Goal: Task Accomplishment & Management: Complete application form

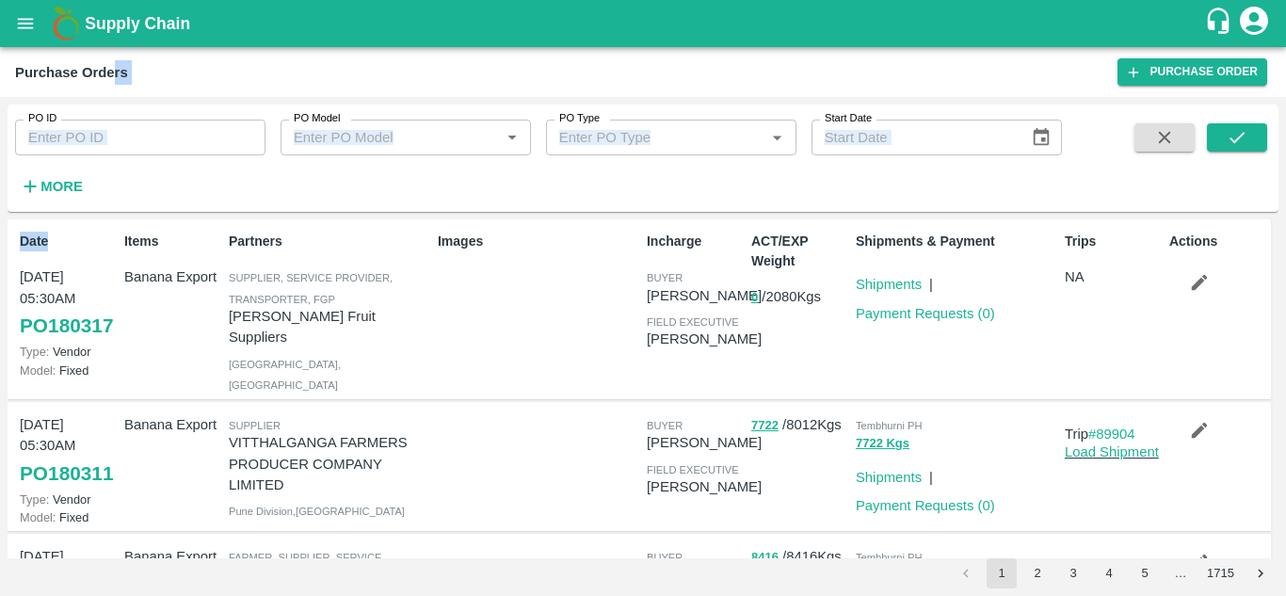
drag, startPoint x: 0, startPoint y: 0, endPoint x: 121, endPoint y: 86, distance: 148.7
click at [121, 86] on main "Purchase Orders Purchase Order PO ID PO ID PO Model PO Model   * PO Type PO Typ…" at bounding box center [643, 321] width 1286 height 549
click at [66, 191] on strong "More" at bounding box center [61, 186] width 42 height 15
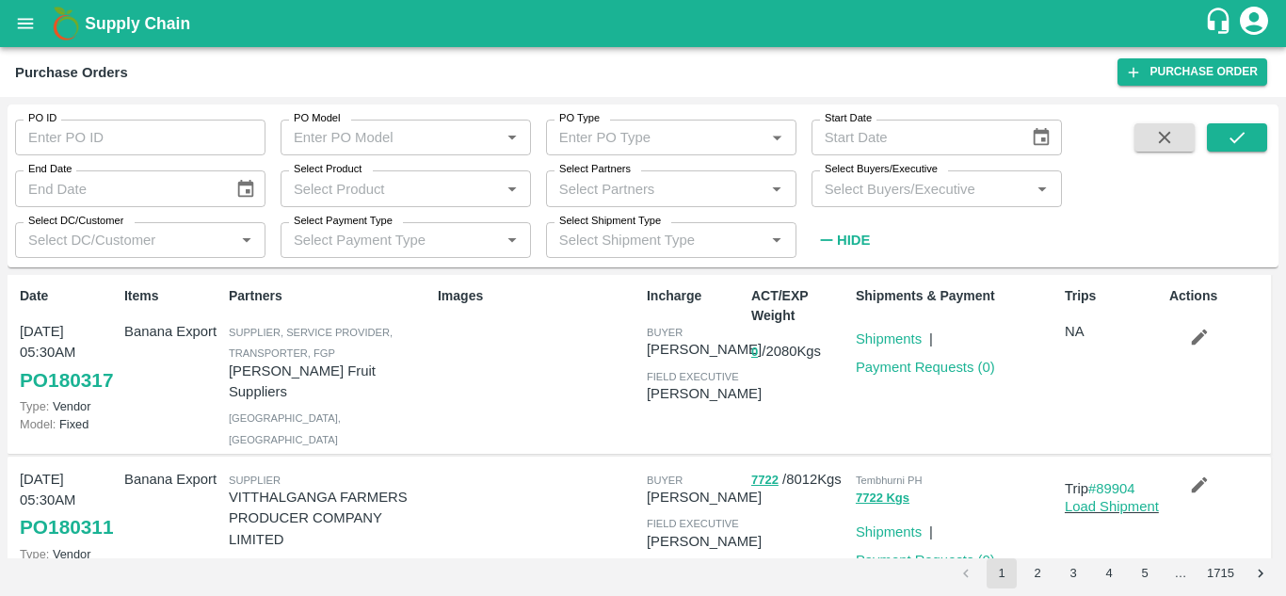
click at [574, 364] on div "Images" at bounding box center [534, 364] width 209 height 170
click at [19, 13] on icon "open drawer" at bounding box center [25, 23] width 21 height 21
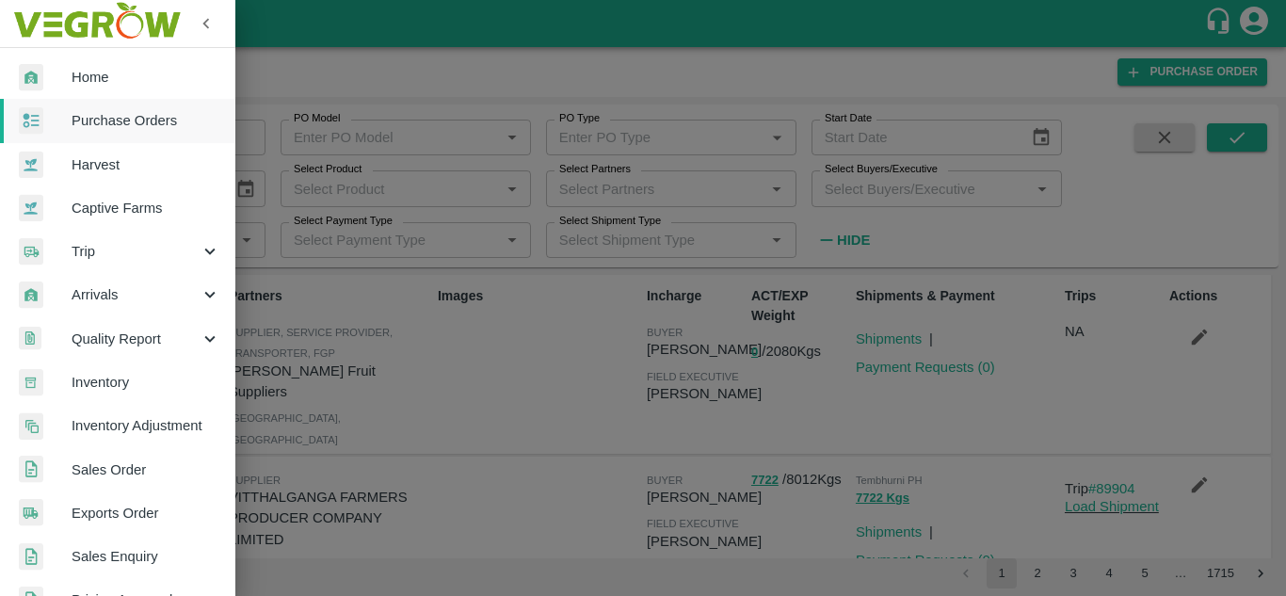
click at [472, 322] on div at bounding box center [643, 298] width 1286 height 596
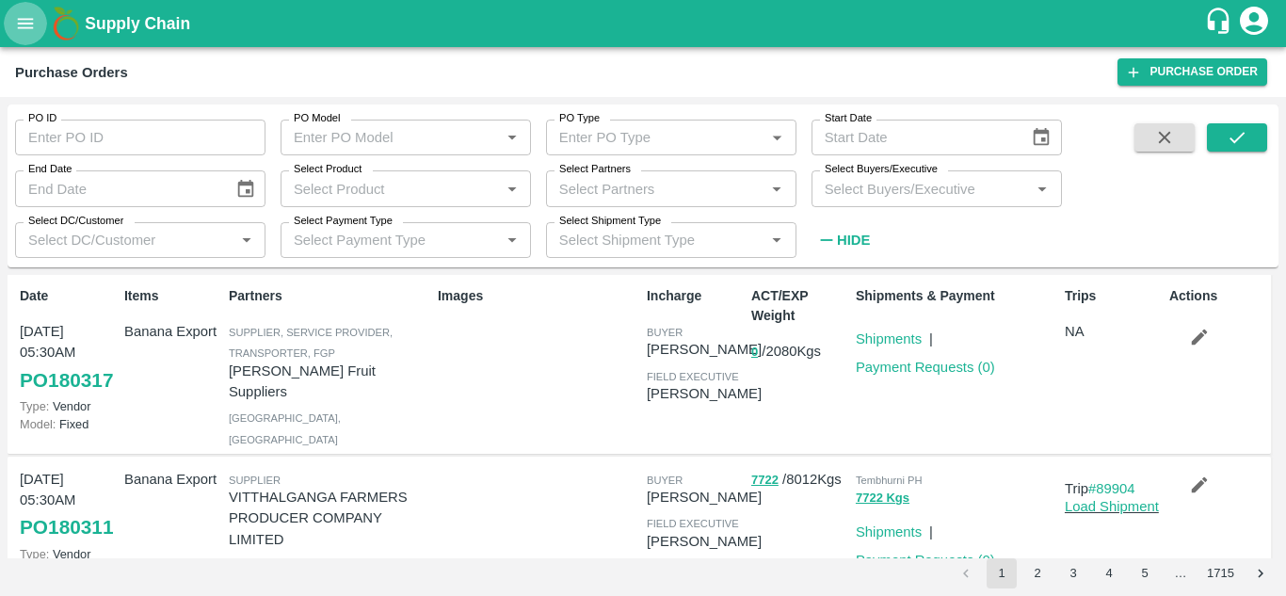
click at [18, 24] on icon "open drawer" at bounding box center [25, 23] width 21 height 21
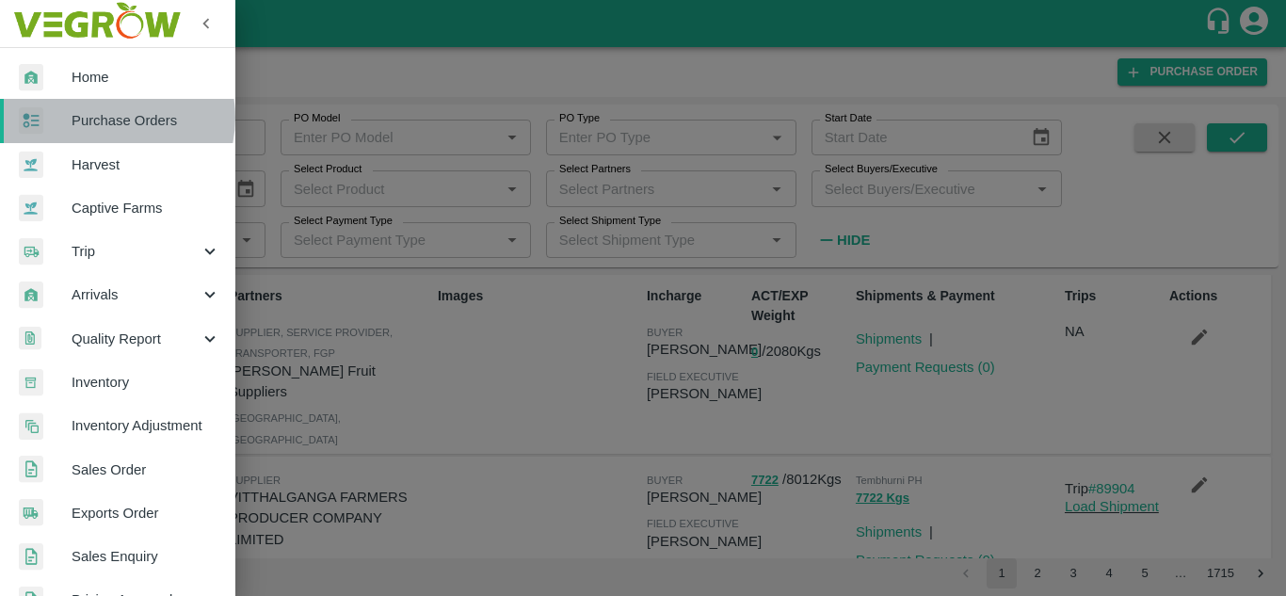
click at [112, 118] on span "Purchase Orders" at bounding box center [146, 120] width 149 height 21
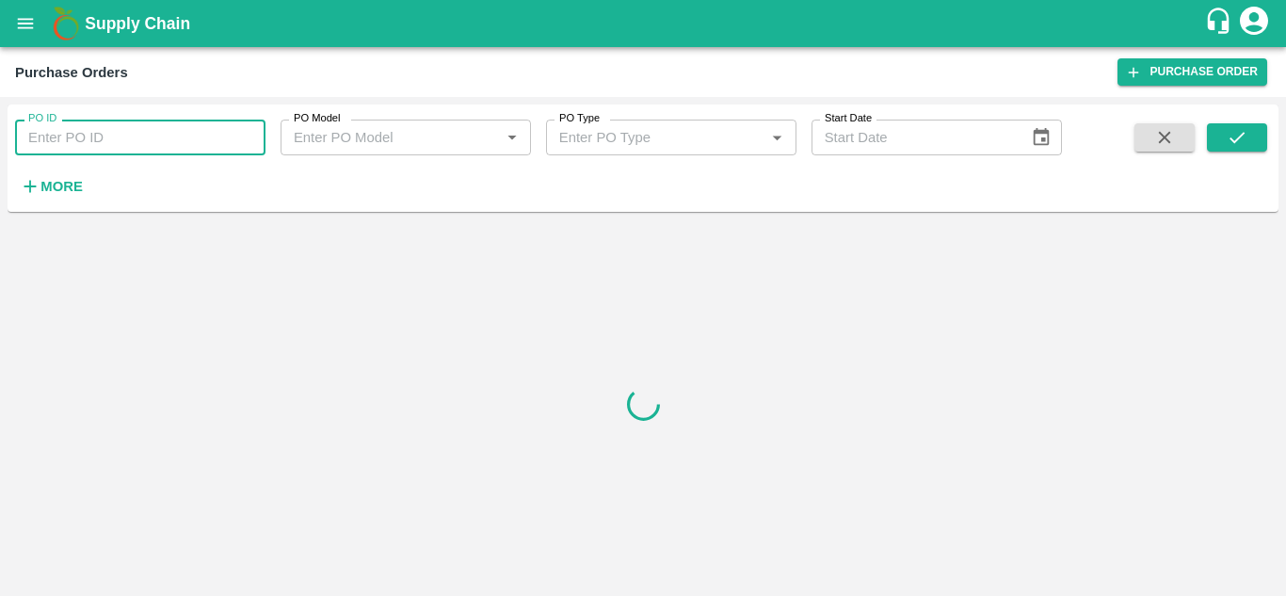
click at [130, 136] on input "PO ID" at bounding box center [140, 138] width 250 height 36
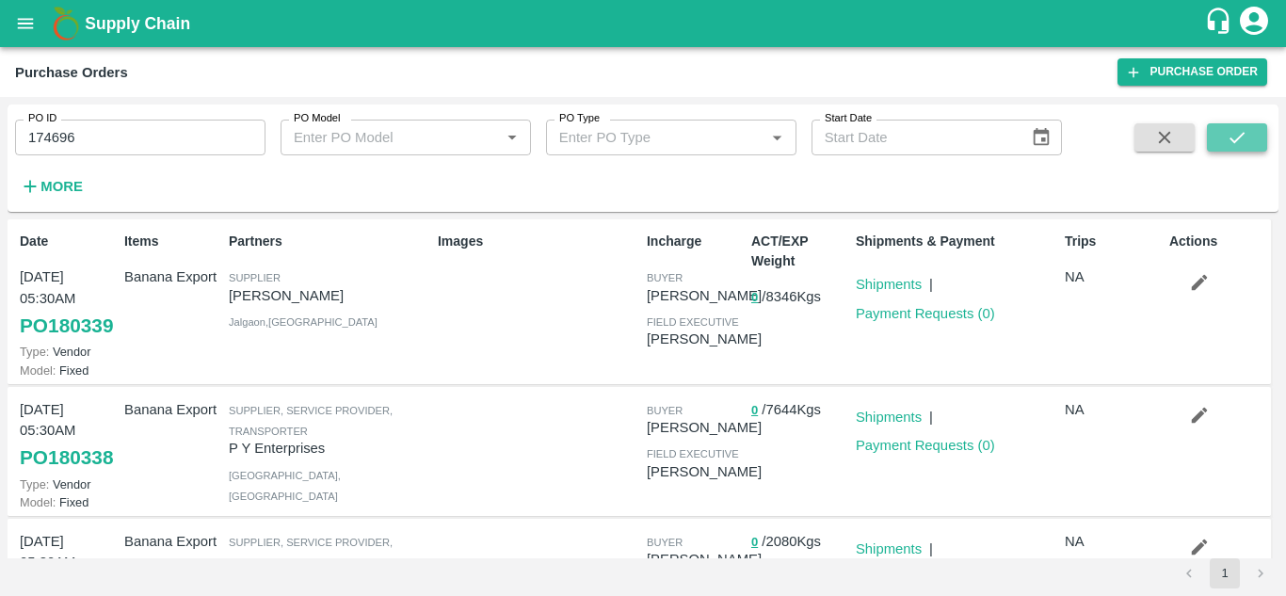
click at [1240, 136] on icon "submit" at bounding box center [1237, 137] width 21 height 21
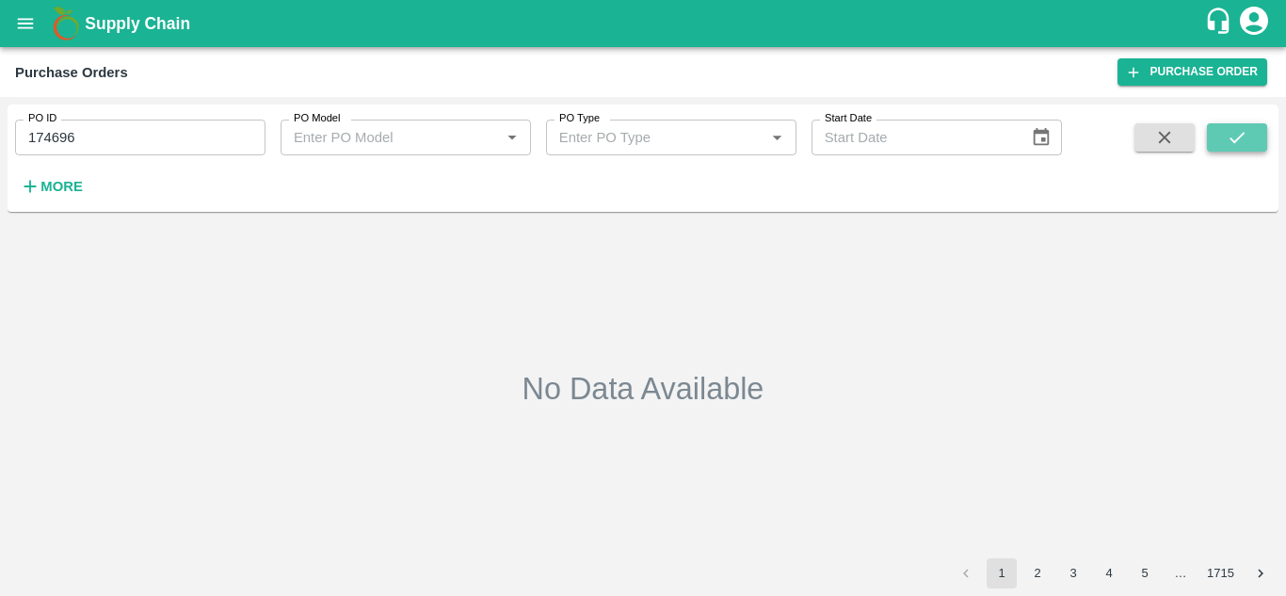
click at [1238, 137] on icon "submit" at bounding box center [1237, 137] width 21 height 21
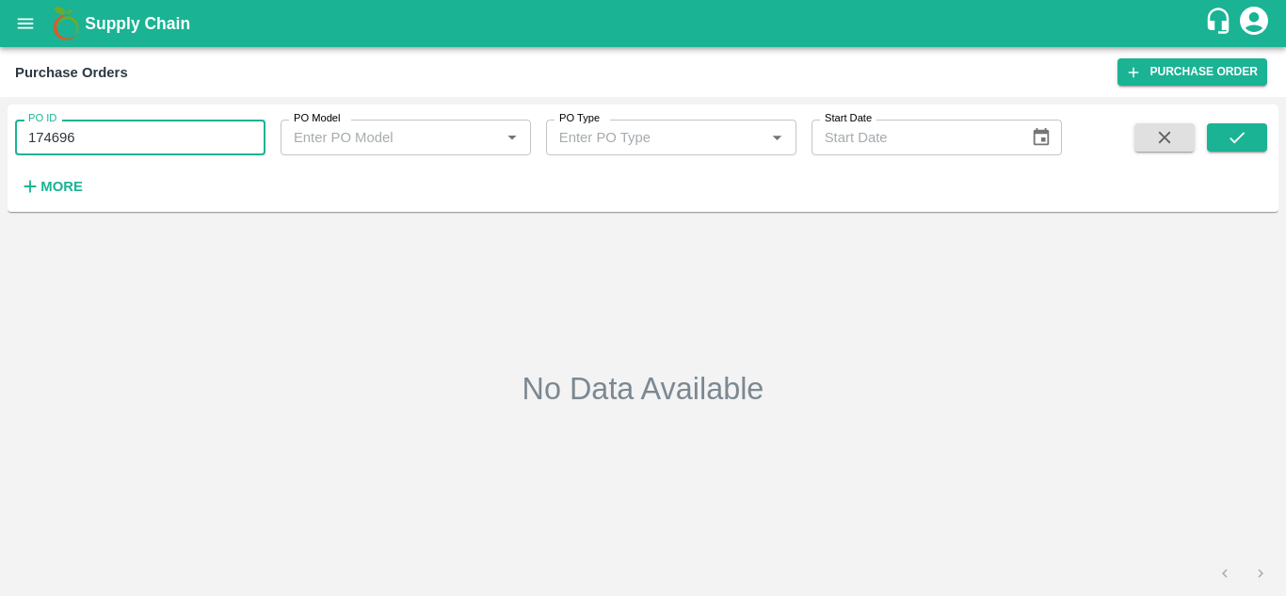
click at [161, 136] on input "174696" at bounding box center [140, 138] width 250 height 36
type input "174692"
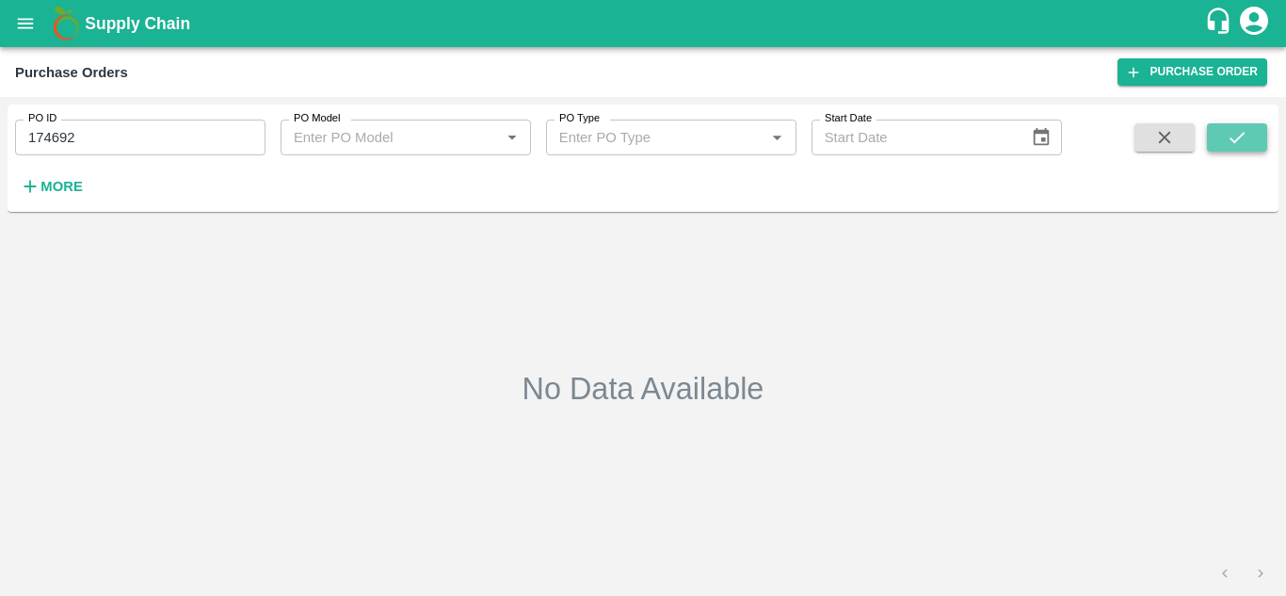
click at [1235, 145] on icon "submit" at bounding box center [1237, 137] width 21 height 21
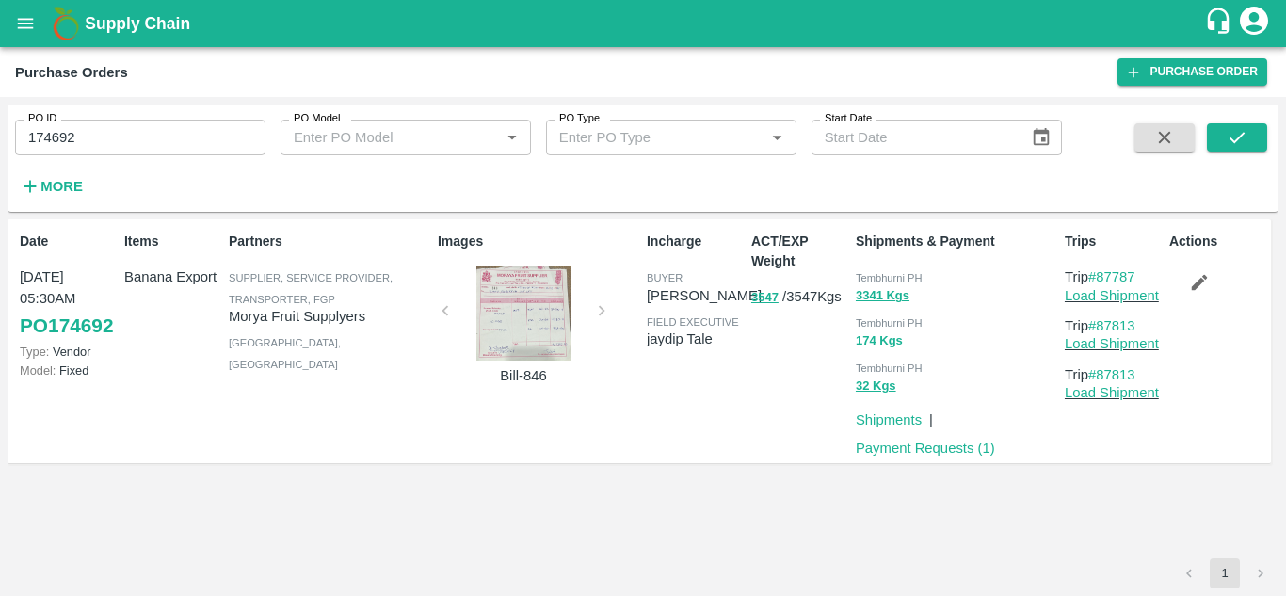
drag, startPoint x: 1114, startPoint y: 301, endPoint x: 1161, endPoint y: 539, distance: 241.9
click at [1161, 539] on div "Date 09 Sep, 05:30AM PO 174692 Type: Vendor Model: Fixed Items Banana Export Pa…" at bounding box center [643, 388] width 1271 height 339
click at [1133, 297] on link "Load Shipment" at bounding box center [1112, 295] width 94 height 15
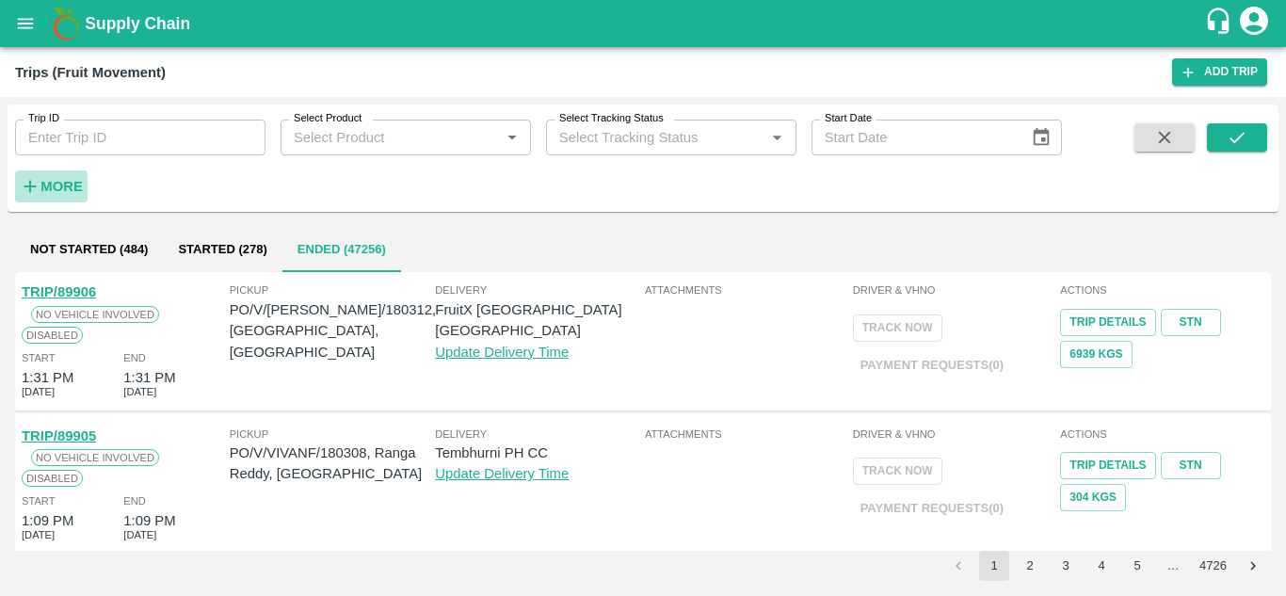
click at [62, 190] on strong "More" at bounding box center [61, 186] width 42 height 15
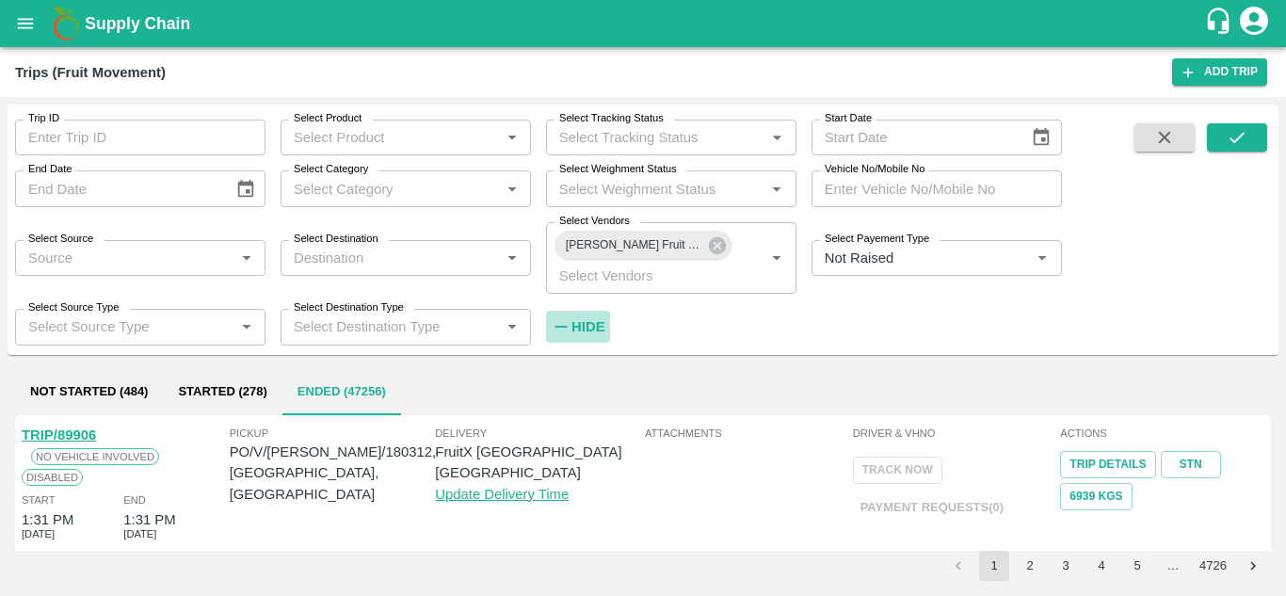
click at [597, 326] on strong "Hide" at bounding box center [588, 326] width 33 height 15
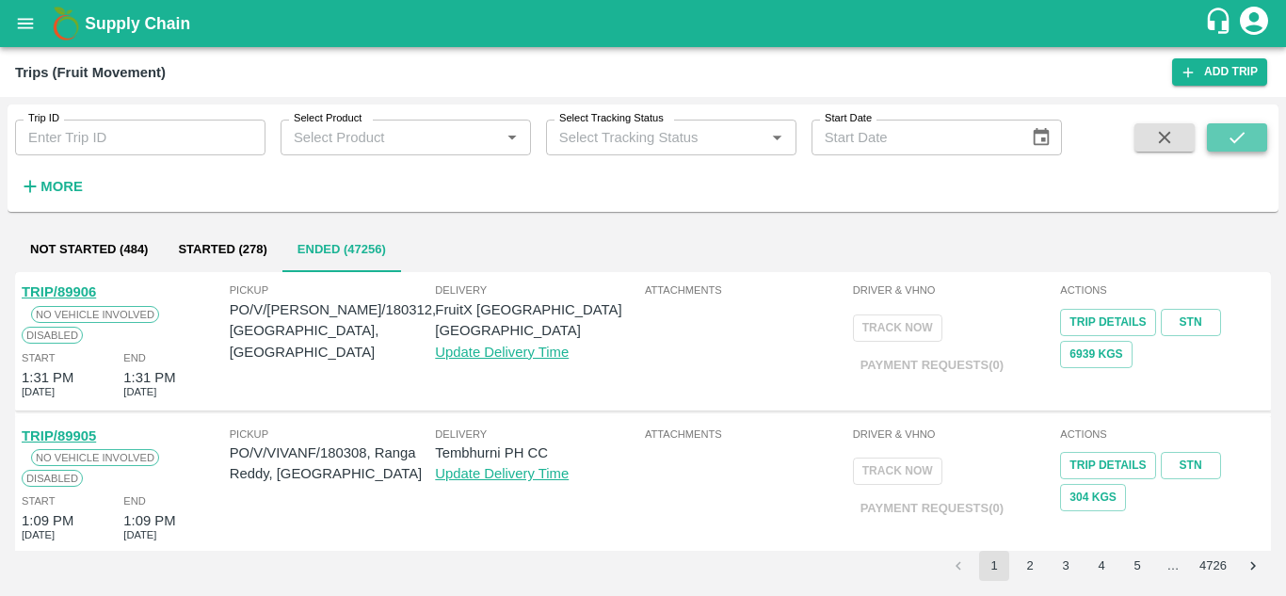
click at [1248, 127] on icon "submit" at bounding box center [1237, 137] width 21 height 21
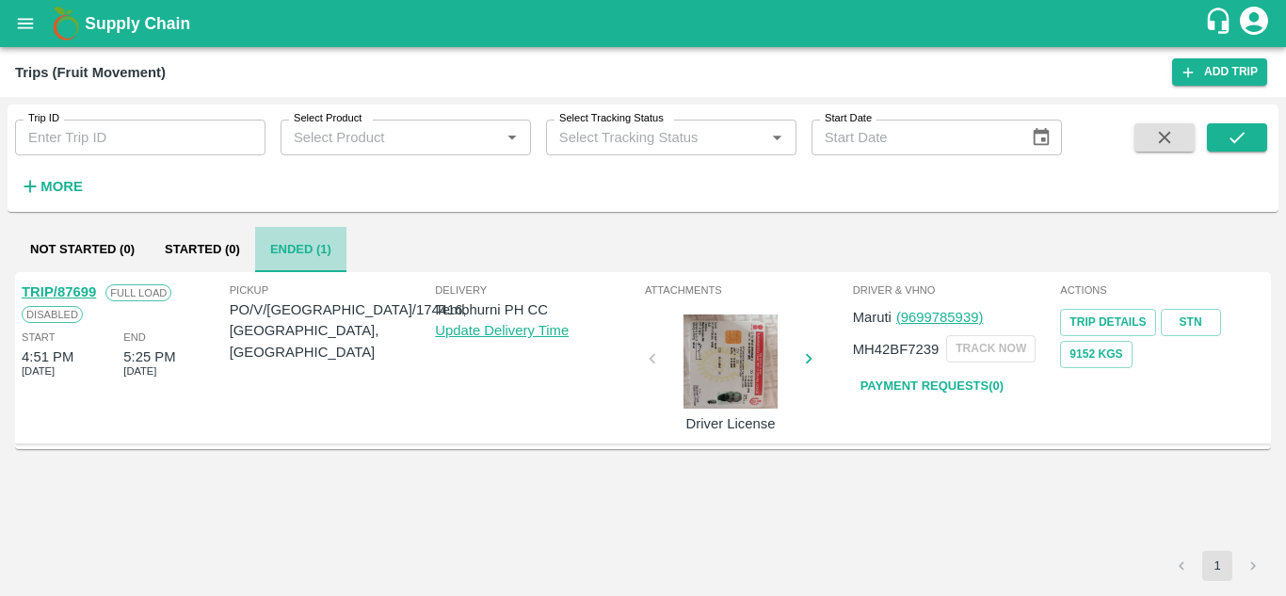
click at [300, 254] on button "Ended (1)" at bounding box center [300, 249] width 91 height 45
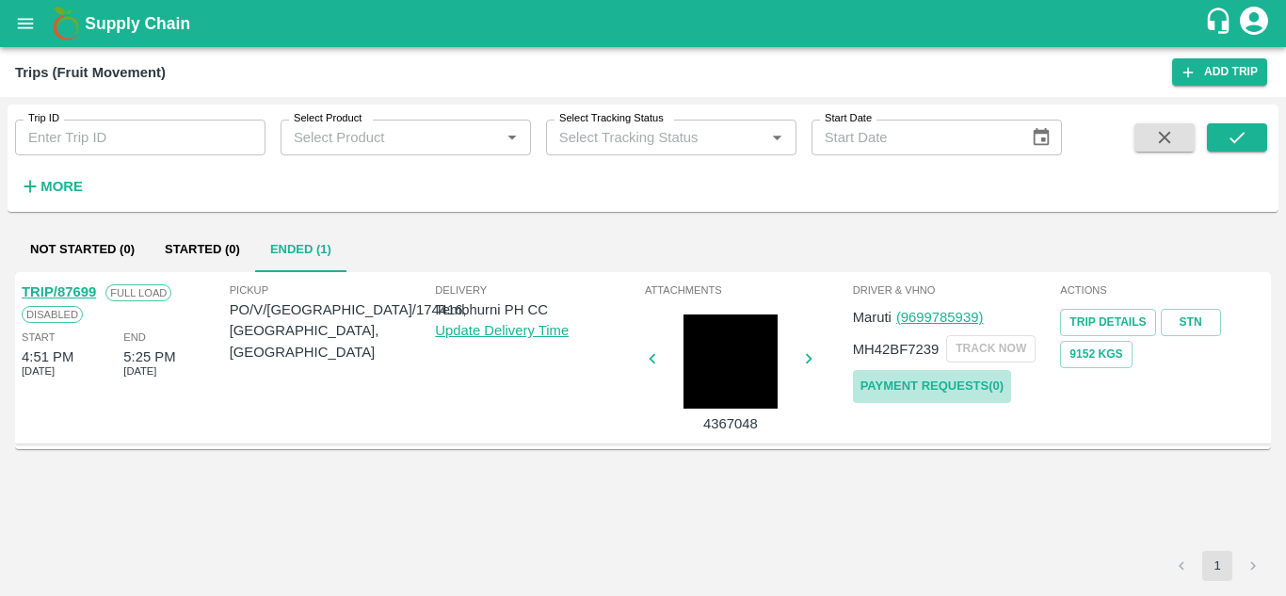
click at [945, 401] on link "Payment Requests( 0 )" at bounding box center [932, 386] width 158 height 33
click at [1240, 135] on icon "submit" at bounding box center [1237, 137] width 21 height 21
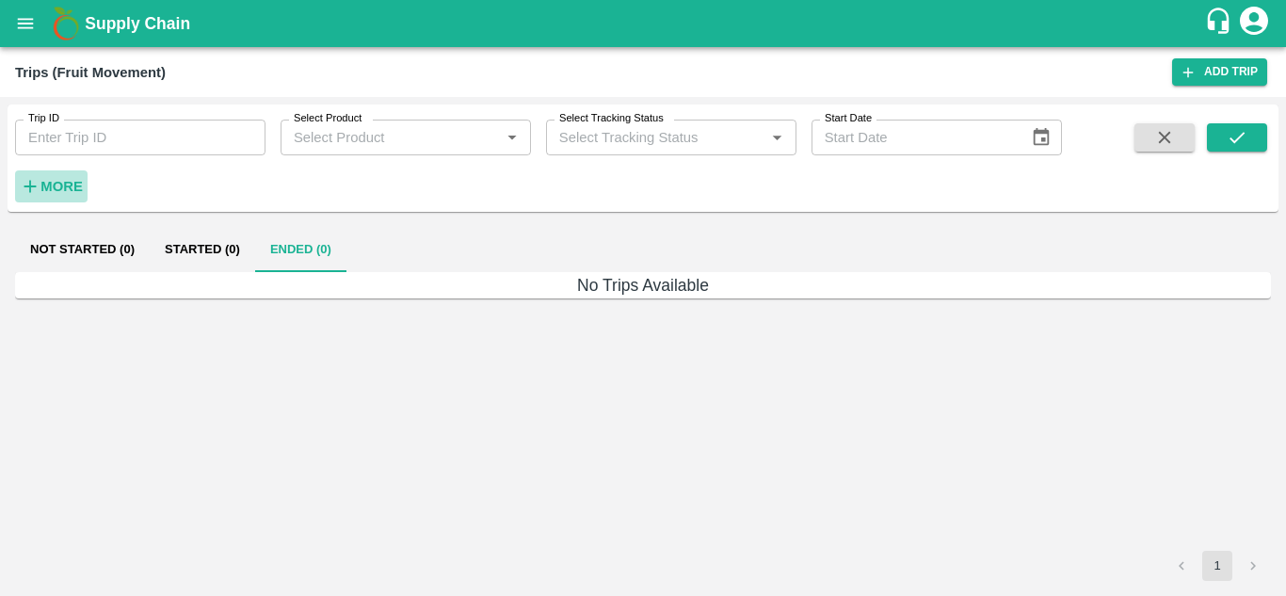
click at [66, 192] on strong "More" at bounding box center [61, 186] width 42 height 15
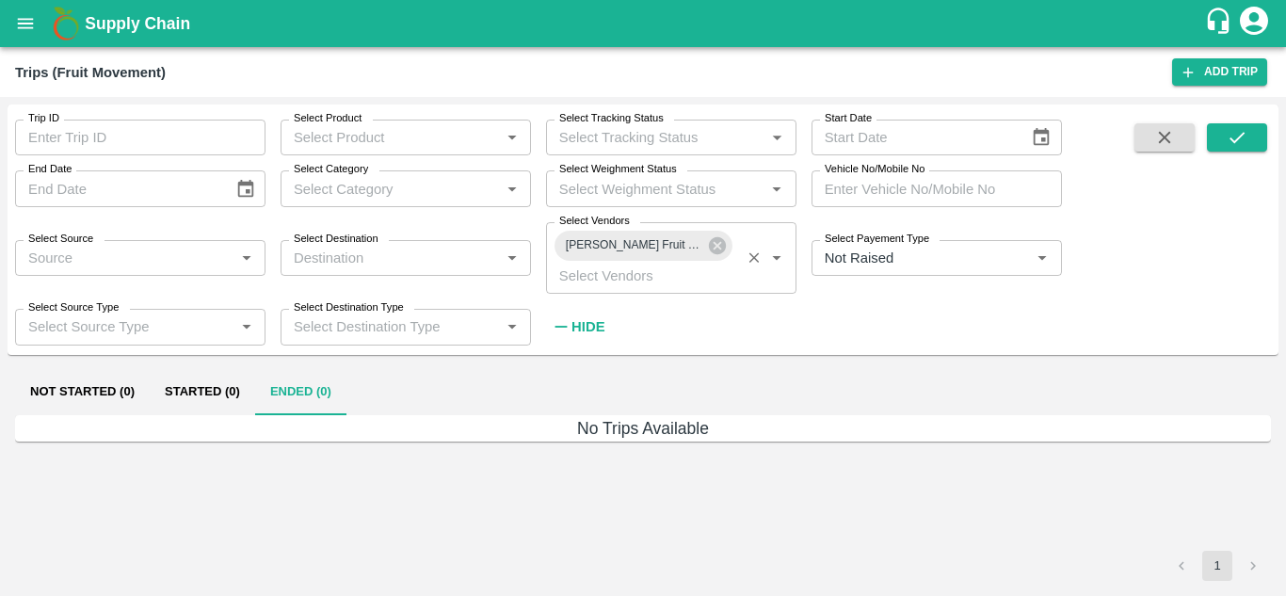
click at [719, 258] on div "Tuljai Fruit Suppliers-Wangi 1, Solapur-98222 23709" at bounding box center [644, 246] width 178 height 30
click at [719, 245] on icon at bounding box center [717, 245] width 21 height 21
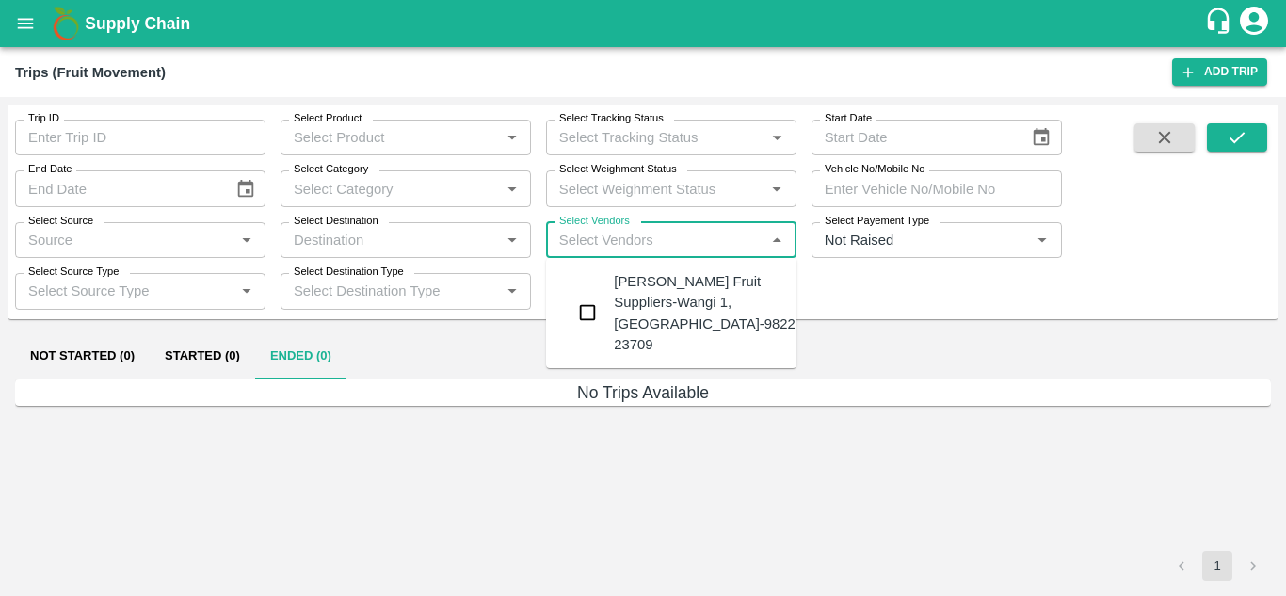
click at [578, 249] on input "Select Vendors" at bounding box center [656, 240] width 208 height 24
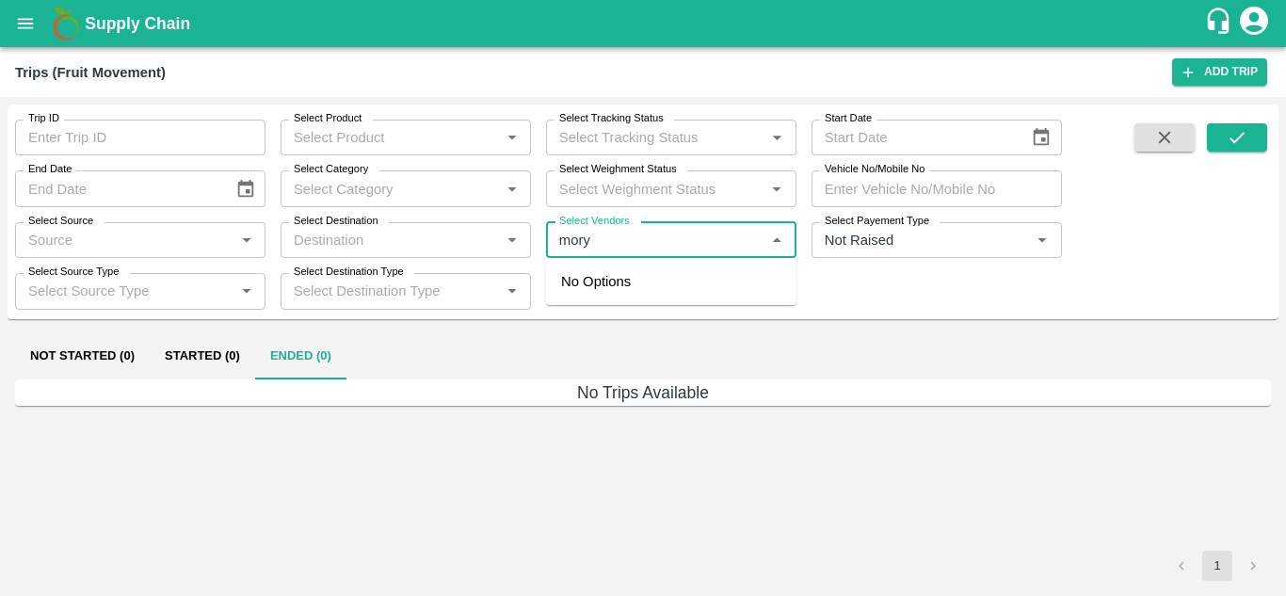
type input "morya"
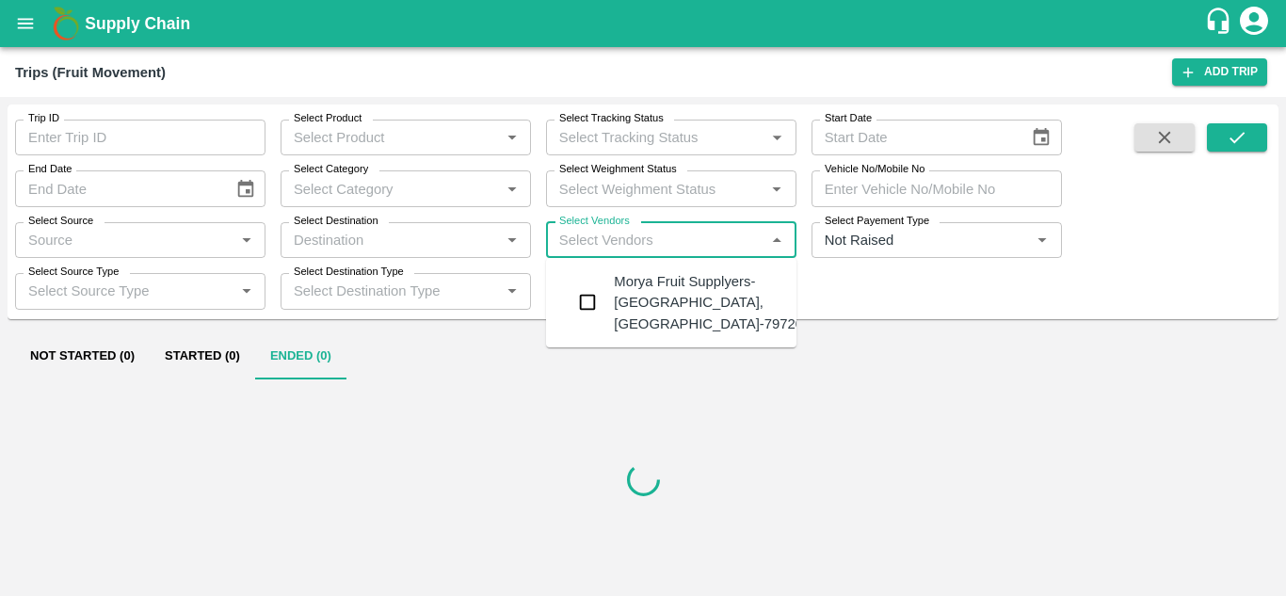
click at [677, 291] on div "Morya Fruit Supplyers-Kandar, Solapur-797208941" at bounding box center [724, 302] width 220 height 63
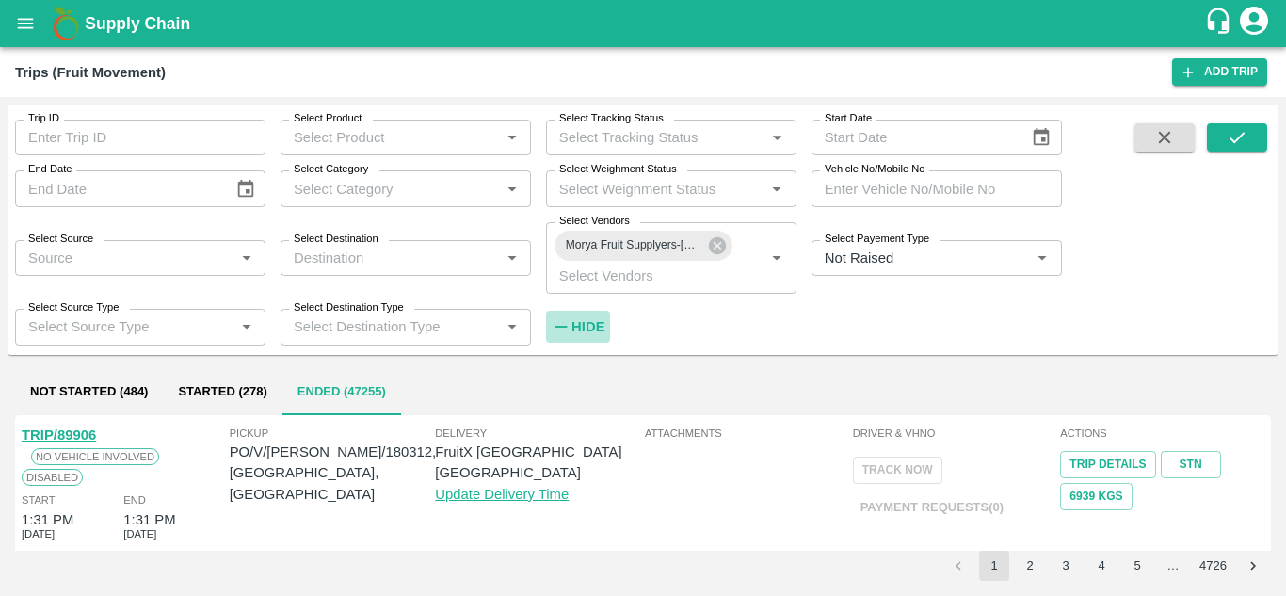
click at [590, 325] on strong "Hide" at bounding box center [588, 326] width 33 height 15
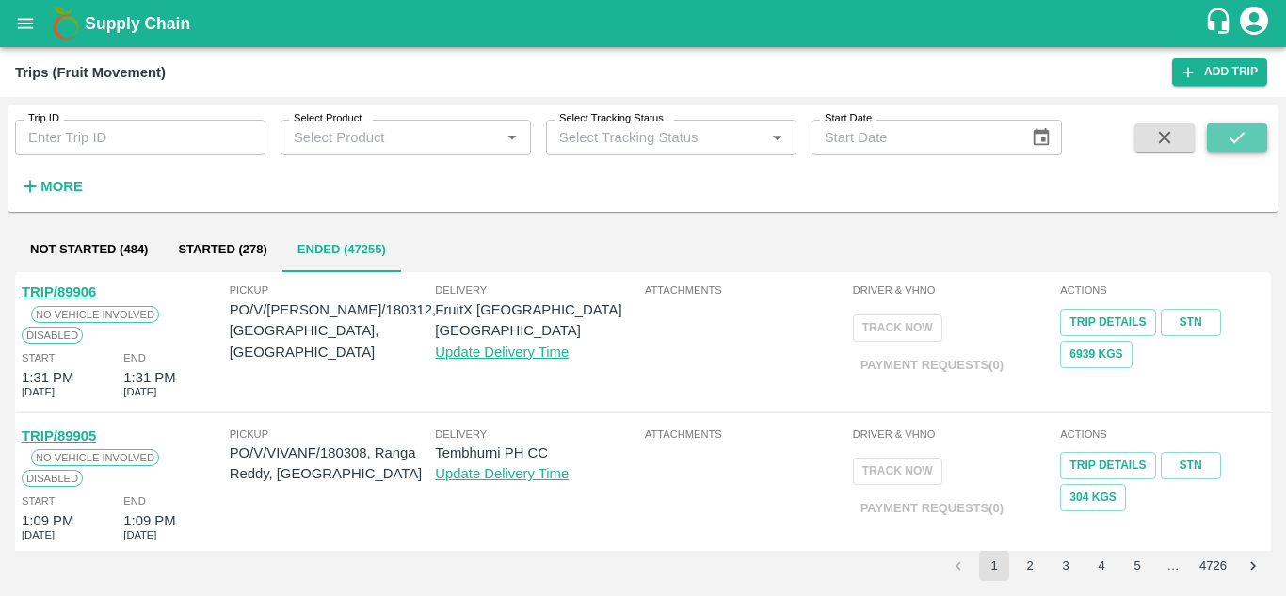
click at [1212, 135] on button "submit" at bounding box center [1237, 137] width 60 height 28
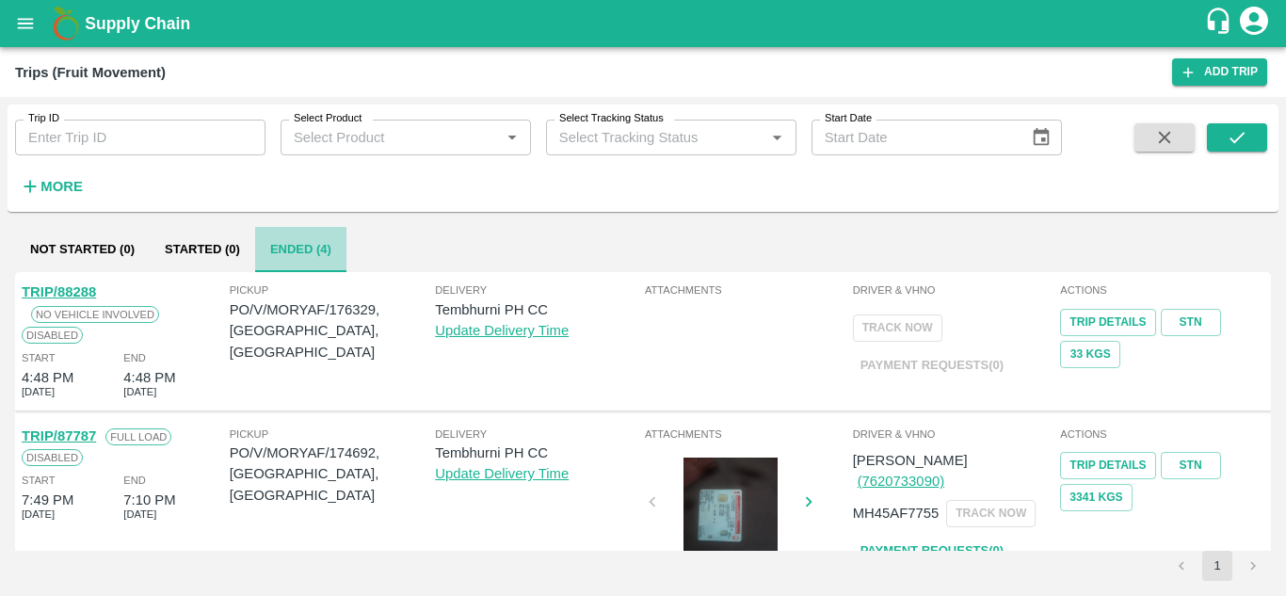
click at [289, 247] on button "Ended (4)" at bounding box center [300, 249] width 91 height 45
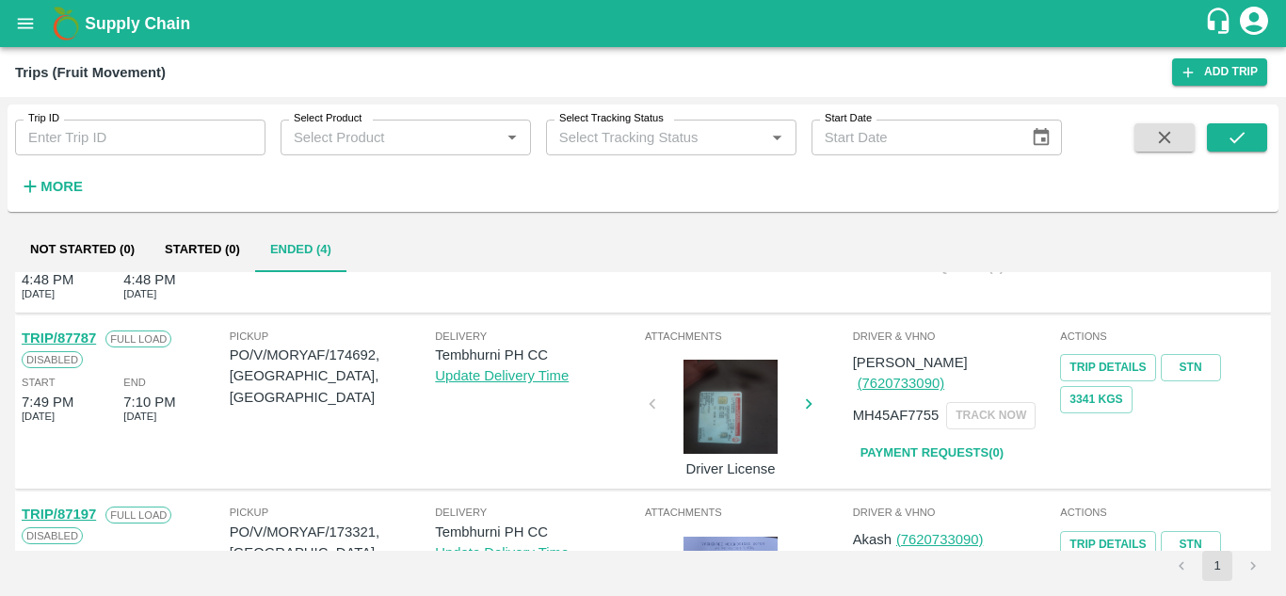
scroll to position [96, 0]
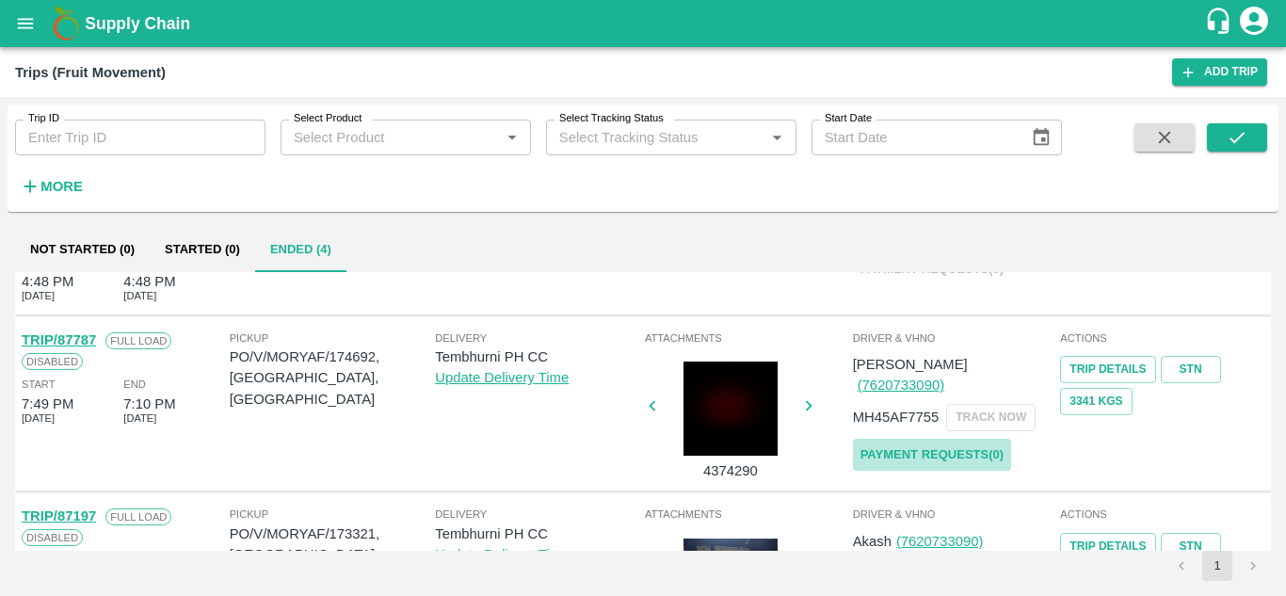
click at [948, 439] on link "Payment Requests( 0 )" at bounding box center [932, 455] width 158 height 33
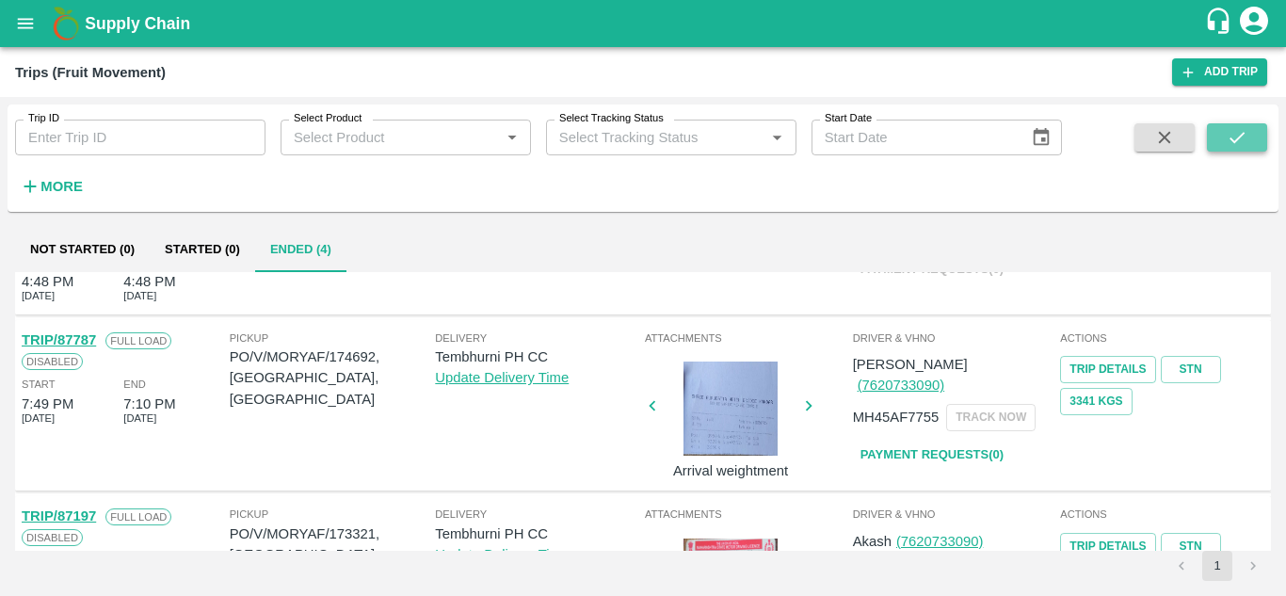
click at [1252, 141] on button "submit" at bounding box center [1237, 137] width 60 height 28
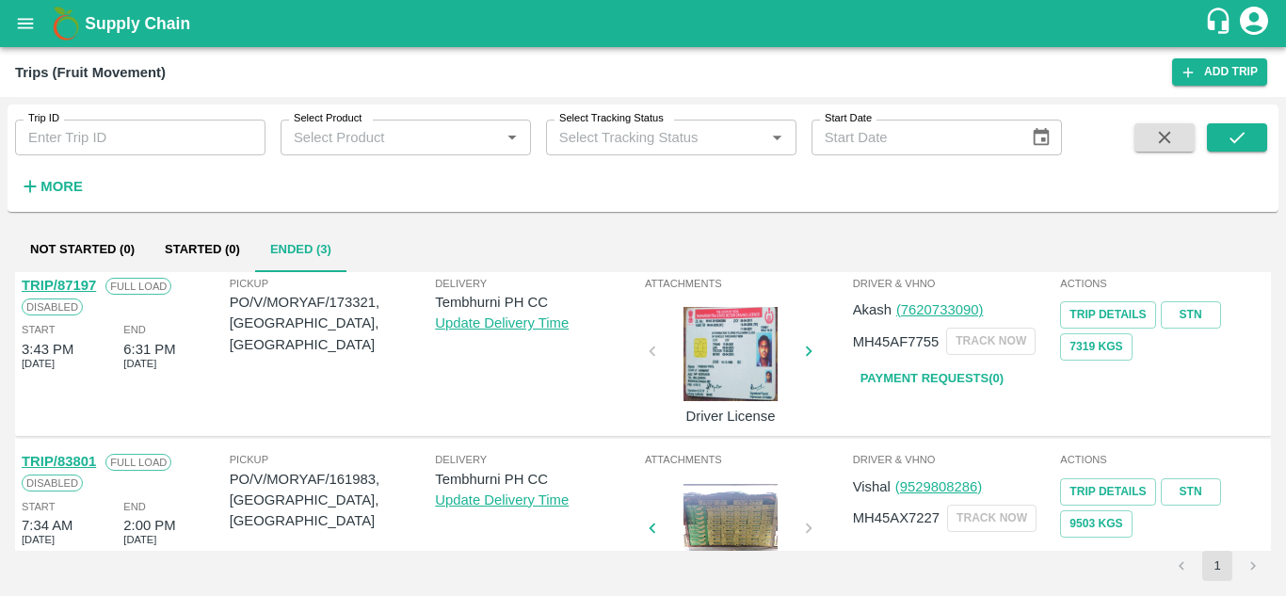
scroll to position [152, 0]
click at [941, 378] on link "Payment Requests( 0 )" at bounding box center [932, 378] width 158 height 33
click at [60, 191] on strong "More" at bounding box center [61, 186] width 42 height 15
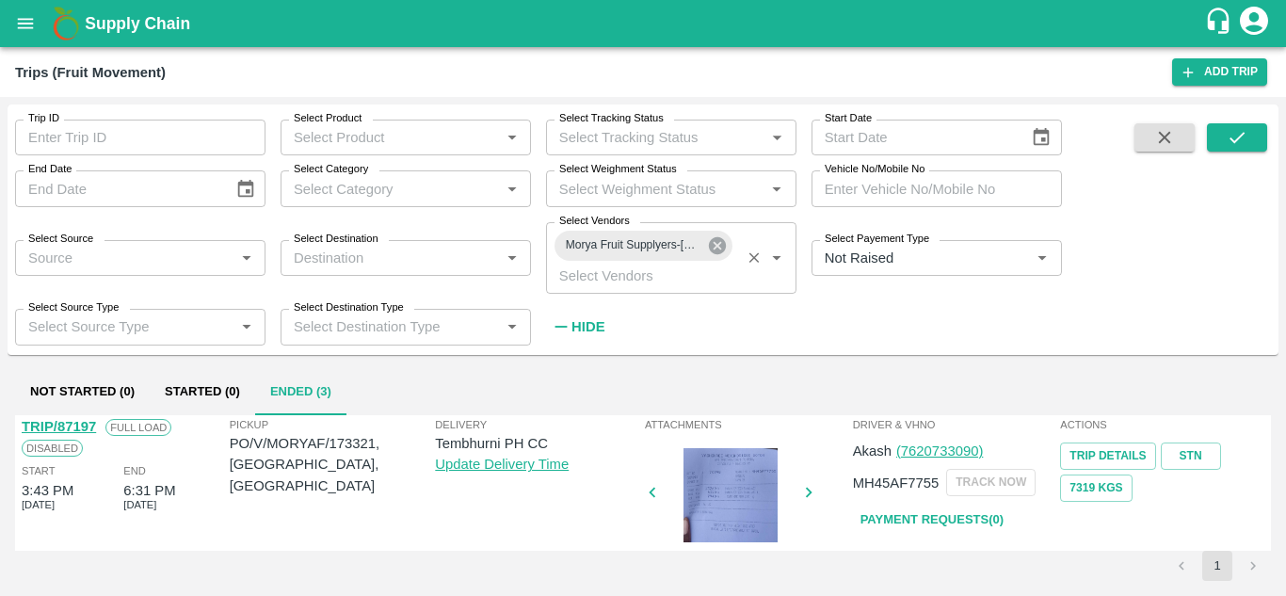
click at [718, 245] on icon at bounding box center [717, 245] width 21 height 21
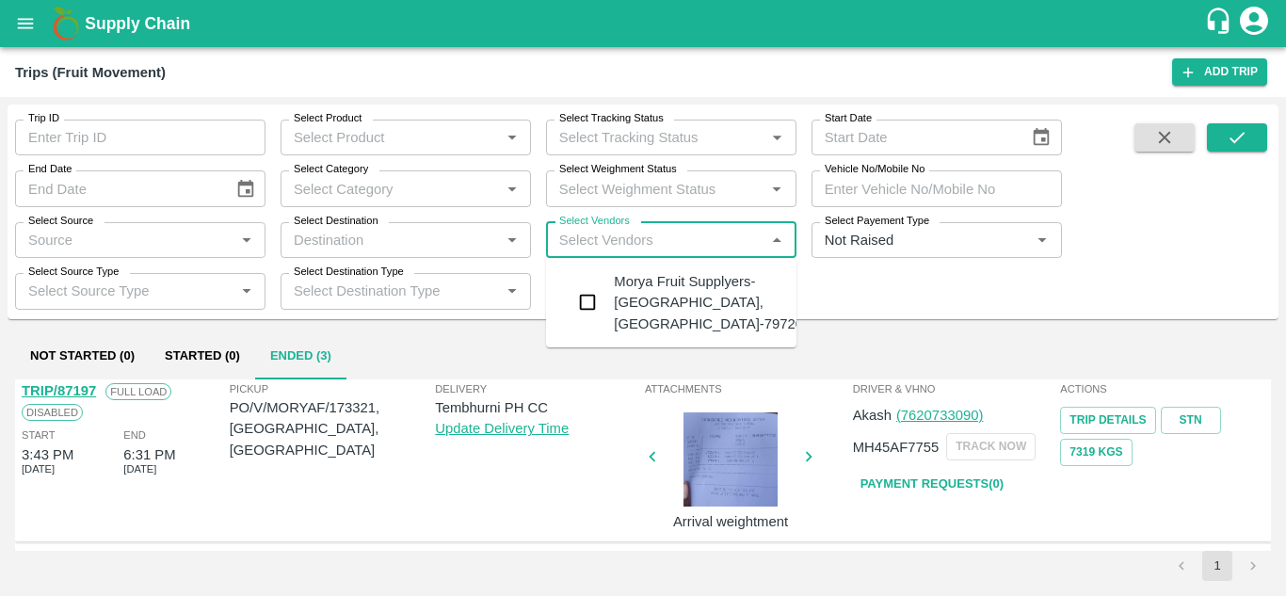
click at [596, 251] on input "Select Vendors" at bounding box center [656, 240] width 208 height 24
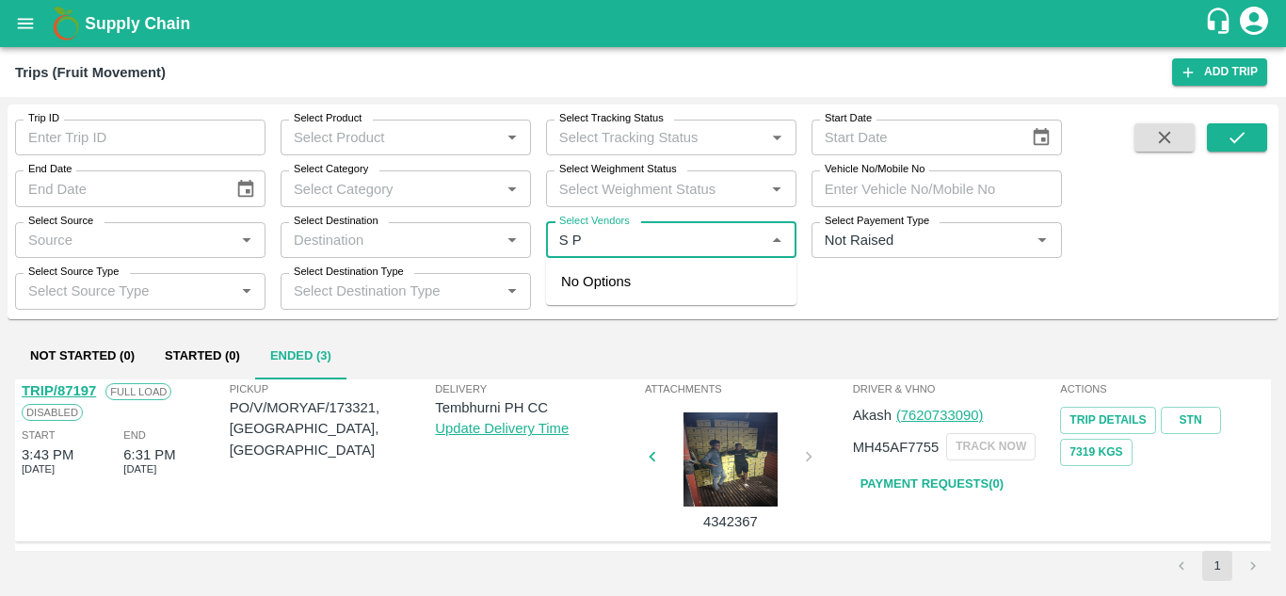
type input "S P"
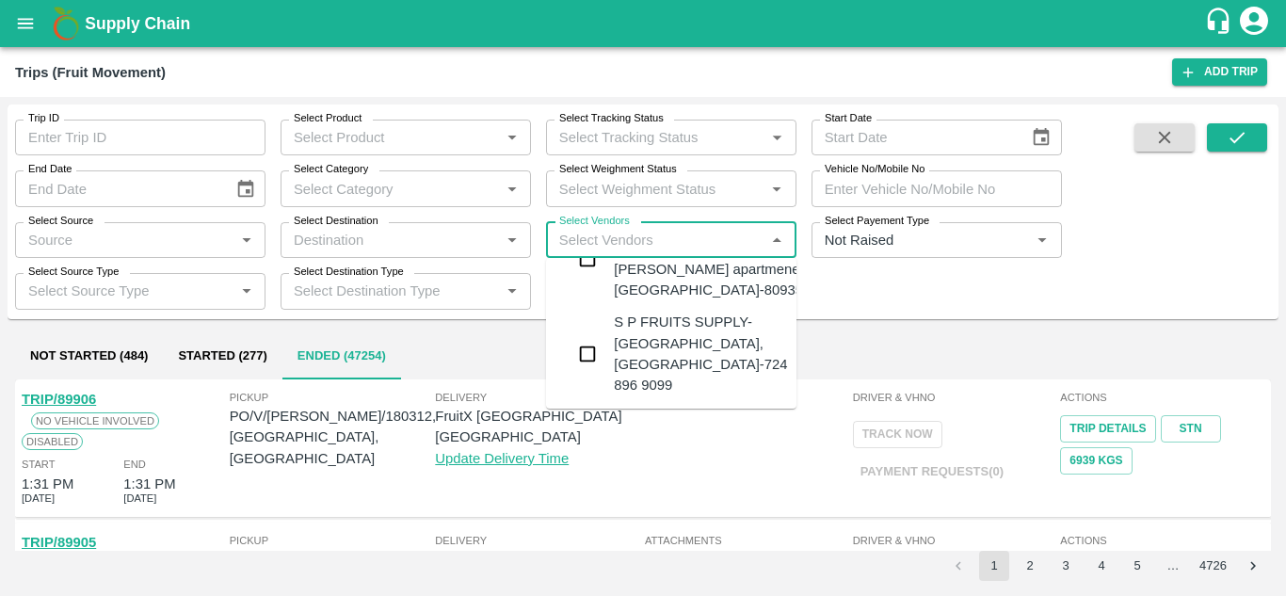
scroll to position [171, 0]
click at [679, 356] on div "S P FRUITS SUPPLY-Akole Khurd, Solapur-724 896 9099" at bounding box center [700, 354] width 173 height 84
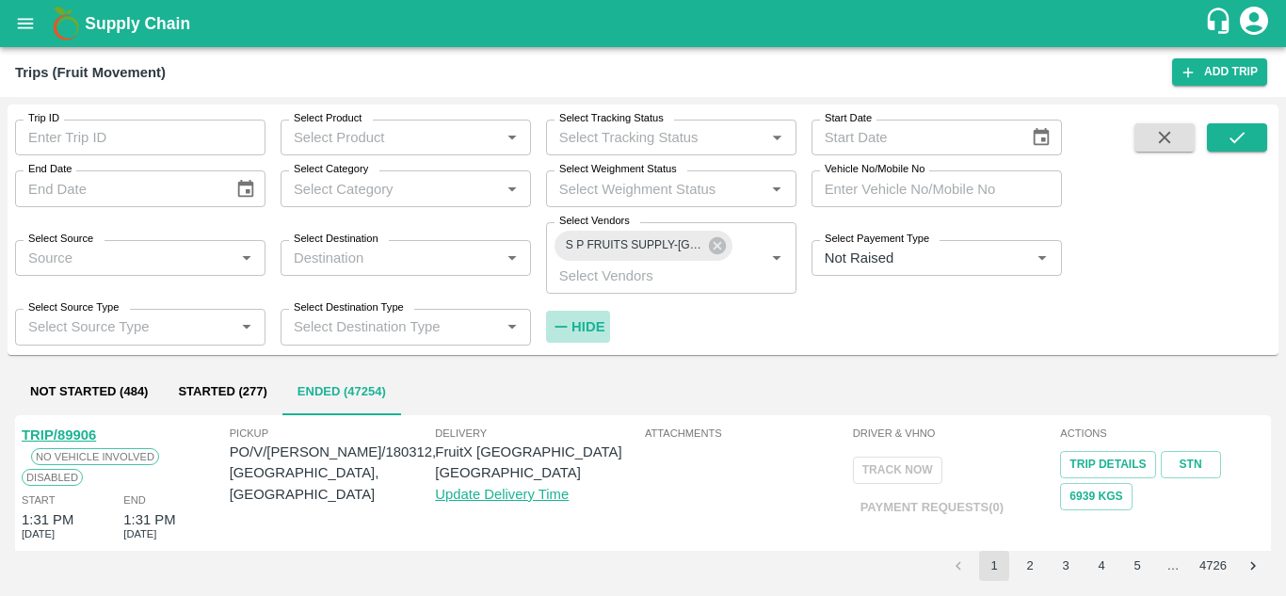
click at [583, 330] on strong "Hide" at bounding box center [588, 326] width 33 height 15
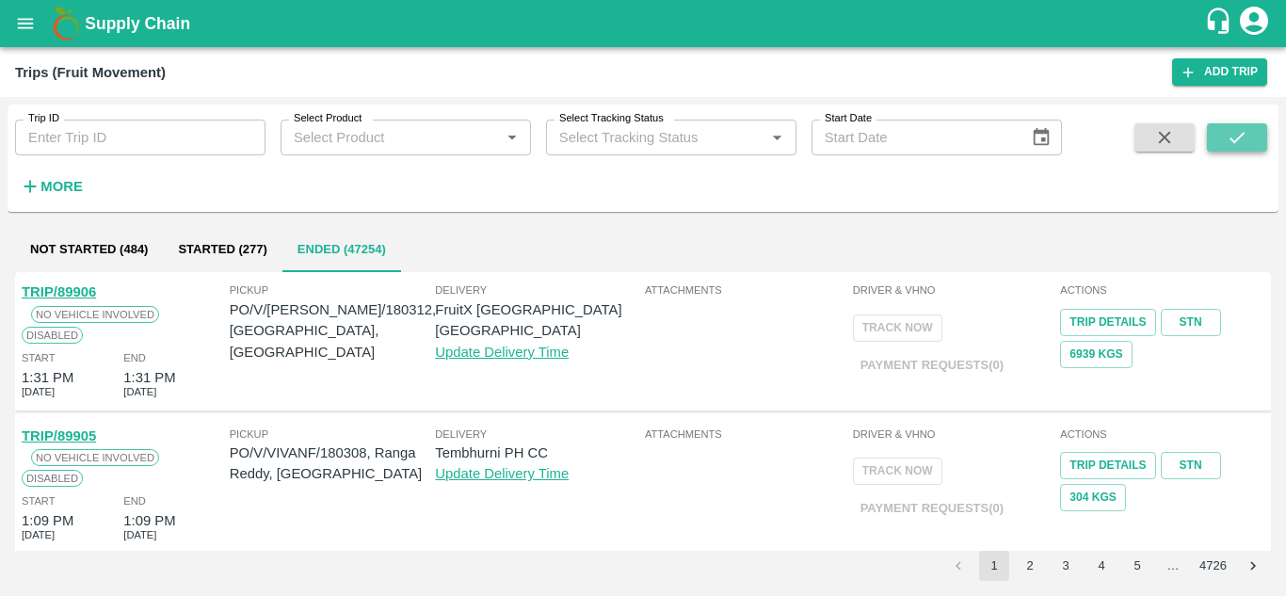
click at [1254, 137] on button "submit" at bounding box center [1237, 137] width 60 height 28
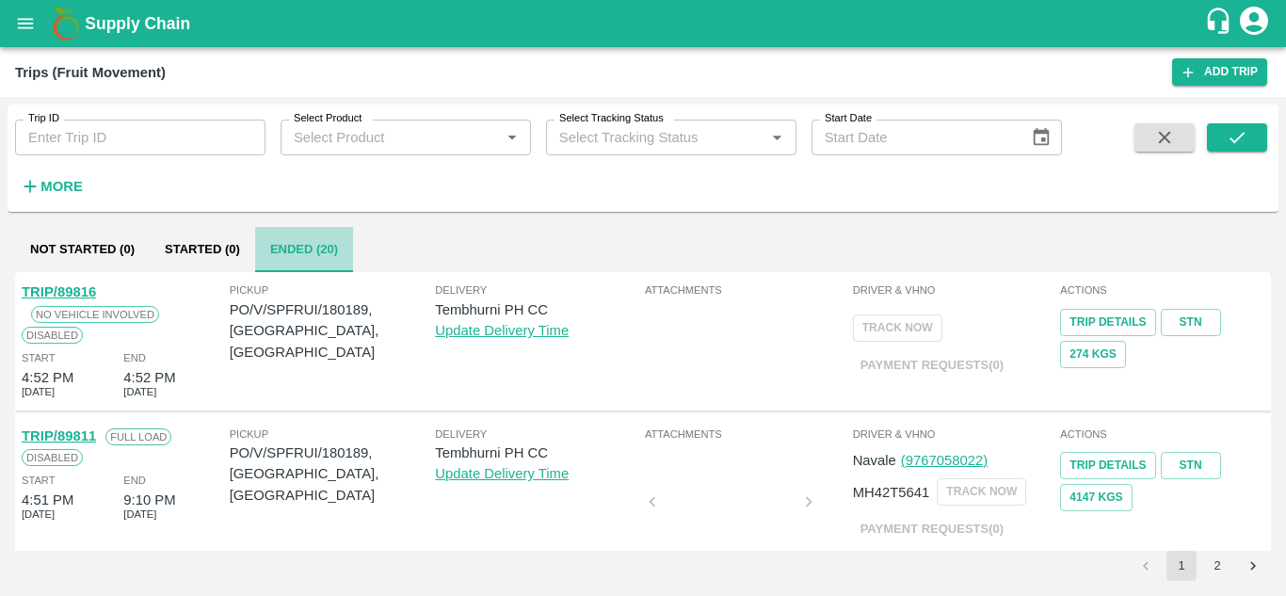
click at [299, 245] on button "Ended (20)" at bounding box center [304, 249] width 98 height 45
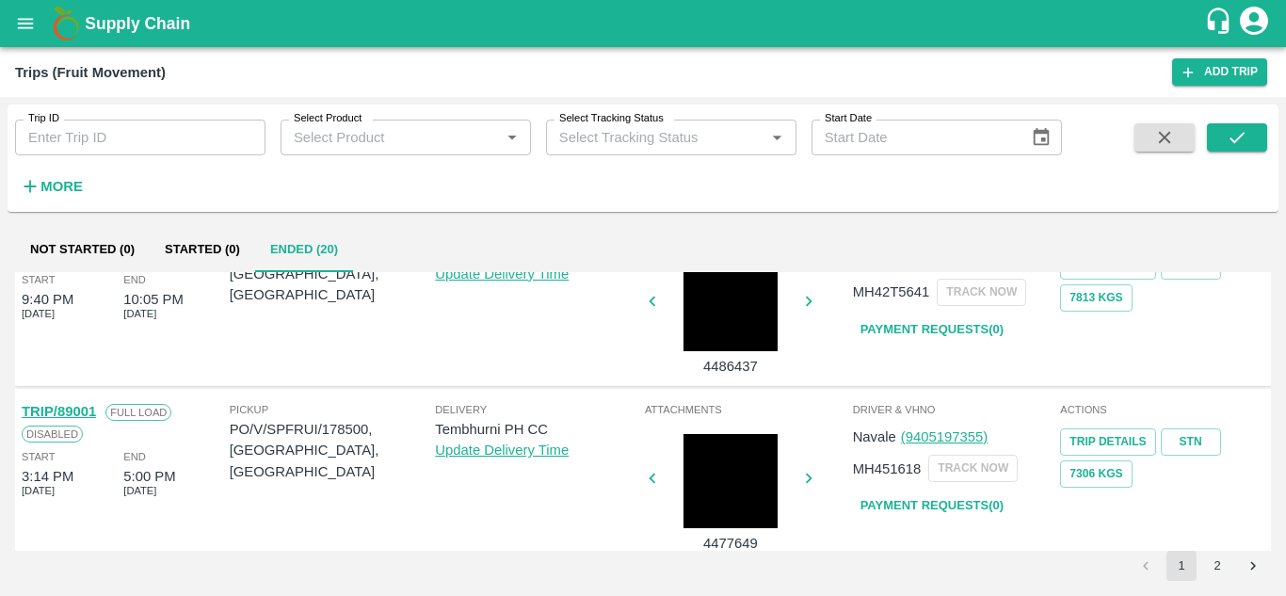
scroll to position [1421, 0]
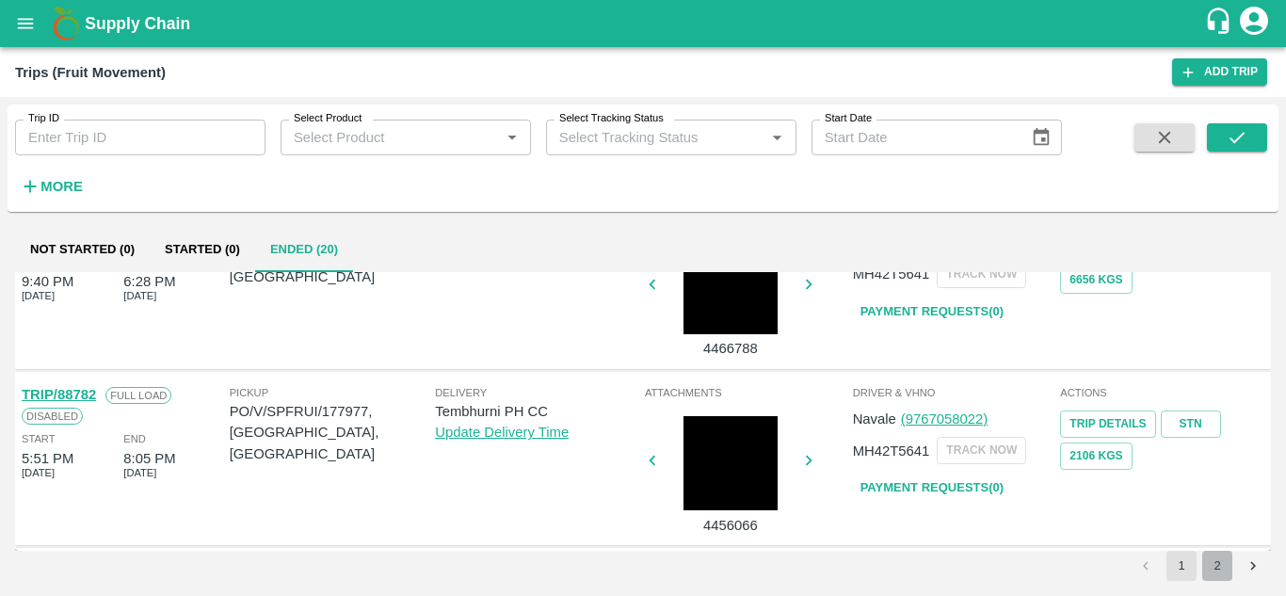
click at [1216, 580] on button "2" at bounding box center [1218, 566] width 30 height 30
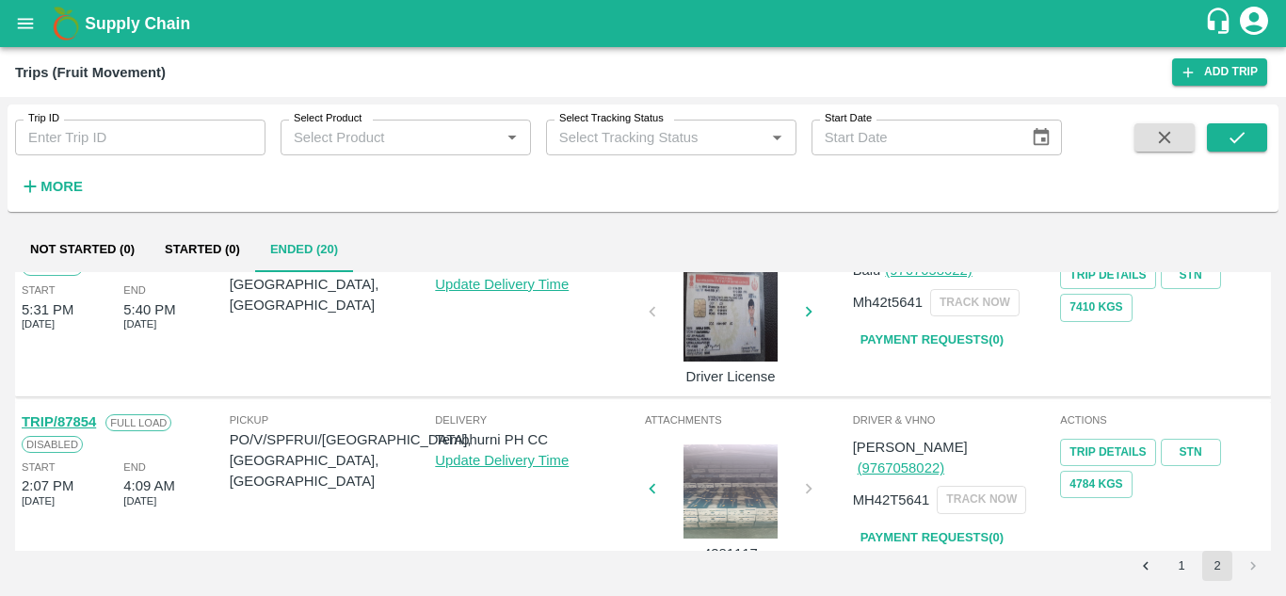
scroll to position [1387, 0]
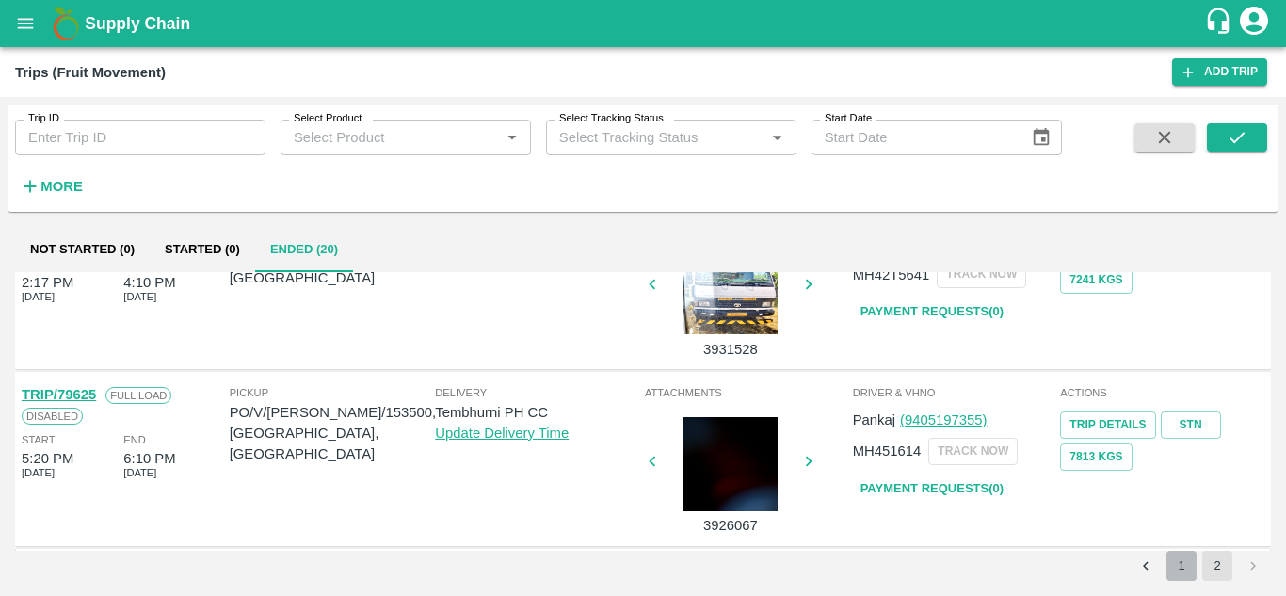
click at [1184, 560] on button "1" at bounding box center [1182, 566] width 30 height 30
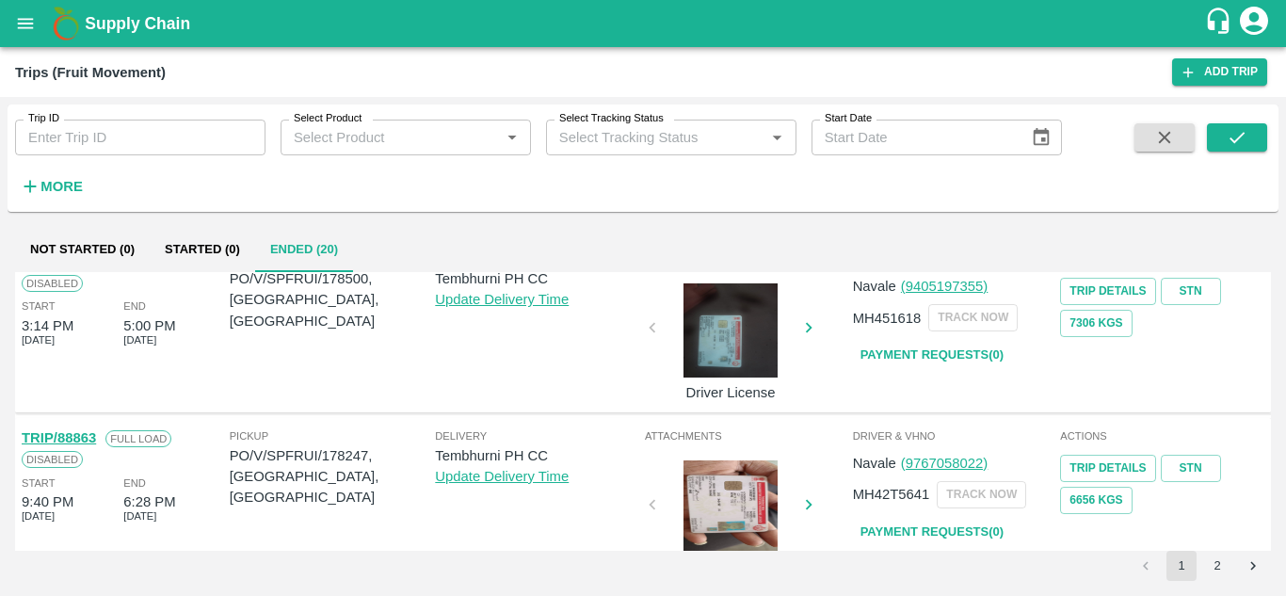
scroll to position [1421, 0]
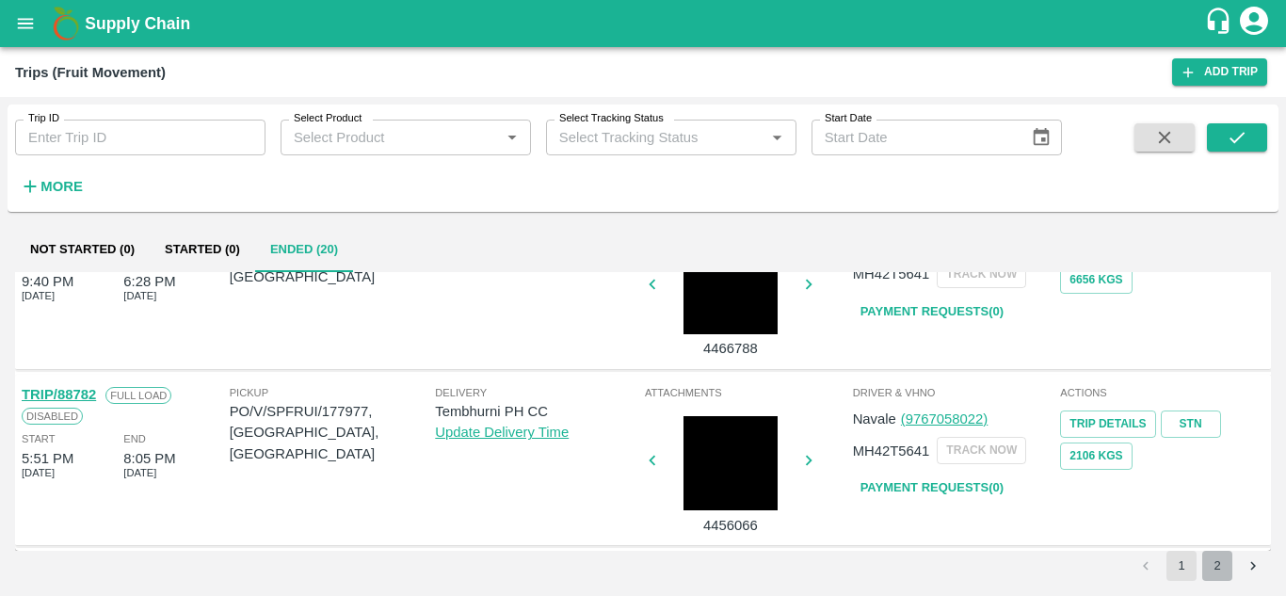
click at [1220, 562] on button "2" at bounding box center [1218, 566] width 30 height 30
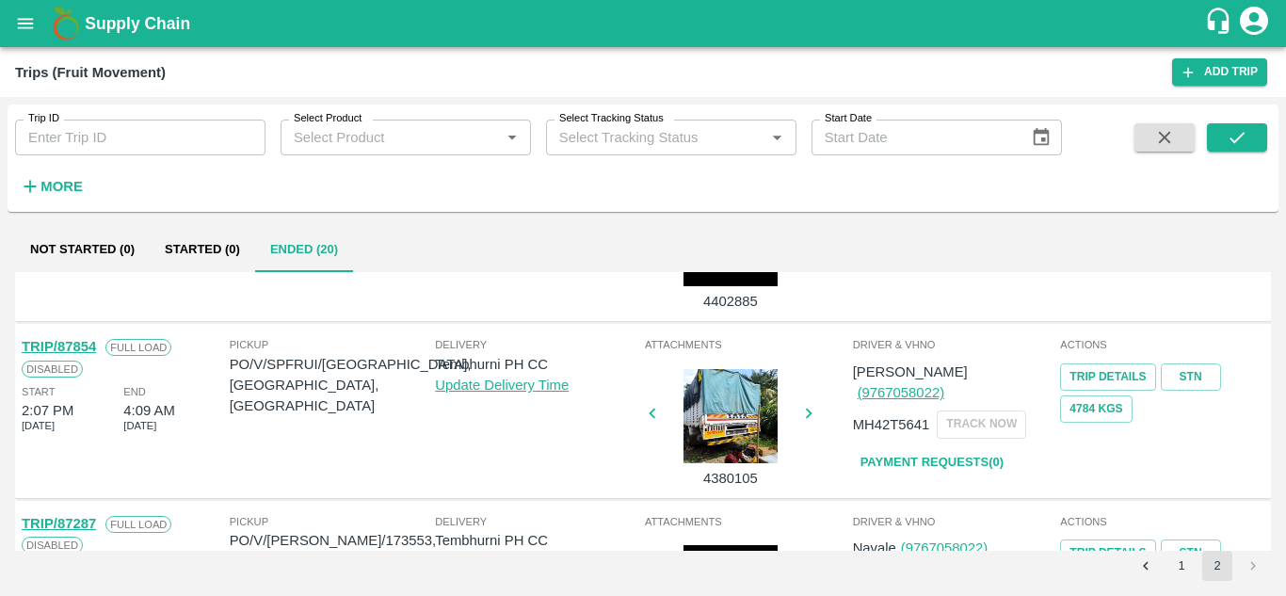
scroll to position [903, 0]
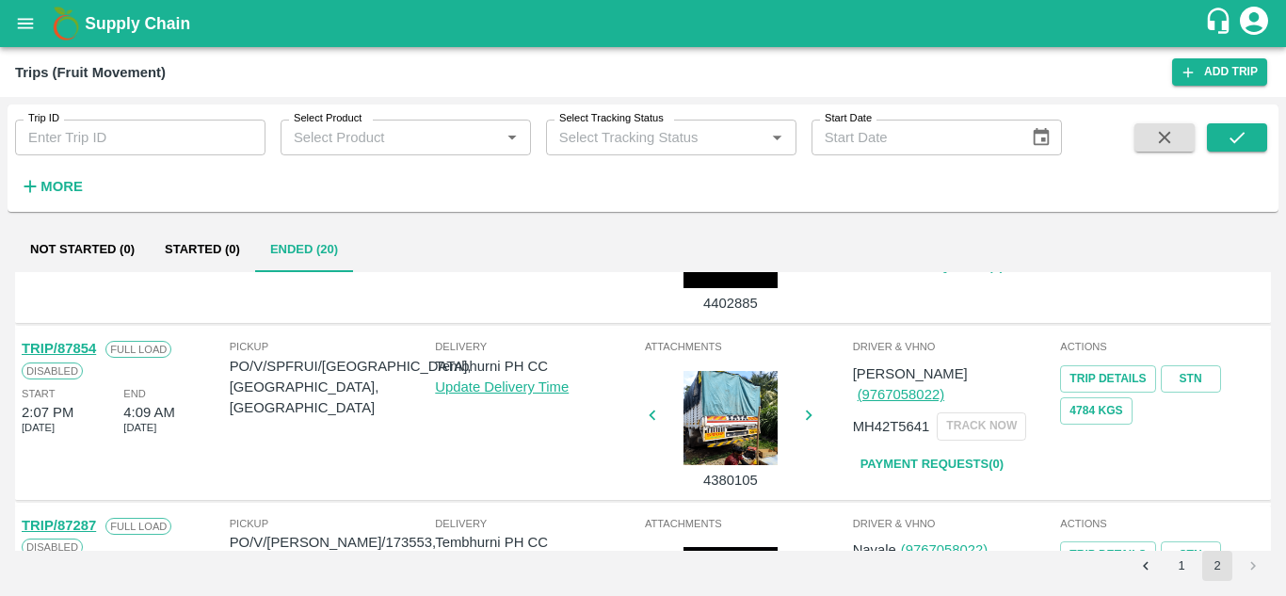
click at [961, 448] on link "Payment Requests( 0 )" at bounding box center [932, 464] width 158 height 33
click at [1251, 133] on button "submit" at bounding box center [1237, 137] width 60 height 28
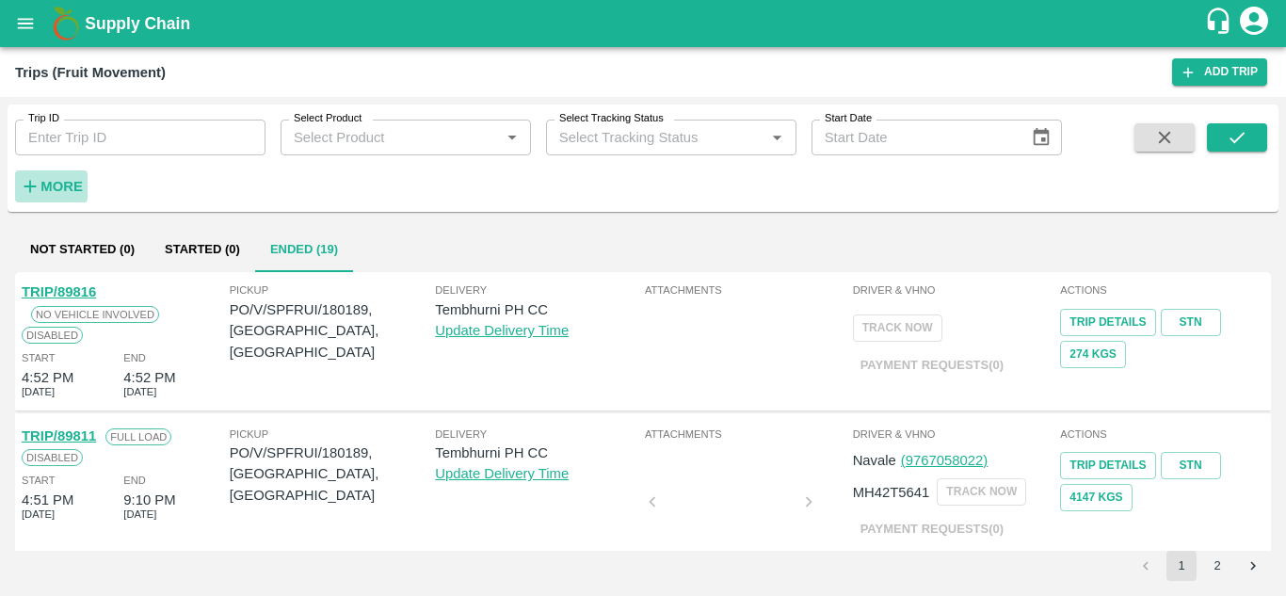
click at [60, 186] on strong "More" at bounding box center [61, 186] width 42 height 15
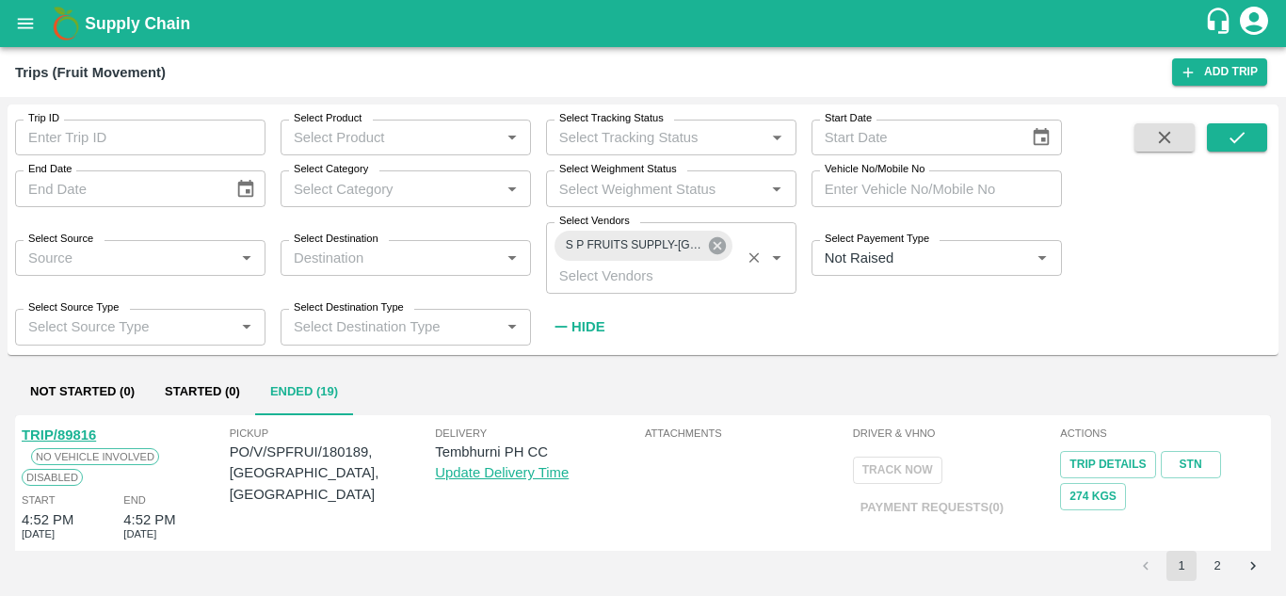
click at [721, 250] on icon at bounding box center [717, 245] width 17 height 17
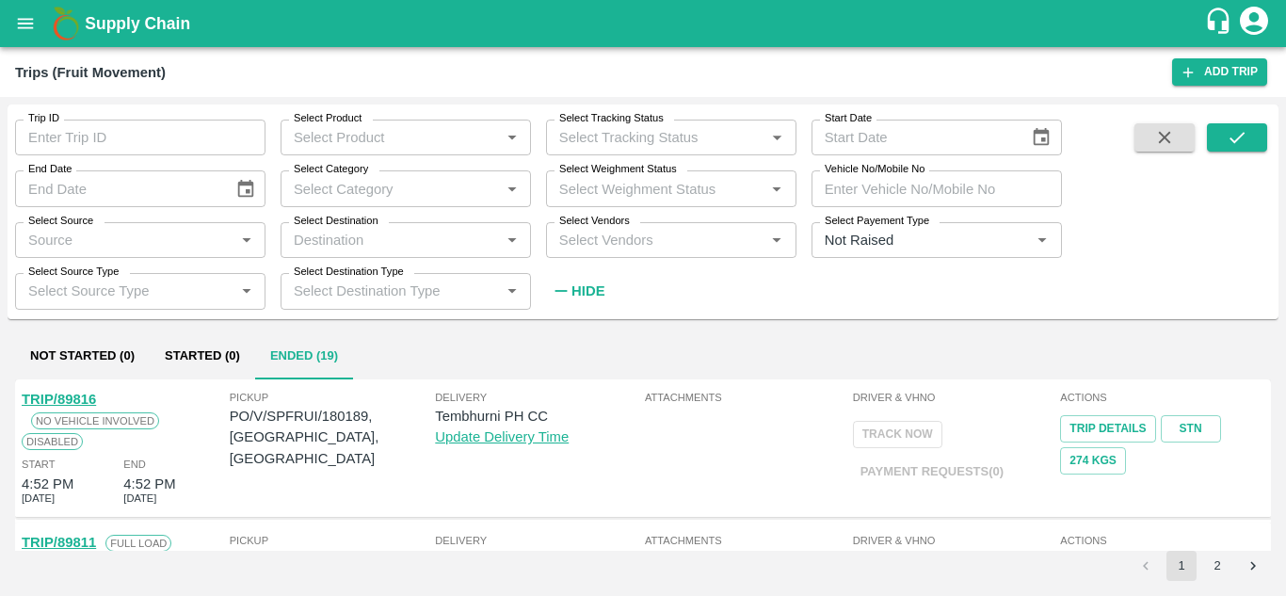
click at [593, 253] on div "Select Vendors   *" at bounding box center [671, 240] width 250 height 36
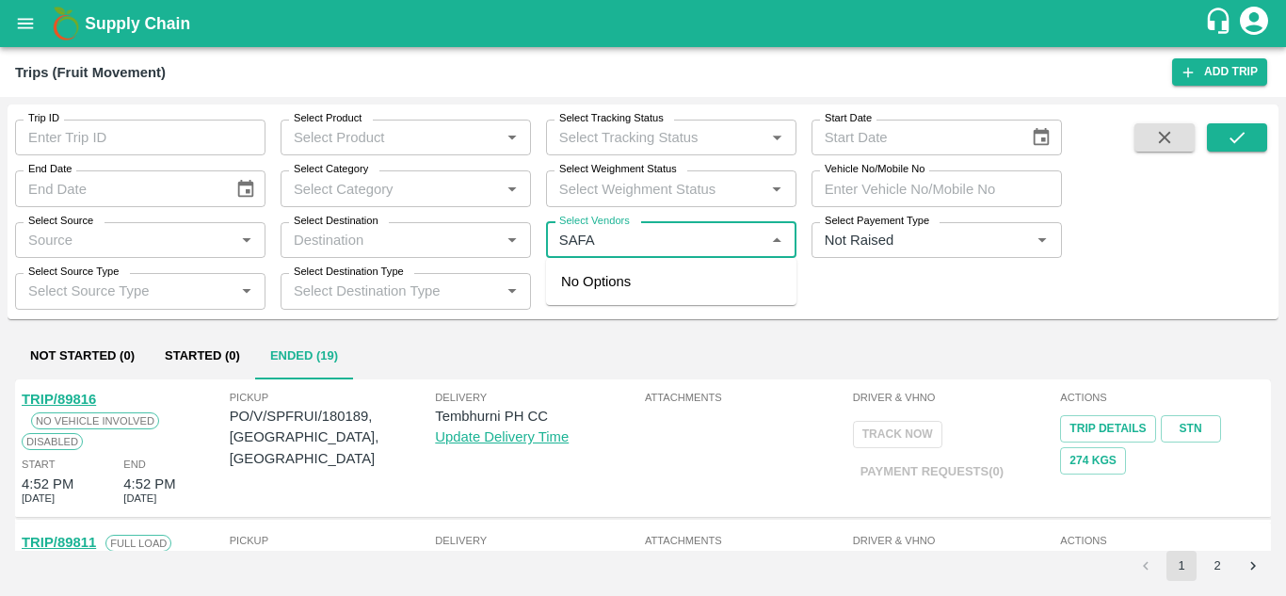
type input "SAFAL"
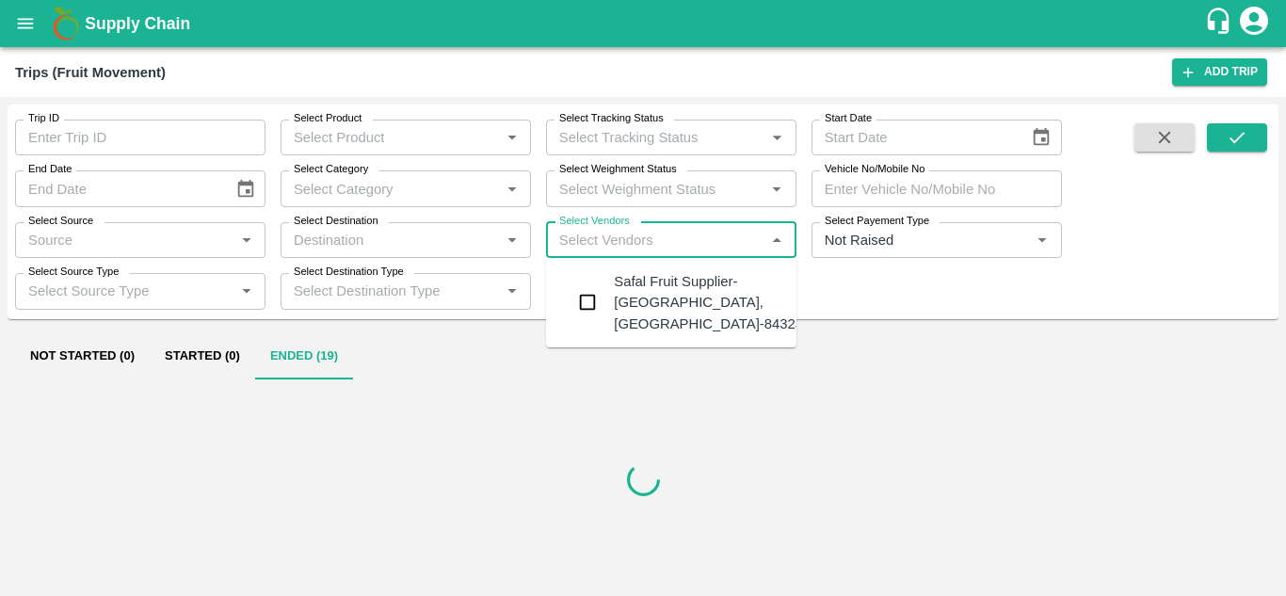
click at [671, 279] on div "Safal Fruit Supplier-Surli, Solapur-8432377401" at bounding box center [728, 302] width 228 height 63
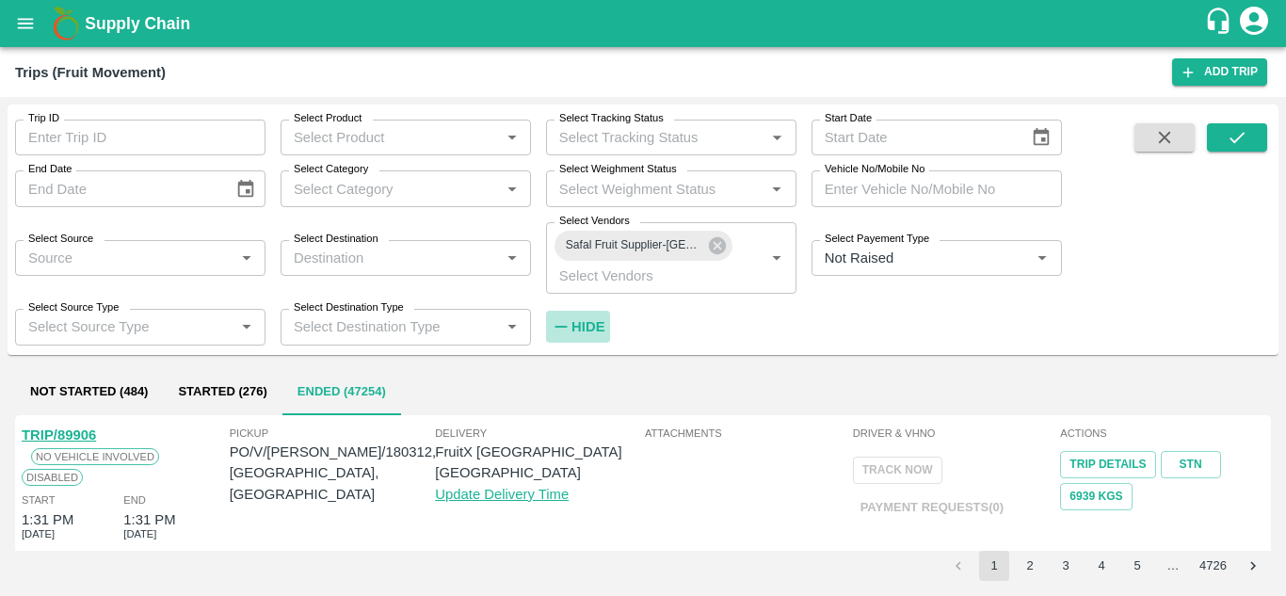
click at [592, 326] on strong "Hide" at bounding box center [588, 326] width 33 height 15
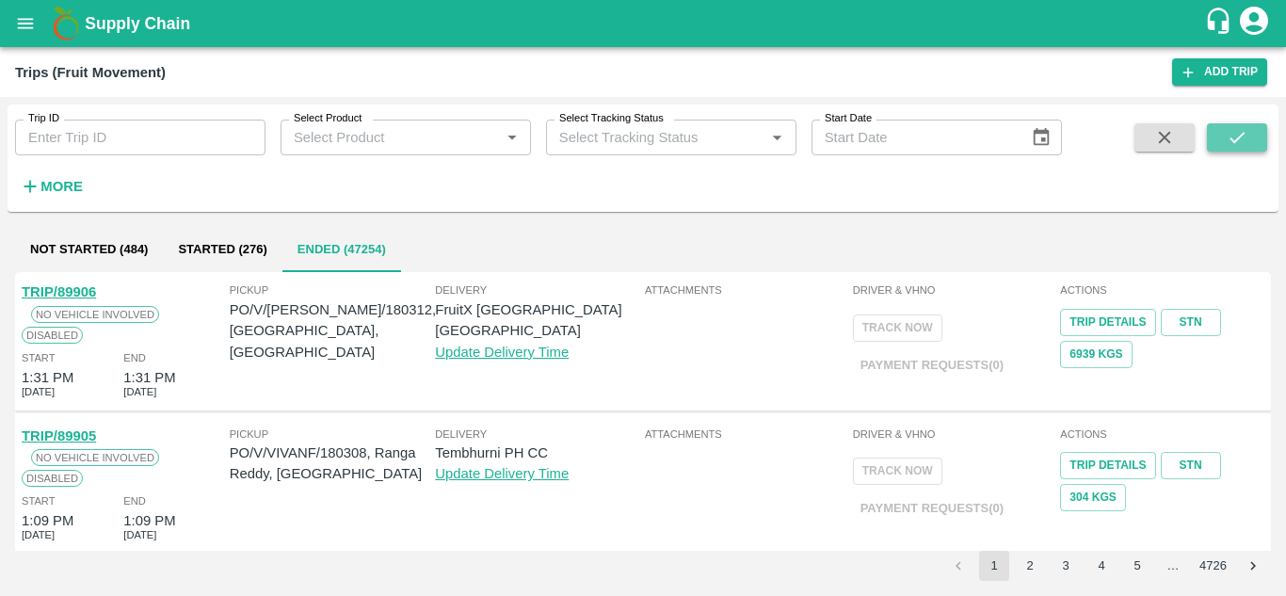
click at [1245, 136] on icon "submit" at bounding box center [1237, 137] width 21 height 21
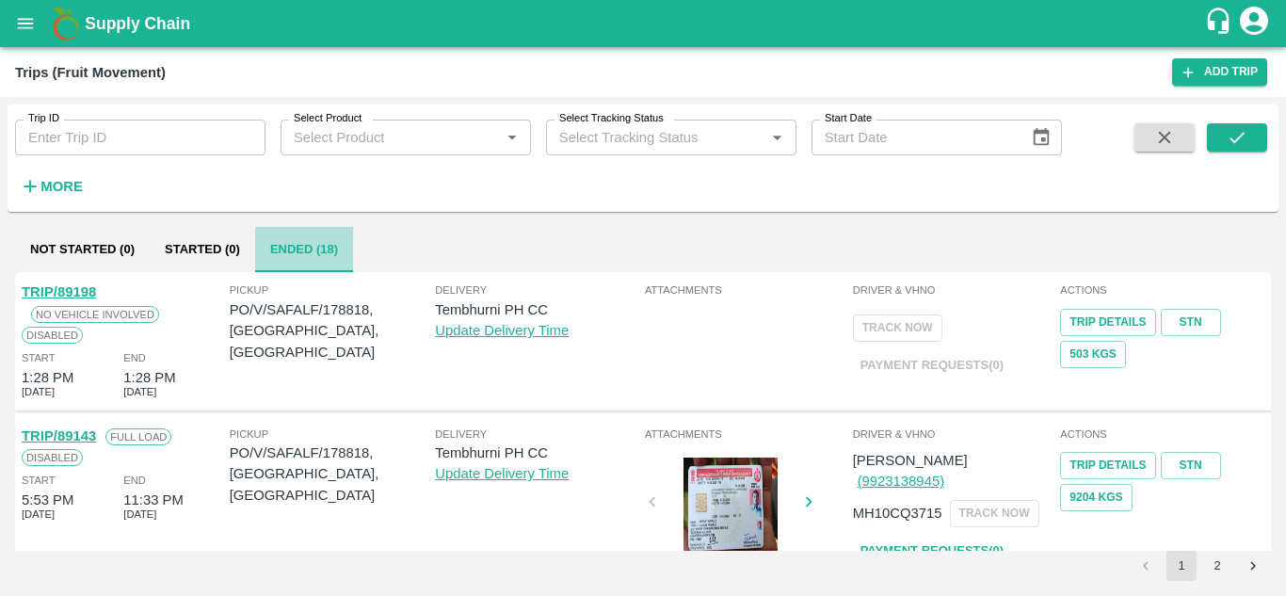
click at [310, 257] on button "Ended (18)" at bounding box center [304, 249] width 98 height 45
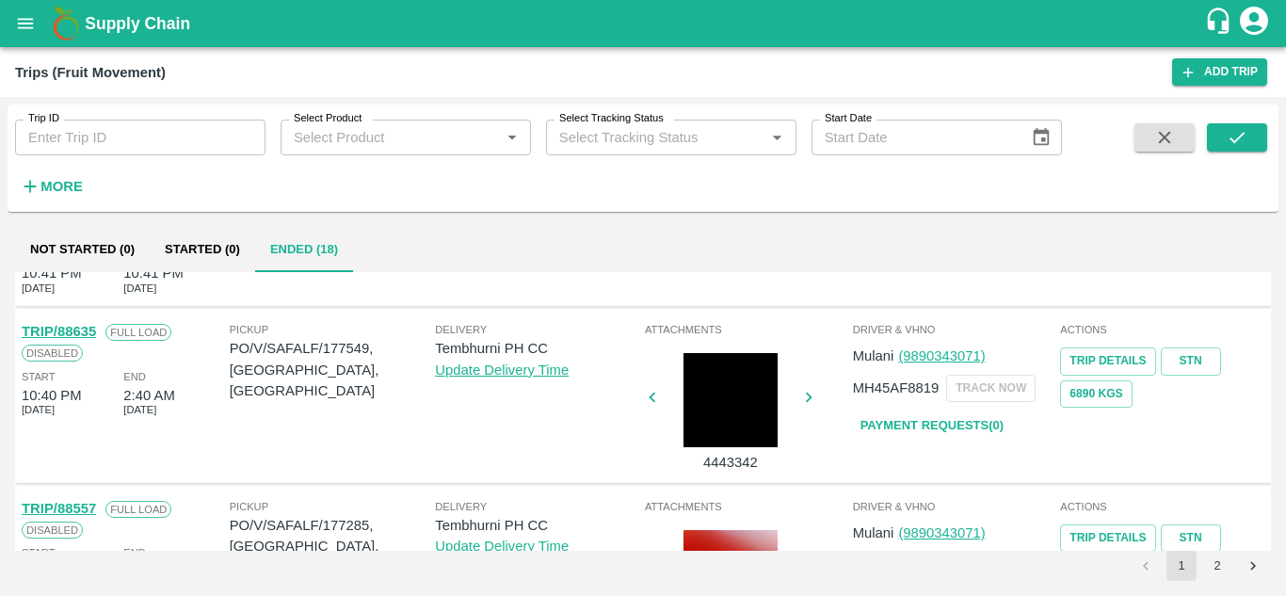
scroll to position [1387, 0]
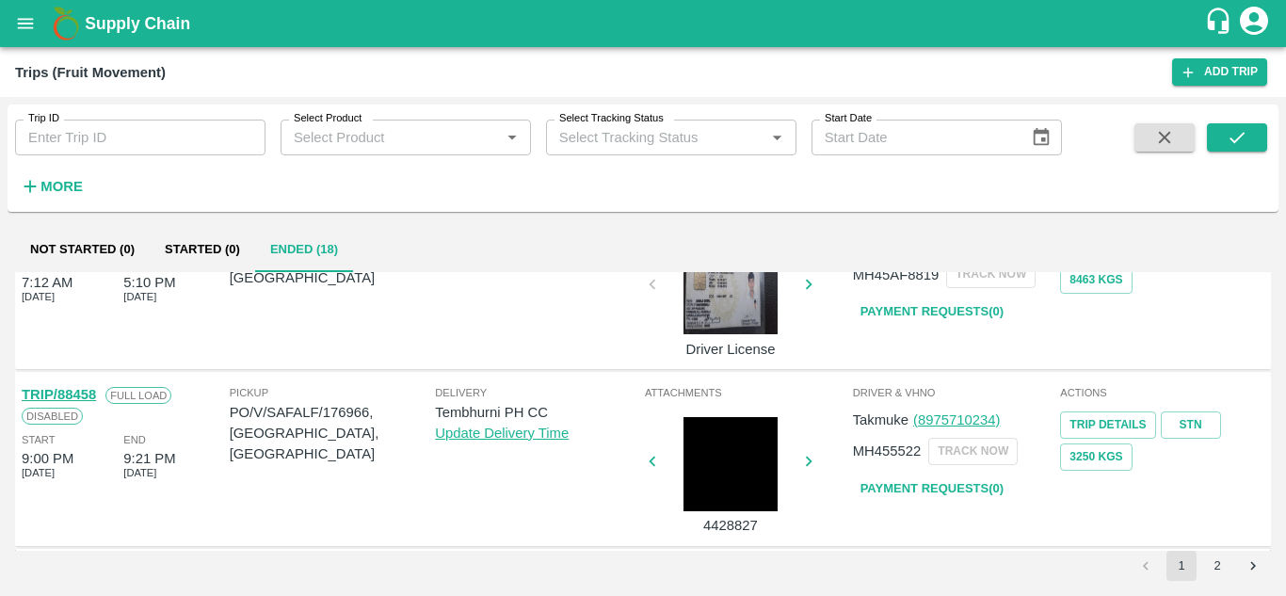
click at [1215, 560] on button "2" at bounding box center [1218, 566] width 30 height 30
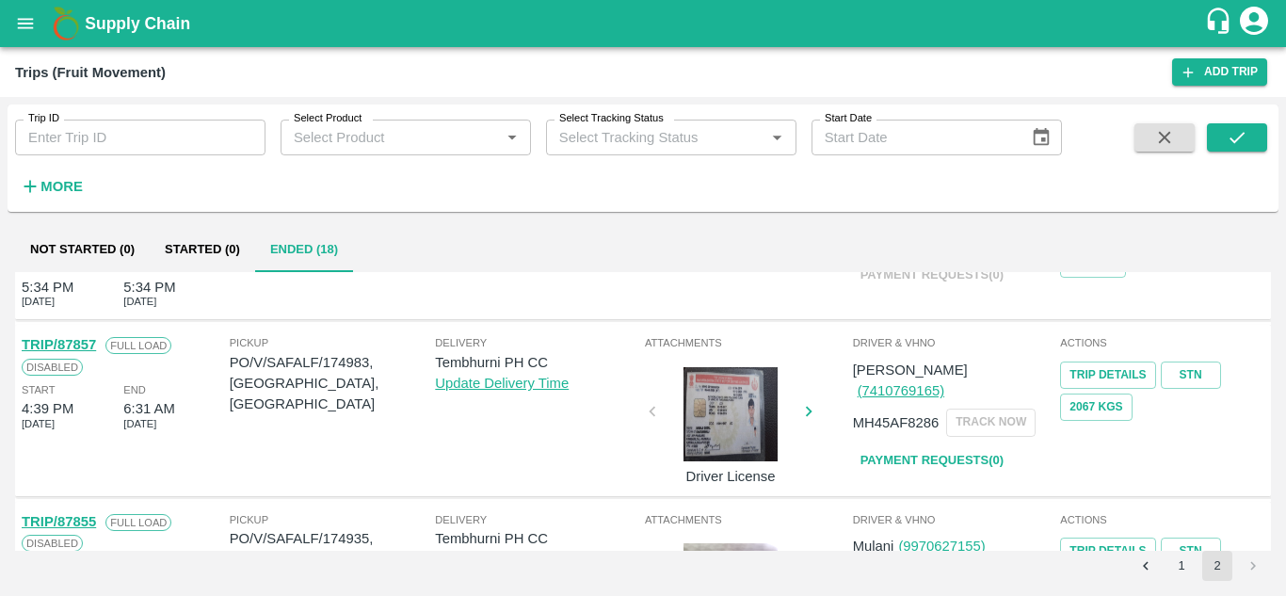
scroll to position [1034, 0]
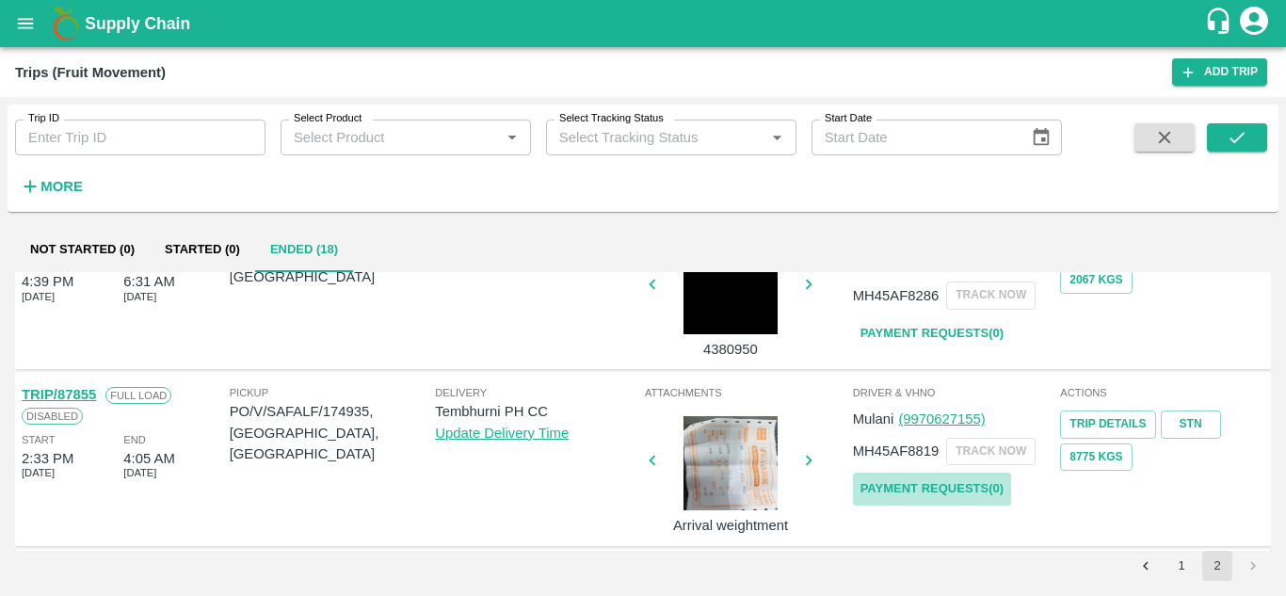
click at [942, 489] on link "Payment Requests( 0 )" at bounding box center [932, 489] width 158 height 33
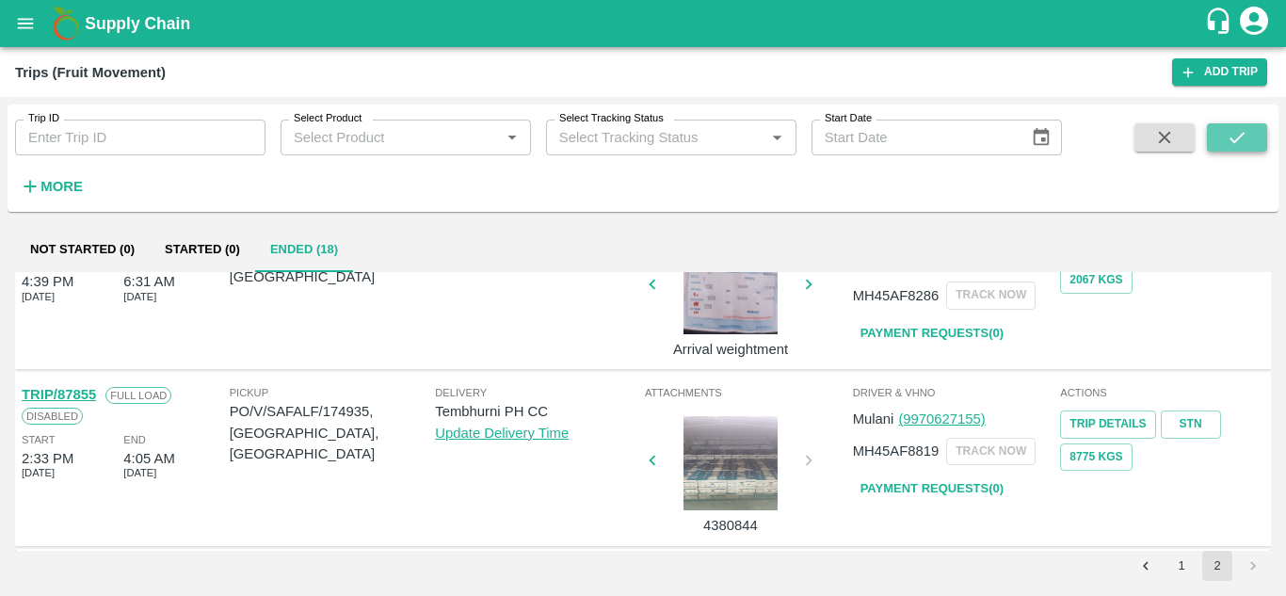
click at [1264, 137] on button "submit" at bounding box center [1237, 137] width 60 height 28
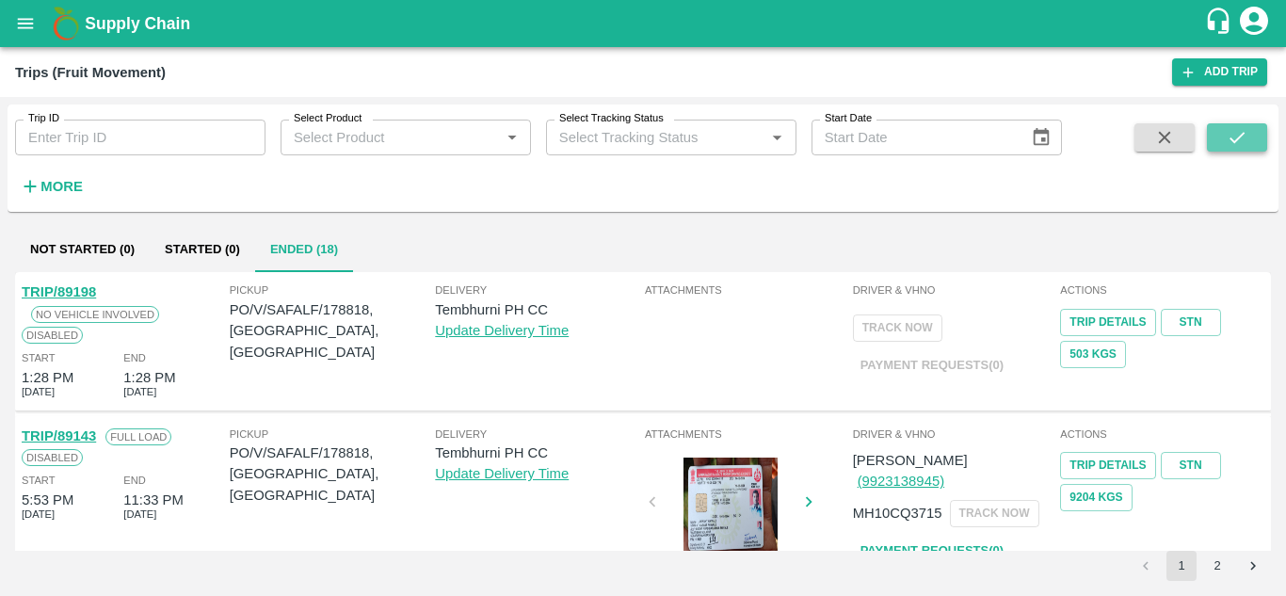
click at [1232, 133] on icon "submit" at bounding box center [1237, 137] width 21 height 21
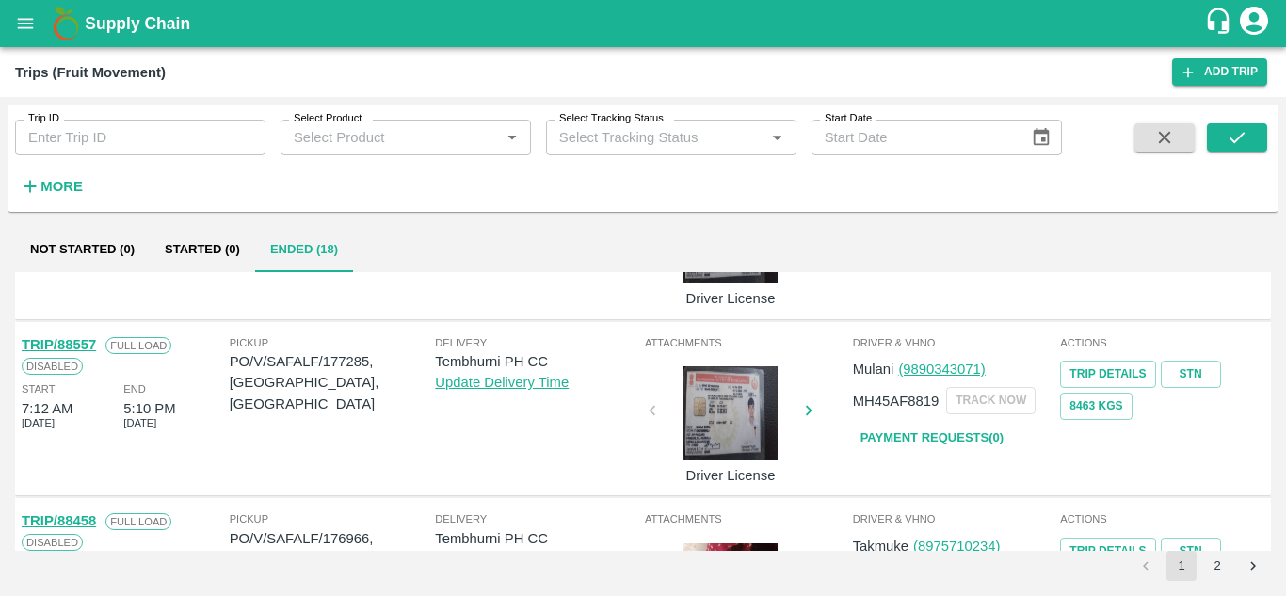
scroll to position [1387, 0]
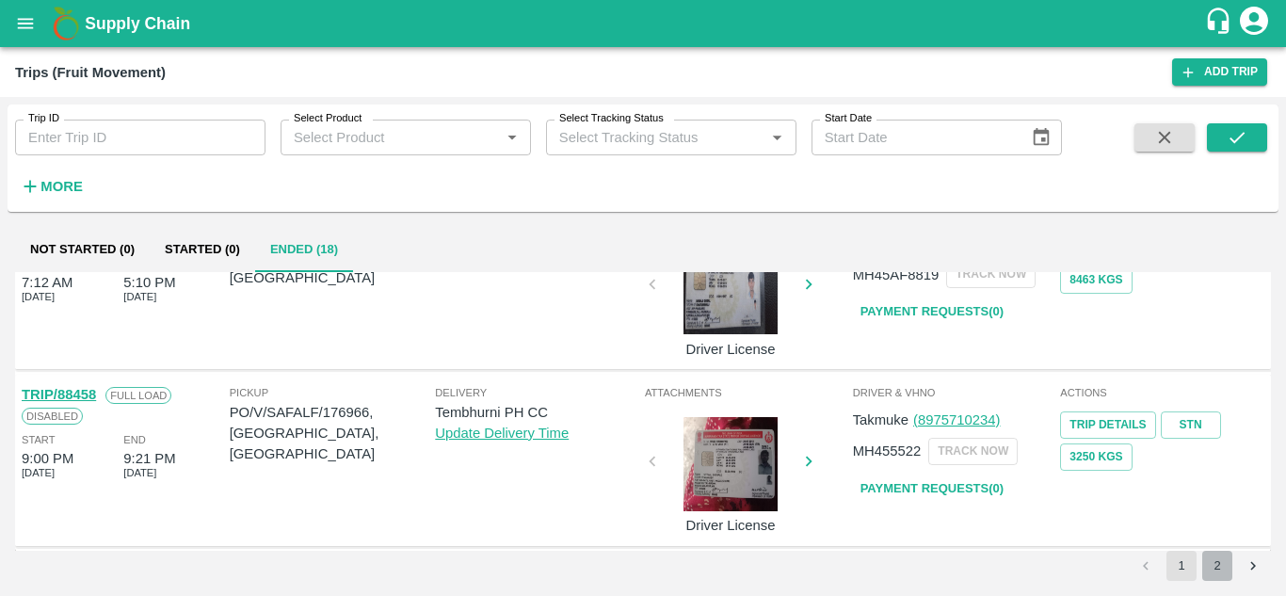
click at [1217, 555] on button "2" at bounding box center [1218, 566] width 30 height 30
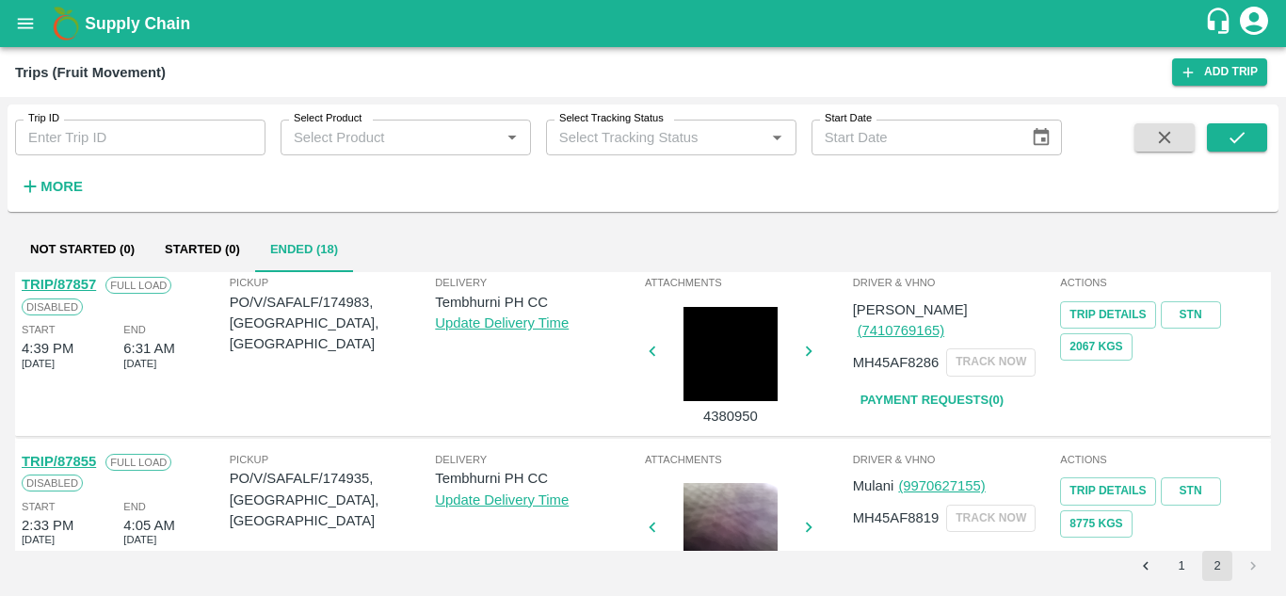
scroll to position [966, 0]
click at [939, 385] on link "Payment Requests( 0 )" at bounding box center [932, 401] width 158 height 33
click at [1258, 130] on button "submit" at bounding box center [1237, 137] width 60 height 28
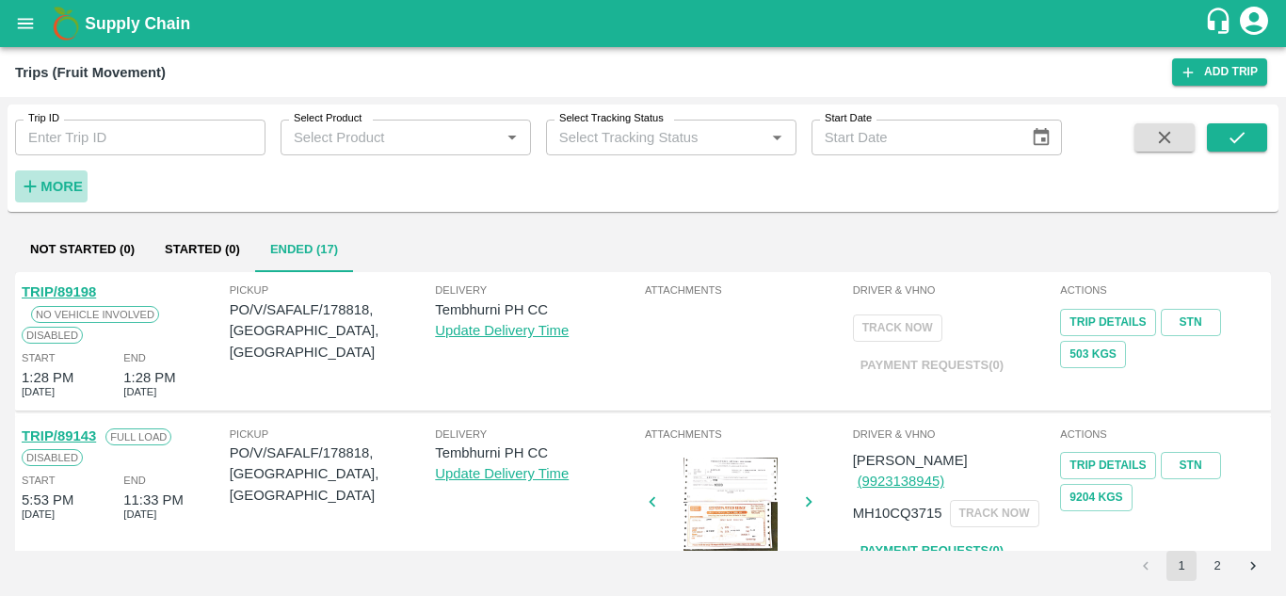
click at [53, 182] on strong "More" at bounding box center [61, 186] width 42 height 15
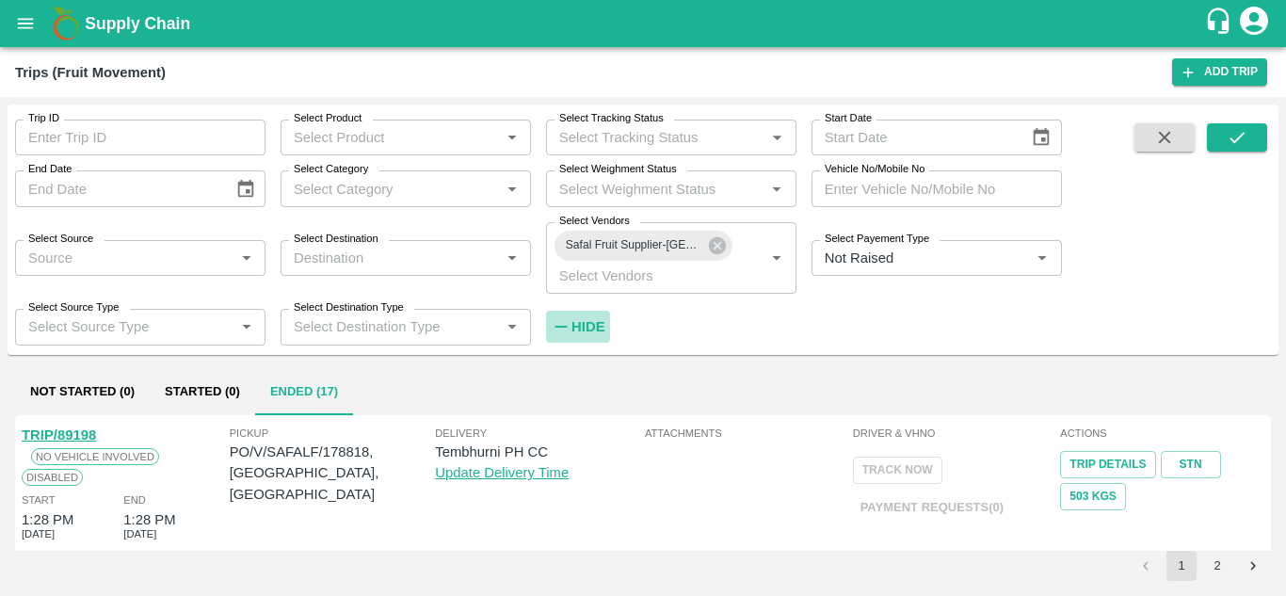
click at [582, 326] on strong "Hide" at bounding box center [588, 326] width 33 height 15
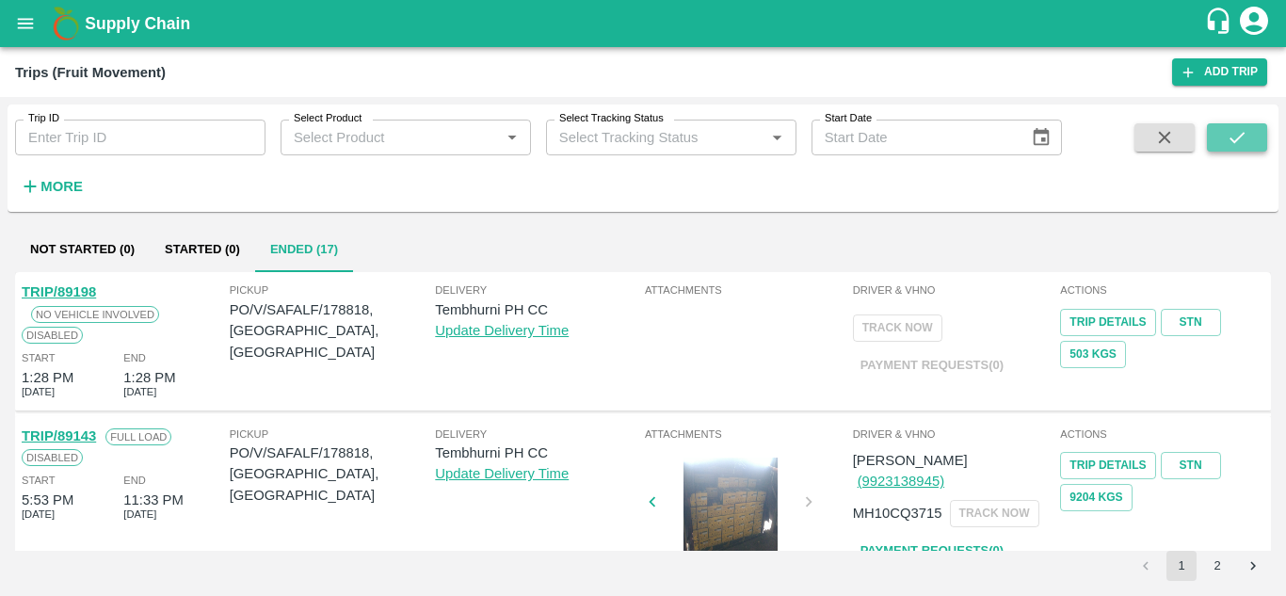
click at [1231, 143] on icon "submit" at bounding box center [1237, 137] width 21 height 21
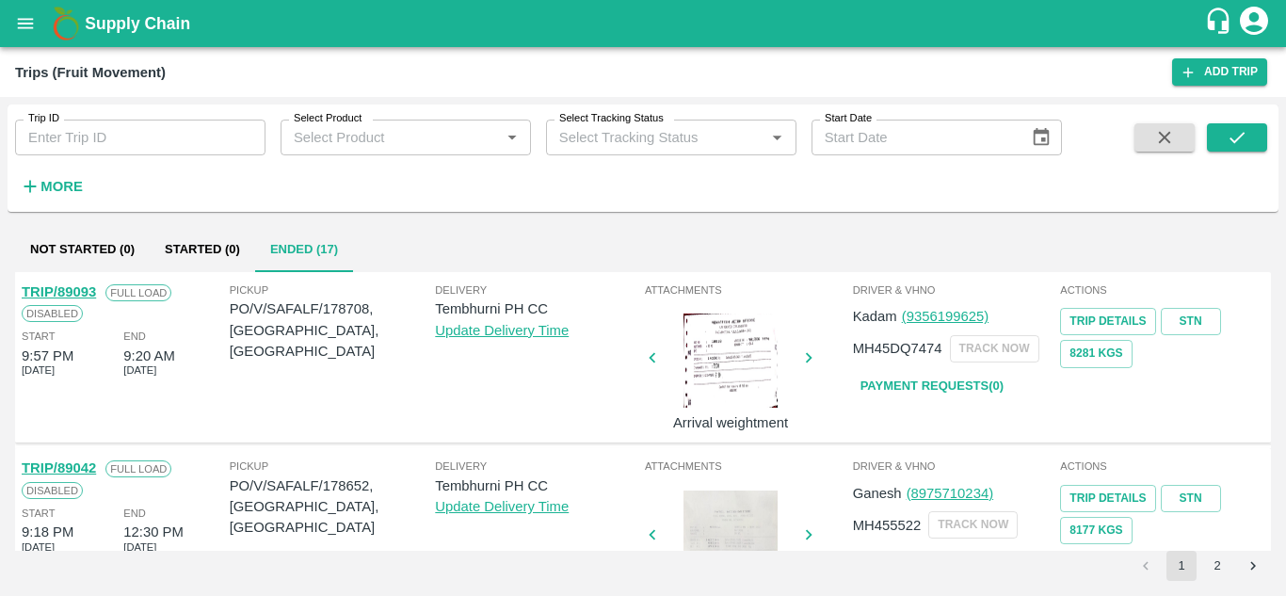
scroll to position [1387, 0]
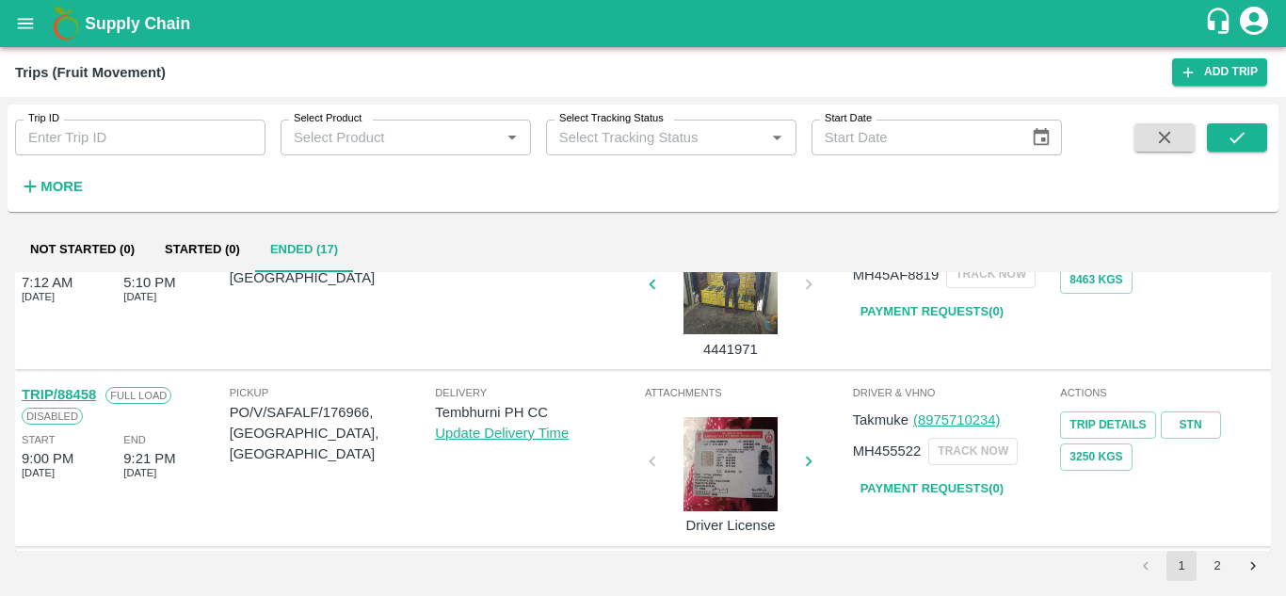
click at [1219, 566] on button "2" at bounding box center [1218, 566] width 30 height 30
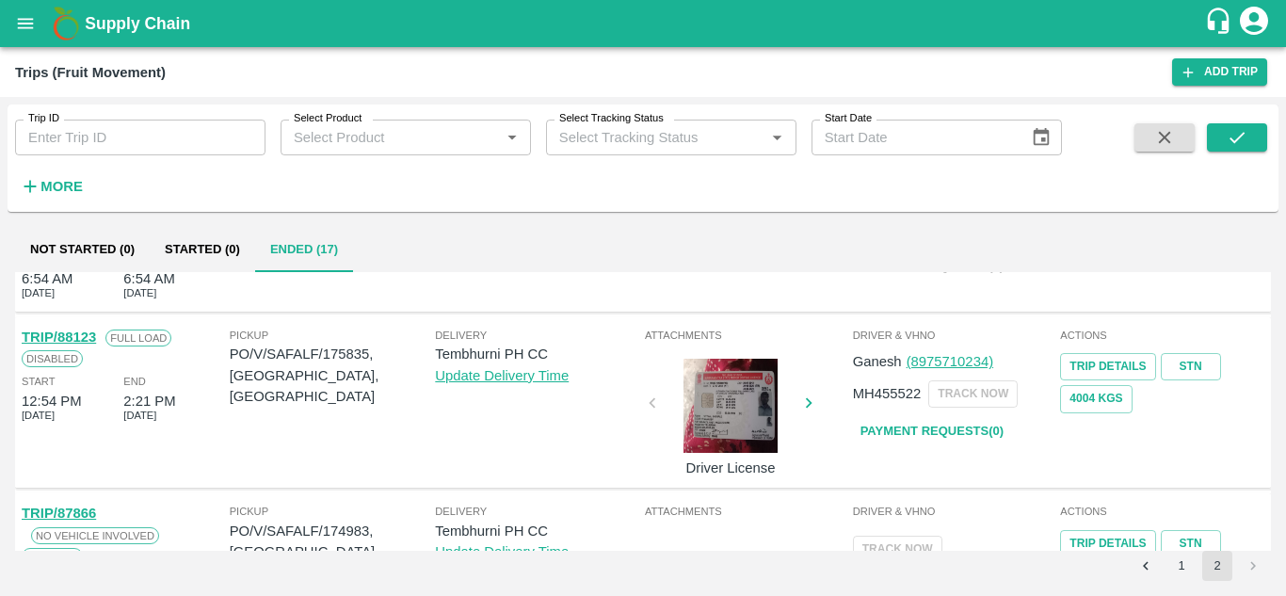
scroll to position [594, 0]
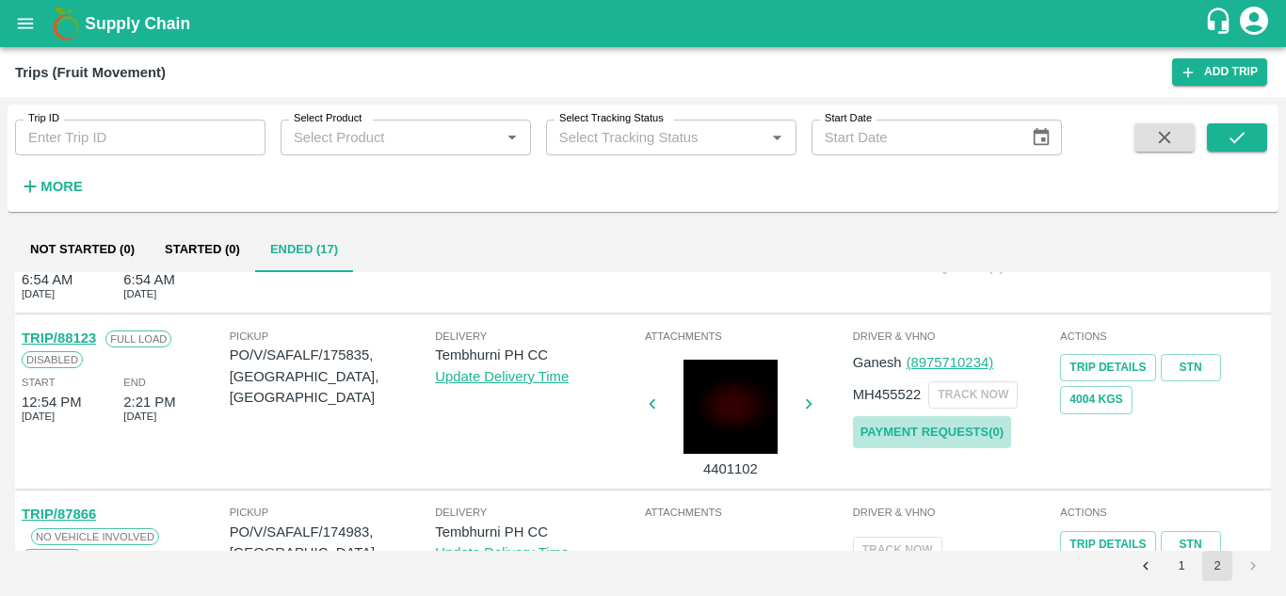
click at [938, 436] on link "Payment Requests( 0 )" at bounding box center [932, 432] width 158 height 33
click at [1243, 130] on icon "submit" at bounding box center [1237, 137] width 21 height 21
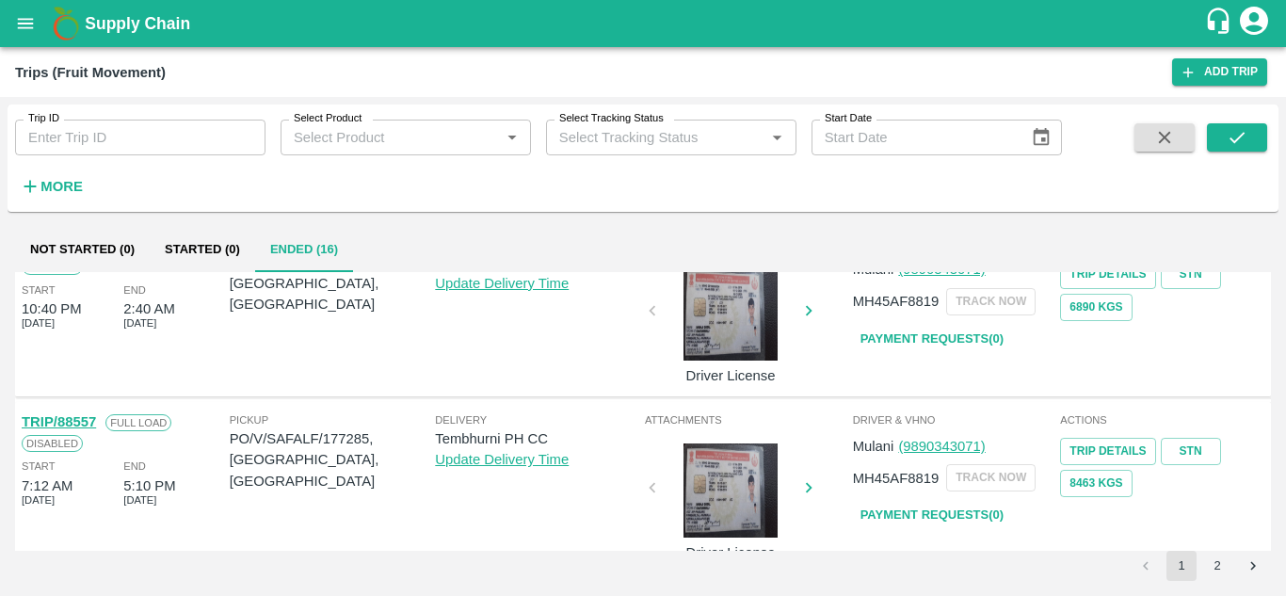
scroll to position [1387, 0]
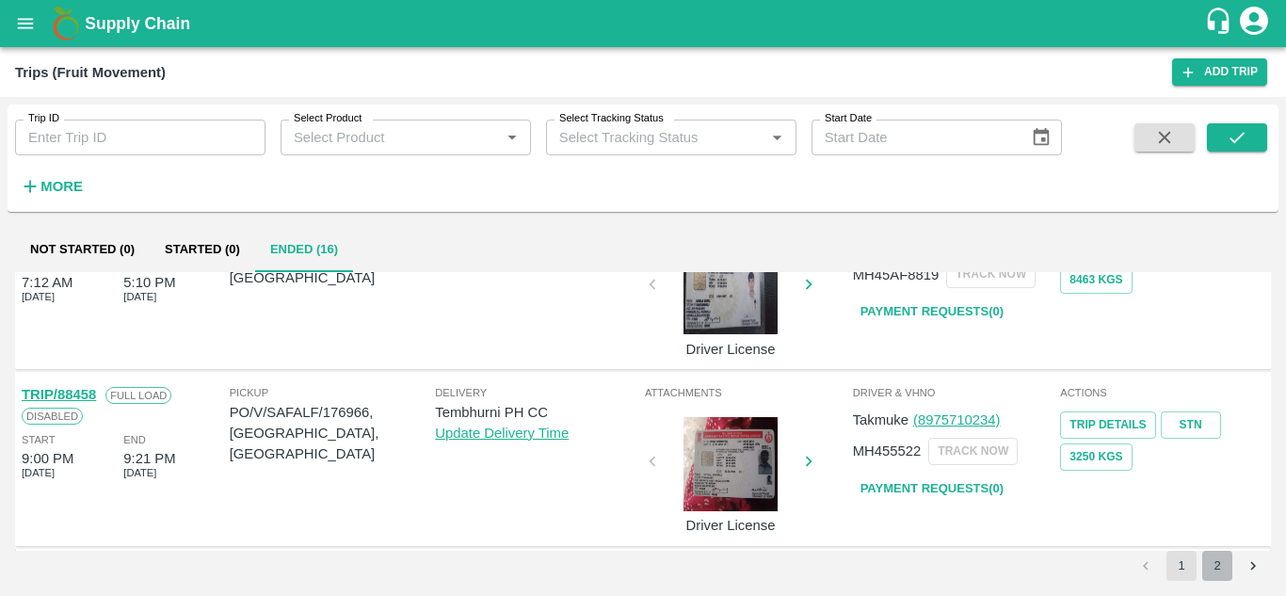
click at [1211, 565] on button "2" at bounding box center [1218, 566] width 30 height 30
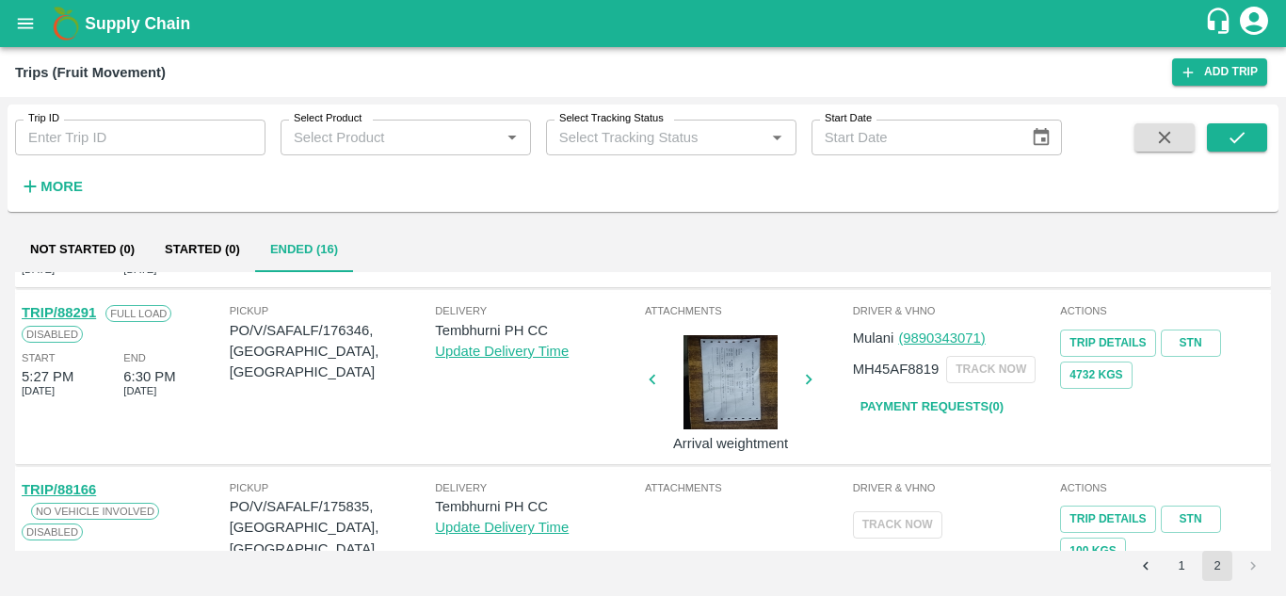
scroll to position [283, 0]
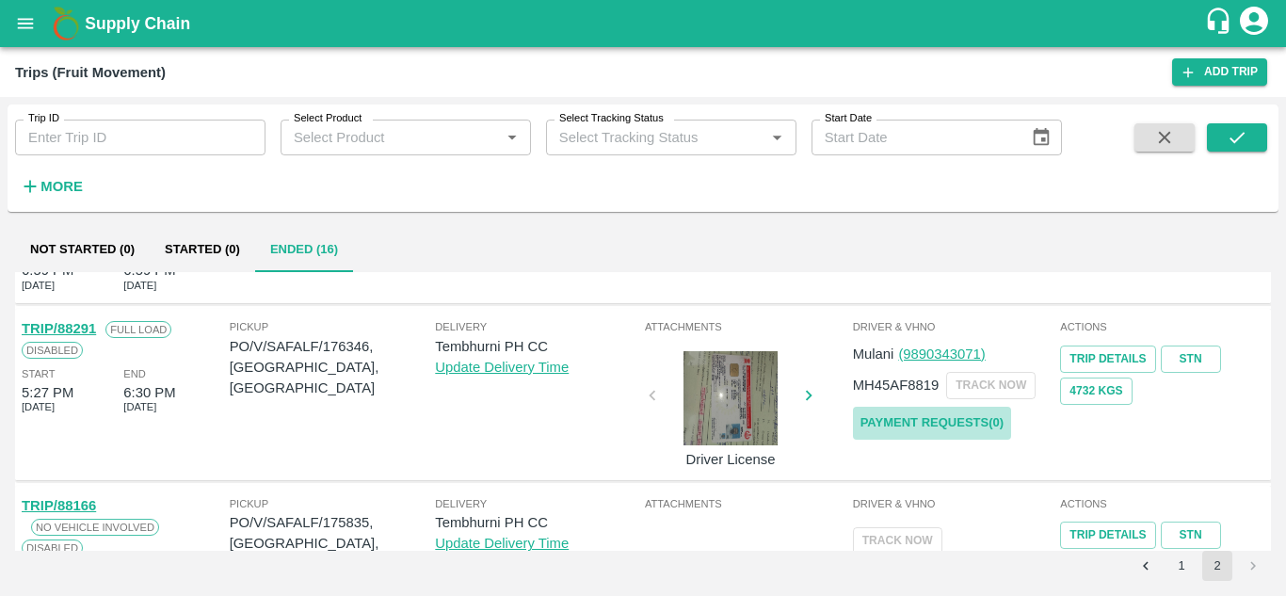
click at [941, 423] on link "Payment Requests( 0 )" at bounding box center [932, 423] width 158 height 33
click at [1239, 133] on icon "submit" at bounding box center [1237, 137] width 21 height 21
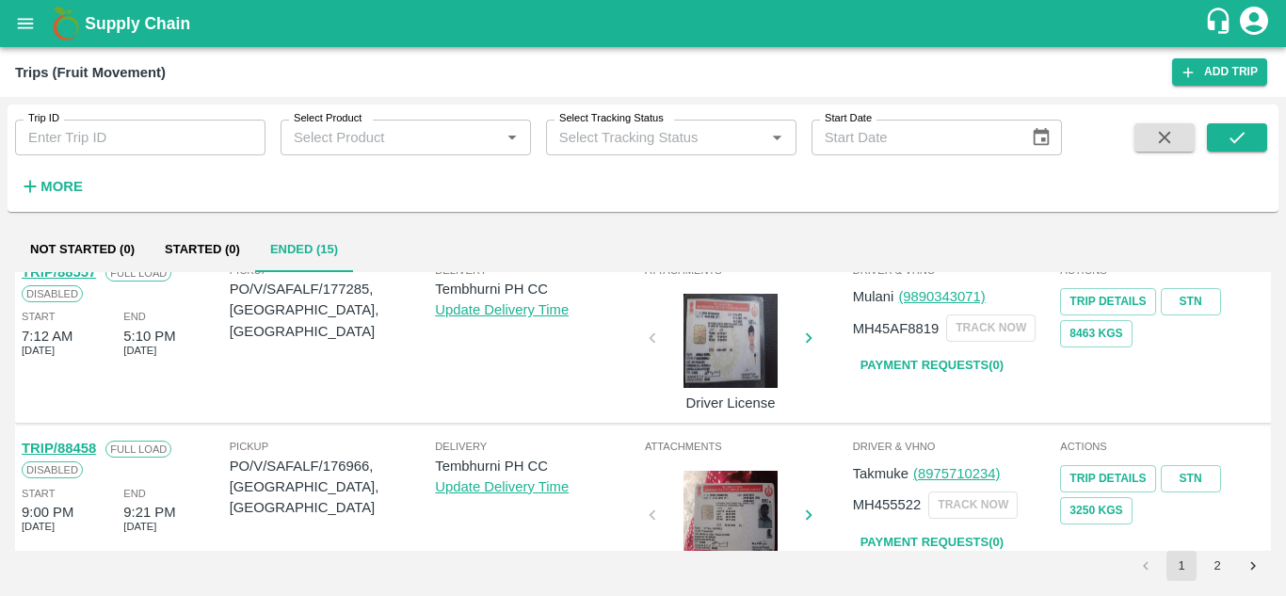
scroll to position [1387, 0]
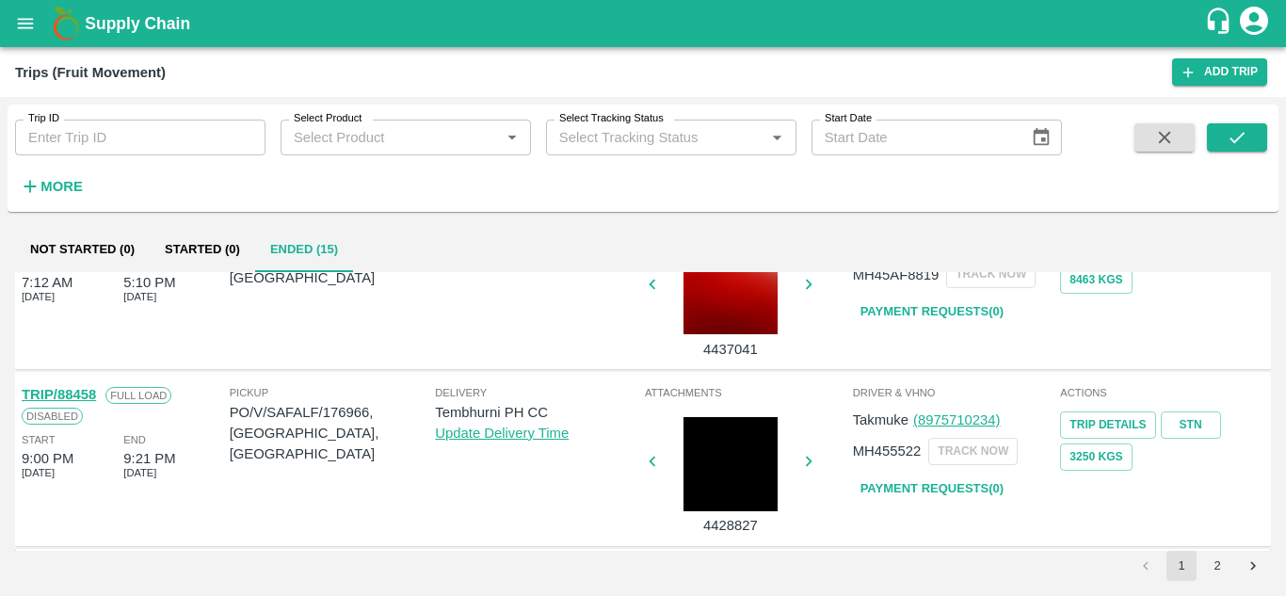
click at [1219, 557] on button "2" at bounding box center [1218, 566] width 30 height 30
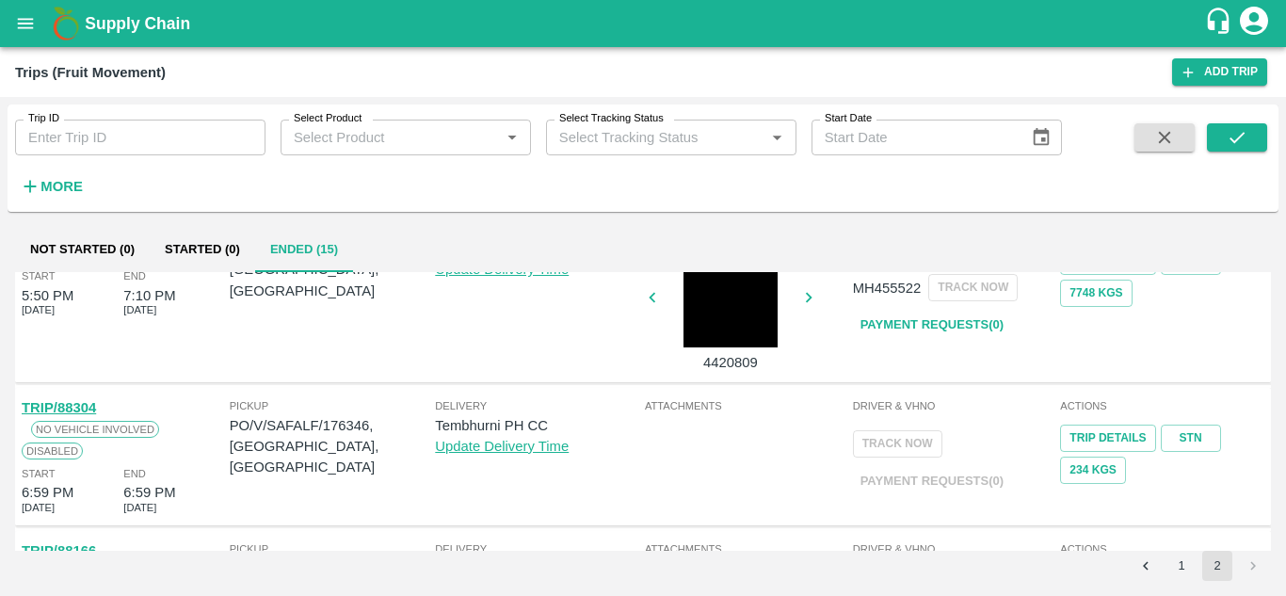
scroll to position [0, 0]
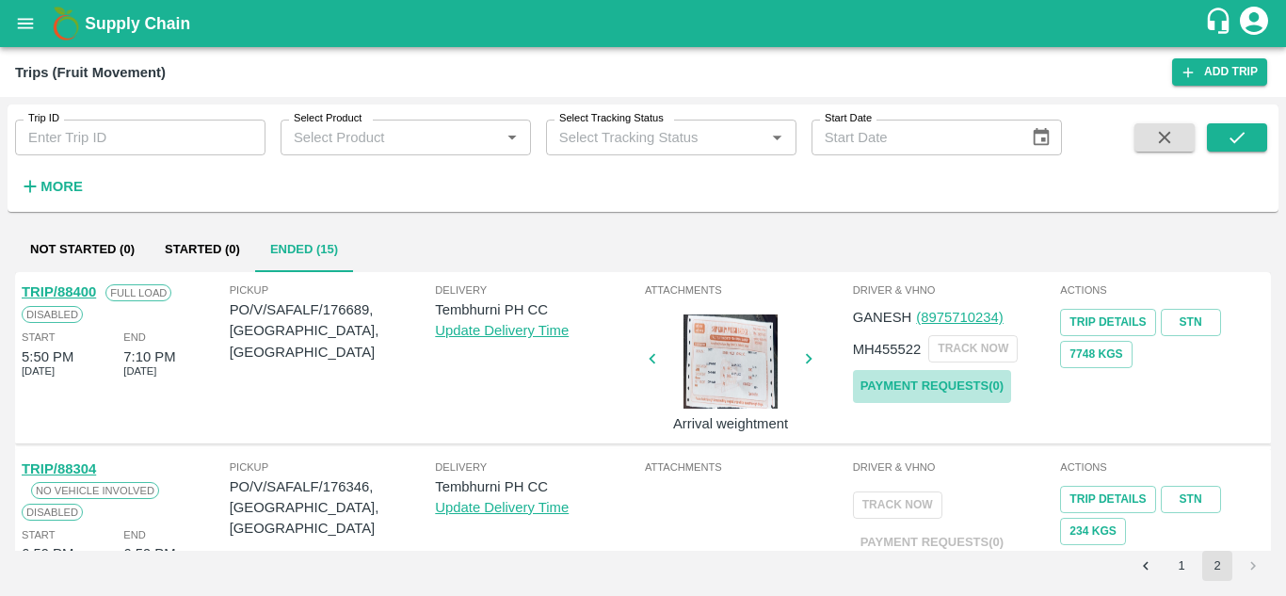
click at [962, 379] on link "Payment Requests( 0 )" at bounding box center [932, 386] width 158 height 33
click at [1264, 137] on button "submit" at bounding box center [1237, 137] width 60 height 28
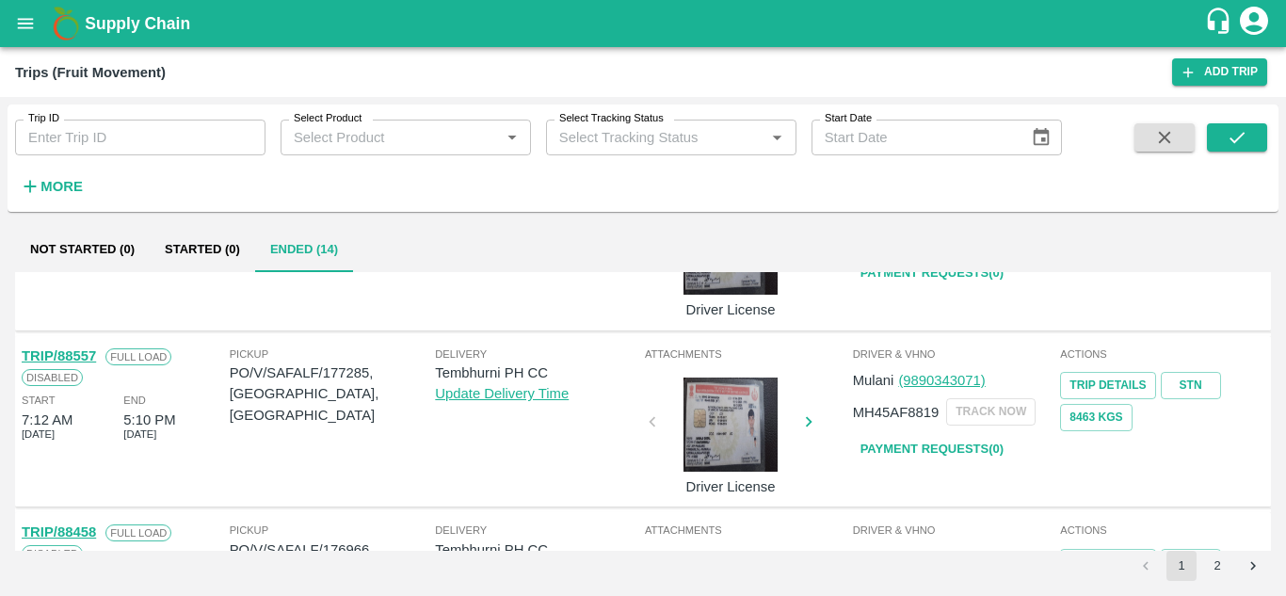
scroll to position [1387, 0]
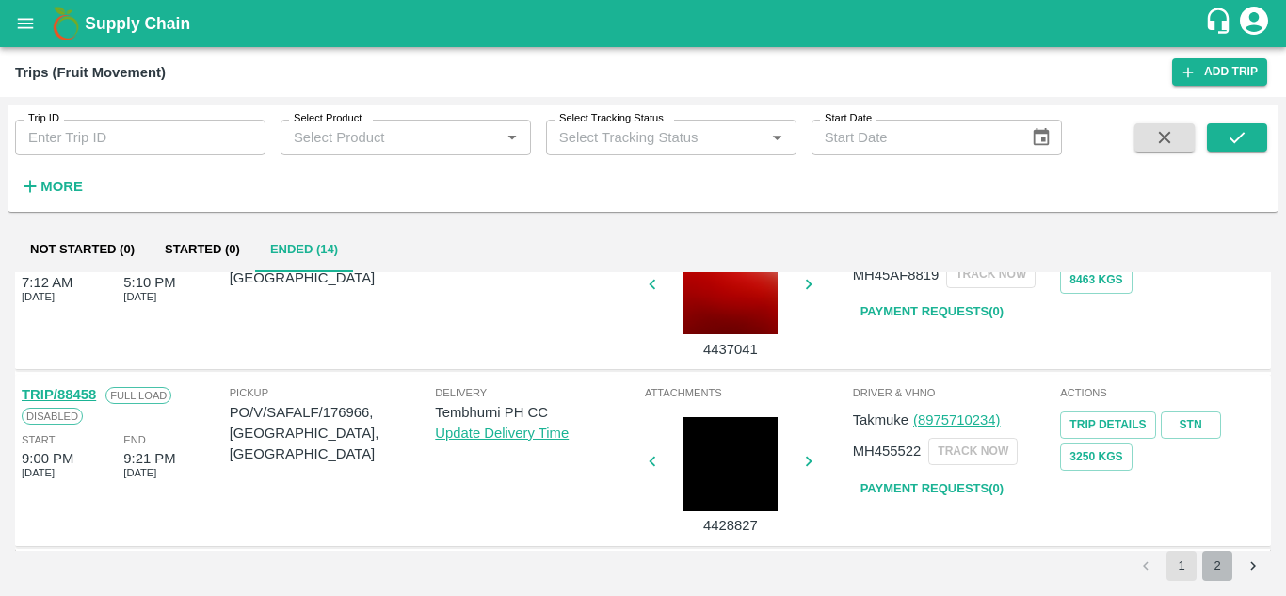
click at [1222, 568] on button "2" at bounding box center [1218, 566] width 30 height 30
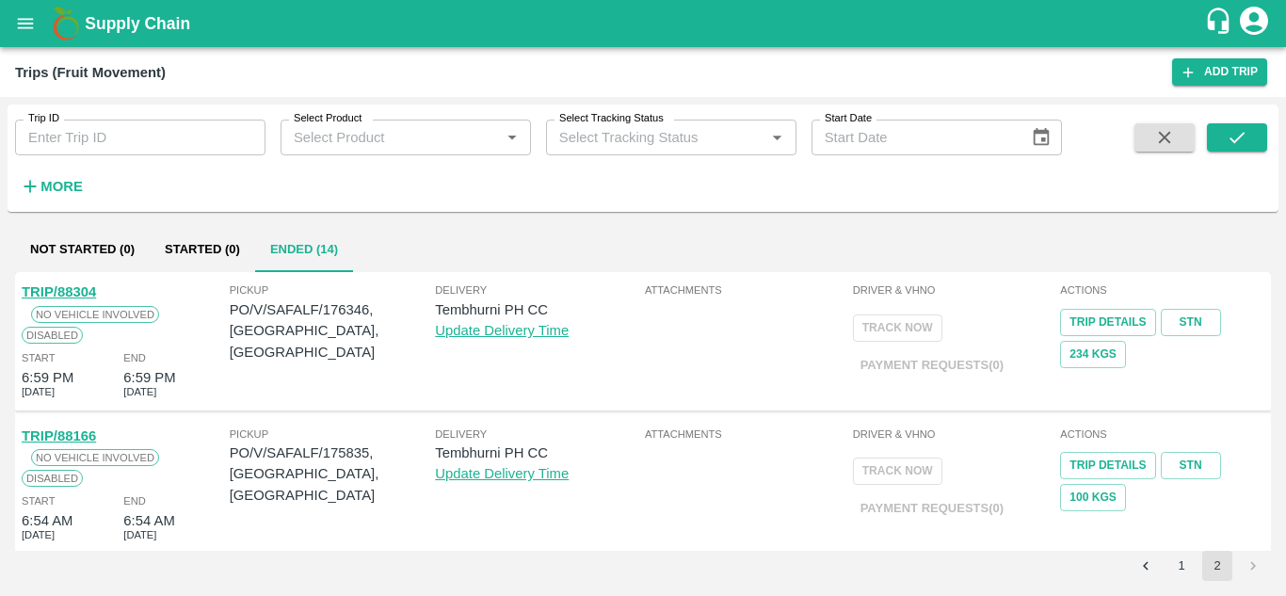
scroll to position [328, 0]
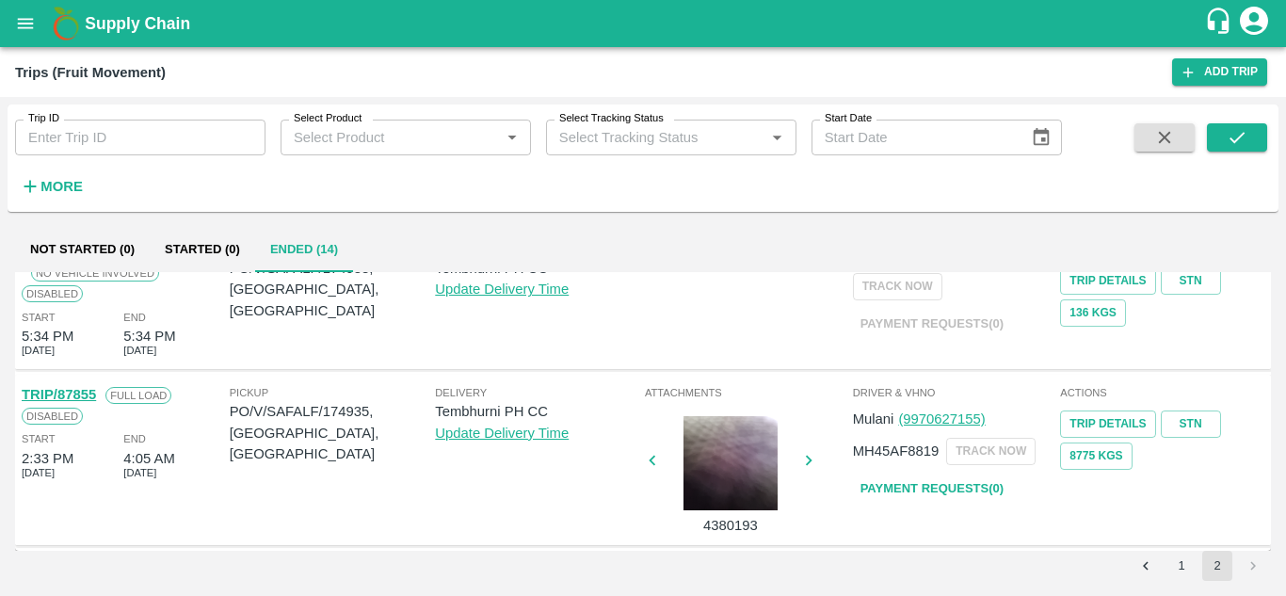
click at [1179, 568] on button "1" at bounding box center [1182, 566] width 30 height 30
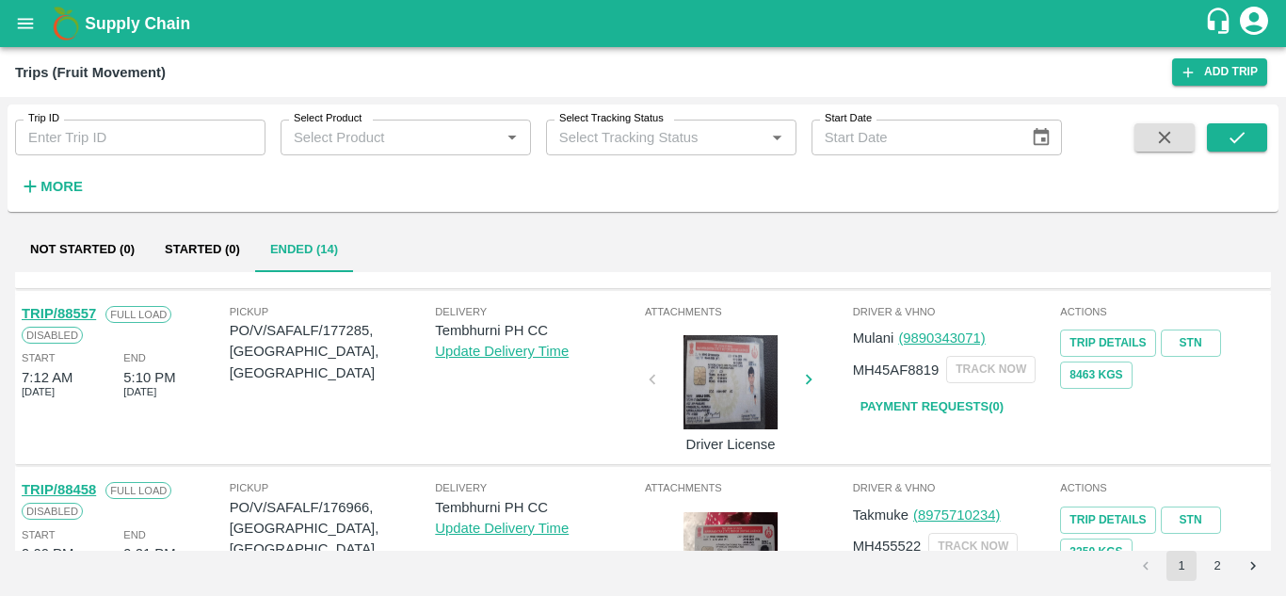
scroll to position [1387, 0]
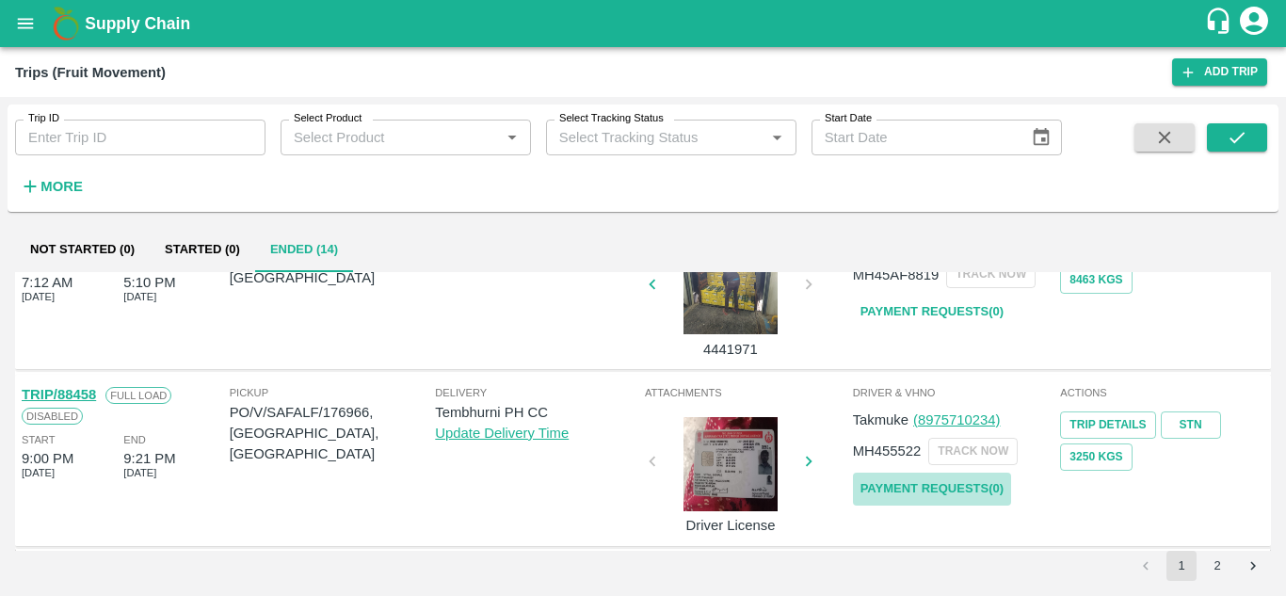
click at [974, 486] on link "Payment Requests( 0 )" at bounding box center [932, 489] width 158 height 33
click at [1239, 133] on icon "submit" at bounding box center [1237, 137] width 21 height 21
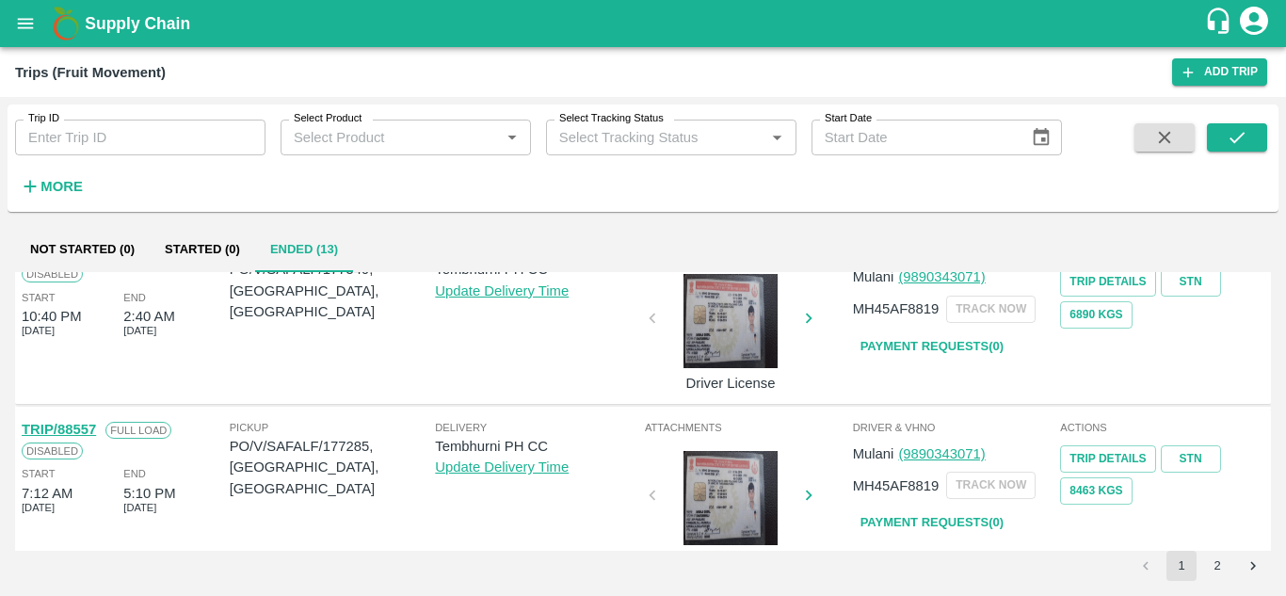
scroll to position [1354, 0]
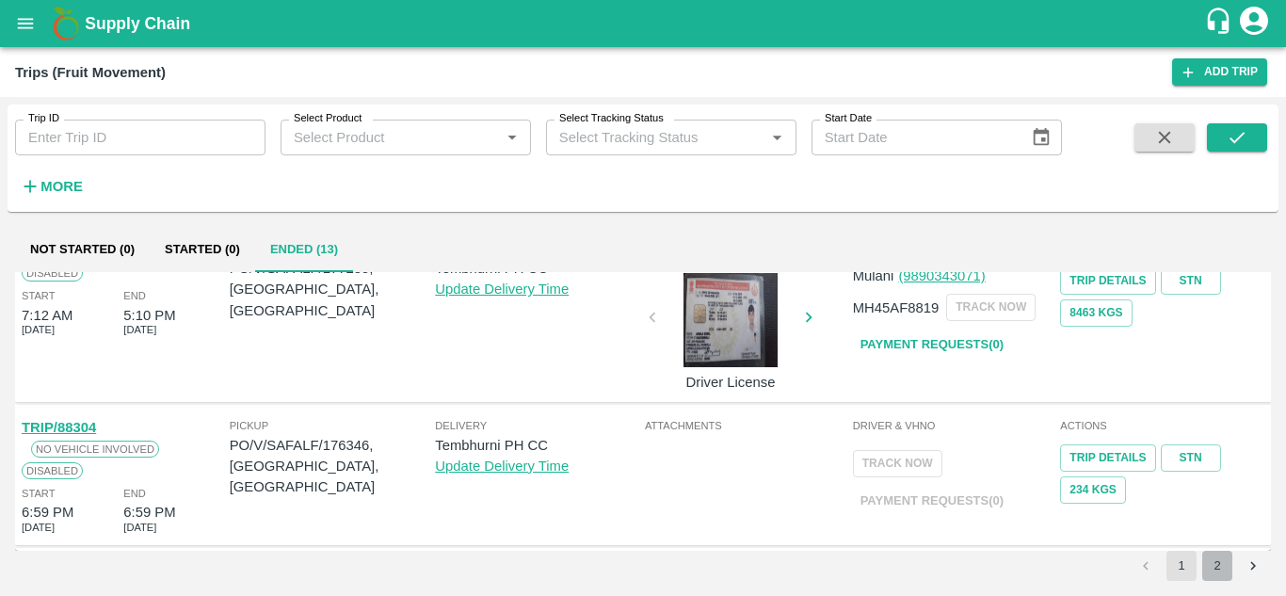
click at [1214, 566] on button "2" at bounding box center [1218, 566] width 30 height 30
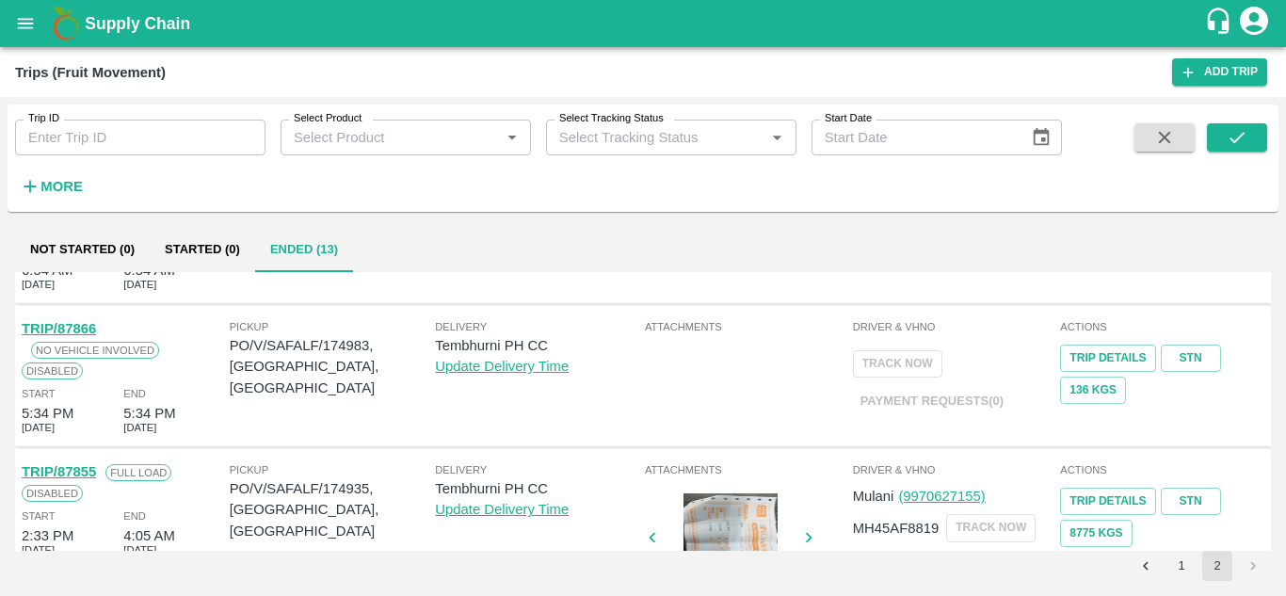
scroll to position [0, 0]
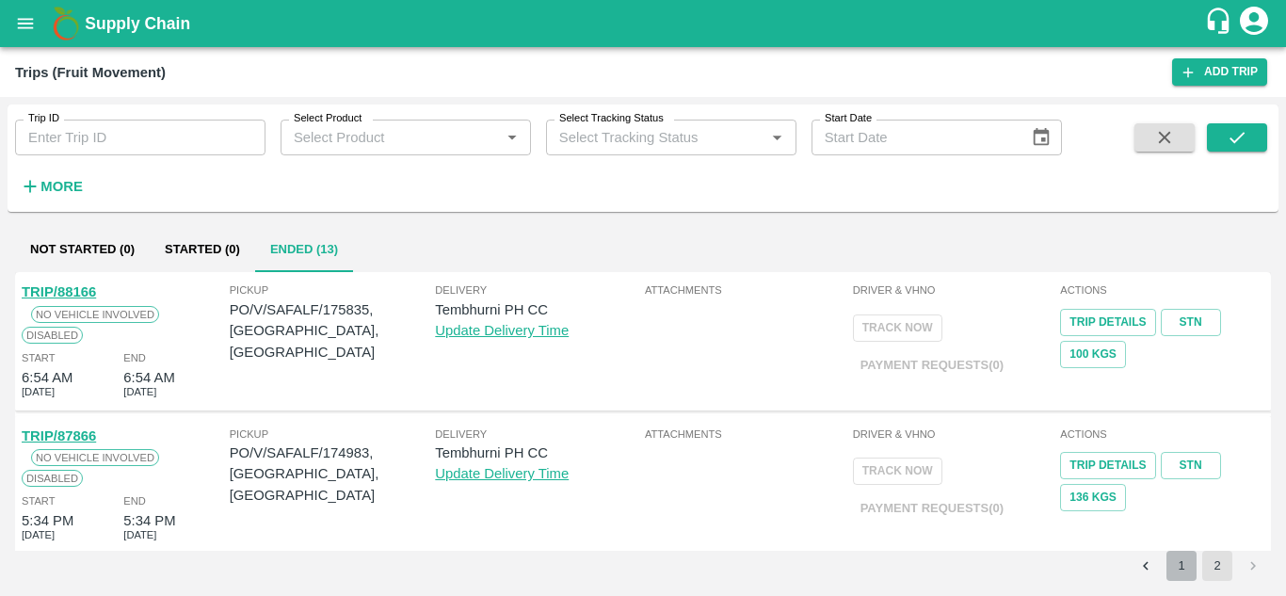
click at [1189, 568] on button "1" at bounding box center [1182, 566] width 30 height 30
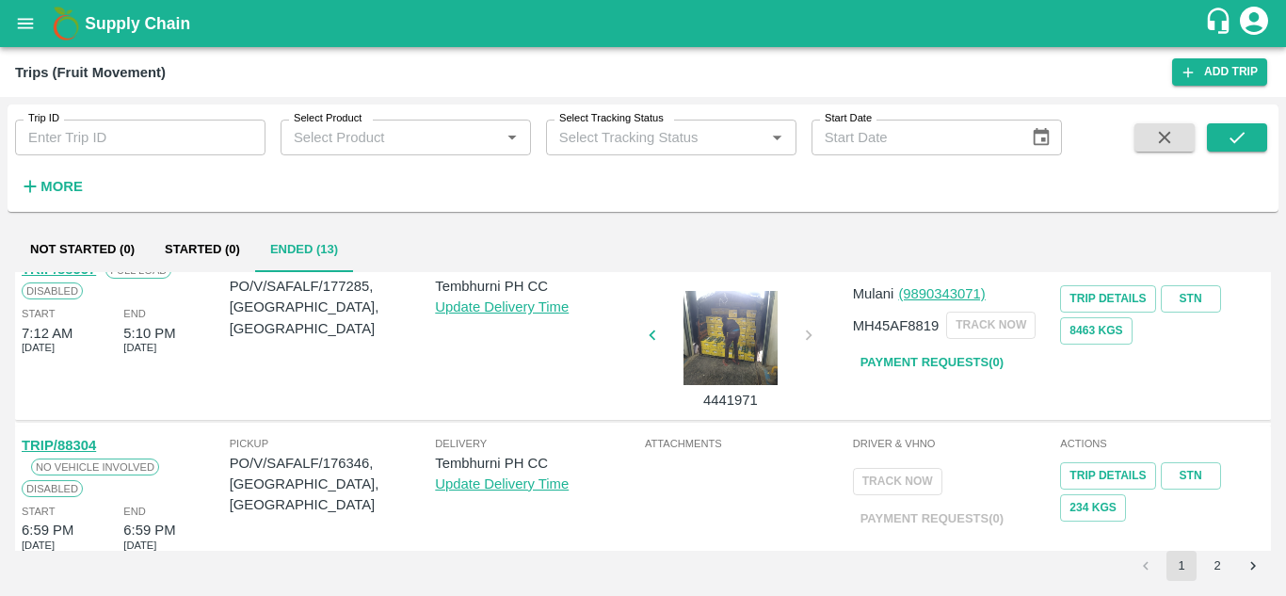
scroll to position [1354, 0]
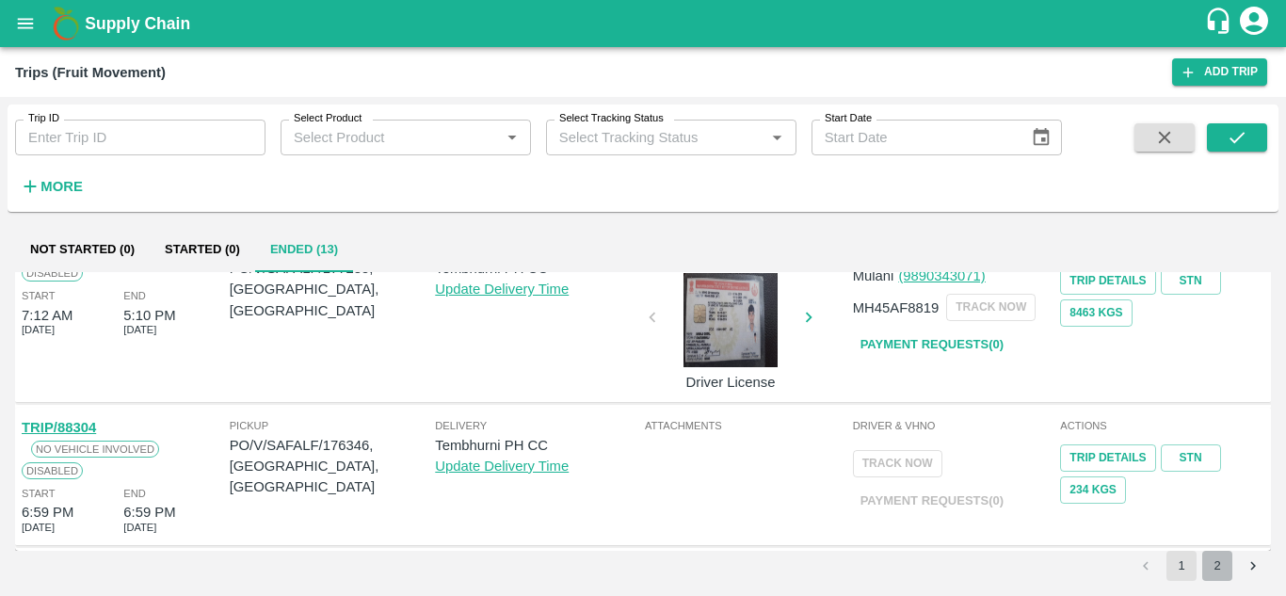
click at [1223, 557] on button "2" at bounding box center [1218, 566] width 30 height 30
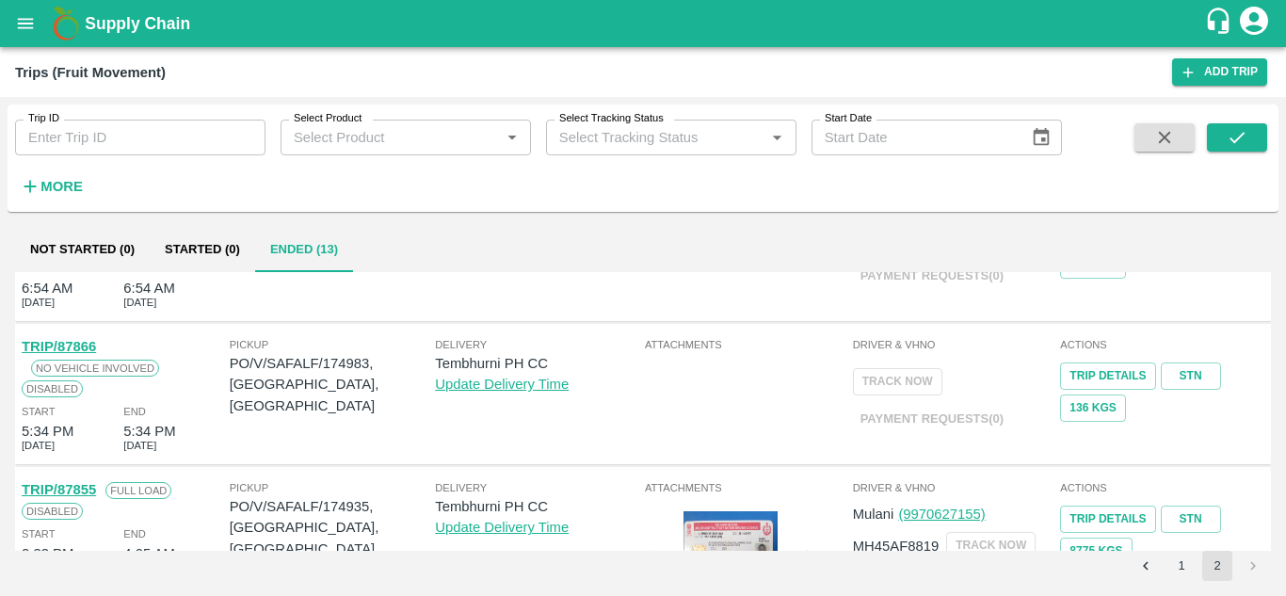
scroll to position [0, 0]
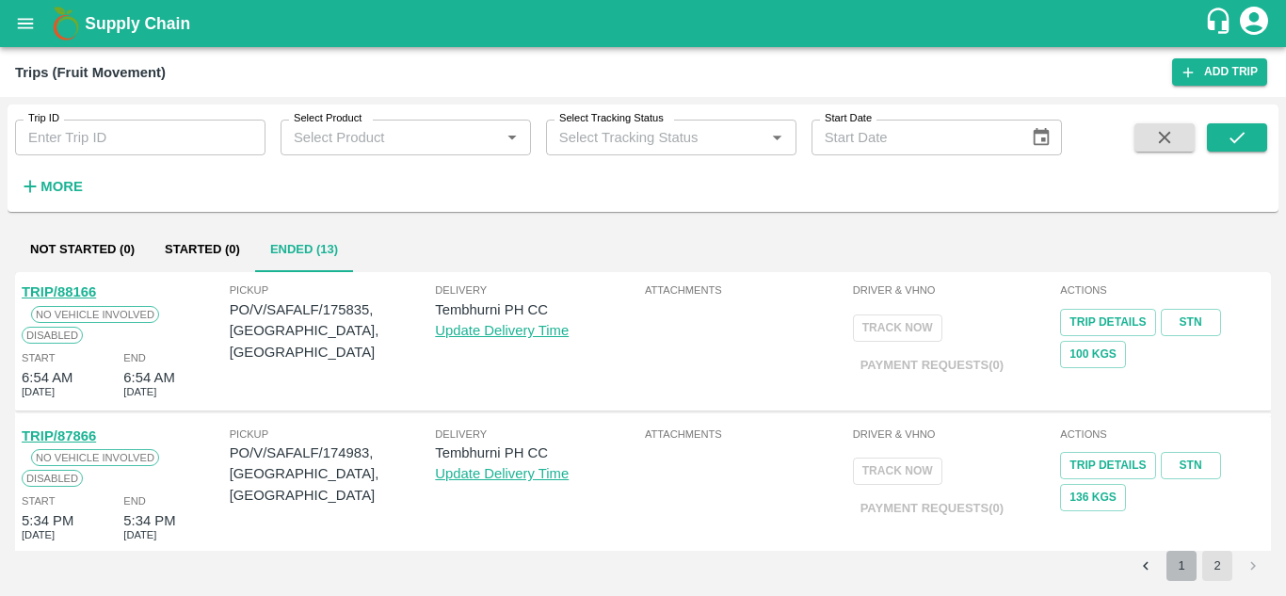
click at [1171, 566] on button "1" at bounding box center [1182, 566] width 30 height 30
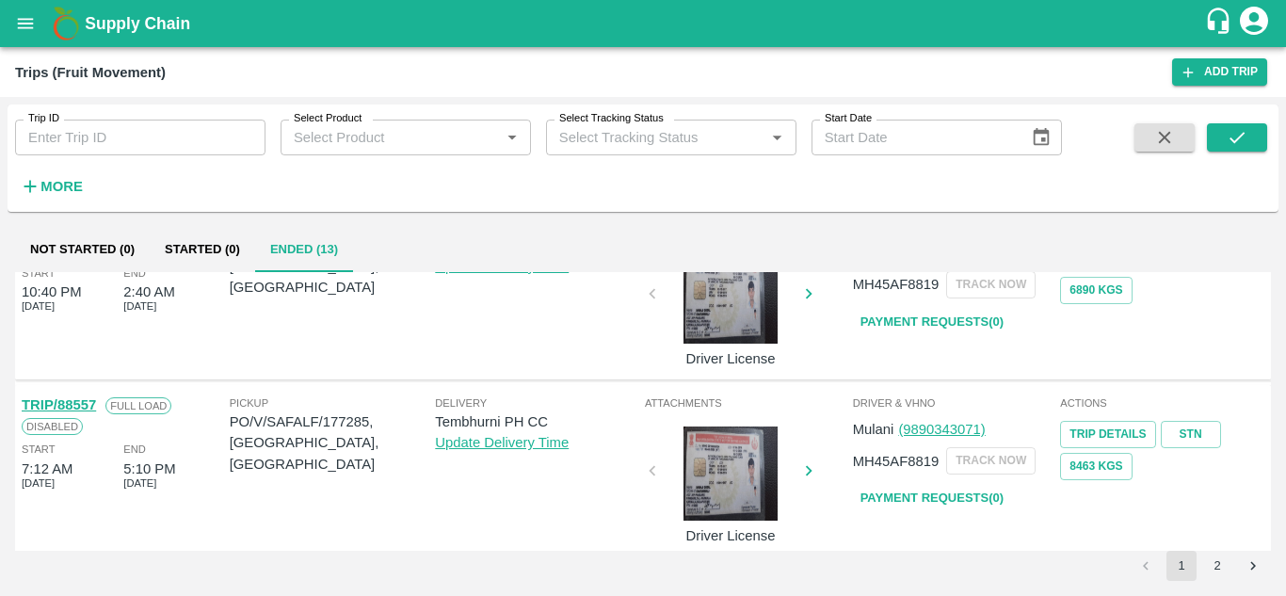
scroll to position [1200, 0]
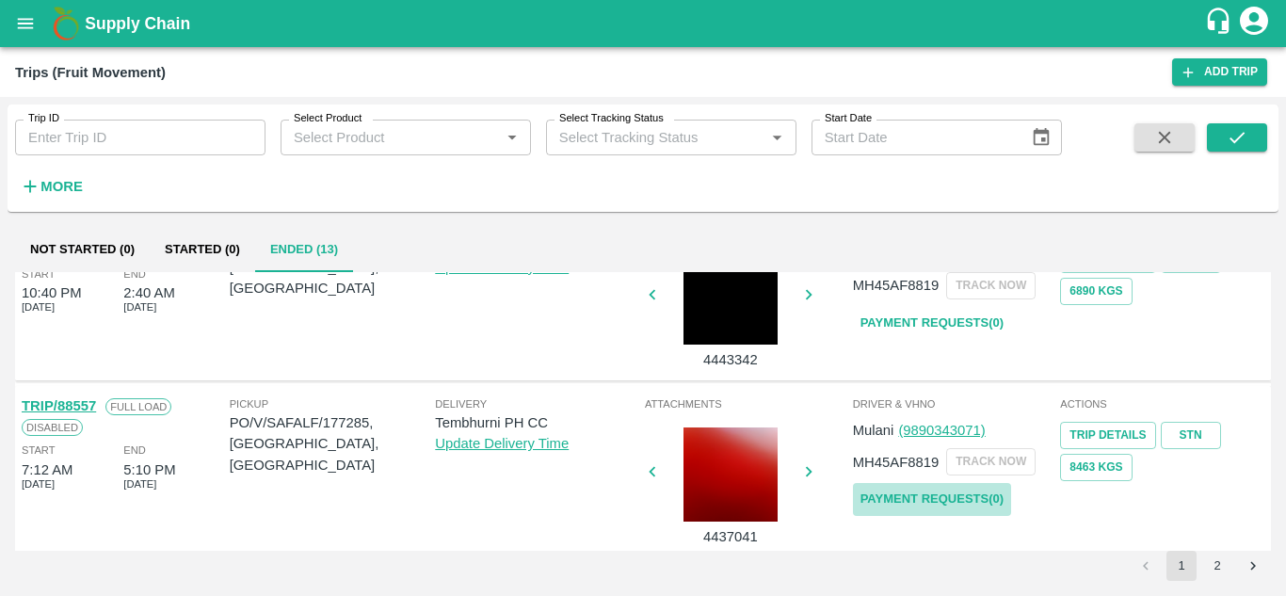
click at [937, 499] on link "Payment Requests( 0 )" at bounding box center [932, 499] width 158 height 33
click at [1243, 144] on icon "submit" at bounding box center [1237, 137] width 21 height 21
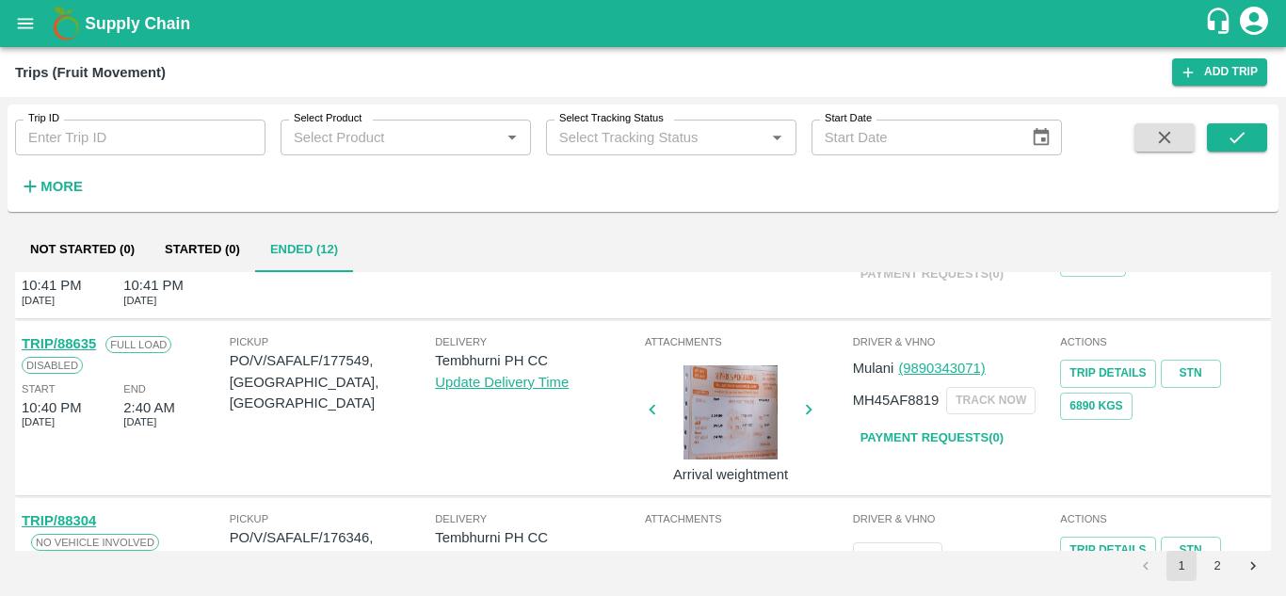
scroll to position [1086, 0]
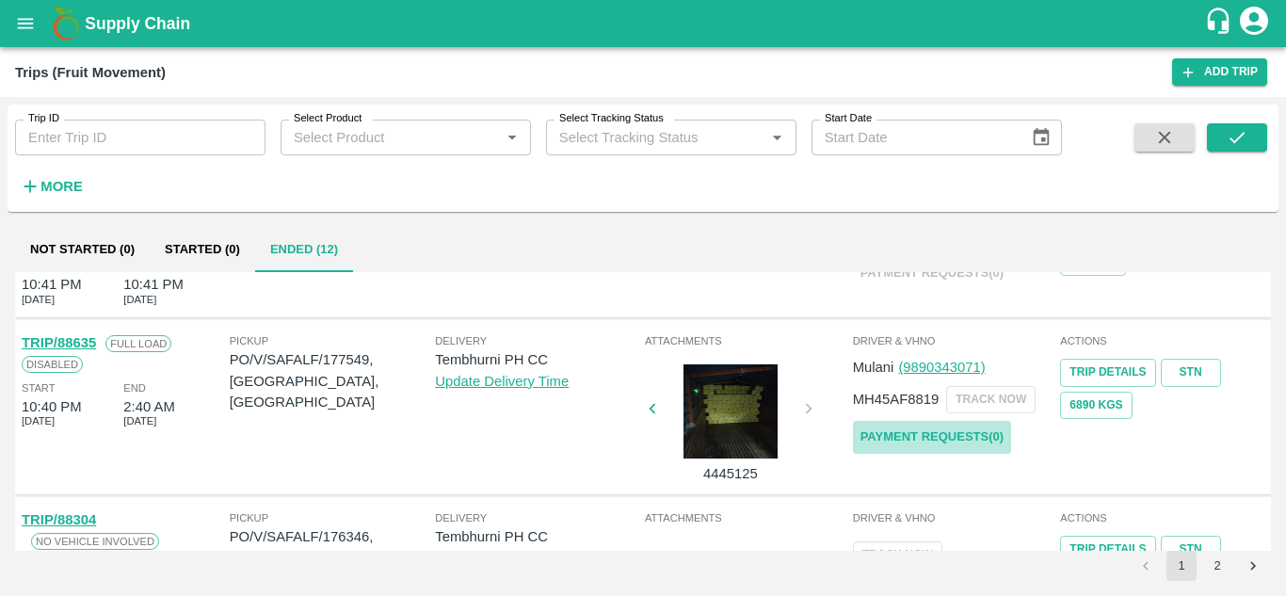
click at [963, 428] on link "Payment Requests( 0 )" at bounding box center [932, 437] width 158 height 33
click at [1240, 138] on icon "submit" at bounding box center [1237, 137] width 21 height 21
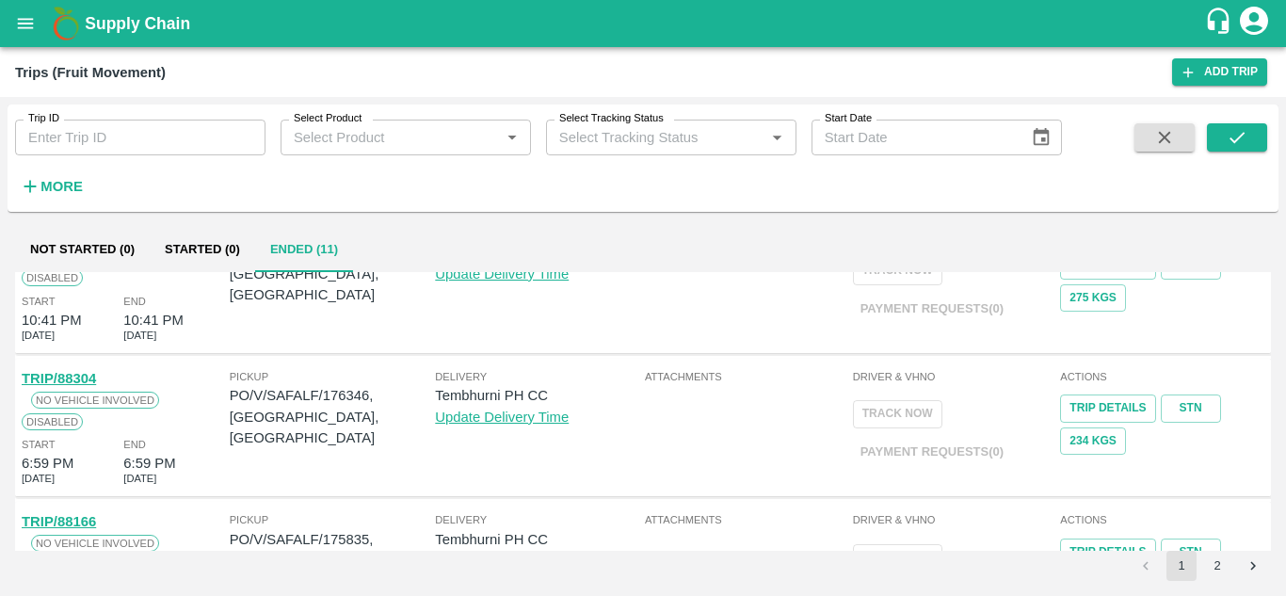
scroll to position [1287, 0]
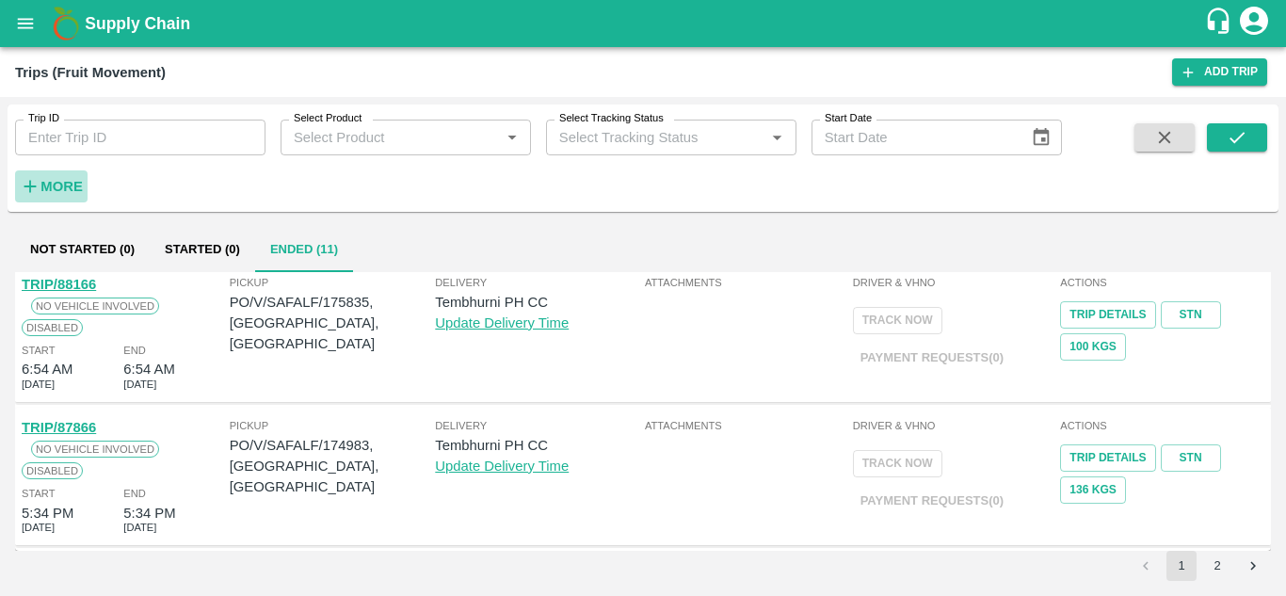
click at [61, 186] on strong "More" at bounding box center [61, 186] width 42 height 15
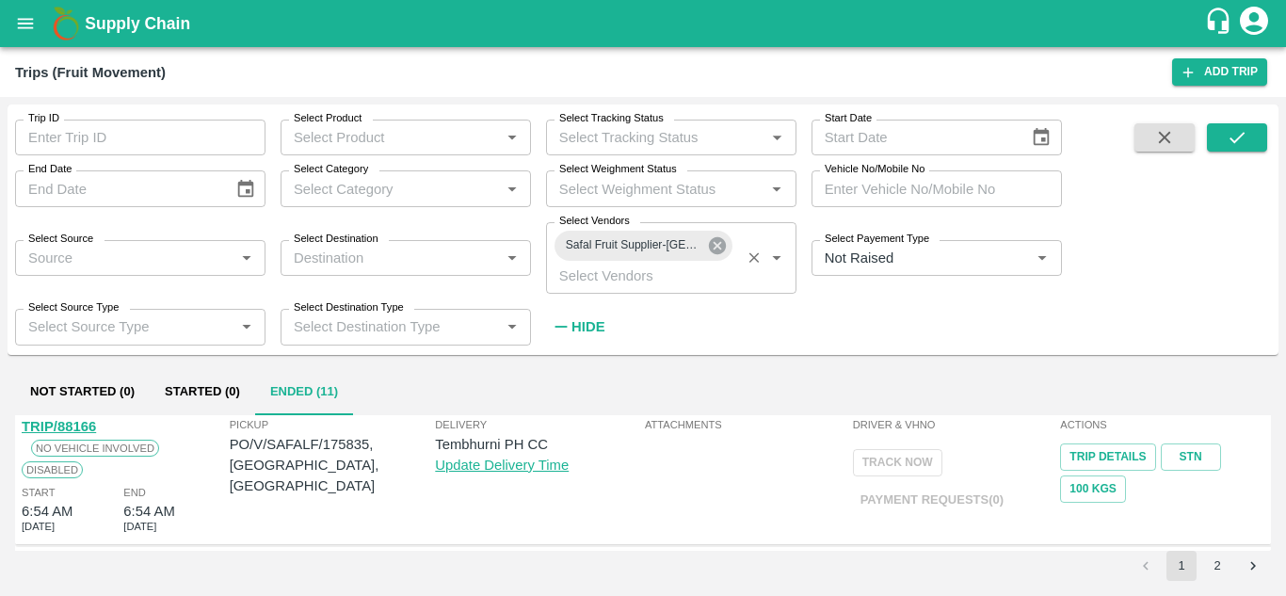
click at [719, 246] on icon at bounding box center [717, 245] width 17 height 17
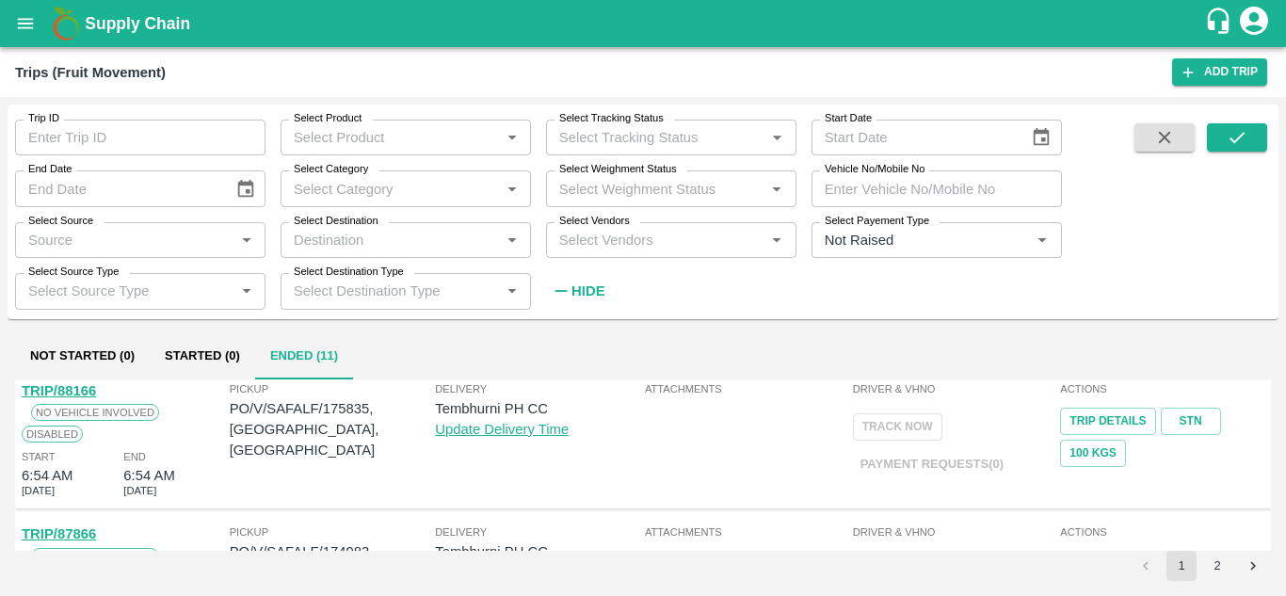
click at [589, 228] on label "Select Vendors" at bounding box center [594, 221] width 71 height 15
click at [589, 228] on input "Select Vendors" at bounding box center [656, 240] width 208 height 24
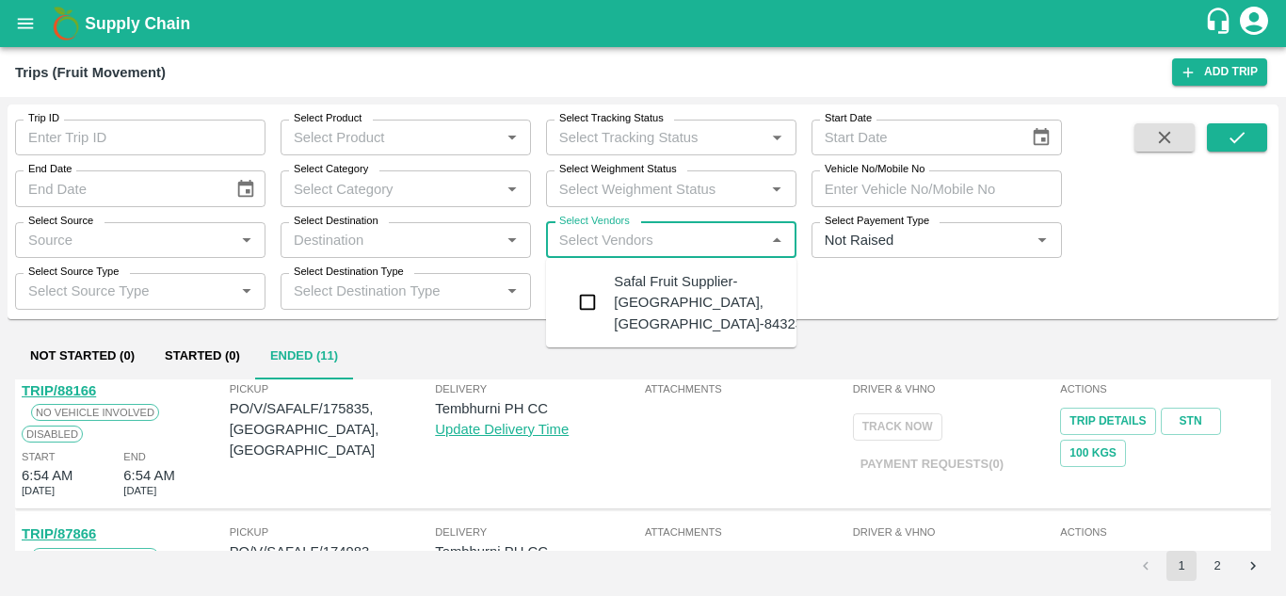
click at [576, 238] on input "Select Vendors" at bounding box center [656, 240] width 208 height 24
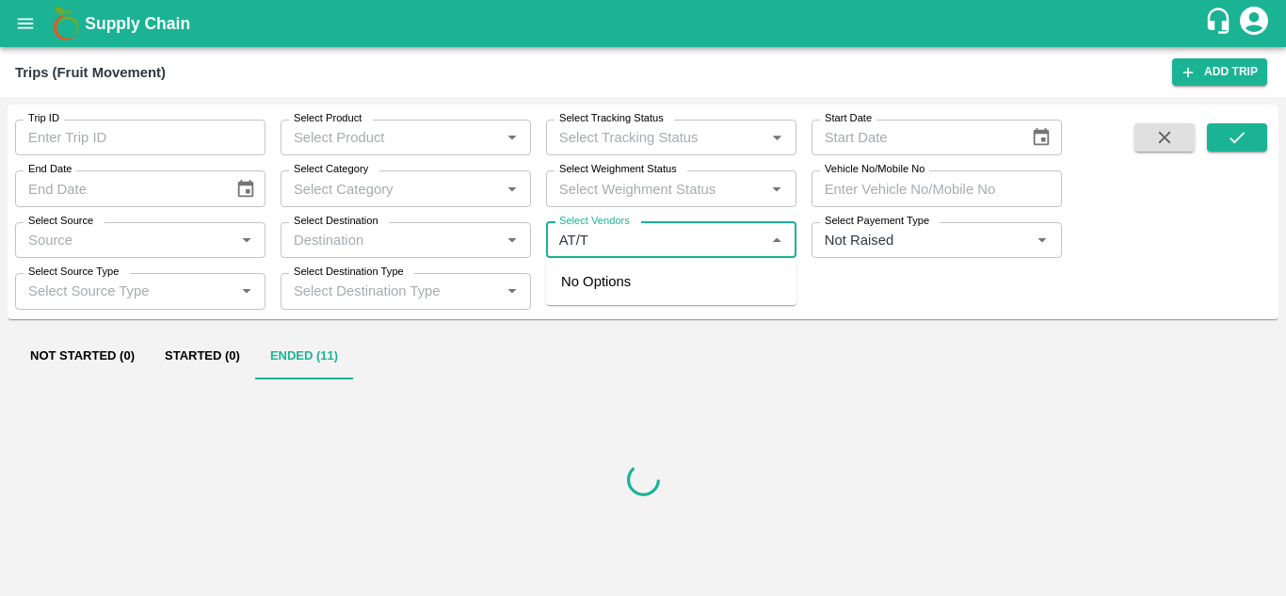
type input "AT/"
type input "AJ"
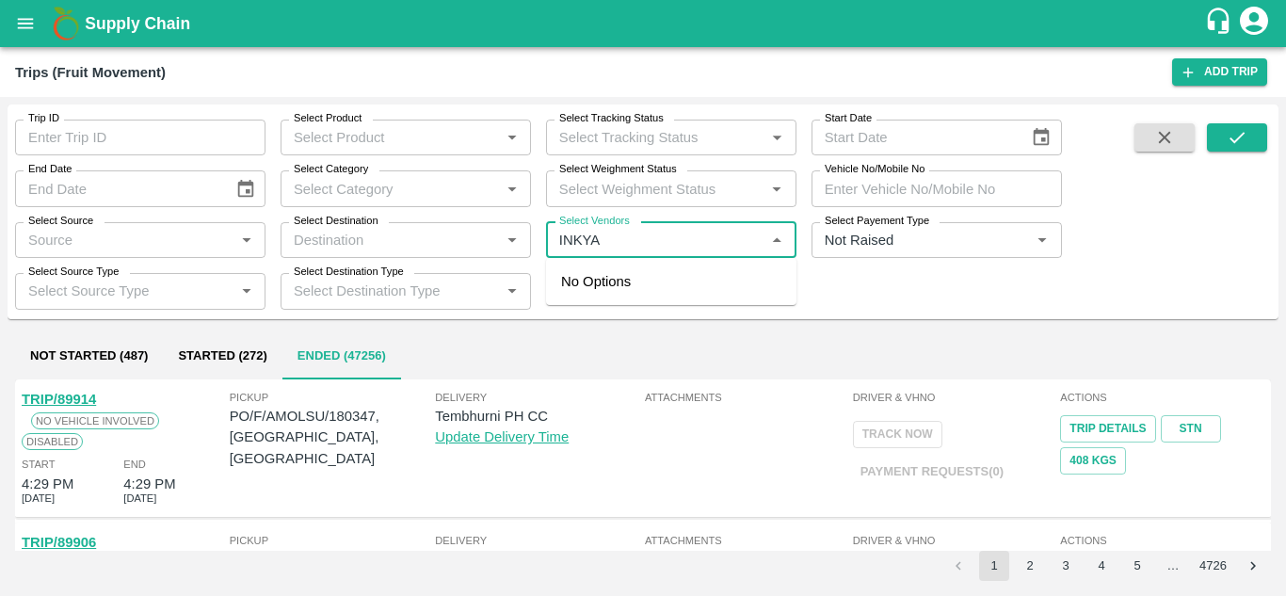
type input "INKY"
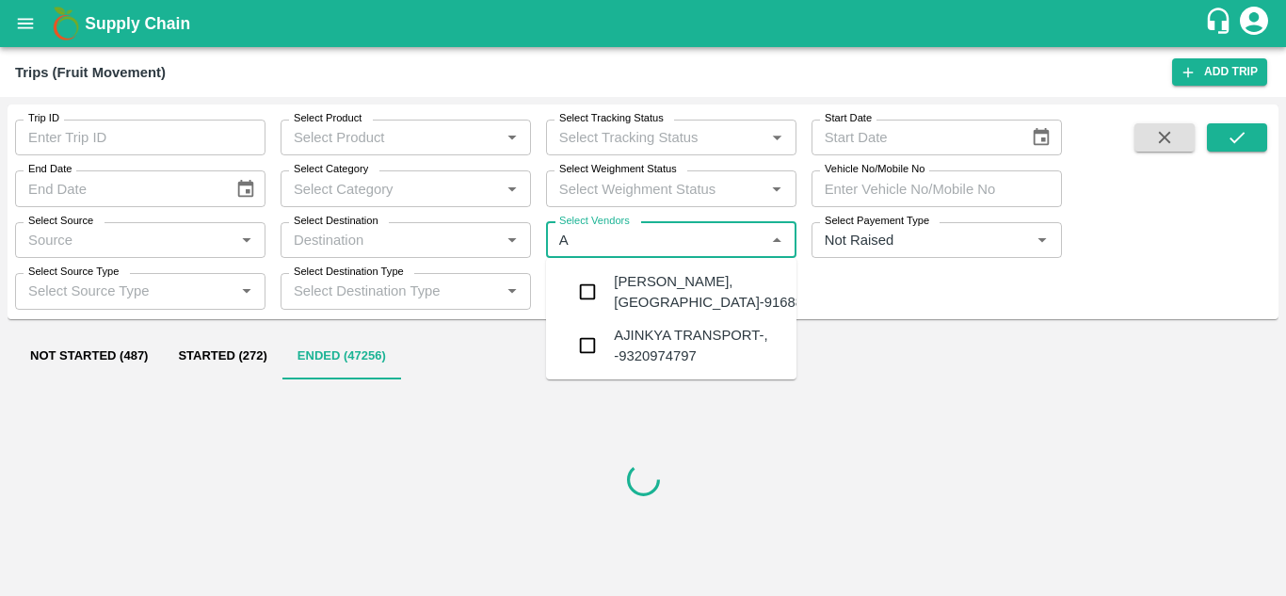
type input "AJ"
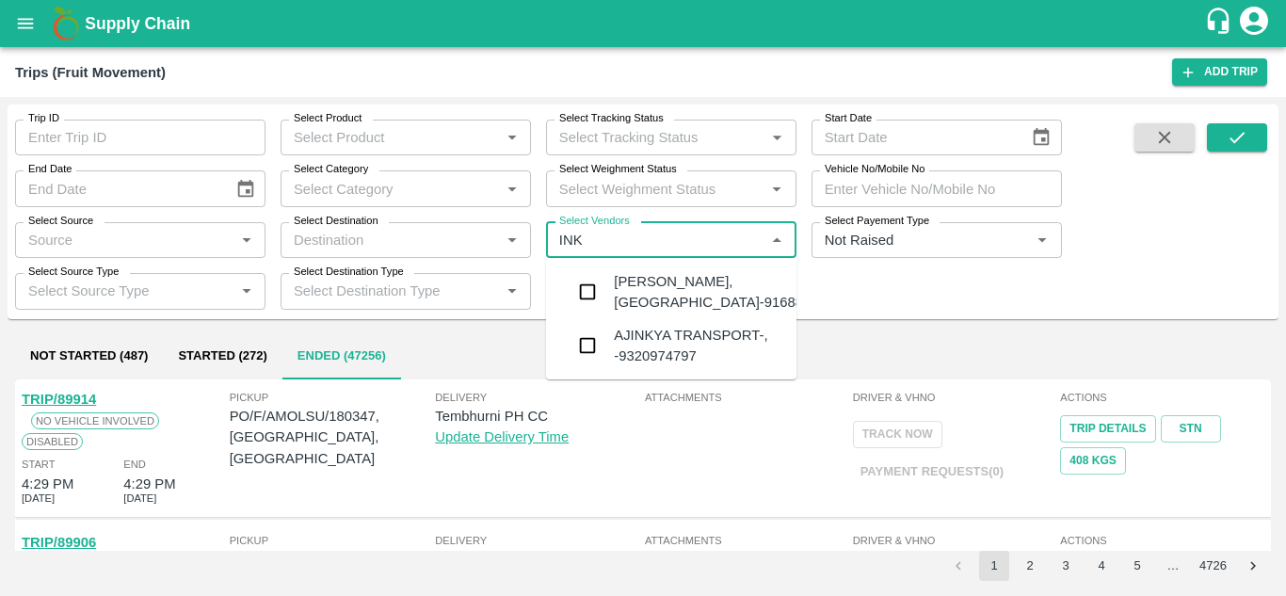
type input "INKY"
click at [671, 295] on div "Ajinkya Haridas Takik-Wangi, Solapur-9168800742" at bounding box center [728, 292] width 228 height 42
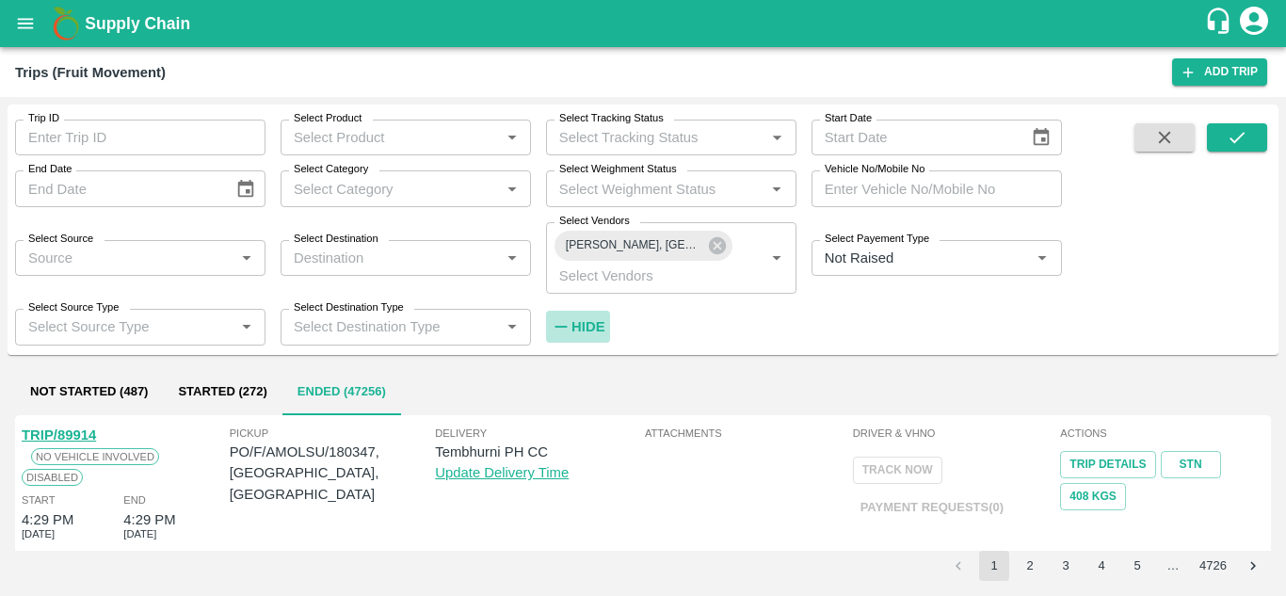
click at [588, 321] on strong "Hide" at bounding box center [588, 326] width 33 height 15
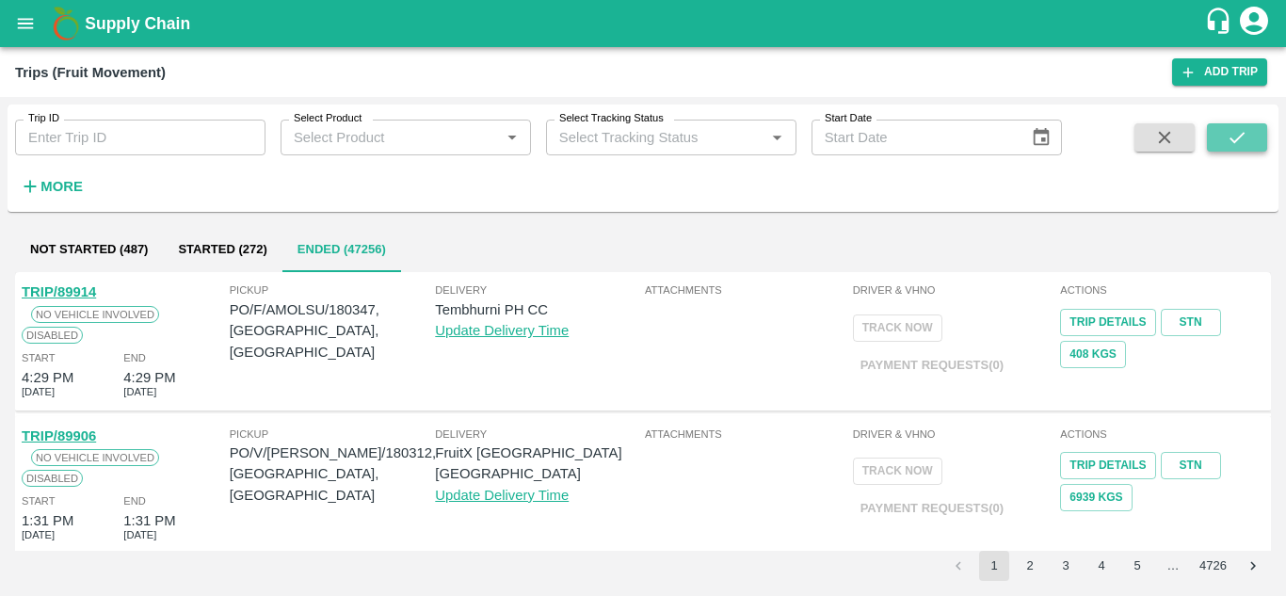
click at [1249, 126] on button "submit" at bounding box center [1237, 137] width 60 height 28
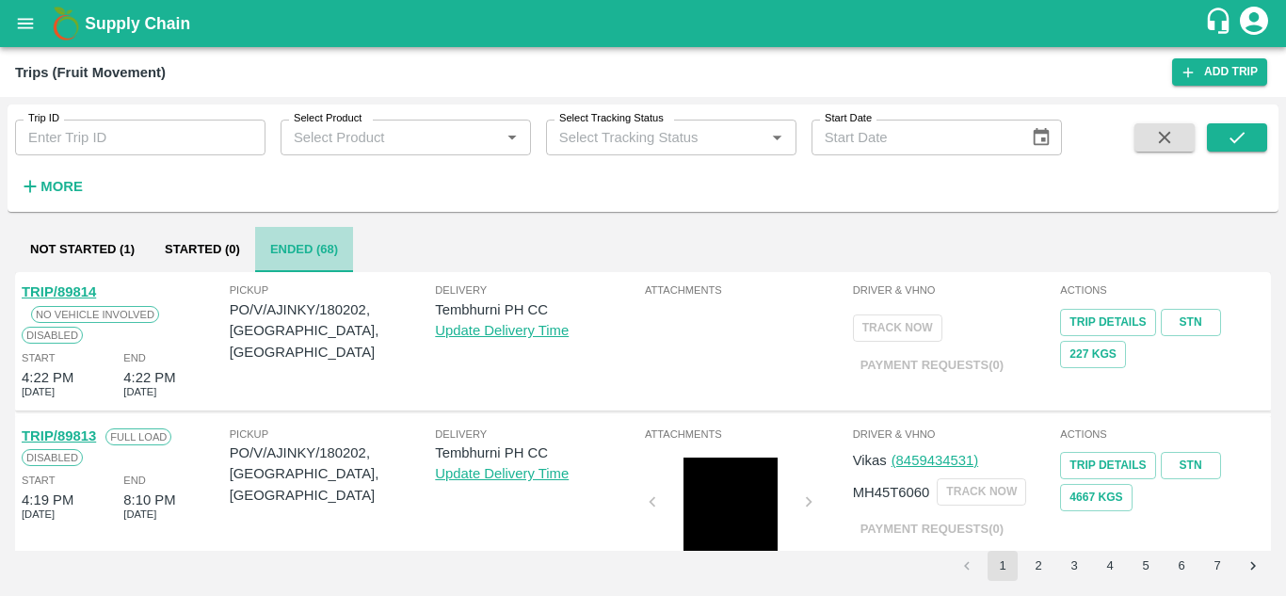
click at [291, 251] on button "Ended (68)" at bounding box center [304, 249] width 98 height 45
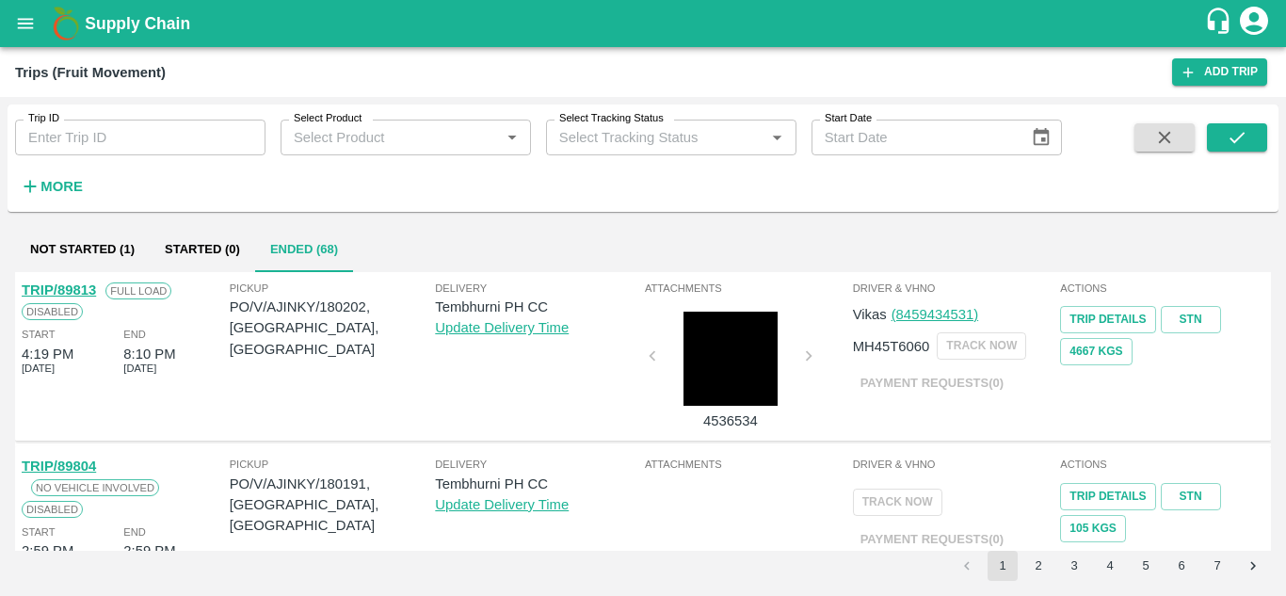
scroll to position [0, 0]
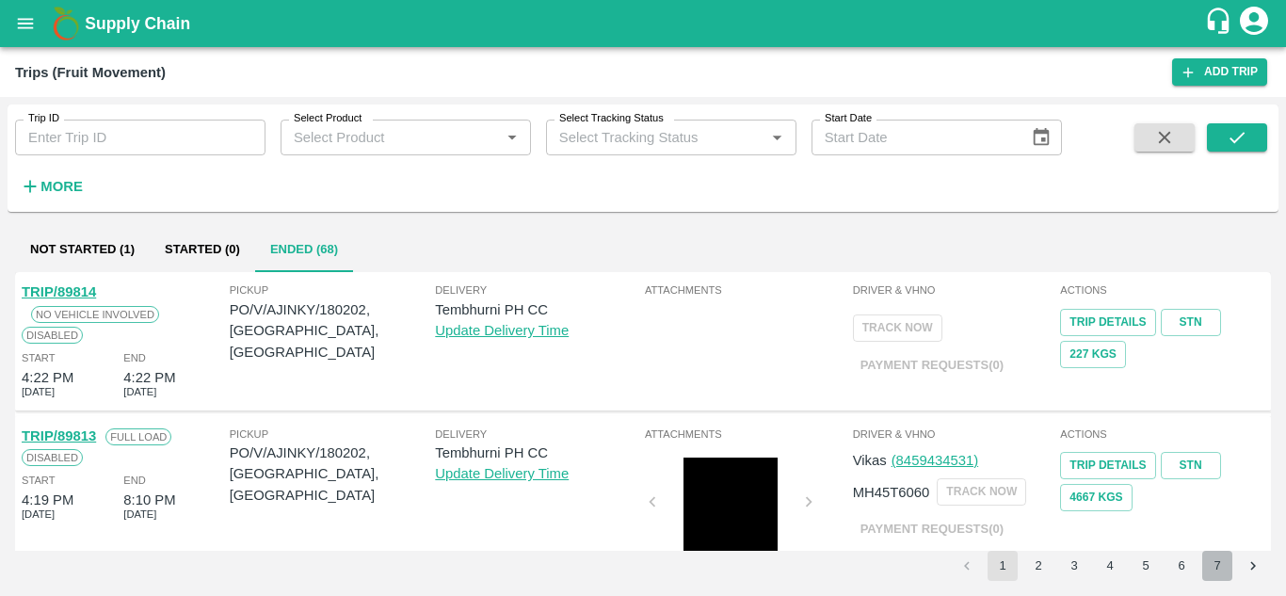
click at [1213, 567] on button "7" at bounding box center [1218, 566] width 30 height 30
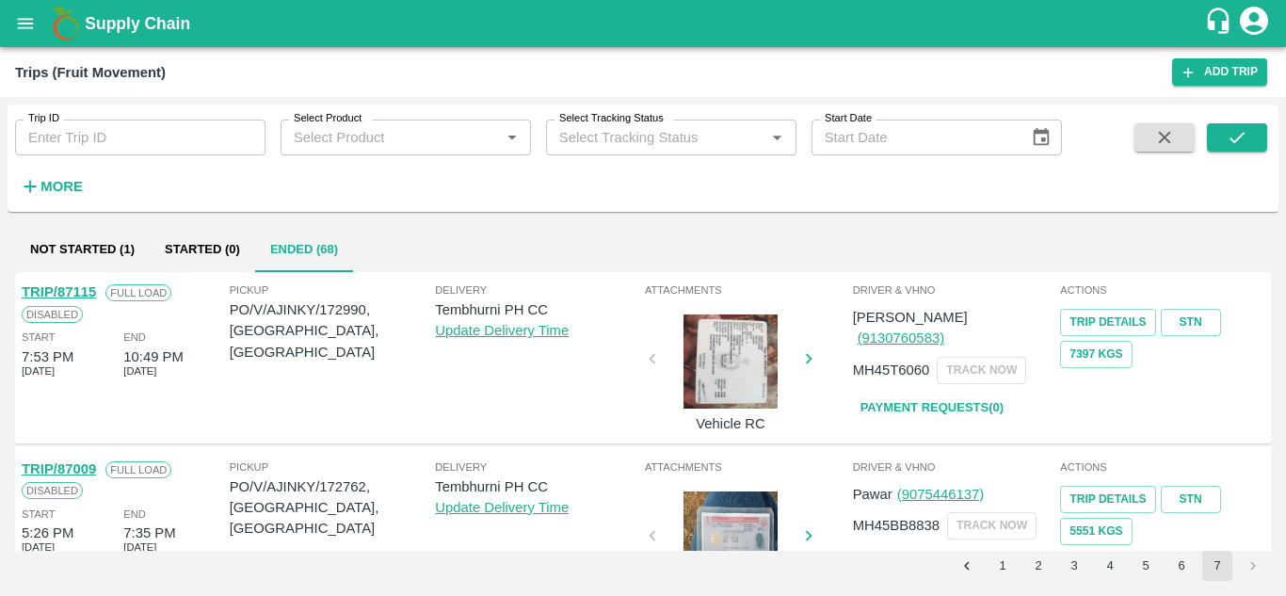
scroll to position [1135, 0]
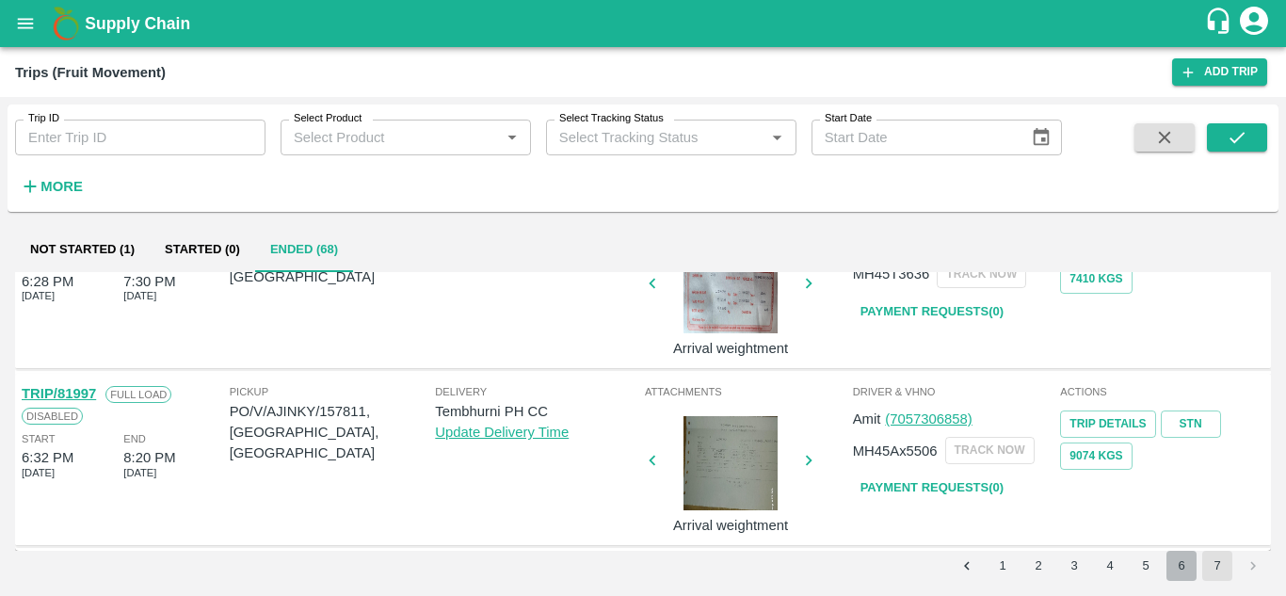
click at [1173, 565] on button "6" at bounding box center [1182, 566] width 30 height 30
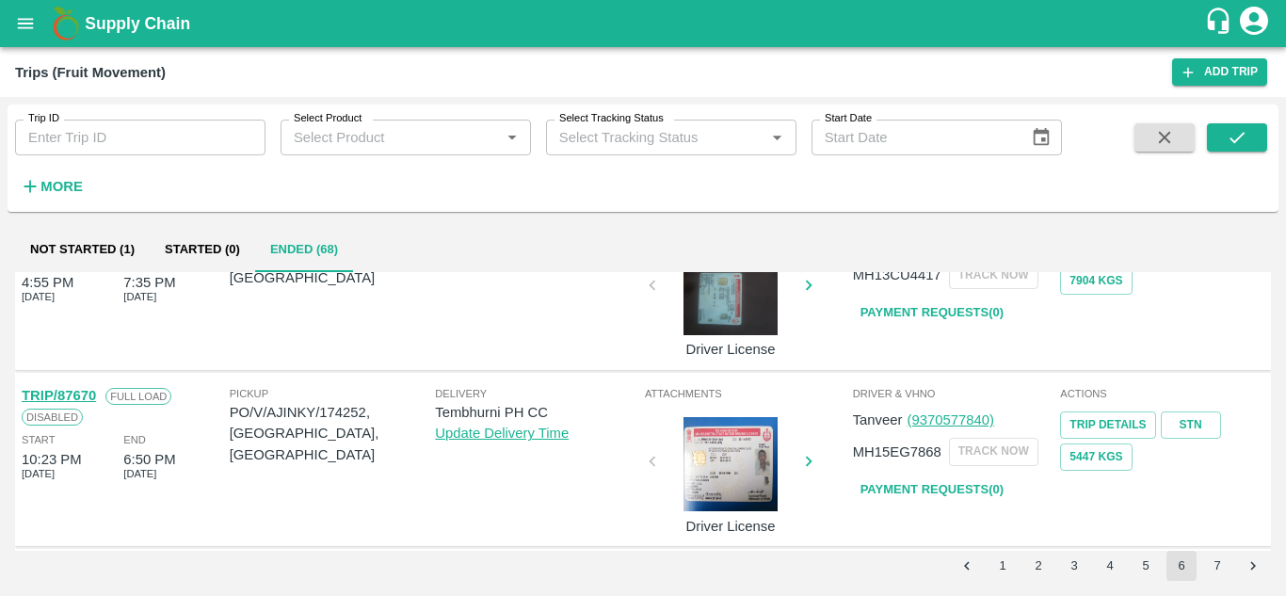
scroll to position [395, 0]
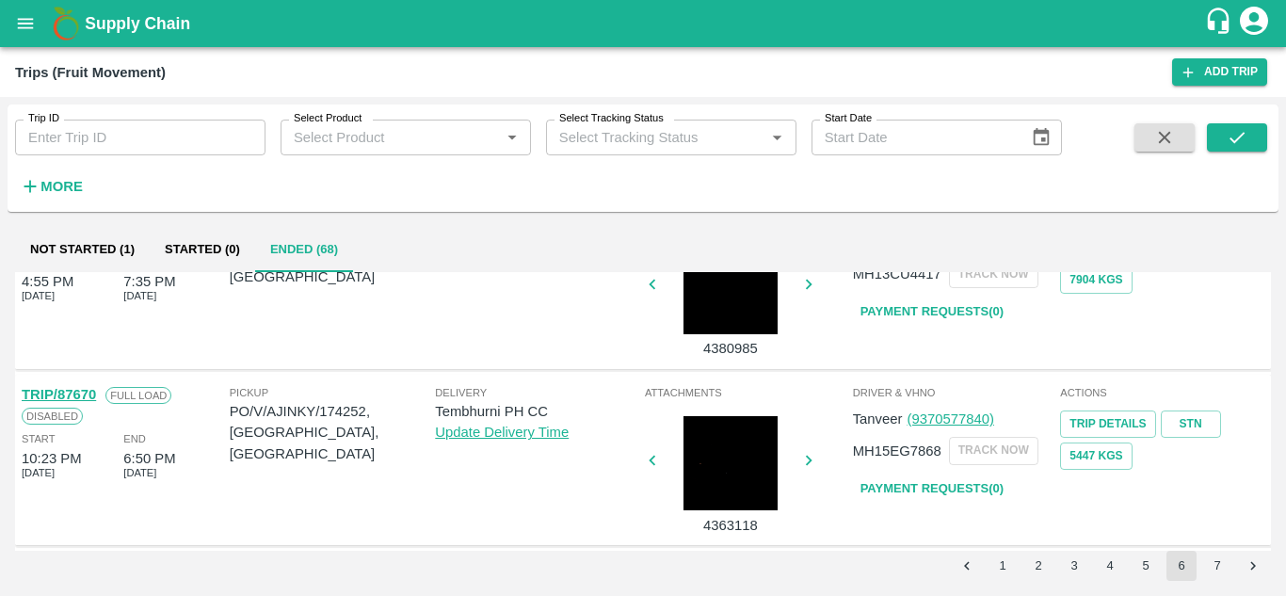
click at [954, 481] on link "Payment Requests( 0 )" at bounding box center [932, 489] width 158 height 33
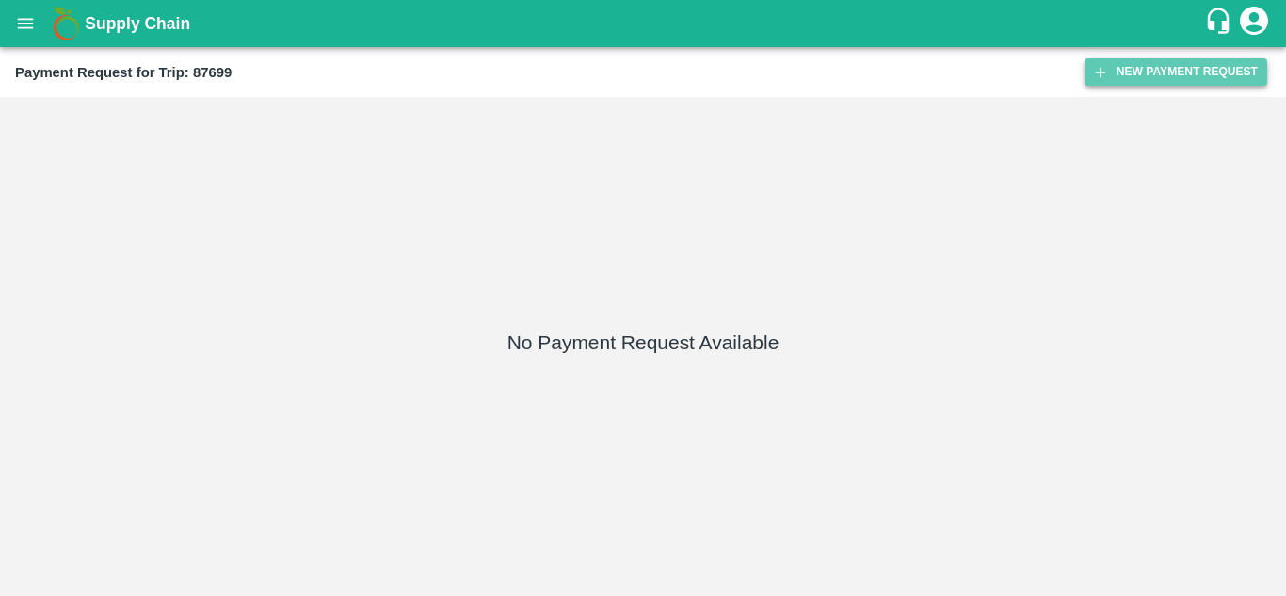
click at [1138, 62] on button "New Payment Request" at bounding box center [1176, 71] width 183 height 27
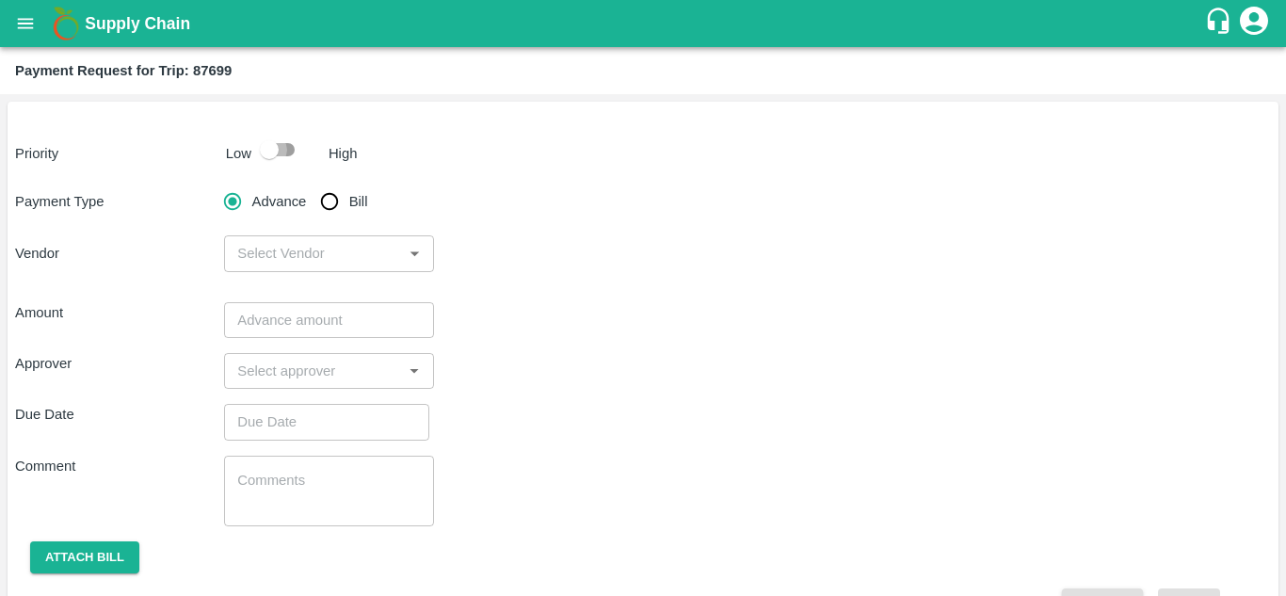
click at [288, 153] on input "checkbox" at bounding box center [269, 150] width 107 height 36
checkbox input "true"
click at [328, 202] on input "Bill" at bounding box center [330, 202] width 38 height 38
radio input "true"
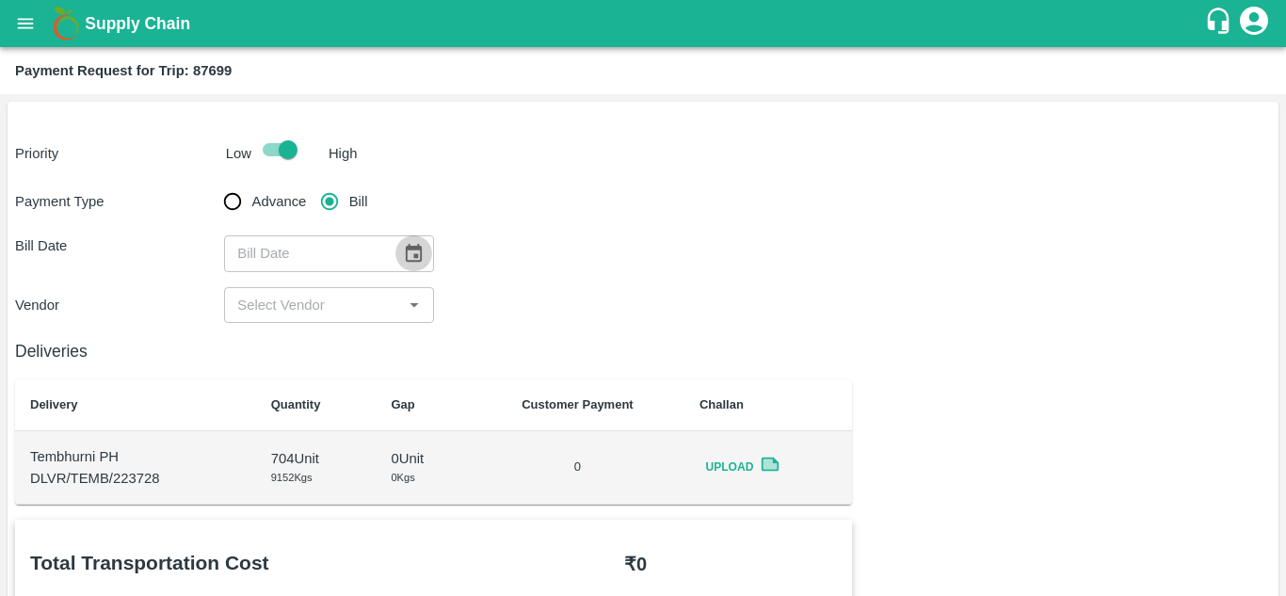
click at [409, 242] on button "Choose date" at bounding box center [414, 253] width 36 height 36
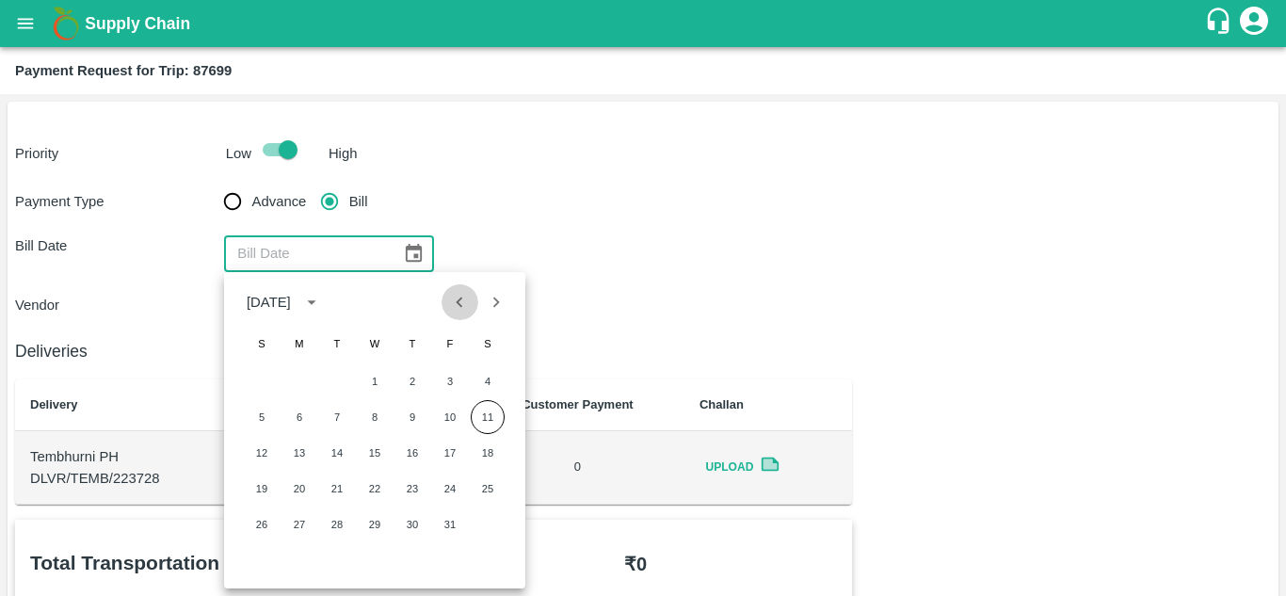
click at [461, 306] on icon "Previous month" at bounding box center [460, 302] width 7 height 10
click at [294, 420] on button "8" at bounding box center [300, 417] width 34 height 34
type input "08/09/2025"
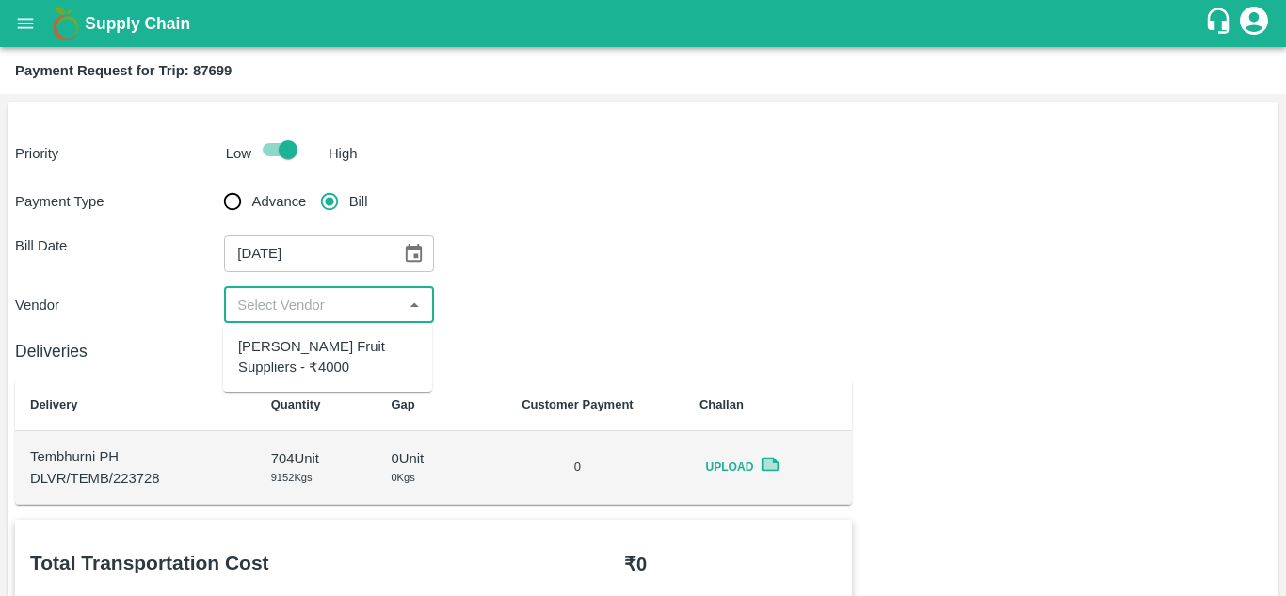
click at [322, 308] on input "input" at bounding box center [313, 305] width 167 height 24
click at [320, 336] on div "Tuljai Fruit Suppliers - ₹4000" at bounding box center [327, 357] width 179 height 42
type input "Tuljai Fruit Suppliers - ₹4000"
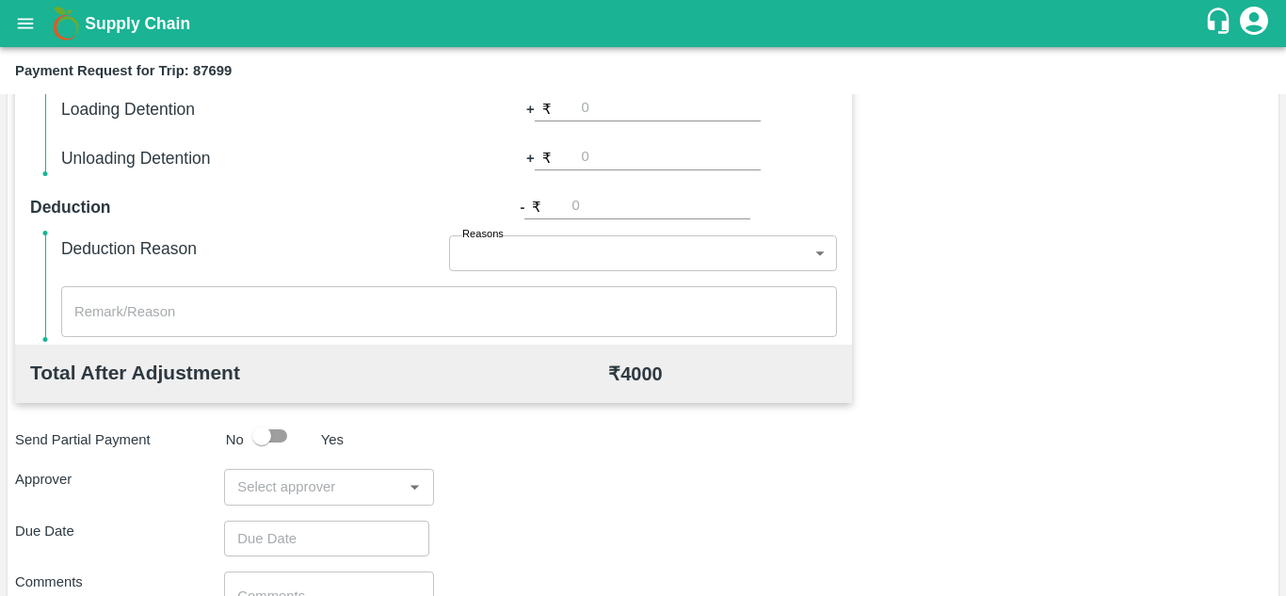
scroll to position [709, 0]
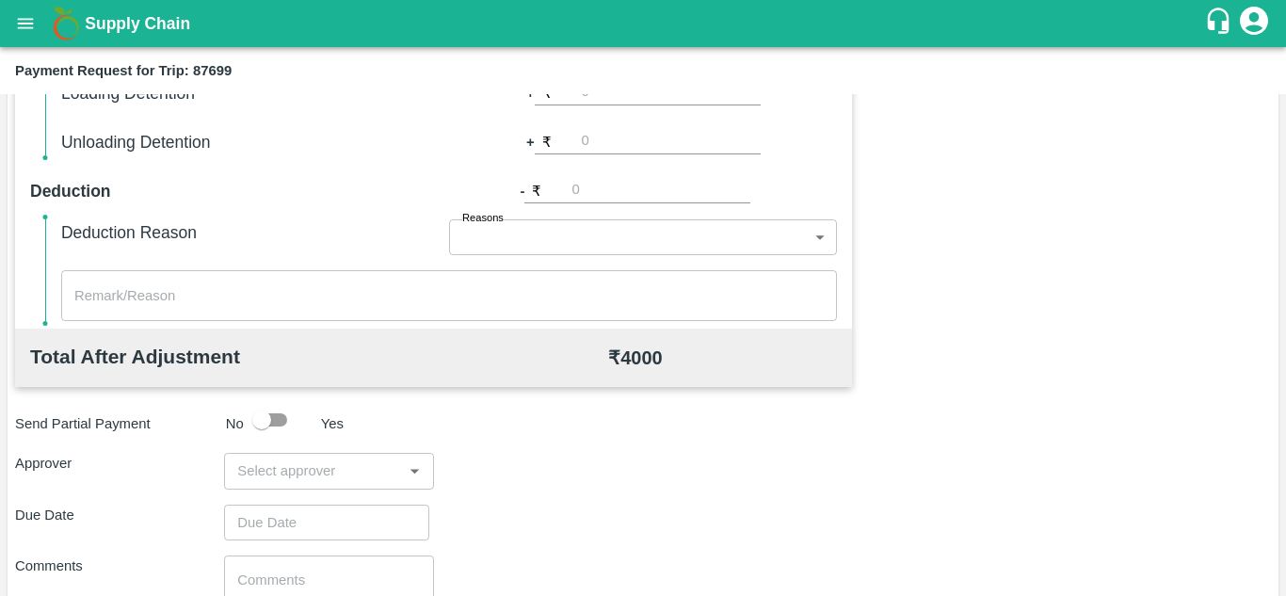
click at [275, 460] on input "input" at bounding box center [313, 471] width 167 height 24
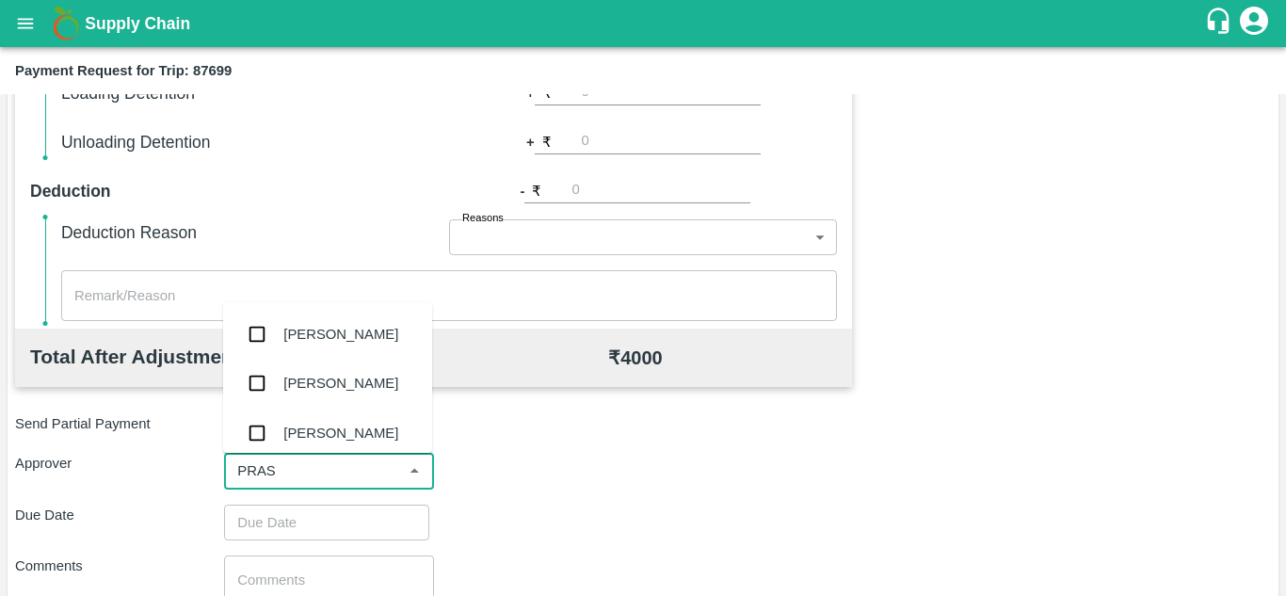
type input "PRASA"
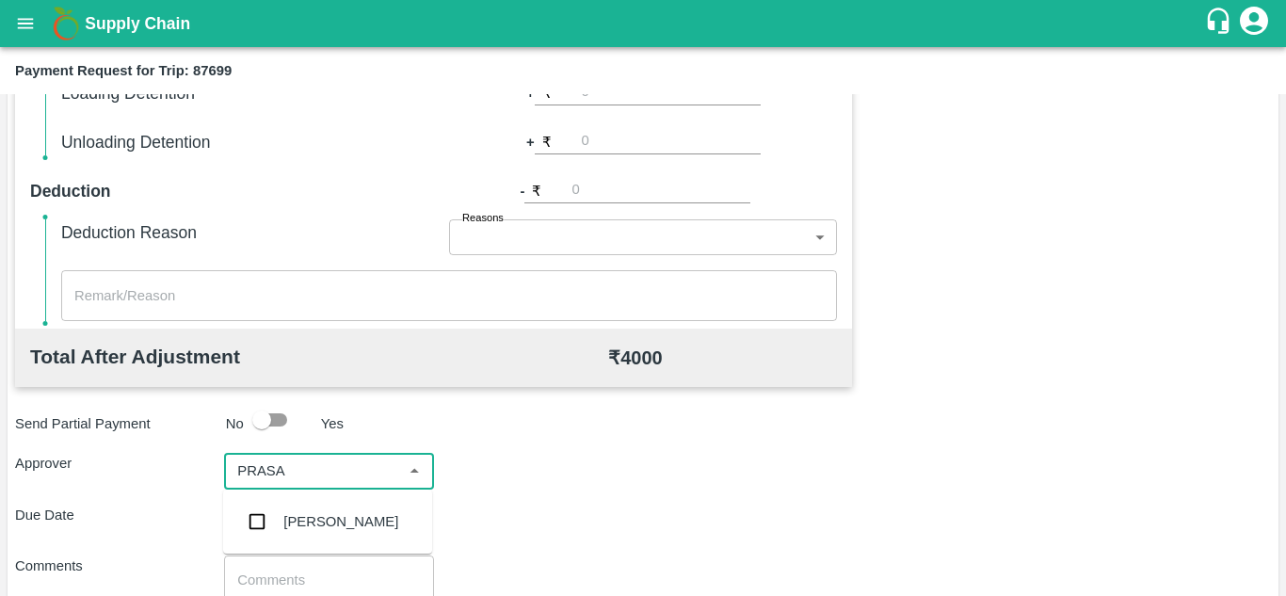
click at [337, 524] on div "[PERSON_NAME]" at bounding box center [340, 521] width 115 height 21
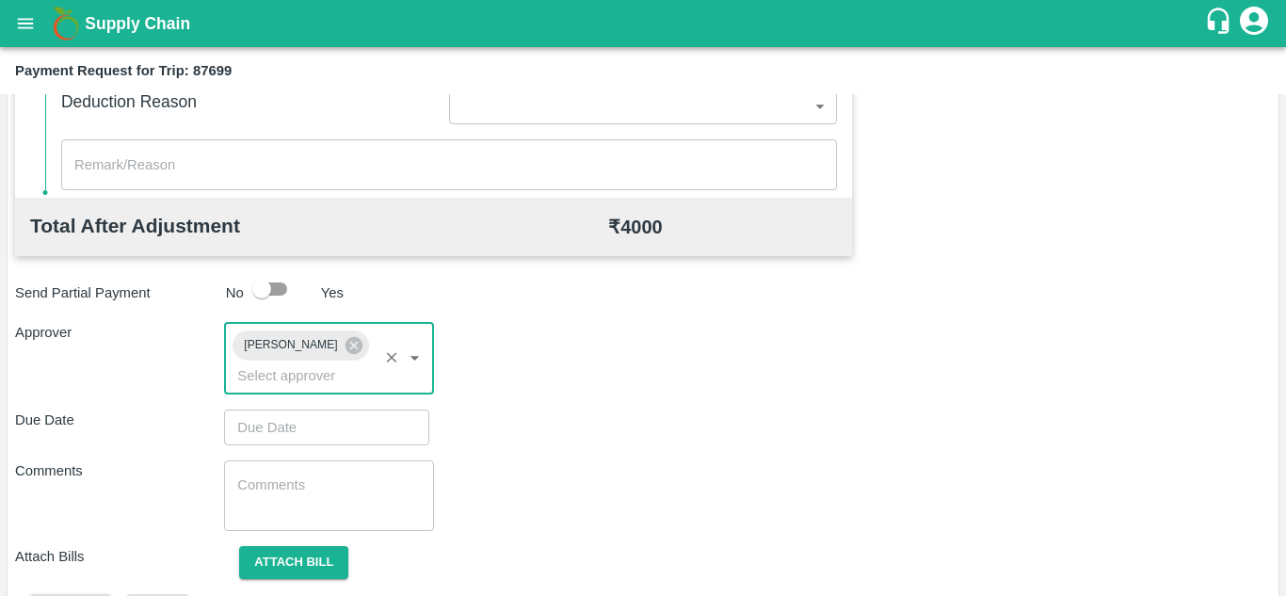
scroll to position [841, 0]
type input "DD/MM/YYYY hh:mm aa"
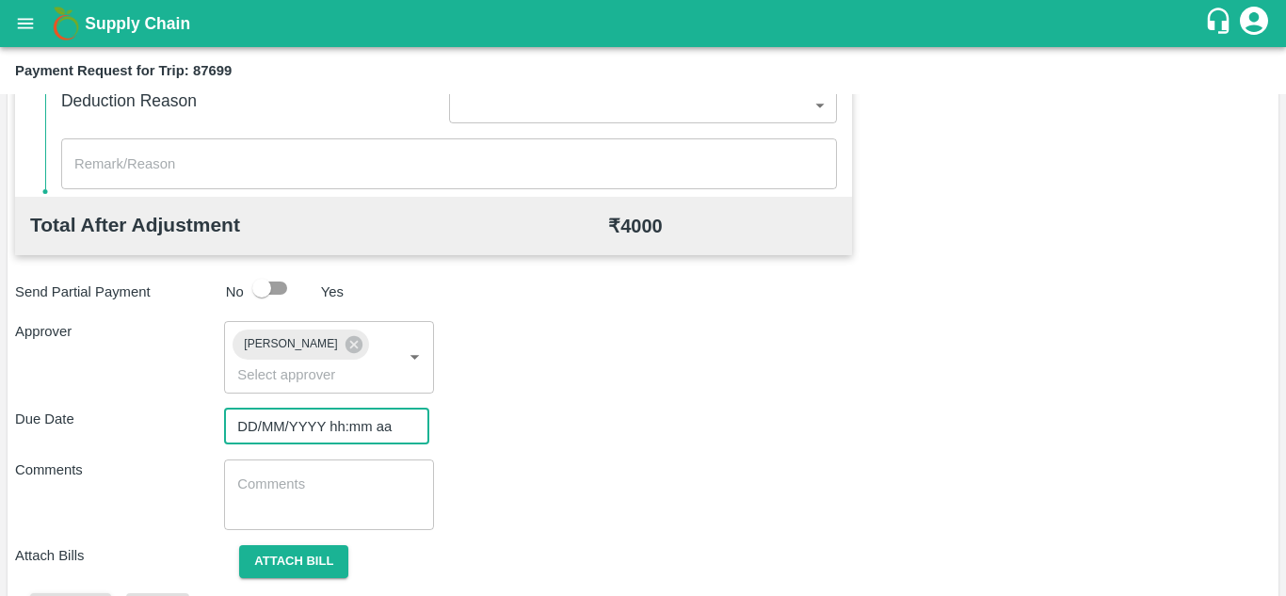
click at [284, 428] on input "DD/MM/YYYY hh:mm aa" at bounding box center [320, 427] width 192 height 36
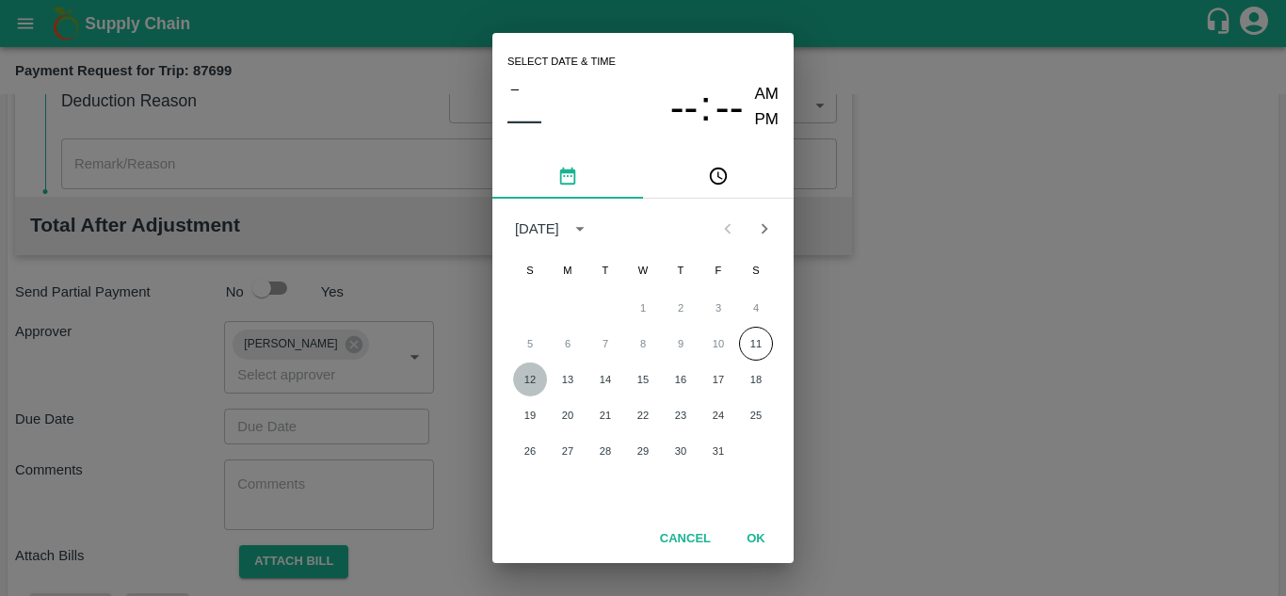
click at [530, 390] on button "12" at bounding box center [530, 380] width 34 height 34
type input "[DATE] 12:00 AM"
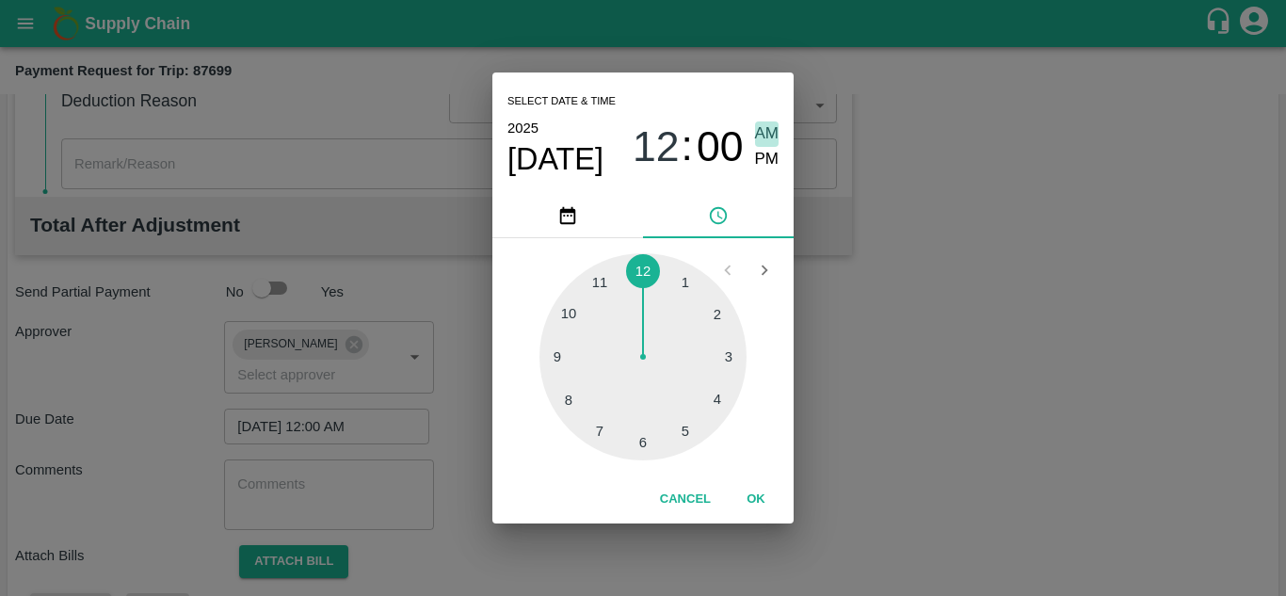
click at [759, 132] on span "AM" at bounding box center [767, 133] width 24 height 25
click at [766, 502] on button "OK" at bounding box center [756, 499] width 60 height 33
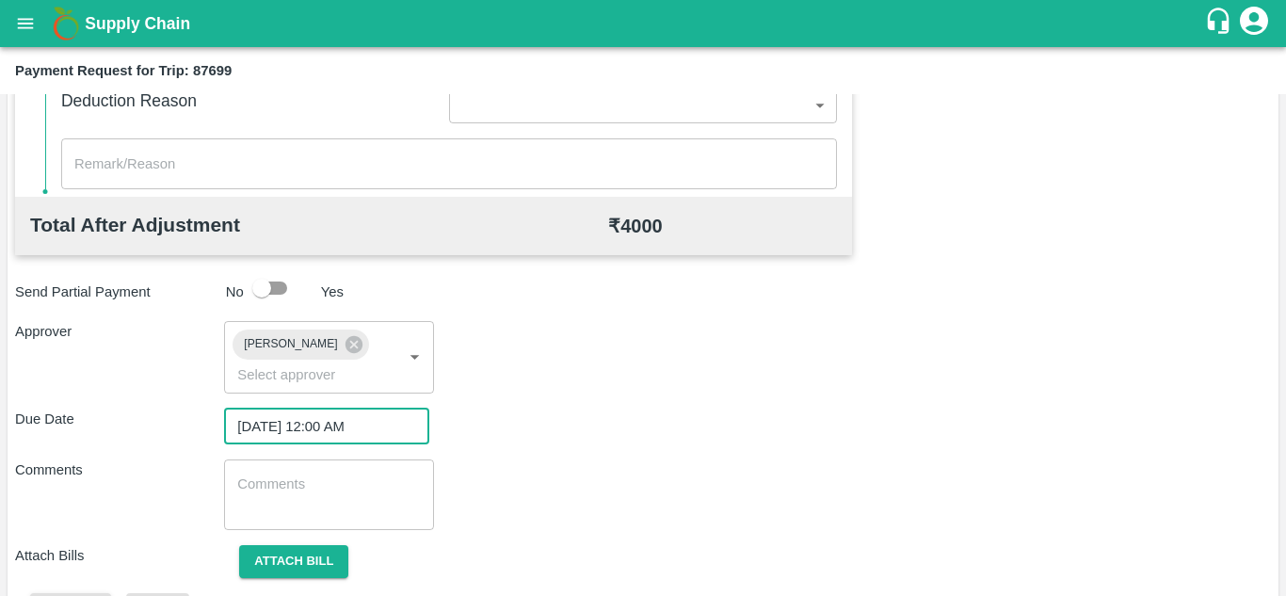
click at [326, 476] on textarea at bounding box center [328, 495] width 183 height 40
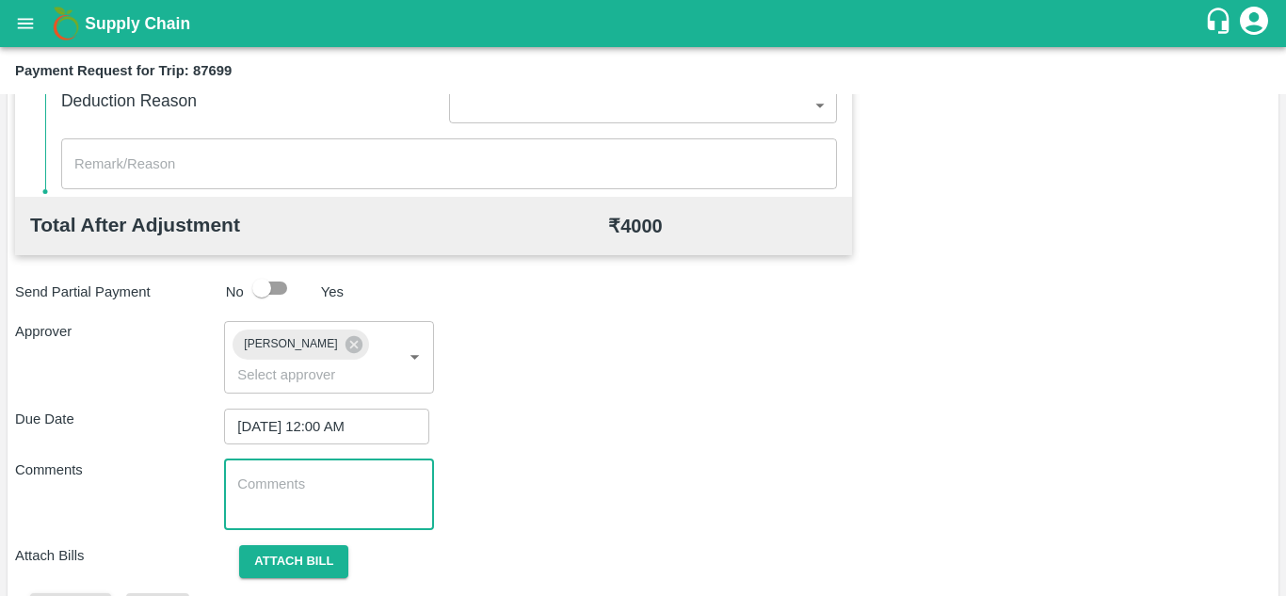
paste textarea "173605"
type textarea "1"
type textarea "t"
type textarea "Transport Bill"
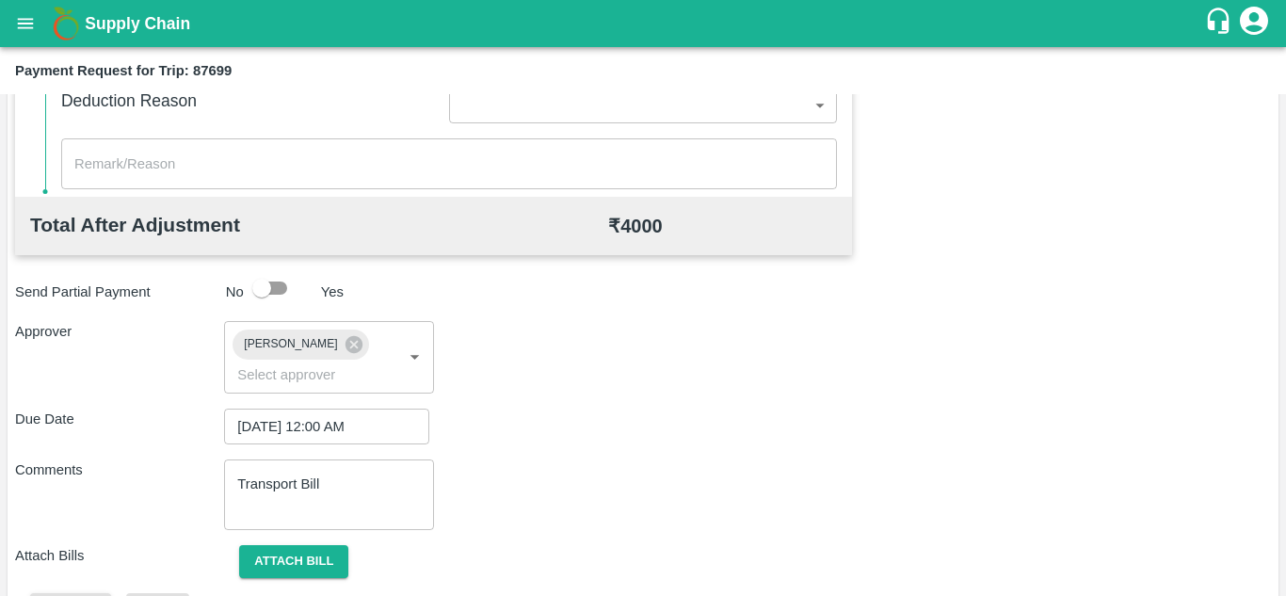
click at [654, 497] on div "Comments Transport Bill x ​" at bounding box center [643, 495] width 1256 height 71
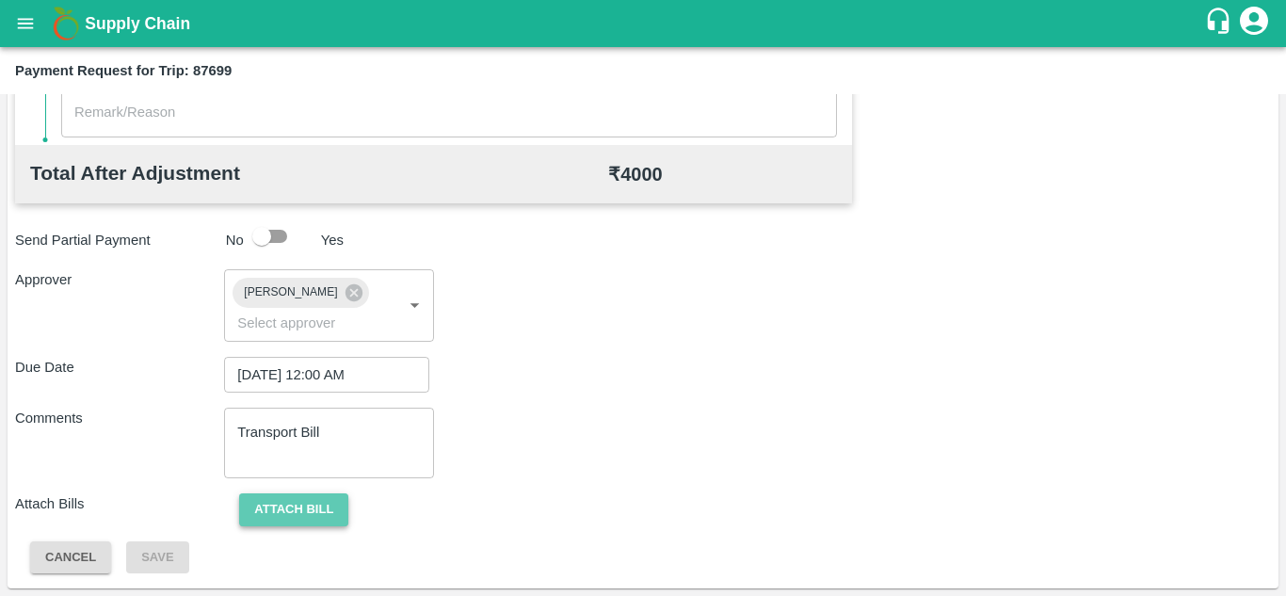
click at [307, 514] on button "Attach bill" at bounding box center [293, 509] width 109 height 33
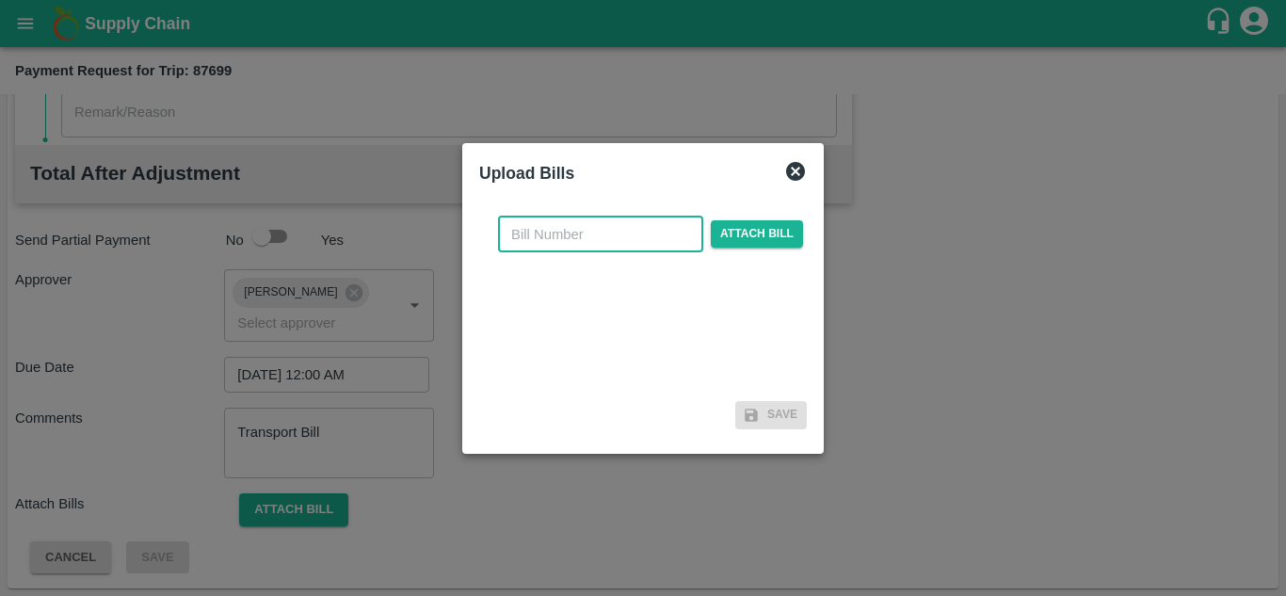
click at [543, 223] on input "text" at bounding box center [600, 235] width 205 height 36
type input "737"
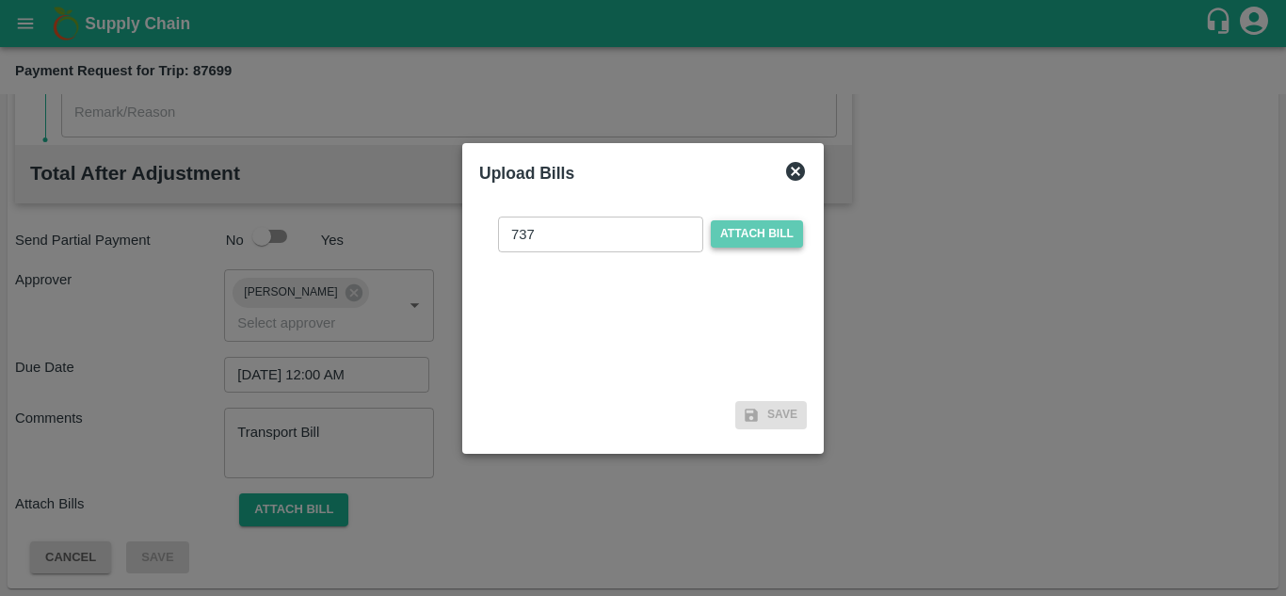
click at [747, 237] on span "Attach bill" at bounding box center [757, 233] width 92 height 27
click at [0, 0] on input "Attach bill" at bounding box center [0, 0] width 0 height 0
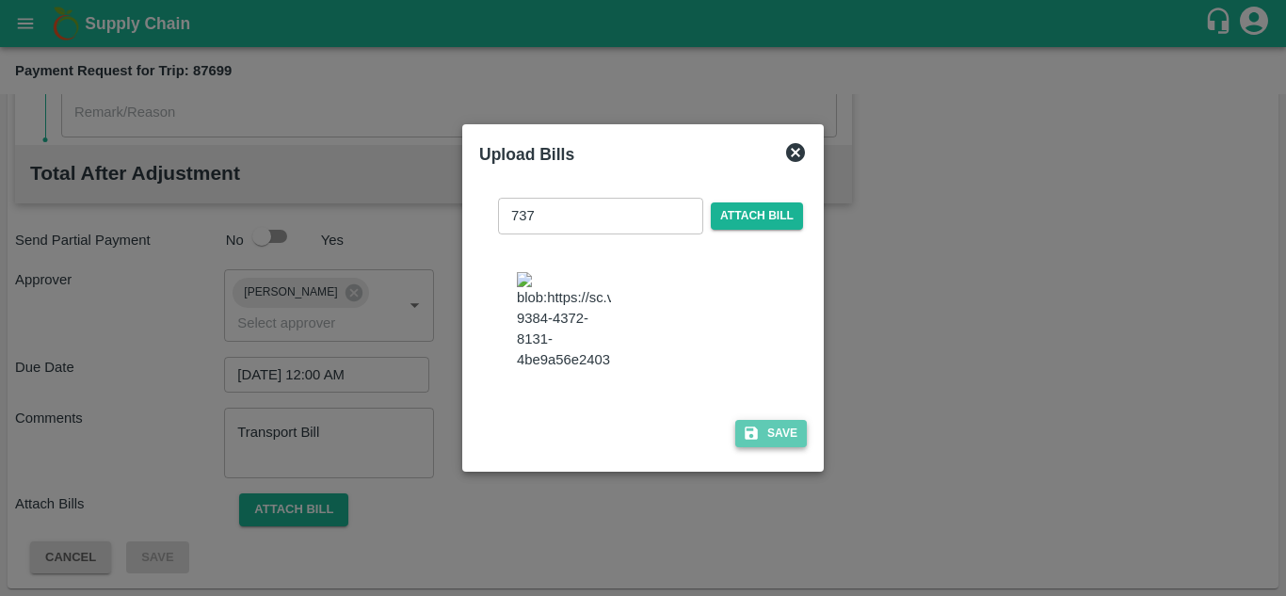
click at [779, 440] on button "Save" at bounding box center [771, 433] width 72 height 27
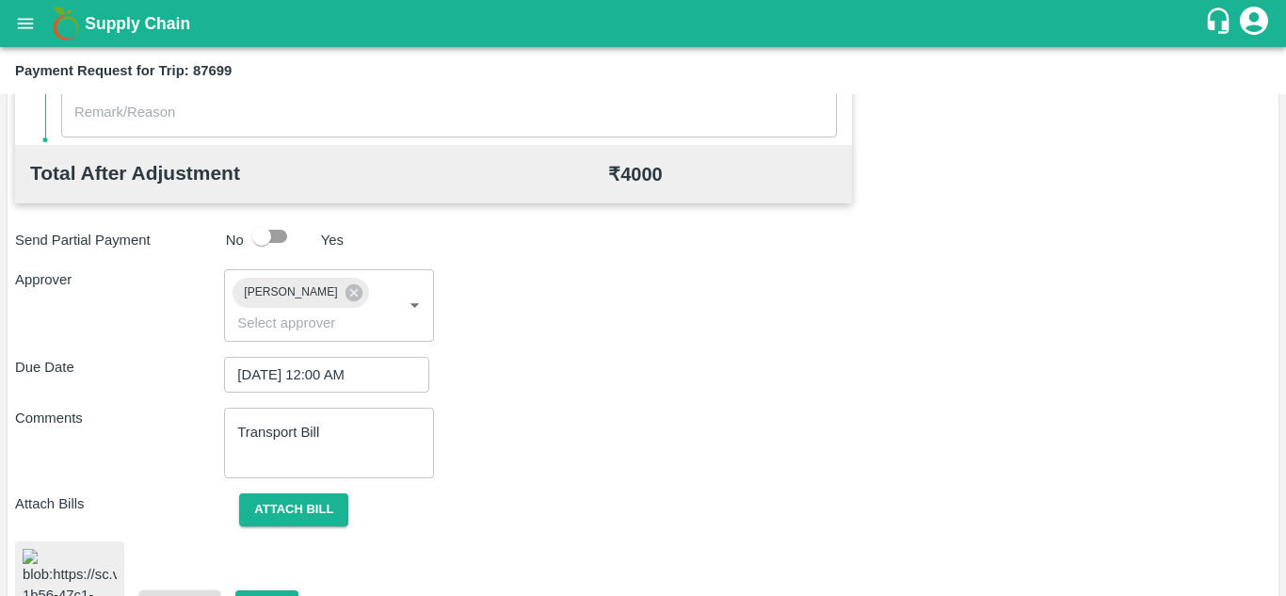
scroll to position [1021, 0]
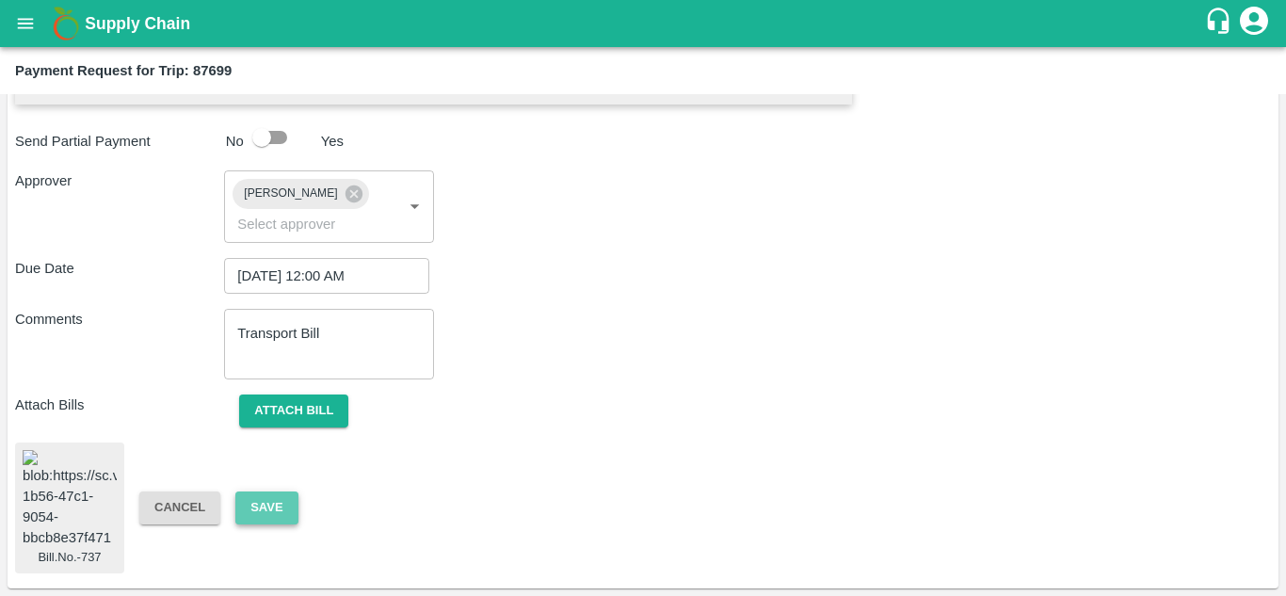
click at [250, 498] on button "Save" at bounding box center [266, 508] width 62 height 33
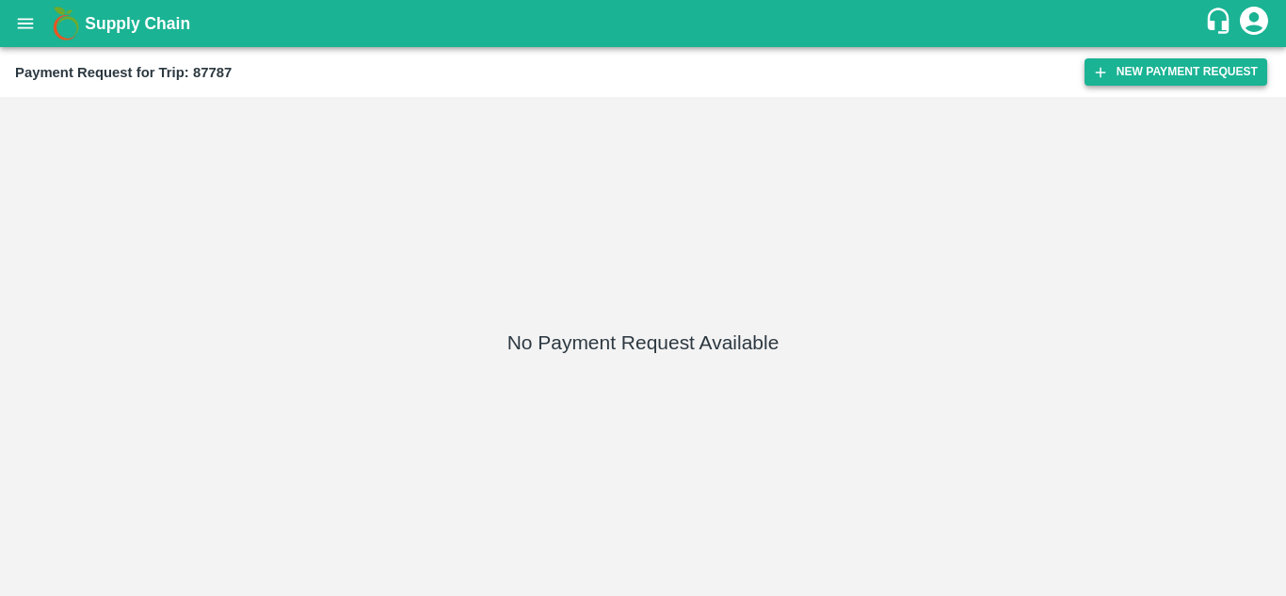
click at [1151, 73] on button "New Payment Request" at bounding box center [1176, 71] width 183 height 27
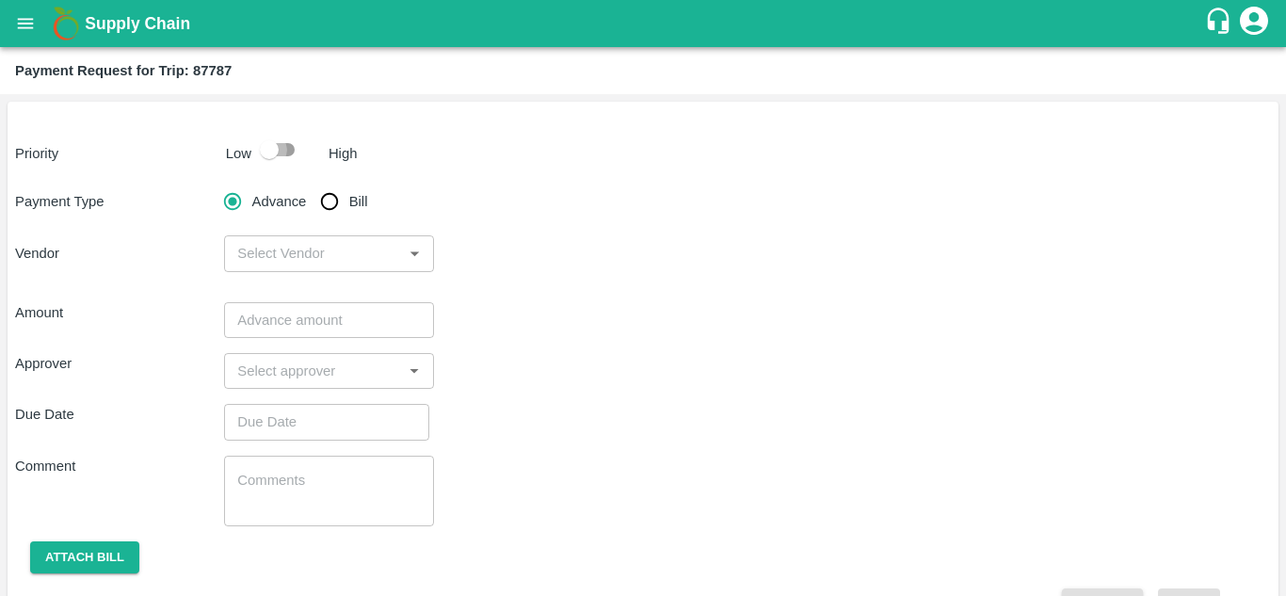
click at [282, 153] on input "checkbox" at bounding box center [269, 150] width 107 height 36
checkbox input "true"
click at [323, 198] on input "Bill" at bounding box center [330, 202] width 38 height 38
radio input "true"
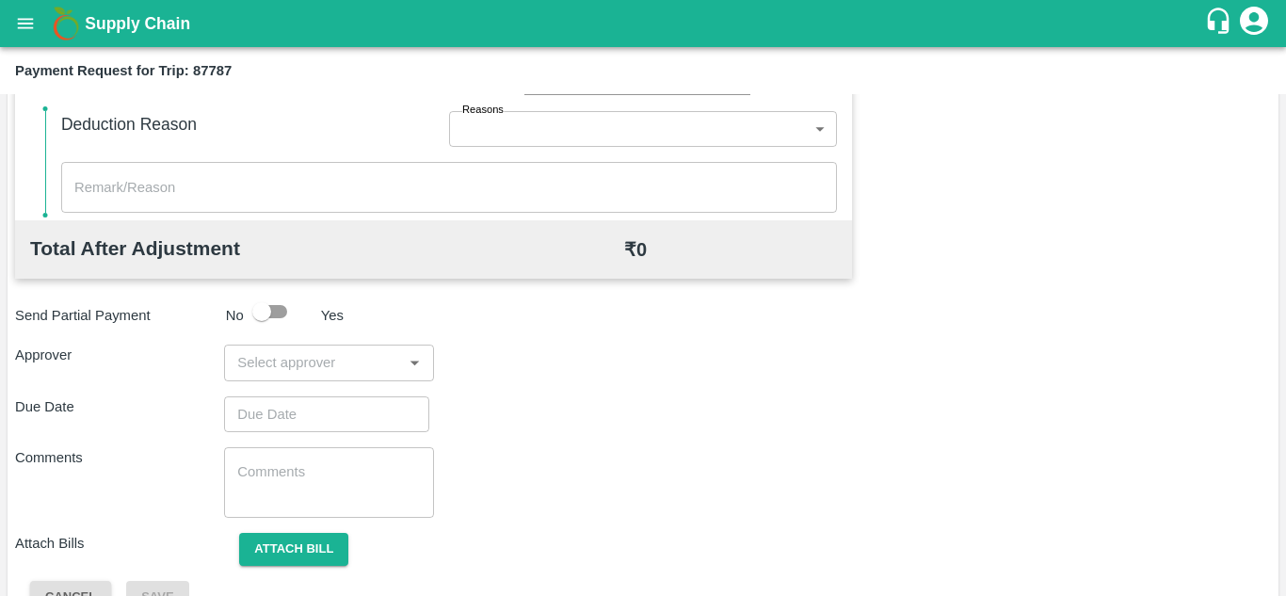
scroll to position [857, 0]
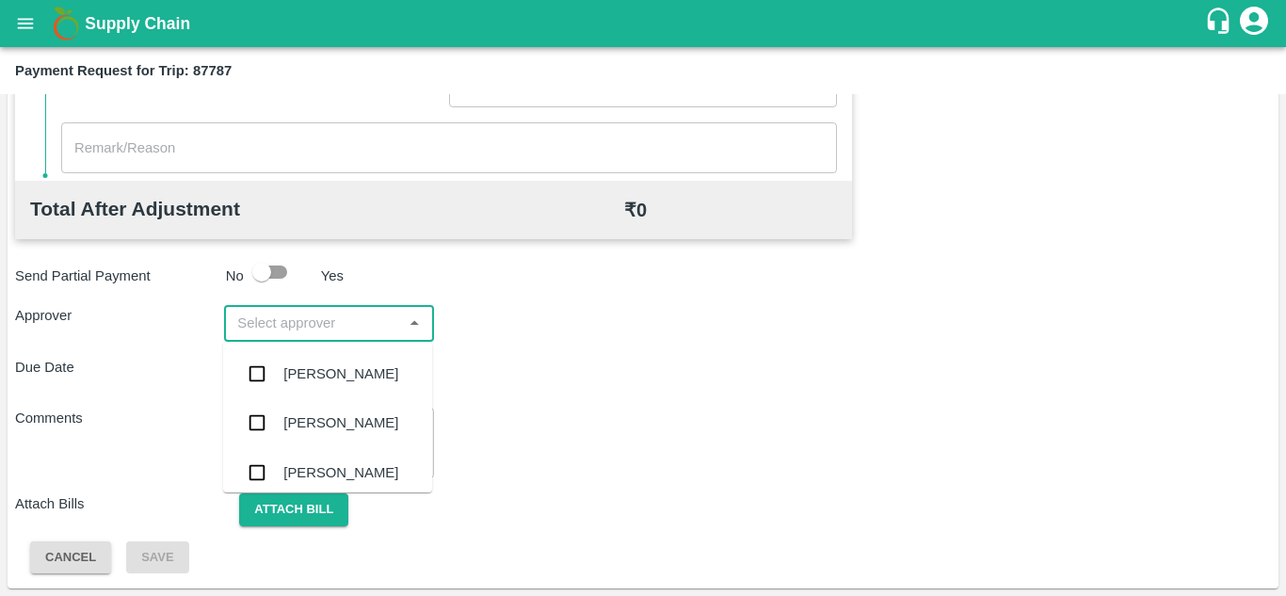
click at [307, 322] on input "input" at bounding box center [313, 323] width 167 height 24
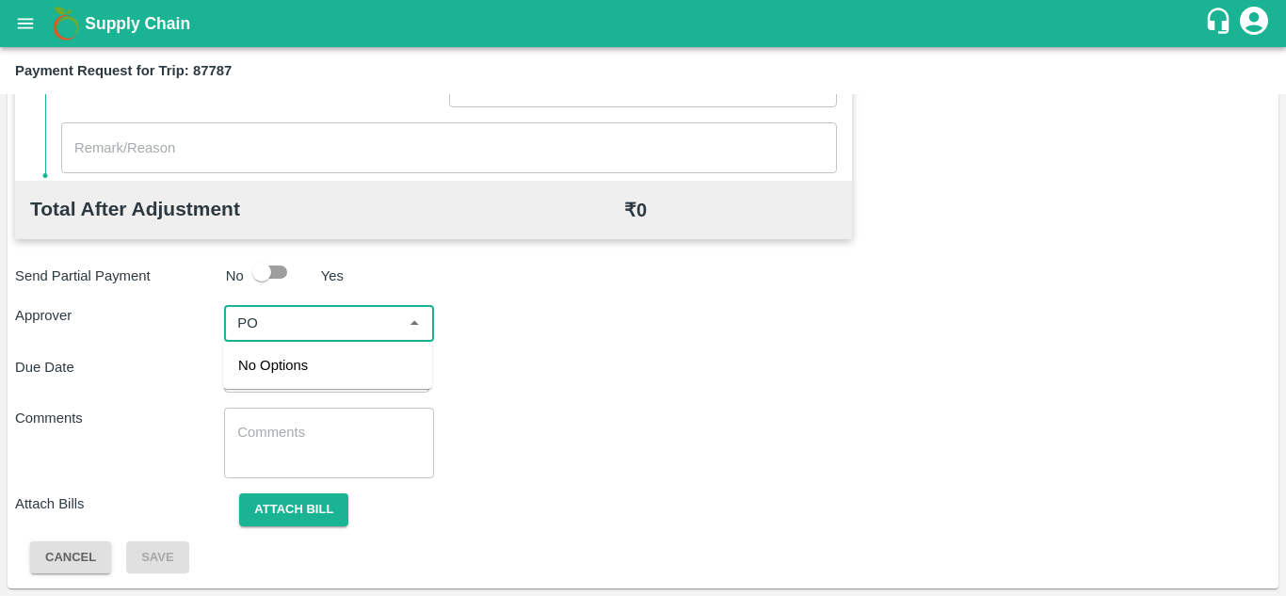
type input "P"
type input "PRASAD"
click at [366, 393] on div "Prasad Waghade" at bounding box center [327, 373] width 209 height 49
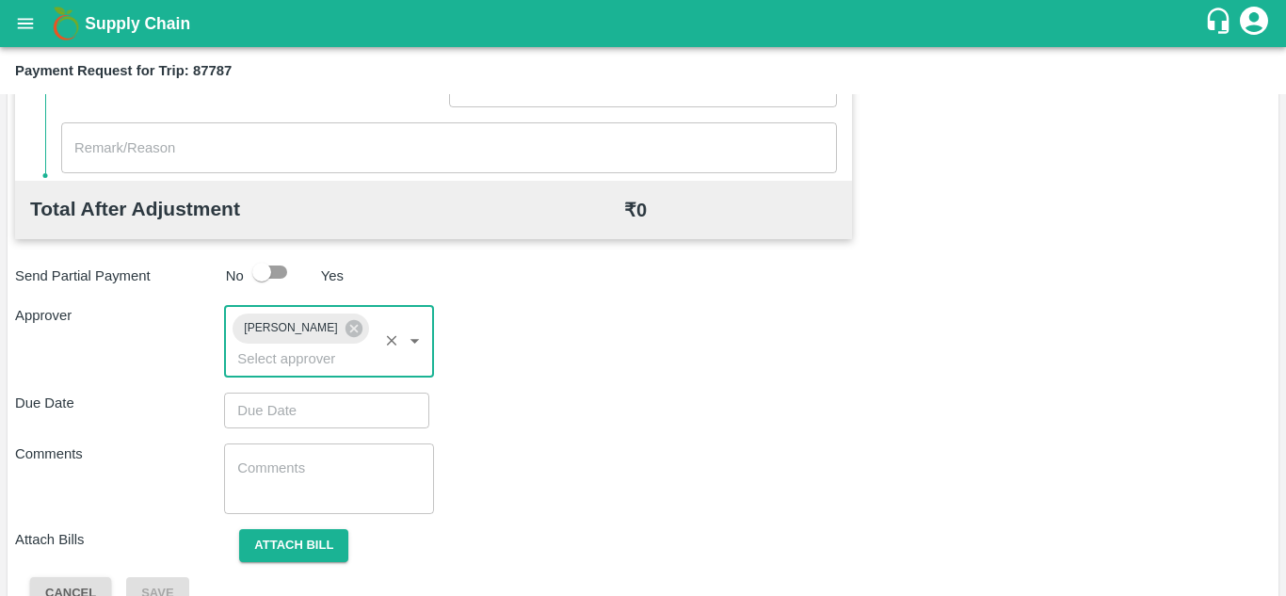
type input "DD/MM/YYYY hh:mm aa"
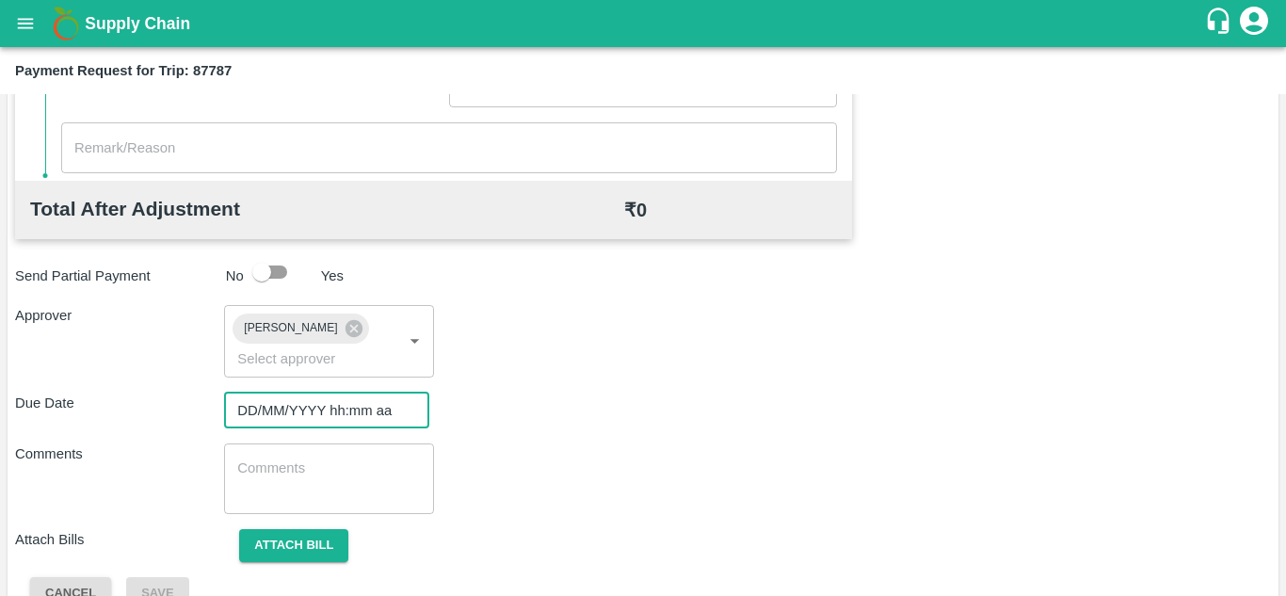
click at [280, 401] on input "DD/MM/YYYY hh:mm aa" at bounding box center [320, 411] width 192 height 36
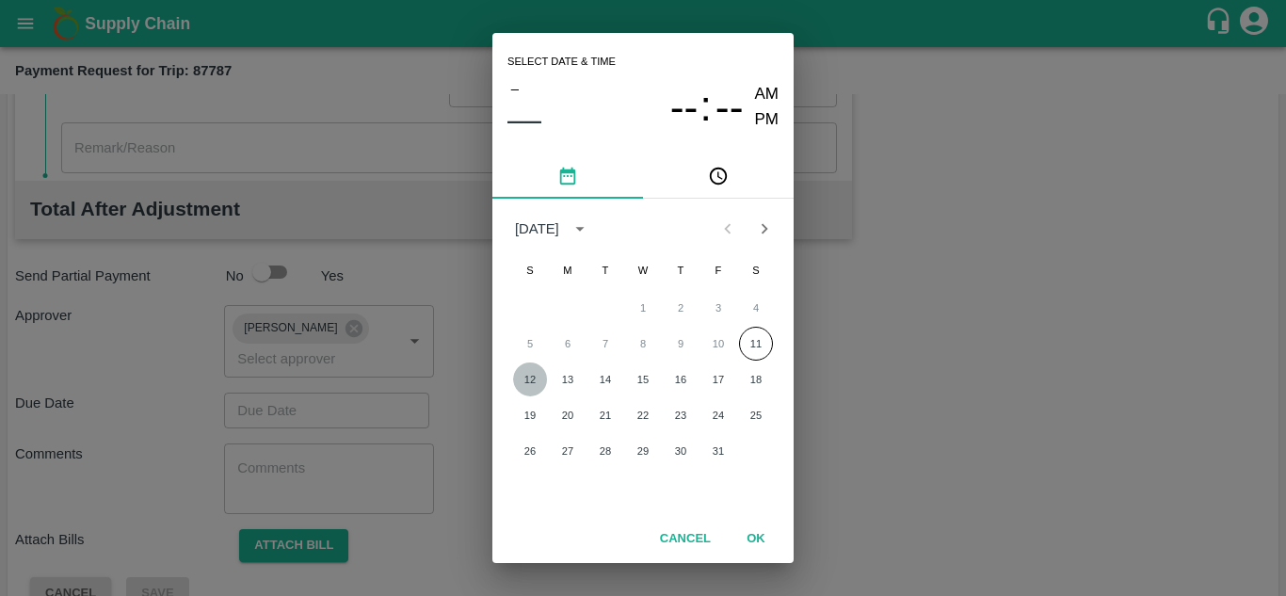
click at [527, 380] on button "12" at bounding box center [530, 380] width 34 height 34
type input "12/10/2025 12:00 AM"
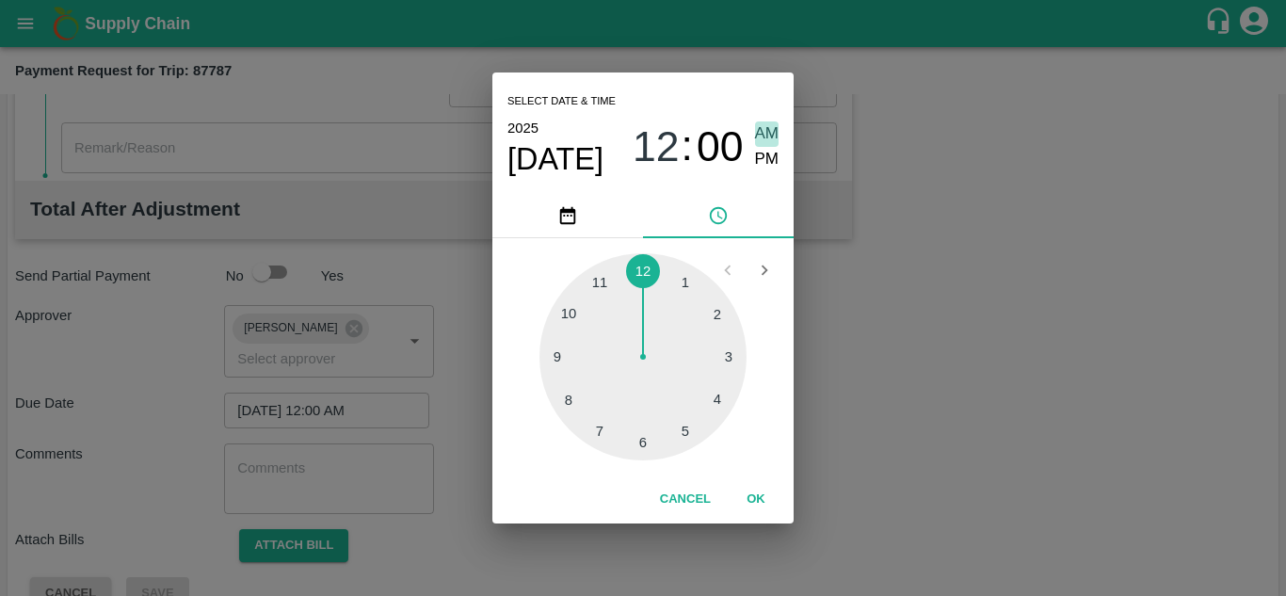
click at [763, 135] on span "AM" at bounding box center [767, 133] width 24 height 25
click at [755, 502] on button "OK" at bounding box center [756, 499] width 60 height 33
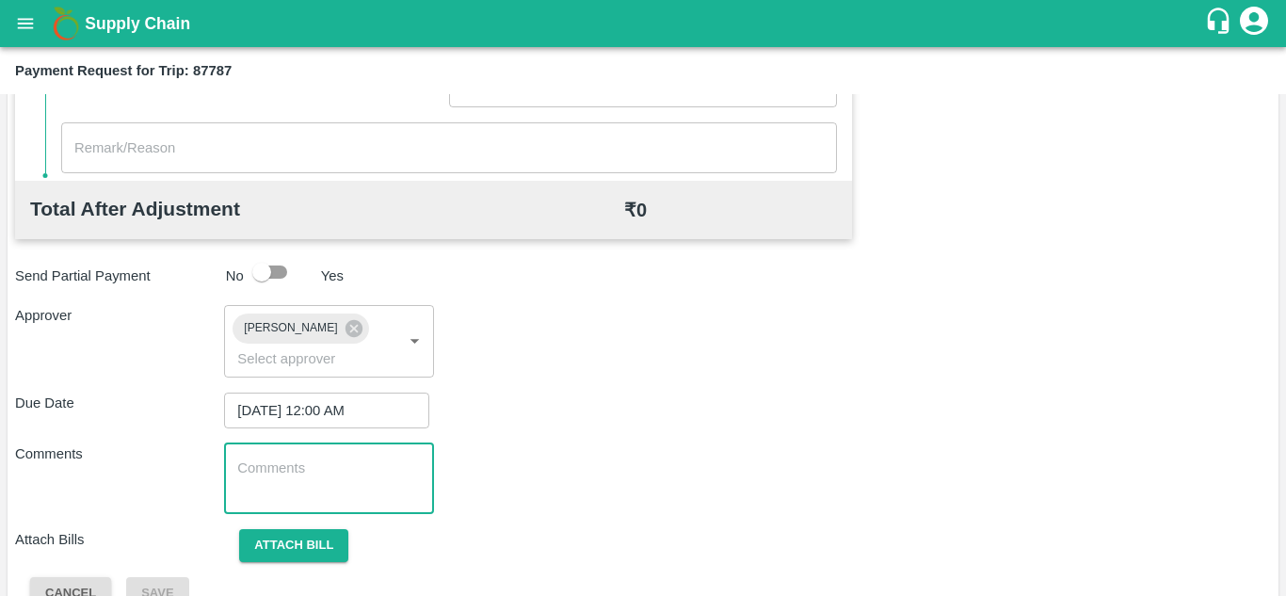
click at [341, 482] on textarea at bounding box center [328, 479] width 183 height 40
paste textarea "Transport Bill"
type textarea "Transport Bill"
click at [686, 504] on div "Comments Transport Bill x ​" at bounding box center [643, 479] width 1256 height 71
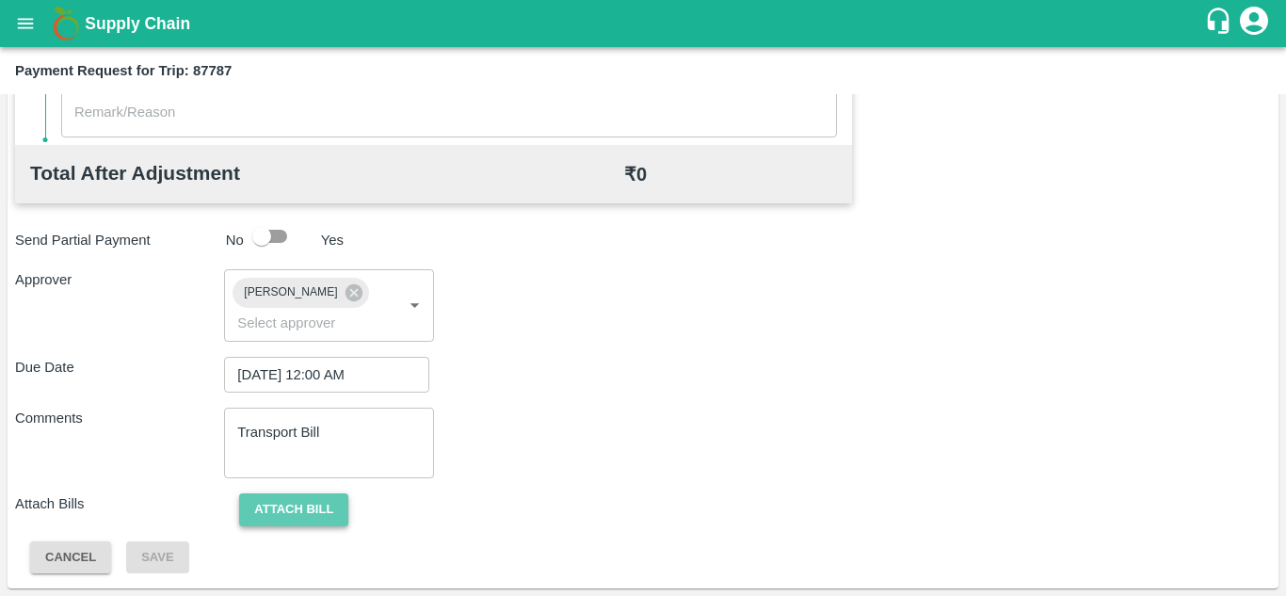
click at [330, 508] on button "Attach bill" at bounding box center [293, 509] width 109 height 33
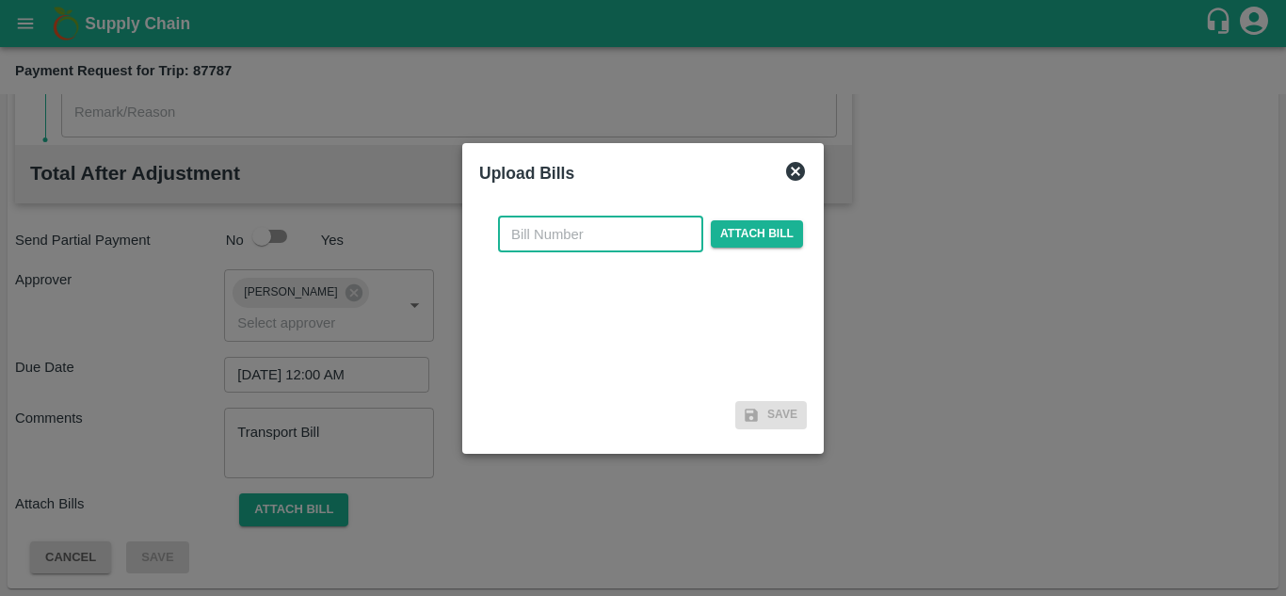
click at [552, 247] on input "text" at bounding box center [600, 235] width 205 height 36
type input "847"
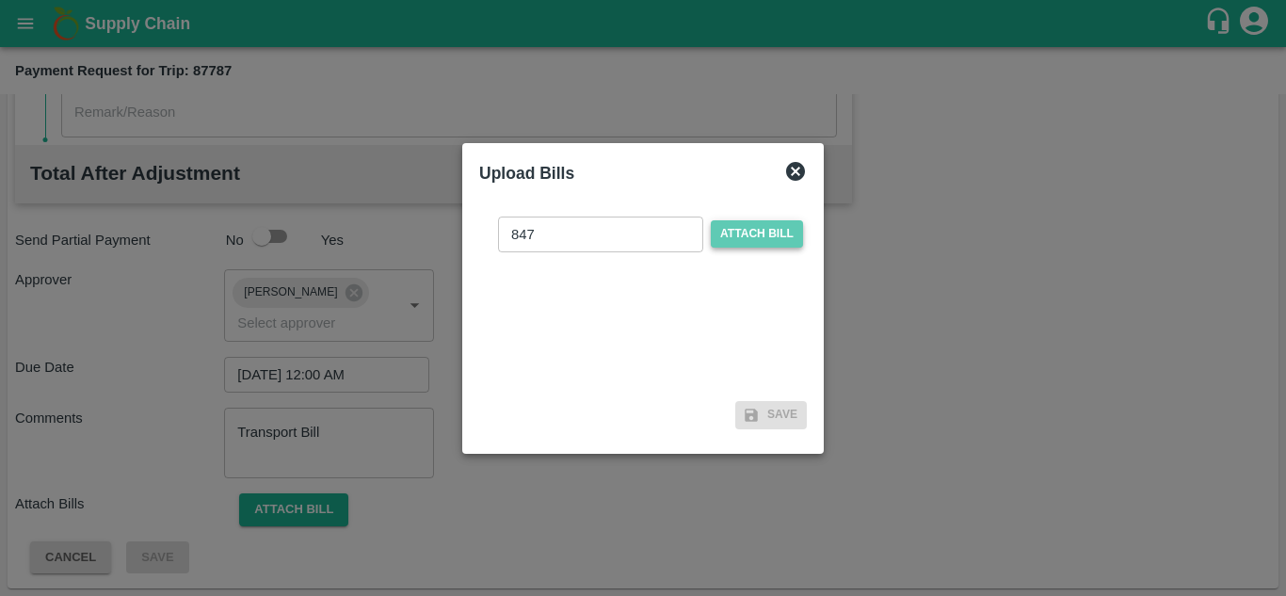
click at [764, 231] on span "Attach bill" at bounding box center [757, 233] width 92 height 27
click at [0, 0] on input "Attach bill" at bounding box center [0, 0] width 0 height 0
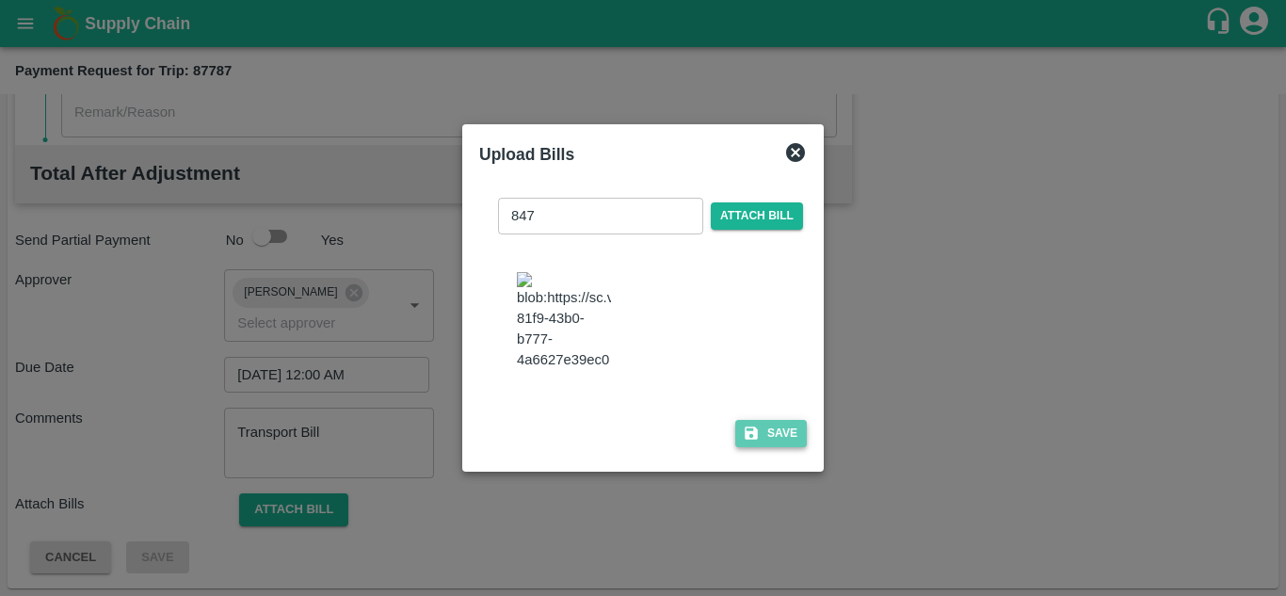
click at [786, 435] on button "Save" at bounding box center [771, 433] width 72 height 27
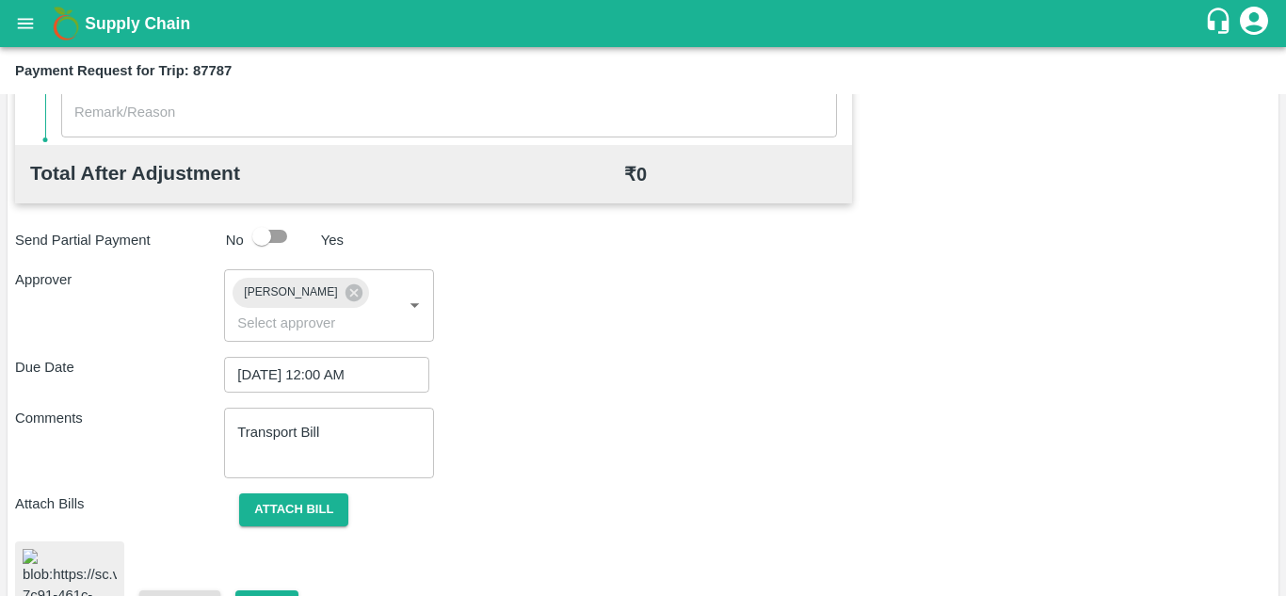
scroll to position [1000, 0]
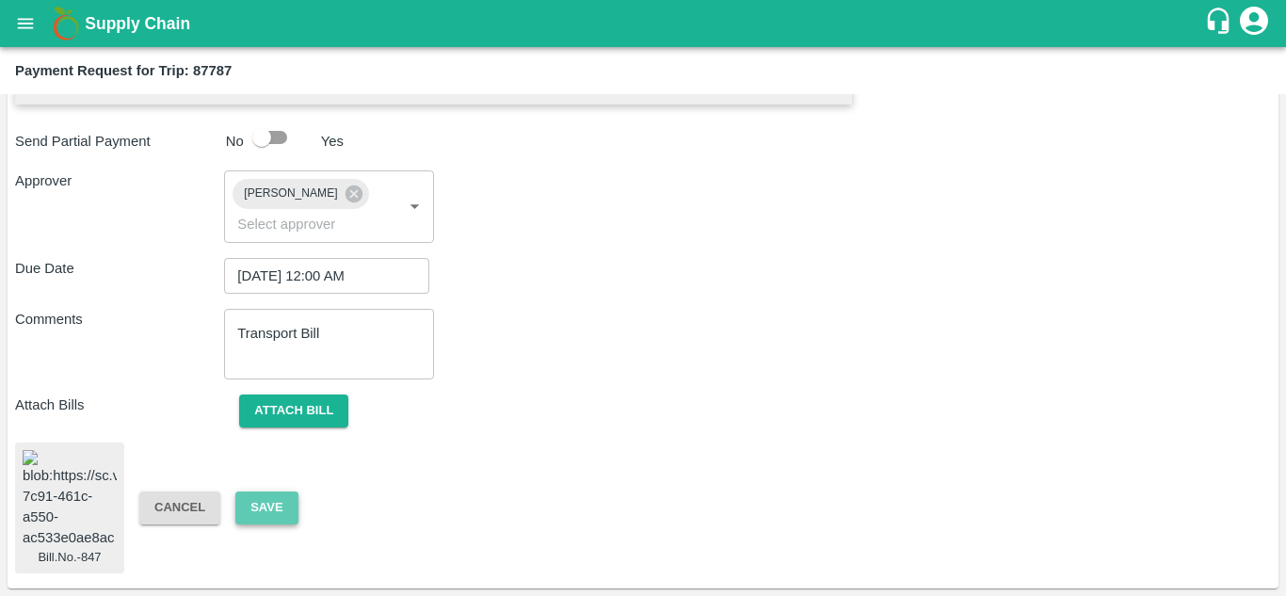
click at [266, 506] on button "Save" at bounding box center [266, 508] width 62 height 33
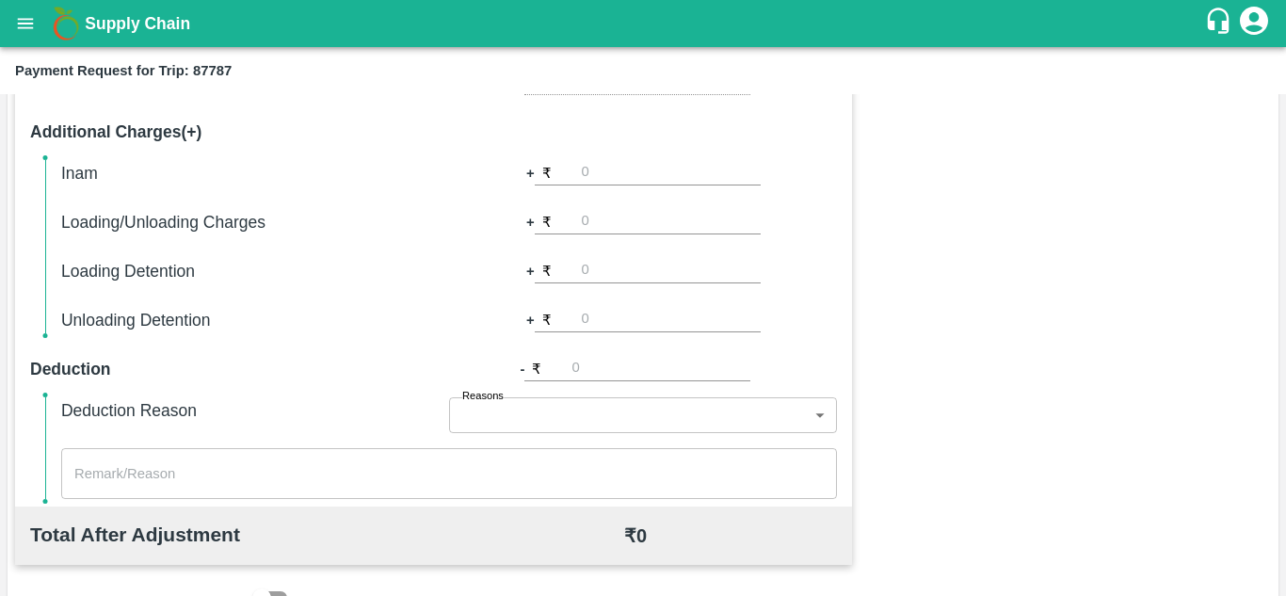
scroll to position [0, 0]
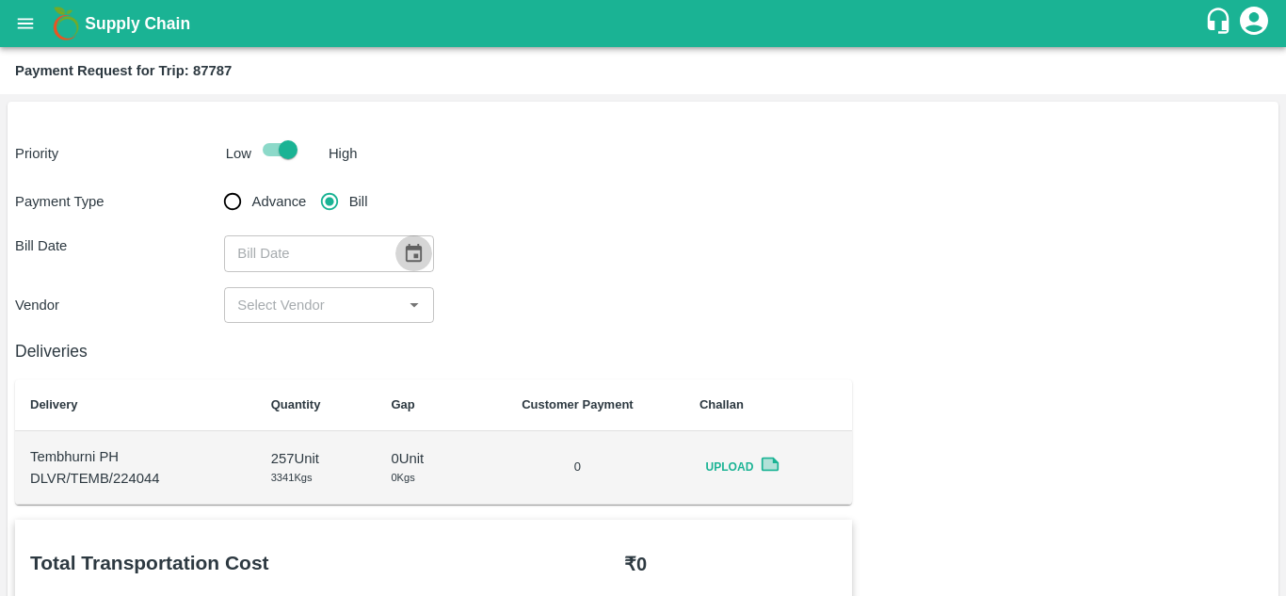
click at [417, 251] on icon "Choose date" at bounding box center [413, 253] width 21 height 21
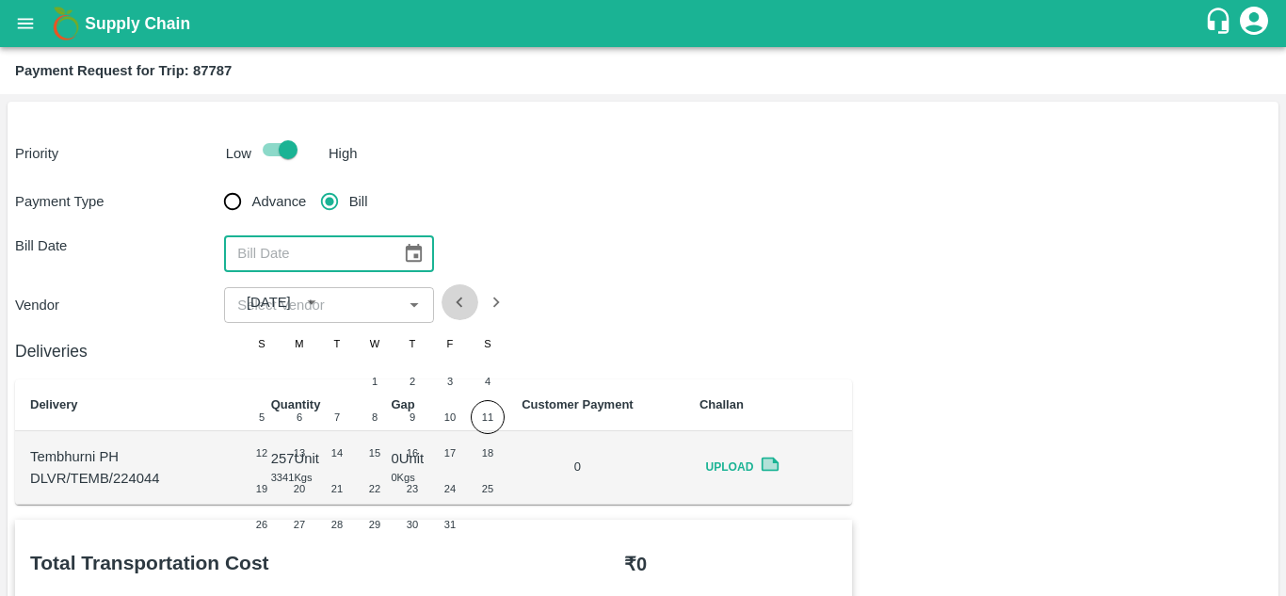
click at [459, 303] on icon "Previous month" at bounding box center [460, 302] width 7 height 10
click at [352, 421] on button "9" at bounding box center [337, 417] width 34 height 34
type input "09/09/2025"
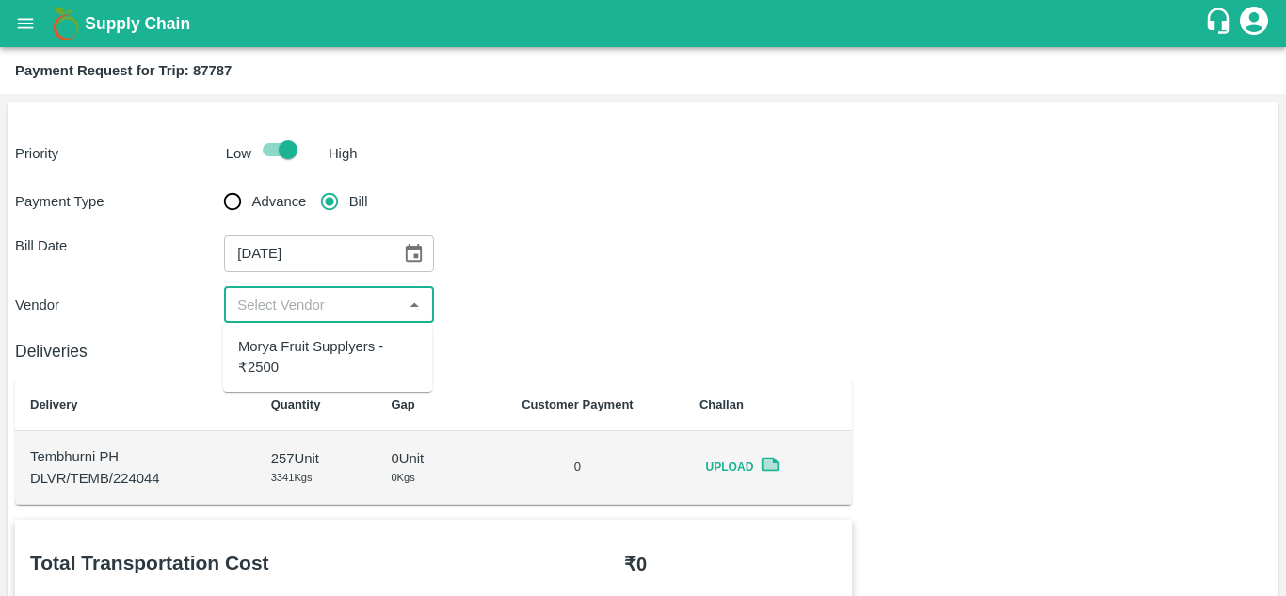
drag, startPoint x: 342, startPoint y: 302, endPoint x: 339, endPoint y: 348, distance: 46.2
click at [339, 348] on body "Supply Chain Payment Request for Trip: 87787 Priority Low High Payment Type Adv…" at bounding box center [643, 298] width 1286 height 596
click at [339, 348] on div "Morya Fruit Supplyers - ₹2500" at bounding box center [327, 357] width 179 height 42
type input "Morya Fruit Supplyers - ₹2500"
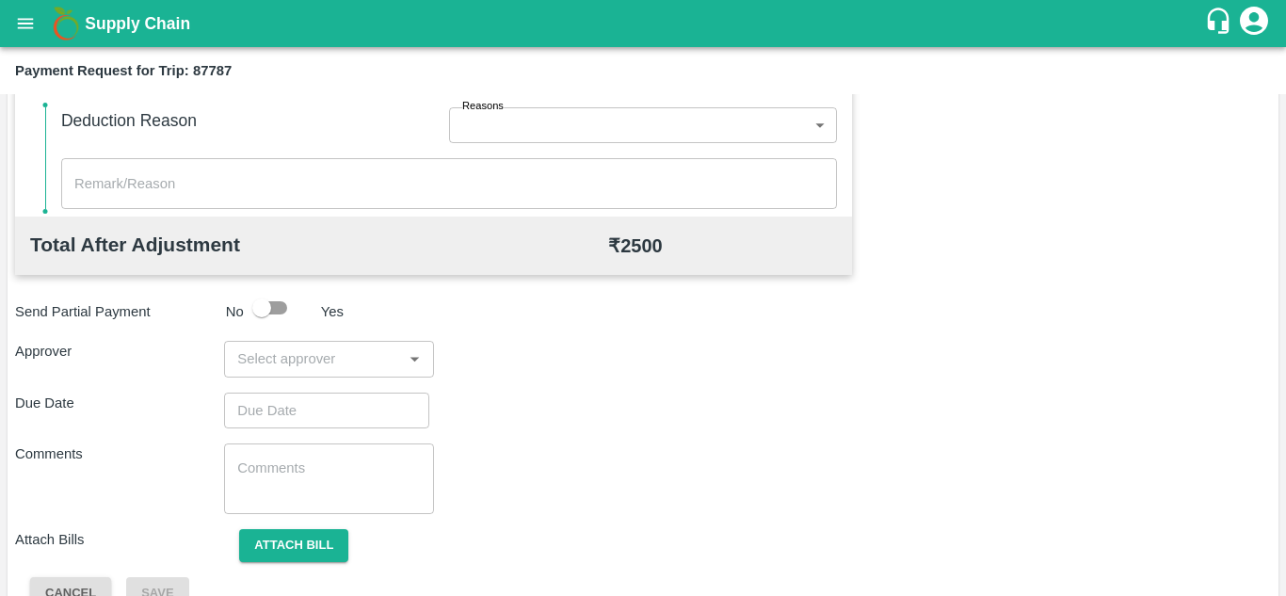
scroll to position [857, 0]
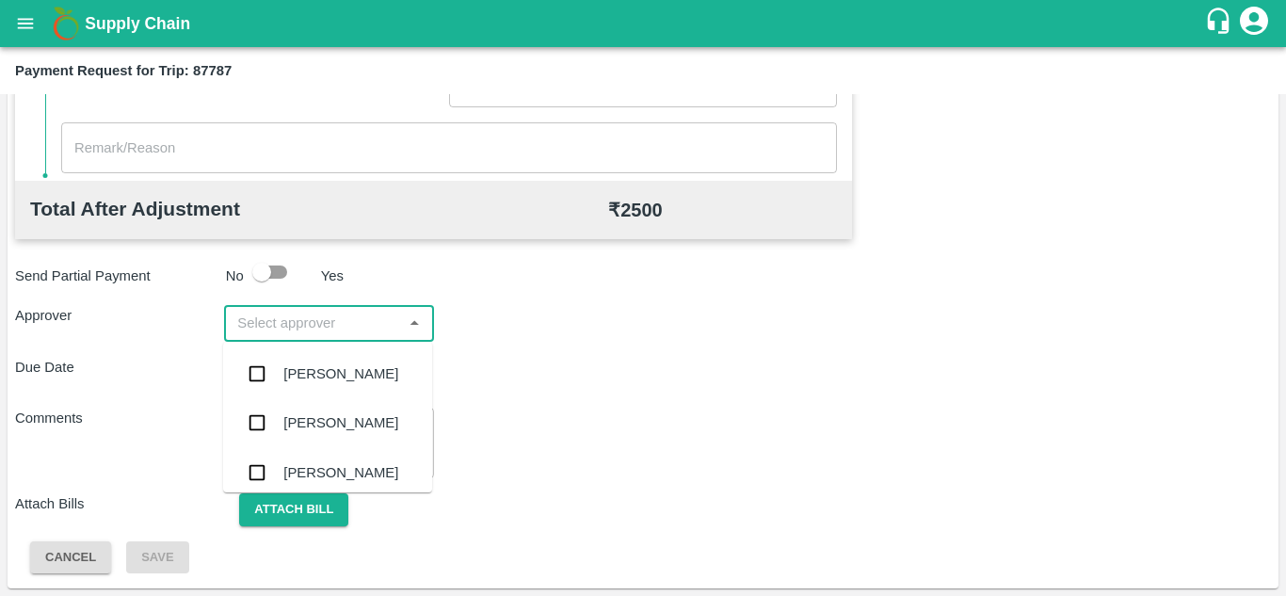
click at [289, 319] on input "input" at bounding box center [313, 323] width 167 height 24
type input "PRASA"
click at [256, 373] on input "checkbox" at bounding box center [257, 374] width 38 height 38
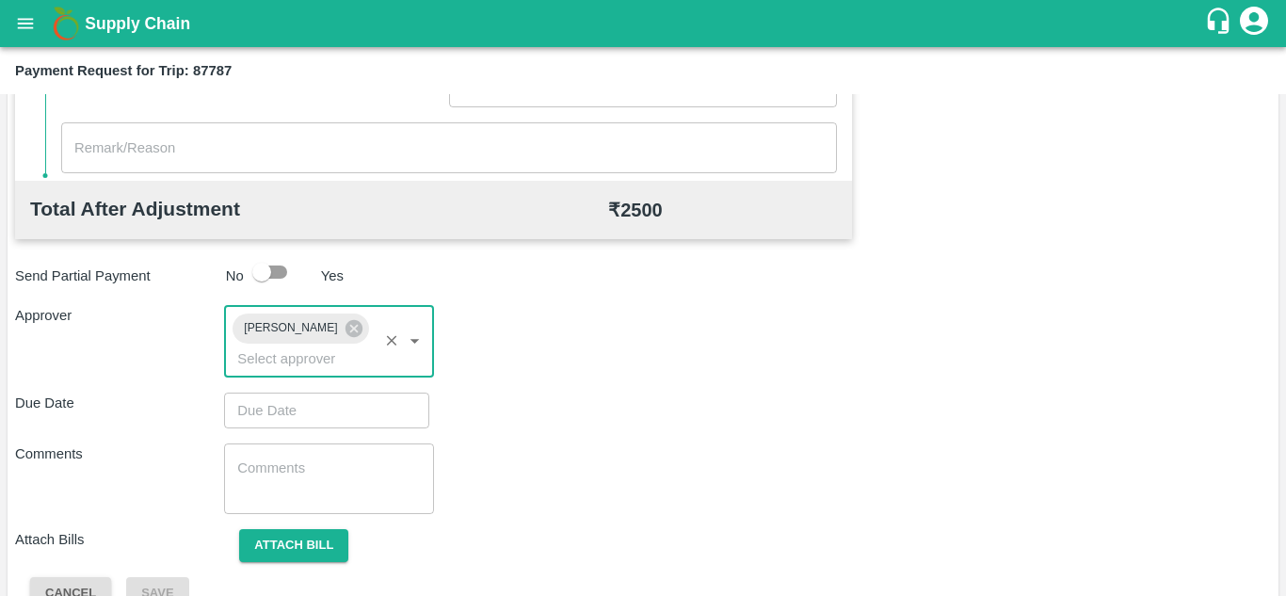
type input "DD/MM/YYYY hh:mm aa"
click at [264, 408] on input "DD/MM/YYYY hh:mm aa" at bounding box center [320, 411] width 192 height 36
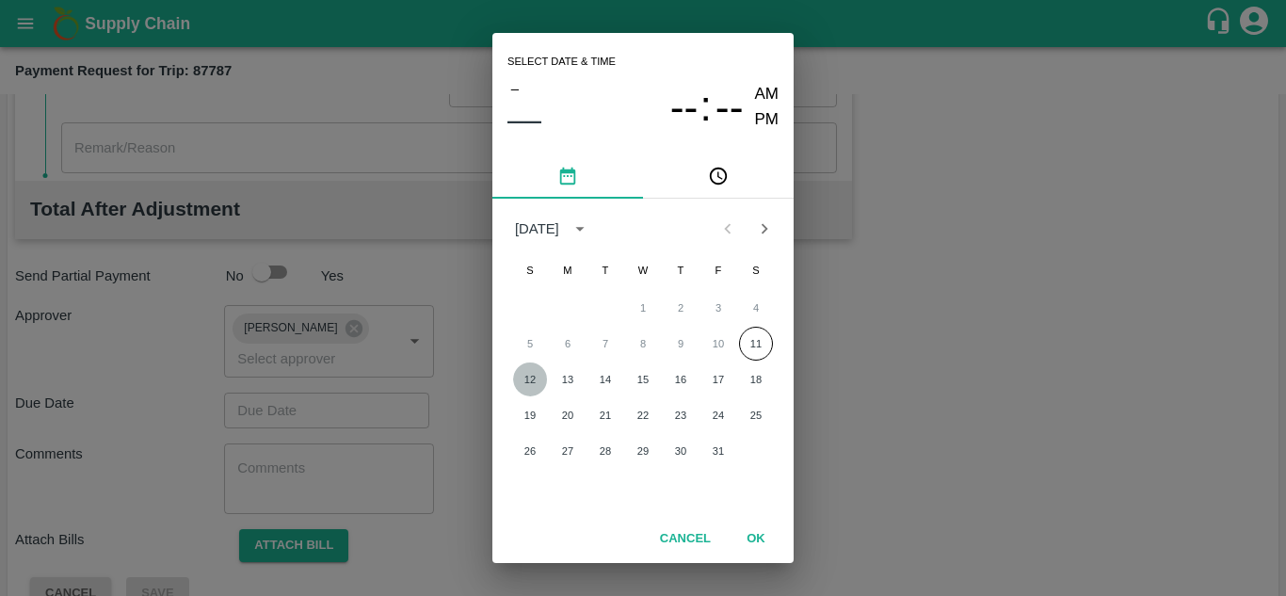
click at [531, 375] on button "12" at bounding box center [530, 380] width 34 height 34
type input "[DATE] 12:00 AM"
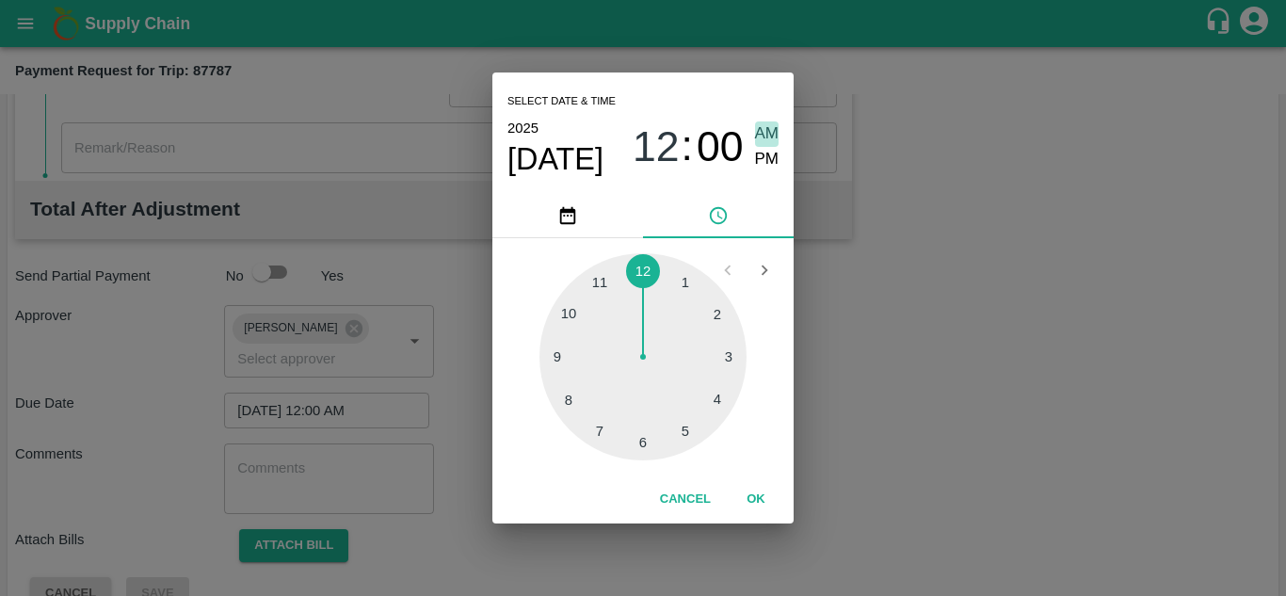
click at [769, 126] on span "AM" at bounding box center [767, 133] width 24 height 25
click at [759, 502] on button "OK" at bounding box center [756, 499] width 60 height 33
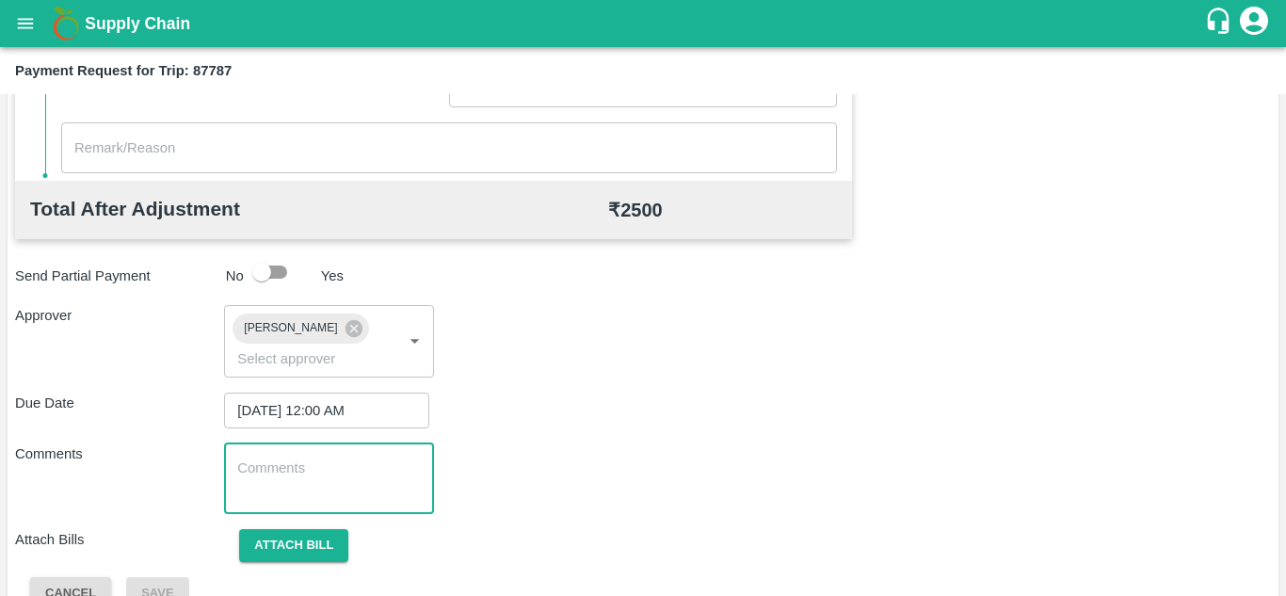
click at [268, 478] on textarea at bounding box center [328, 479] width 183 height 40
paste textarea "Transport Bill"
type textarea "Transport Bill"
click at [625, 406] on div "Due Date 12/10/2025 12:00 AM ​" at bounding box center [643, 411] width 1256 height 36
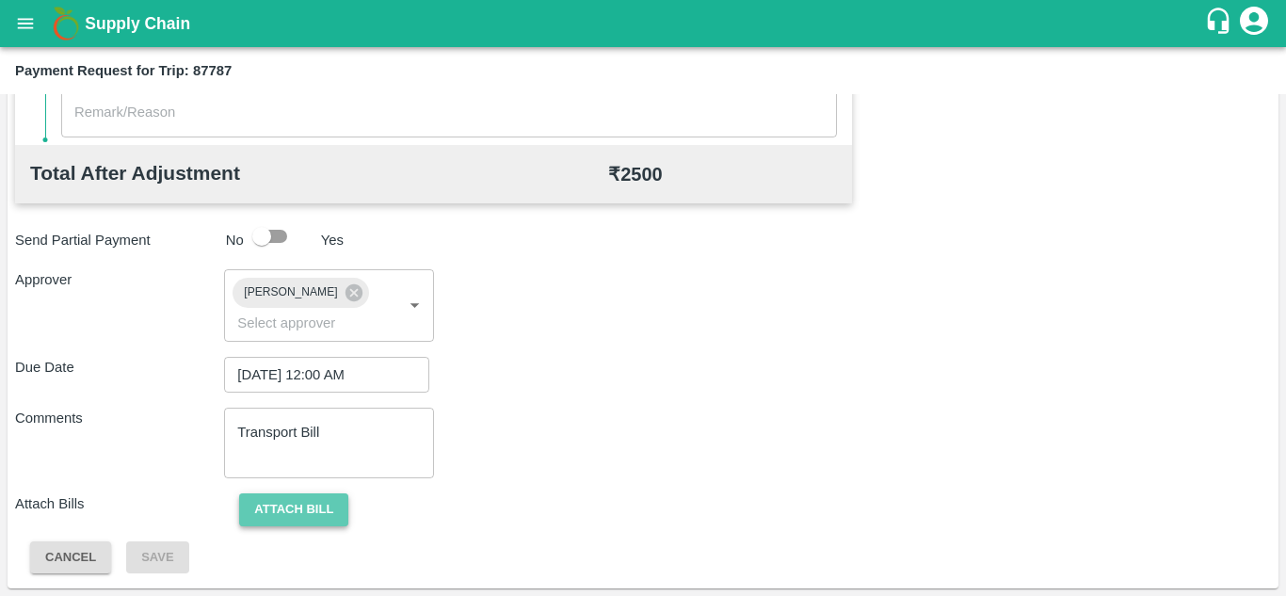
click at [311, 505] on button "Attach bill" at bounding box center [293, 509] width 109 height 33
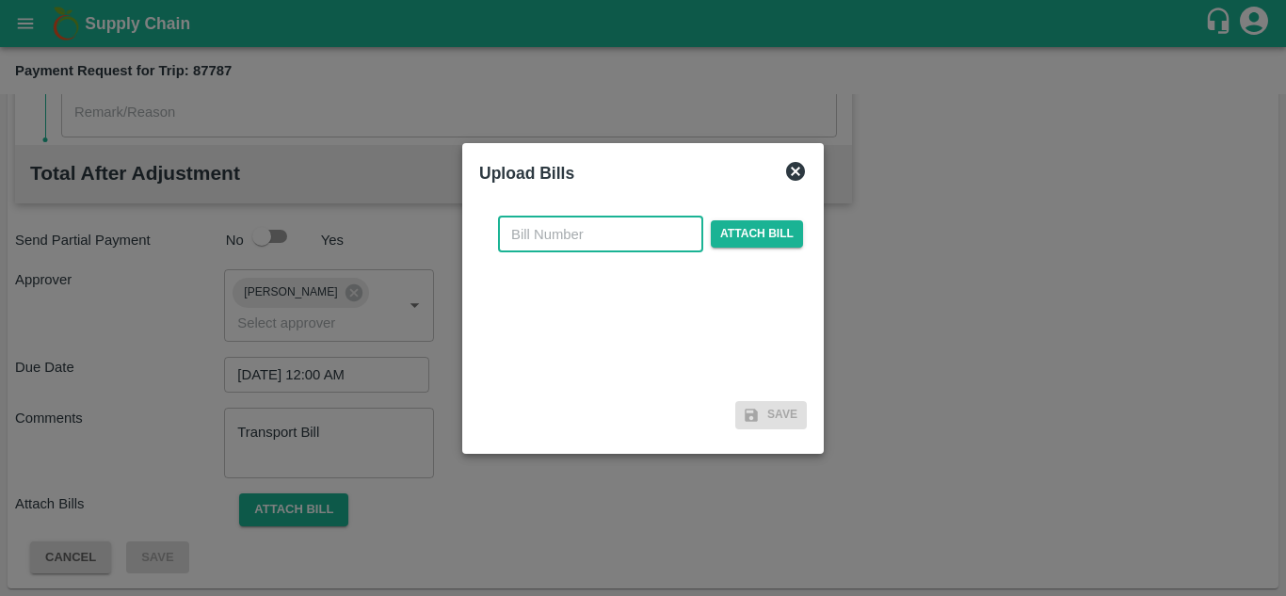
click at [523, 225] on input "text" at bounding box center [600, 235] width 205 height 36
type input "847"
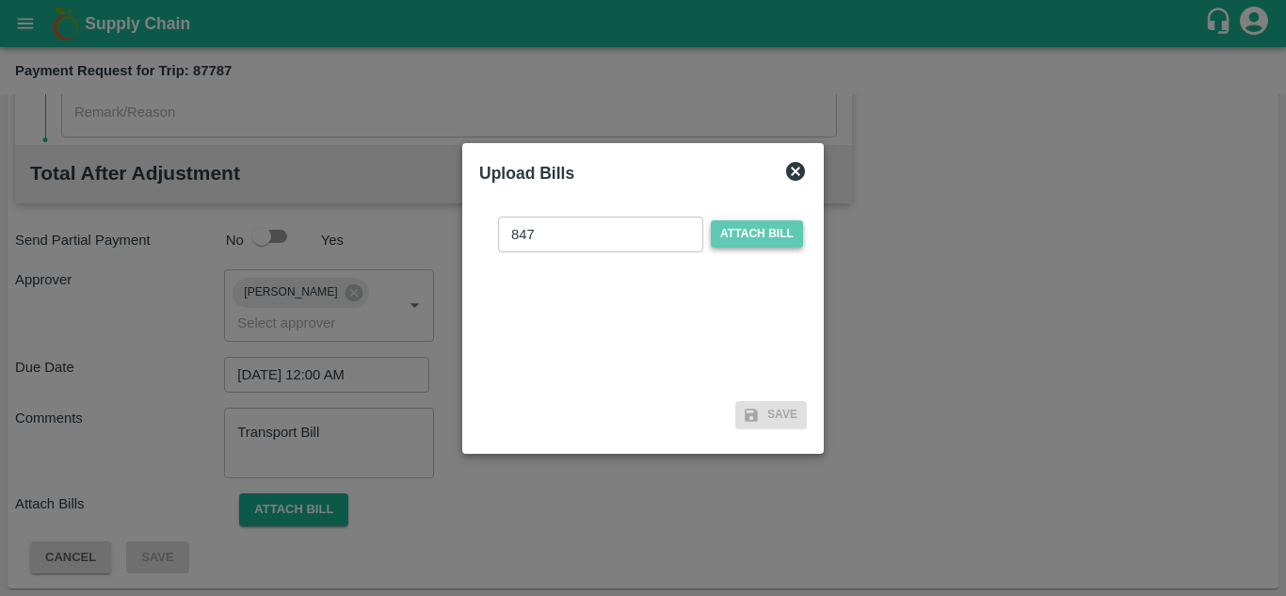
click at [773, 224] on span "Attach bill" at bounding box center [757, 233] width 92 height 27
click at [0, 0] on input "Attach bill" at bounding box center [0, 0] width 0 height 0
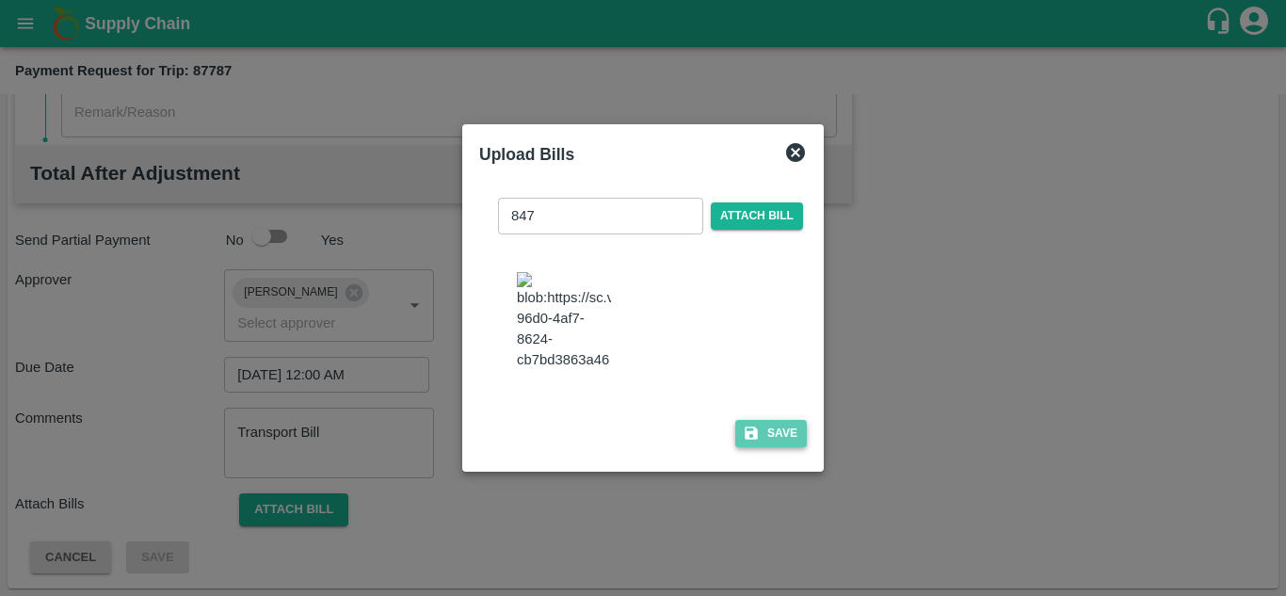
click at [767, 437] on button "Save" at bounding box center [771, 433] width 72 height 27
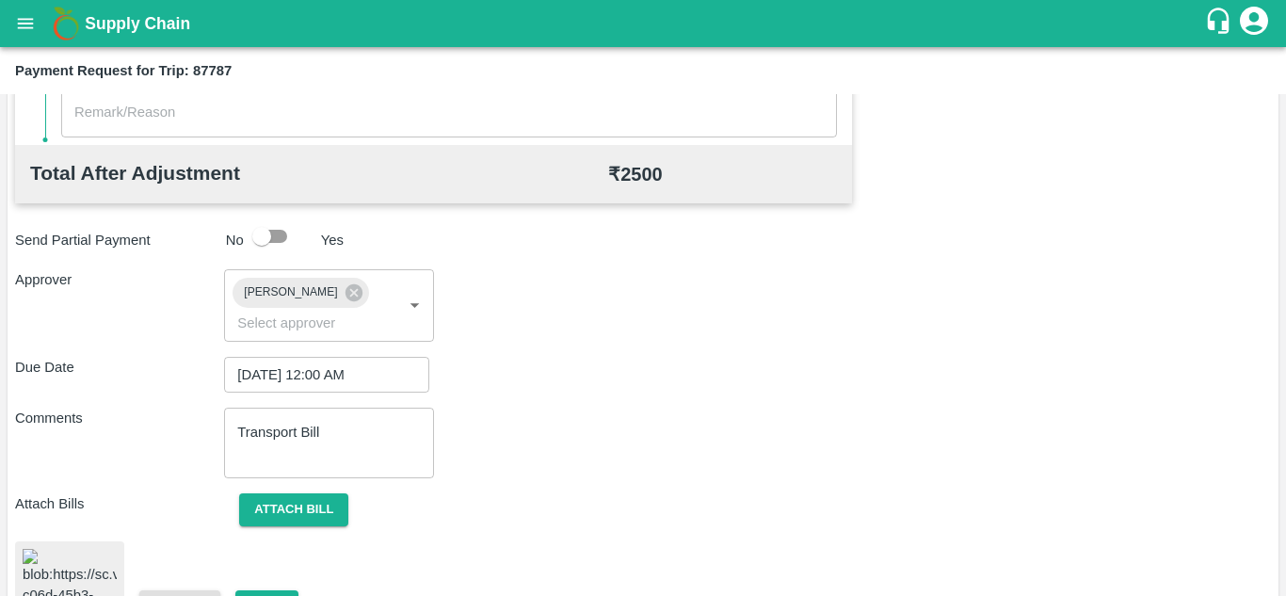
scroll to position [1000, 0]
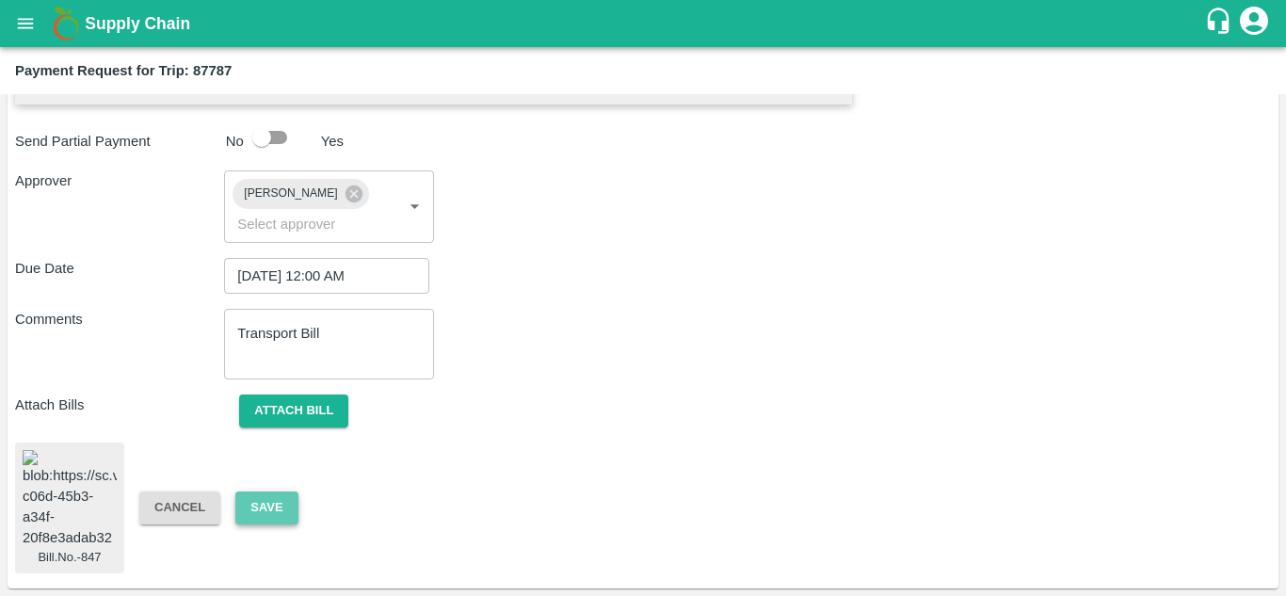
click at [257, 509] on button "Save" at bounding box center [266, 508] width 62 height 33
click at [267, 502] on button "Save" at bounding box center [266, 508] width 62 height 33
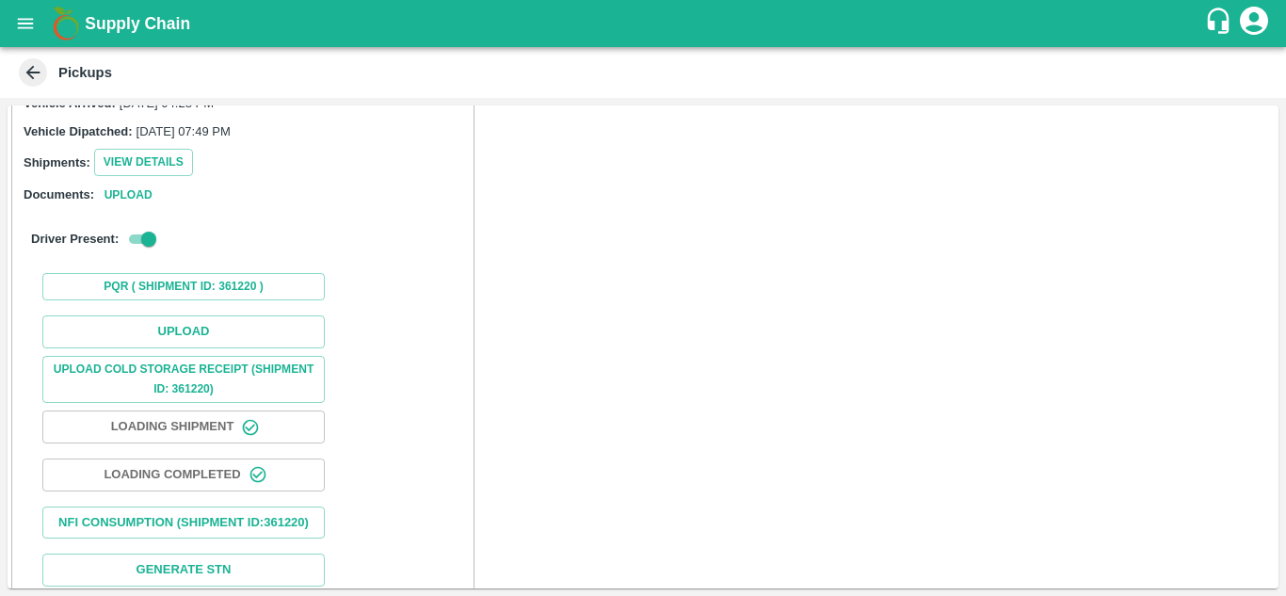
scroll to position [225, 0]
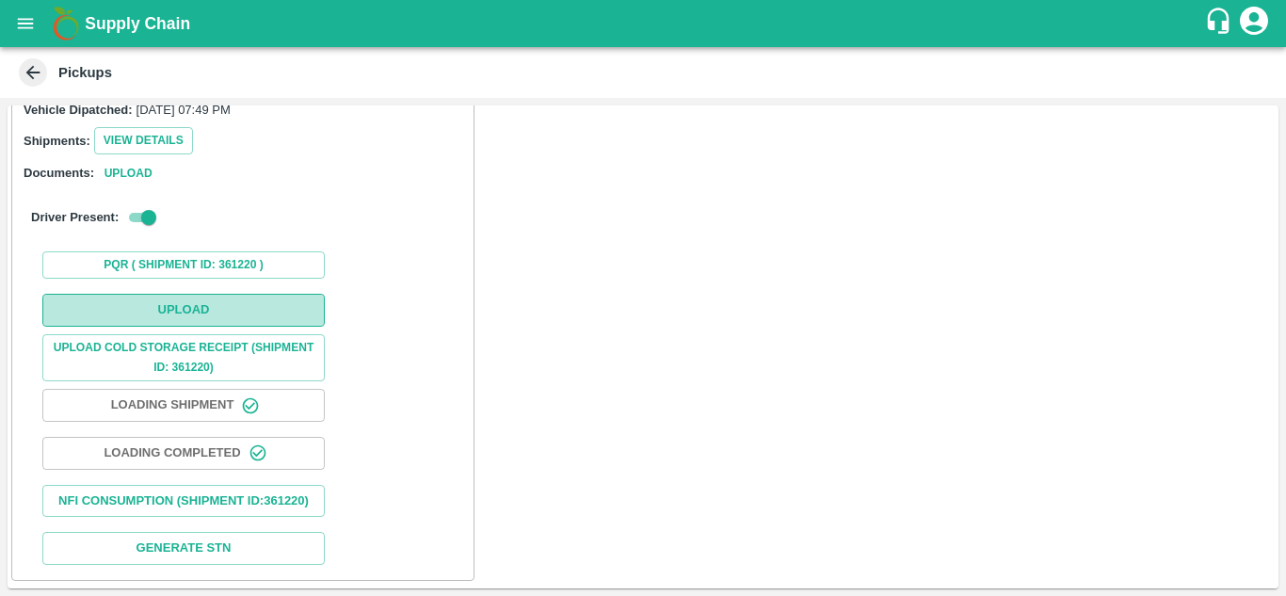
click at [217, 302] on button "Upload" at bounding box center [183, 310] width 283 height 33
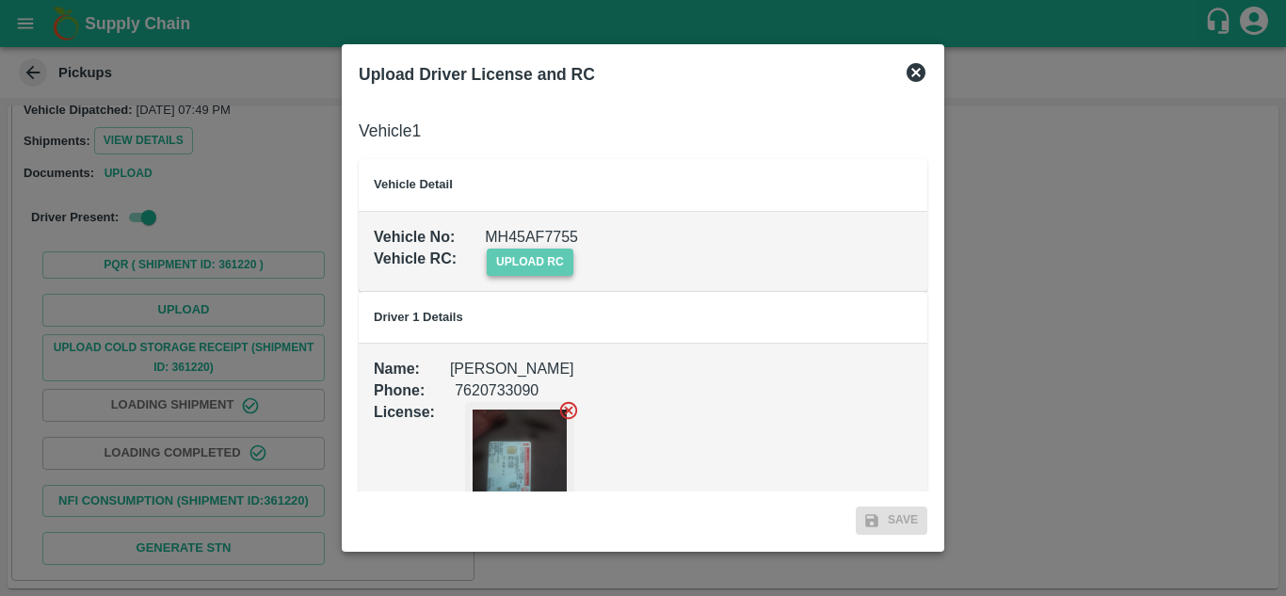
click at [559, 256] on span "upload rc" at bounding box center [530, 262] width 87 height 27
click at [0, 0] on input "upload rc" at bounding box center [0, 0] width 0 height 0
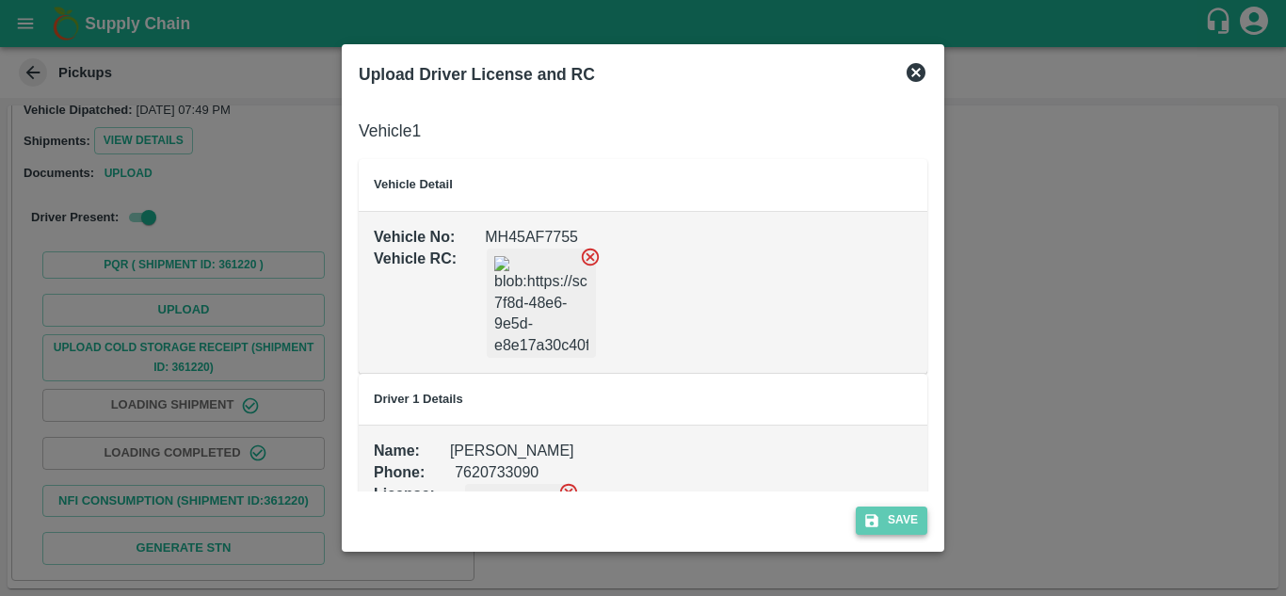
click at [905, 509] on button "Save" at bounding box center [892, 520] width 72 height 27
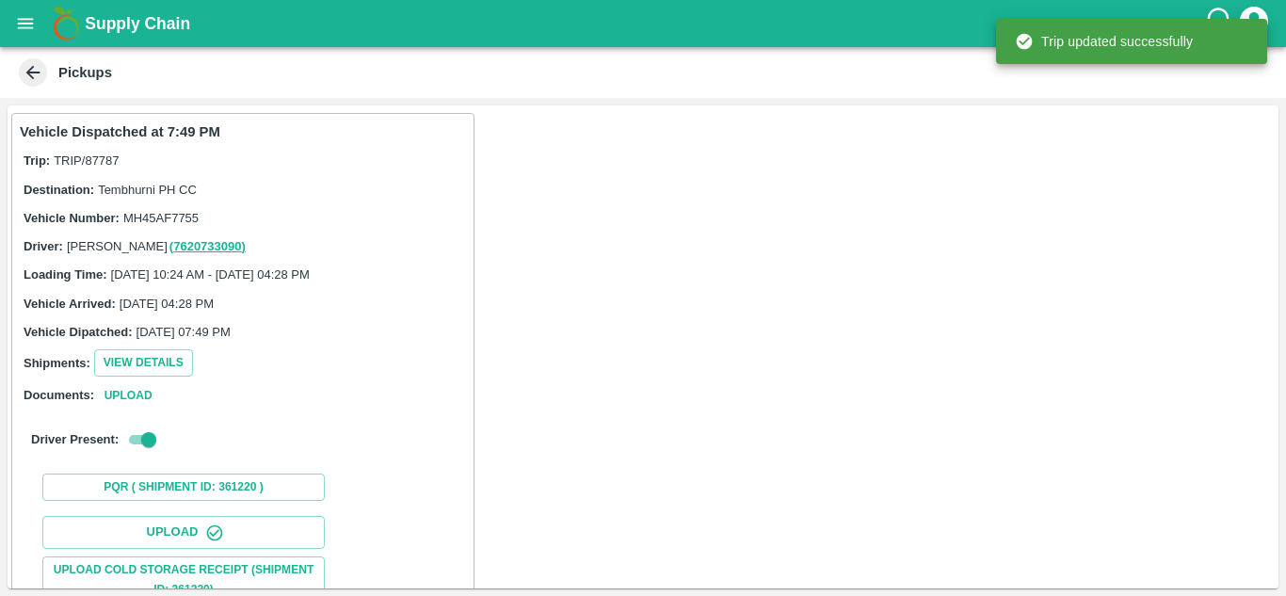
scroll to position [222, 0]
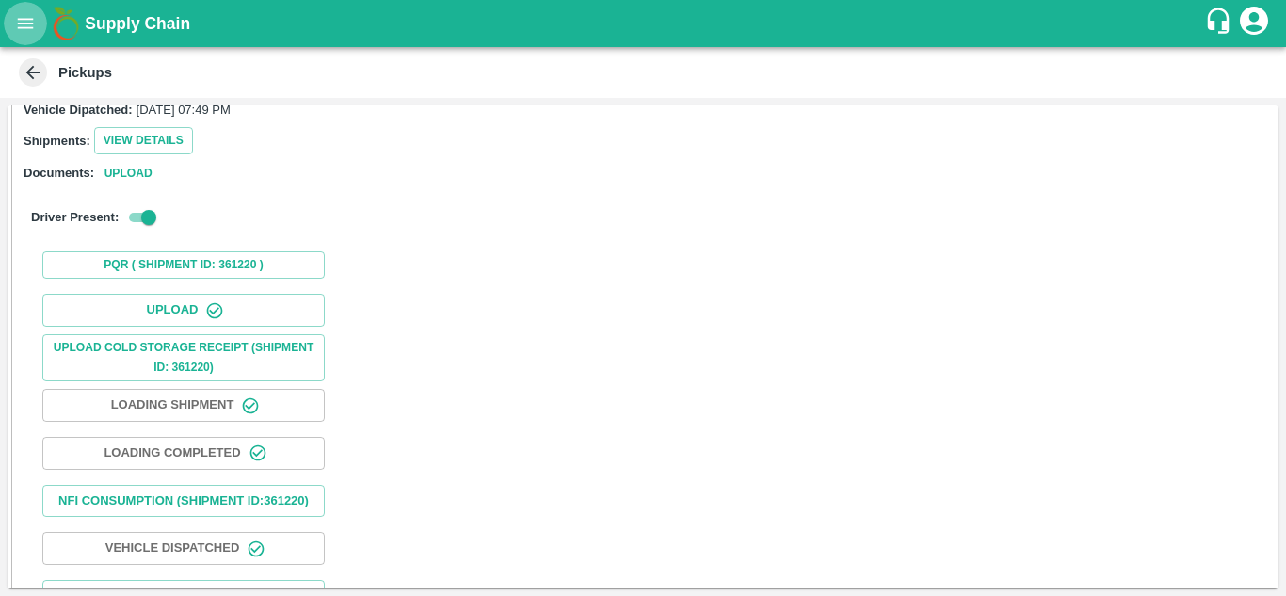
click at [23, 33] on icon "open drawer" at bounding box center [25, 23] width 21 height 21
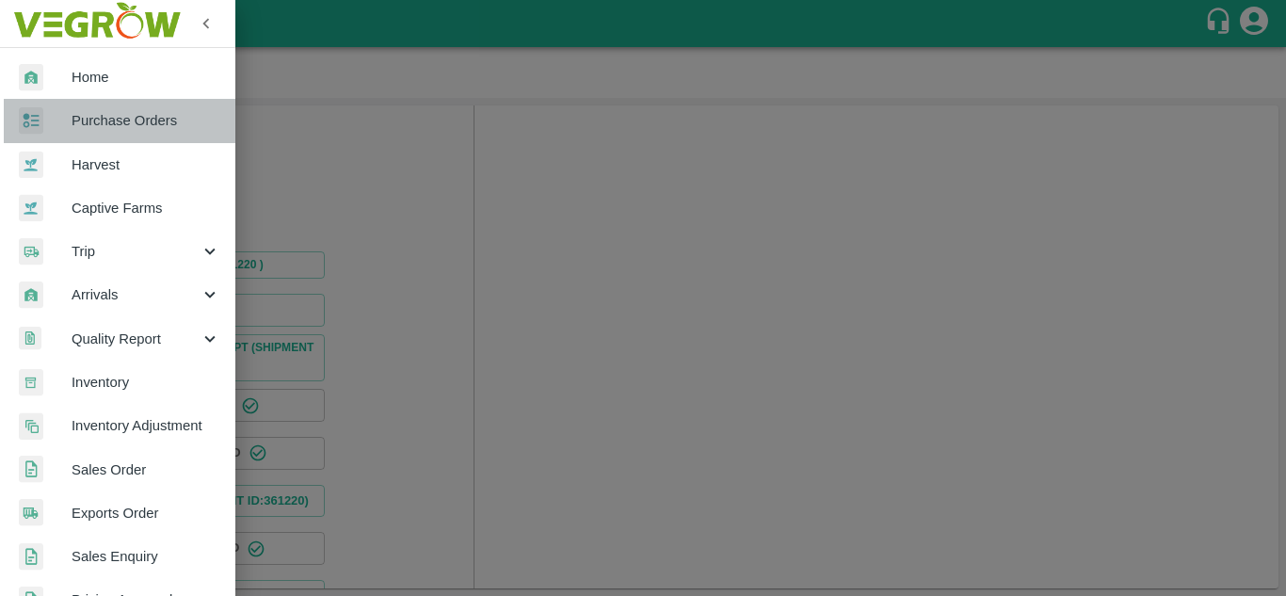
click at [127, 137] on link "Purchase Orders" at bounding box center [117, 120] width 235 height 43
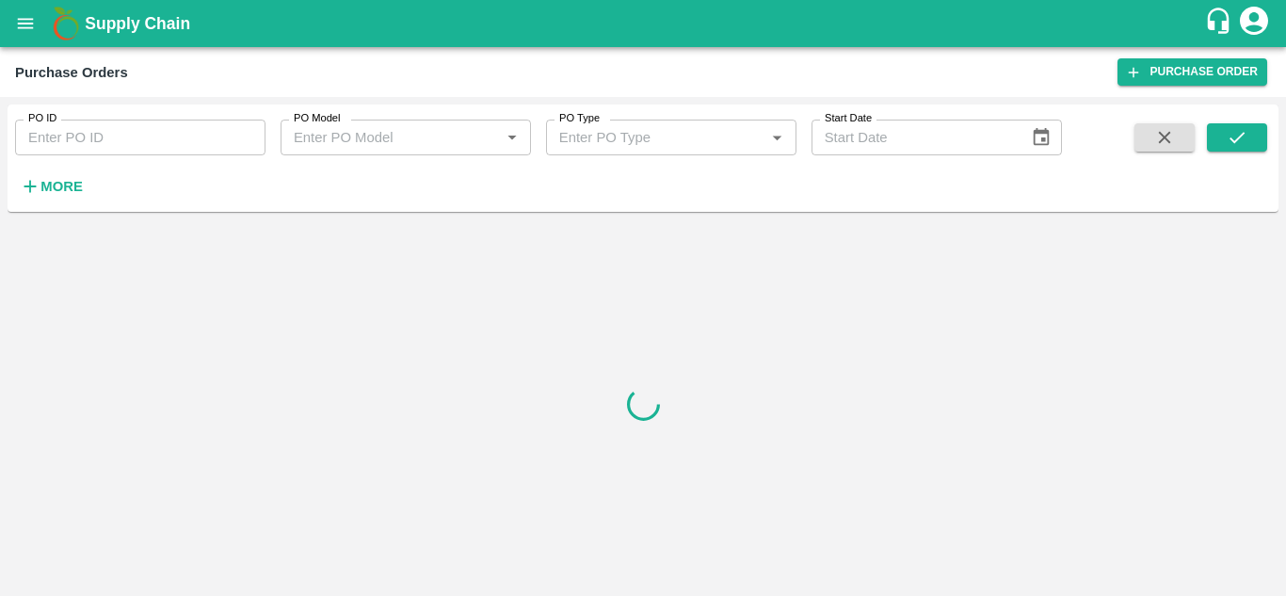
click at [80, 147] on input "PO ID" at bounding box center [140, 138] width 250 height 36
paste input "174929"
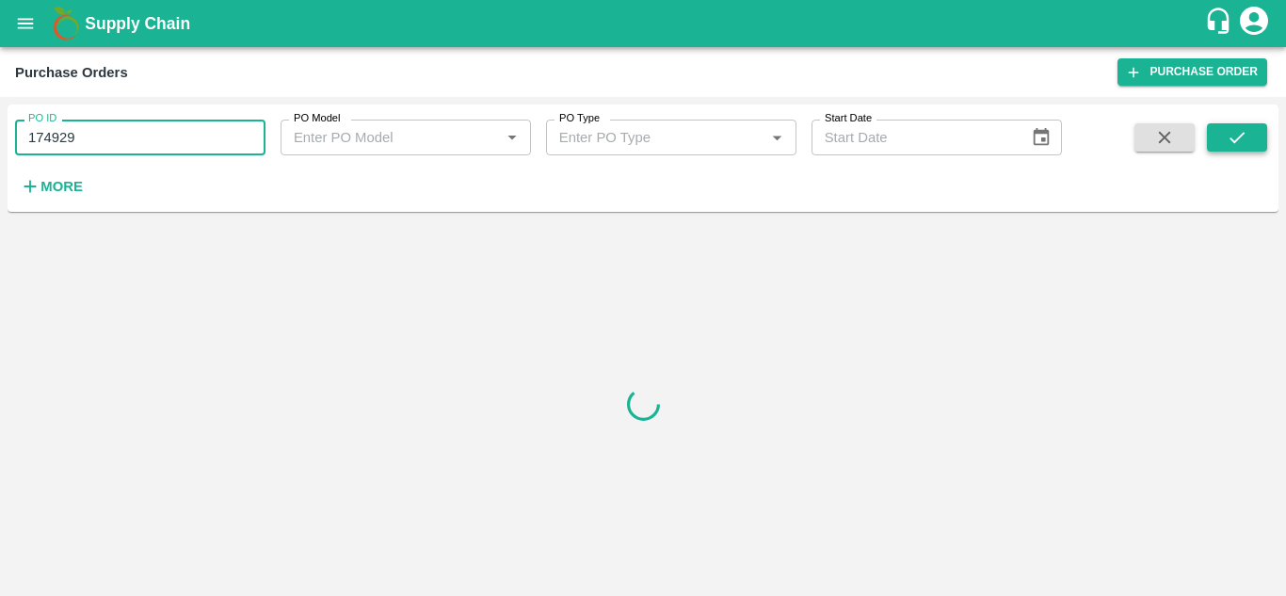
type input "174929"
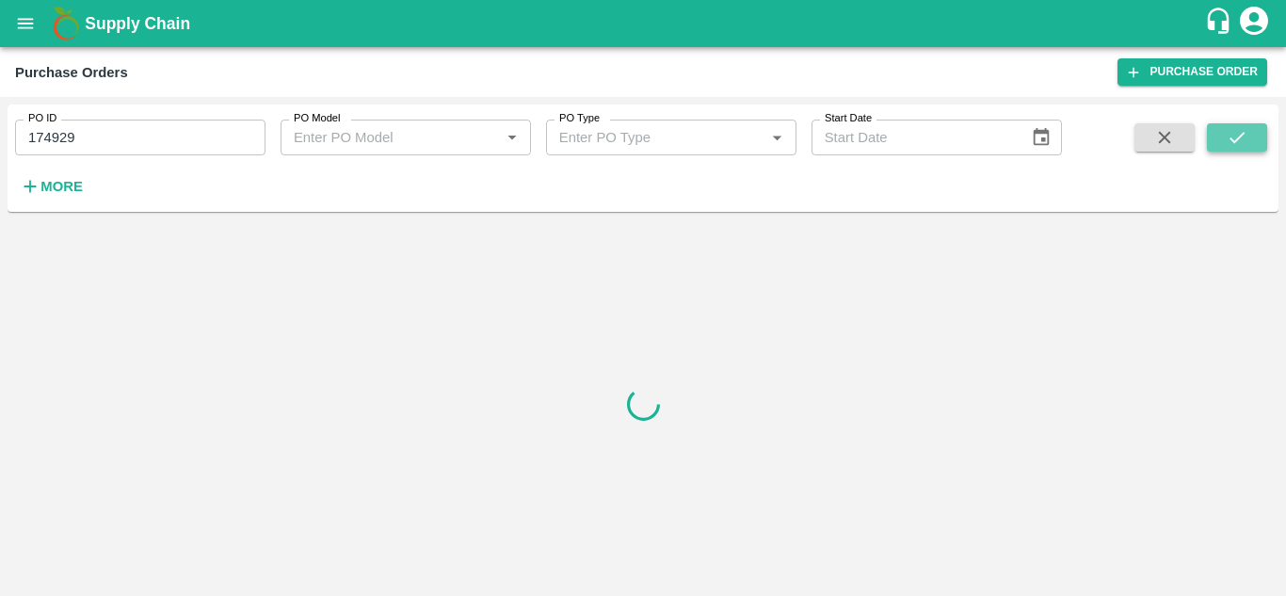
click at [1257, 144] on button "submit" at bounding box center [1237, 137] width 60 height 28
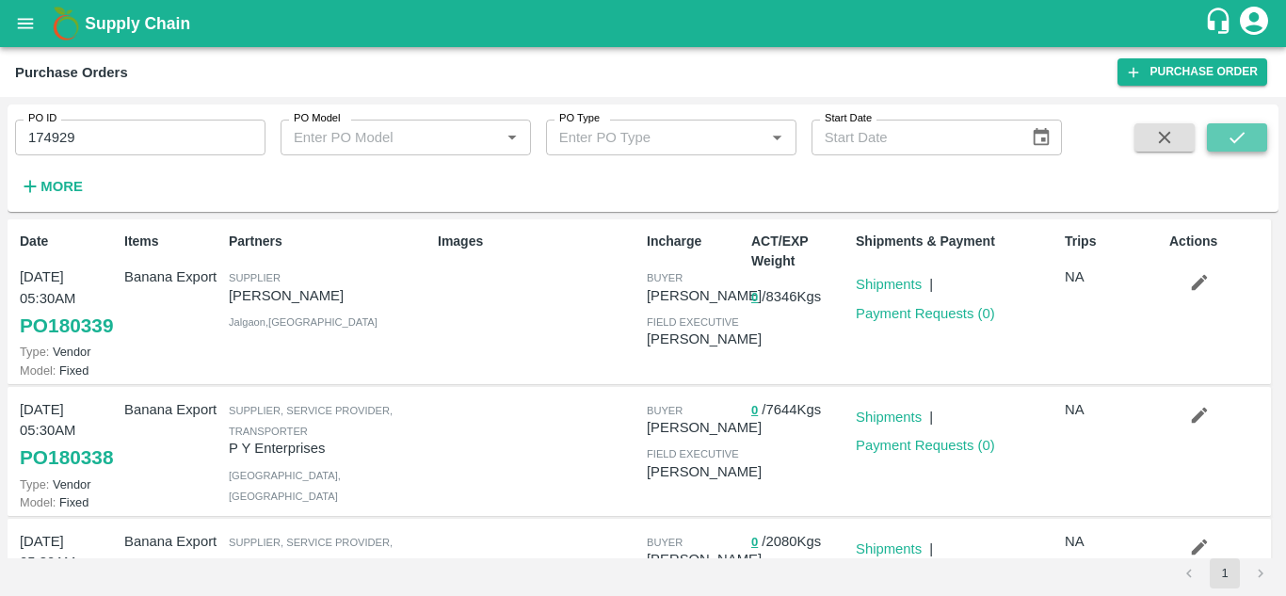
click at [1243, 123] on button "submit" at bounding box center [1237, 137] width 60 height 28
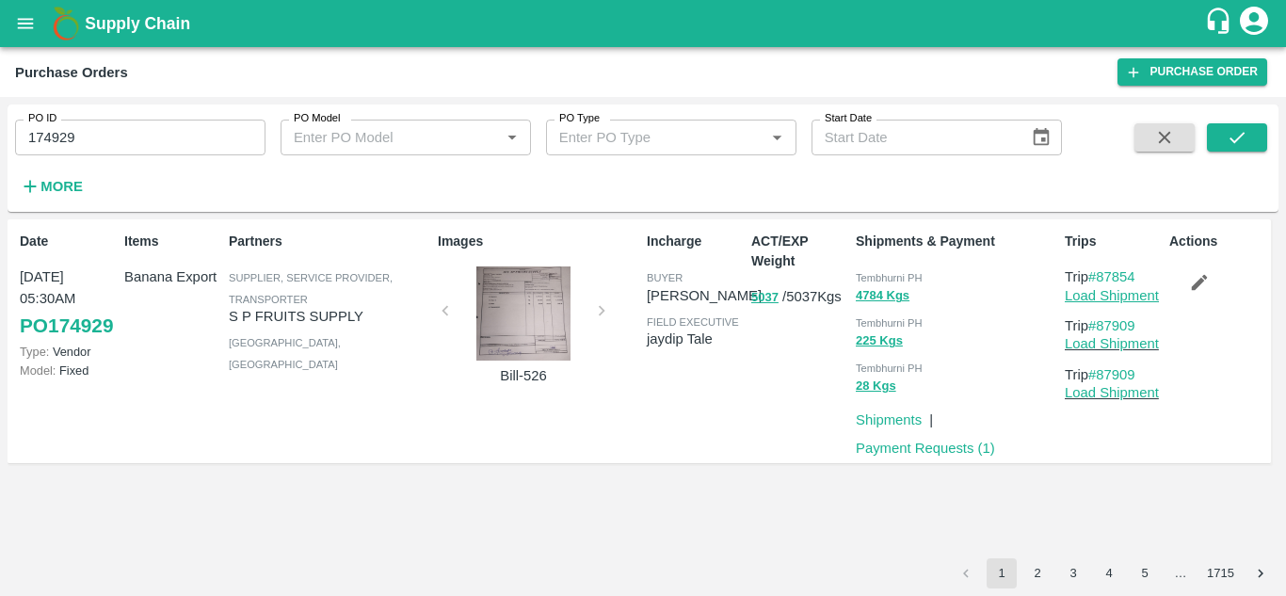
click at [1123, 294] on link "Load Shipment" at bounding box center [1112, 295] width 94 height 15
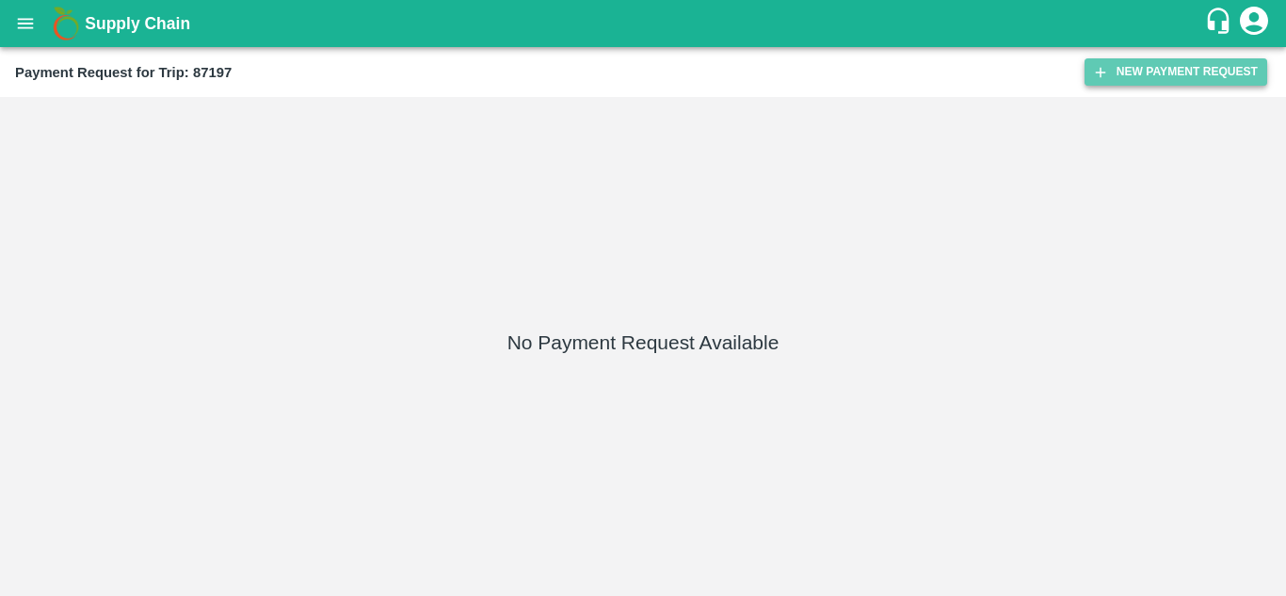
click at [1155, 64] on button "New Payment Request" at bounding box center [1176, 71] width 183 height 27
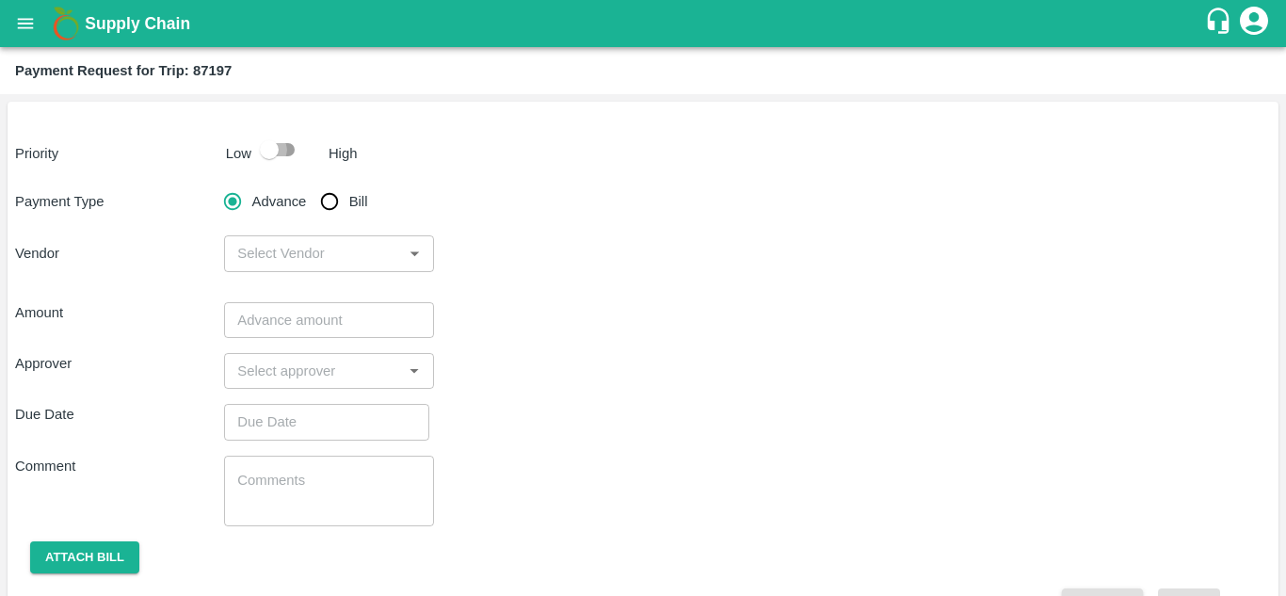
click at [280, 159] on input "checkbox" at bounding box center [269, 150] width 107 height 36
checkbox input "true"
click at [333, 199] on input "Bill" at bounding box center [330, 202] width 38 height 38
radio input "true"
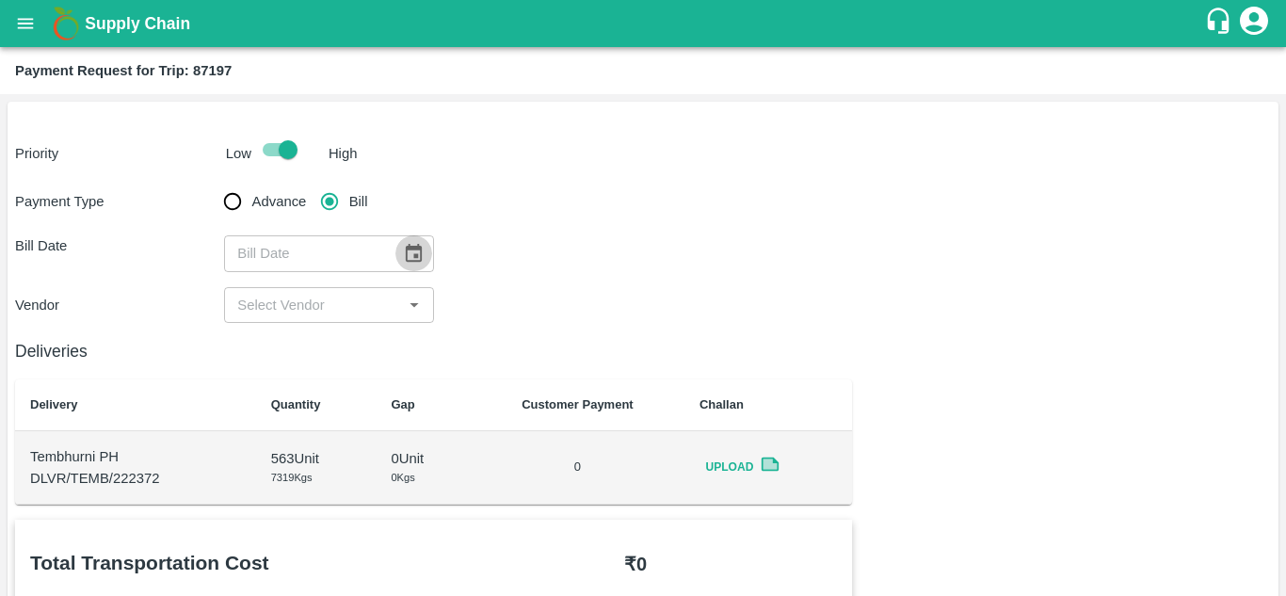
click at [411, 244] on icon "Choose date" at bounding box center [413, 253] width 21 height 21
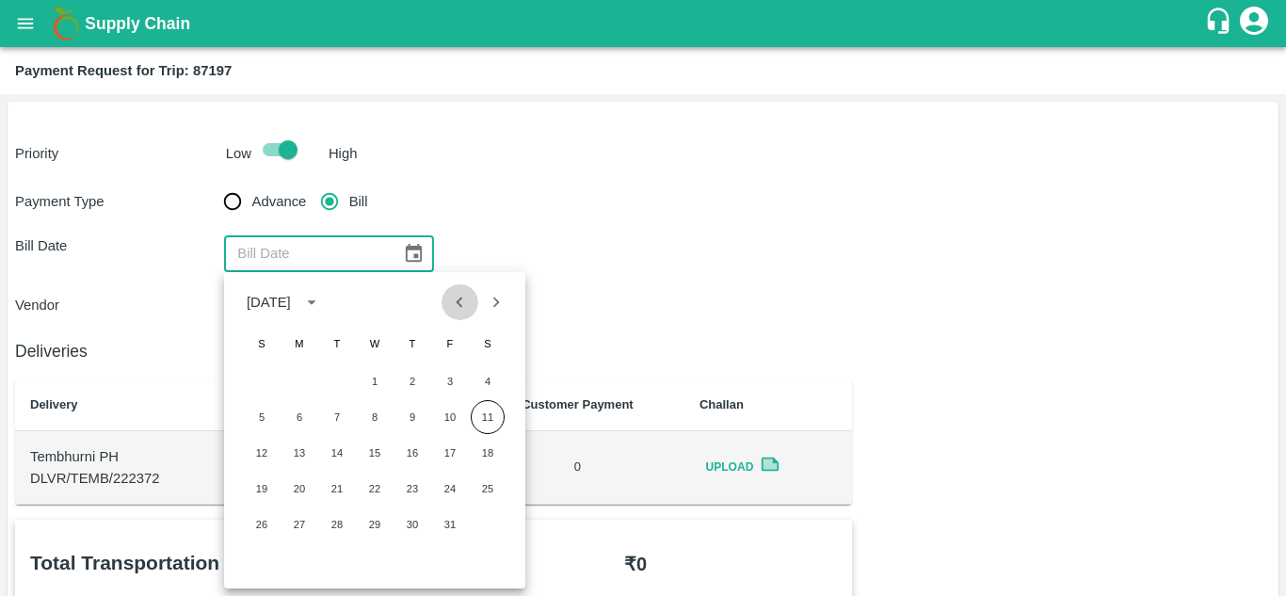
click at [456, 311] on icon "Previous month" at bounding box center [459, 302] width 21 height 21
click at [286, 385] on button "1" at bounding box center [300, 381] width 34 height 34
type input "[DATE]"
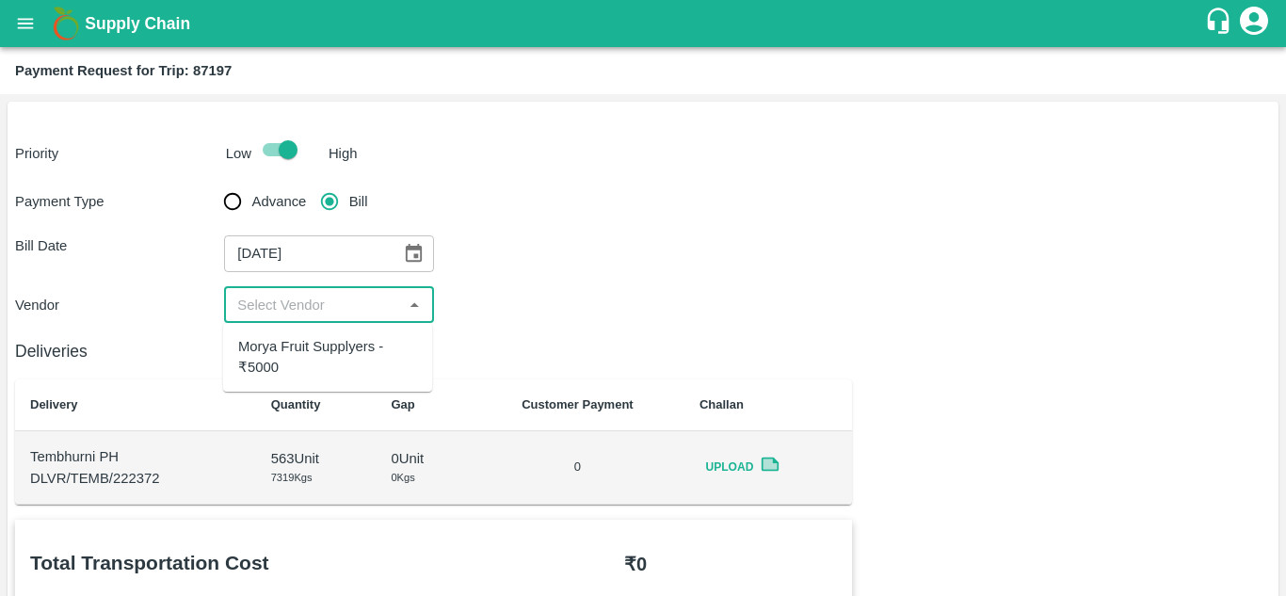
drag, startPoint x: 343, startPoint y: 300, endPoint x: 327, endPoint y: 353, distance: 55.1
click at [327, 353] on body "Supply Chain Payment Request for Trip: 87197 Priority Low High Payment Type Adv…" at bounding box center [643, 298] width 1286 height 596
click at [327, 353] on div "Morya Fruit Supplyers - ₹5000" at bounding box center [327, 357] width 179 height 42
type input "Morya Fruit Supplyers - ₹5000"
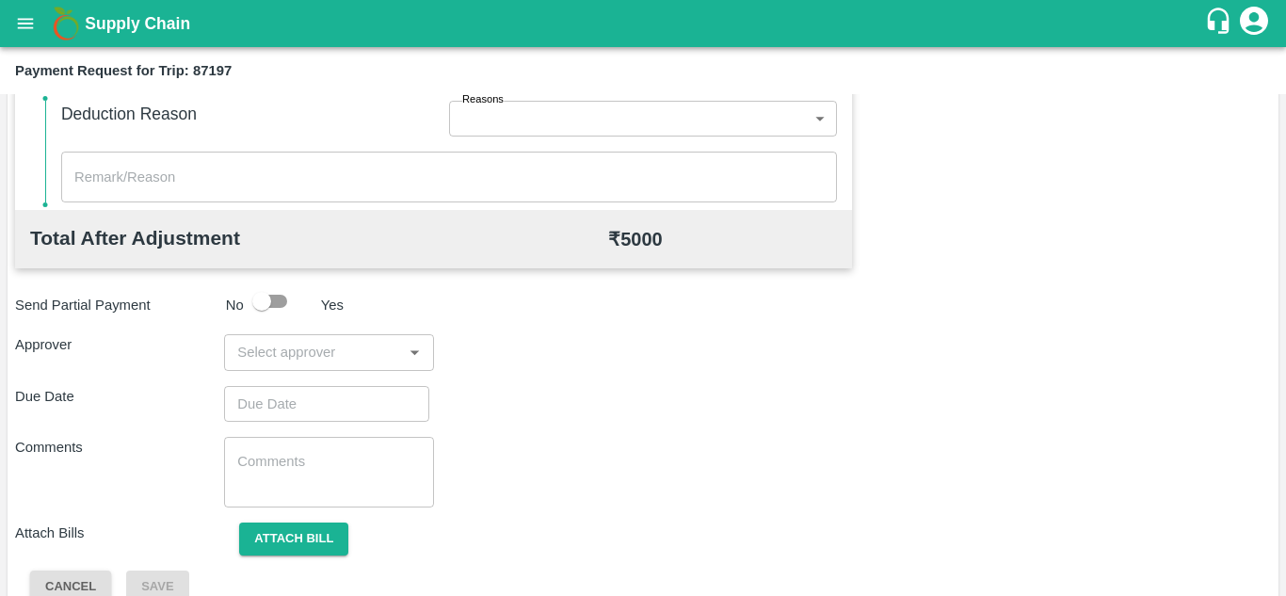
scroll to position [857, 0]
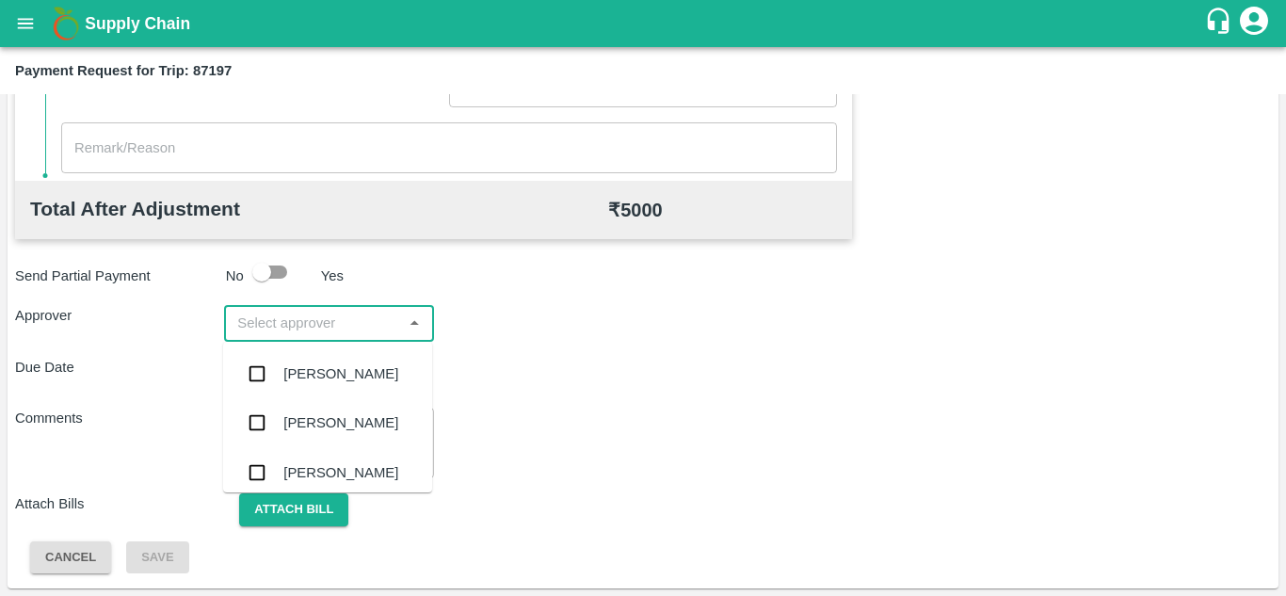
click at [255, 318] on input "input" at bounding box center [313, 323] width 167 height 24
click at [275, 319] on input "input" at bounding box center [313, 323] width 167 height 24
type input "PRASA"
click at [316, 375] on div "[PERSON_NAME]" at bounding box center [340, 373] width 115 height 21
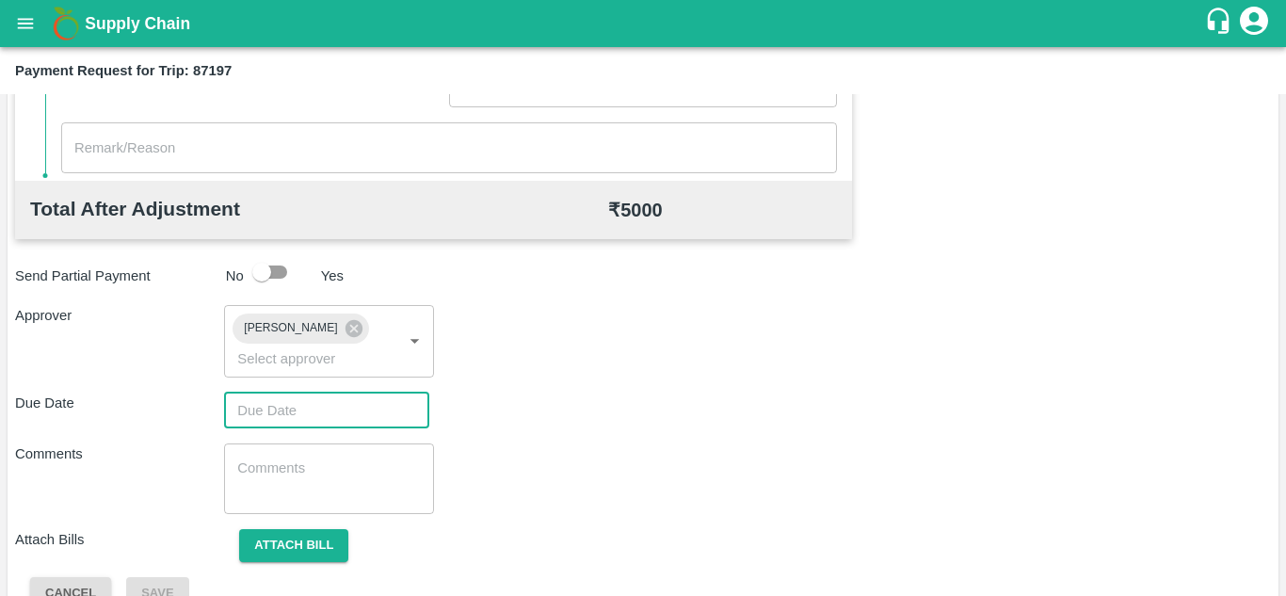
type input "DD/MM/YYYY hh:mm aa"
click at [247, 400] on input "DD/MM/YYYY hh:mm aa" at bounding box center [320, 411] width 192 height 36
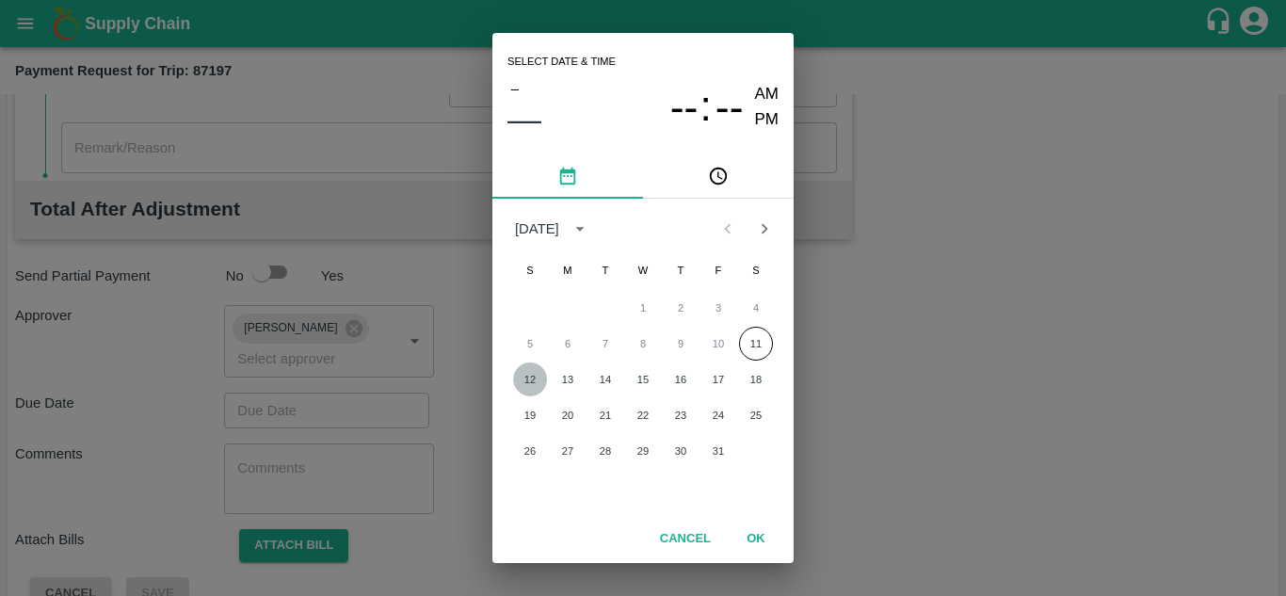
click at [535, 377] on button "12" at bounding box center [530, 380] width 34 height 34
type input "[DATE] 12:00 AM"
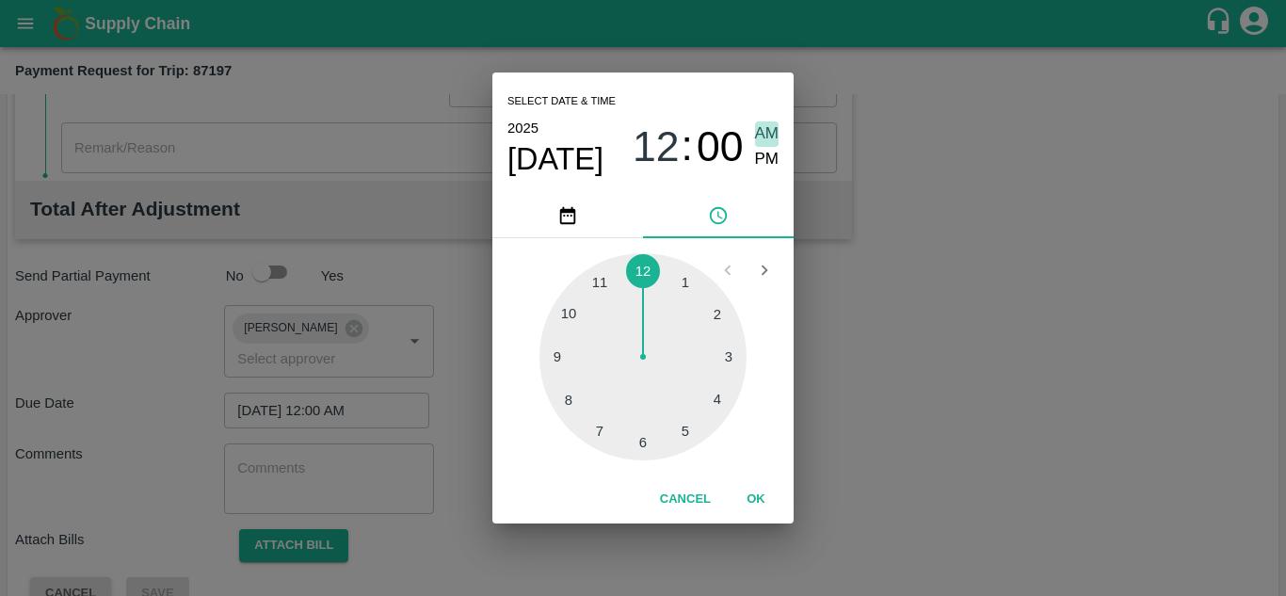
click at [772, 137] on span "AM" at bounding box center [767, 133] width 24 height 25
click at [757, 494] on button "OK" at bounding box center [756, 499] width 60 height 33
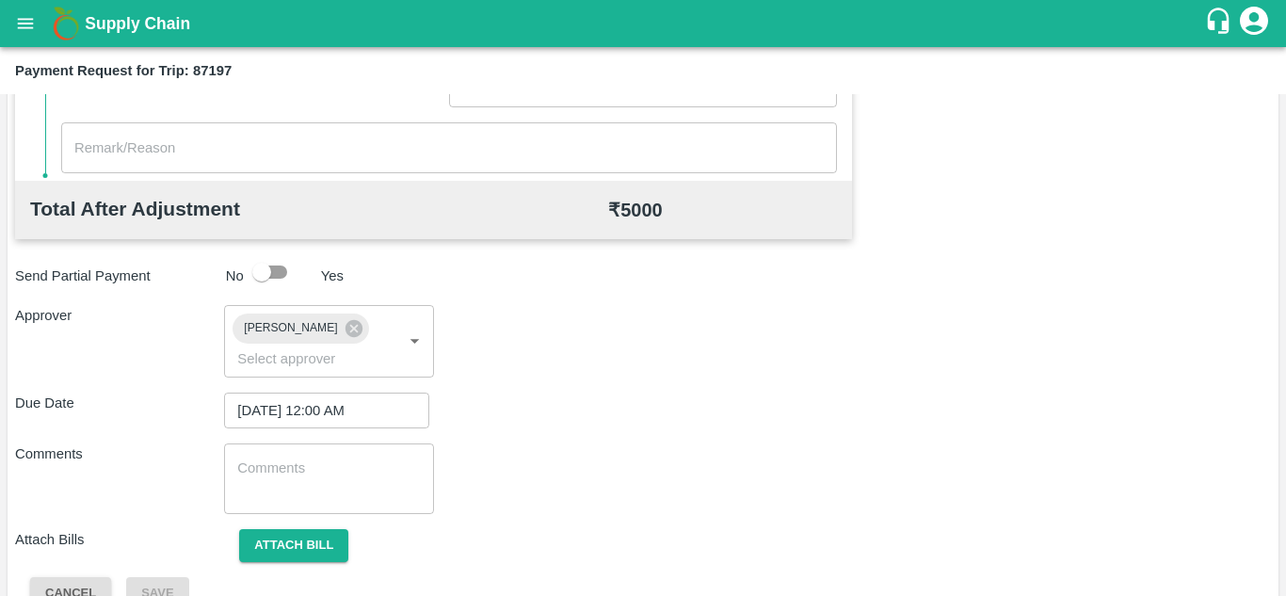
click at [285, 456] on div "x ​" at bounding box center [328, 479] width 209 height 71
paste textarea "Transport Bill"
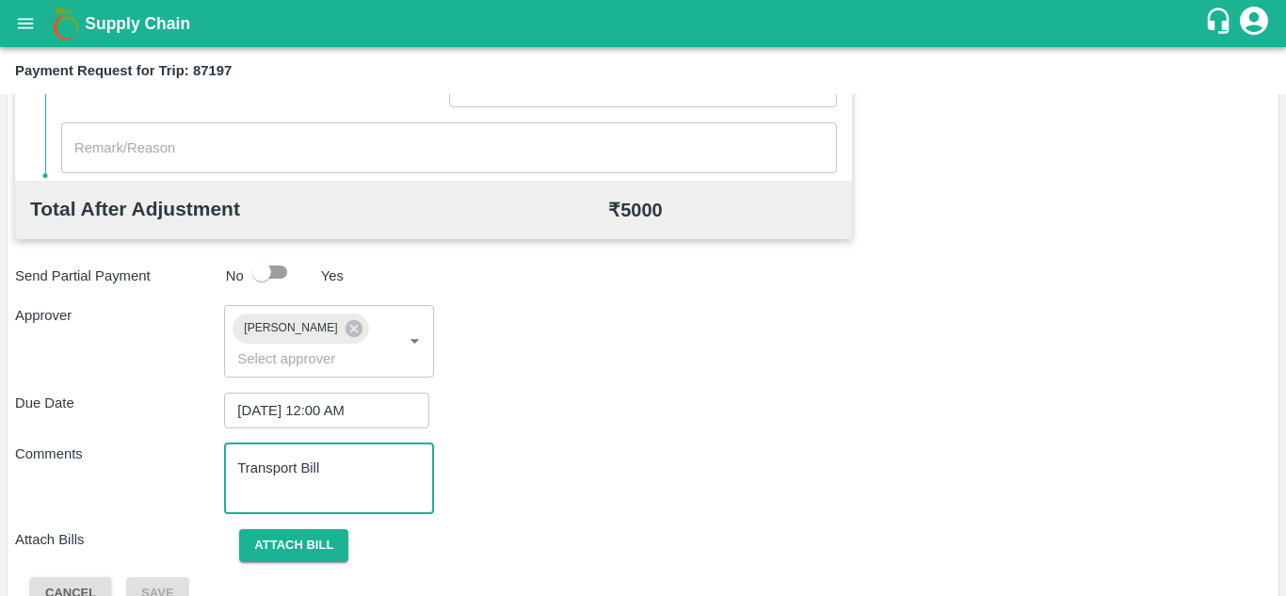
type textarea "Transport Bill"
click at [681, 475] on div "Comments Transport Bill x ​" at bounding box center [643, 479] width 1256 height 71
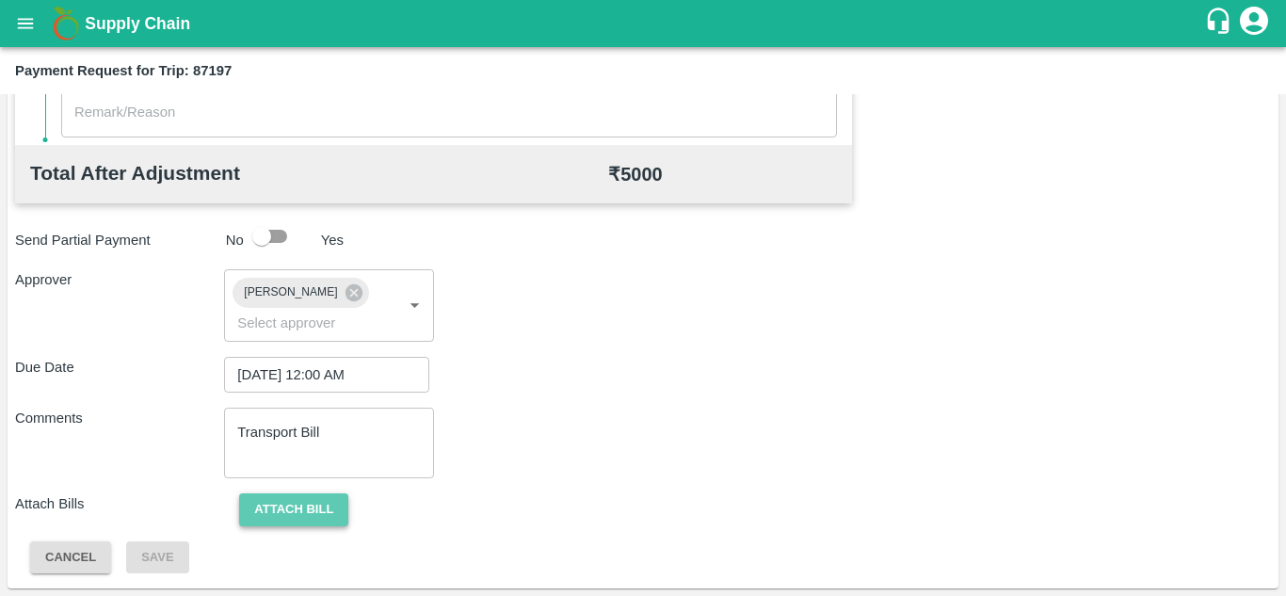
click at [296, 514] on button "Attach bill" at bounding box center [293, 509] width 109 height 33
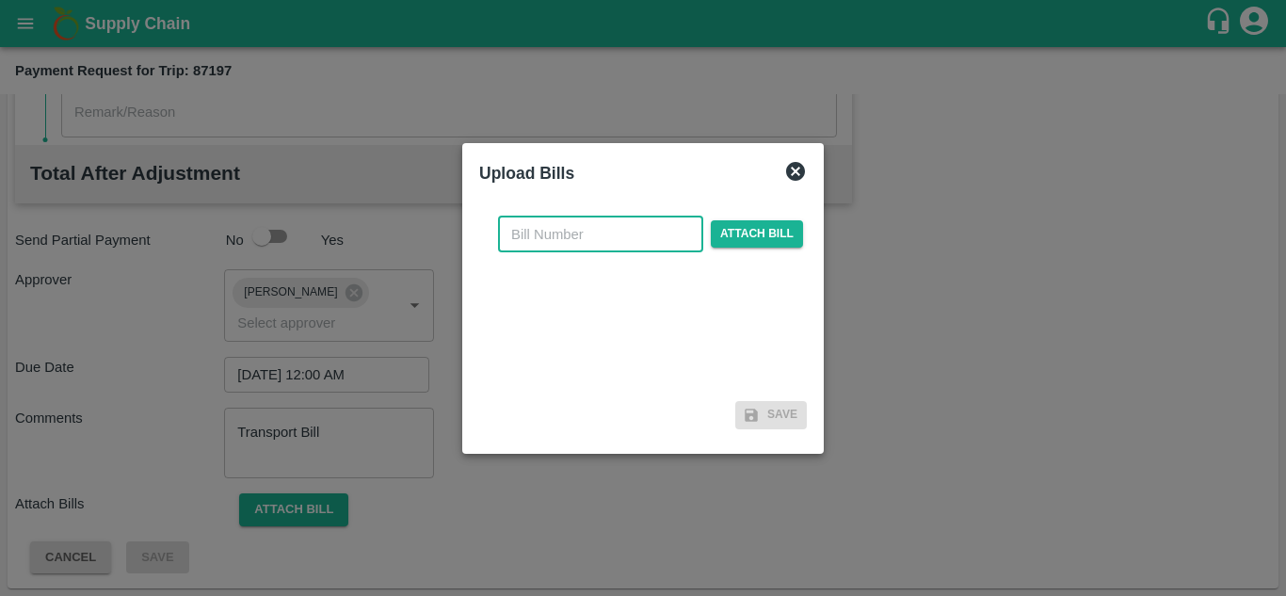
click at [540, 234] on input "text" at bounding box center [600, 235] width 205 height 36
type input "845"
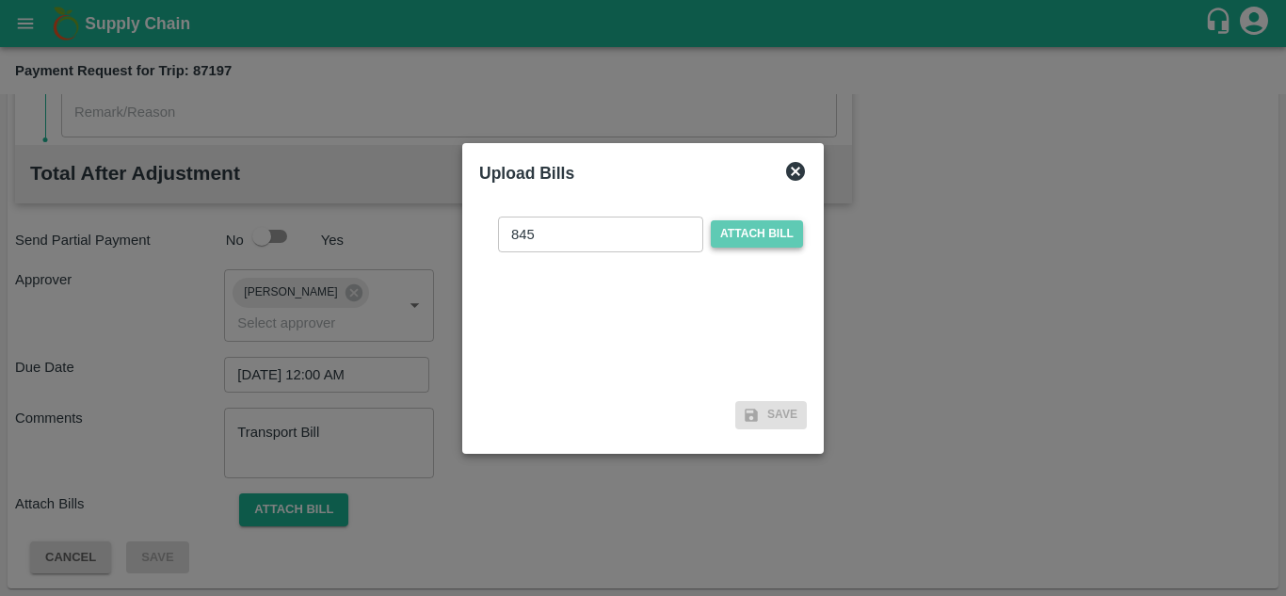
click at [743, 223] on span "Attach bill" at bounding box center [757, 233] width 92 height 27
click at [0, 0] on input "Attach bill" at bounding box center [0, 0] width 0 height 0
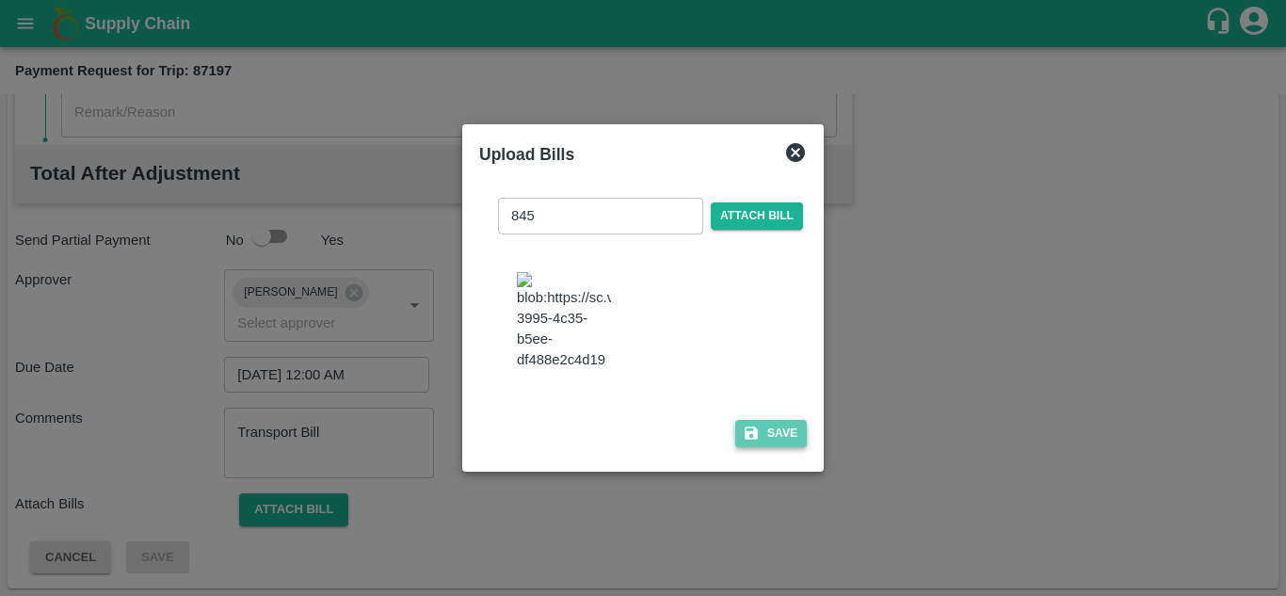
click at [772, 438] on button "Save" at bounding box center [771, 433] width 72 height 27
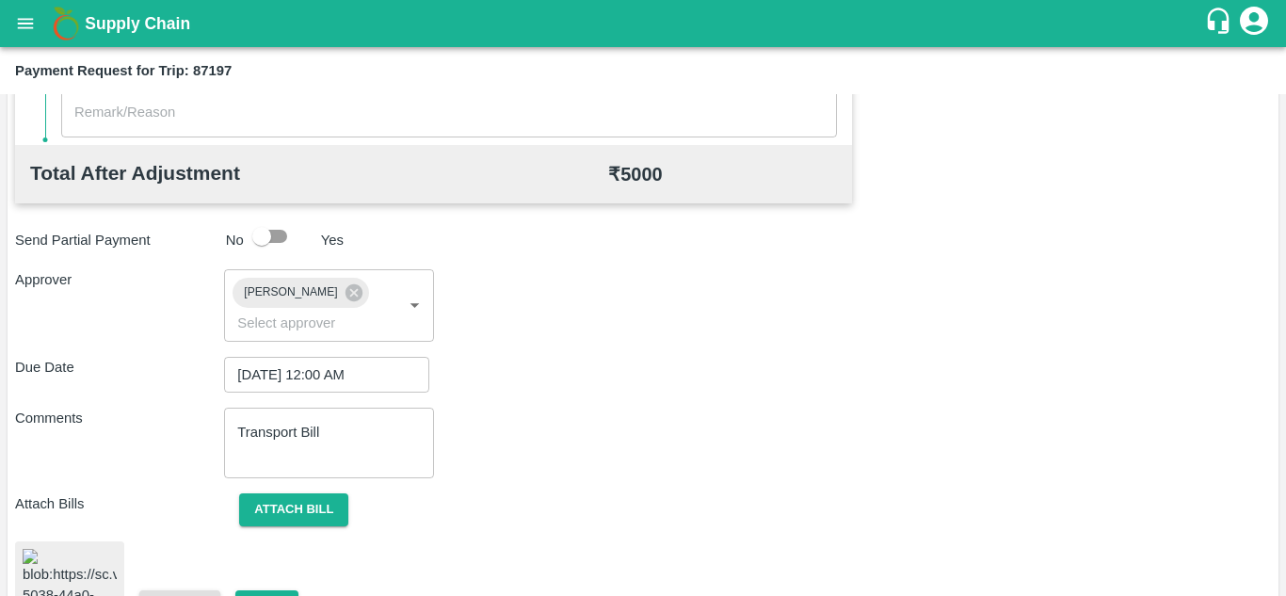
scroll to position [1002, 0]
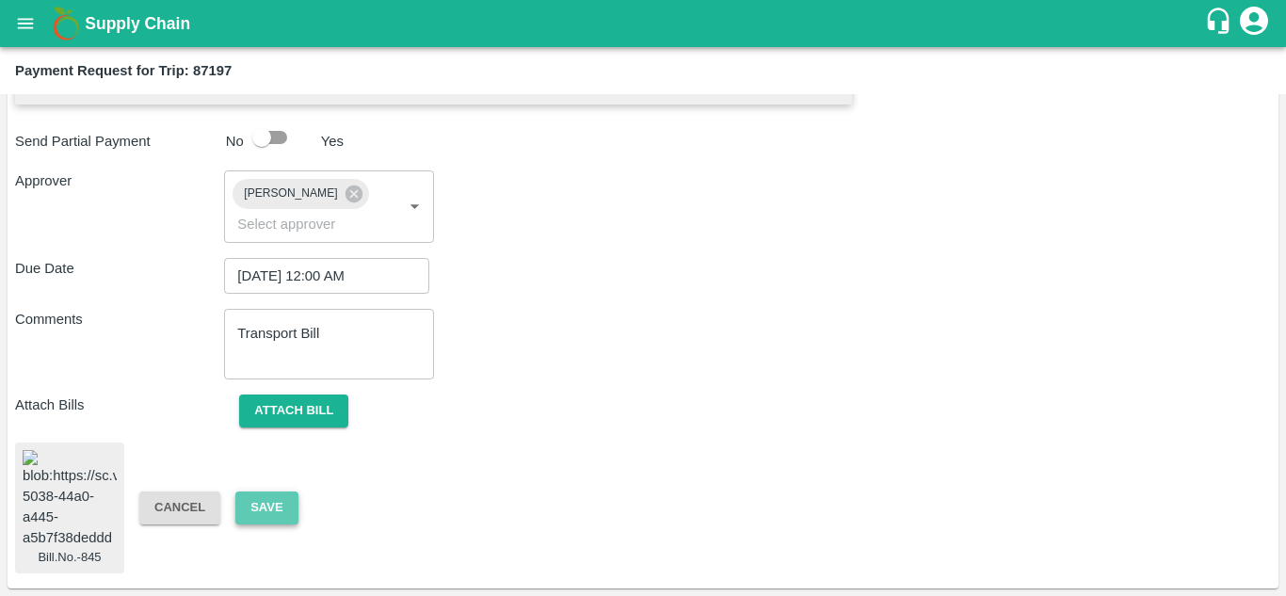
click at [271, 493] on button "Save" at bounding box center [266, 508] width 62 height 33
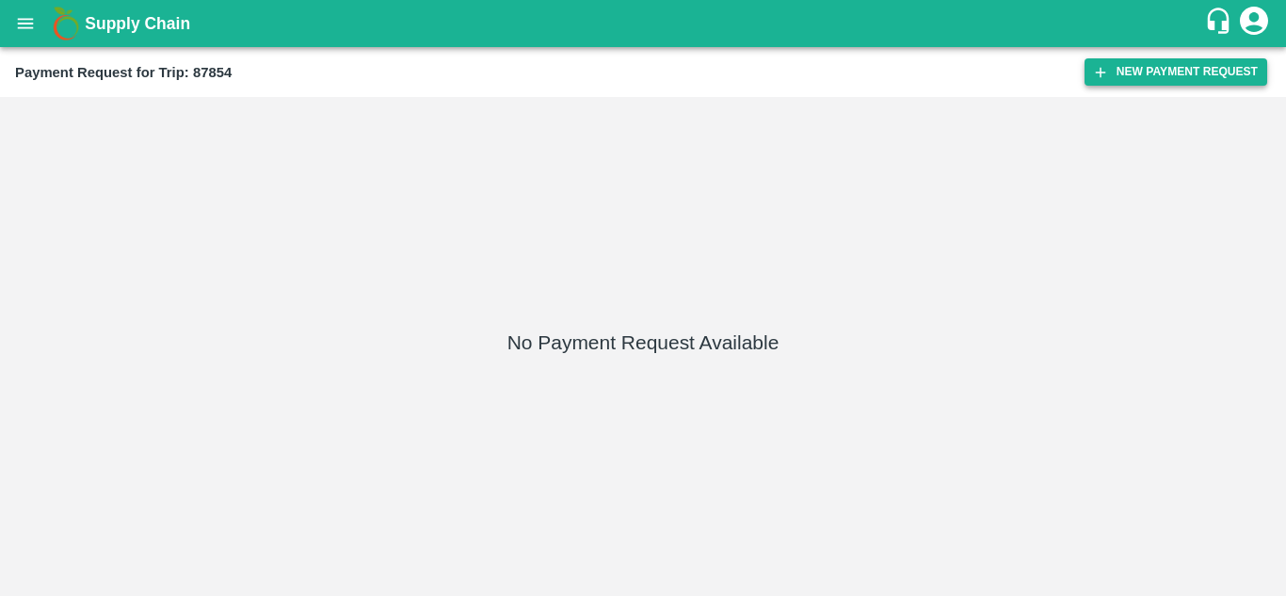
click at [1162, 65] on button "New Payment Request" at bounding box center [1176, 71] width 183 height 27
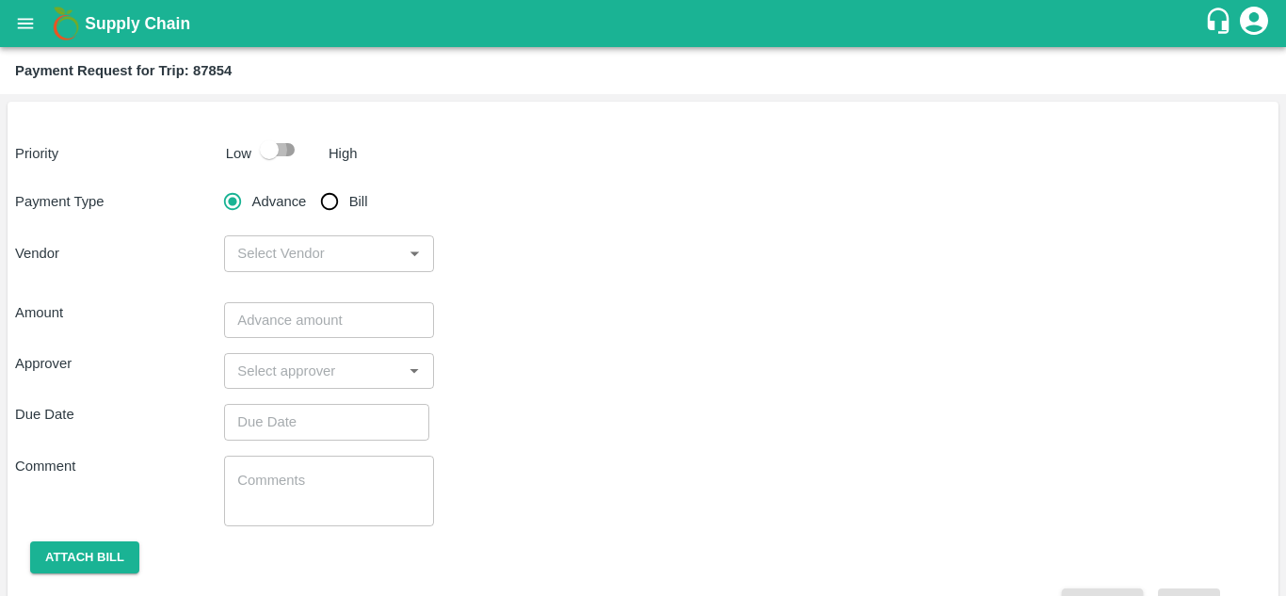
click at [286, 145] on input "checkbox" at bounding box center [269, 150] width 107 height 36
checkbox input "true"
click at [330, 210] on input "Bill" at bounding box center [330, 202] width 38 height 38
radio input "true"
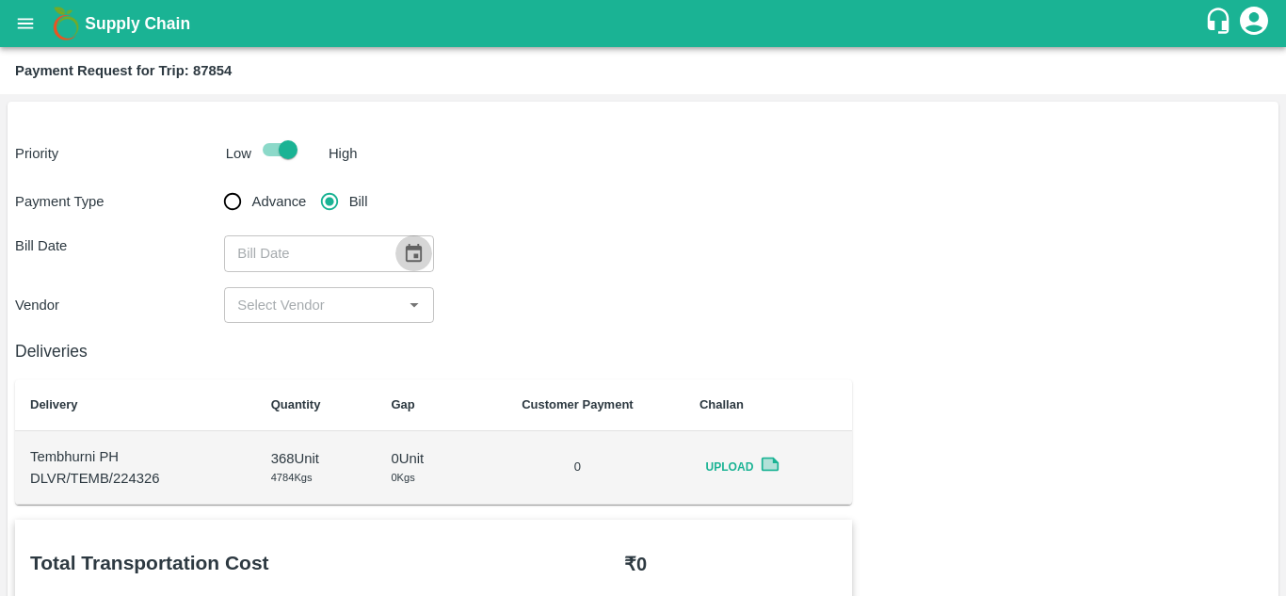
click at [412, 251] on icon "Choose date" at bounding box center [413, 253] width 21 height 21
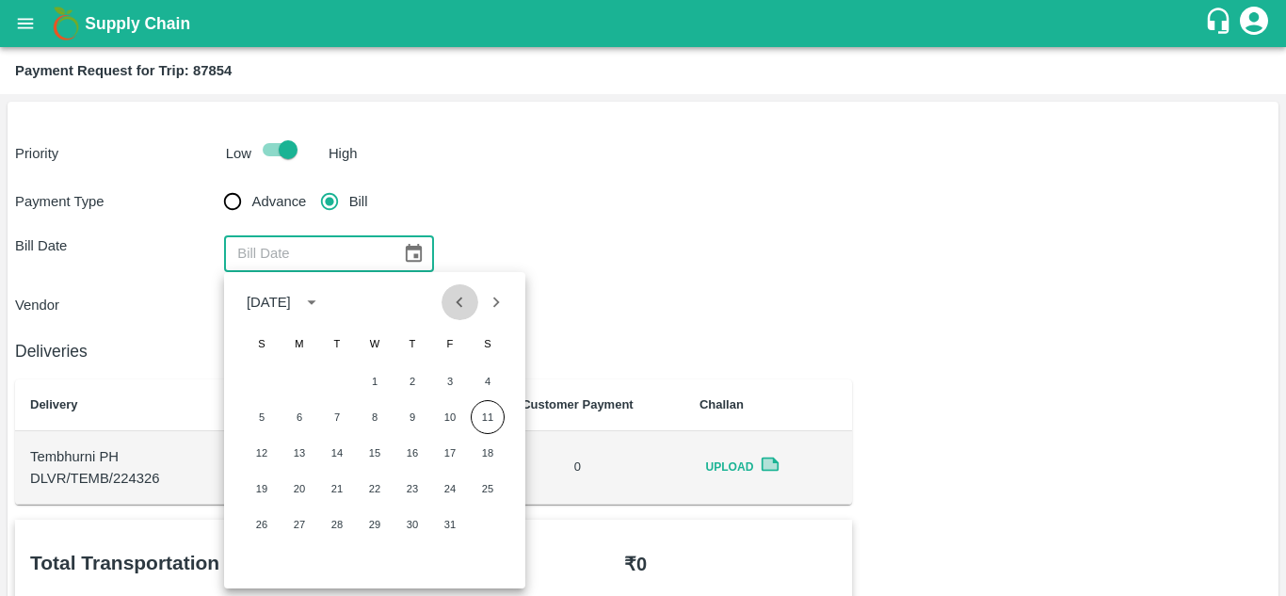
click at [459, 315] on button "Previous month" at bounding box center [460, 302] width 36 height 36
click at [379, 416] on button "10" at bounding box center [375, 417] width 34 height 34
type input "[DATE]"
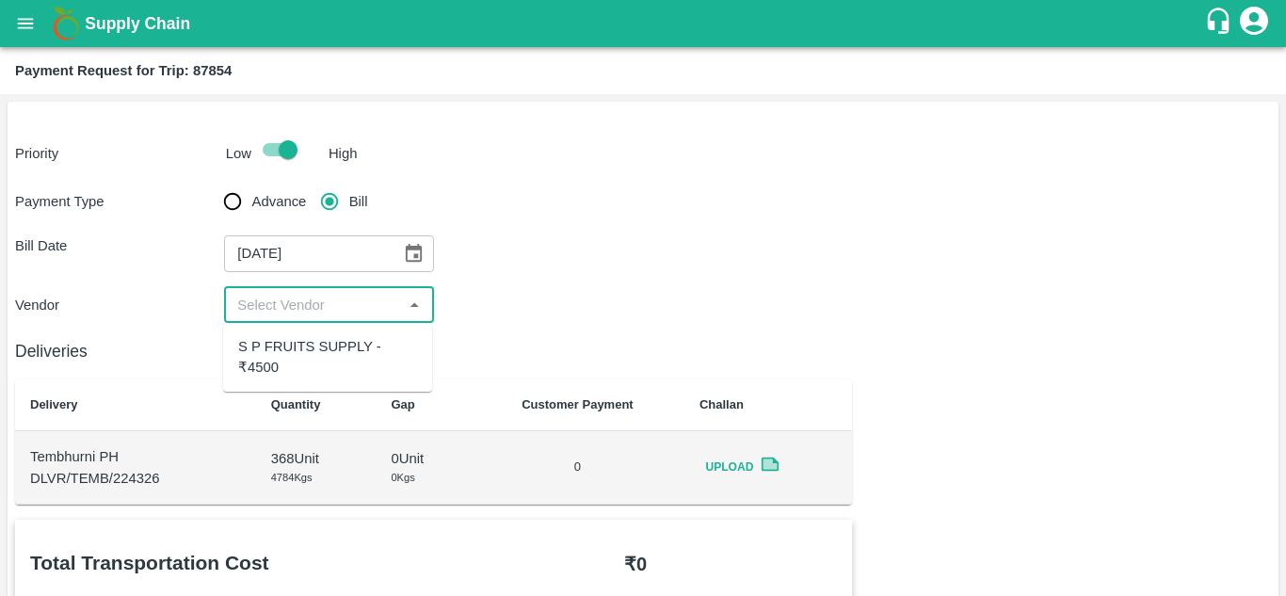
drag, startPoint x: 332, startPoint y: 307, endPoint x: 315, endPoint y: 343, distance: 39.6
click at [315, 343] on body "Supply Chain Payment Request for Trip: 87854 Priority Low High Payment Type Adv…" at bounding box center [643, 298] width 1286 height 596
click at [315, 343] on div "S P FRUITS SUPPLY - ₹4500" at bounding box center [327, 357] width 179 height 42
type input "S P FRUITS SUPPLY - ₹4500"
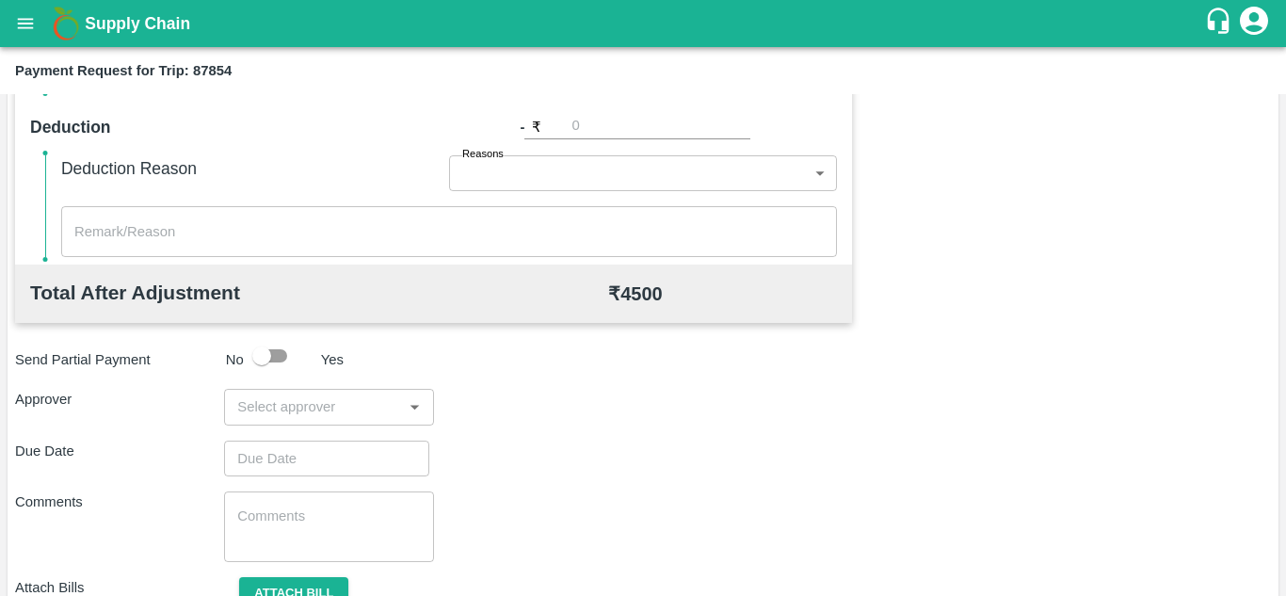
scroll to position [857, 0]
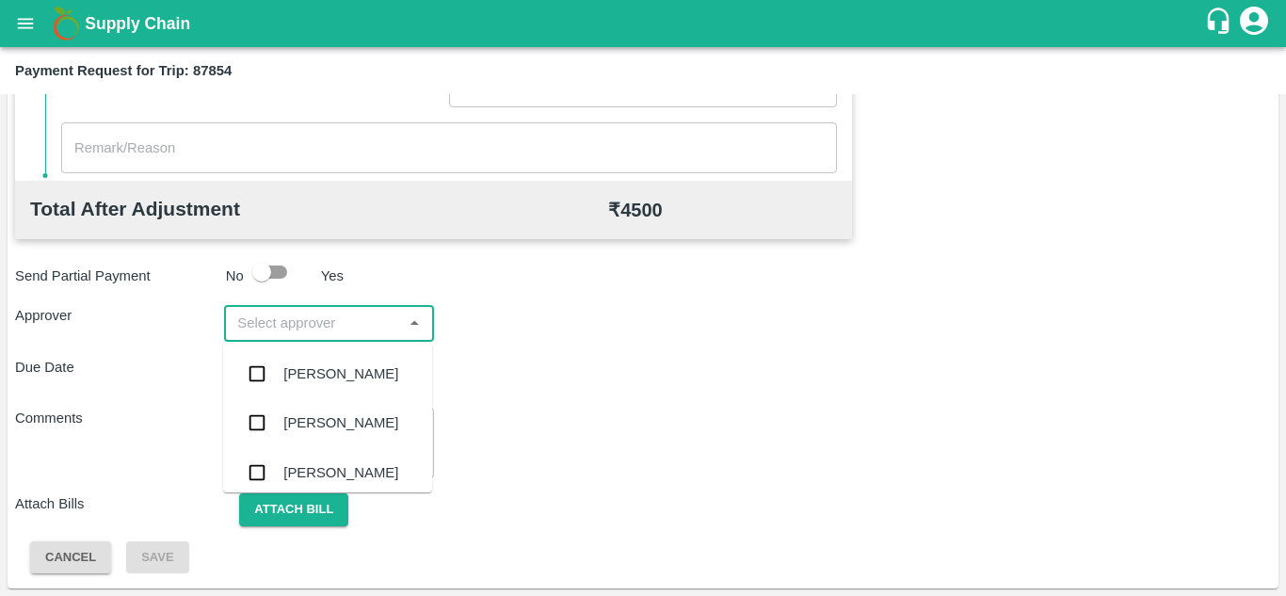
click at [294, 335] on input "input" at bounding box center [313, 323] width 167 height 24
type input "PRASA"
click at [347, 364] on div "[PERSON_NAME]" at bounding box center [340, 373] width 115 height 21
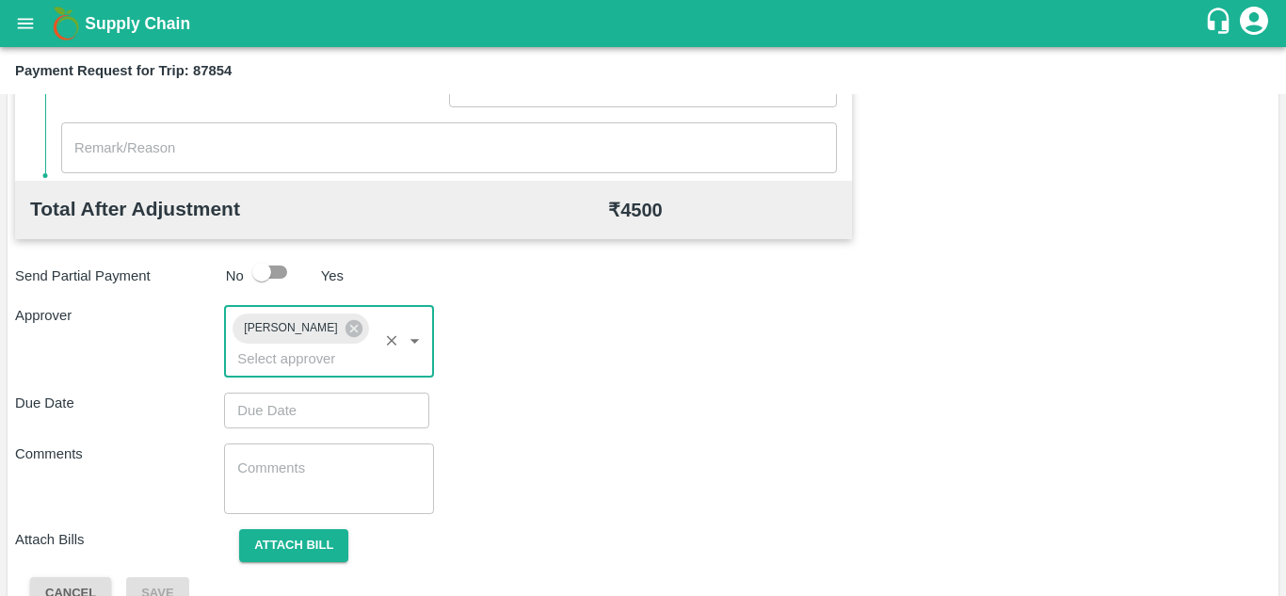
type input "DD/MM/YYYY hh:mm aa"
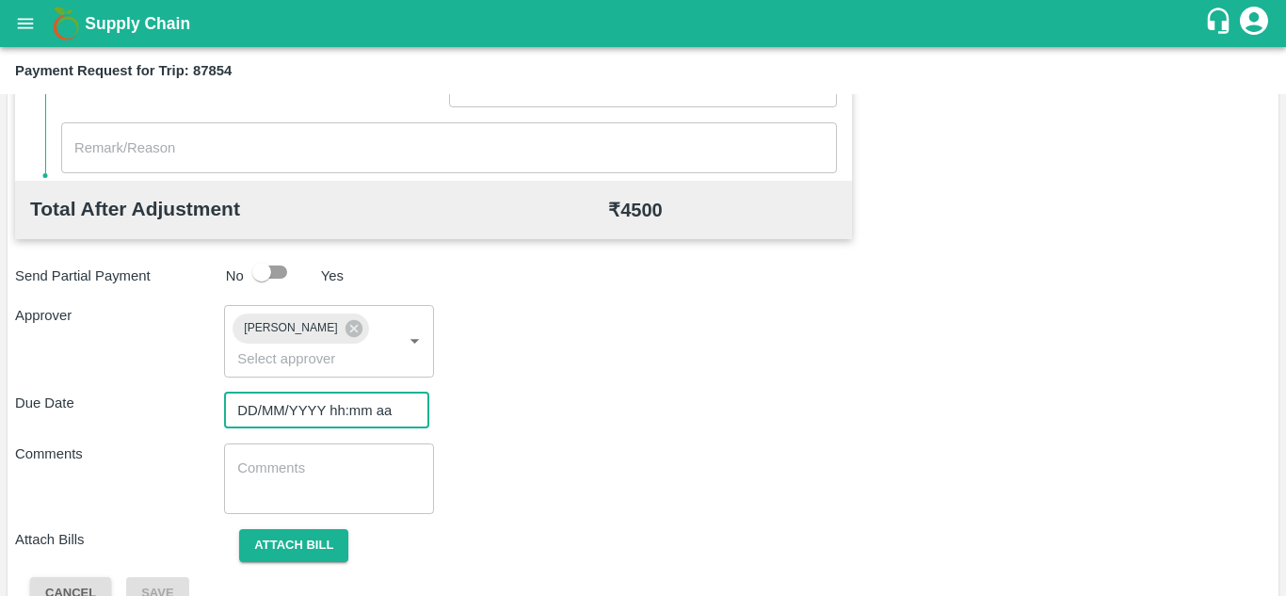
click at [273, 419] on input "DD/MM/YYYY hh:mm aa" at bounding box center [320, 411] width 192 height 36
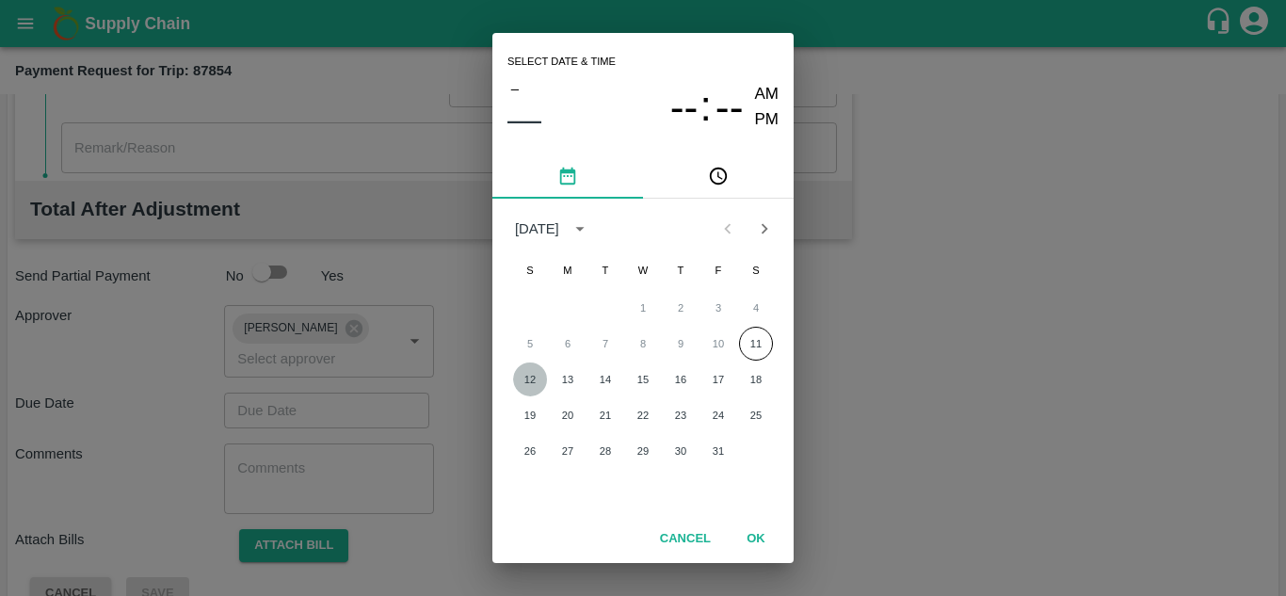
click at [525, 381] on button "12" at bounding box center [530, 380] width 34 height 34
type input "[DATE] 12:00 AM"
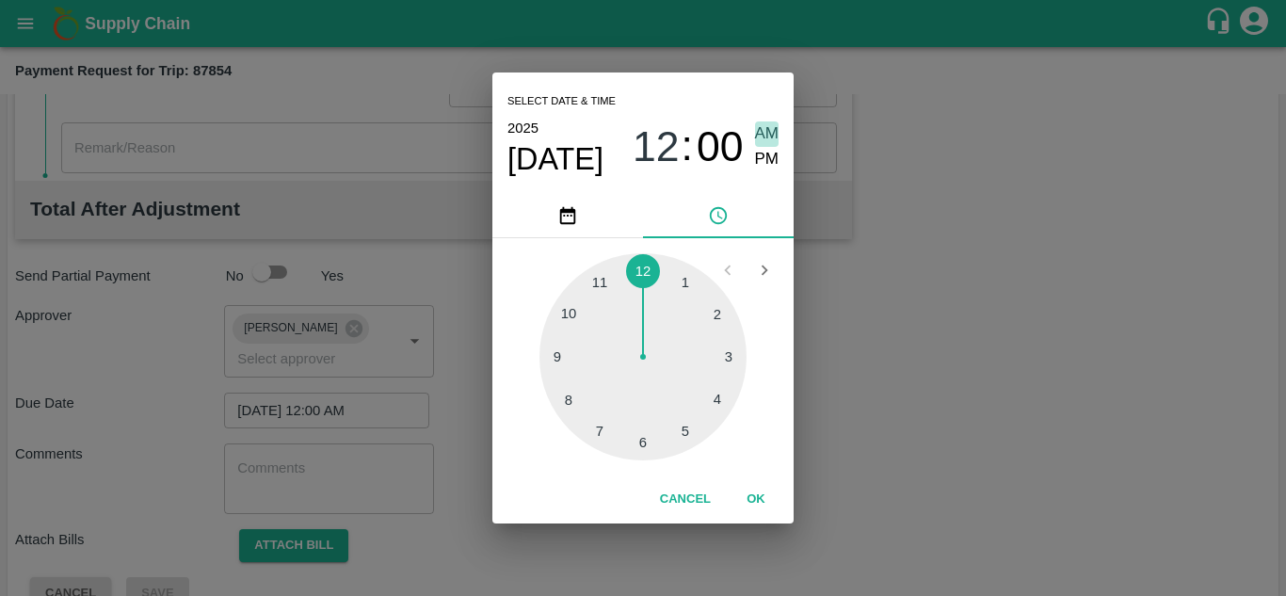
click at [773, 128] on span "AM" at bounding box center [767, 133] width 24 height 25
click at [759, 508] on button "OK" at bounding box center [756, 499] width 60 height 33
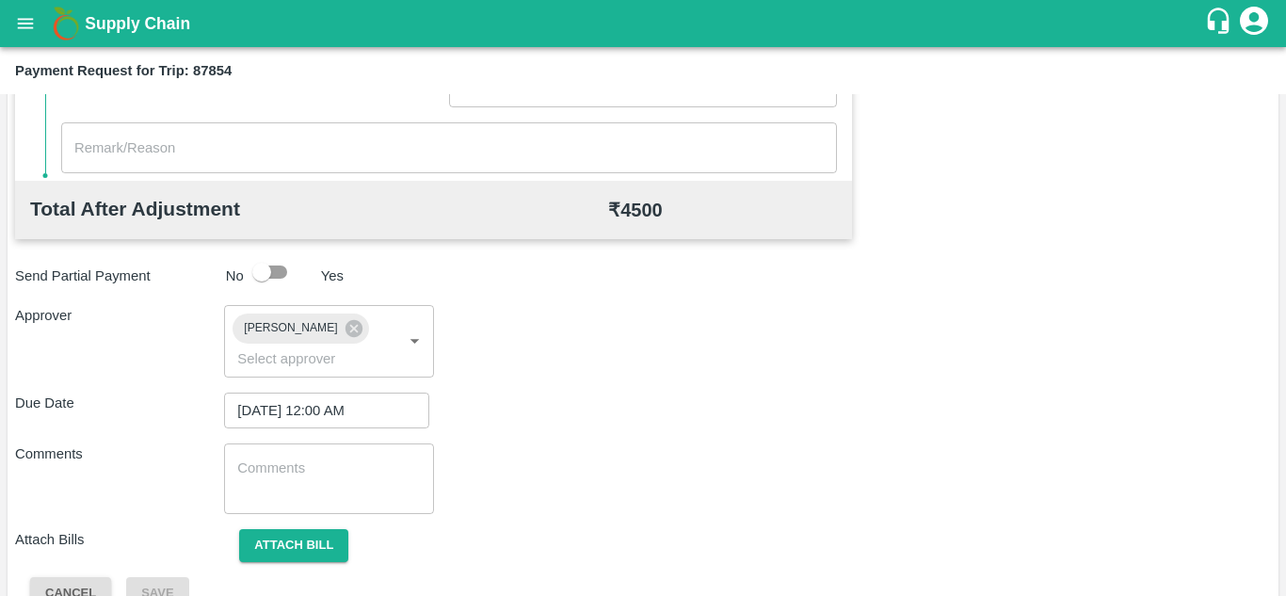
click at [302, 504] on div "x ​" at bounding box center [328, 479] width 209 height 71
paste textarea "Transport Bill"
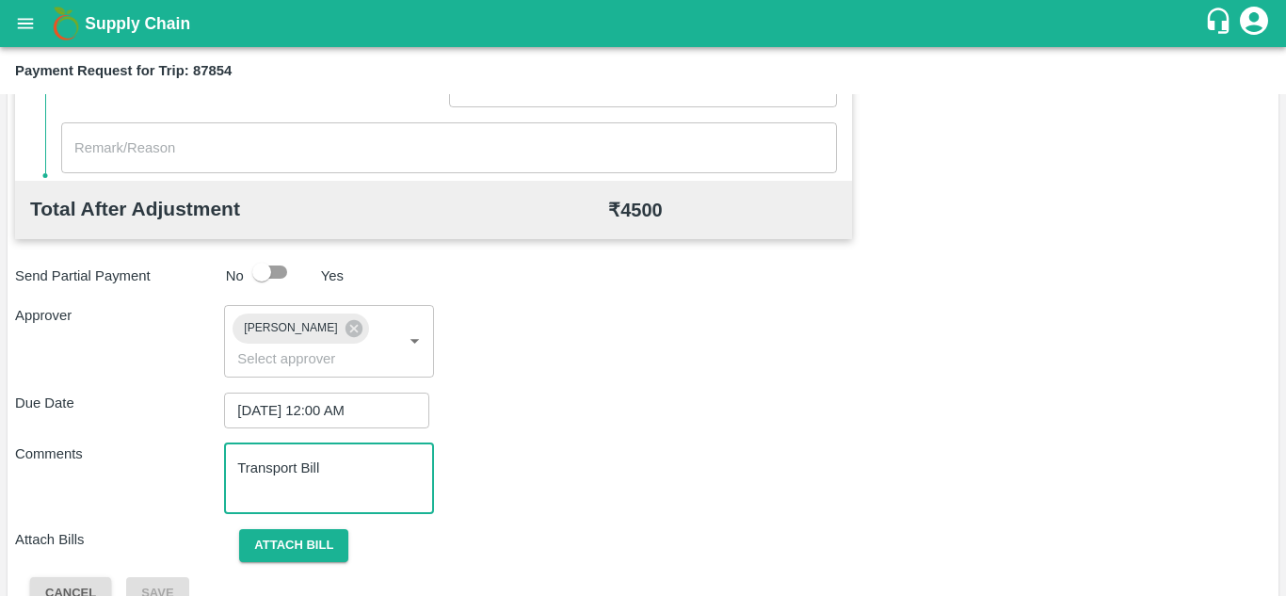
type textarea "Transport Bill"
click at [773, 433] on div "Total Transportation Cost ₹ 4500 Advance payment - ₹ Additional Charges(+) Inam…" at bounding box center [643, 136] width 1256 height 947
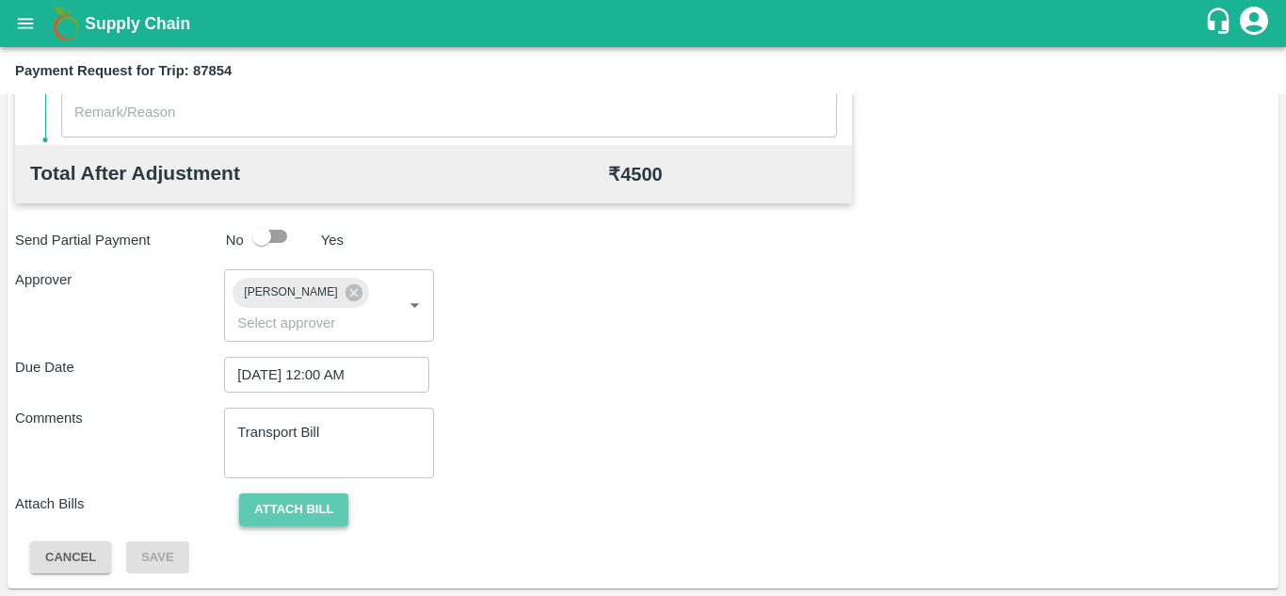
click at [286, 505] on button "Attach bill" at bounding box center [293, 509] width 109 height 33
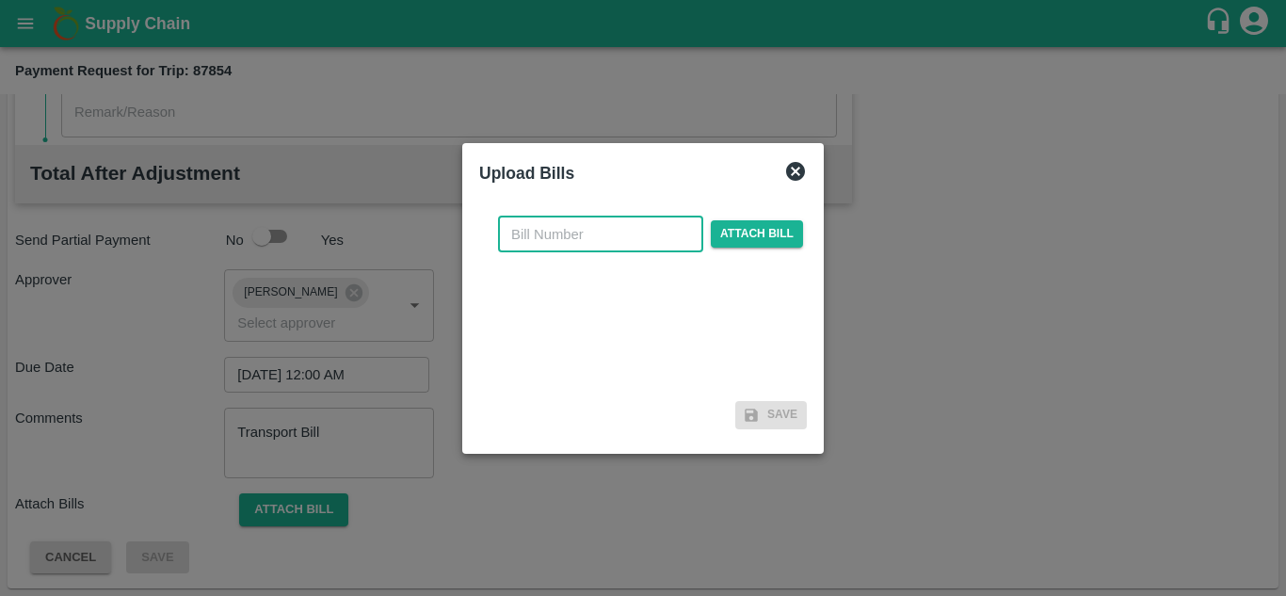
click at [537, 231] on input "text" at bounding box center [600, 235] width 205 height 36
type input "527"
click at [764, 219] on div "527 ​ Attach bill" at bounding box center [650, 235] width 313 height 36
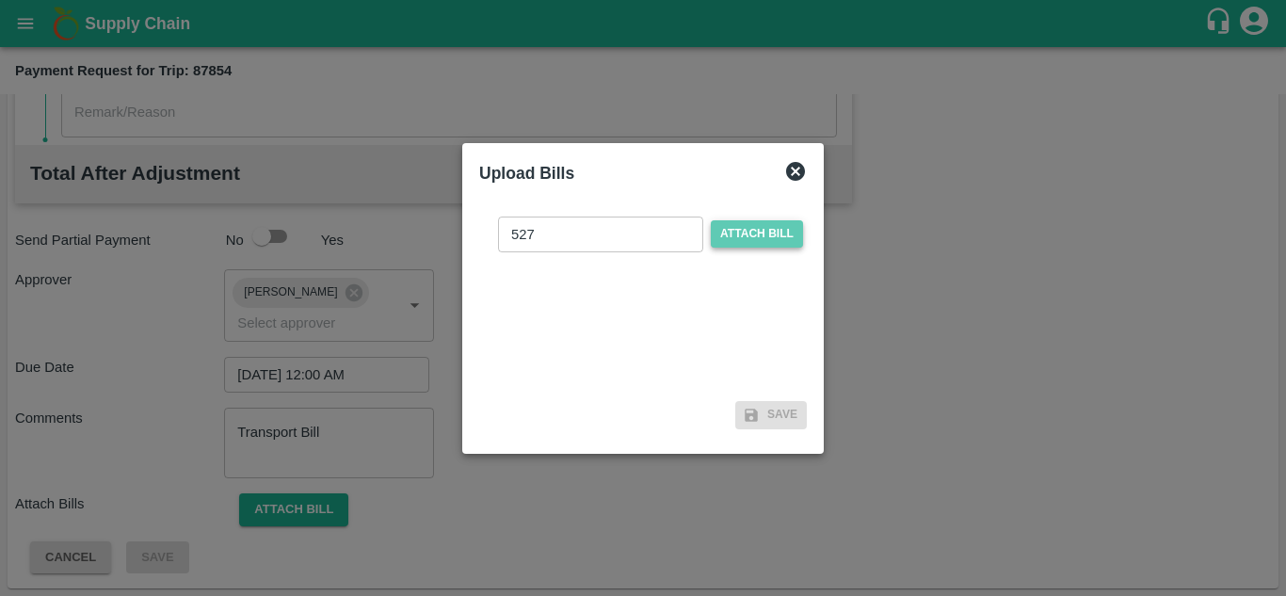
click at [756, 227] on span "Attach bill" at bounding box center [757, 233] width 92 height 27
click at [0, 0] on input "Attach bill" at bounding box center [0, 0] width 0 height 0
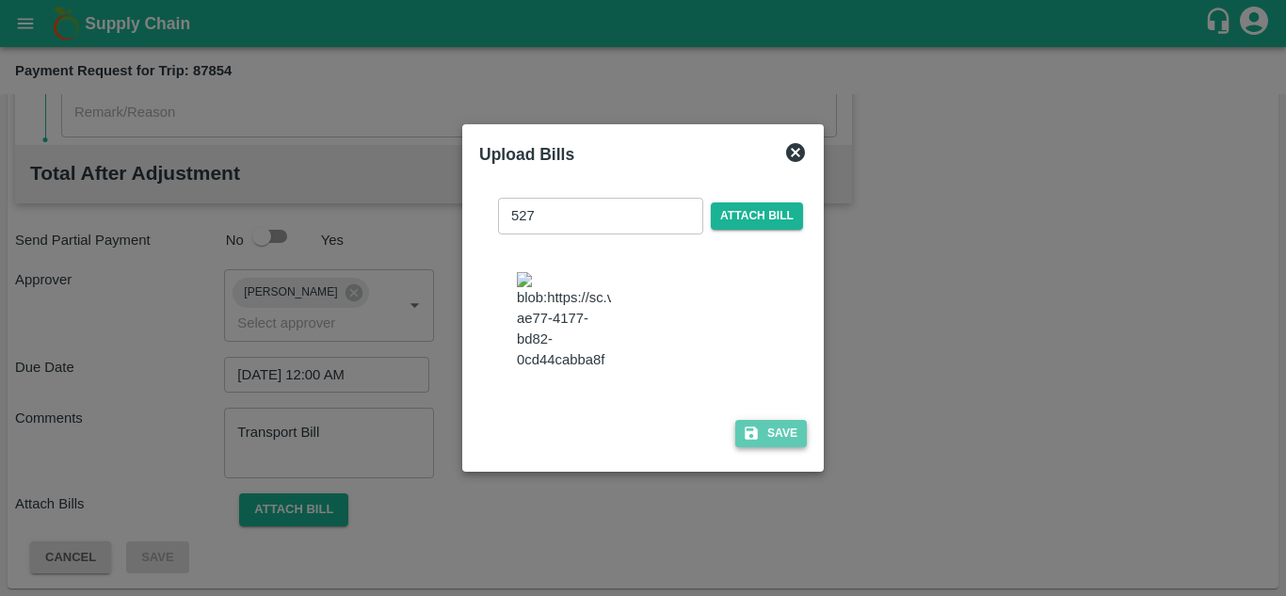
click at [783, 440] on button "Save" at bounding box center [771, 433] width 72 height 27
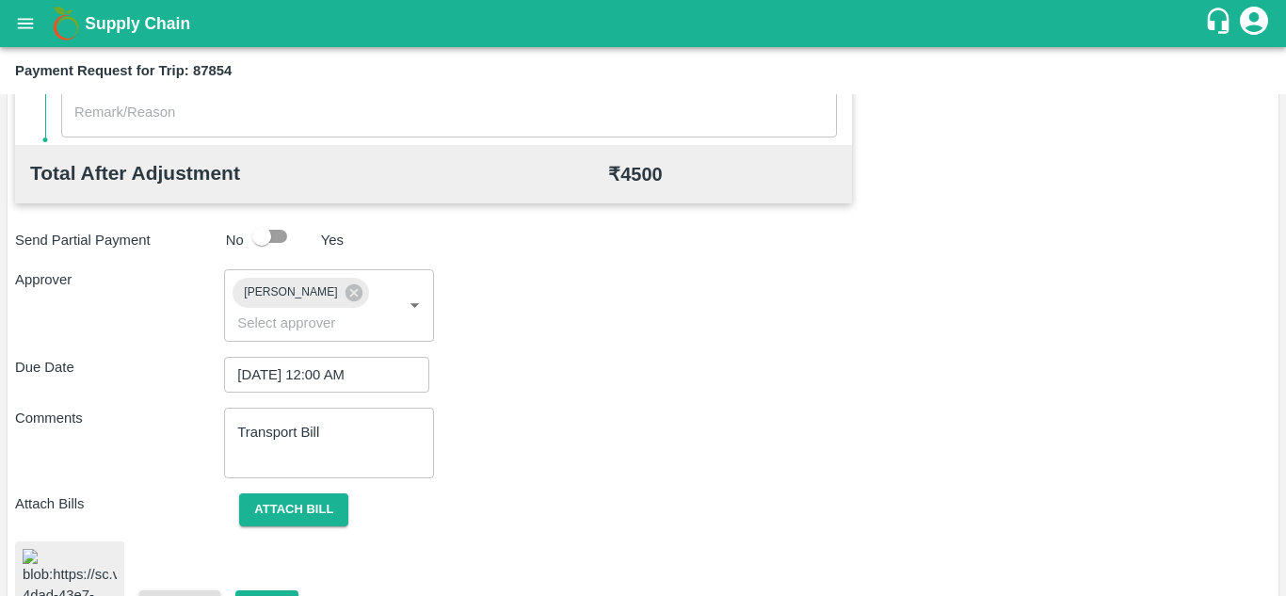
scroll to position [1018, 0]
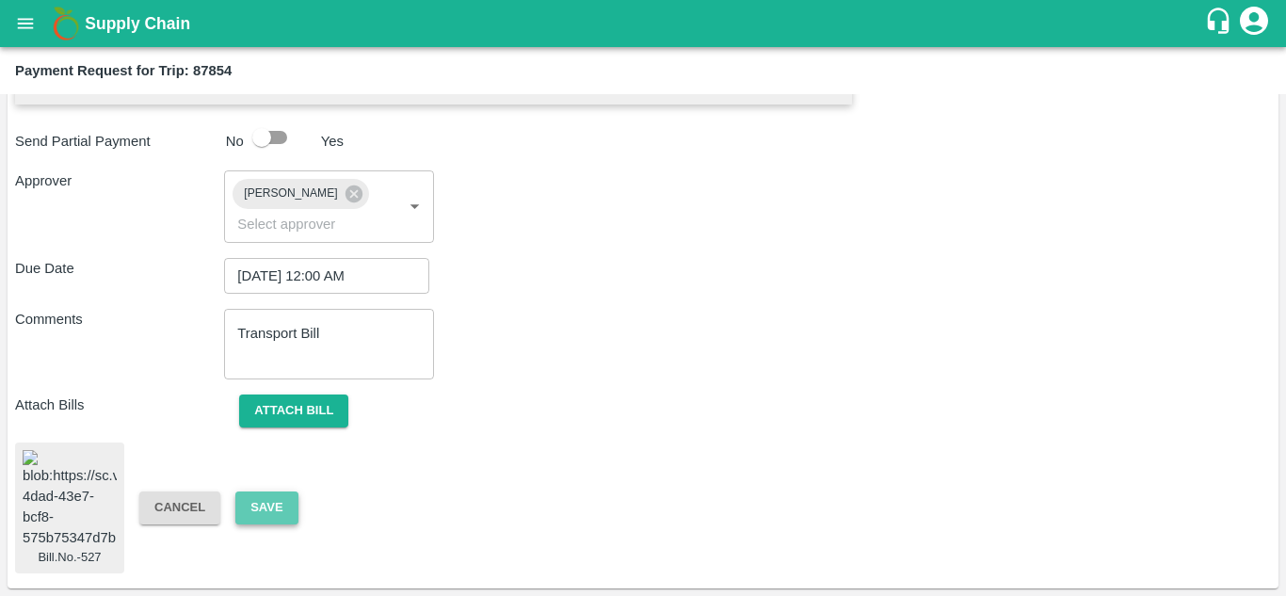
click at [275, 495] on button "Save" at bounding box center [266, 508] width 62 height 33
click at [266, 492] on button "Save" at bounding box center [266, 508] width 62 height 33
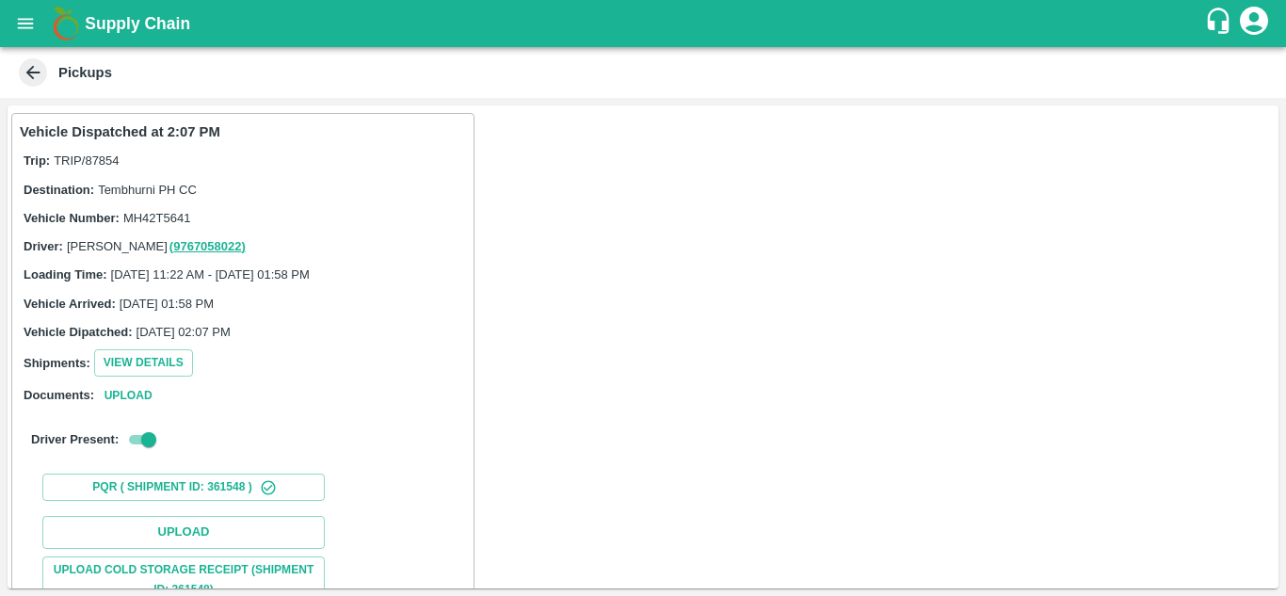
scroll to position [244, 0]
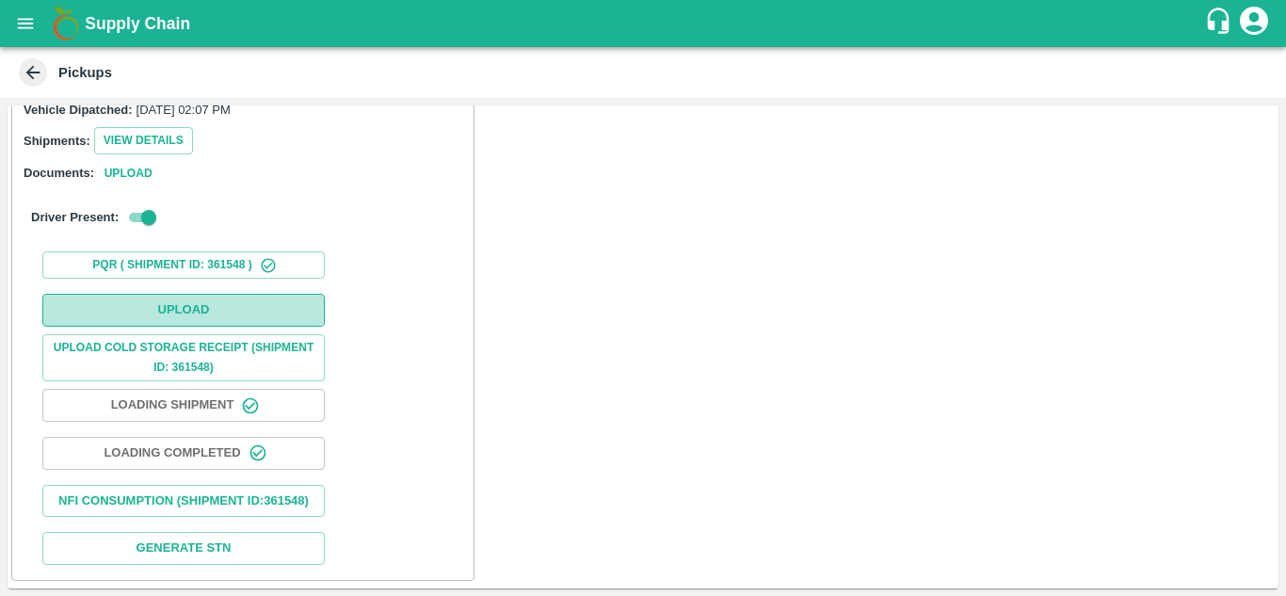
click at [193, 296] on button "Upload" at bounding box center [183, 310] width 283 height 33
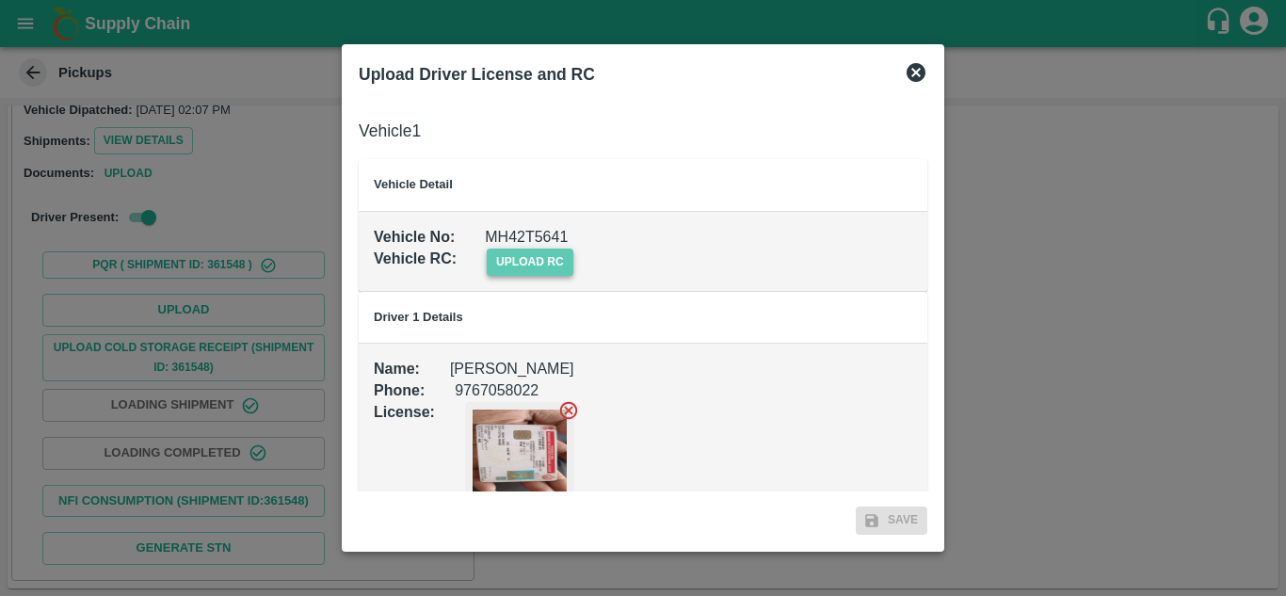
click at [546, 255] on span "upload rc" at bounding box center [530, 262] width 87 height 27
click at [0, 0] on input "upload rc" at bounding box center [0, 0] width 0 height 0
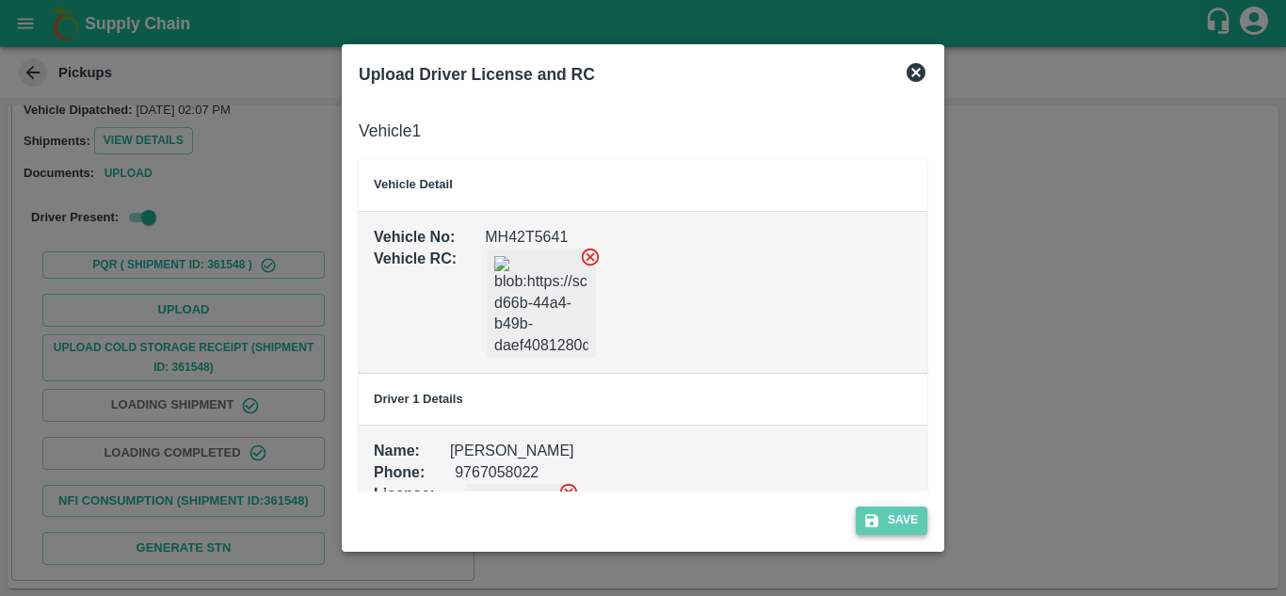
click at [901, 515] on button "Save" at bounding box center [892, 520] width 72 height 27
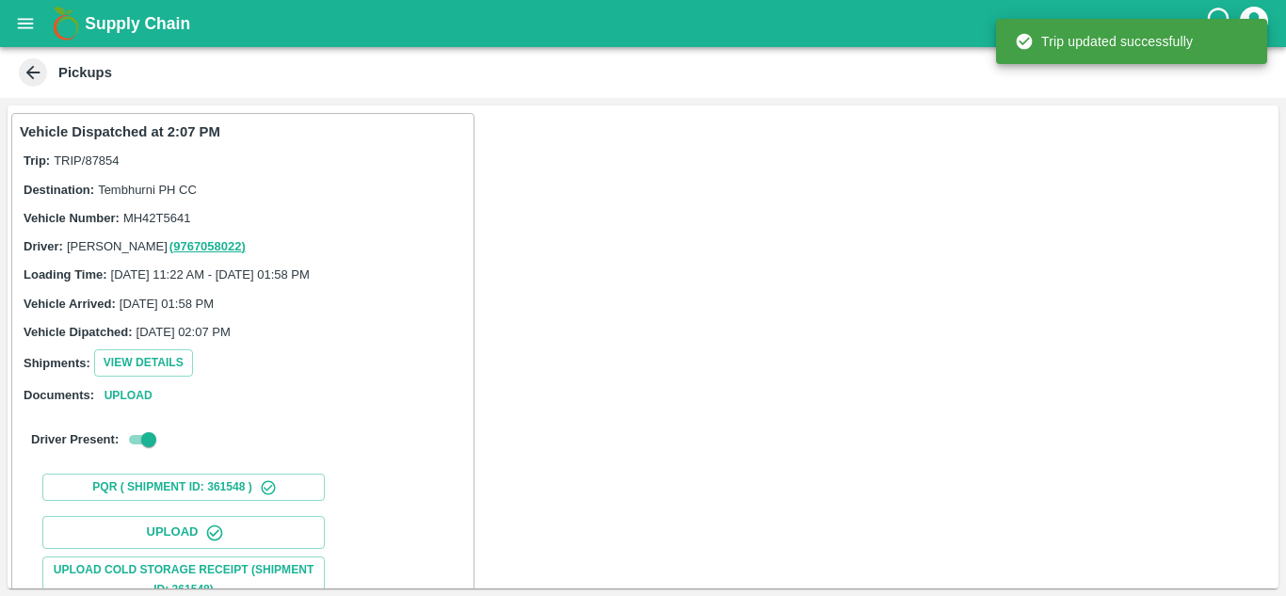
scroll to position [292, 0]
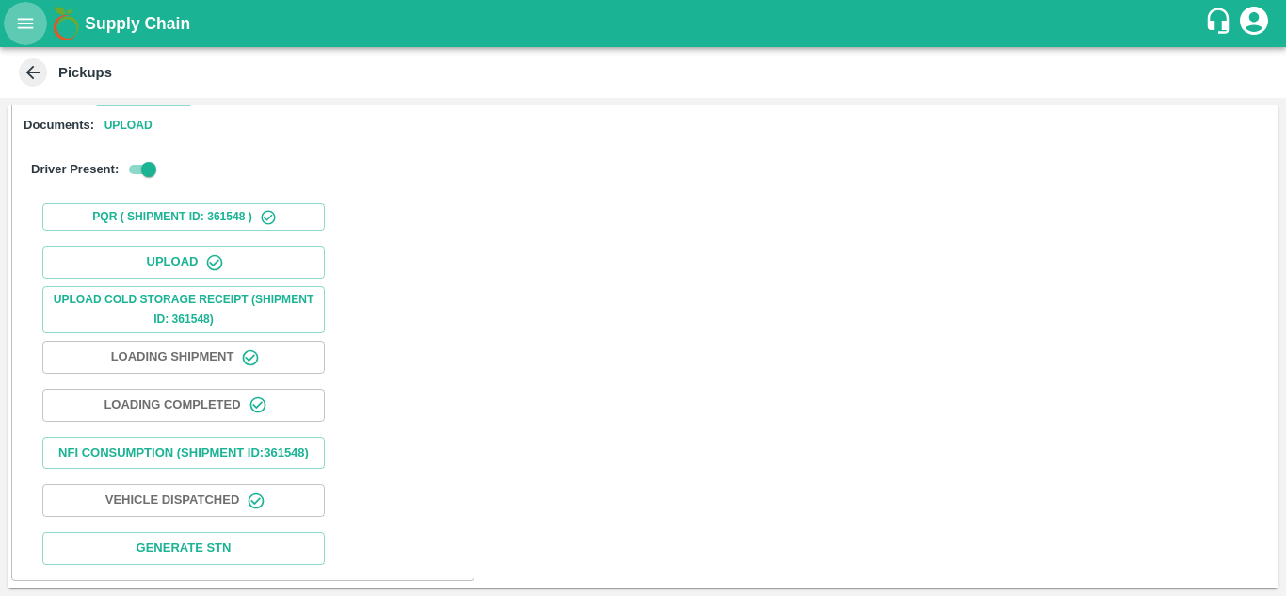
click at [19, 24] on icon "open drawer" at bounding box center [25, 23] width 21 height 21
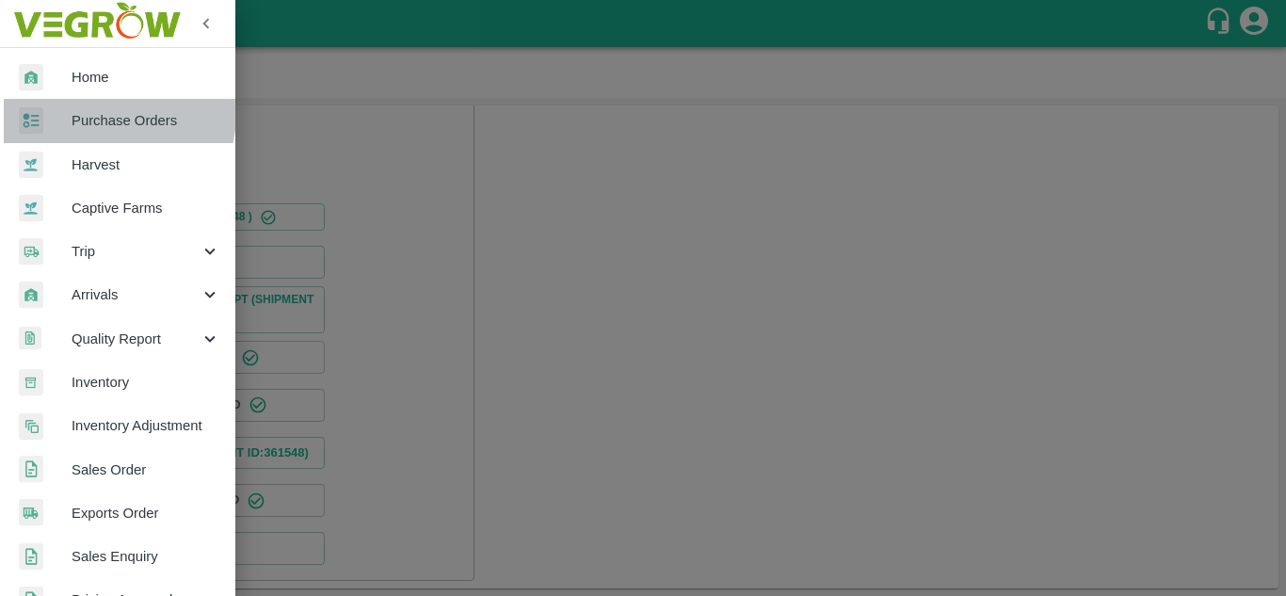
click at [113, 114] on span "Purchase Orders" at bounding box center [146, 120] width 149 height 21
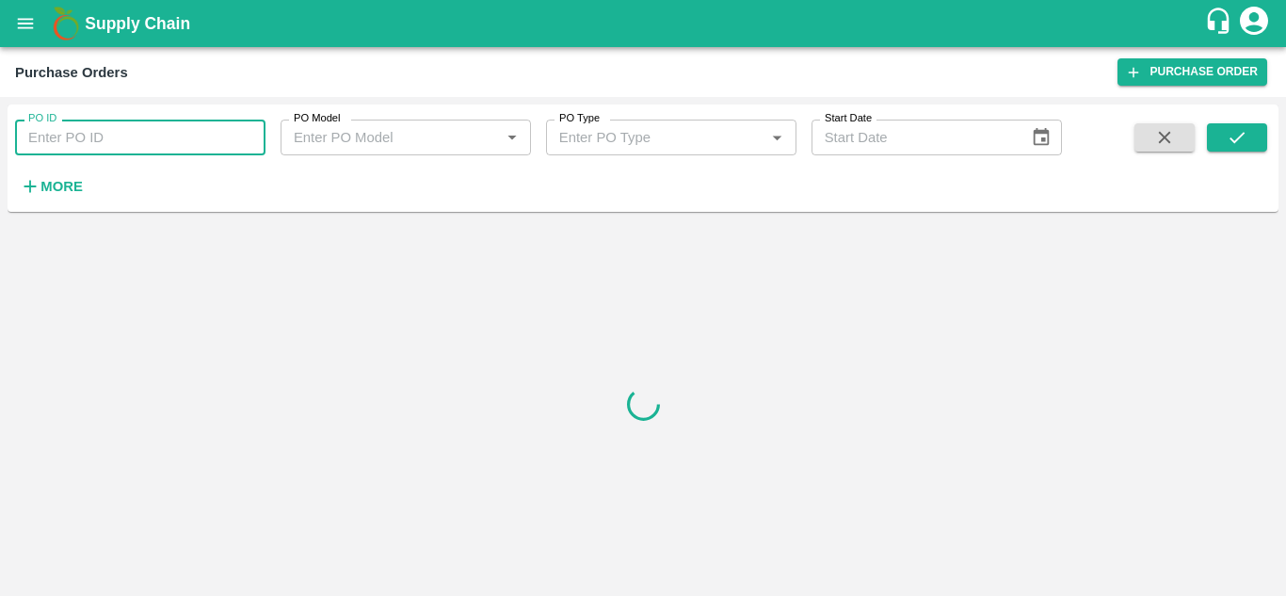
click at [108, 131] on input "PO ID" at bounding box center [140, 138] width 250 height 36
paste input "174935"
type input "174935"
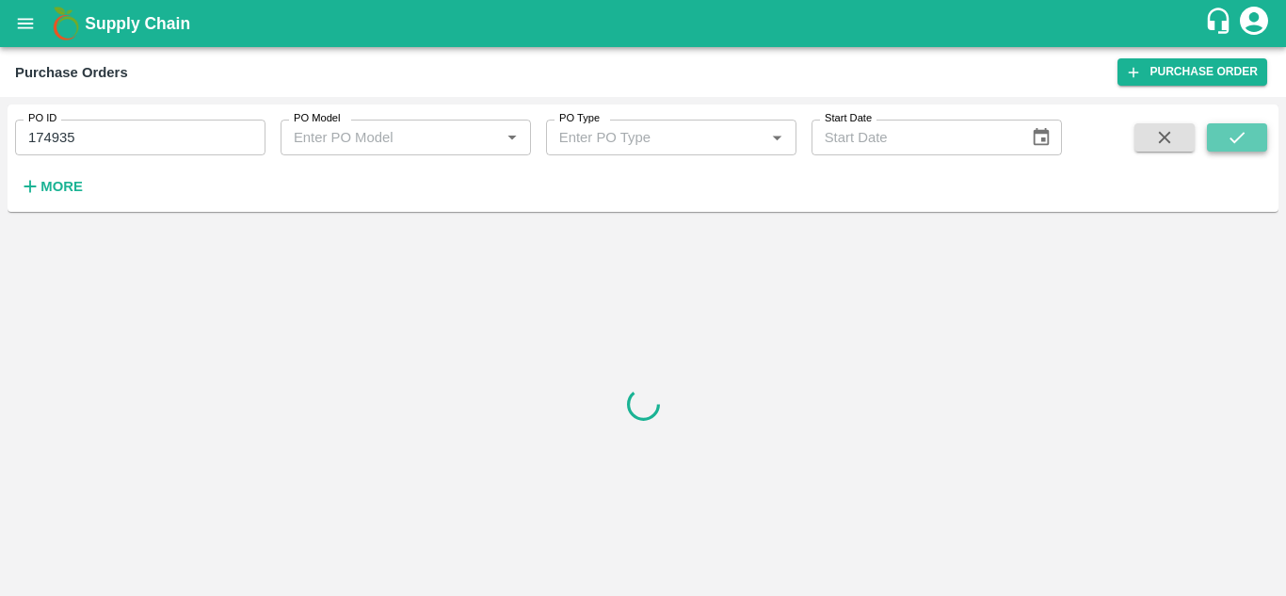
click at [1244, 135] on icon "submit" at bounding box center [1237, 137] width 21 height 21
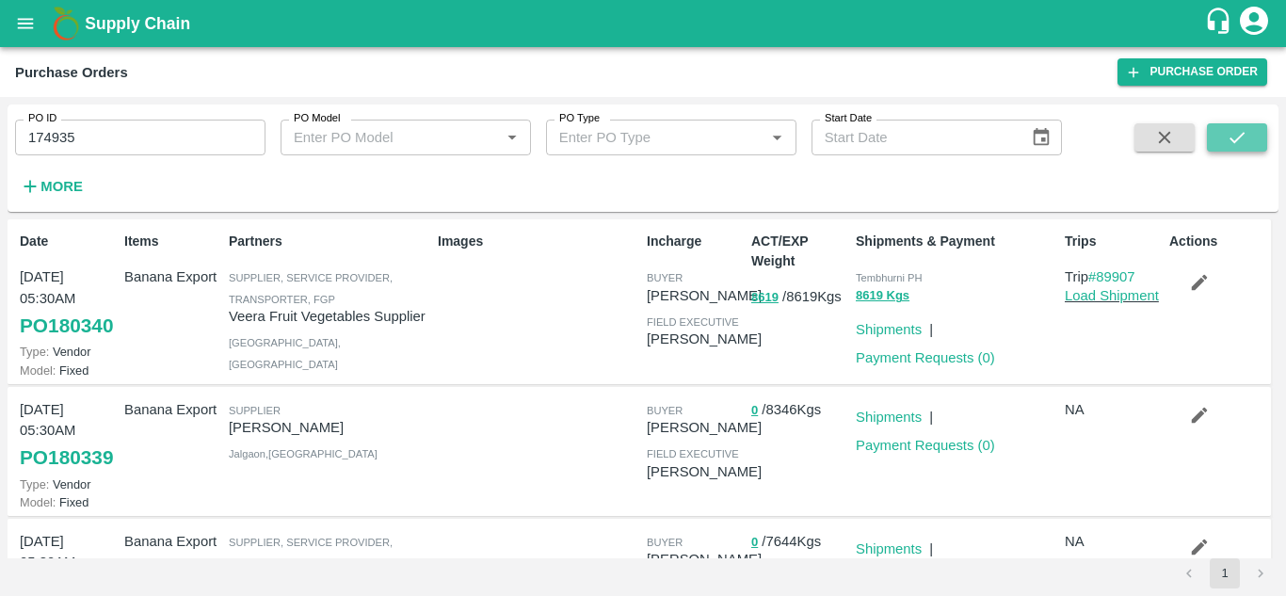
click at [1238, 130] on icon "submit" at bounding box center [1237, 137] width 21 height 21
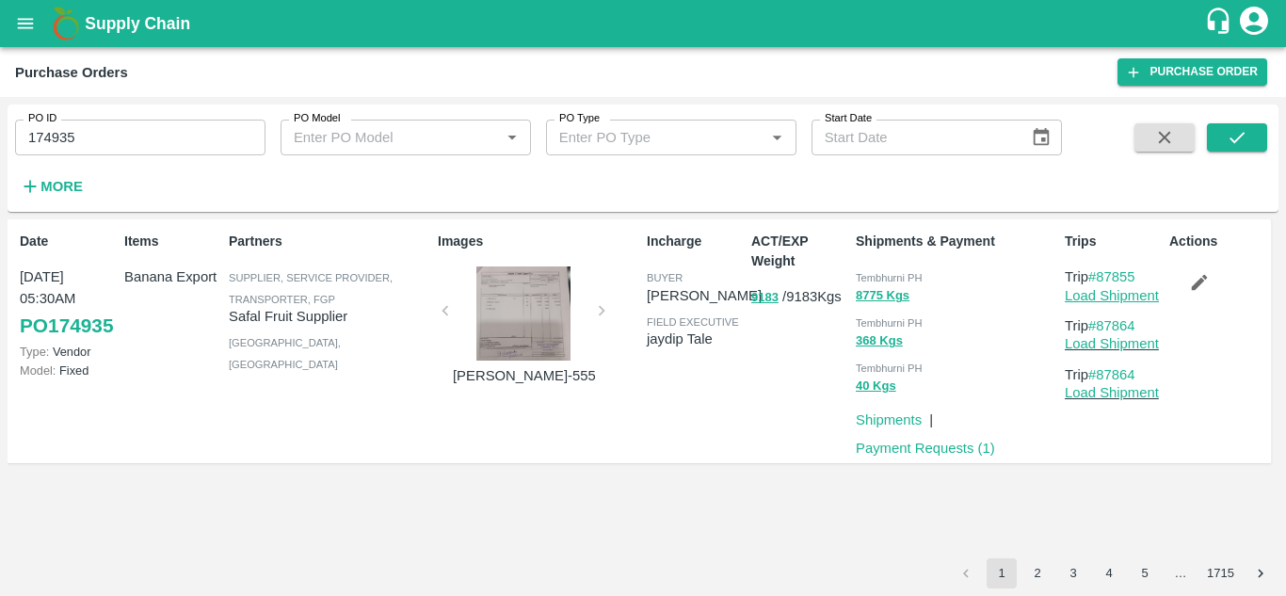
click at [1117, 298] on link "Load Shipment" at bounding box center [1112, 295] width 94 height 15
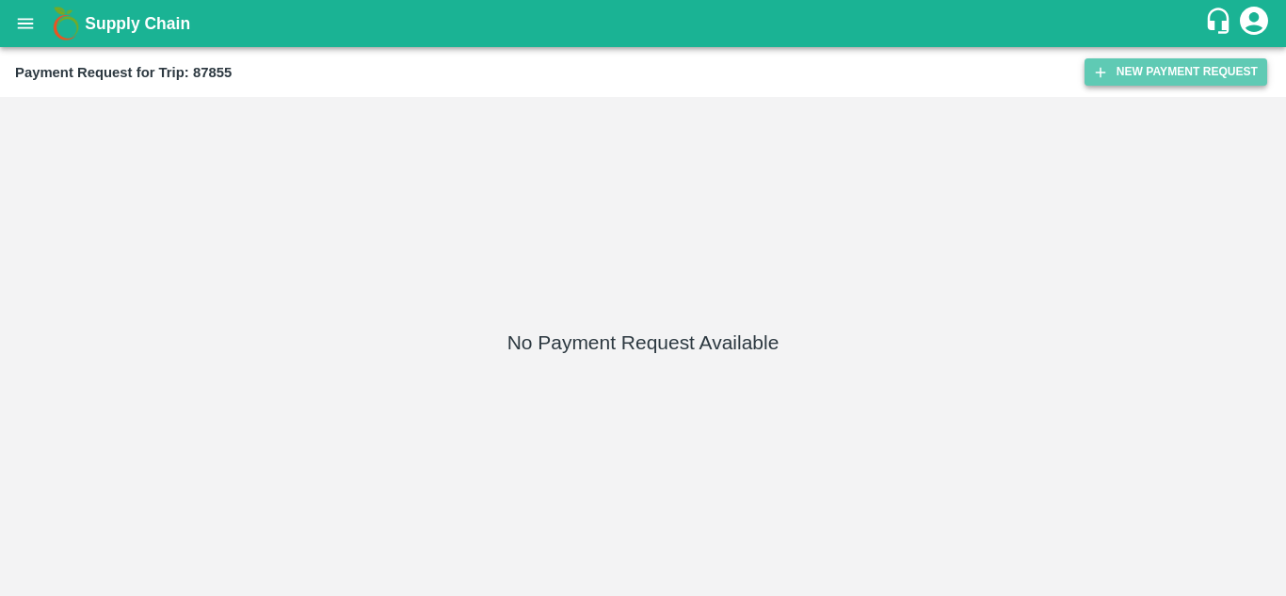
click at [1167, 79] on button "New Payment Request" at bounding box center [1176, 71] width 183 height 27
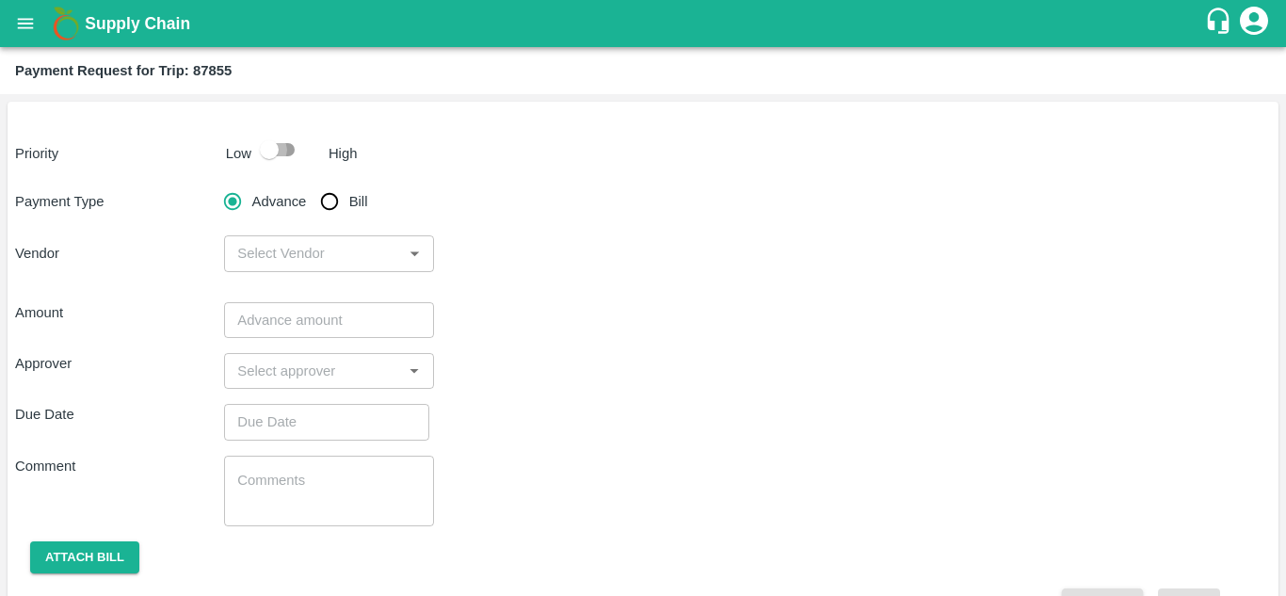
click at [286, 142] on input "checkbox" at bounding box center [269, 150] width 107 height 36
checkbox input "true"
click at [334, 192] on input "Bill" at bounding box center [330, 202] width 38 height 38
radio input "true"
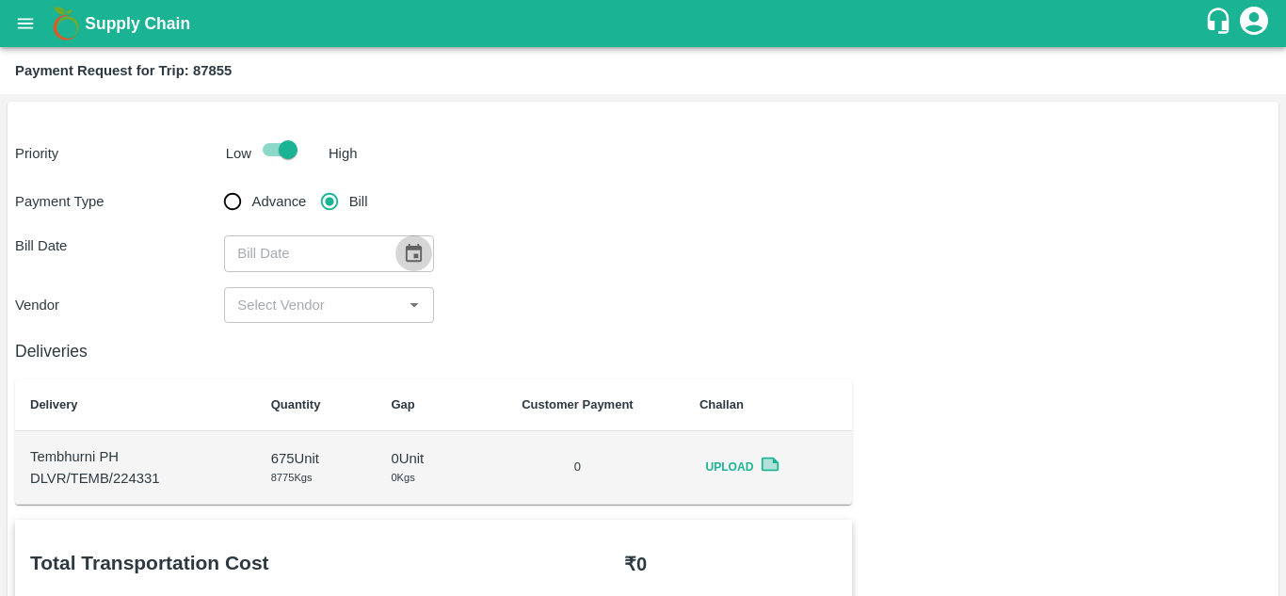
click at [412, 249] on icon "Choose date" at bounding box center [414, 253] width 16 height 18
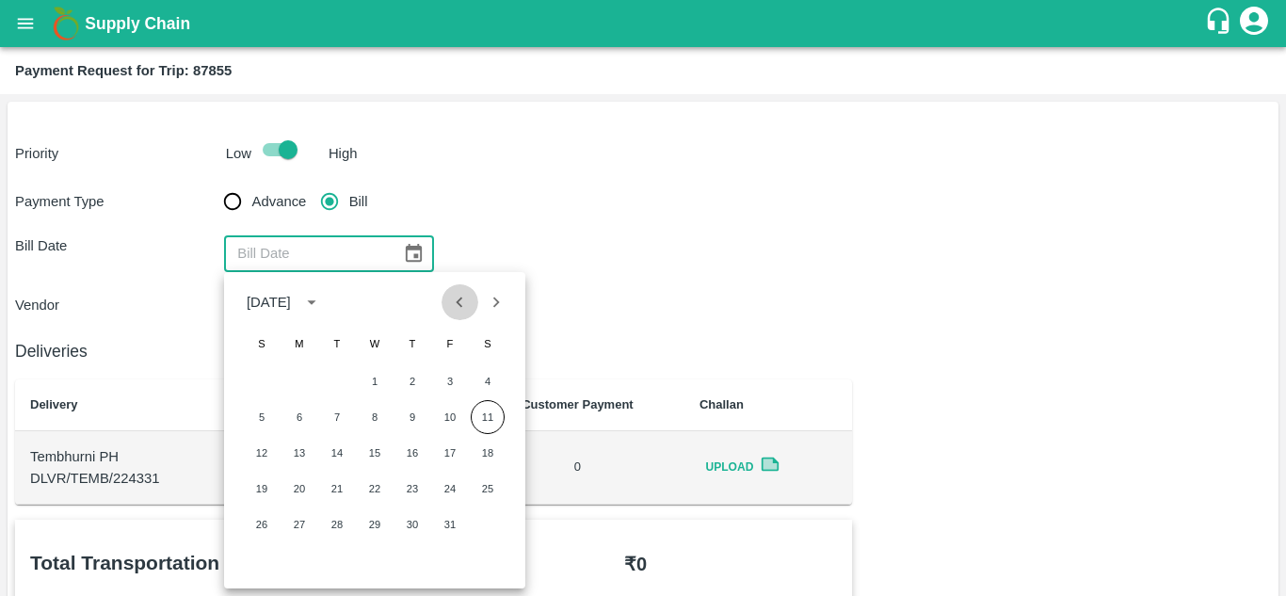
click at [456, 300] on icon "Previous month" at bounding box center [459, 302] width 21 height 21
click at [372, 412] on button "10" at bounding box center [375, 417] width 34 height 34
type input "[DATE]"
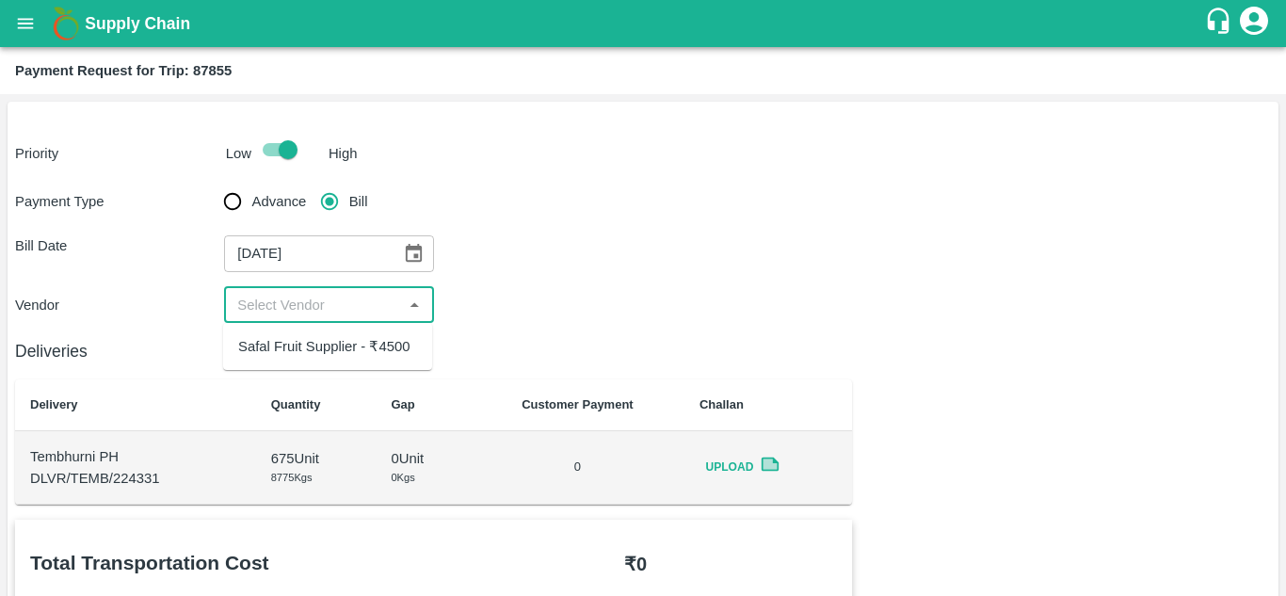
click at [316, 301] on input "input" at bounding box center [313, 305] width 167 height 24
click at [324, 338] on div "Safal Fruit Supplier - ₹4500" at bounding box center [323, 346] width 171 height 21
type input "Safal Fruit Supplier - ₹4500"
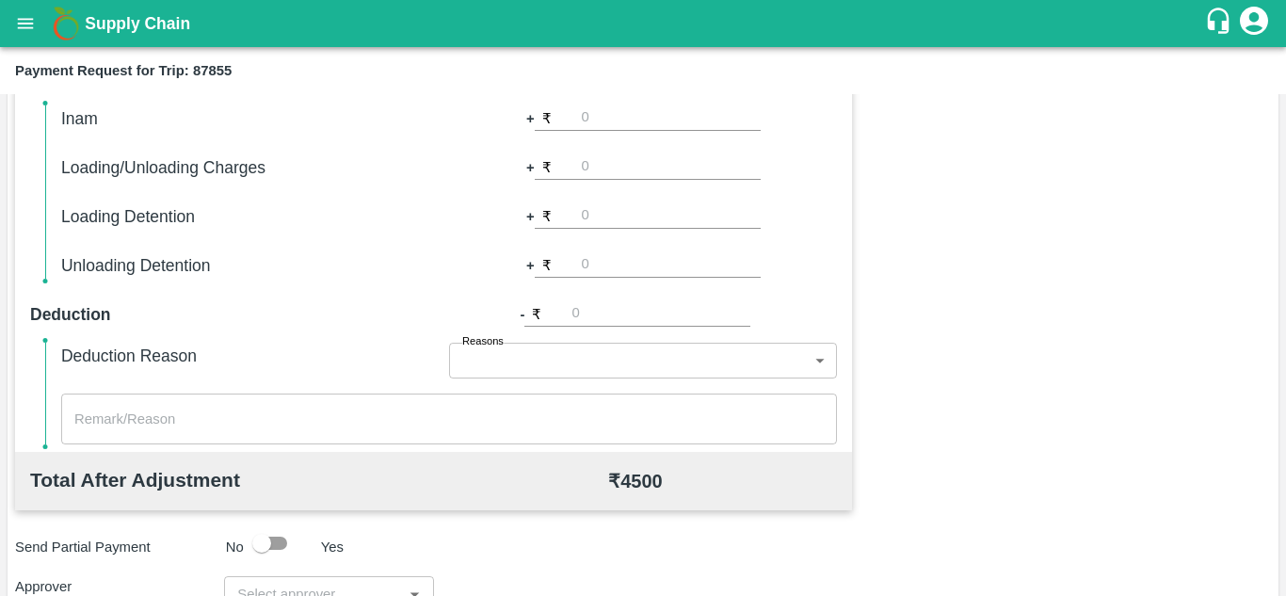
scroll to position [857, 0]
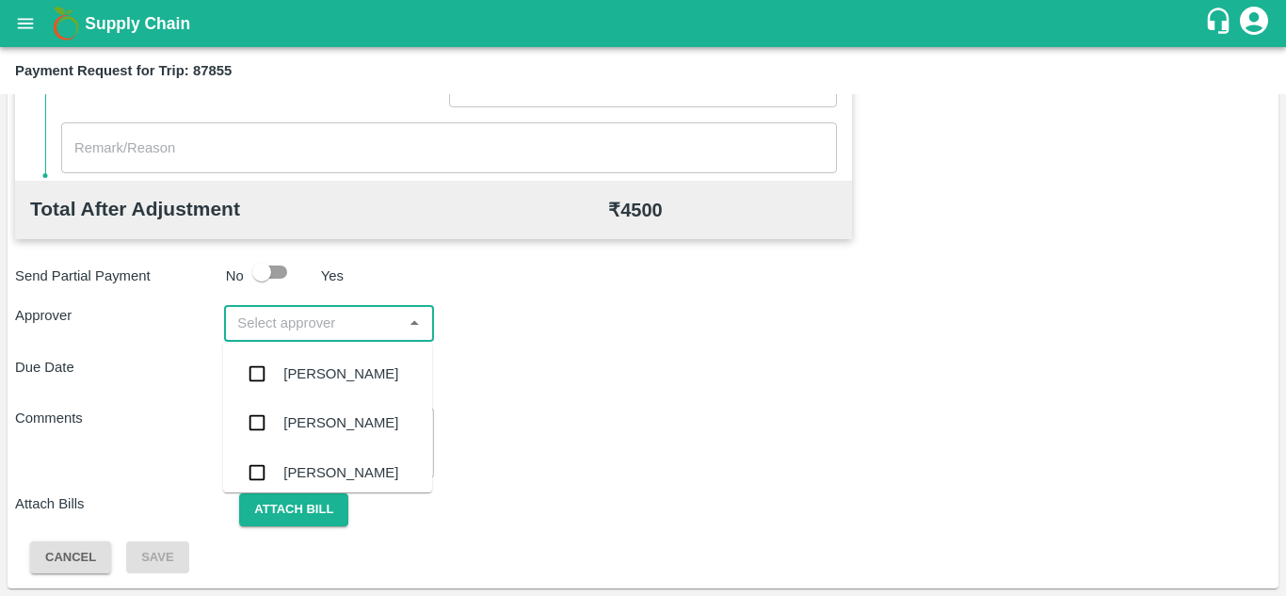
click at [283, 331] on input "input" at bounding box center [313, 323] width 167 height 24
type input "PRASA"
click at [314, 370] on div "[PERSON_NAME]" at bounding box center [340, 373] width 115 height 21
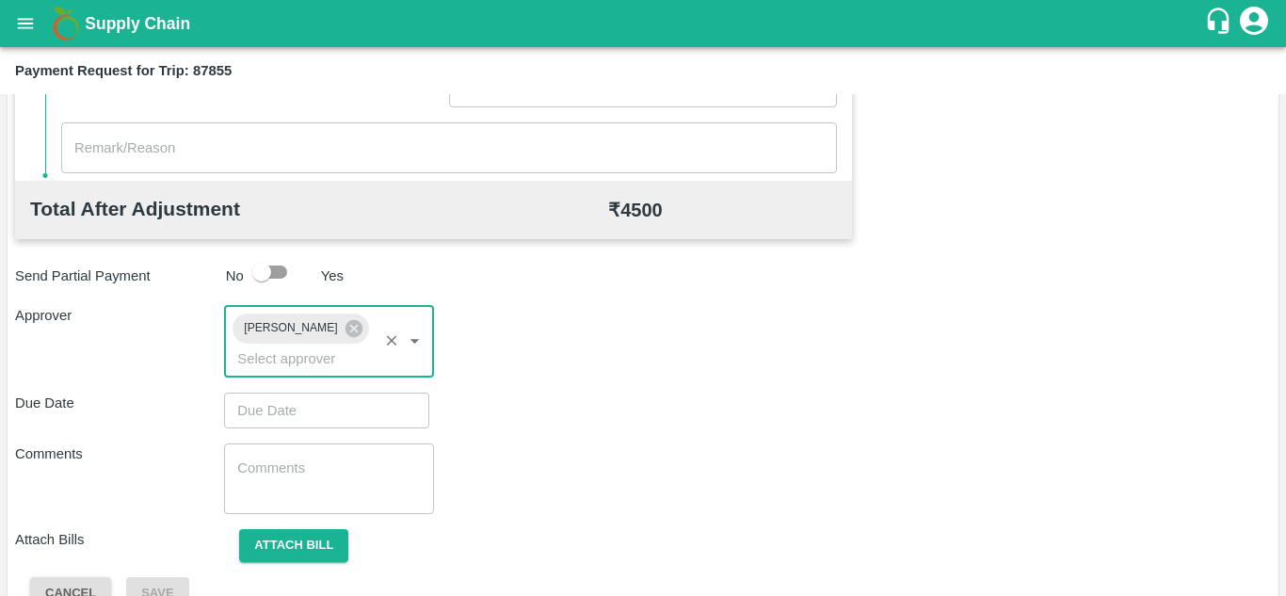
type input "DD/MM/YYYY hh:mm aa"
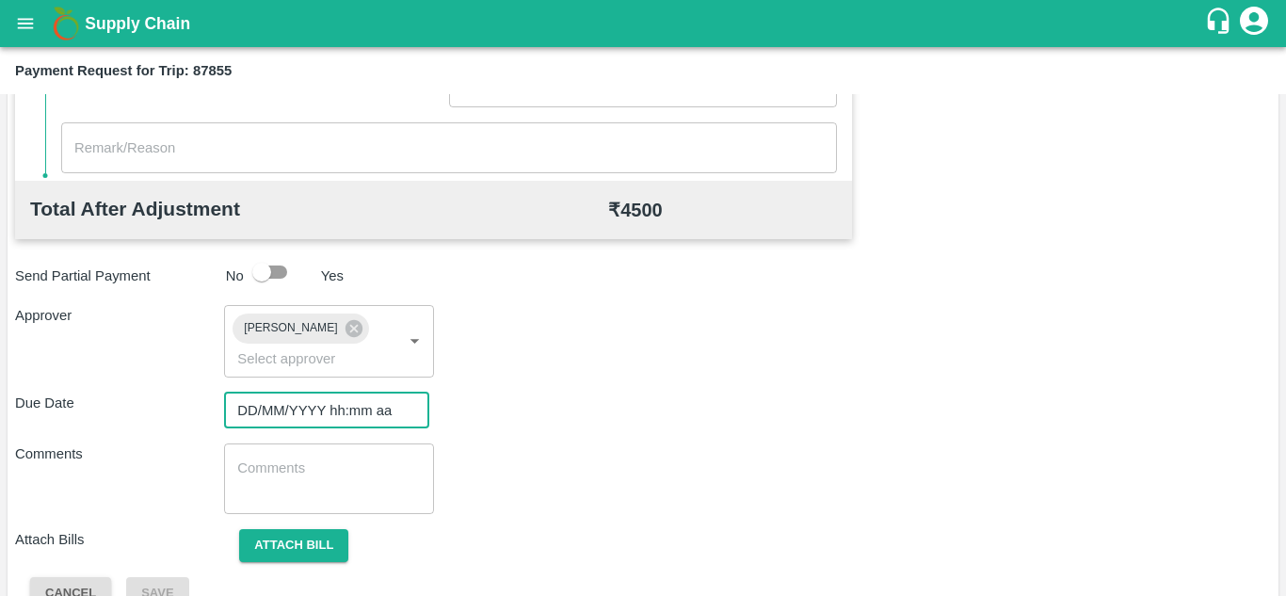
click at [263, 413] on input "DD/MM/YYYY hh:mm aa" at bounding box center [320, 411] width 192 height 36
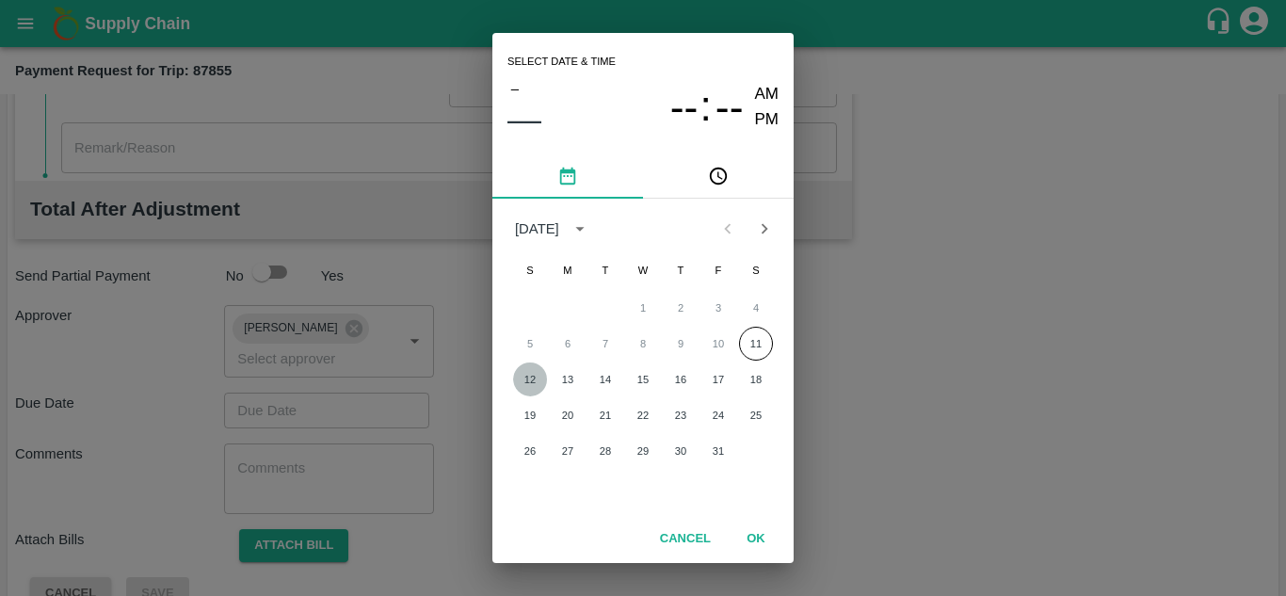
drag, startPoint x: 538, startPoint y: 381, endPoint x: 527, endPoint y: 385, distance: 11.0
click at [527, 385] on button "12" at bounding box center [530, 380] width 34 height 34
type input "[DATE] 12:00 AM"
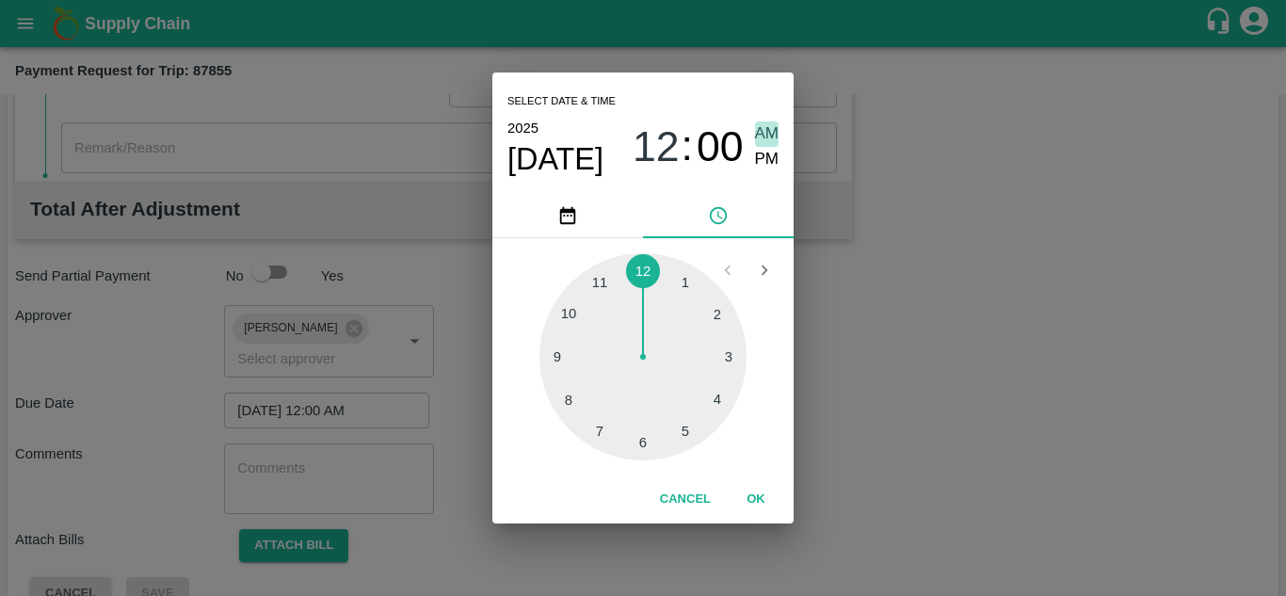
click at [767, 136] on span "AM" at bounding box center [767, 133] width 24 height 25
click at [758, 503] on button "OK" at bounding box center [756, 499] width 60 height 33
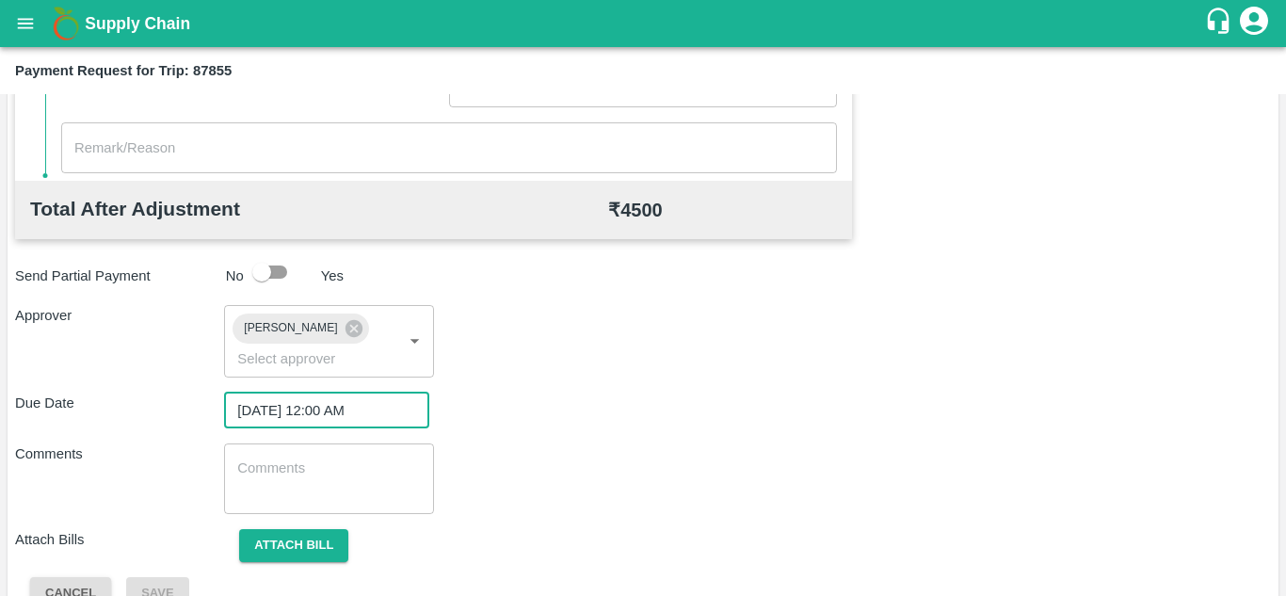
click at [343, 481] on textarea at bounding box center [328, 479] width 183 height 40
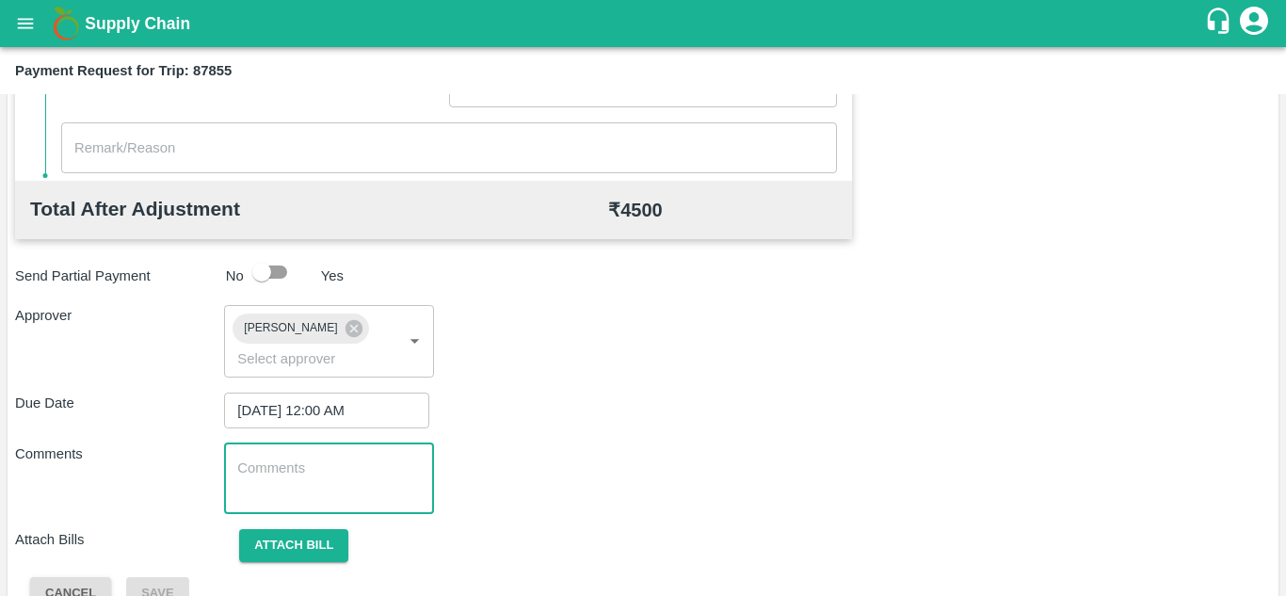
paste textarea "174929"
type textarea "1"
type textarea "t"
type textarea "Transport Bill"
click at [814, 401] on div "Due Date [DATE] 12:00 AM ​" at bounding box center [643, 411] width 1256 height 36
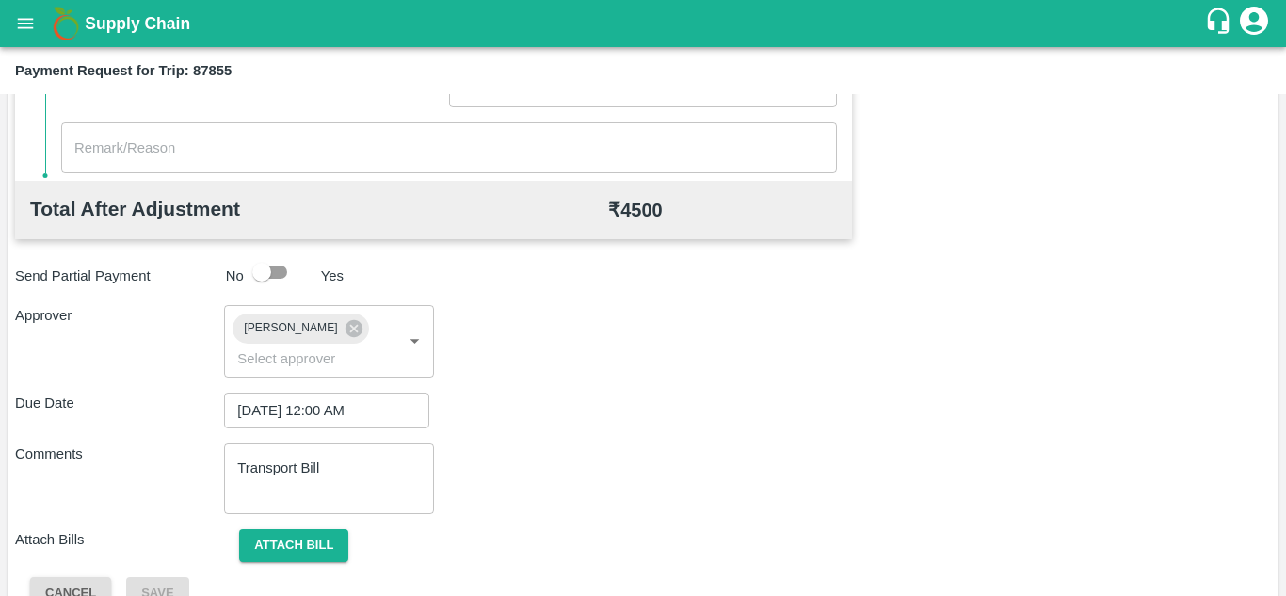
scroll to position [893, 0]
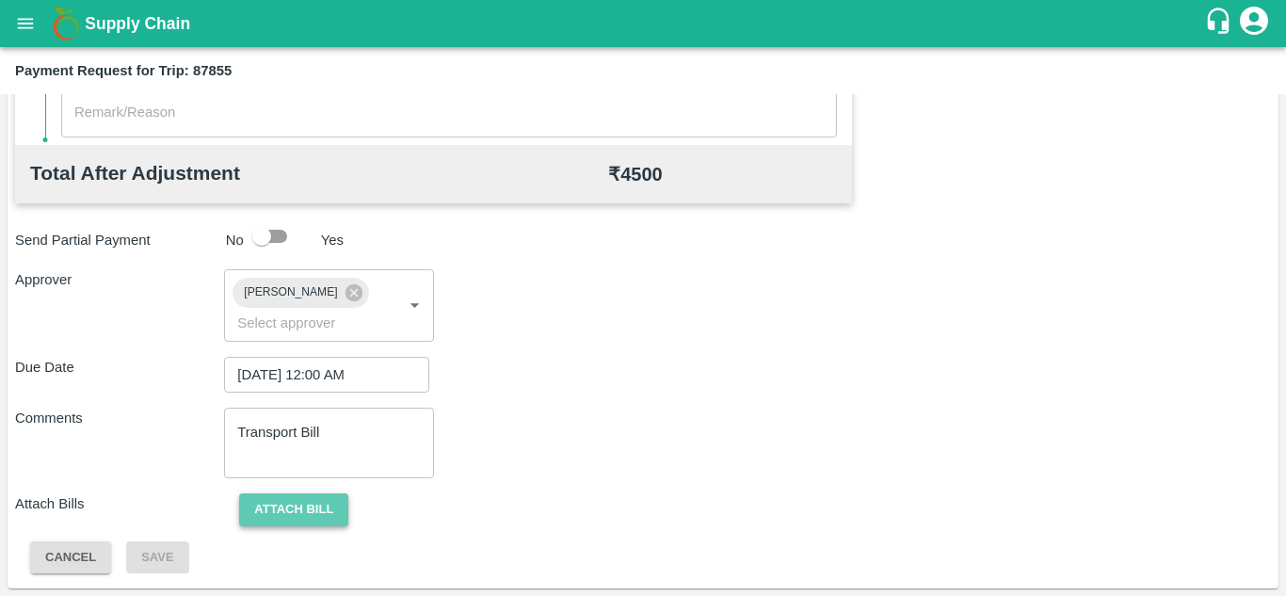
click at [317, 515] on button "Attach bill" at bounding box center [293, 509] width 109 height 33
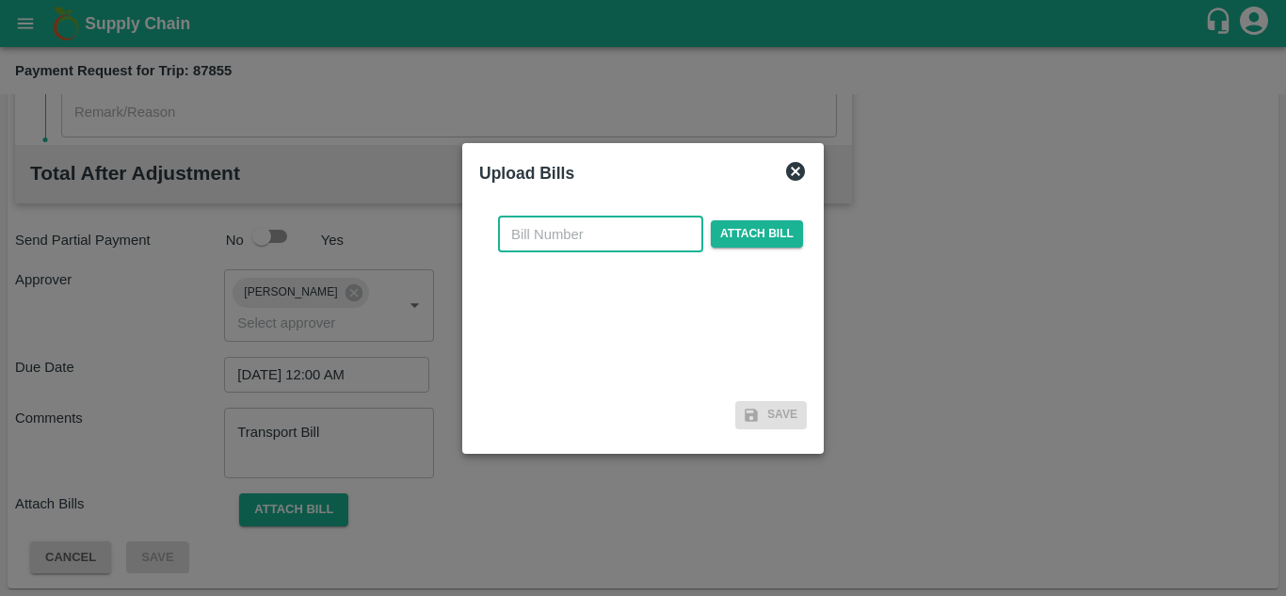
click at [536, 222] on input "text" at bounding box center [600, 235] width 205 height 36
type input "SAFAL-556"
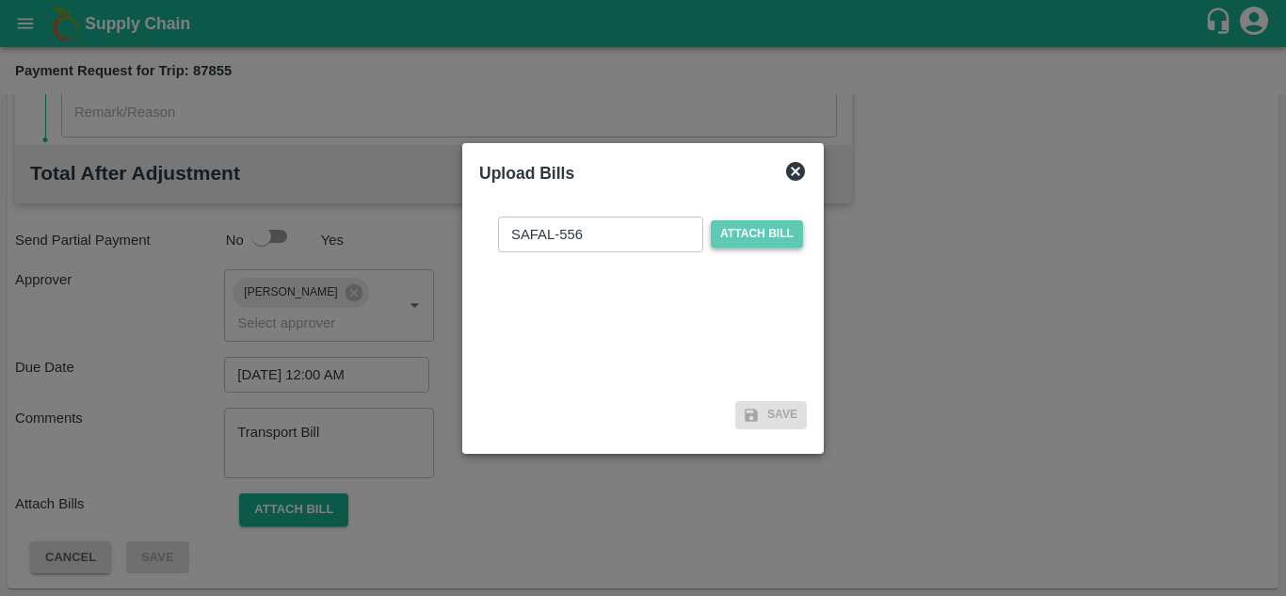
click at [743, 233] on span "Attach bill" at bounding box center [757, 233] width 92 height 27
click at [0, 0] on input "Attach bill" at bounding box center [0, 0] width 0 height 0
click at [777, 234] on span "Attach bill" at bounding box center [757, 233] width 92 height 27
click at [0, 0] on input "Attach bill" at bounding box center [0, 0] width 0 height 0
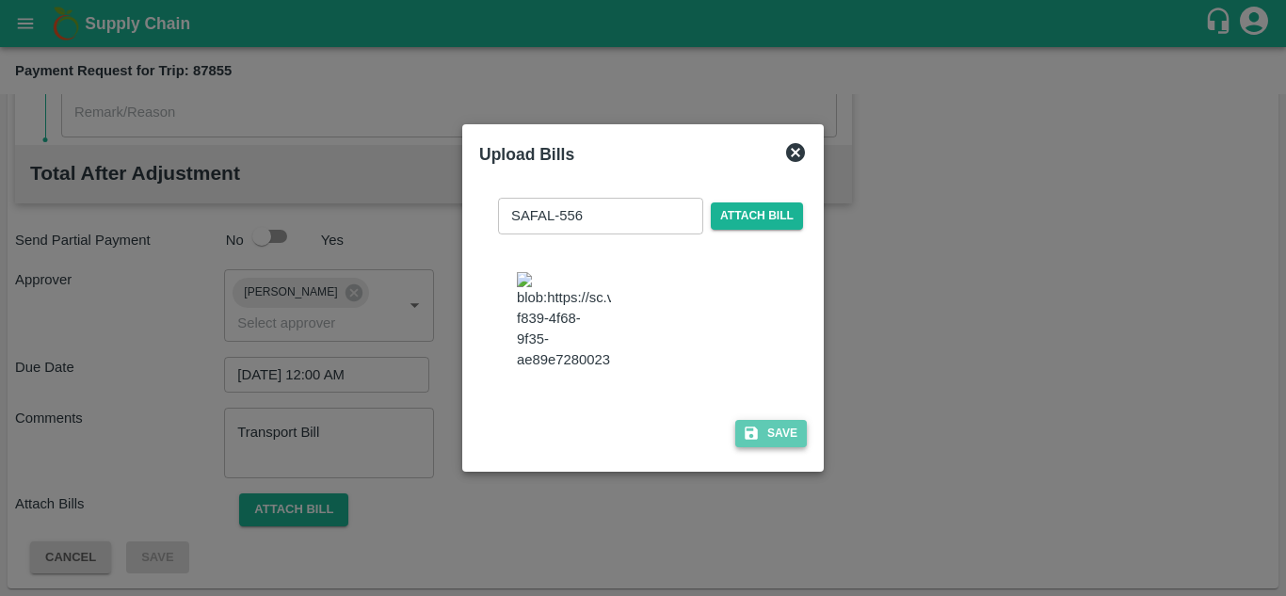
click at [783, 435] on button "Save" at bounding box center [771, 433] width 72 height 27
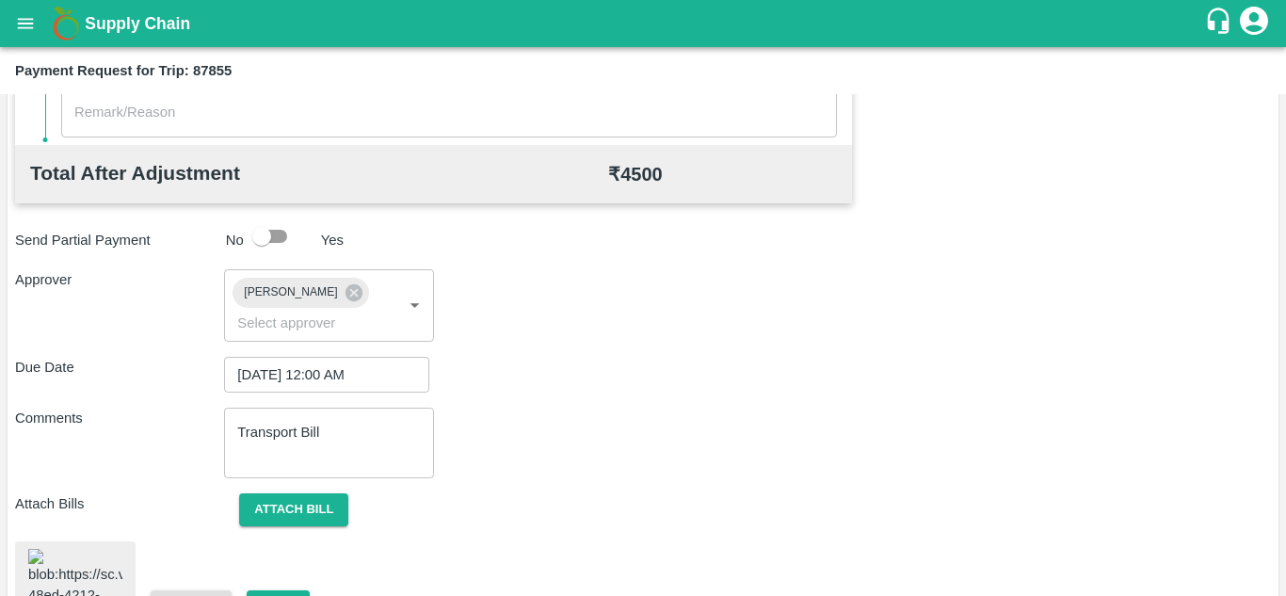
scroll to position [1021, 0]
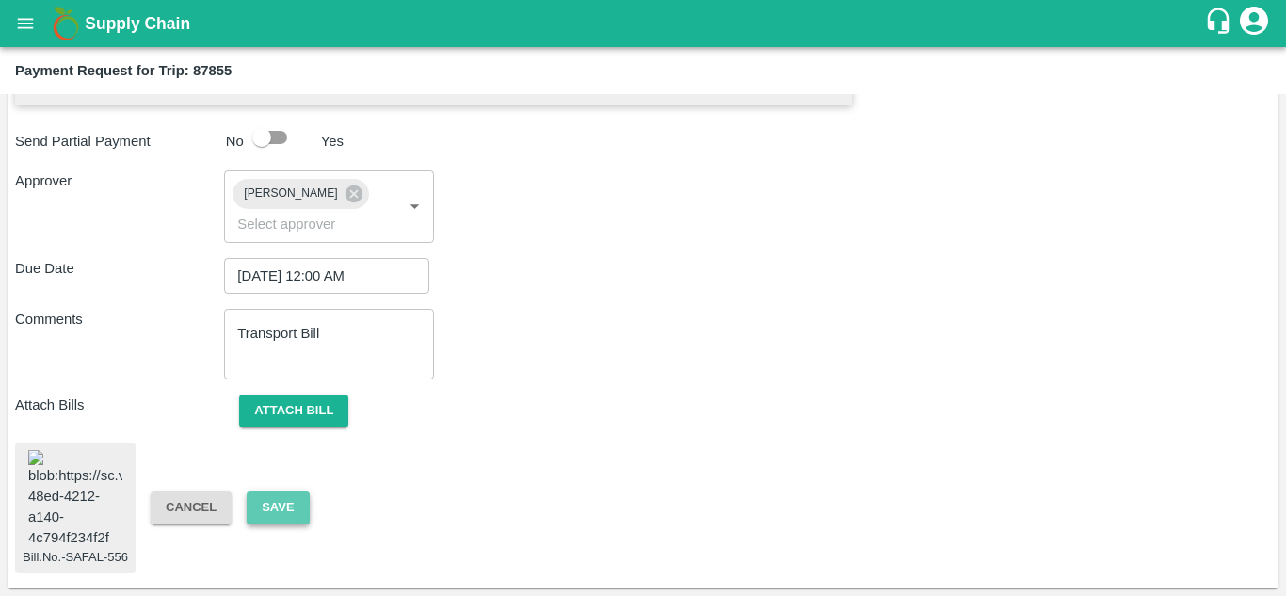
click at [283, 492] on button "Save" at bounding box center [278, 508] width 62 height 33
click at [309, 395] on button "Attach bill" at bounding box center [293, 411] width 109 height 33
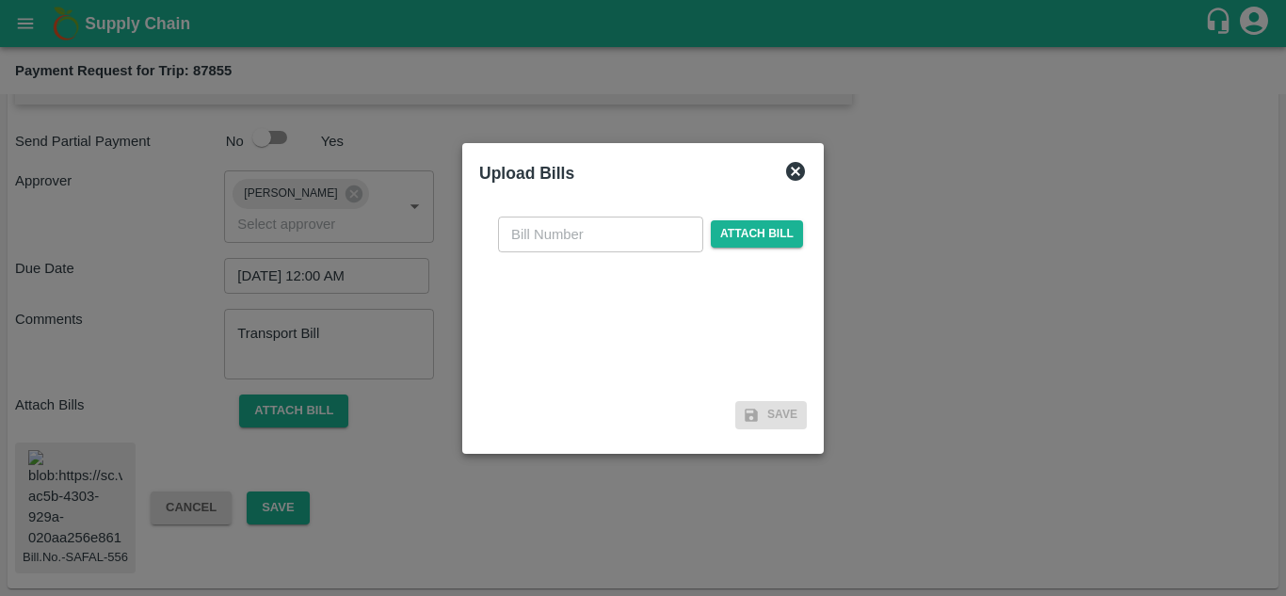
click at [566, 233] on input "text" at bounding box center [600, 235] width 205 height 36
click at [538, 241] on input "text" at bounding box center [600, 235] width 205 height 36
type input "SAFAL-556"
click at [757, 227] on span "Attach bill" at bounding box center [757, 233] width 92 height 27
click at [0, 0] on input "Attach bill" at bounding box center [0, 0] width 0 height 0
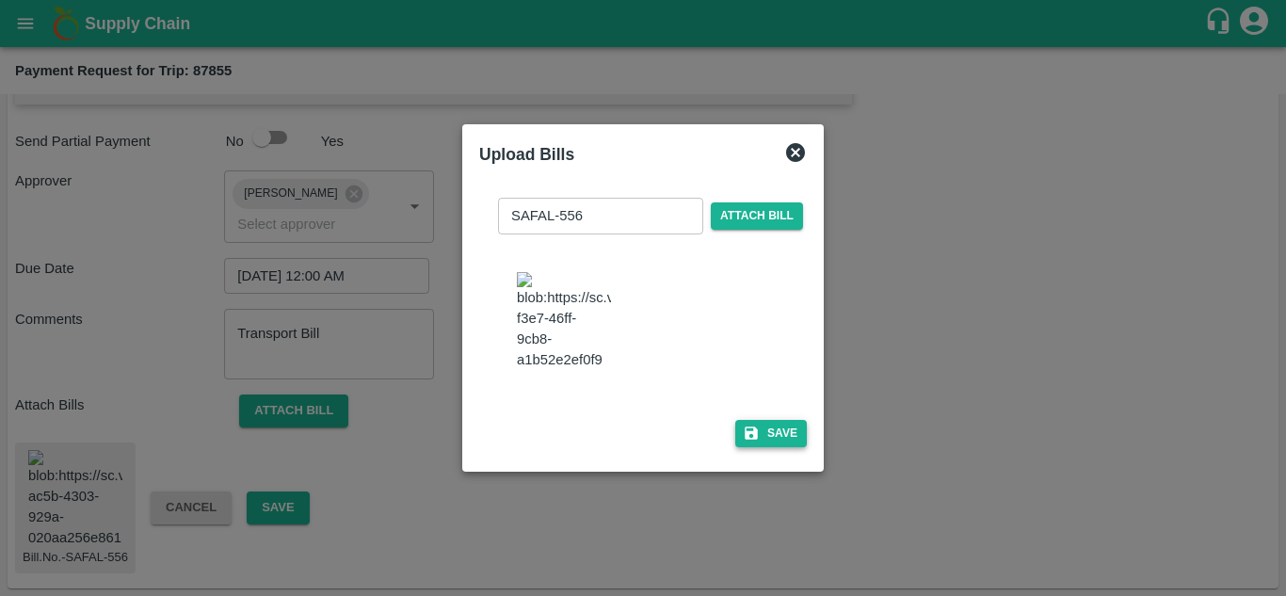
click at [780, 444] on button "Save" at bounding box center [771, 433] width 72 height 27
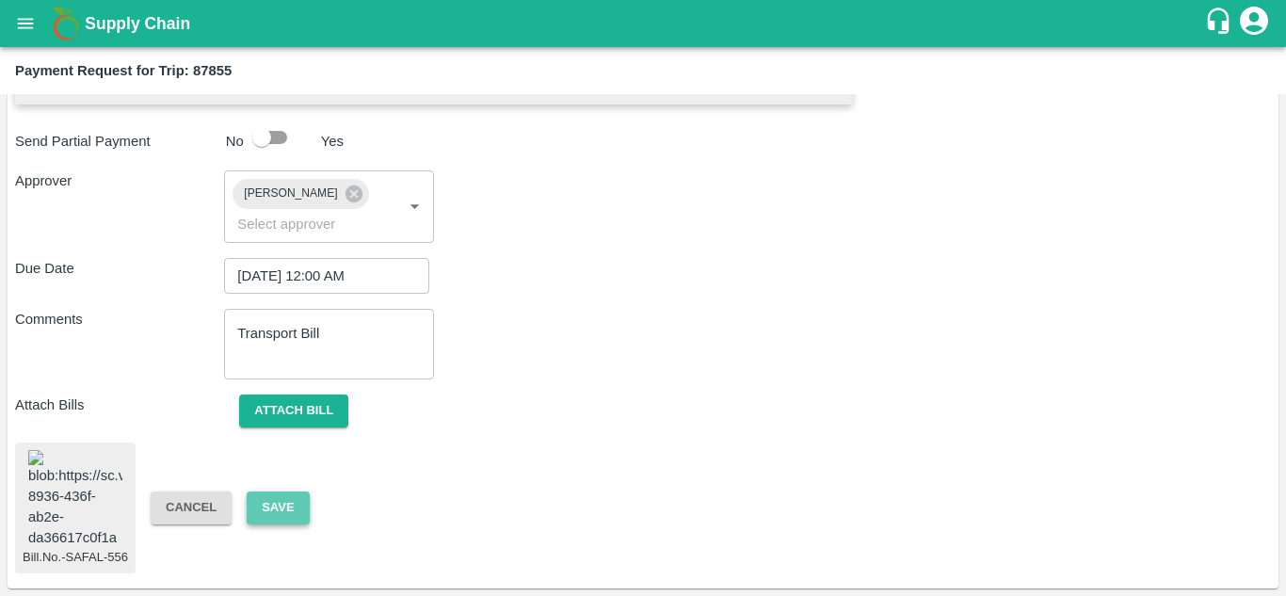
click at [286, 493] on button "Save" at bounding box center [278, 508] width 62 height 33
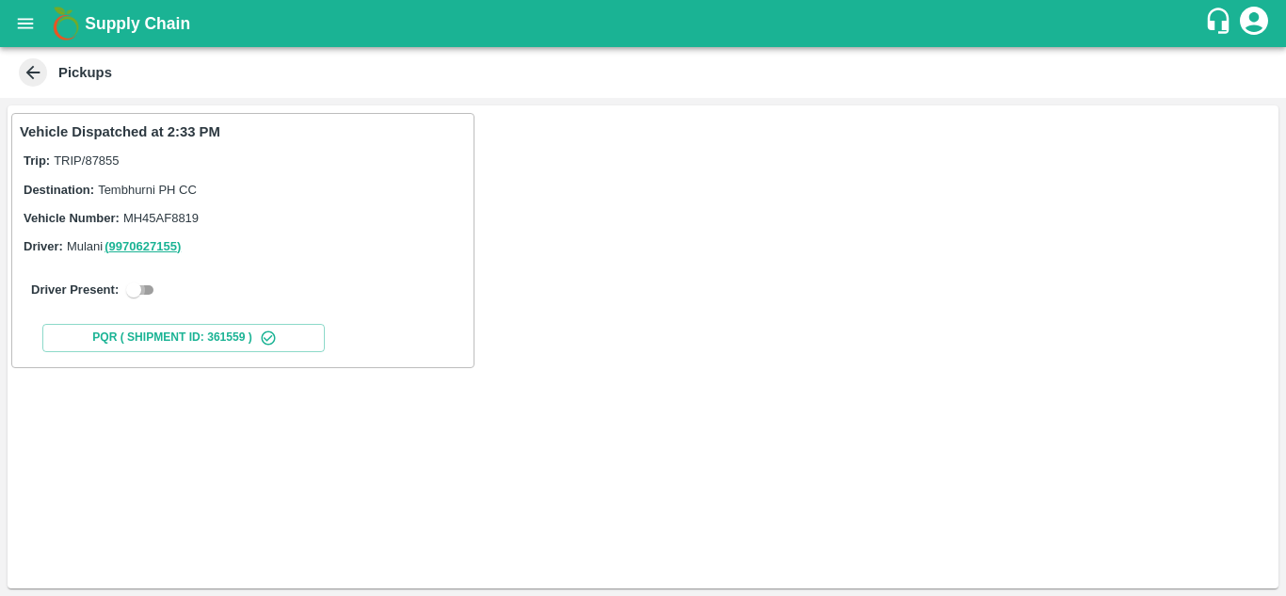
click at [148, 290] on input "checkbox" at bounding box center [134, 290] width 68 height 23
checkbox input "true"
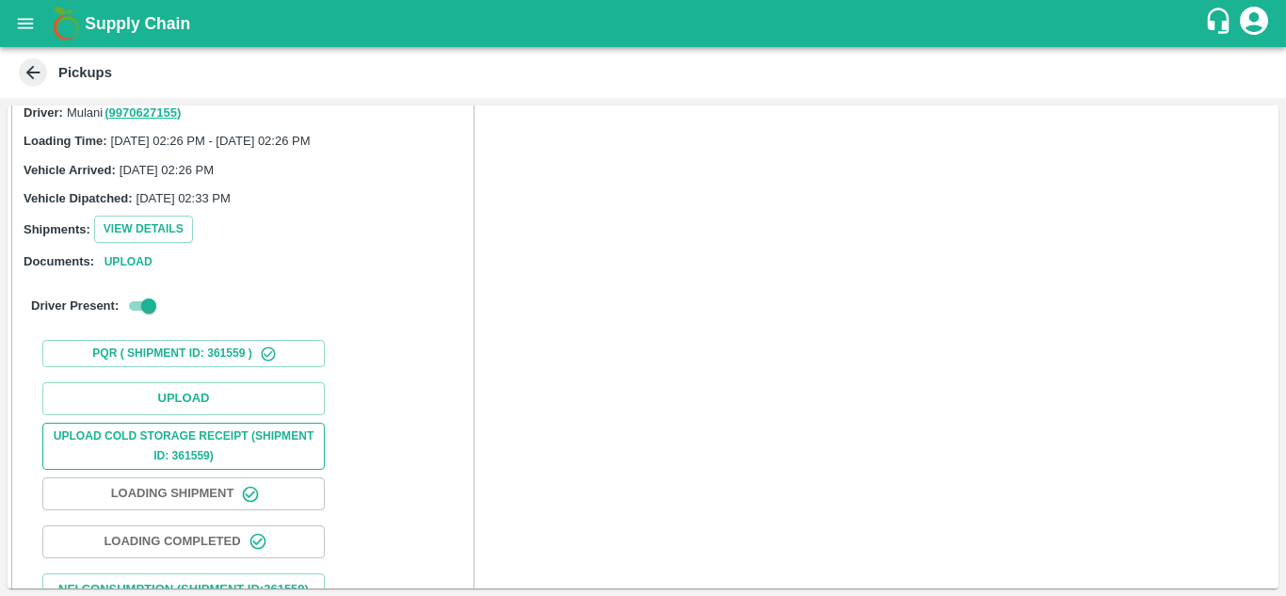
scroll to position [135, 0]
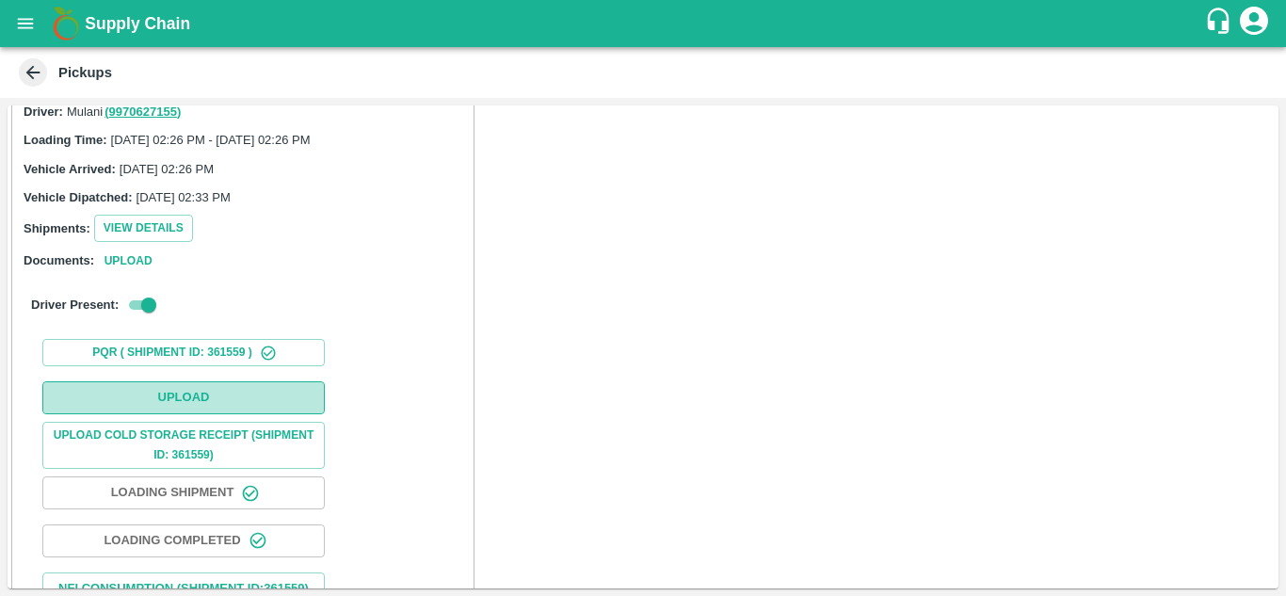
click at [205, 408] on button "Upload" at bounding box center [183, 397] width 283 height 33
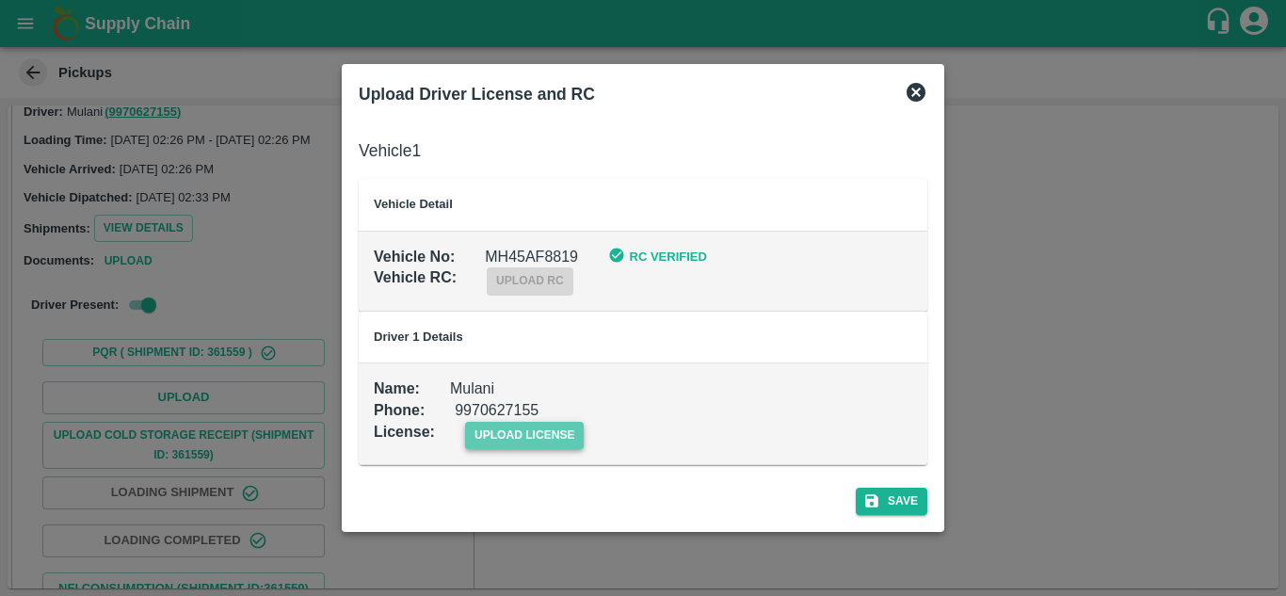
click at [555, 430] on span "upload license" at bounding box center [525, 435] width 120 height 27
click at [0, 0] on input "upload license" at bounding box center [0, 0] width 0 height 0
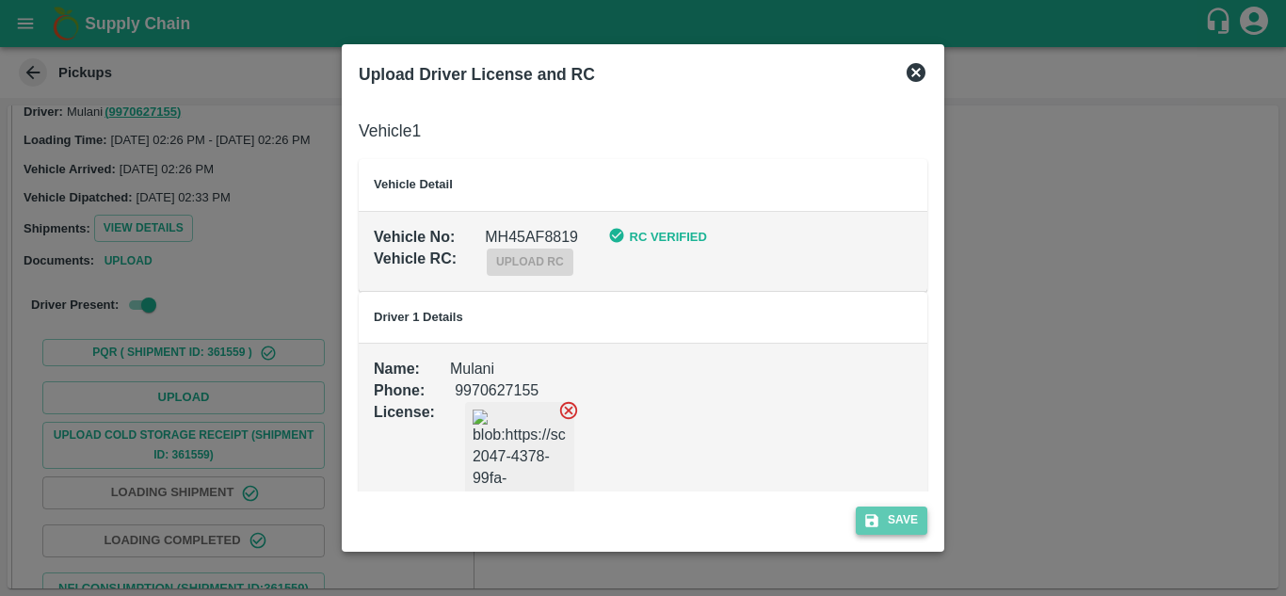
click at [906, 507] on button "Save" at bounding box center [892, 520] width 72 height 27
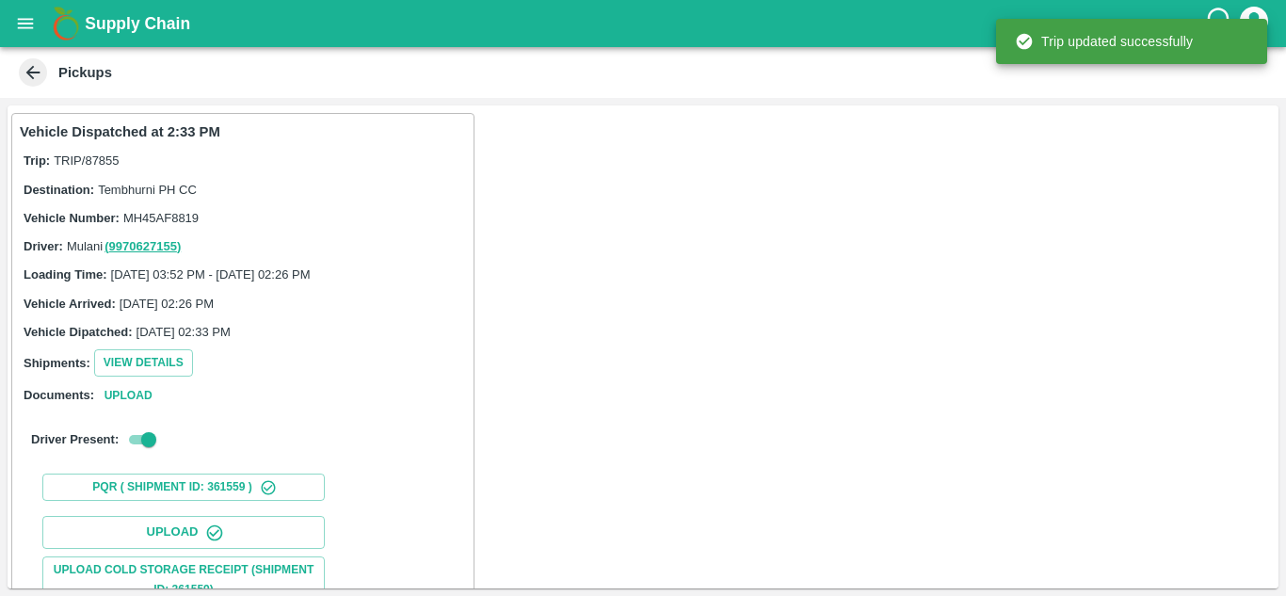
scroll to position [292, 0]
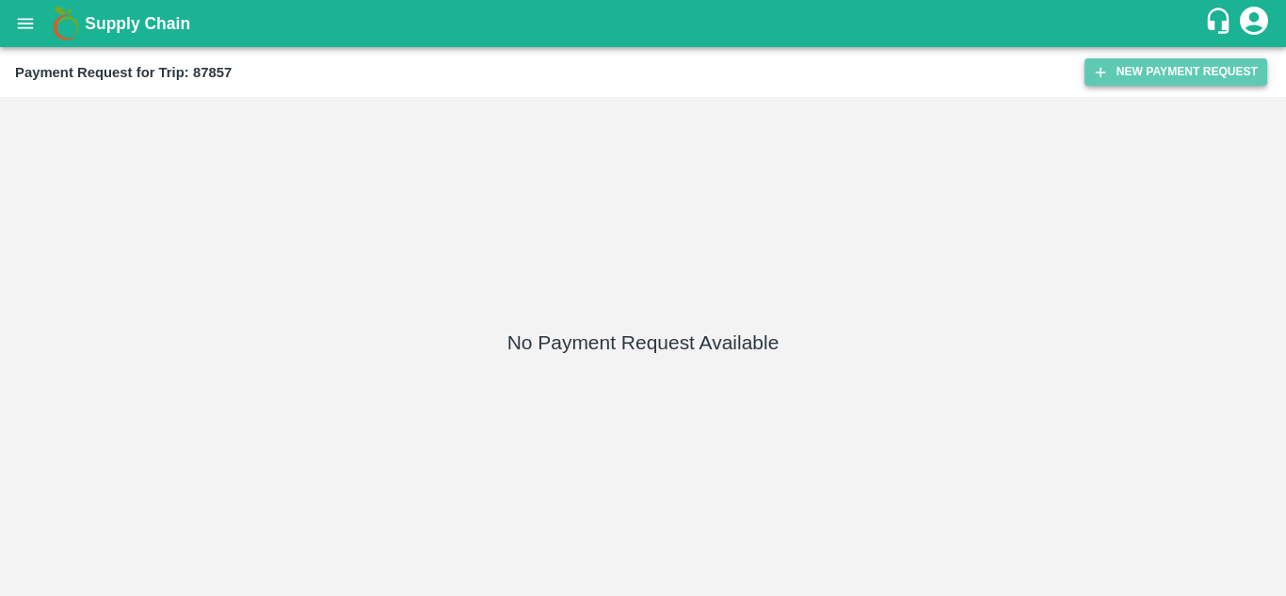
click at [1156, 68] on button "New Payment Request" at bounding box center [1176, 71] width 183 height 27
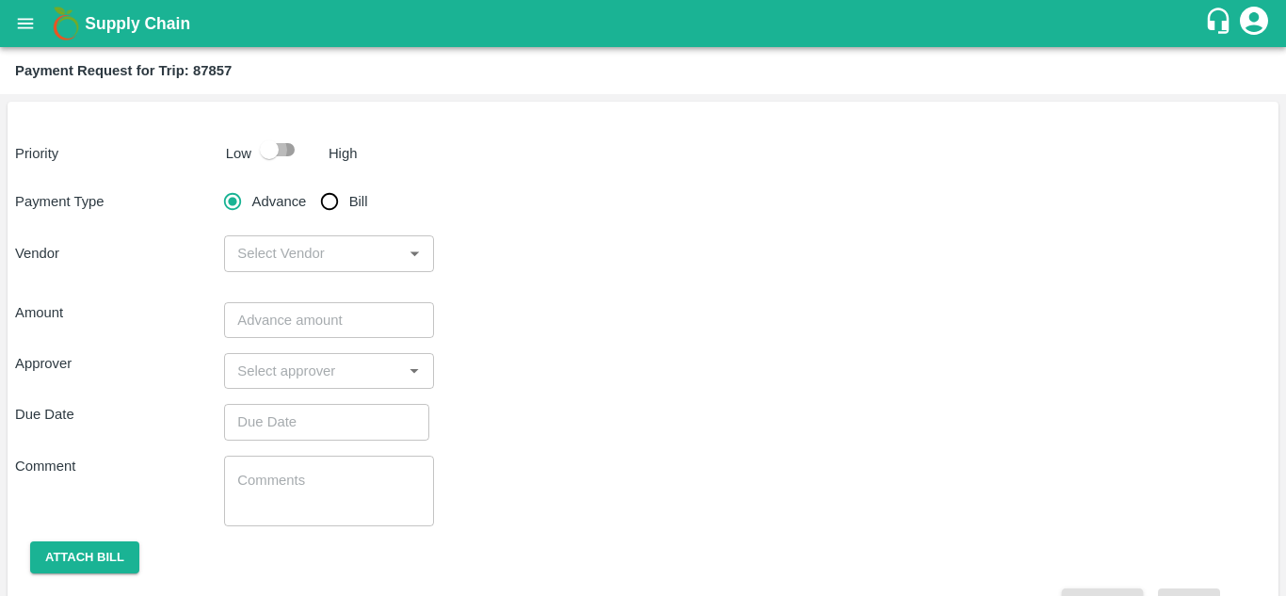
click at [283, 148] on input "checkbox" at bounding box center [269, 150] width 107 height 36
checkbox input "true"
click at [331, 202] on input "Bill" at bounding box center [330, 202] width 38 height 38
radio input "true"
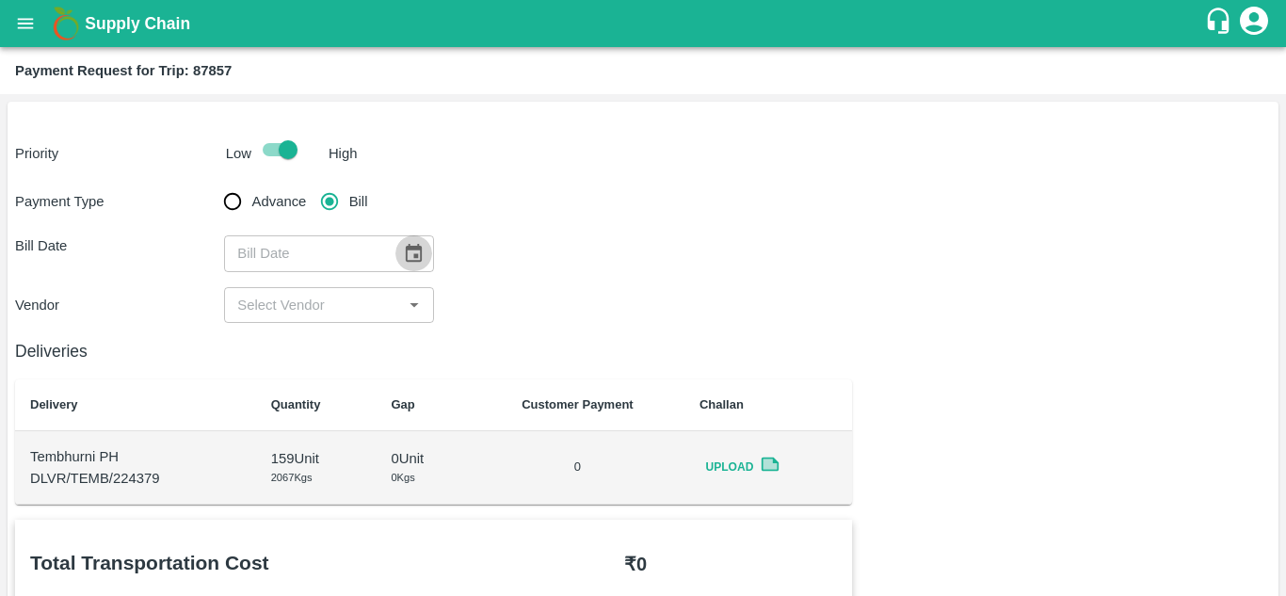
click at [422, 253] on icon "Choose date" at bounding box center [413, 253] width 21 height 21
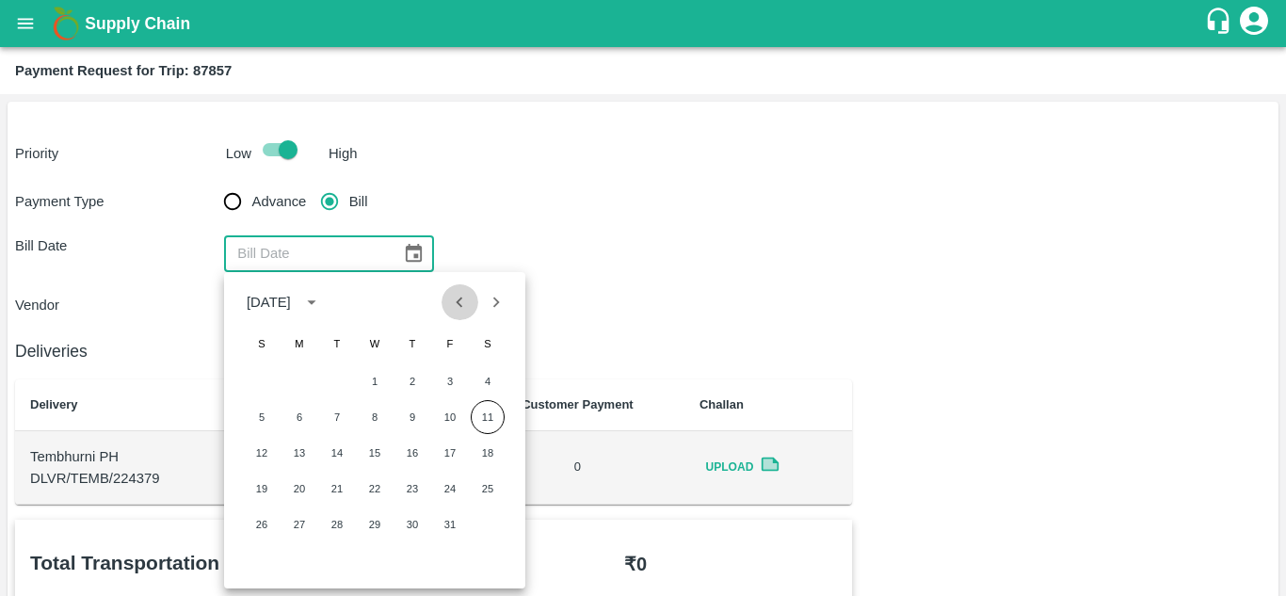
click at [466, 302] on icon "Previous month" at bounding box center [459, 302] width 21 height 21
click at [374, 417] on button "10" at bounding box center [375, 417] width 34 height 34
type input "[DATE]"
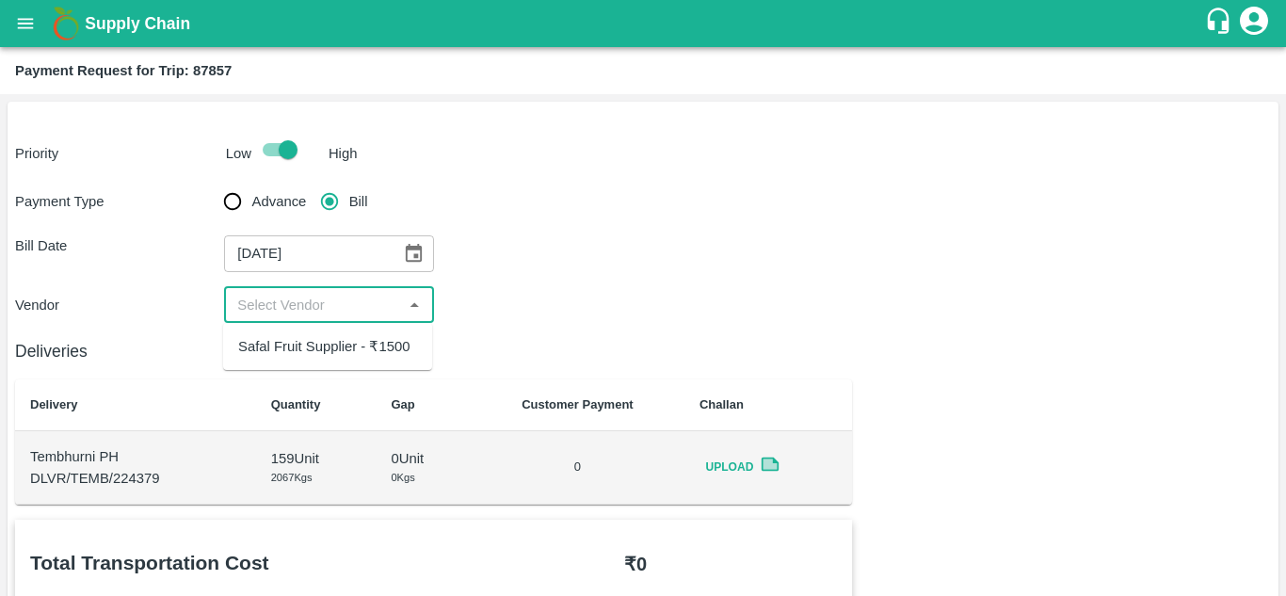
drag, startPoint x: 346, startPoint y: 299, endPoint x: 324, endPoint y: 359, distance: 63.2
click at [324, 359] on body "Supply Chain Payment Request for Trip: 87857 Priority Low High Payment Type Adv…" at bounding box center [643, 298] width 1286 height 596
click at [324, 359] on div "Safal Fruit Supplier - ₹1500" at bounding box center [327, 347] width 209 height 32
type input "Safal Fruit Supplier - ₹1500"
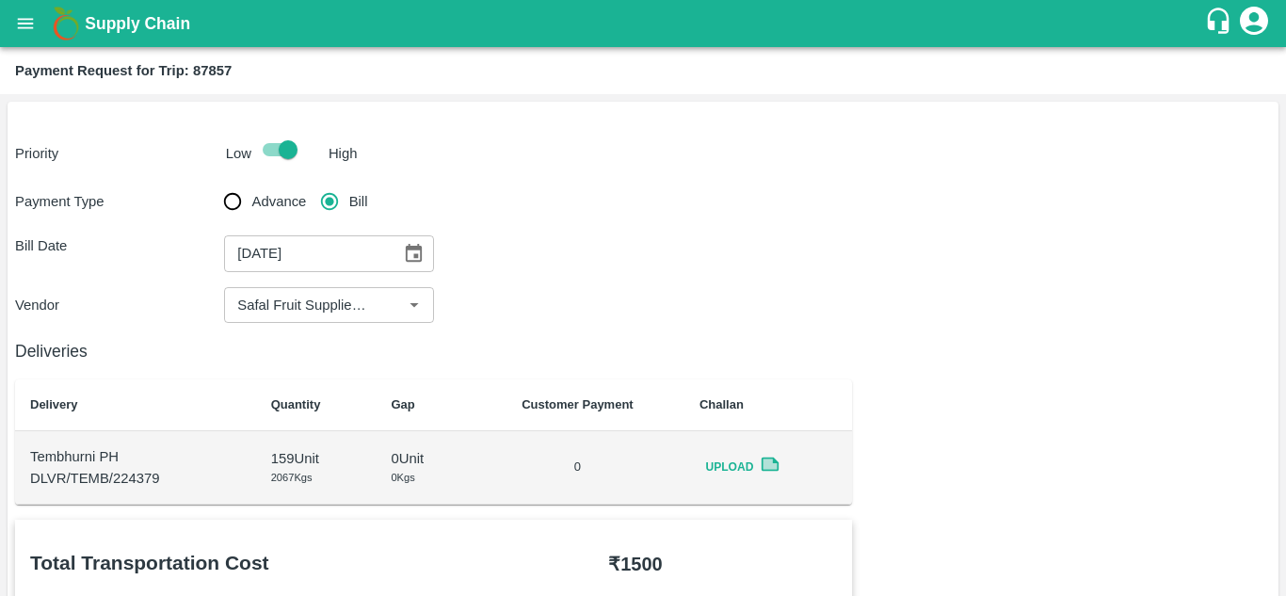
click at [510, 276] on div "Payment Type Advance Bill Bill Date [DATE] ​ Vendor ​" at bounding box center [643, 253] width 1256 height 140
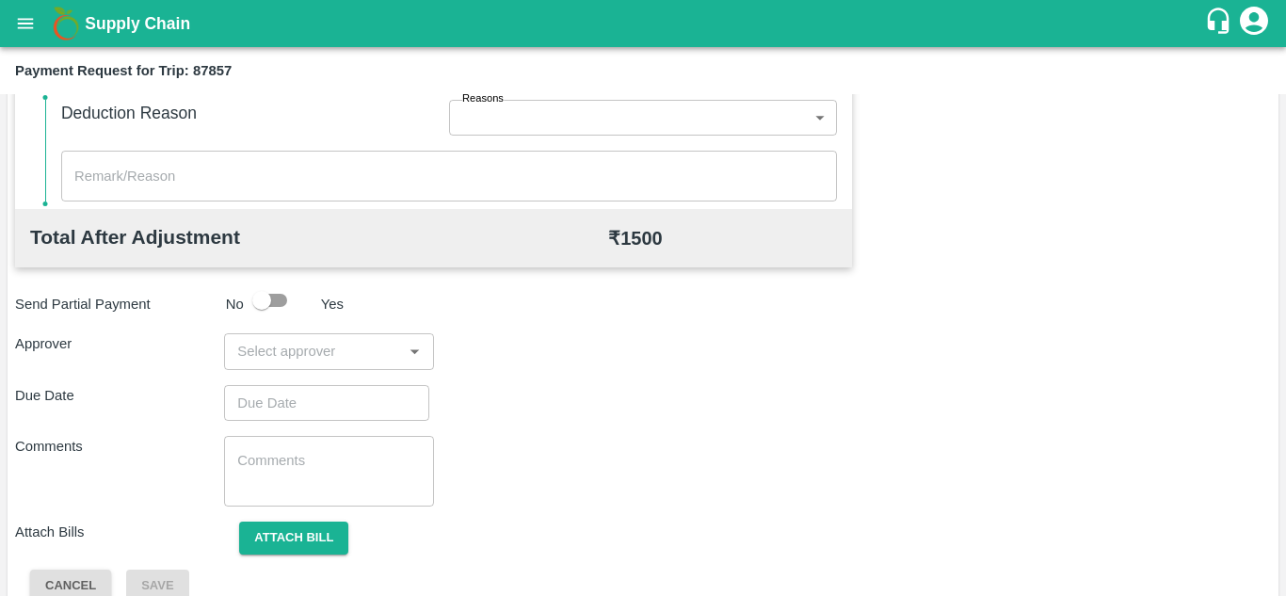
scroll to position [857, 0]
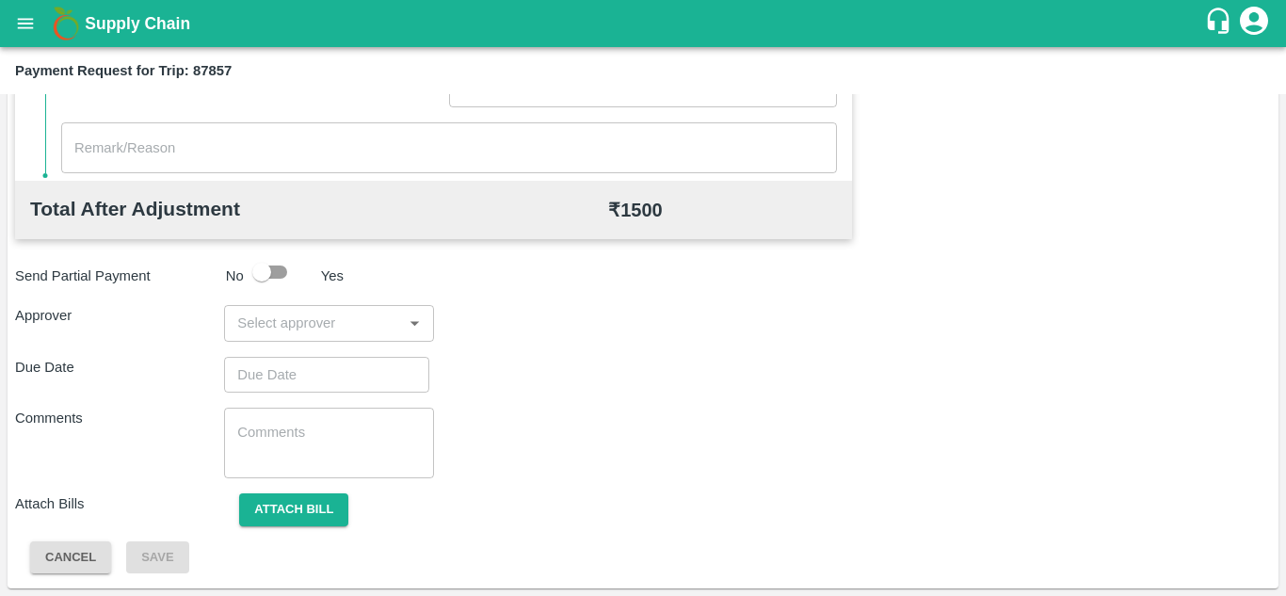
click at [280, 328] on input "input" at bounding box center [313, 323] width 167 height 24
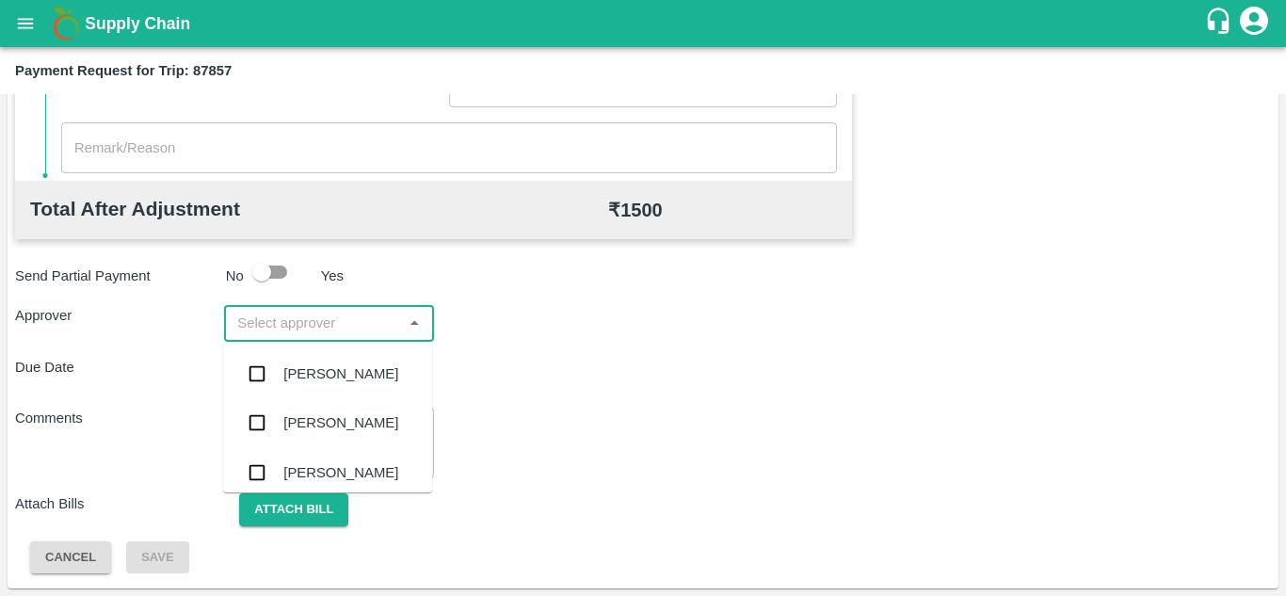
click at [264, 321] on input "input" at bounding box center [313, 323] width 167 height 24
type input "PRASA"
click at [321, 385] on div "[PERSON_NAME]" at bounding box center [327, 373] width 209 height 49
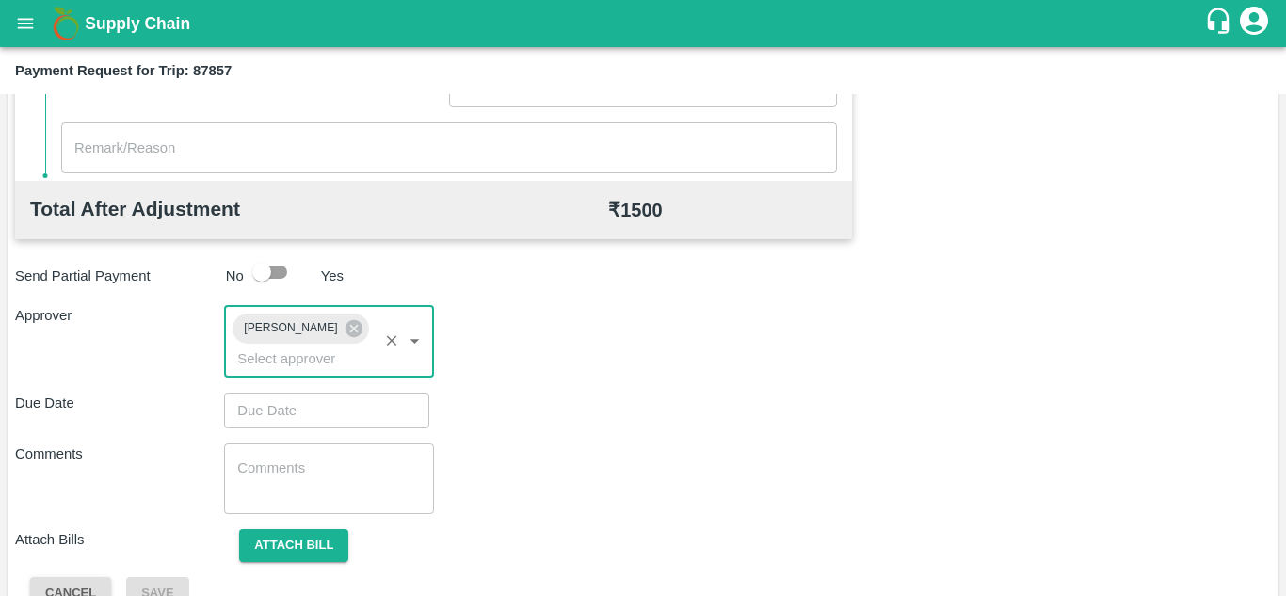
type input "DD/MM/YYYY hh:mm aa"
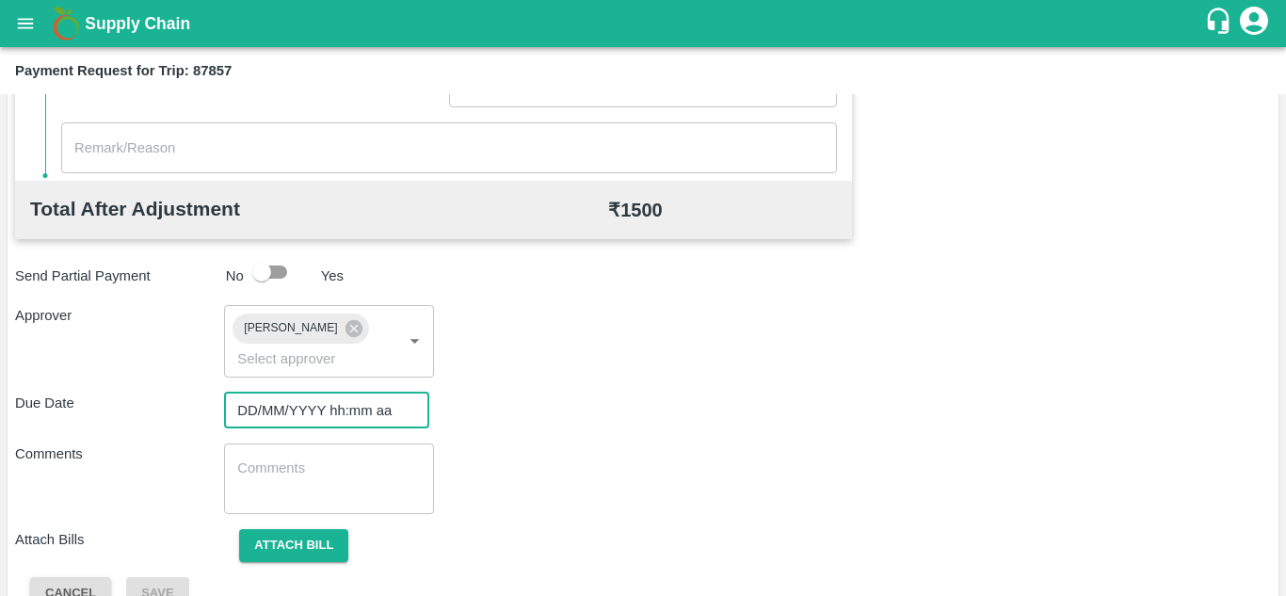
click at [266, 403] on input "DD/MM/YYYY hh:mm aa" at bounding box center [320, 411] width 192 height 36
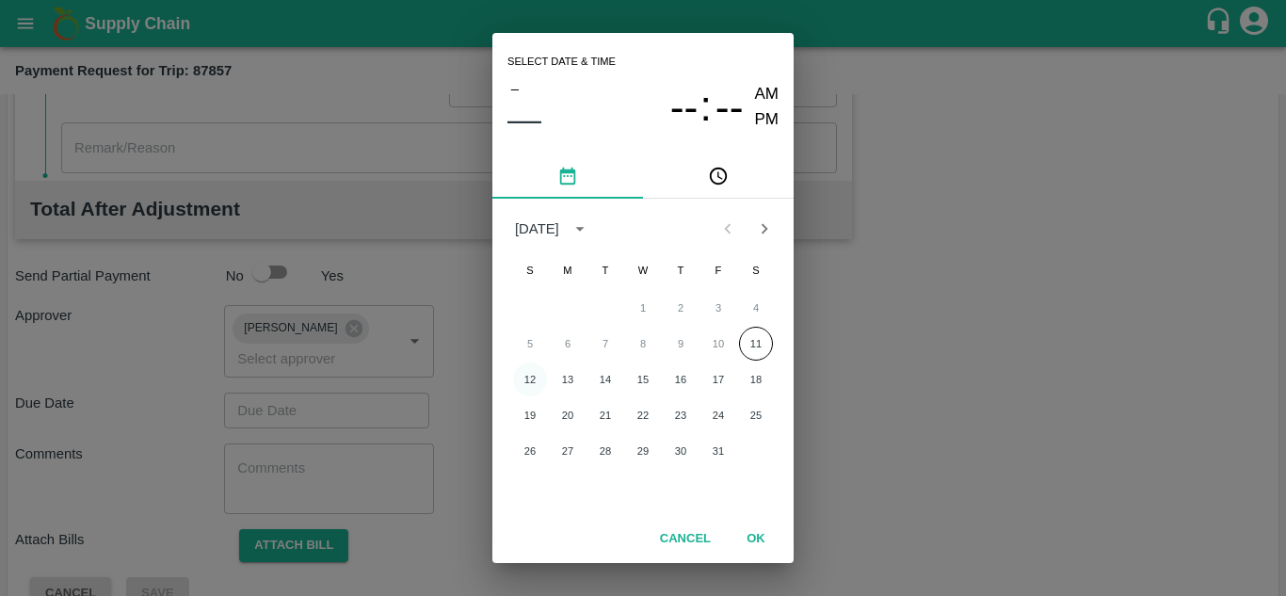
click at [528, 382] on button "12" at bounding box center [530, 380] width 34 height 34
type input "[DATE] 12:00 AM"
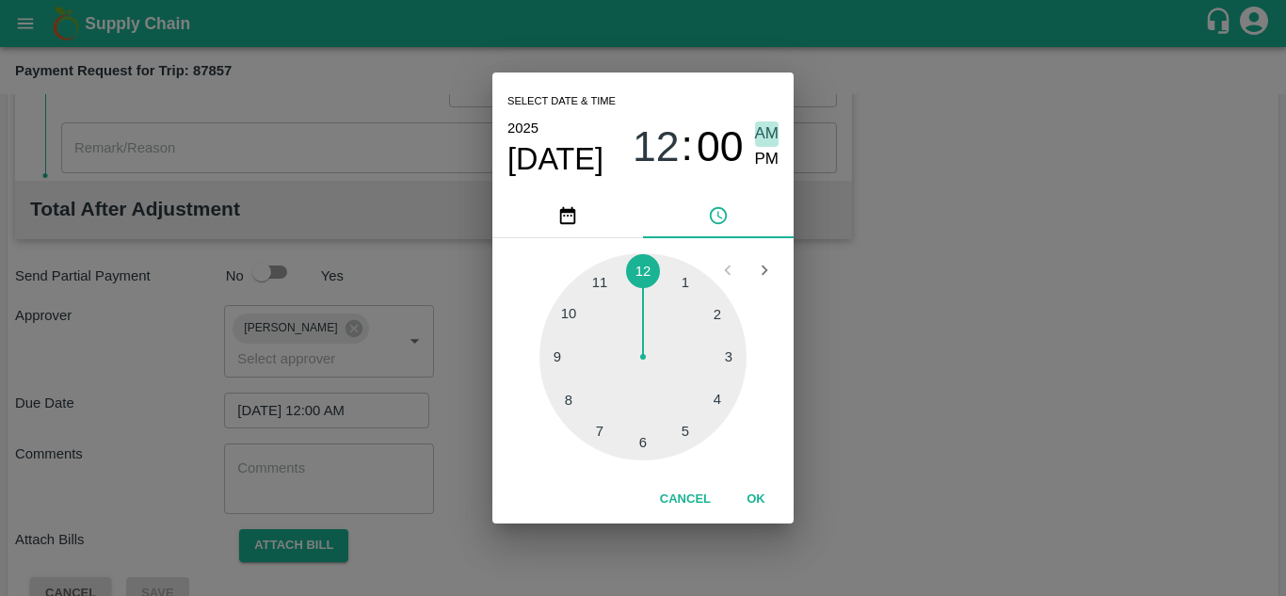
click at [770, 125] on span "AM" at bounding box center [767, 133] width 24 height 25
click at [755, 499] on button "OK" at bounding box center [756, 499] width 60 height 33
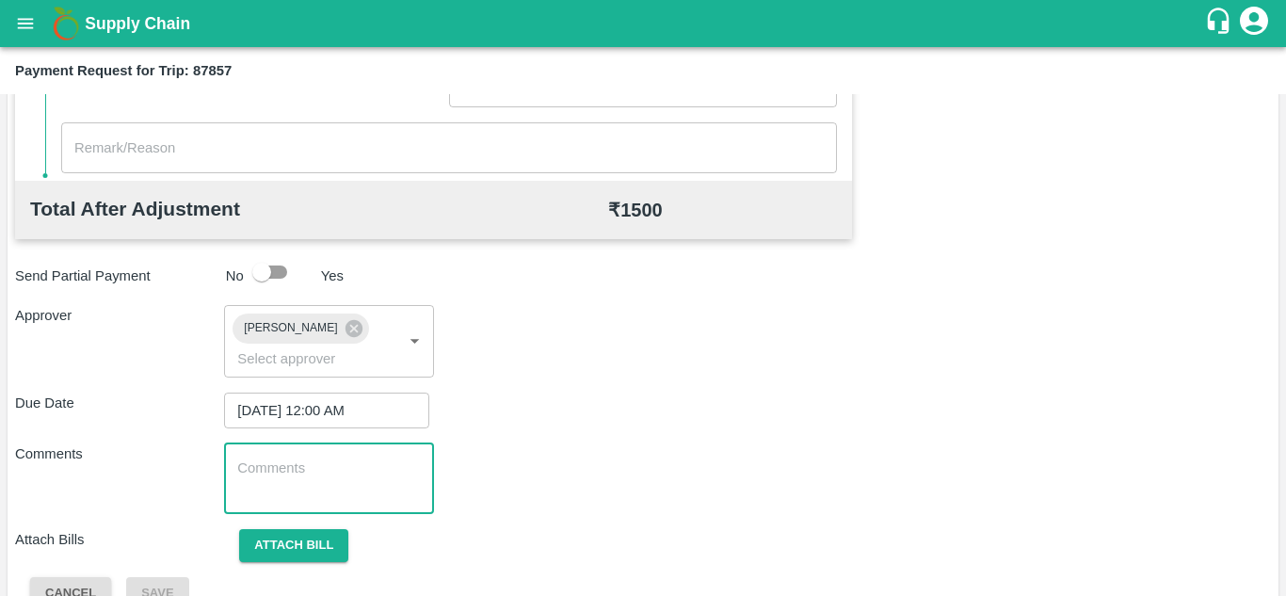
click at [353, 491] on textarea at bounding box center [328, 479] width 183 height 40
paste textarea "174935"
click at [309, 475] on textarea "174935" at bounding box center [328, 479] width 183 height 40
type textarea "1"
type textarea "t"
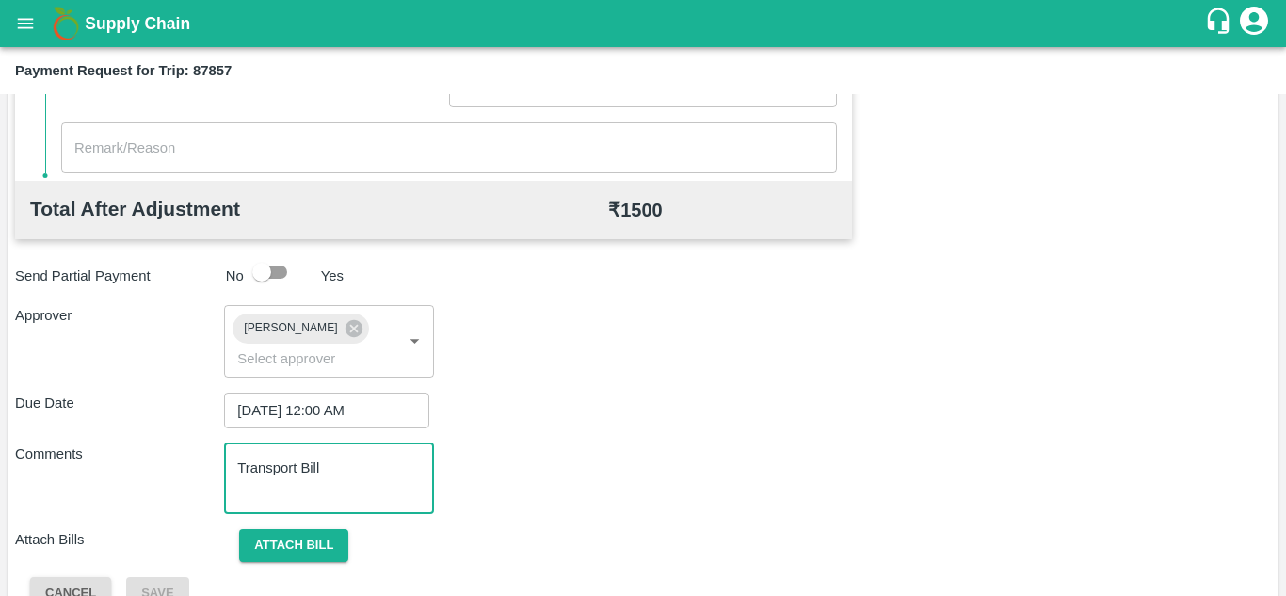
type textarea "Transport Bill"
click at [514, 451] on div "Comments Transport Bill x ​" at bounding box center [643, 479] width 1256 height 71
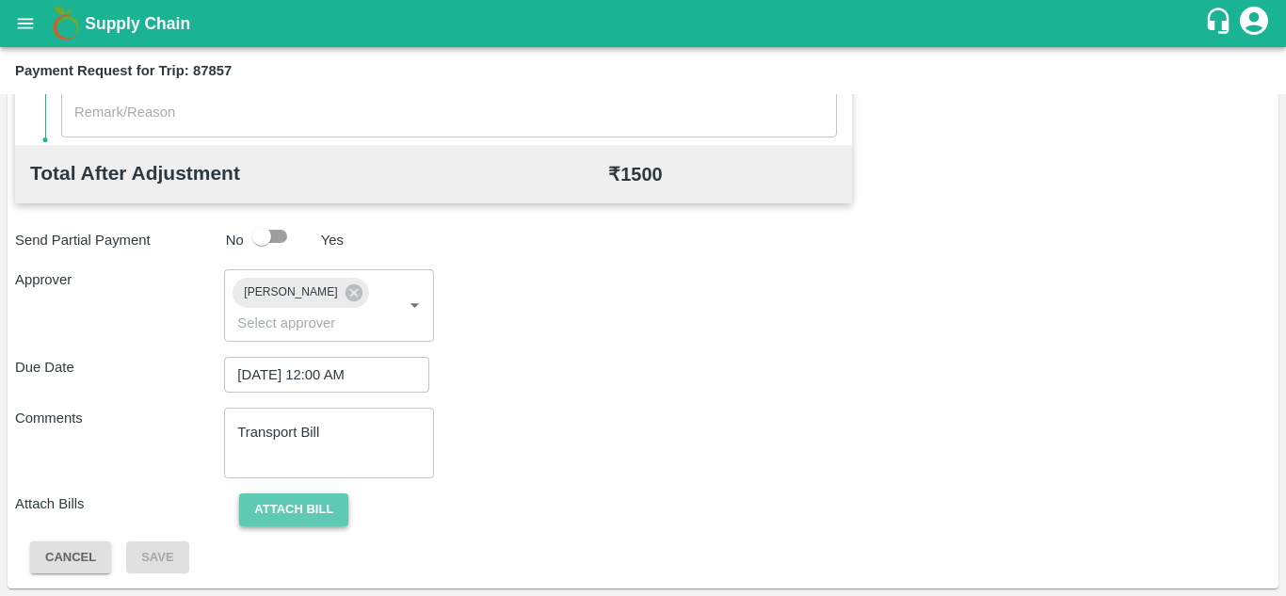
click at [309, 511] on button "Attach bill" at bounding box center [293, 509] width 109 height 33
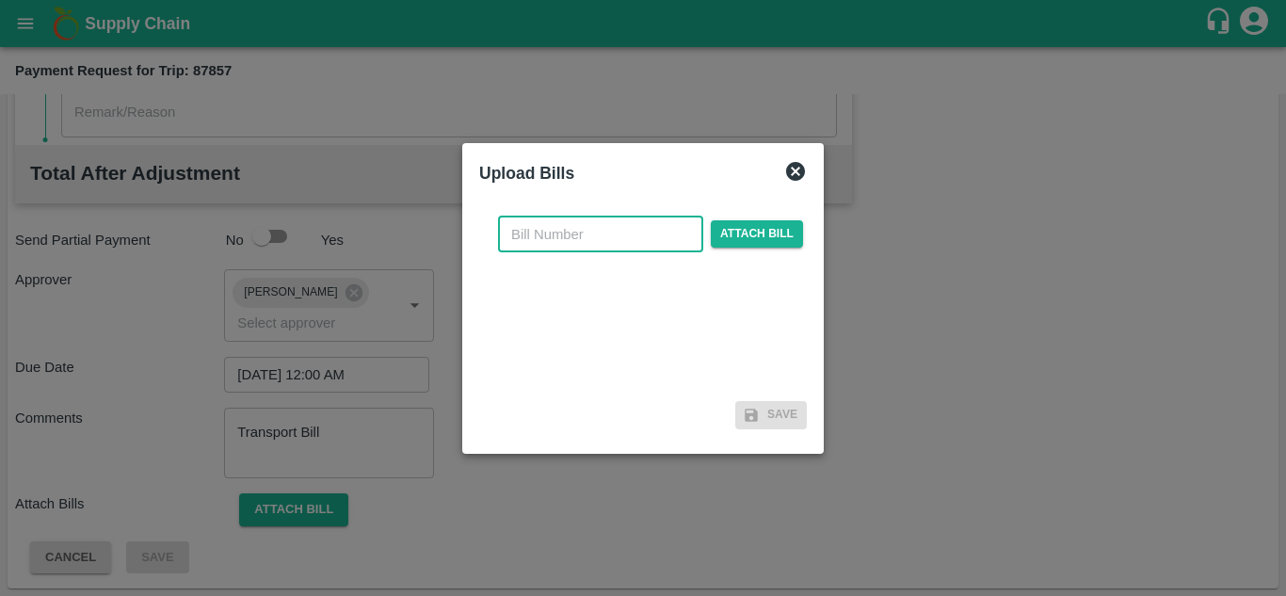
click at [556, 233] on input "text" at bounding box center [600, 235] width 205 height 36
type input "SAFAL-558"
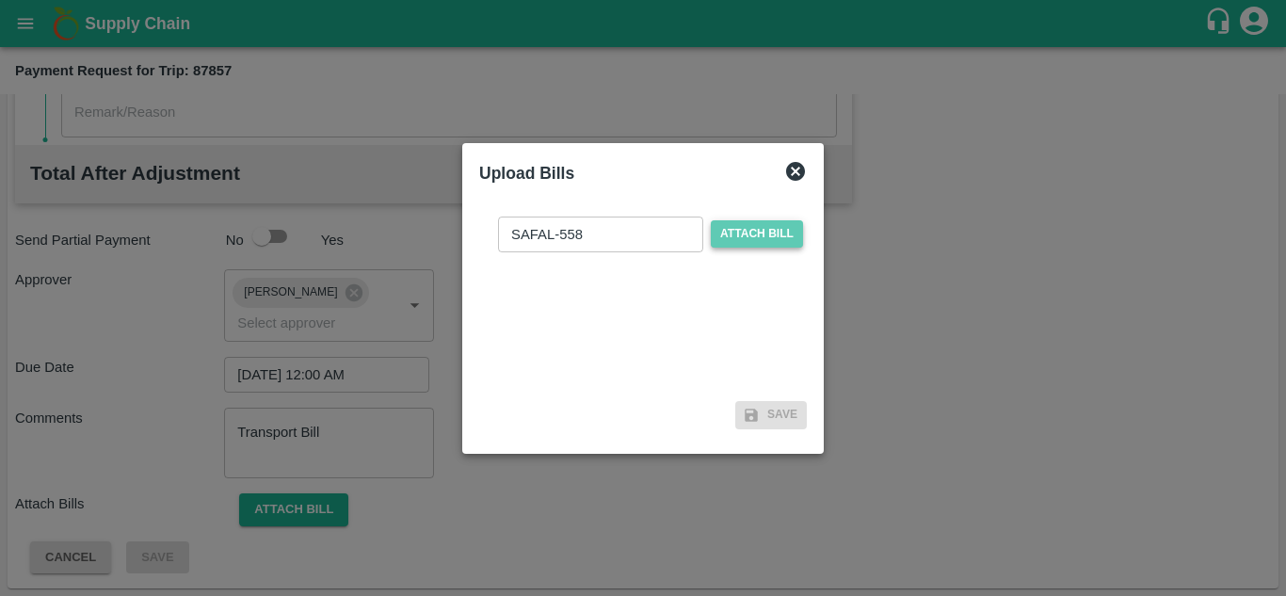
click at [767, 224] on span "Attach bill" at bounding box center [757, 233] width 92 height 27
click at [0, 0] on input "Attach bill" at bounding box center [0, 0] width 0 height 0
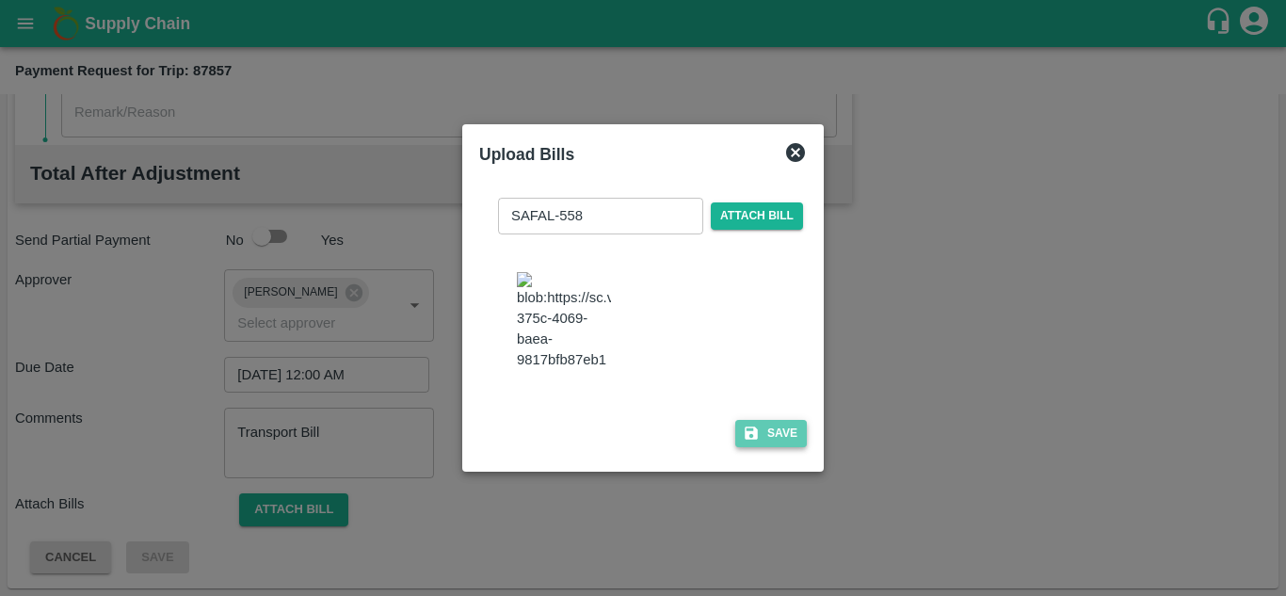
click at [790, 447] on button "Save" at bounding box center [771, 433] width 72 height 27
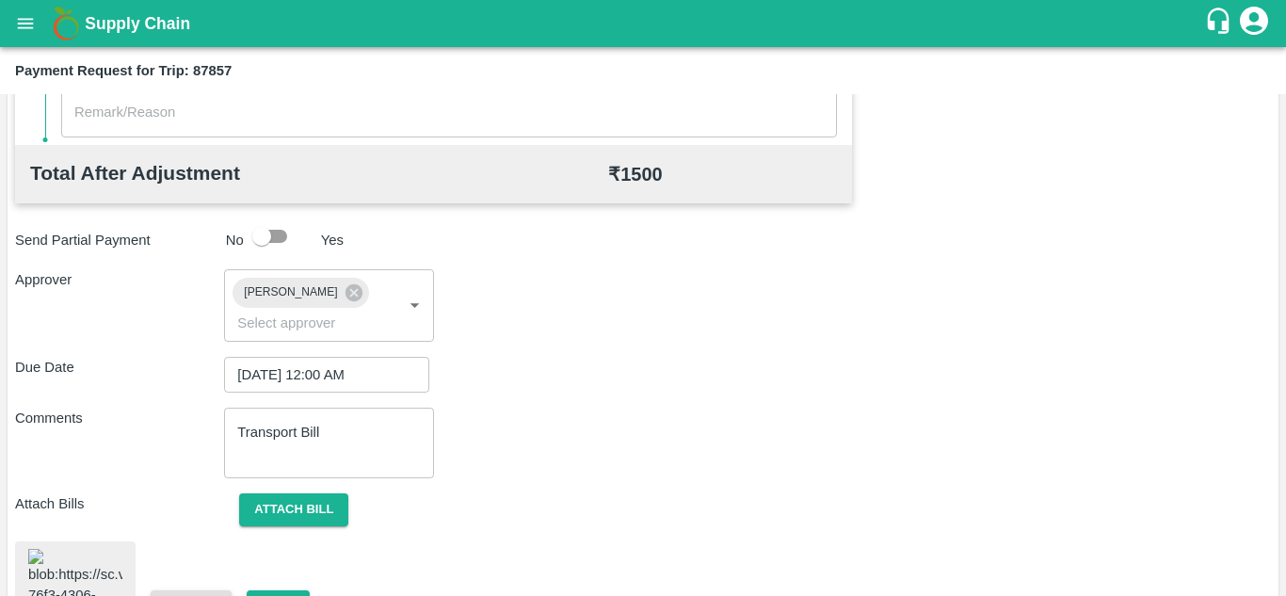
scroll to position [1019, 0]
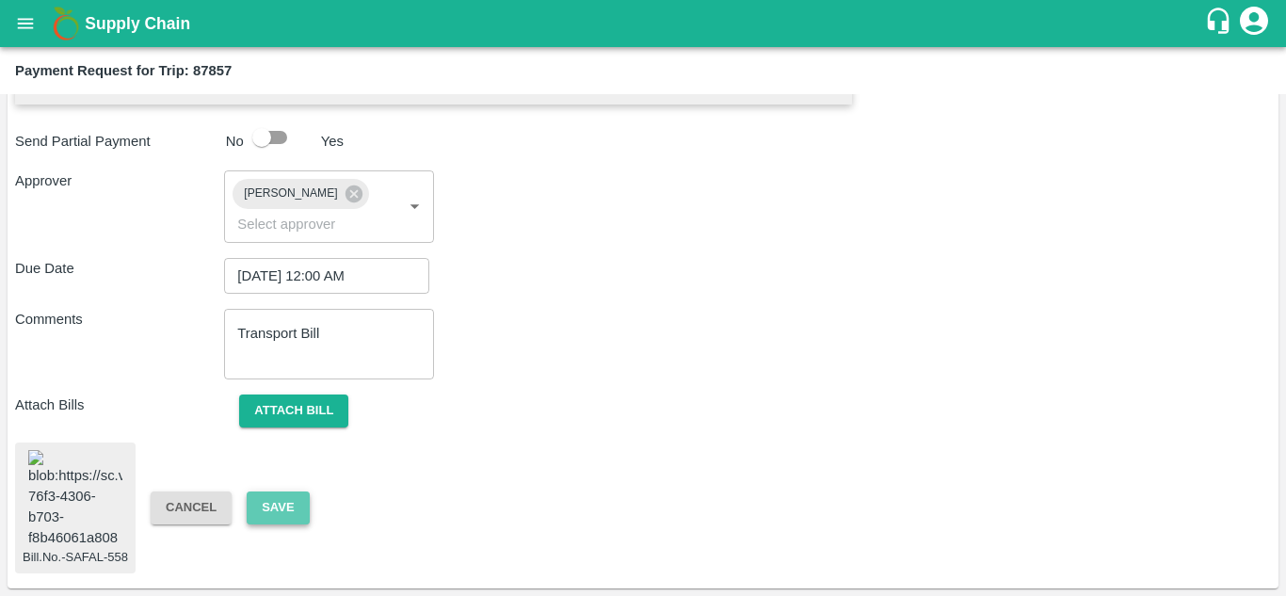
click at [271, 495] on button "Save" at bounding box center [278, 508] width 62 height 33
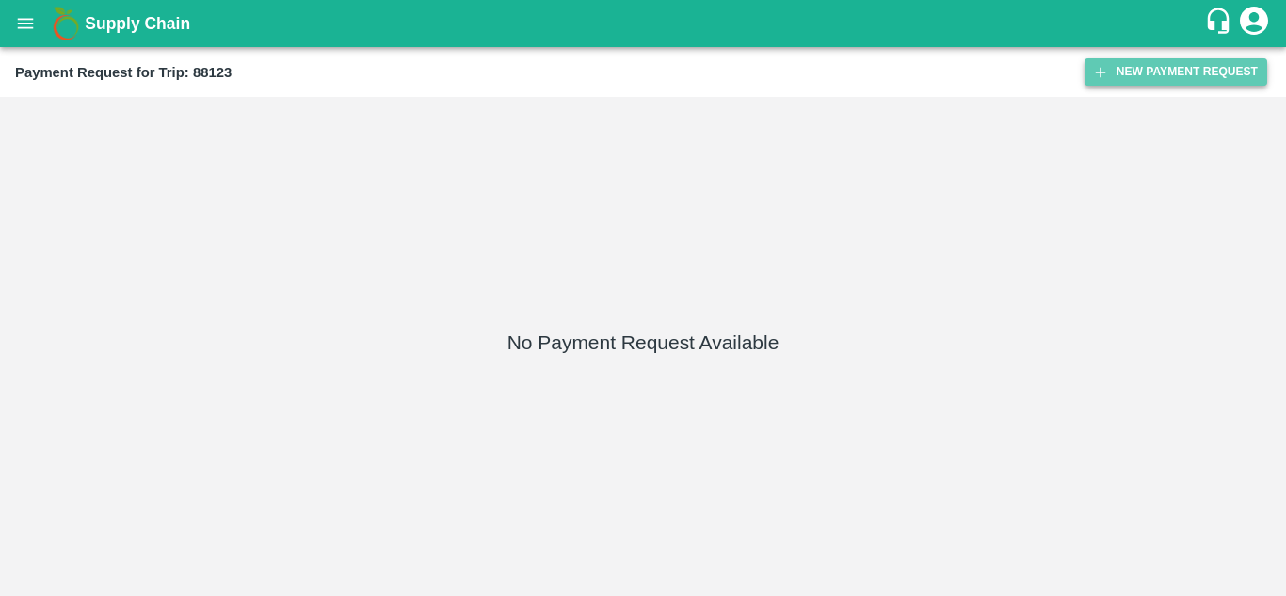
click at [1154, 63] on button "New Payment Request" at bounding box center [1176, 71] width 183 height 27
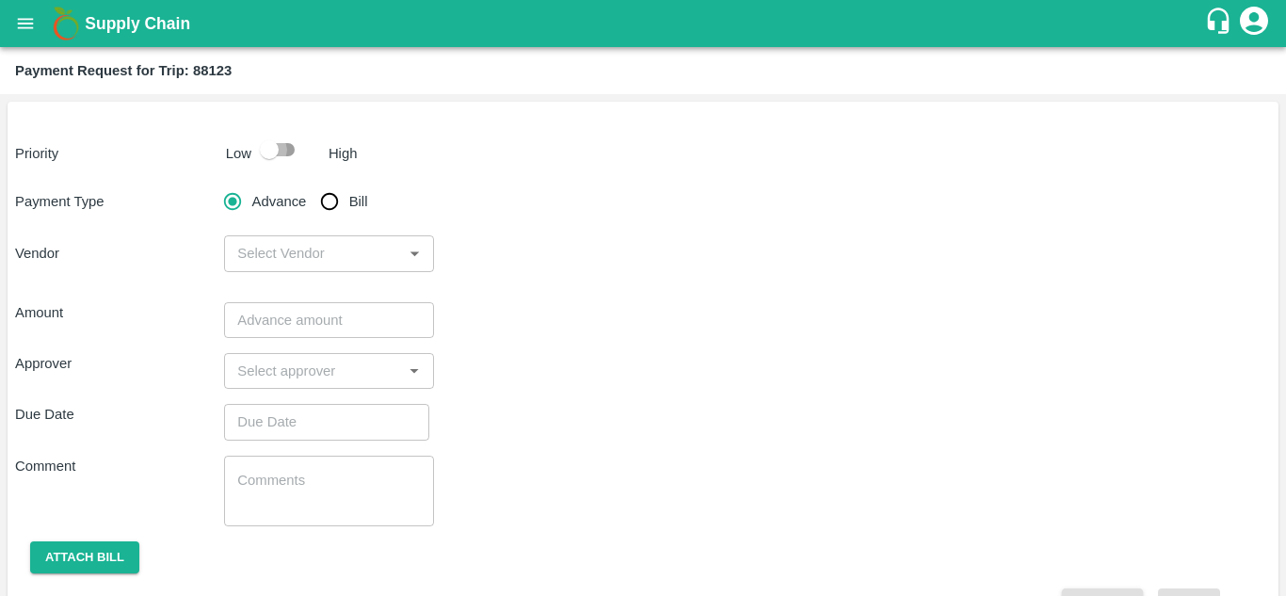
click at [287, 151] on input "checkbox" at bounding box center [269, 150] width 107 height 36
checkbox input "true"
click at [326, 198] on input "Bill" at bounding box center [330, 202] width 38 height 38
radio input "true"
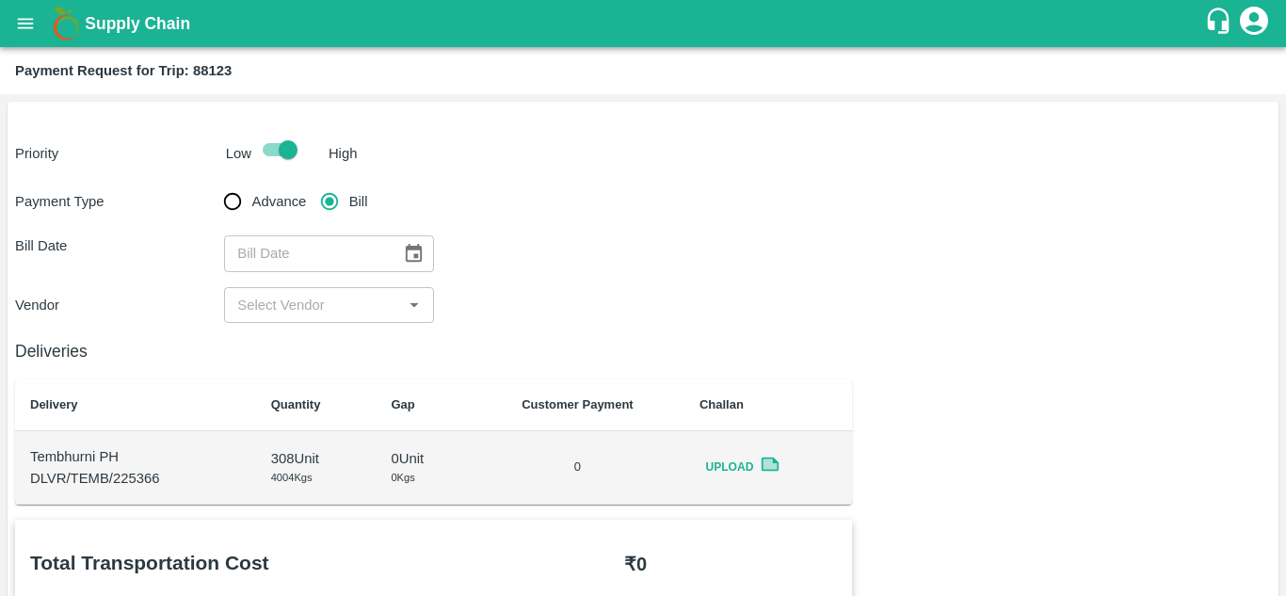
click at [414, 257] on icon "Choose date" at bounding box center [414, 253] width 16 height 18
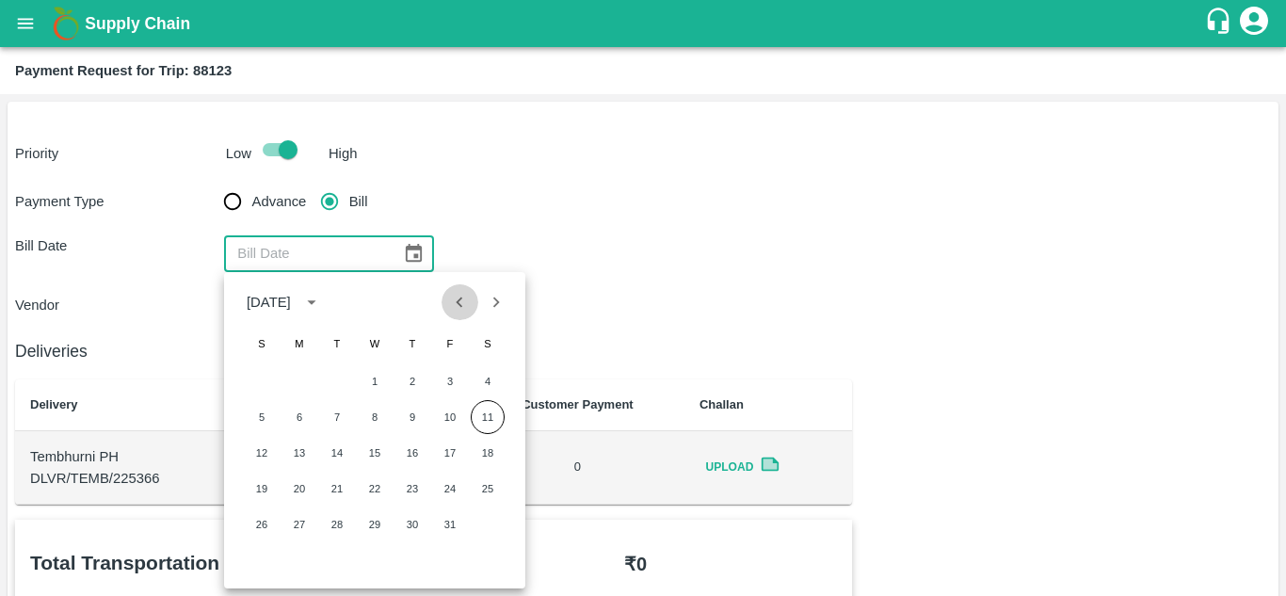
click at [460, 300] on icon "Previous month" at bounding box center [460, 302] width 7 height 10
click at [488, 417] on button "13" at bounding box center [488, 417] width 34 height 34
type input "[DATE]"
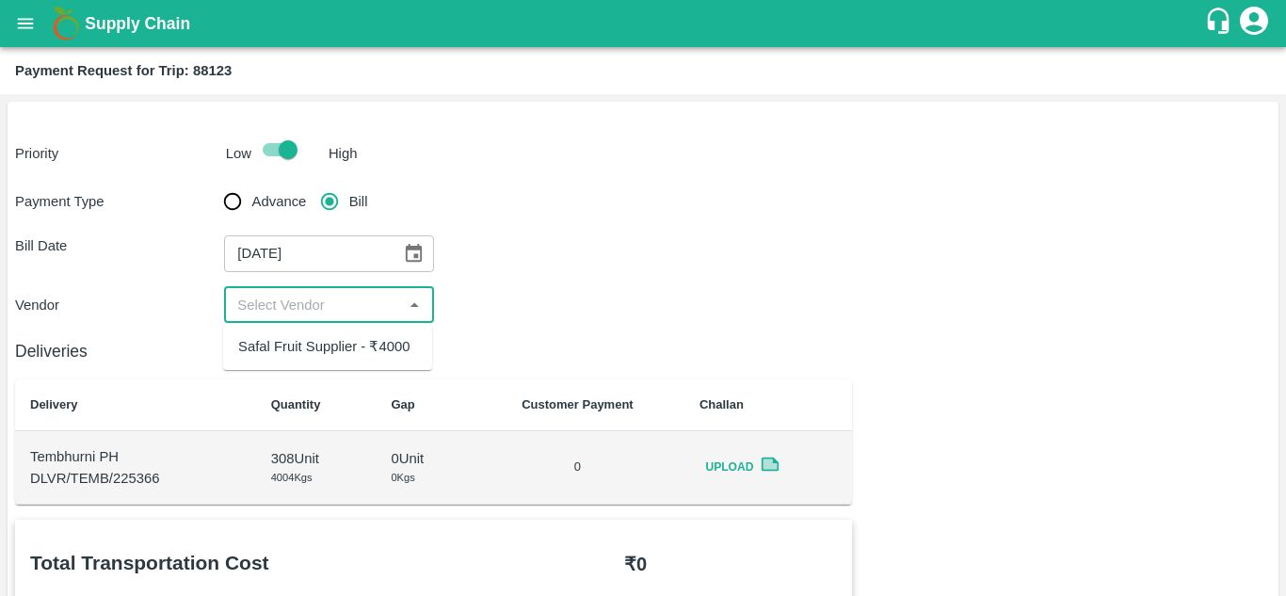
click at [315, 295] on input "input" at bounding box center [313, 305] width 167 height 24
click at [312, 348] on div "Safal Fruit Supplier - ₹4000" at bounding box center [323, 346] width 171 height 21
type input "Safal Fruit Supplier - ₹4000"
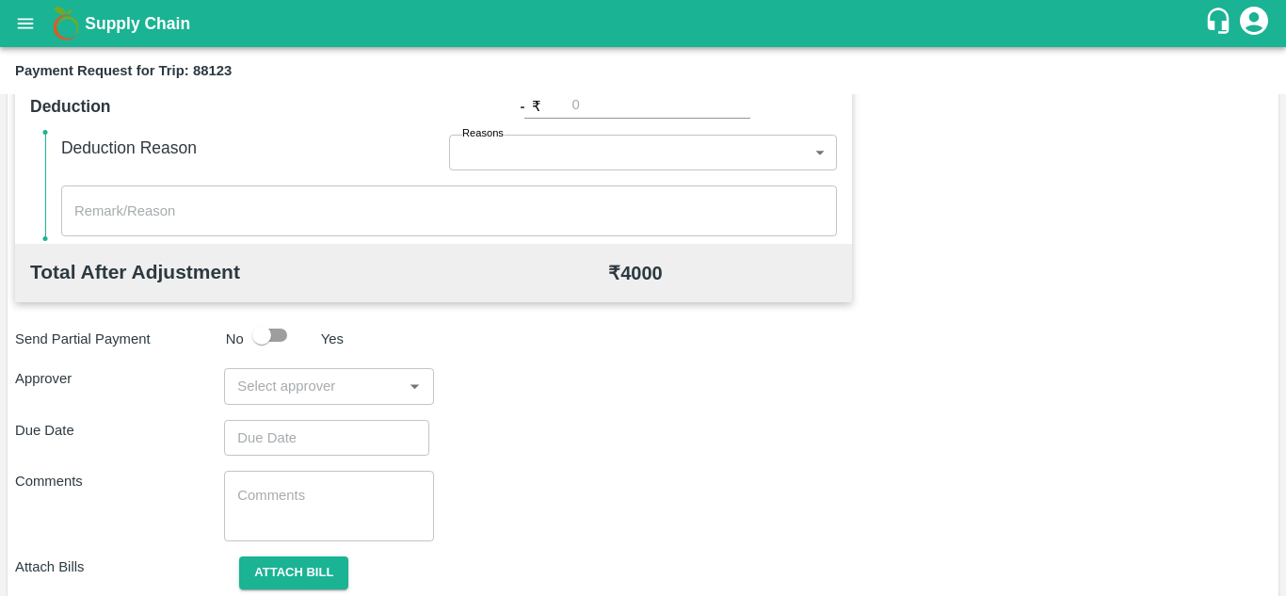
scroll to position [804, 0]
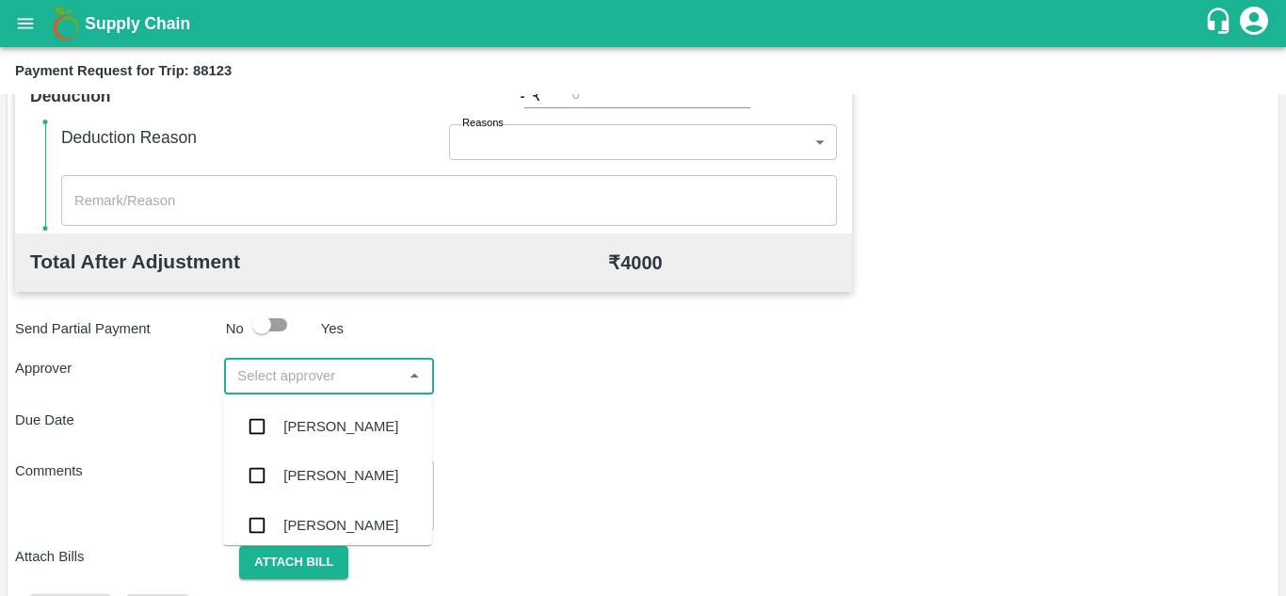
click at [279, 377] on input "input" at bounding box center [313, 375] width 167 height 24
type input "PRASA"
click at [315, 423] on div "[PERSON_NAME]" at bounding box center [340, 426] width 115 height 21
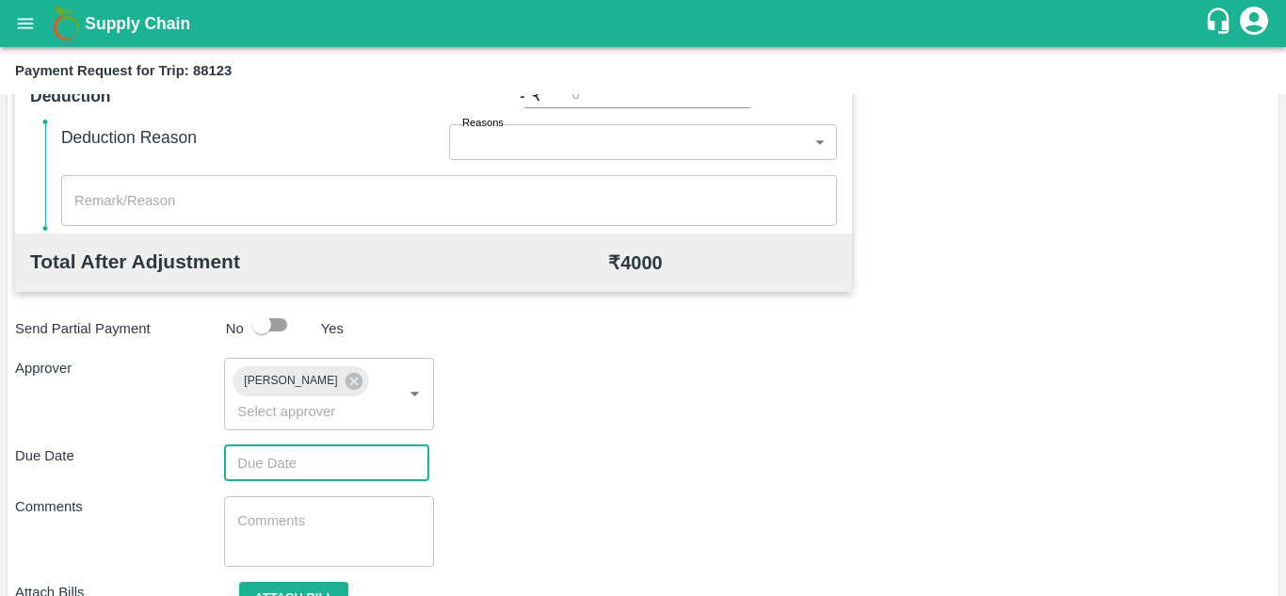
type input "DD/MM/YYYY hh:mm aa"
click at [234, 467] on input "DD/MM/YYYY hh:mm aa" at bounding box center [320, 463] width 192 height 36
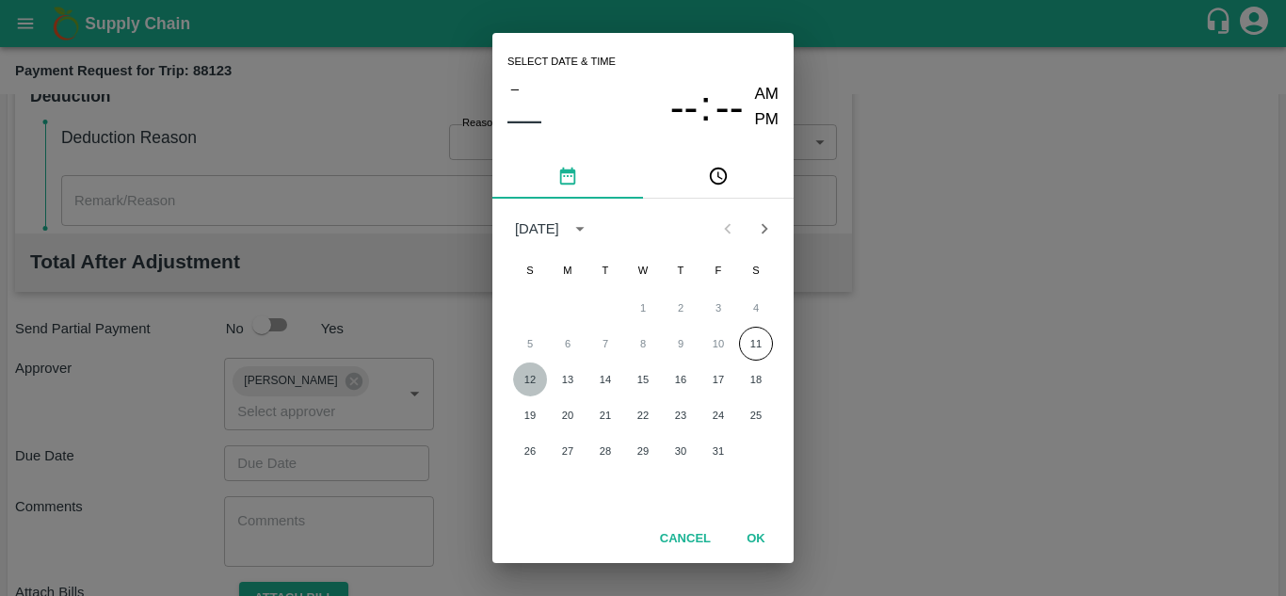
click at [532, 374] on button "12" at bounding box center [530, 380] width 34 height 34
type input "[DATE] 12:00 AM"
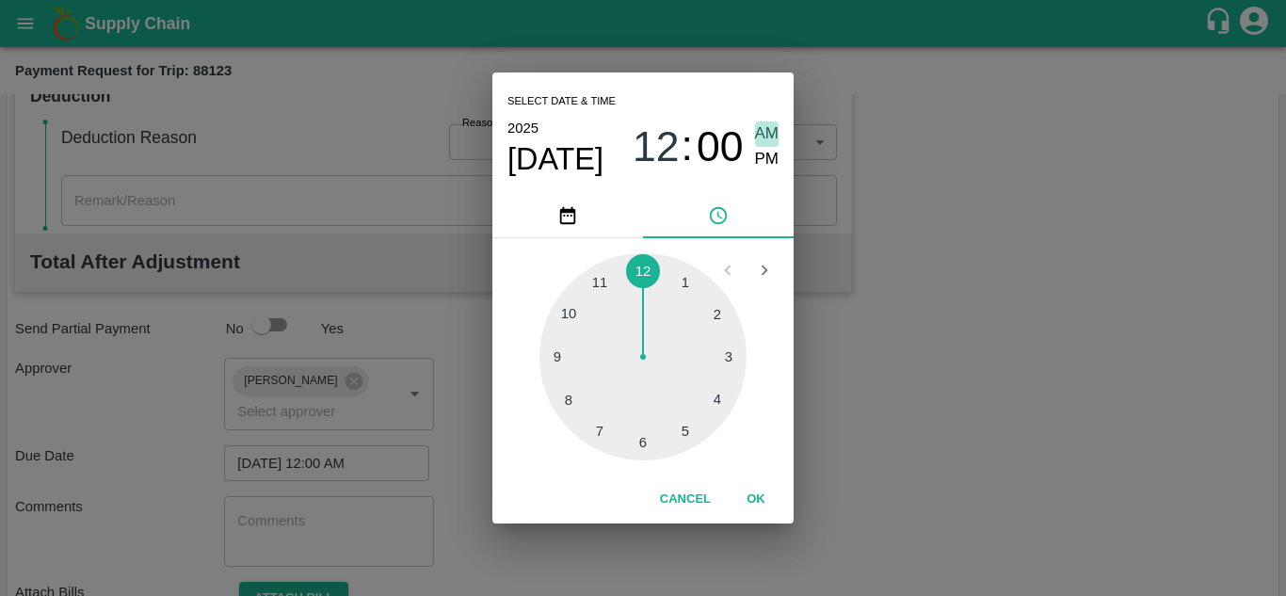
click at [763, 136] on span "AM" at bounding box center [767, 133] width 24 height 25
click at [757, 500] on button "OK" at bounding box center [756, 499] width 60 height 33
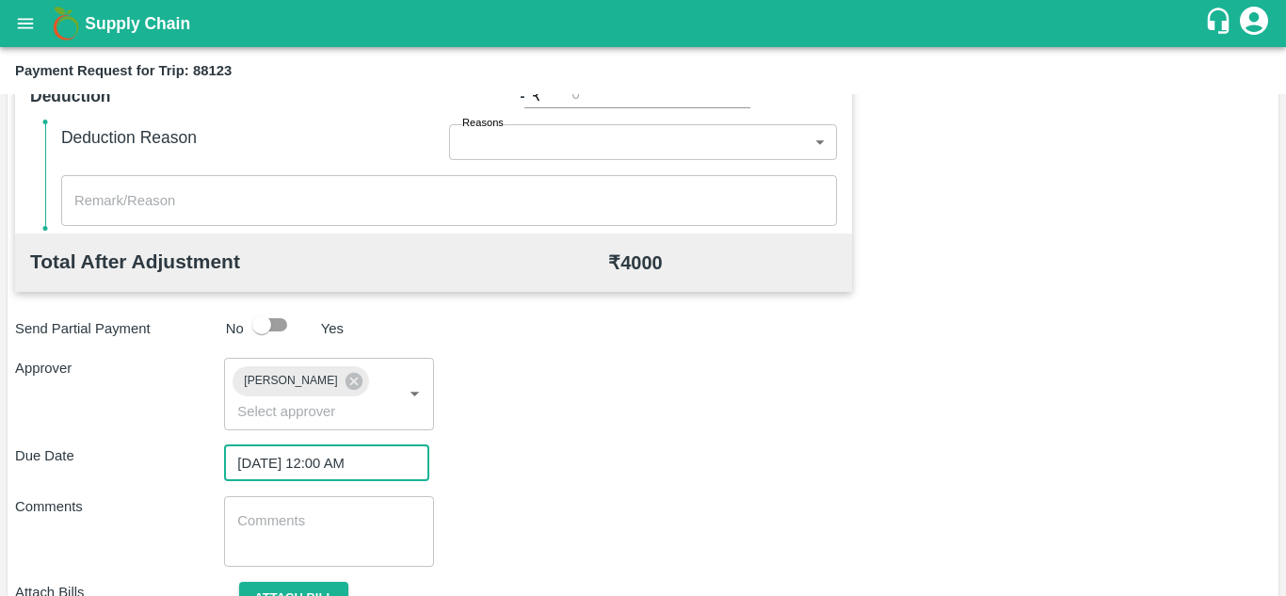
scroll to position [893, 0]
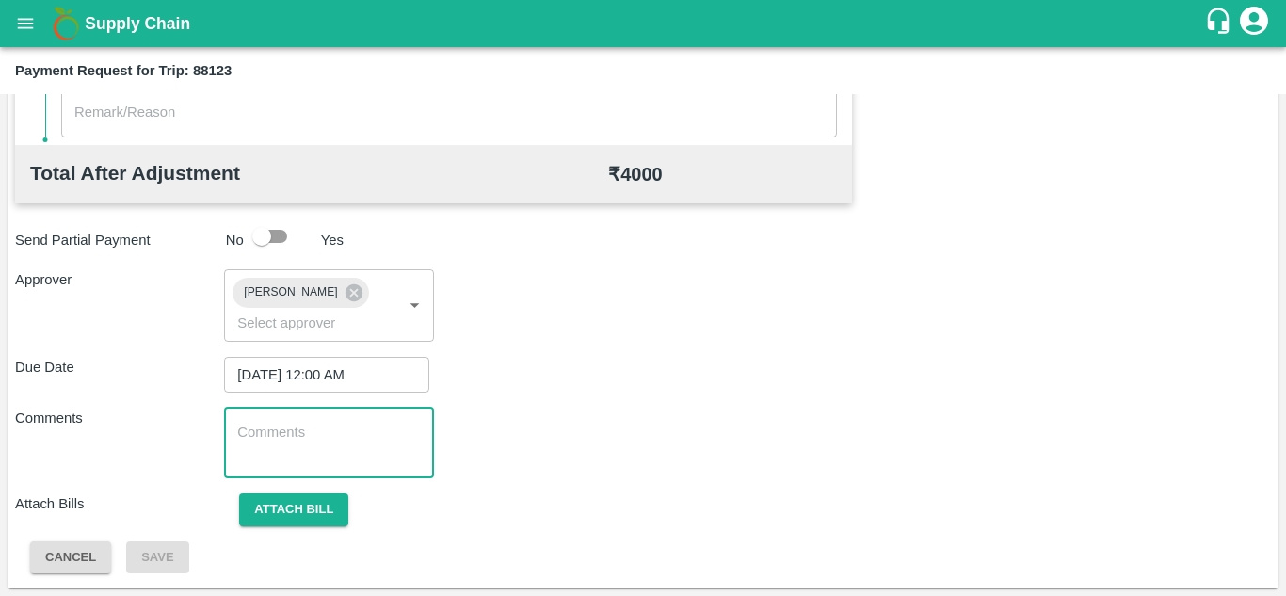
click at [310, 444] on textarea at bounding box center [328, 443] width 183 height 40
paste textarea "Transport Bill"
type textarea "Transport Bill"
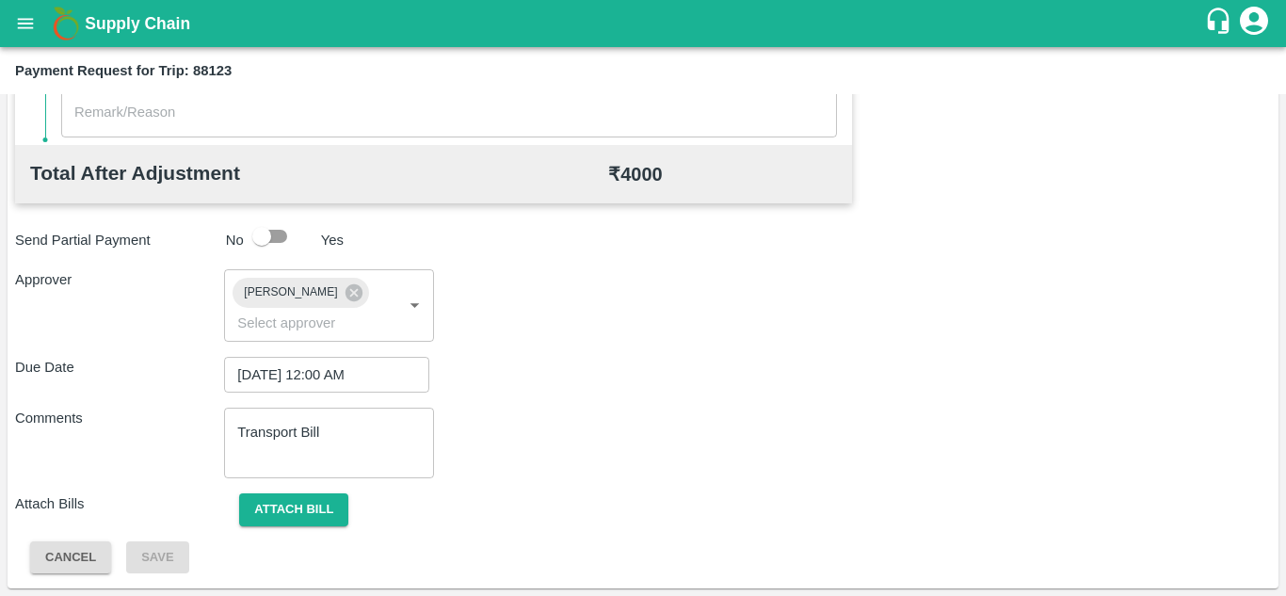
click at [624, 425] on div "Comments Transport Bill x ​" at bounding box center [643, 443] width 1256 height 71
click at [311, 500] on button "Attach bill" at bounding box center [293, 509] width 109 height 33
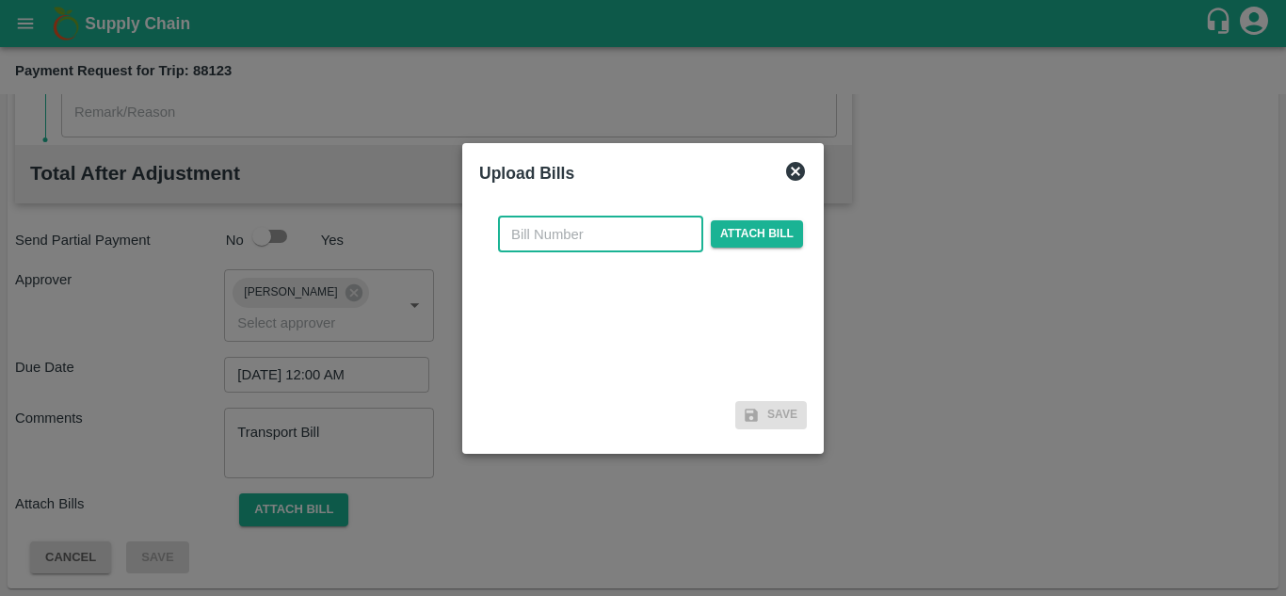
click at [539, 230] on input "text" at bounding box center [600, 235] width 205 height 36
type input "SAFAL-560"
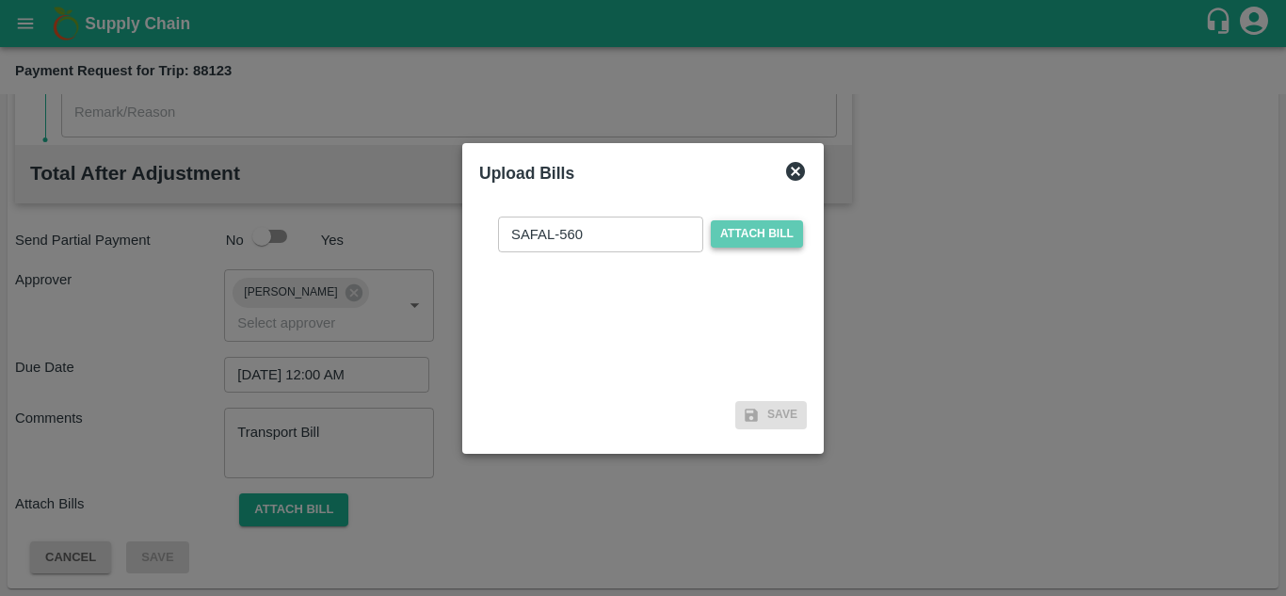
click at [763, 234] on span "Attach bill" at bounding box center [757, 233] width 92 height 27
click at [0, 0] on input "Attach bill" at bounding box center [0, 0] width 0 height 0
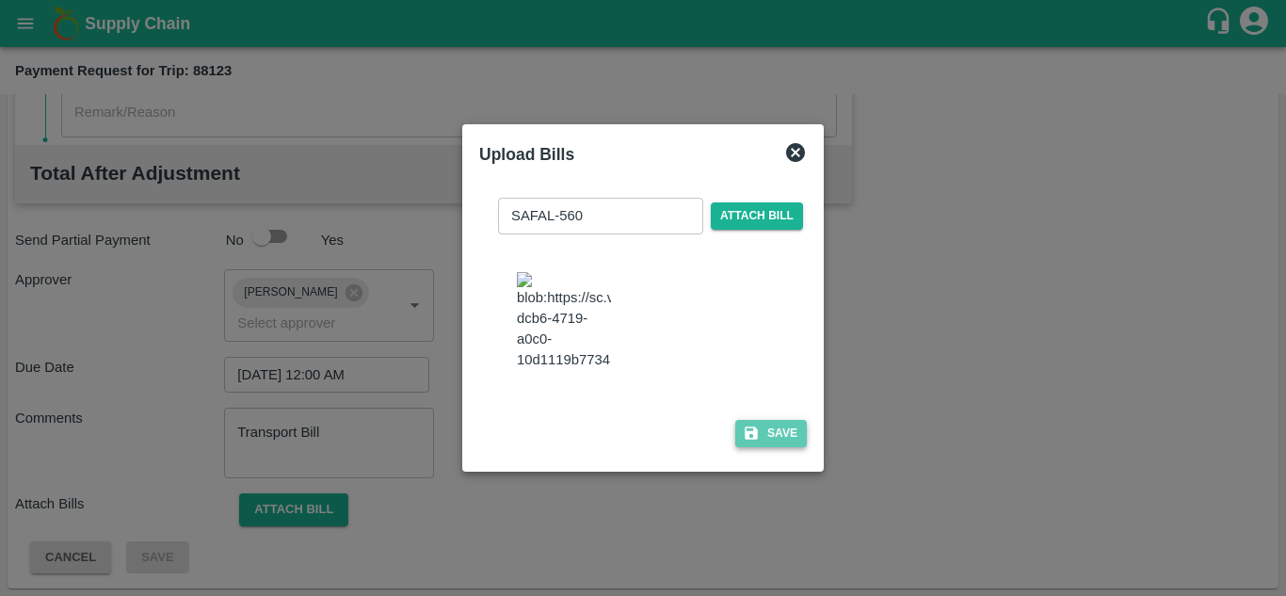
click at [786, 444] on button "Save" at bounding box center [771, 433] width 72 height 27
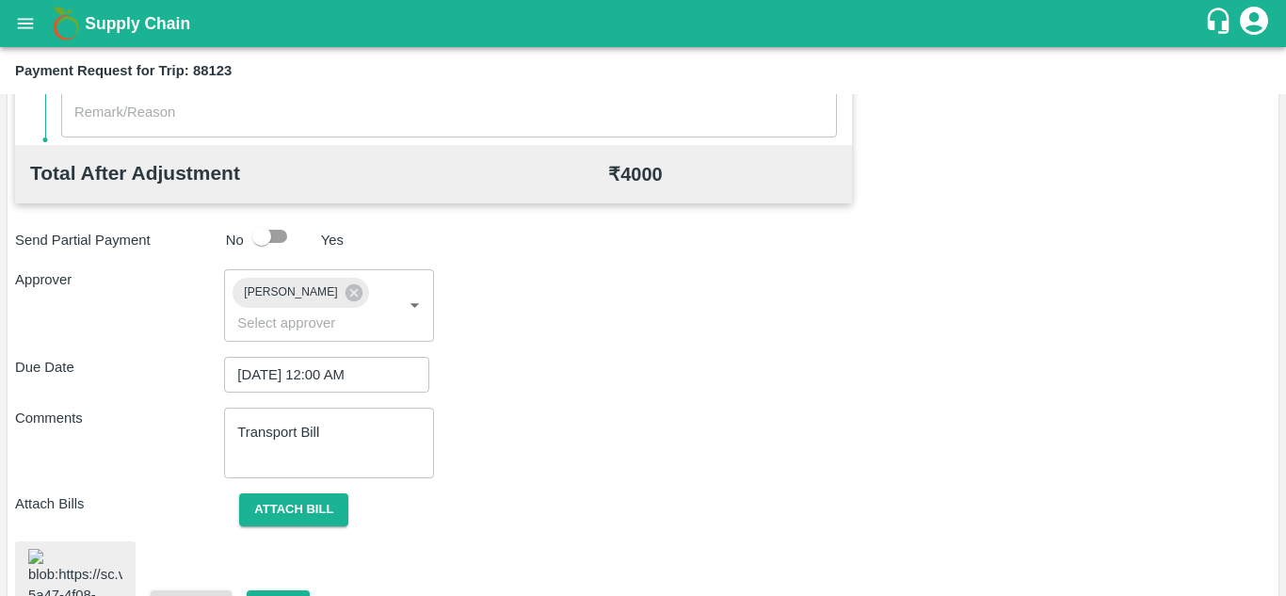
scroll to position [1015, 0]
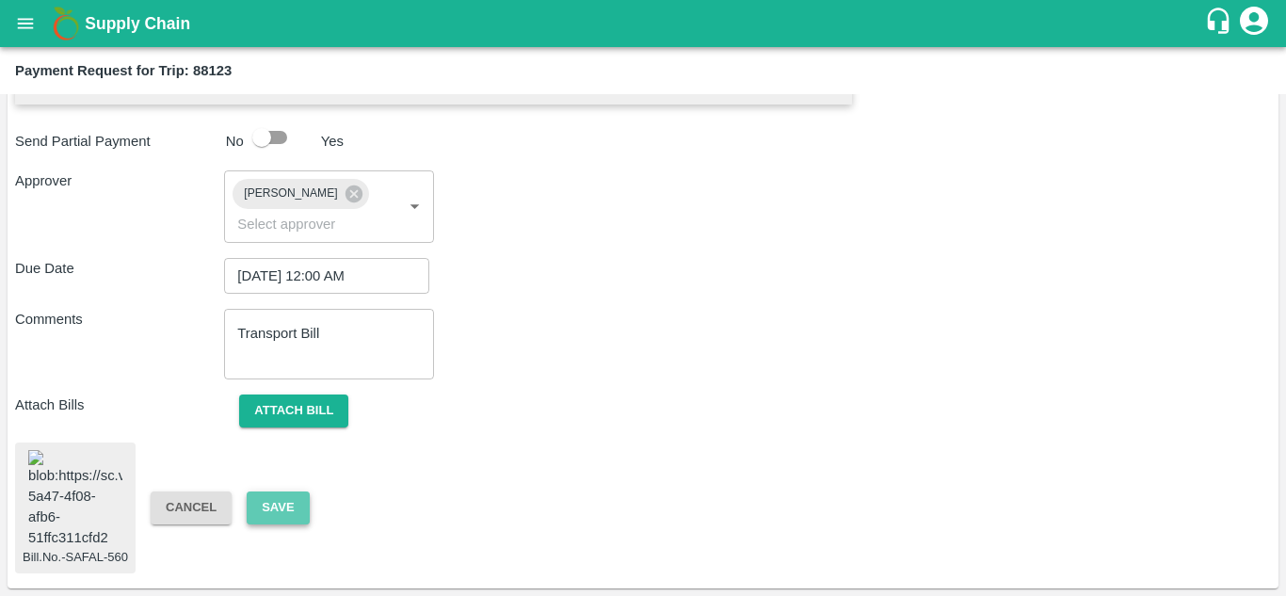
click at [297, 494] on button "Save" at bounding box center [278, 508] width 62 height 33
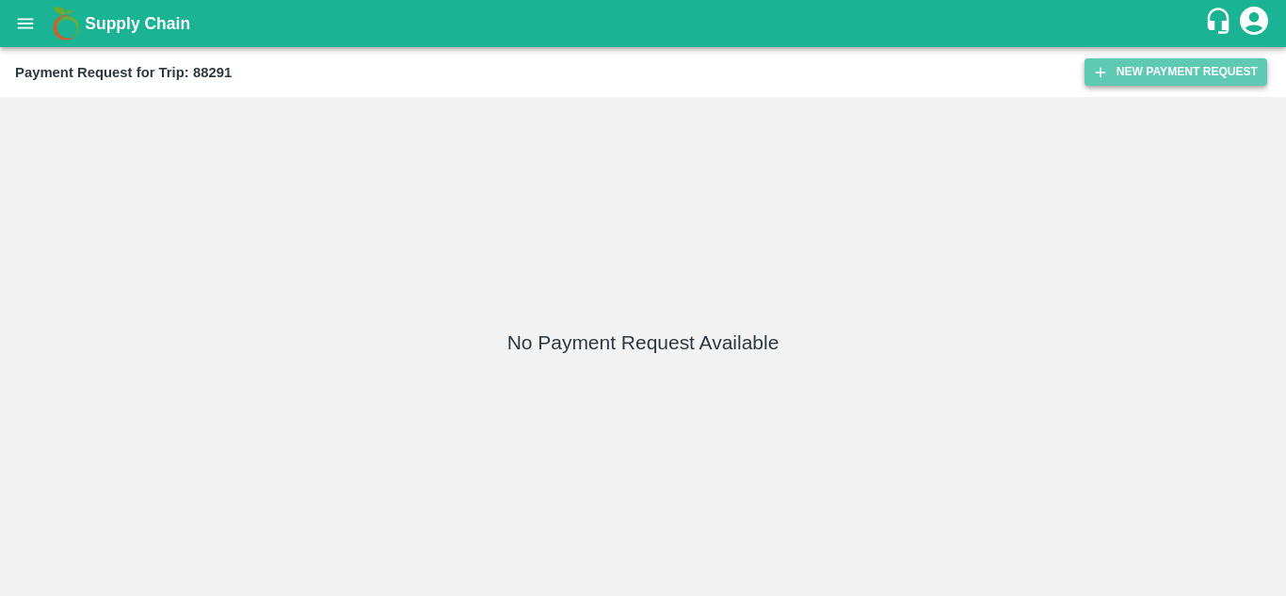
click at [1156, 76] on button "New Payment Request" at bounding box center [1176, 71] width 183 height 27
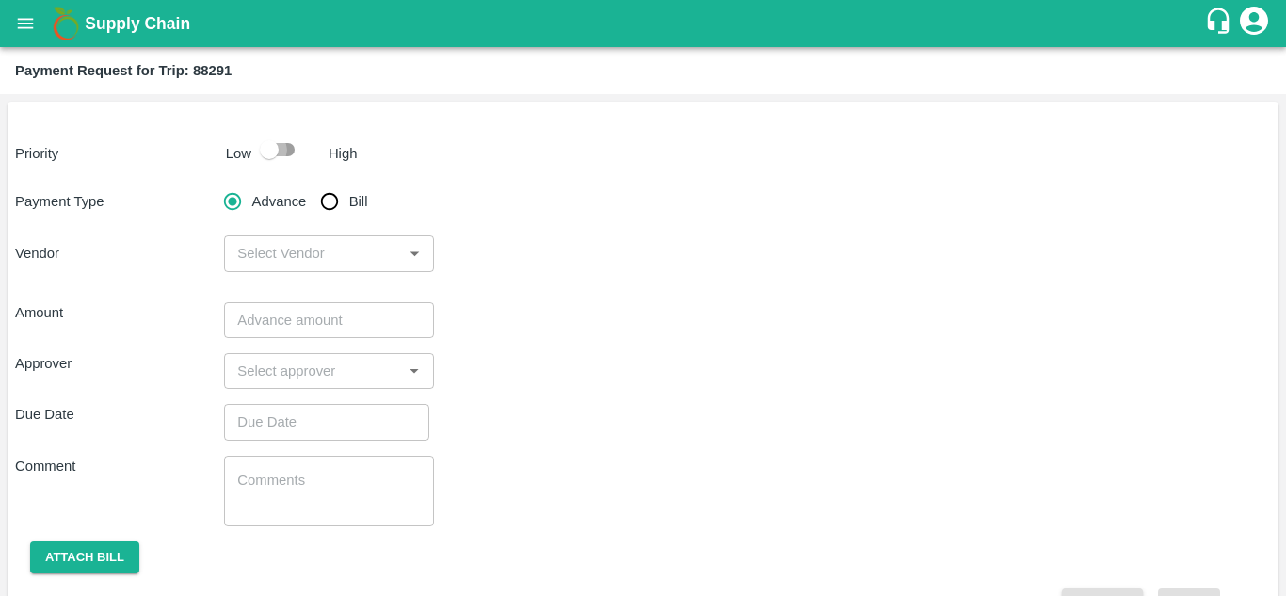
click at [290, 149] on input "checkbox" at bounding box center [269, 150] width 107 height 36
checkbox input "true"
click at [334, 202] on input "Bill" at bounding box center [330, 202] width 38 height 38
radio input "true"
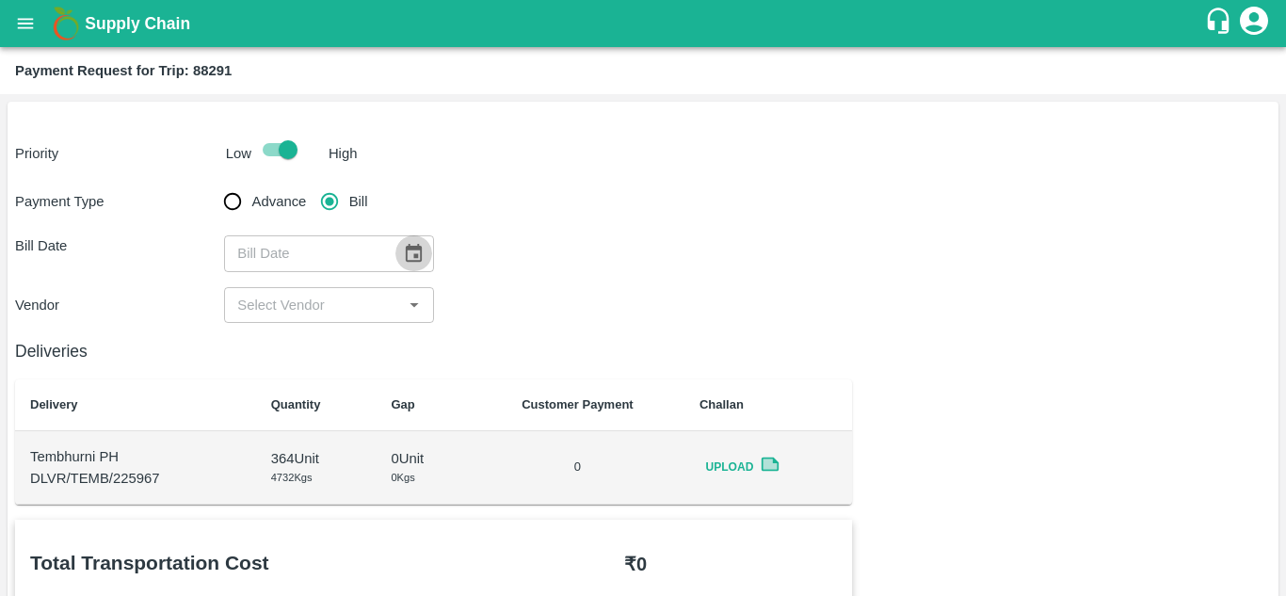
click at [418, 248] on icon "Choose date" at bounding box center [414, 253] width 16 height 18
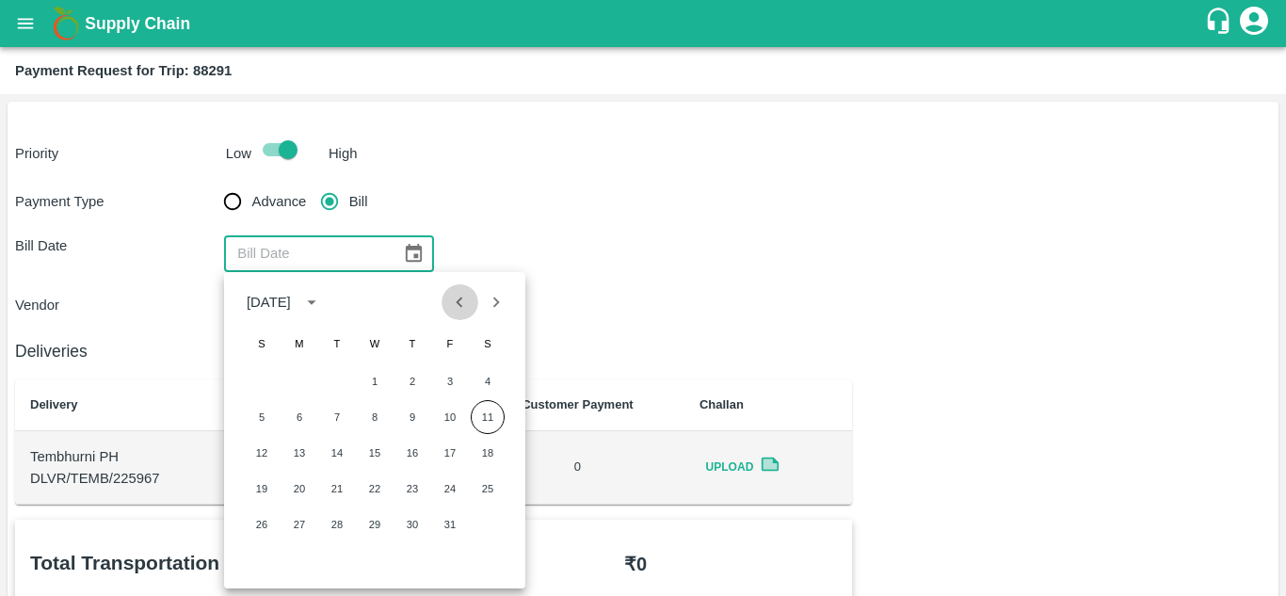
click at [463, 303] on icon "Previous month" at bounding box center [459, 302] width 21 height 21
click at [301, 453] on button "15" at bounding box center [300, 453] width 34 height 34
type input "[DATE]"
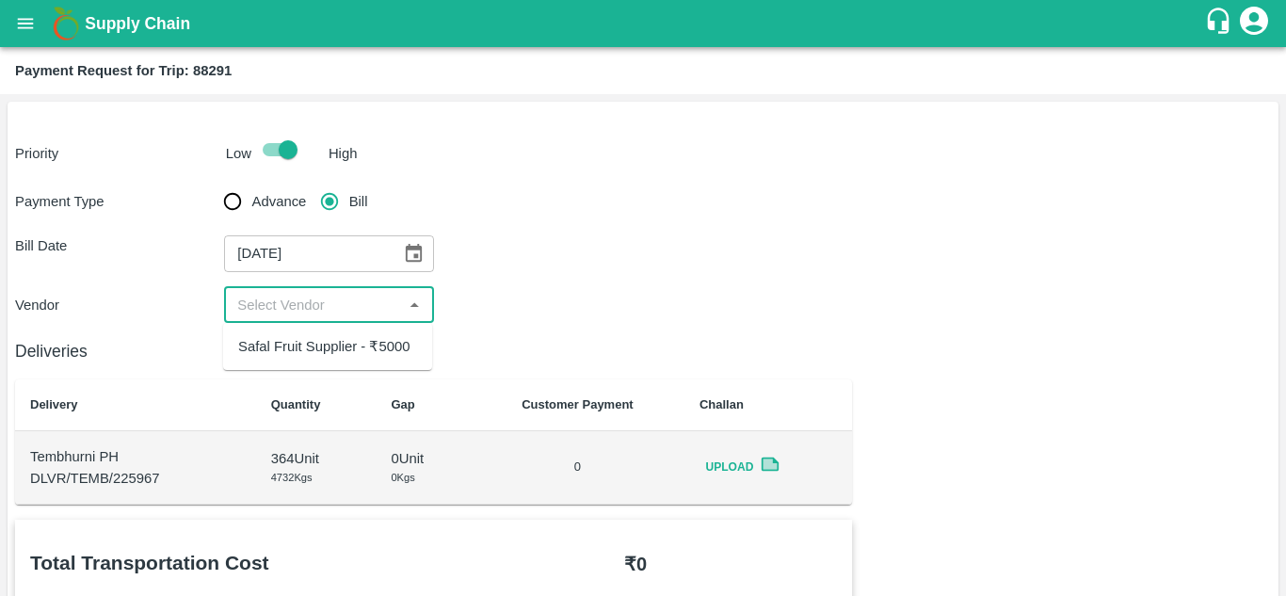
click at [337, 309] on input "input" at bounding box center [313, 305] width 167 height 24
click at [332, 348] on div "Safal Fruit Supplier - ₹5000" at bounding box center [323, 346] width 171 height 21
type input "Safal Fruit Supplier - ₹5000"
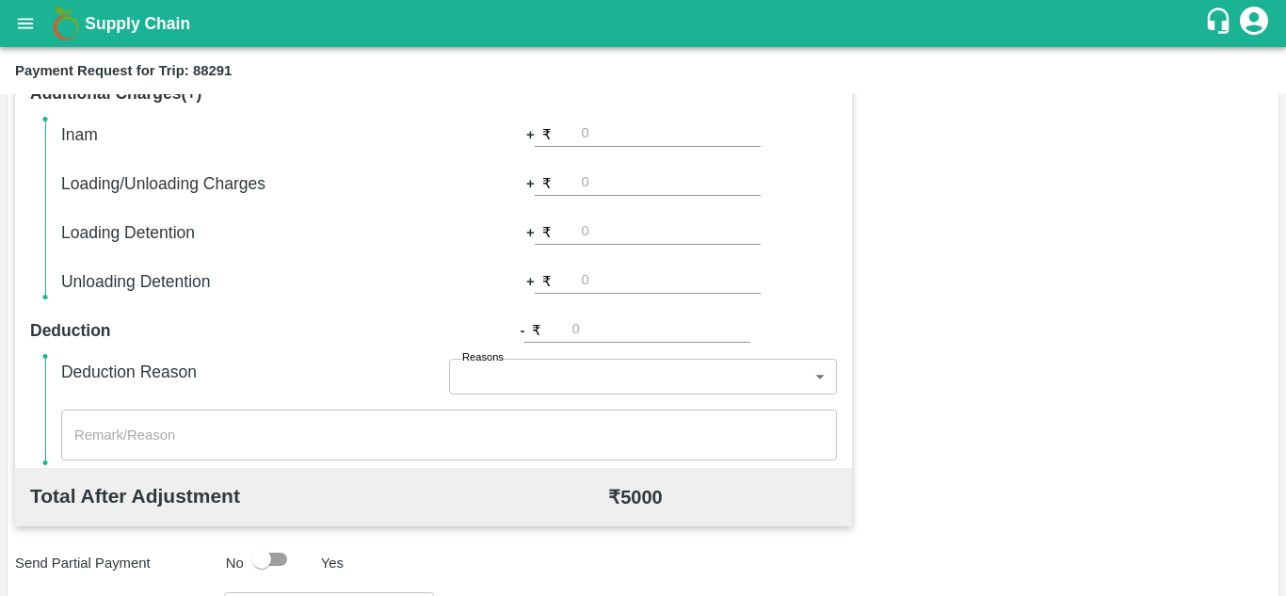
scroll to position [857, 0]
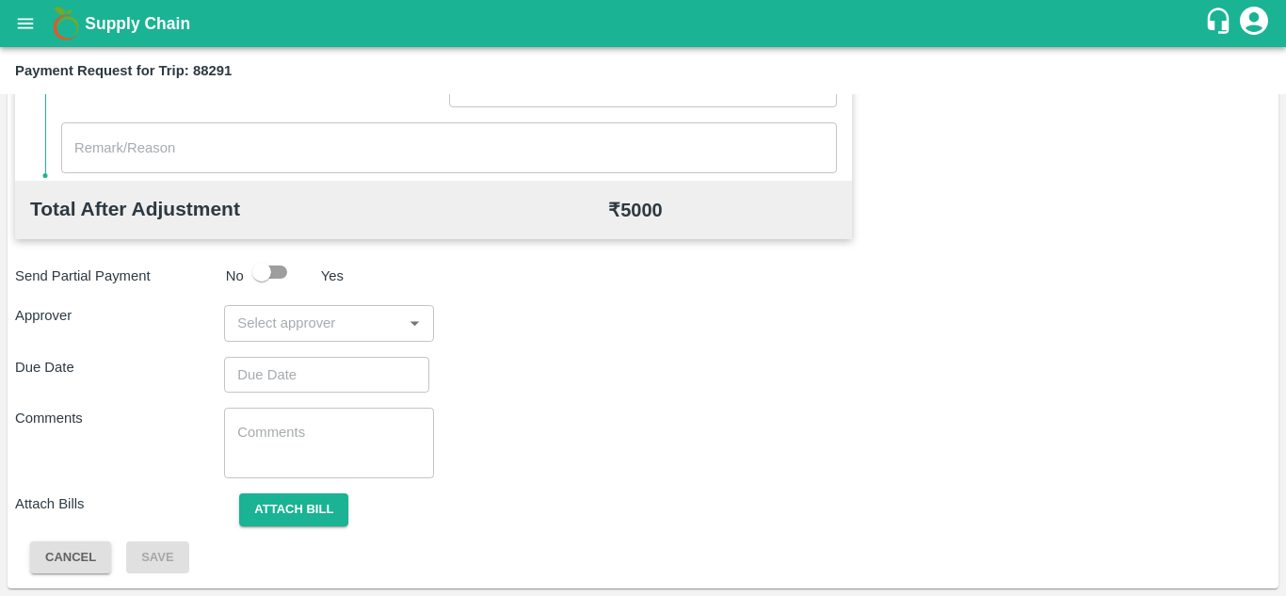
click at [279, 325] on input "input" at bounding box center [313, 323] width 167 height 24
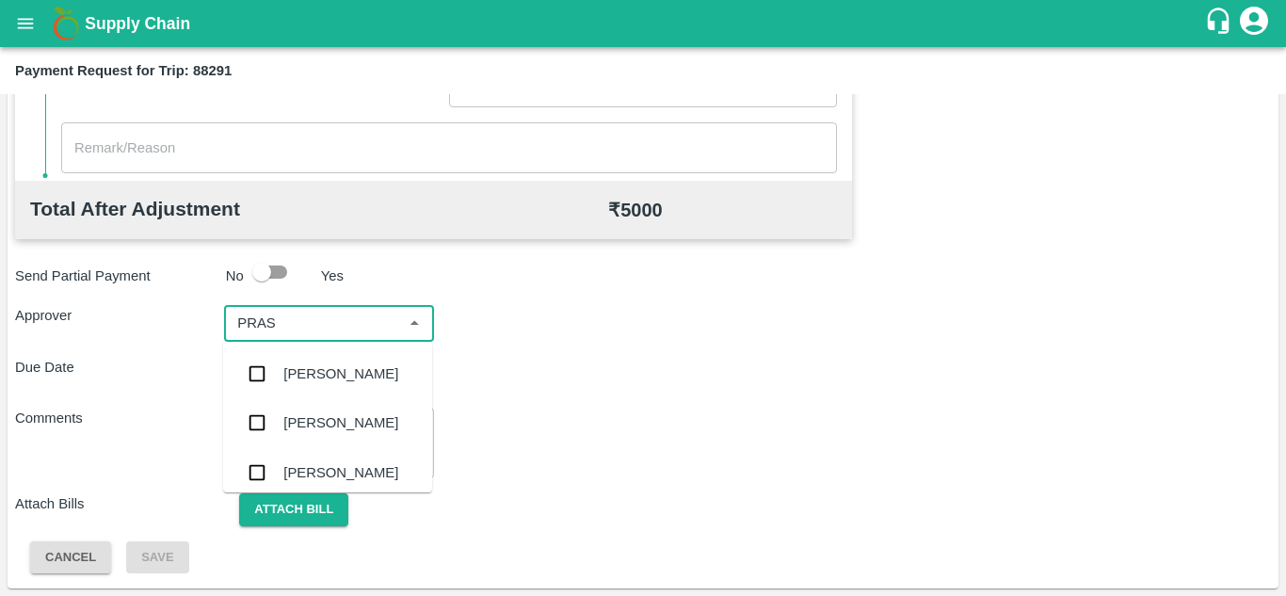
type input "PRASA"
click at [328, 369] on div "[PERSON_NAME]" at bounding box center [340, 373] width 115 height 21
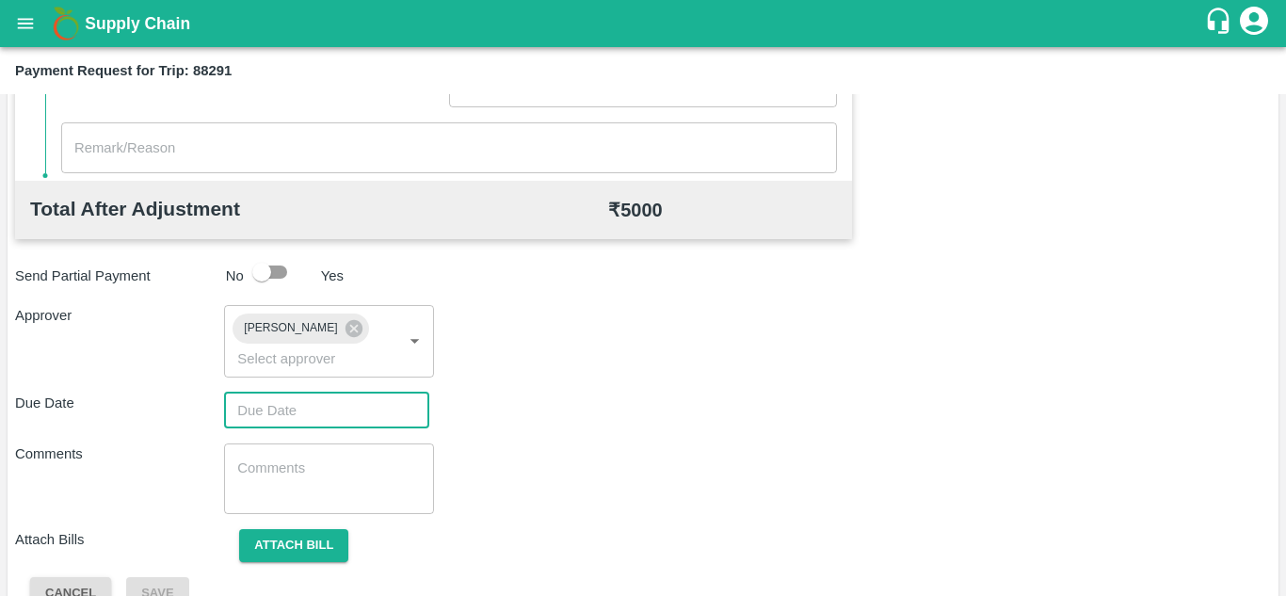
type input "DD/MM/YYYY hh:mm aa"
click at [241, 410] on input "DD/MM/YYYY hh:mm aa" at bounding box center [320, 411] width 192 height 36
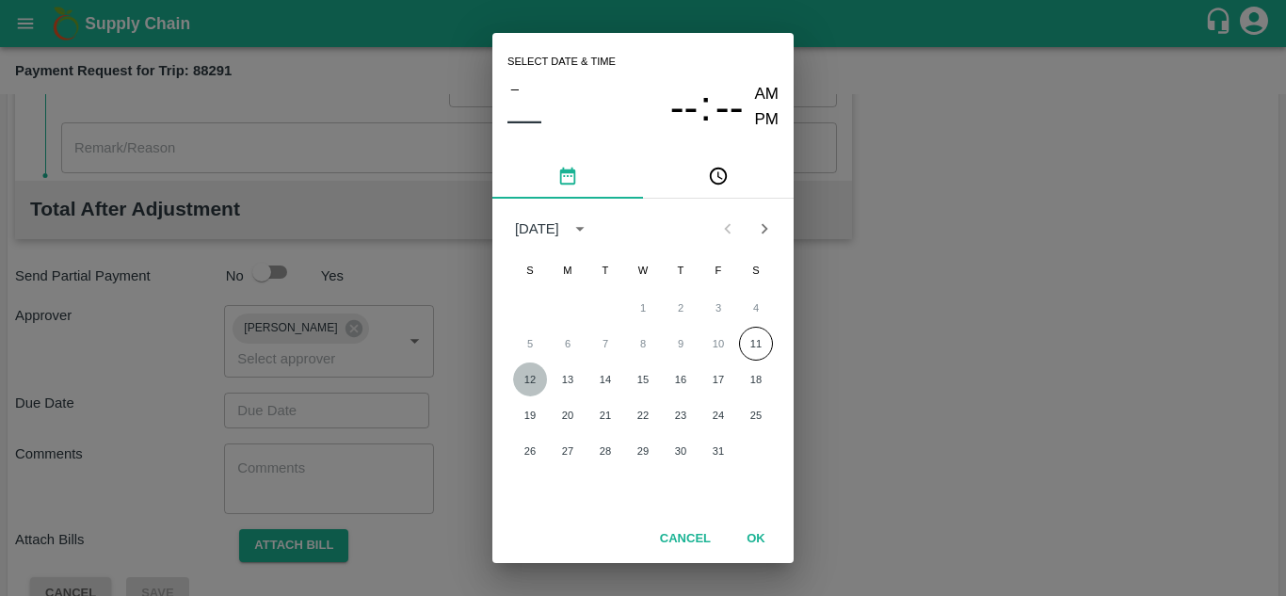
click at [535, 379] on button "12" at bounding box center [530, 380] width 34 height 34
type input "[DATE] 12:00 AM"
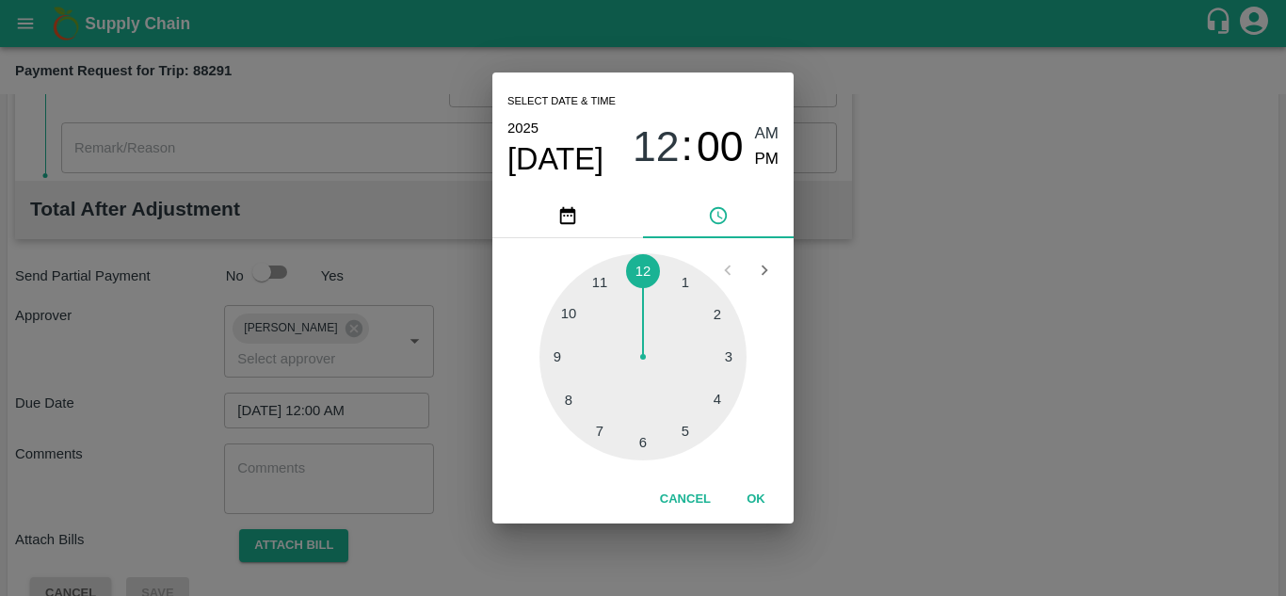
click at [769, 137] on span "AM" at bounding box center [767, 133] width 24 height 25
click at [757, 504] on button "OK" at bounding box center [756, 499] width 60 height 33
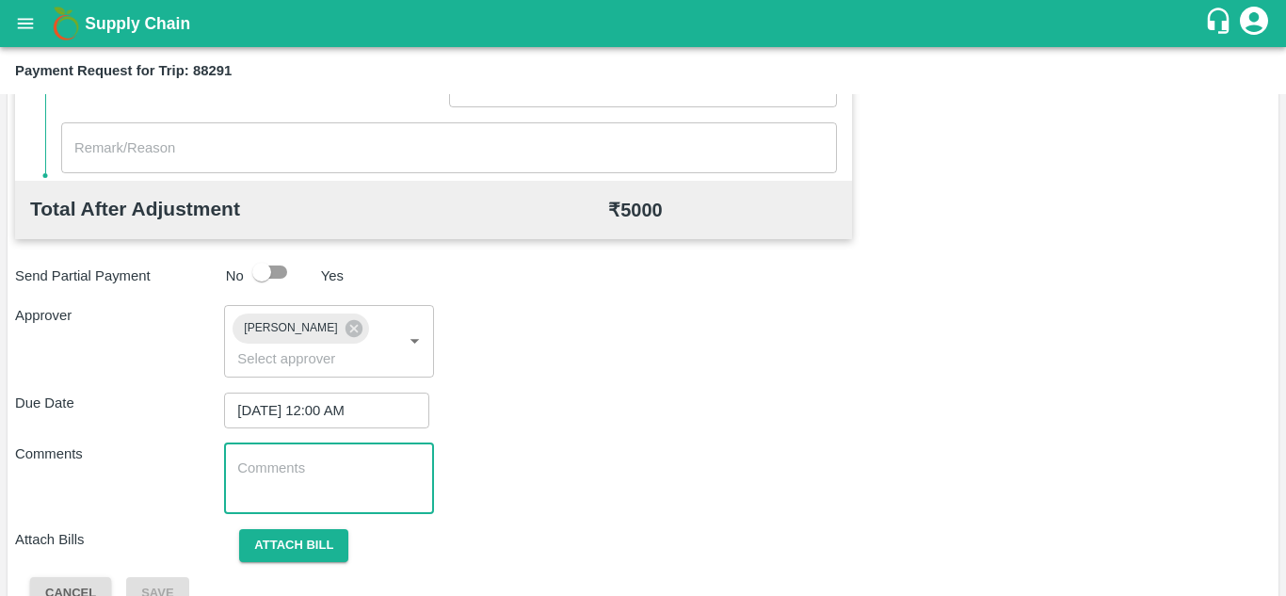
click at [302, 473] on textarea at bounding box center [328, 479] width 183 height 40
paste textarea "Transport Bill"
type textarea "Transport Bill"
click at [645, 492] on div "Comments Transport Bill x ​" at bounding box center [643, 479] width 1256 height 71
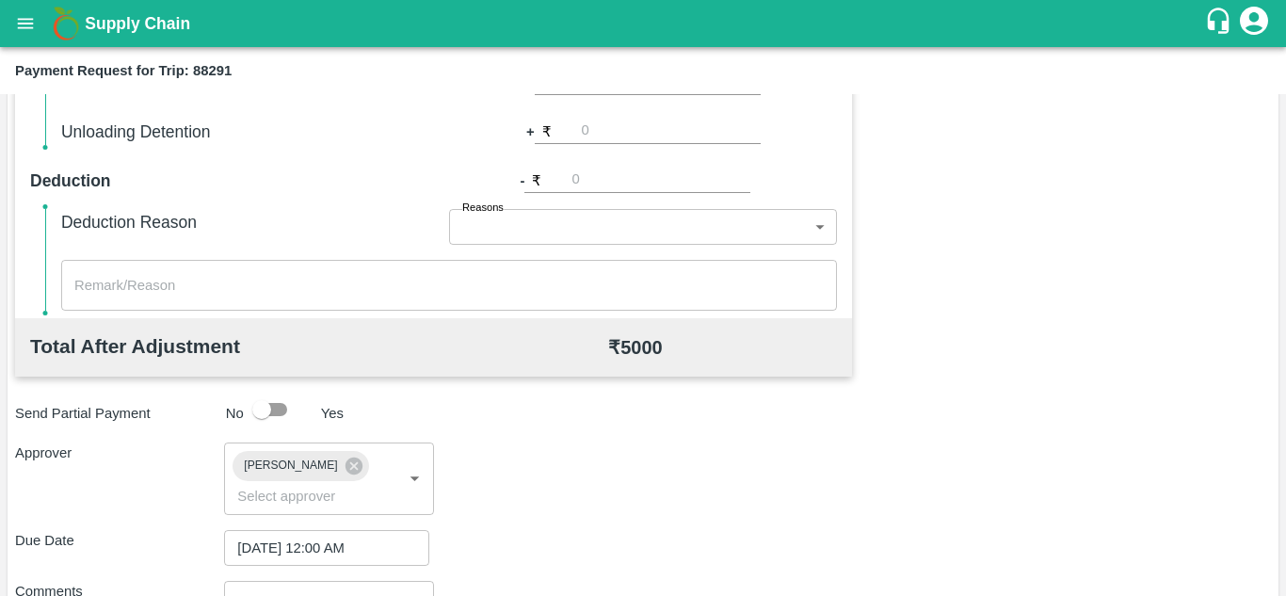
scroll to position [893, 0]
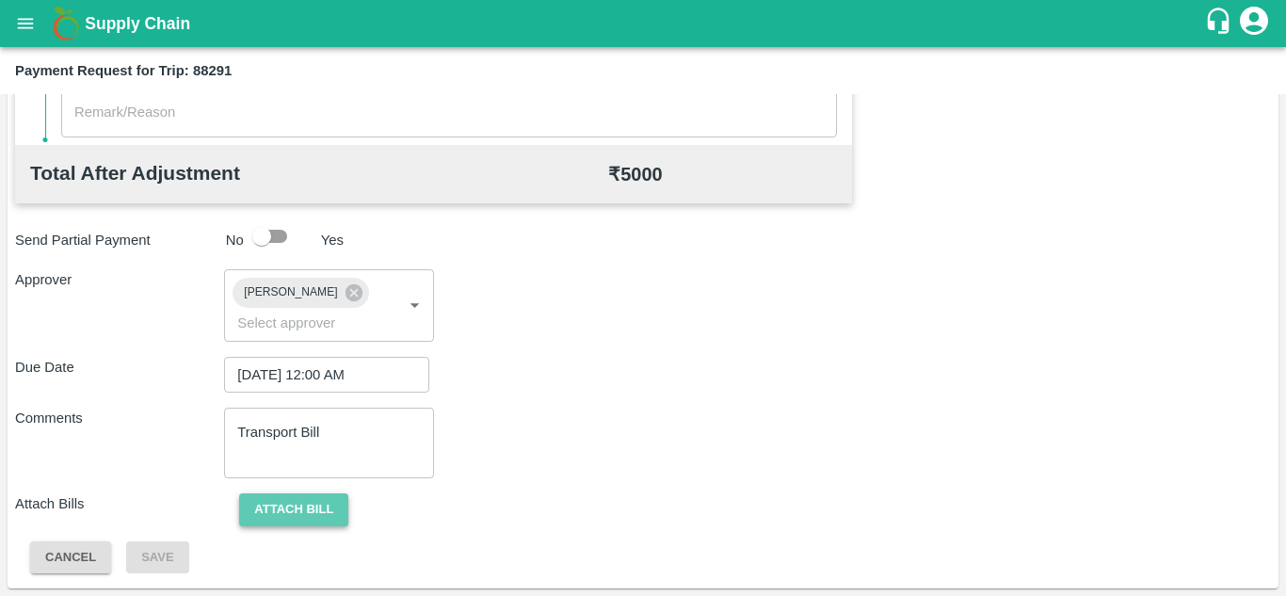
click at [301, 519] on button "Attach bill" at bounding box center [293, 509] width 109 height 33
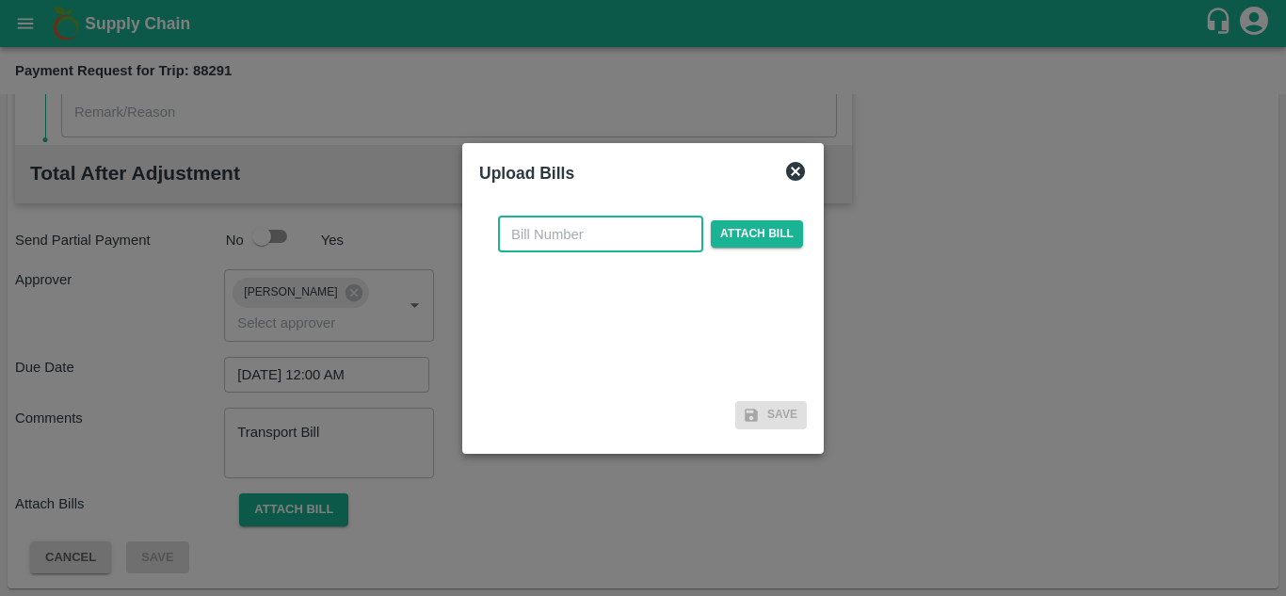
click at [520, 240] on input "text" at bounding box center [600, 235] width 205 height 36
type input "SAFAL-562"
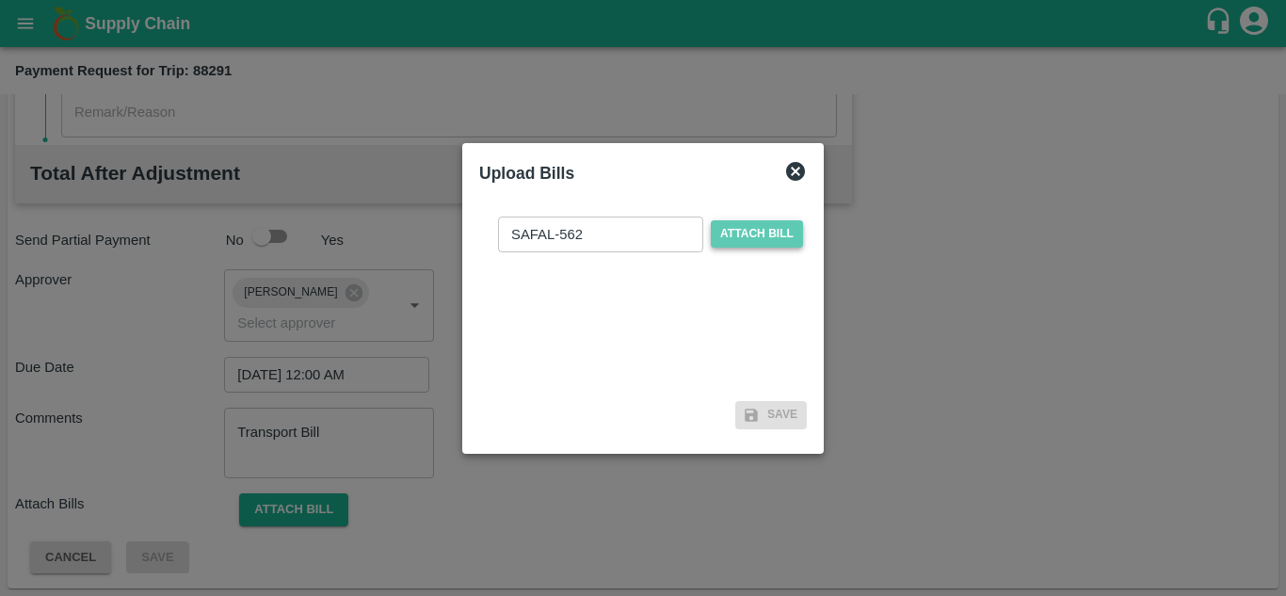
click at [757, 229] on span "Attach bill" at bounding box center [757, 233] width 92 height 27
click at [0, 0] on input "Attach bill" at bounding box center [0, 0] width 0 height 0
click at [754, 233] on span "Attach bill" at bounding box center [757, 233] width 92 height 27
click at [0, 0] on input "Attach bill" at bounding box center [0, 0] width 0 height 0
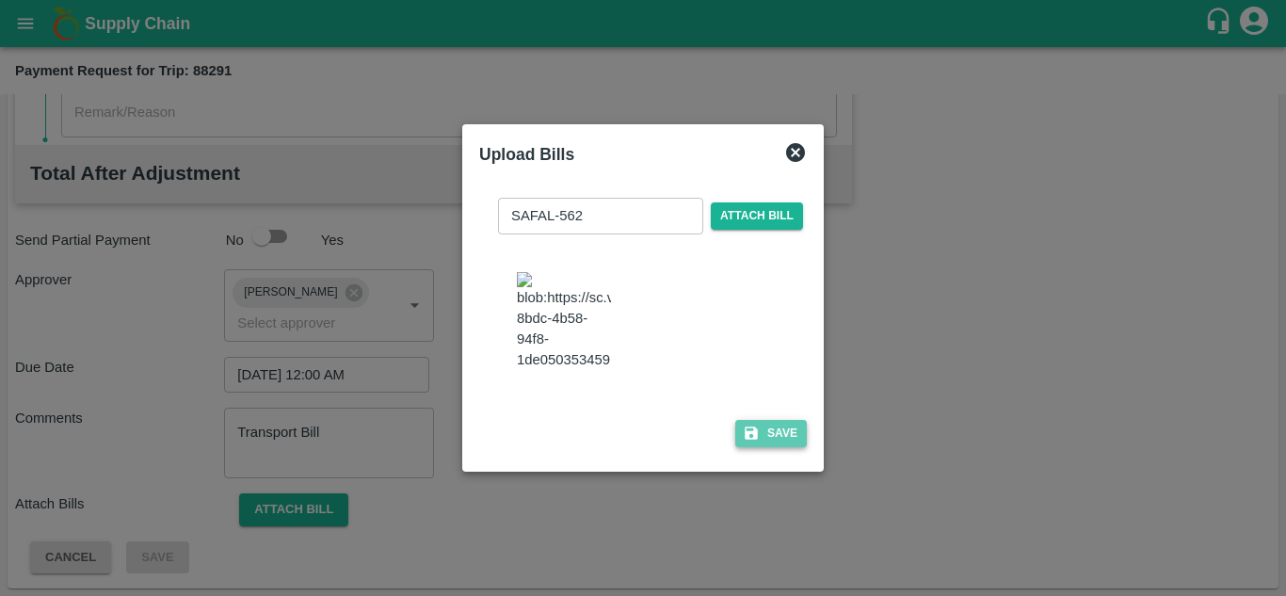
click at [779, 442] on button "Save" at bounding box center [771, 433] width 72 height 27
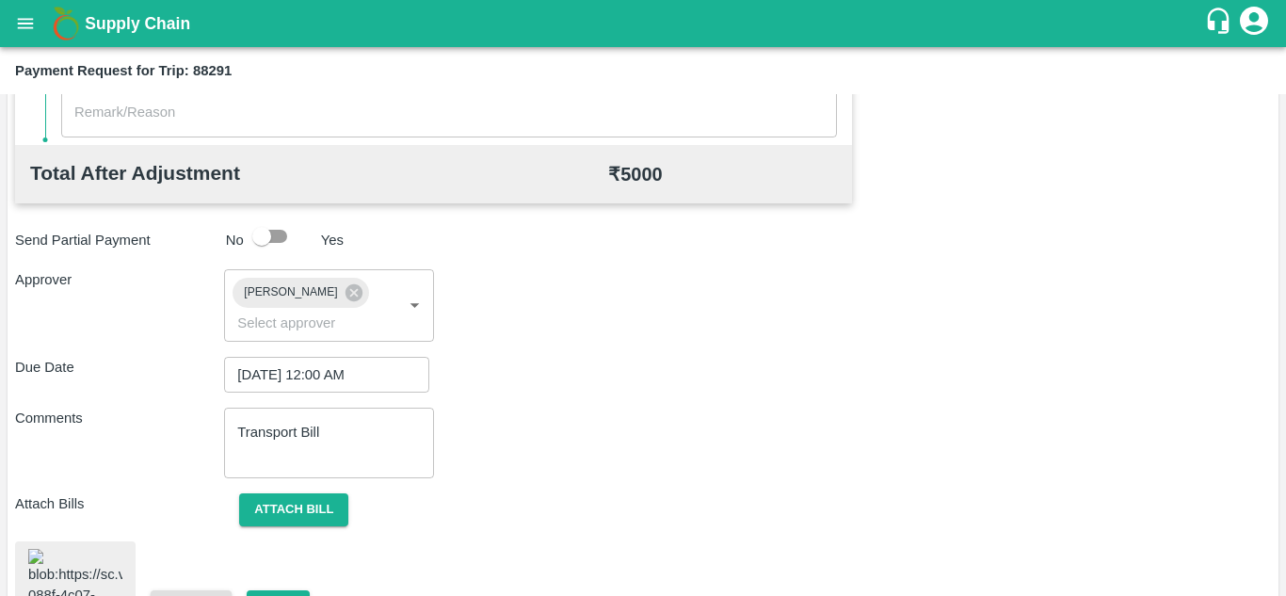
scroll to position [1013, 0]
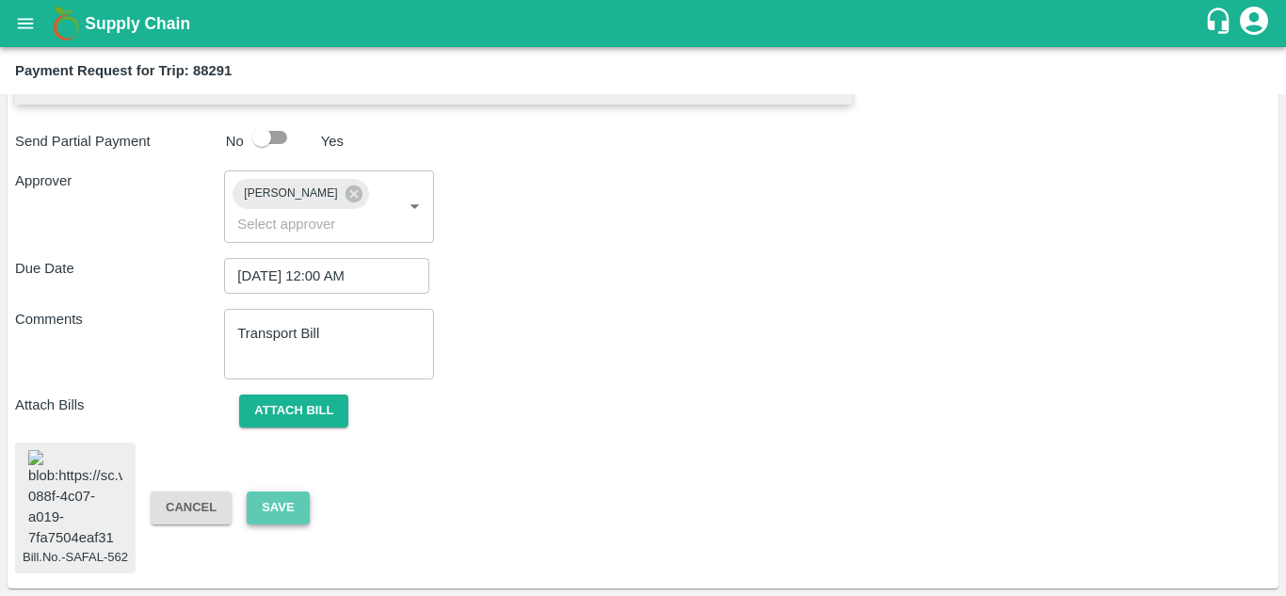
click at [280, 492] on button "Save" at bounding box center [278, 508] width 62 height 33
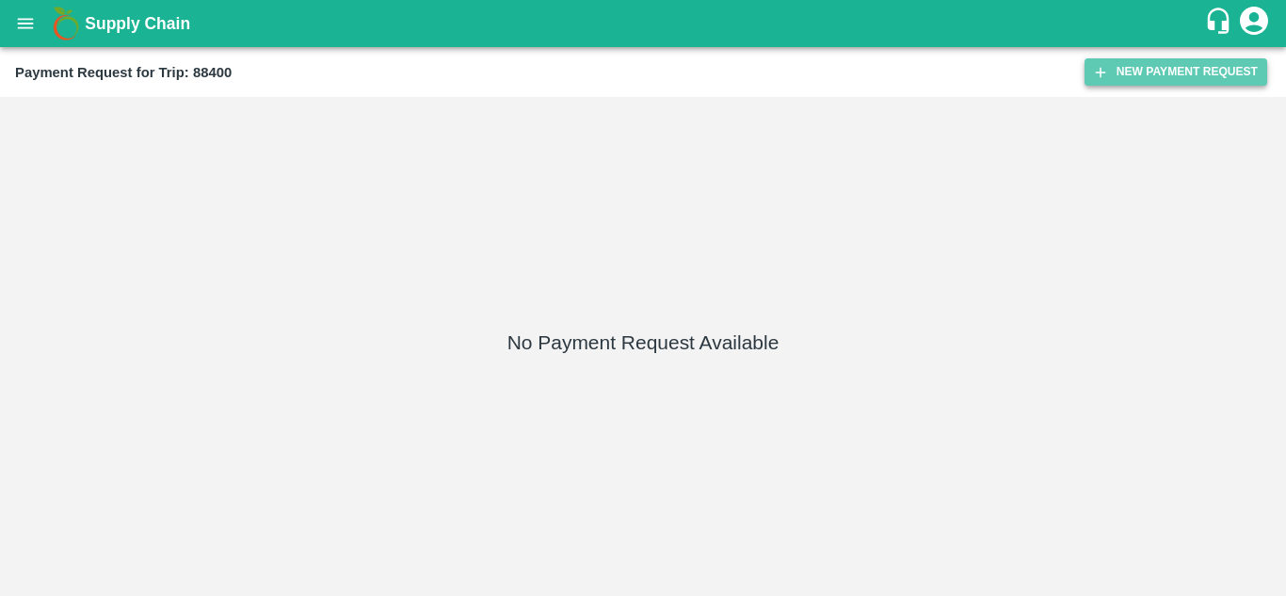
click at [1192, 71] on button "New Payment Request" at bounding box center [1176, 71] width 183 height 27
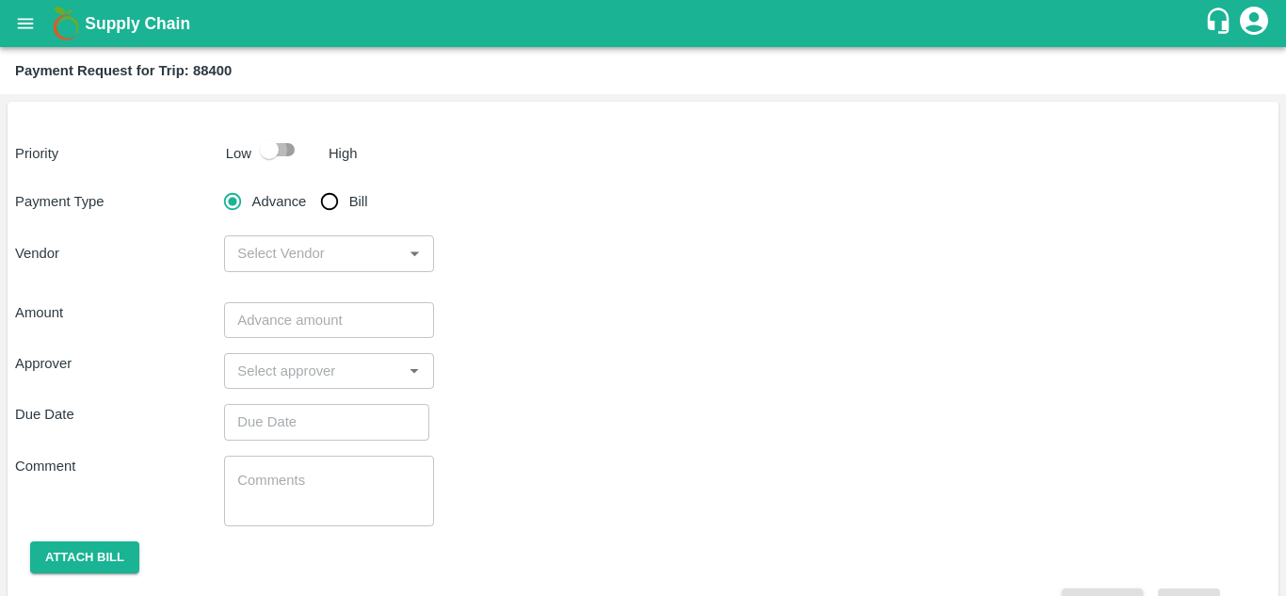
click at [284, 150] on input "checkbox" at bounding box center [269, 150] width 107 height 36
checkbox input "true"
click at [328, 199] on input "Bill" at bounding box center [330, 202] width 38 height 38
radio input "true"
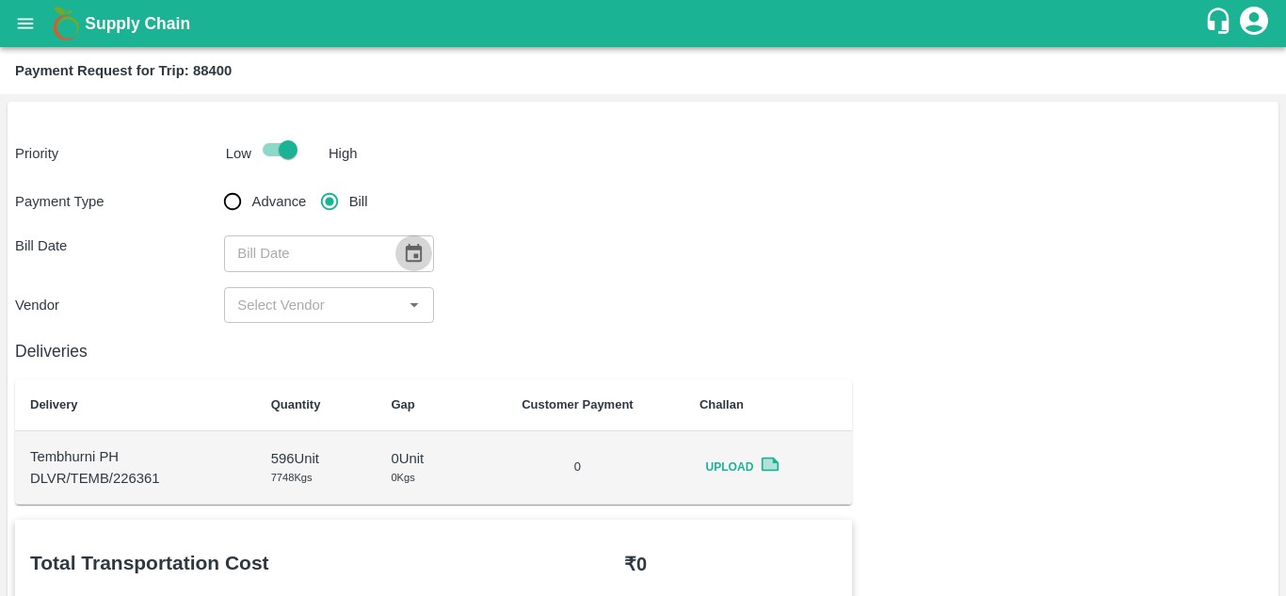
click at [413, 243] on icon "Choose date" at bounding box center [413, 253] width 21 height 21
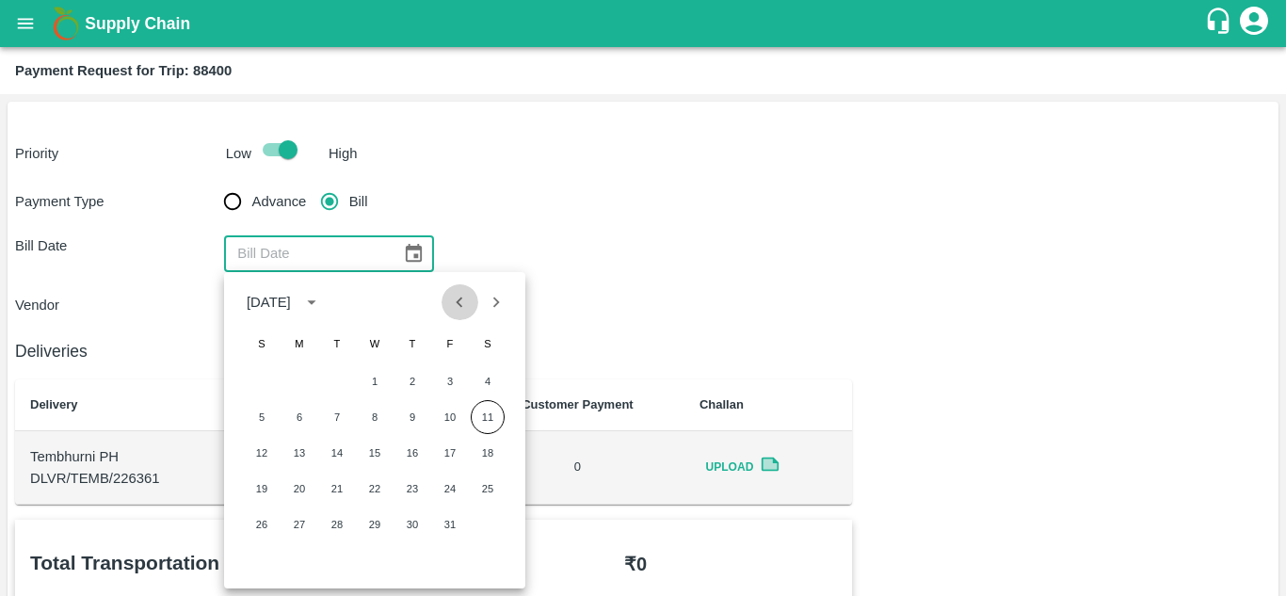
click at [458, 304] on icon "Previous month" at bounding box center [459, 302] width 21 height 21
click at [334, 448] on button "16" at bounding box center [337, 453] width 34 height 34
type input "[DATE]"
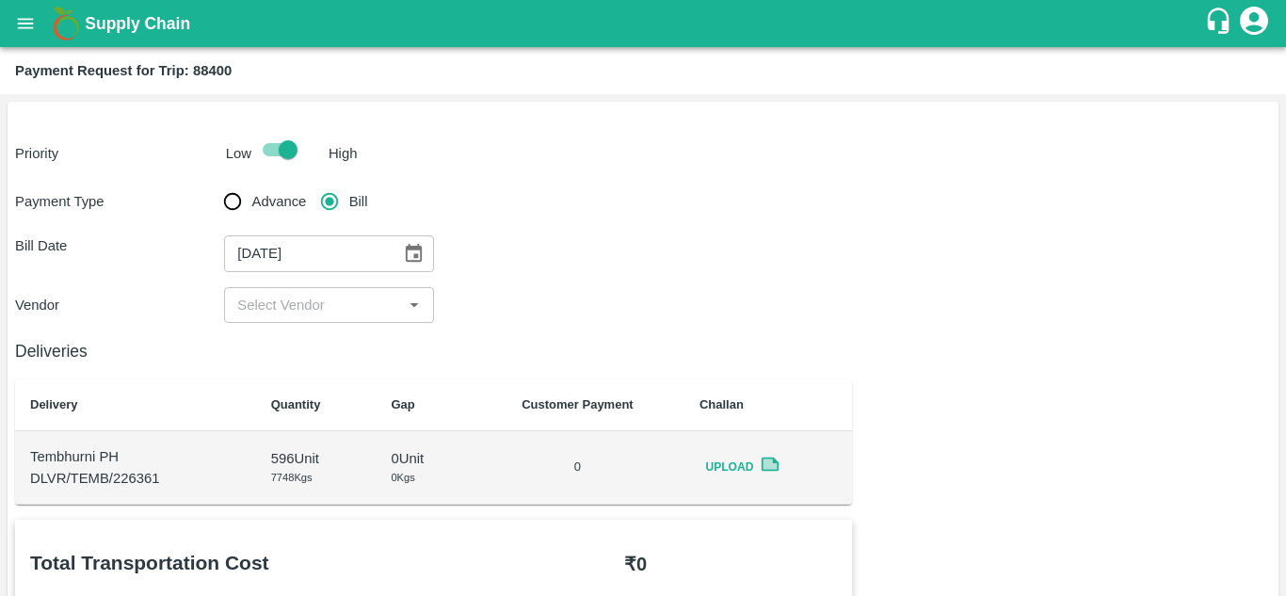
click at [320, 305] on input "input" at bounding box center [313, 305] width 167 height 24
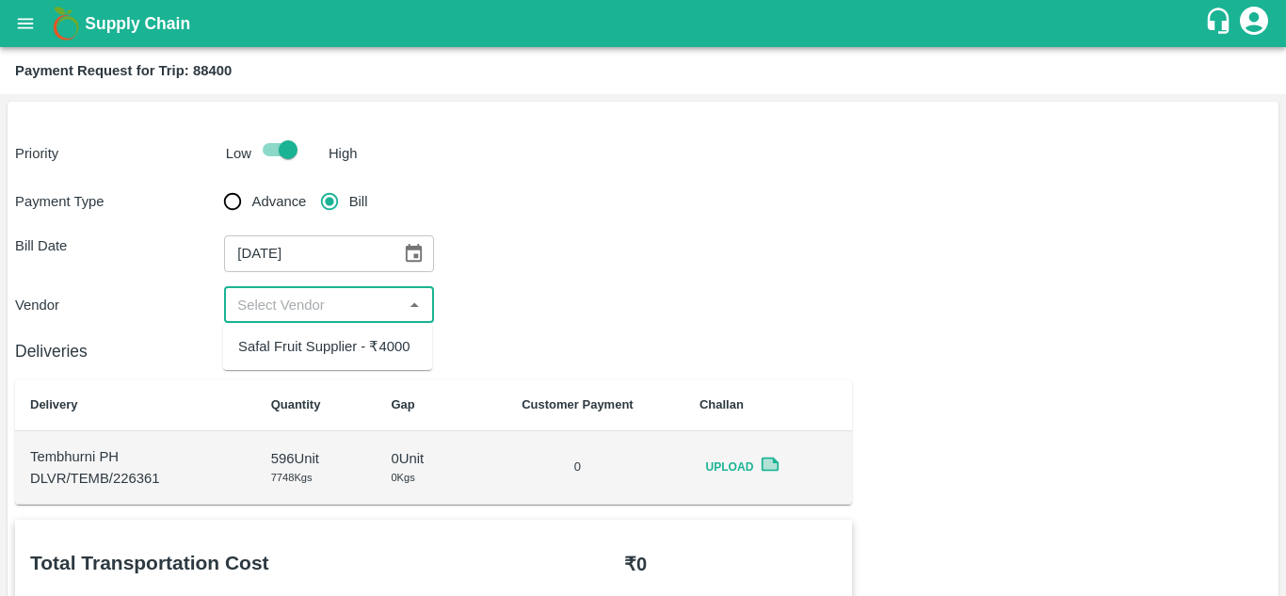
click at [299, 351] on div "Safal Fruit Supplier - ₹4000" at bounding box center [323, 346] width 171 height 21
type input "Safal Fruit Supplier - ₹4000"
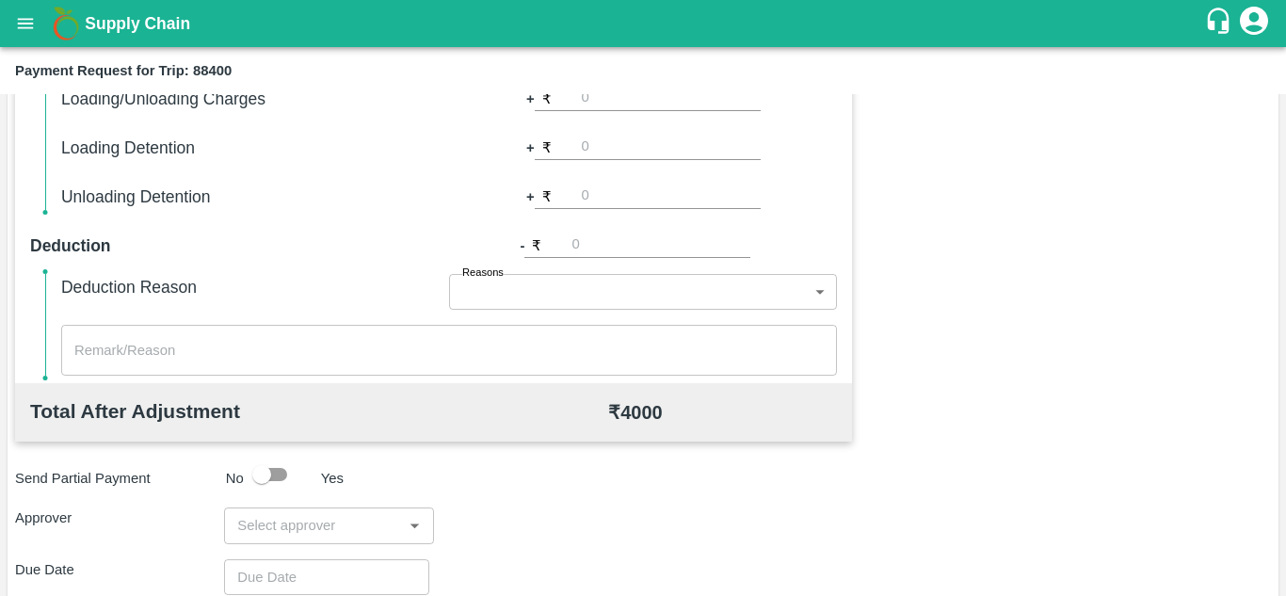
scroll to position [857, 0]
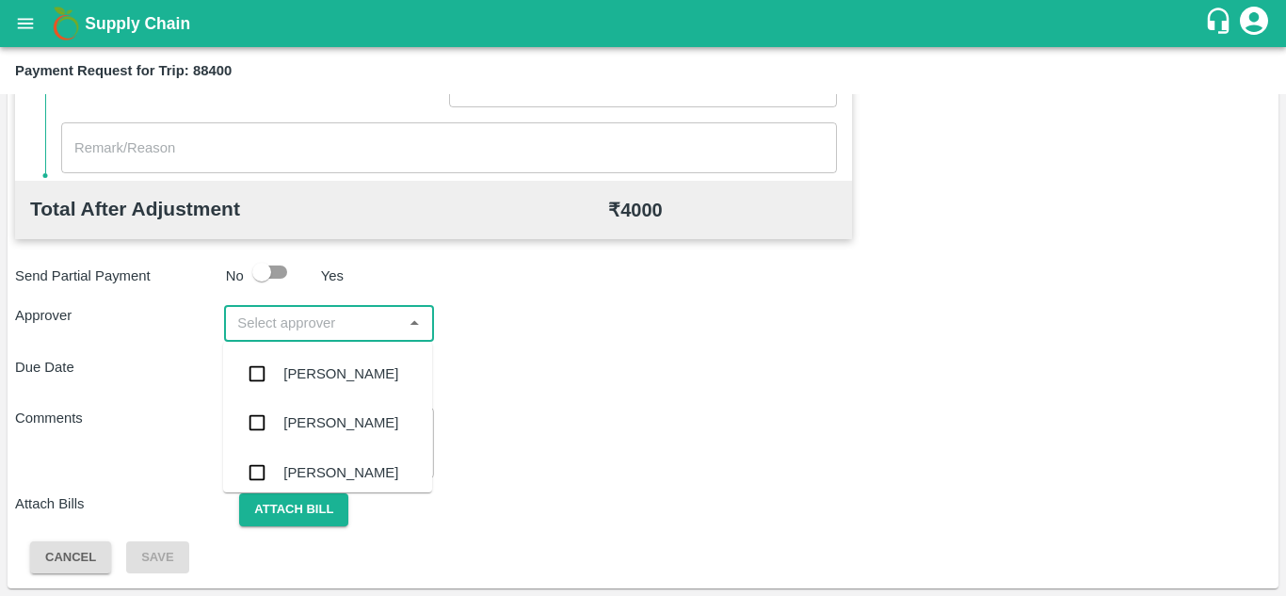
click at [286, 328] on input "input" at bounding box center [313, 323] width 167 height 24
type input "PRASA"
click at [329, 378] on div "[PERSON_NAME]" at bounding box center [340, 373] width 115 height 21
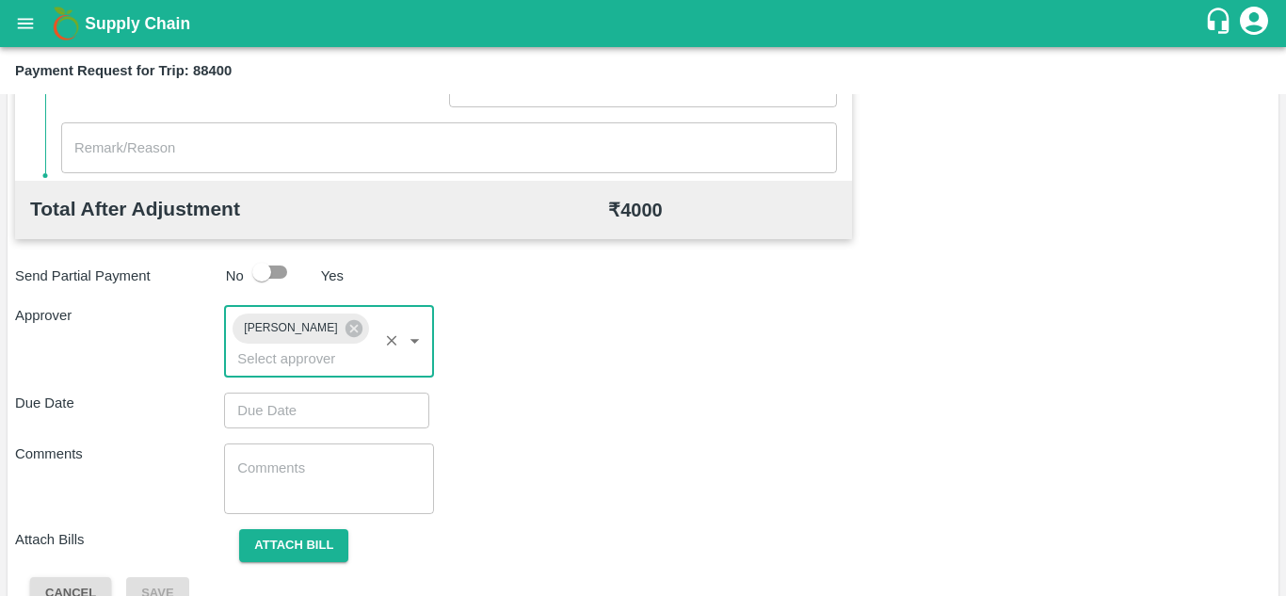
type input "DD/MM/YYYY hh:mm aa"
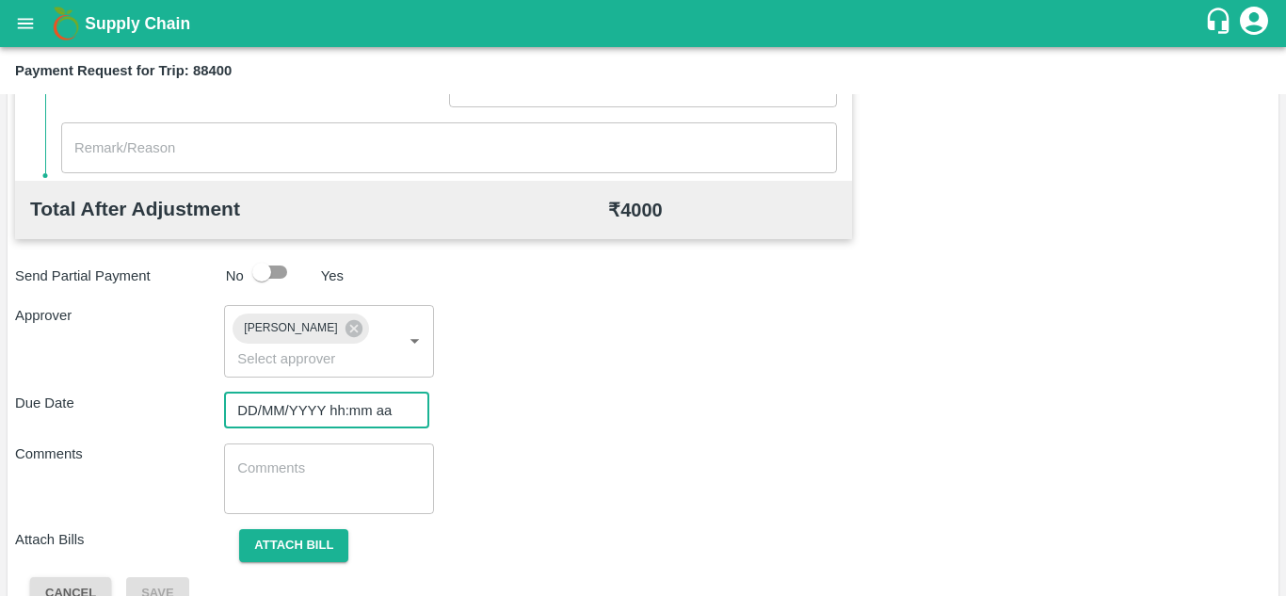
click at [282, 409] on input "DD/MM/YYYY hh:mm aa" at bounding box center [320, 411] width 192 height 36
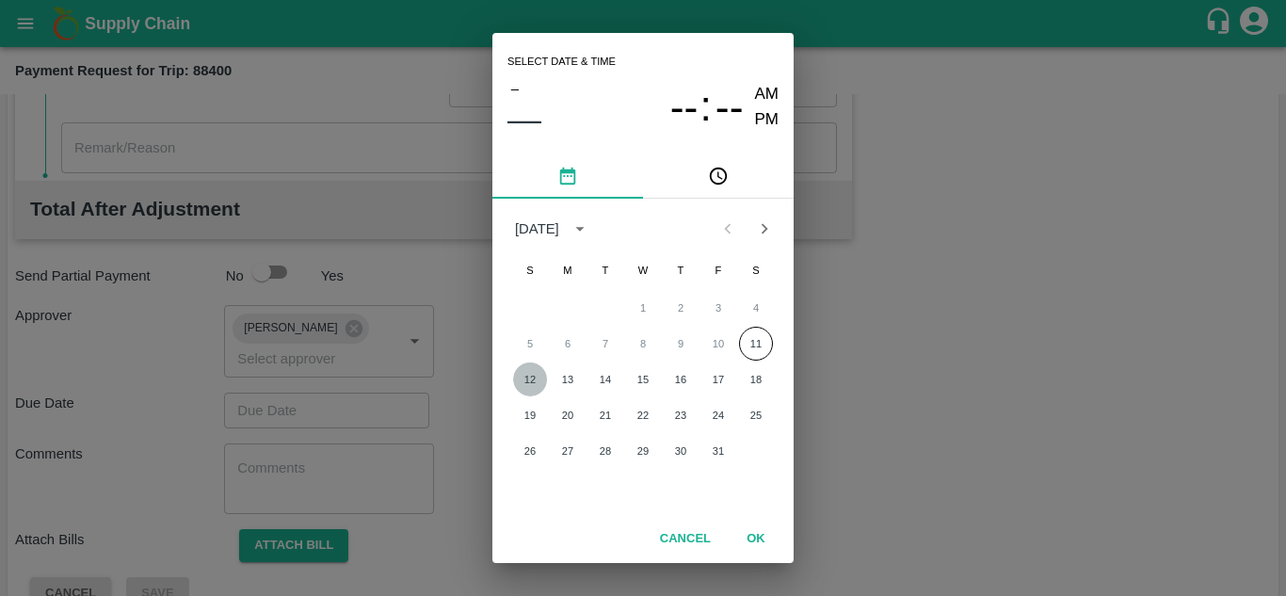
click at [533, 379] on button "12" at bounding box center [530, 380] width 34 height 34
type input "[DATE] 12:00 AM"
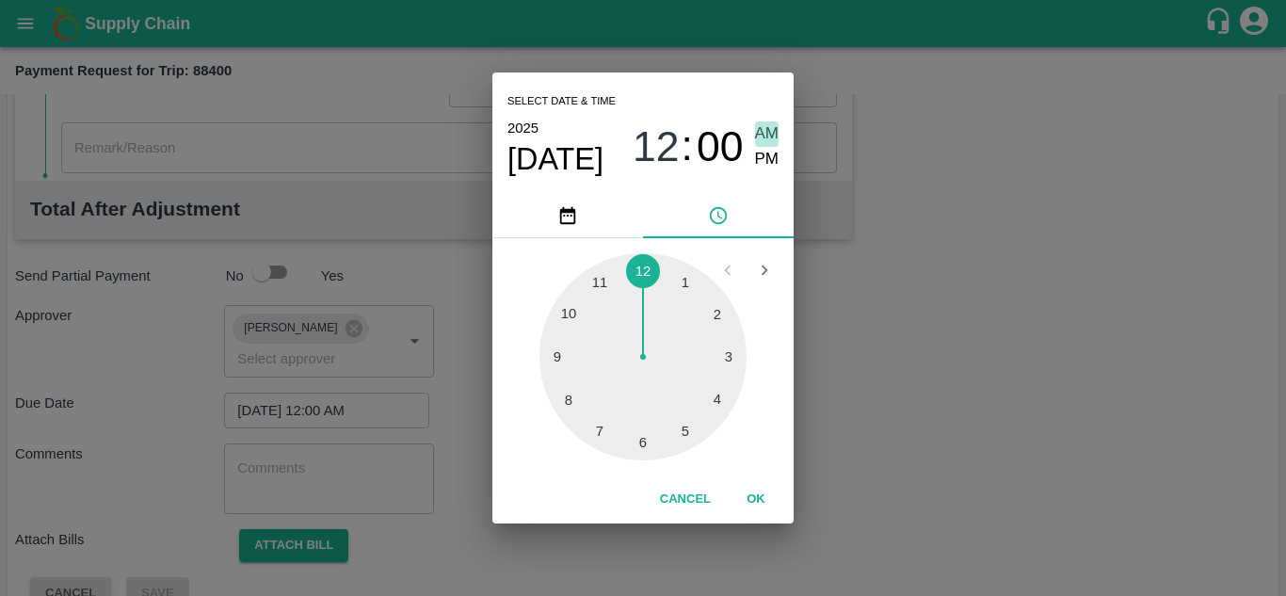
click at [763, 127] on span "AM" at bounding box center [767, 133] width 24 height 25
click at [761, 491] on button "OK" at bounding box center [756, 499] width 60 height 33
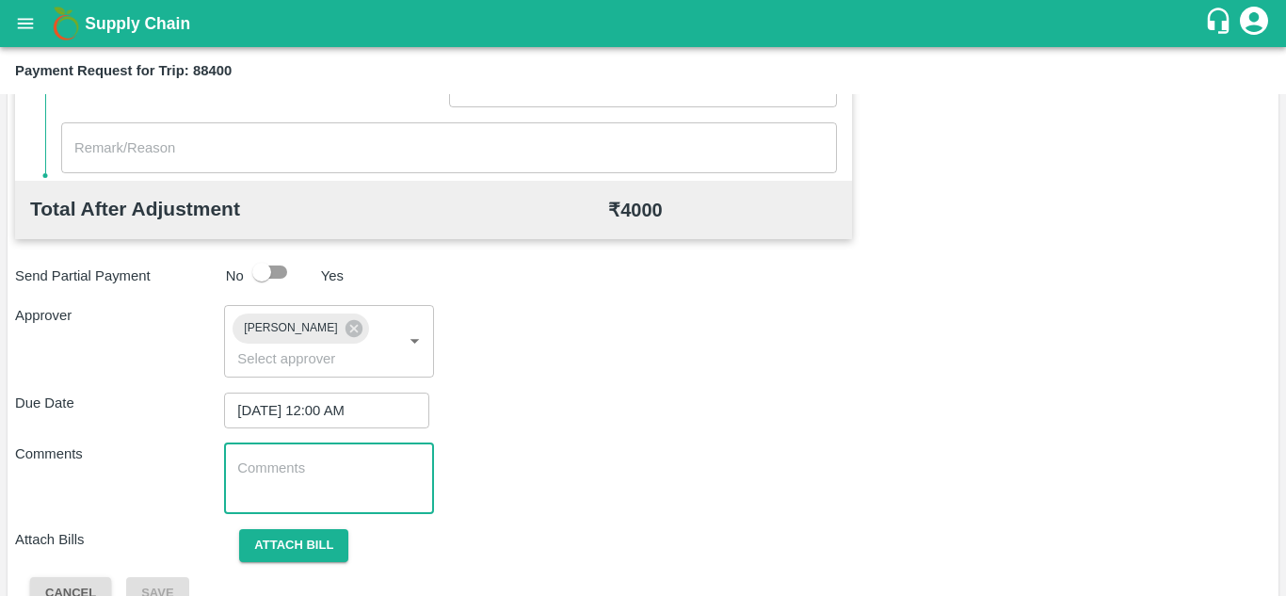
click at [379, 492] on textarea at bounding box center [328, 479] width 183 height 40
paste textarea "Transport Bill"
type textarea "Transport Bill"
click at [631, 431] on div "Total Transportation Cost ₹ 4000 Advance payment - ₹ Additional Charges(+) Inam…" at bounding box center [643, 136] width 1256 height 947
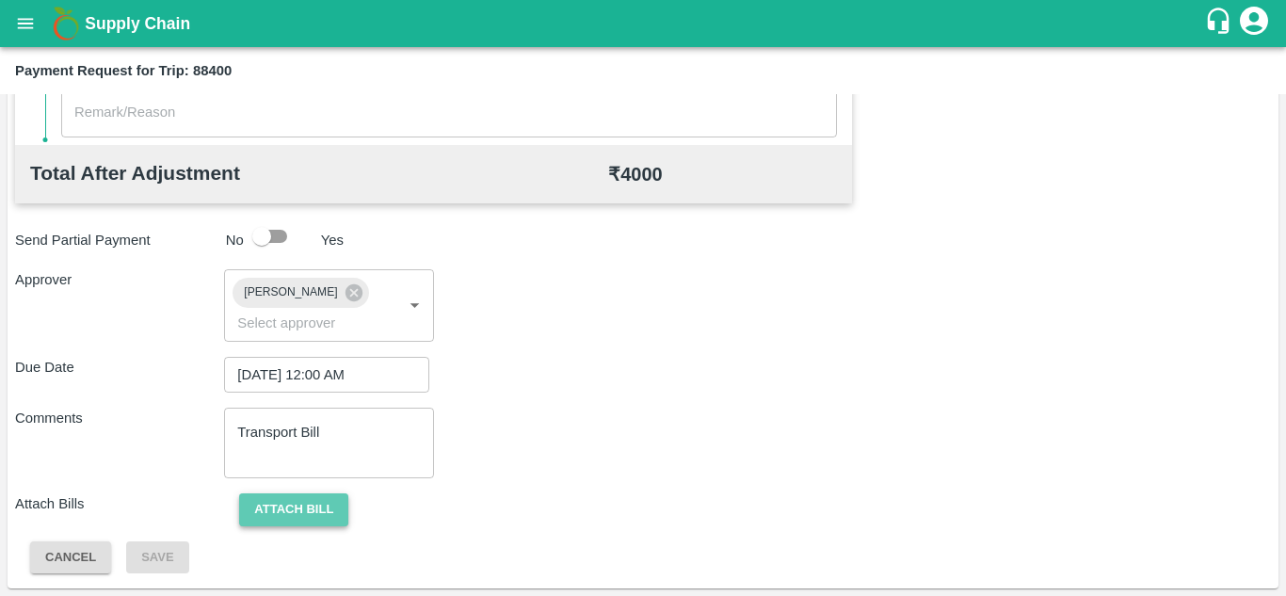
click at [297, 505] on button "Attach bill" at bounding box center [293, 509] width 109 height 33
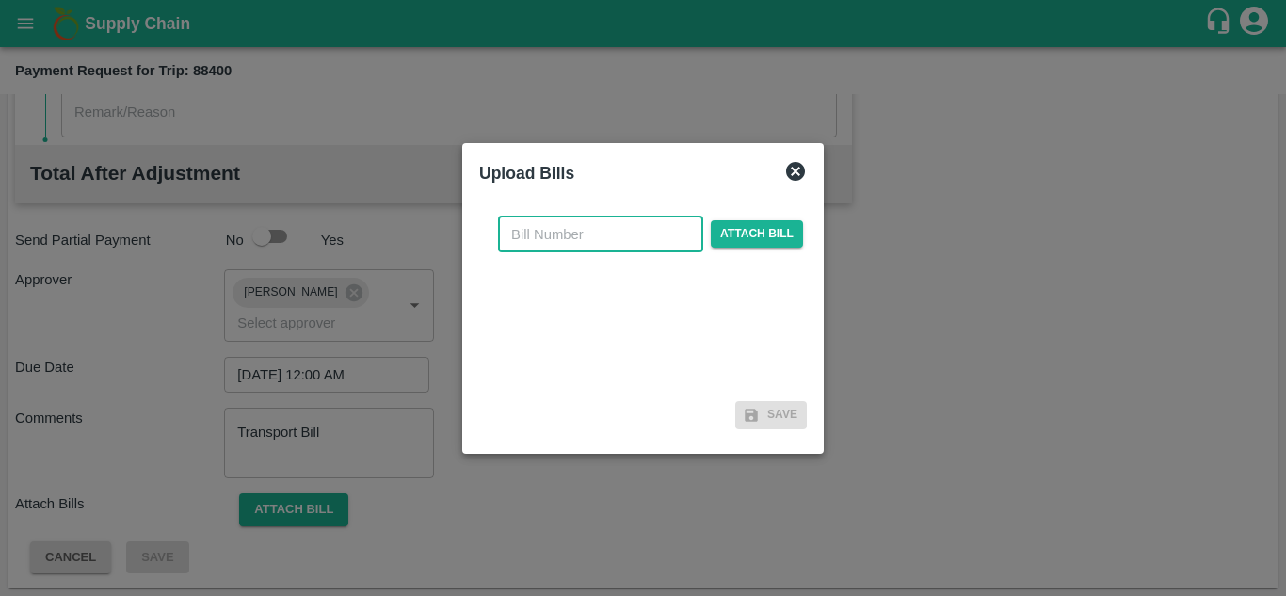
click at [548, 232] on input "text" at bounding box center [600, 235] width 205 height 36
type input "SAFAL-564"
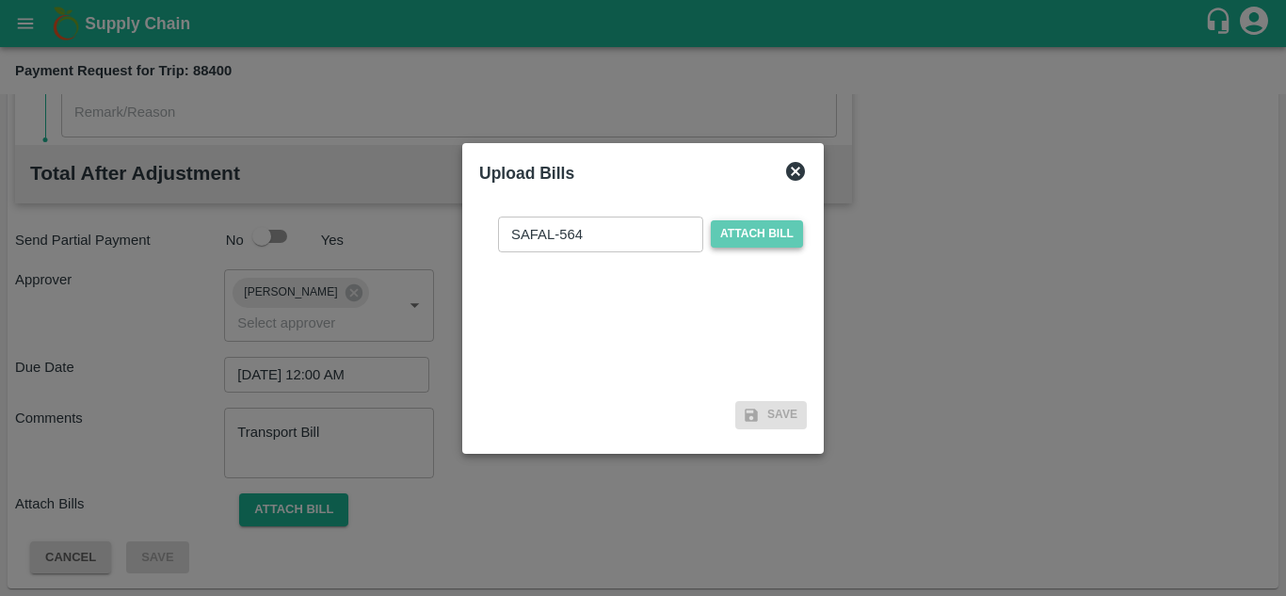
click at [757, 231] on span "Attach bill" at bounding box center [757, 233] width 92 height 27
click at [0, 0] on input "Attach bill" at bounding box center [0, 0] width 0 height 0
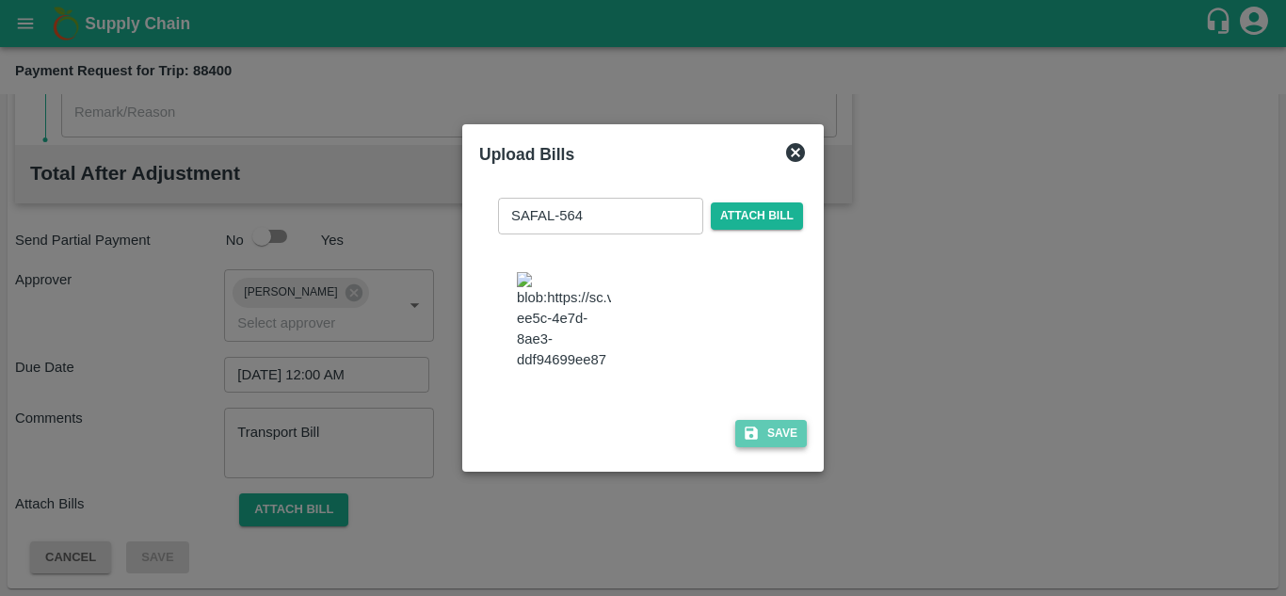
click at [773, 443] on button "Save" at bounding box center [771, 433] width 72 height 27
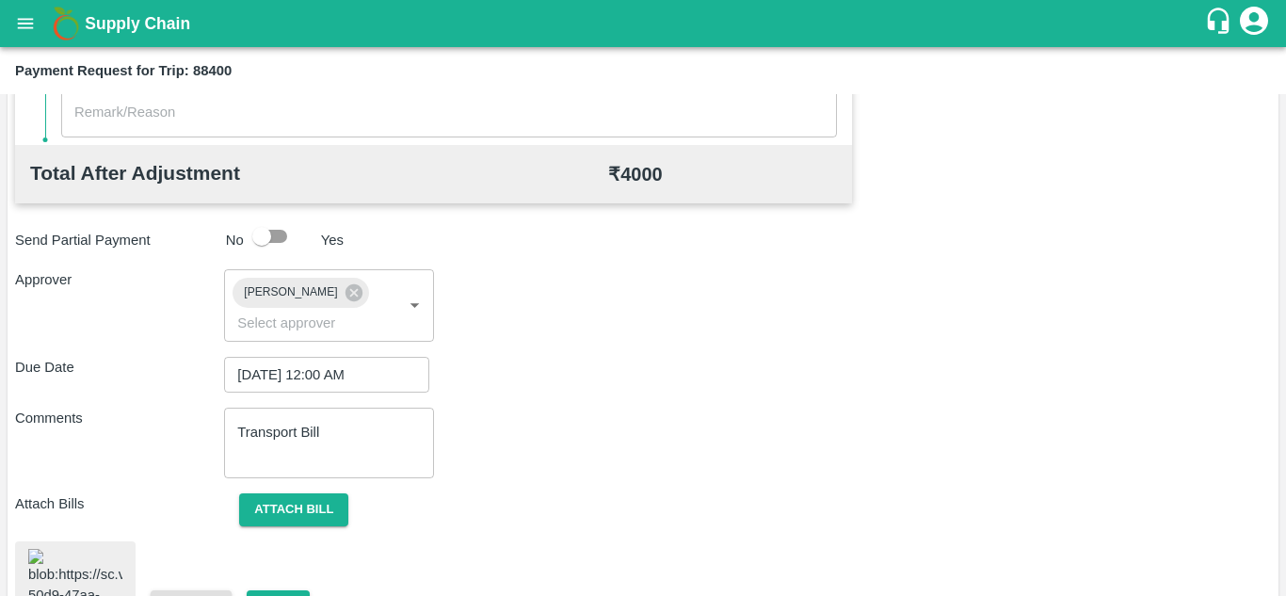
scroll to position [1024, 0]
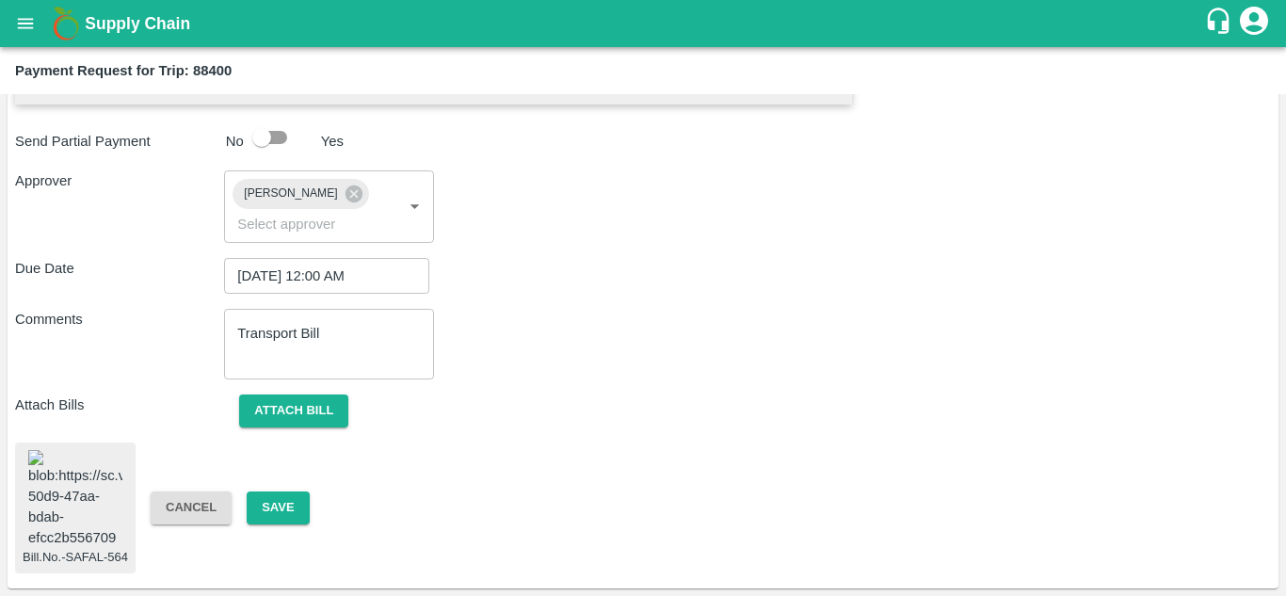
click at [89, 468] on img at bounding box center [75, 499] width 94 height 99
click at [261, 492] on button "Save" at bounding box center [278, 508] width 62 height 33
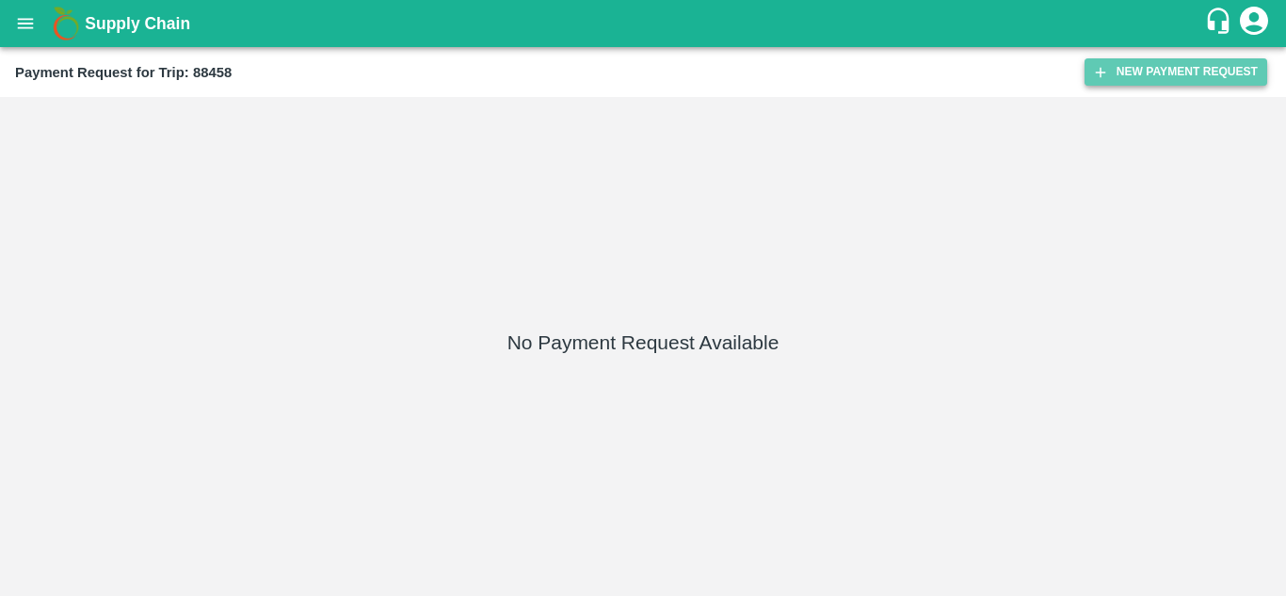
click at [1189, 74] on button "New Payment Request" at bounding box center [1176, 71] width 183 height 27
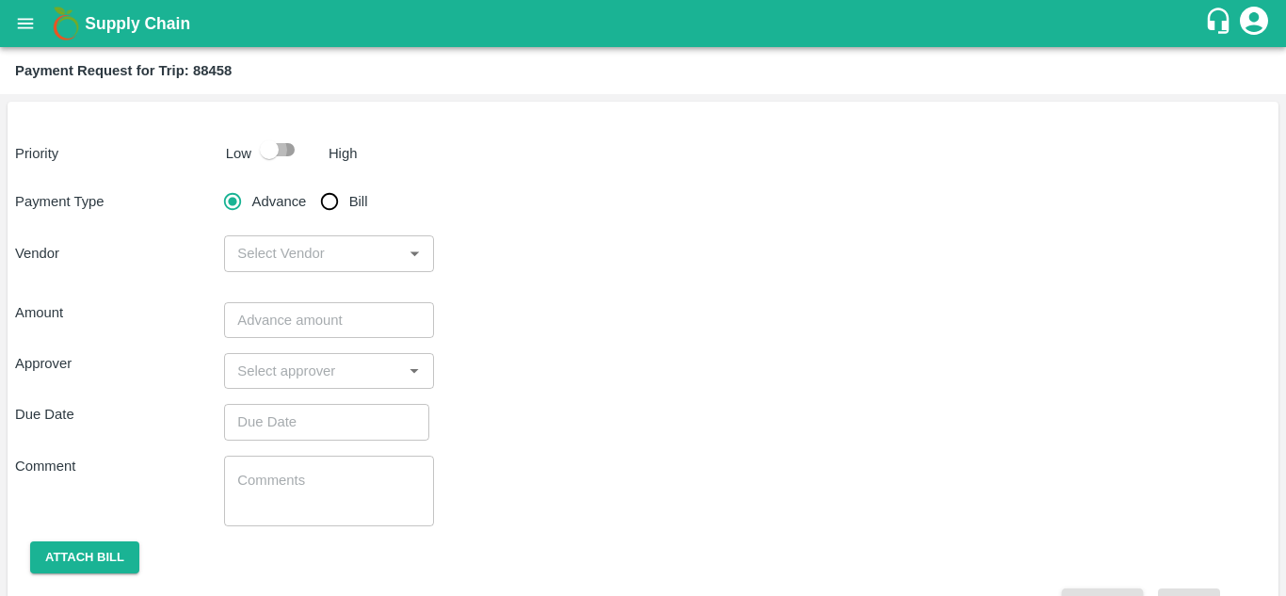
click at [283, 150] on input "checkbox" at bounding box center [269, 150] width 107 height 36
checkbox input "true"
click at [336, 200] on input "Bill" at bounding box center [330, 202] width 38 height 38
radio input "true"
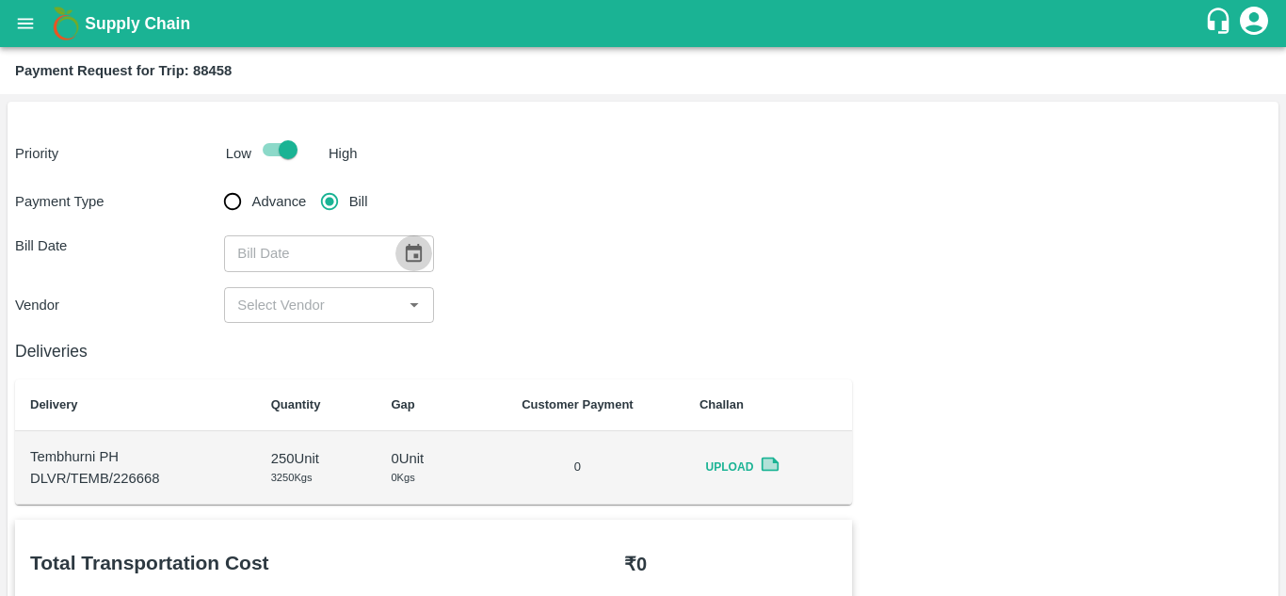
click at [421, 263] on icon "Choose date" at bounding box center [413, 253] width 21 height 21
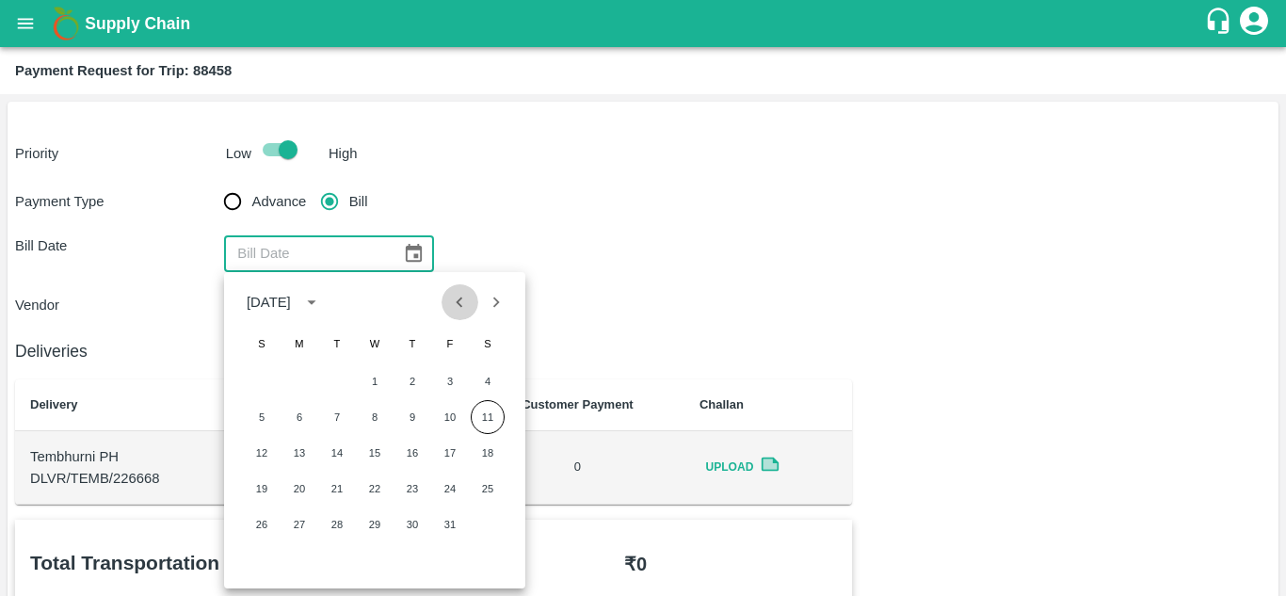
click at [460, 299] on icon "Previous month" at bounding box center [460, 302] width 7 height 10
click at [703, 214] on div "Payment Type Advance Bill Bill Date ​ Vendor ​" at bounding box center [643, 253] width 1256 height 140
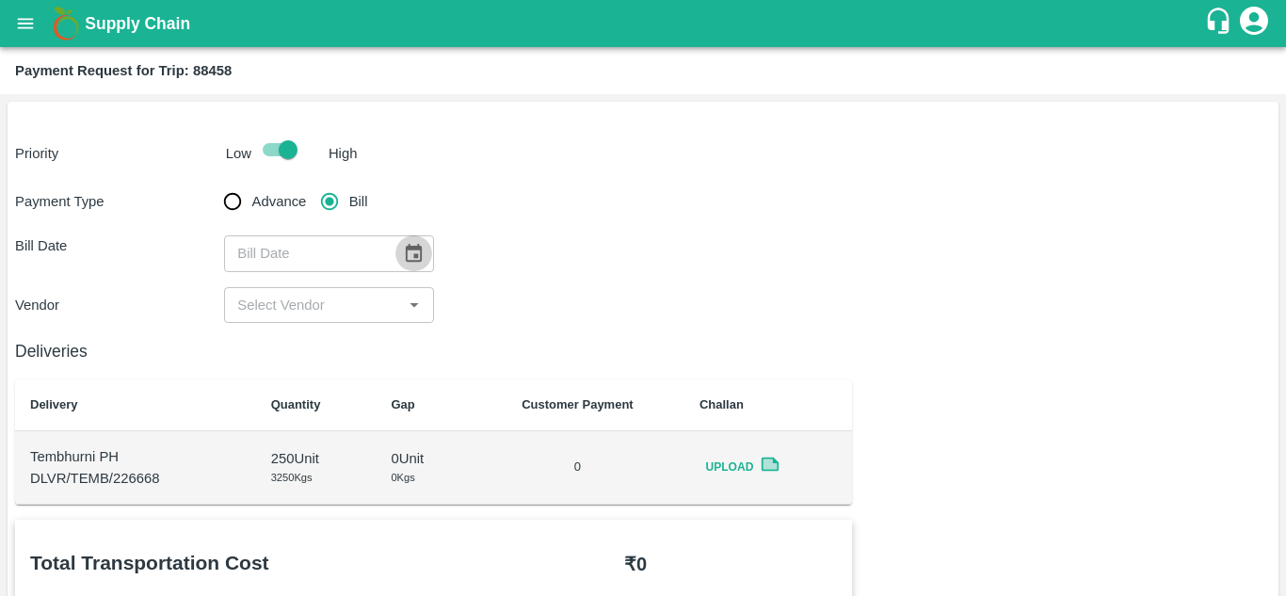
click at [406, 249] on icon "Choose date" at bounding box center [414, 253] width 16 height 18
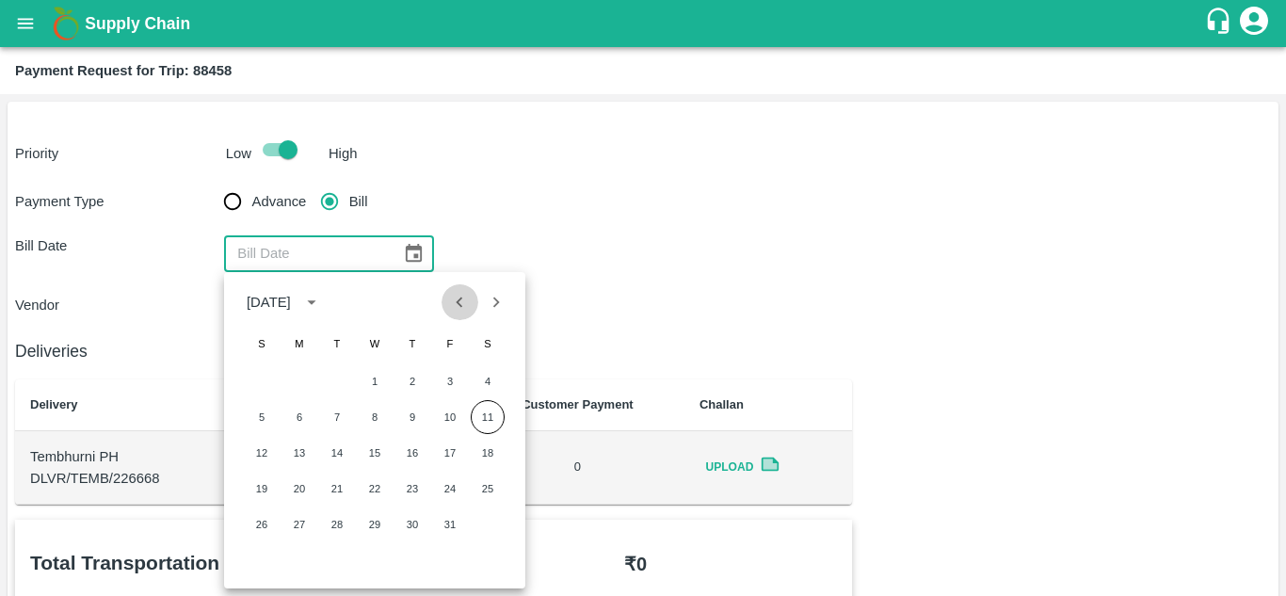
click at [458, 305] on icon "Previous month" at bounding box center [459, 302] width 21 height 21
click at [372, 453] on button "17" at bounding box center [375, 453] width 34 height 34
type input "17/09/2025"
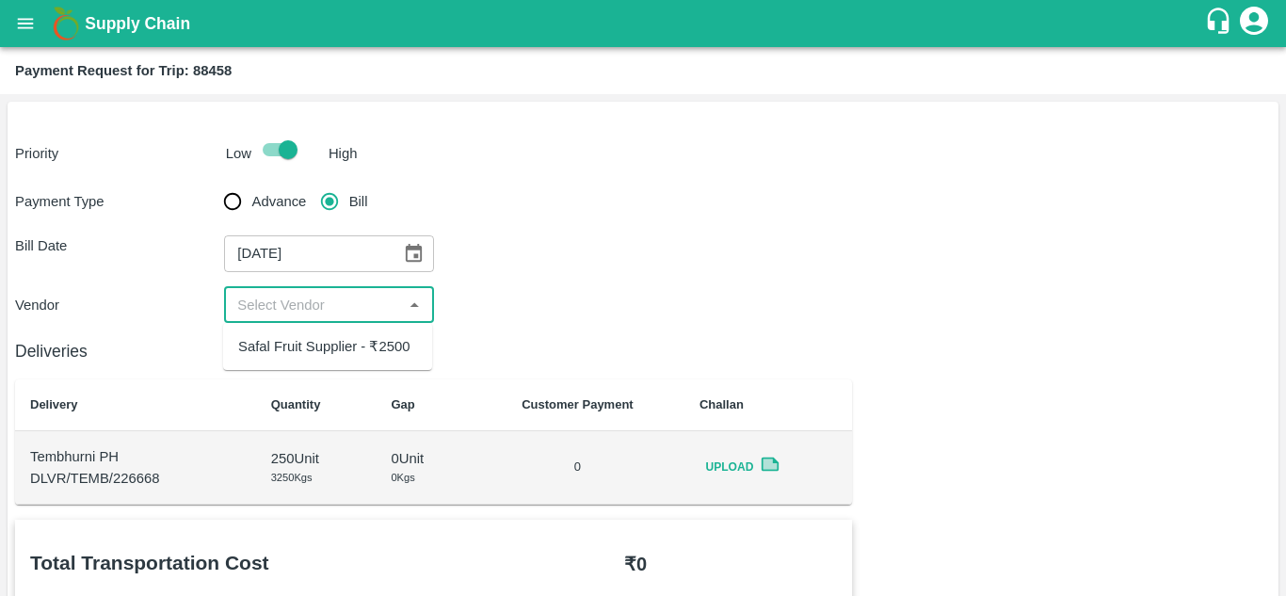
click at [339, 315] on input "input" at bounding box center [313, 305] width 167 height 24
click at [332, 356] on div "Safal Fruit Supplier - ₹2500" at bounding box center [323, 346] width 171 height 21
type input "Safal Fruit Supplier - ₹2500"
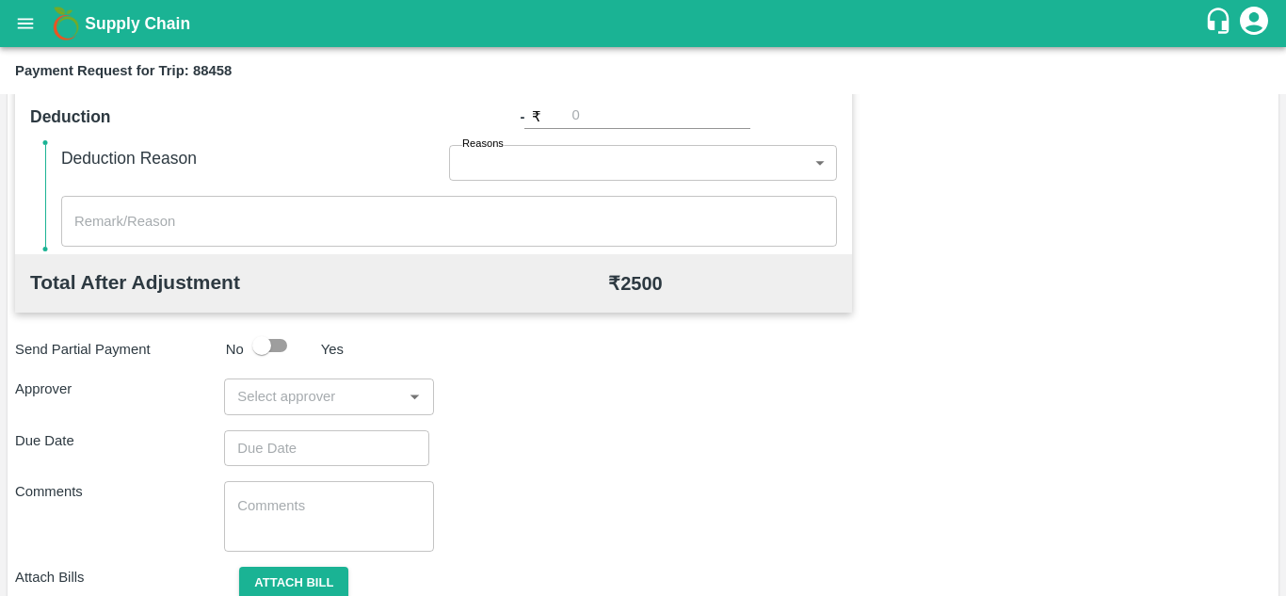
scroll to position [784, 0]
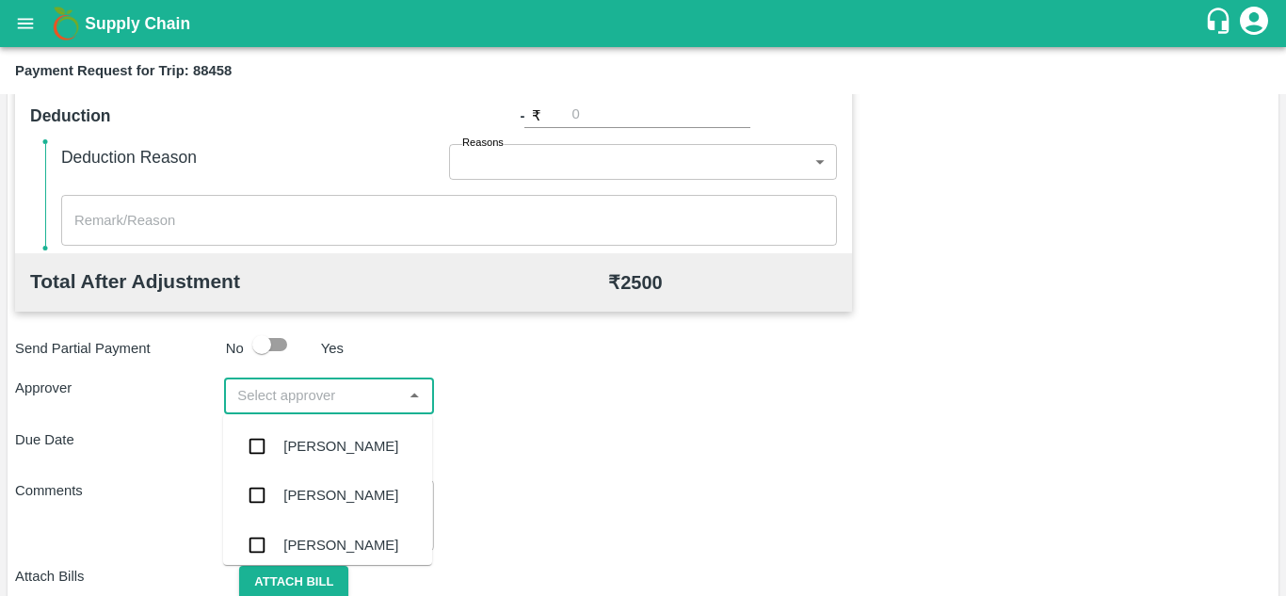
click at [282, 384] on input "input" at bounding box center [313, 395] width 167 height 24
type input "PRASA"
click at [315, 441] on div "[PERSON_NAME]" at bounding box center [340, 446] width 115 height 21
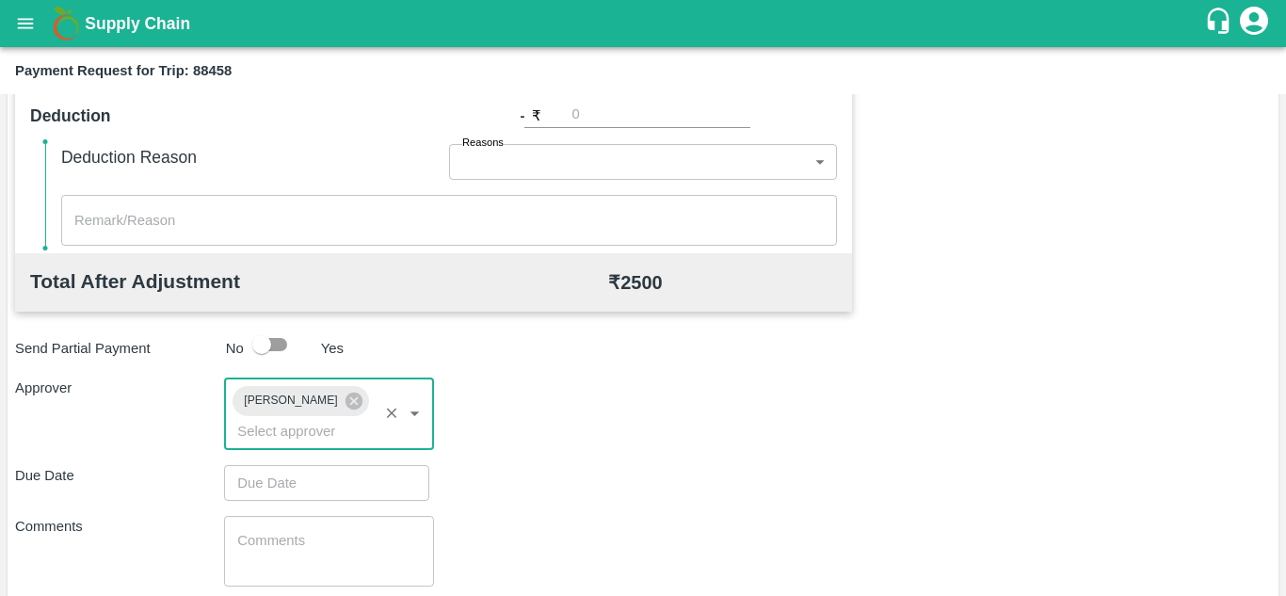
type input "DD/MM/YYYY hh:mm aa"
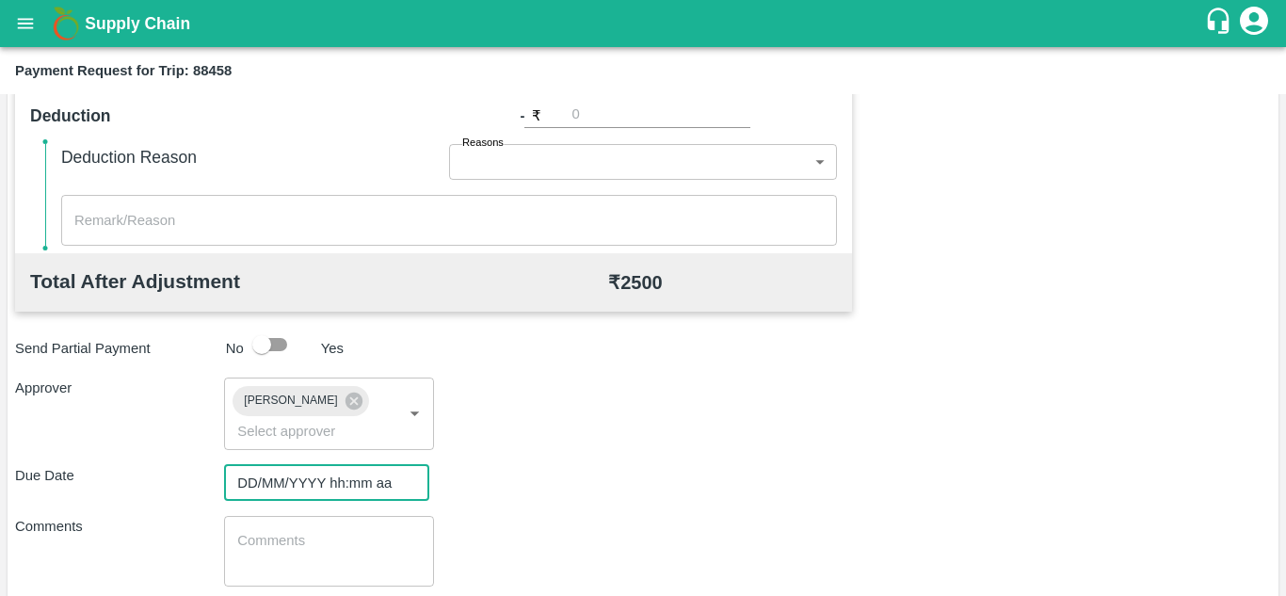
click at [249, 478] on input "DD/MM/YYYY hh:mm aa" at bounding box center [320, 483] width 192 height 36
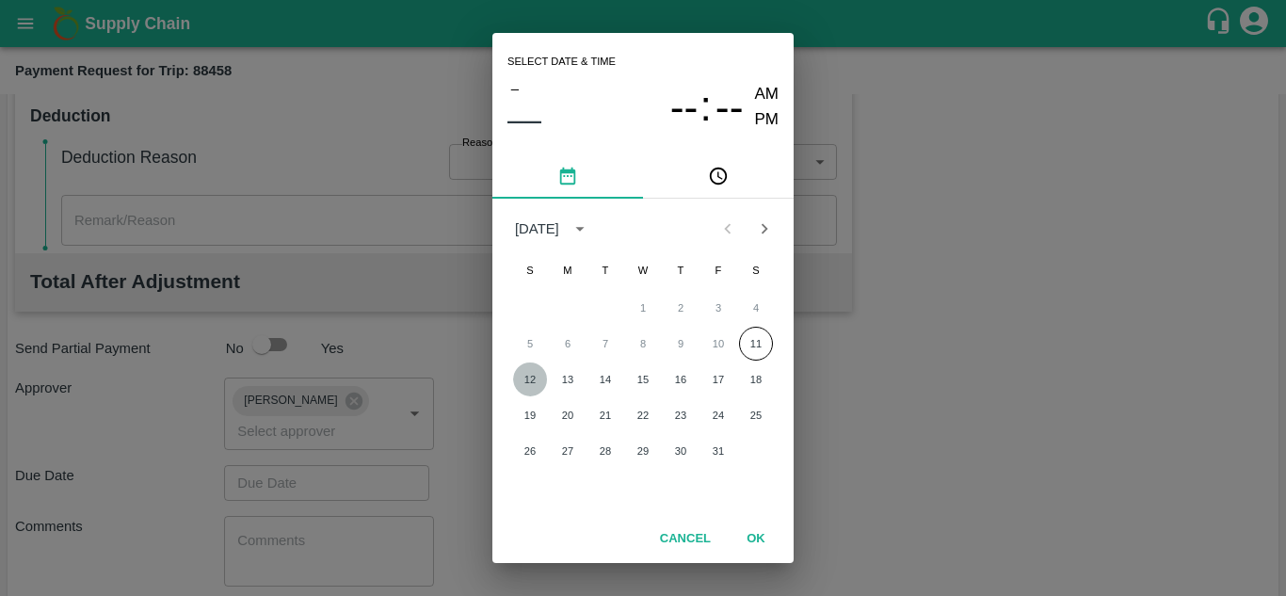
click at [539, 383] on button "12" at bounding box center [530, 380] width 34 height 34
type input "[DATE] 12:00 AM"
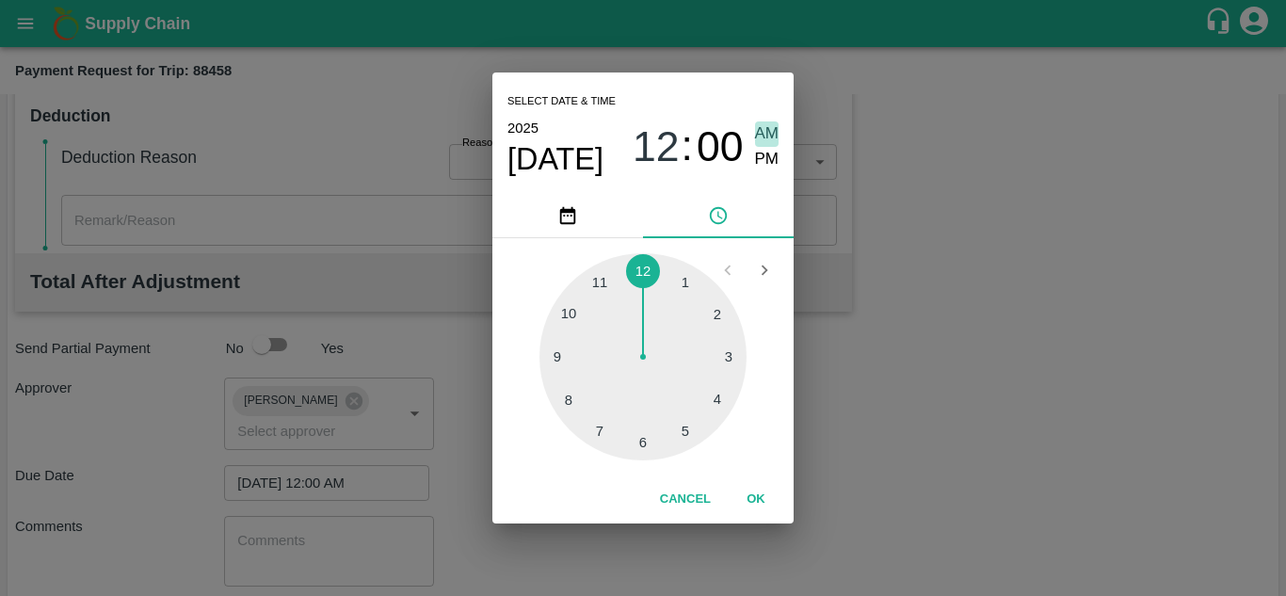
click at [778, 131] on span "AM" at bounding box center [767, 133] width 24 height 25
click at [753, 495] on button "OK" at bounding box center [756, 499] width 60 height 33
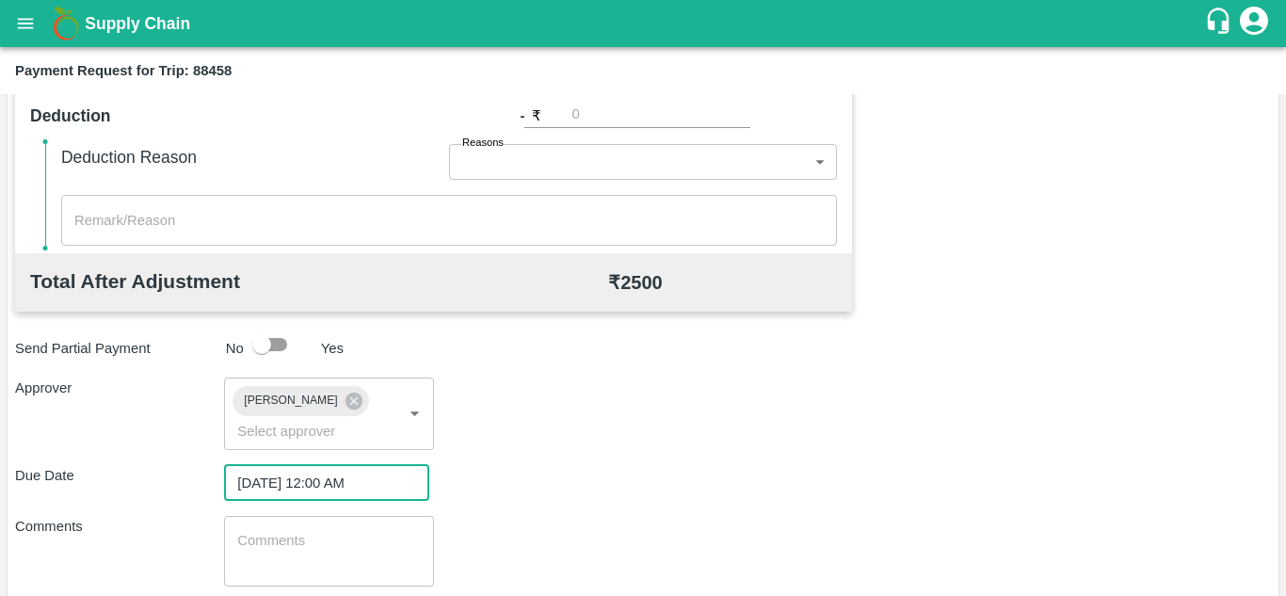
click at [282, 531] on textarea at bounding box center [328, 551] width 183 height 40
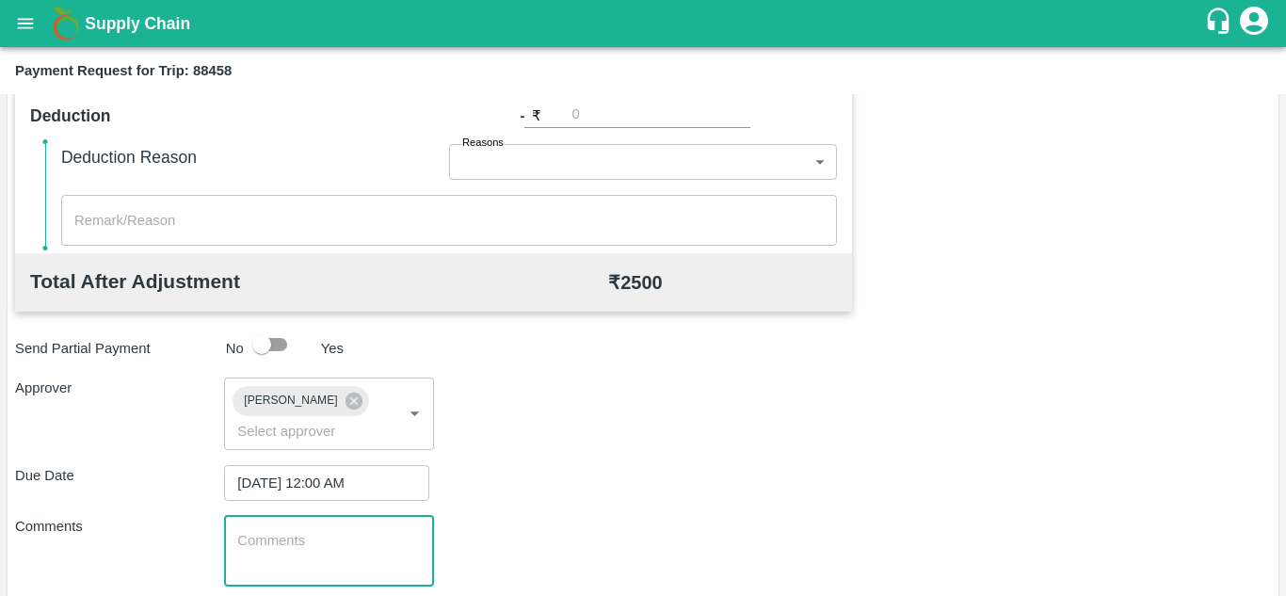
scroll to position [893, 0]
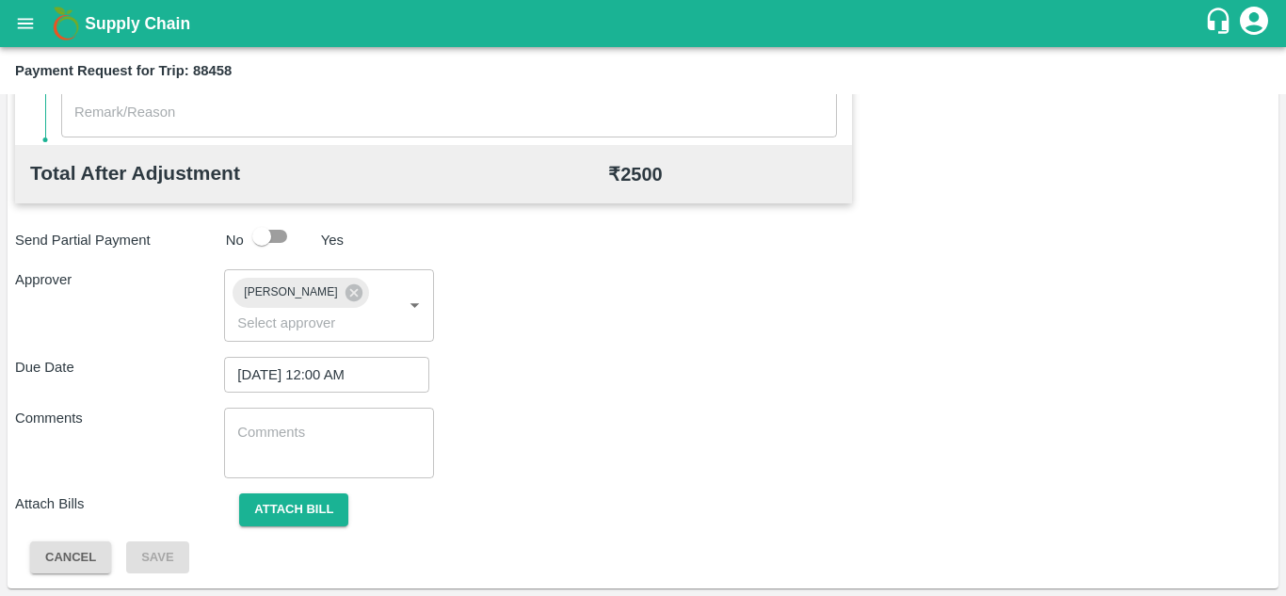
click at [257, 417] on div "x ​" at bounding box center [328, 443] width 209 height 71
paste textarea "Transport Bill"
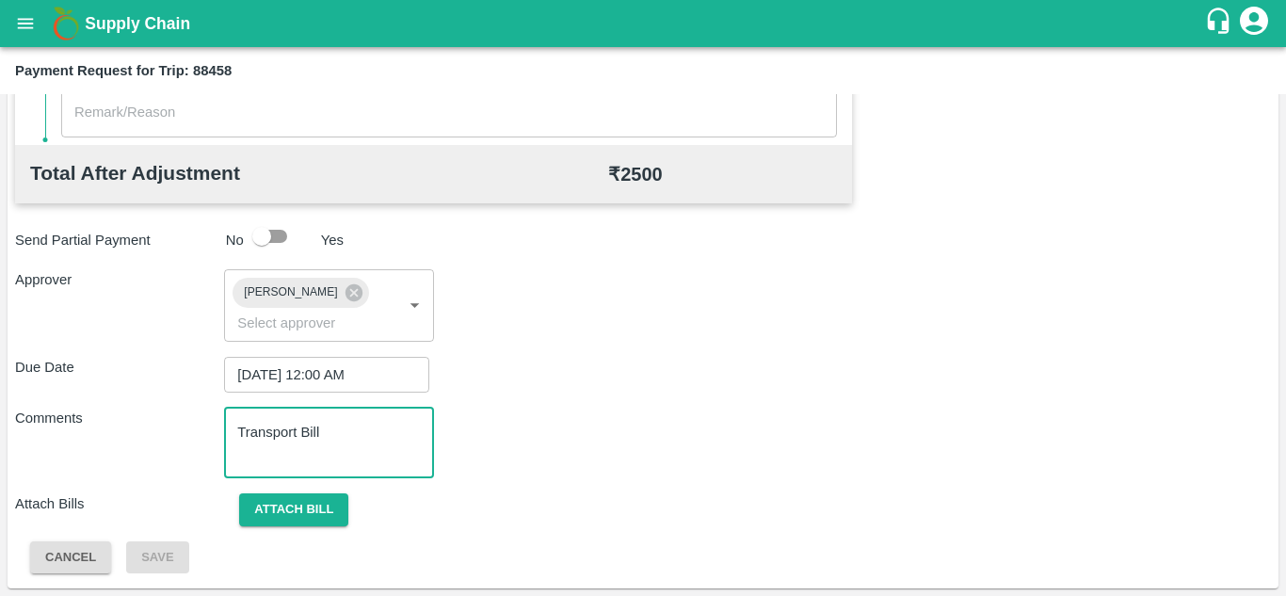
type textarea "Transport Bill"
click at [583, 470] on div "Comments Transport Bill x ​" at bounding box center [643, 443] width 1256 height 71
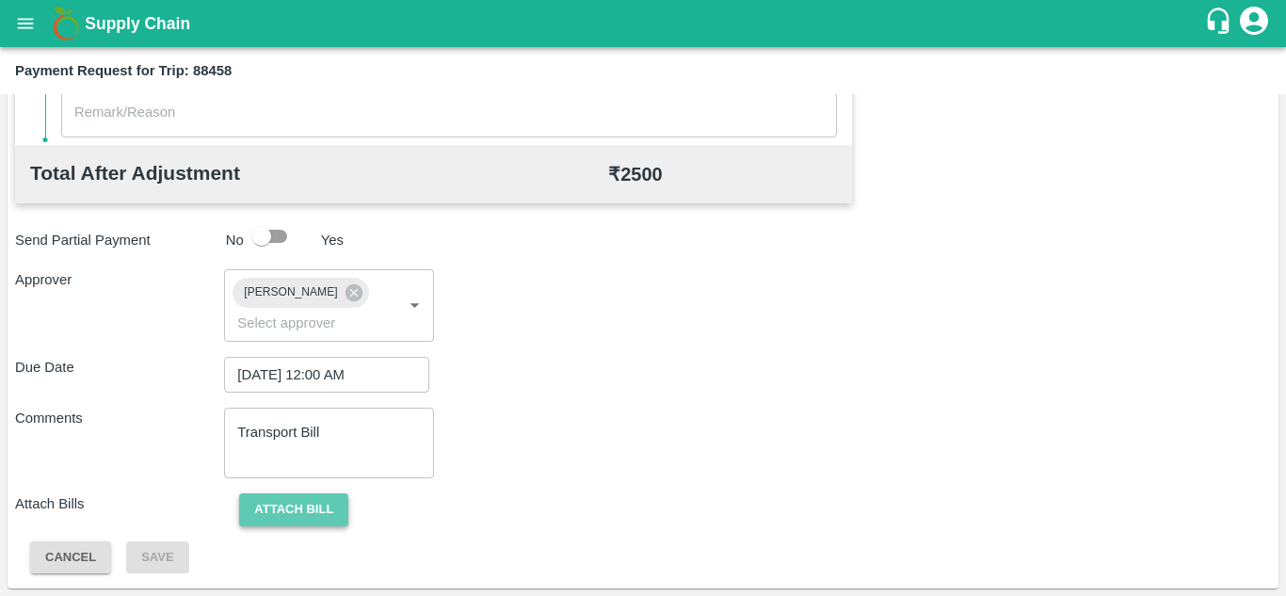
click at [304, 497] on button "Attach bill" at bounding box center [293, 509] width 109 height 33
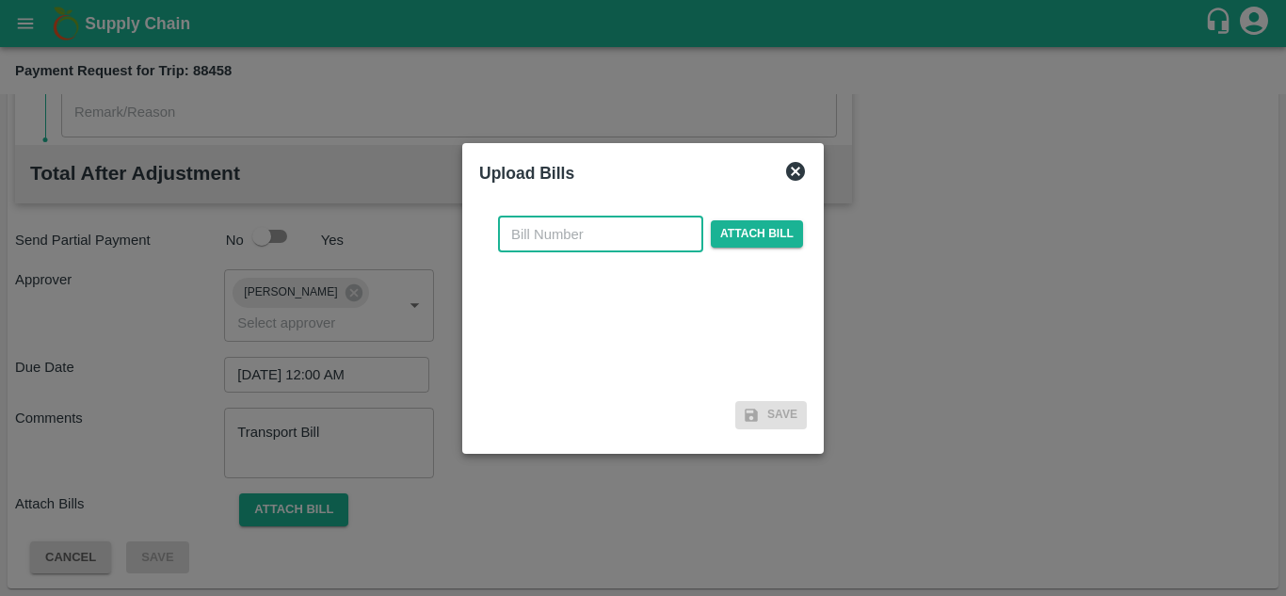
click at [541, 239] on input "text" at bounding box center [600, 235] width 205 height 36
type input "SAFAL-566"
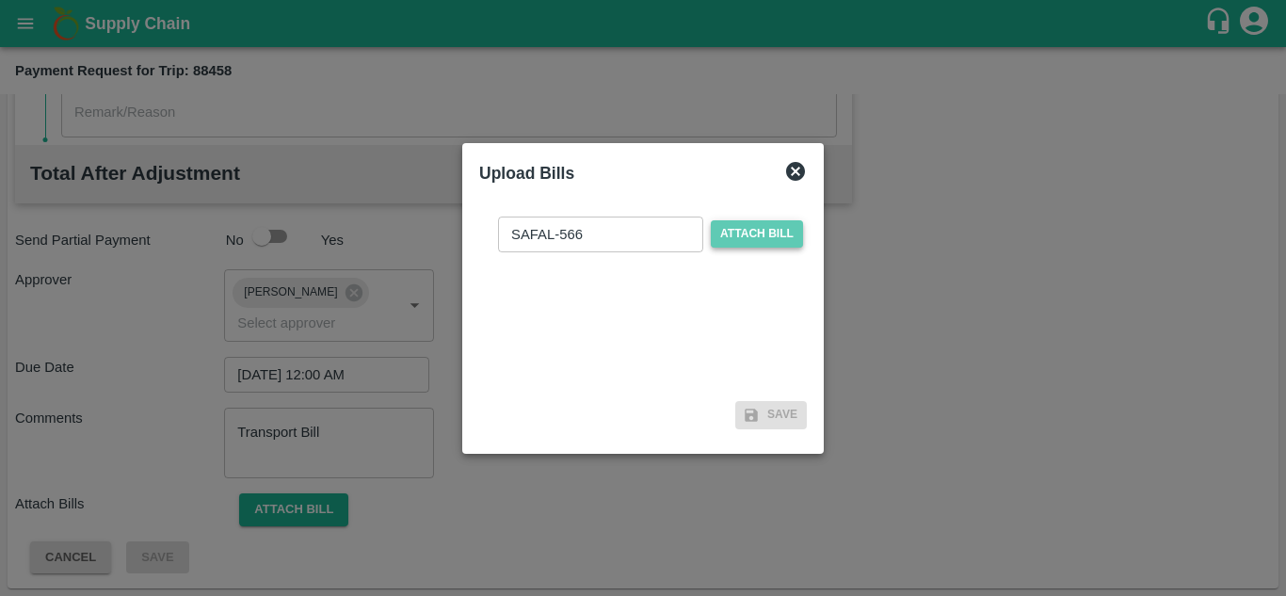
click at [747, 233] on span "Attach bill" at bounding box center [757, 233] width 92 height 27
click at [0, 0] on input "Attach bill" at bounding box center [0, 0] width 0 height 0
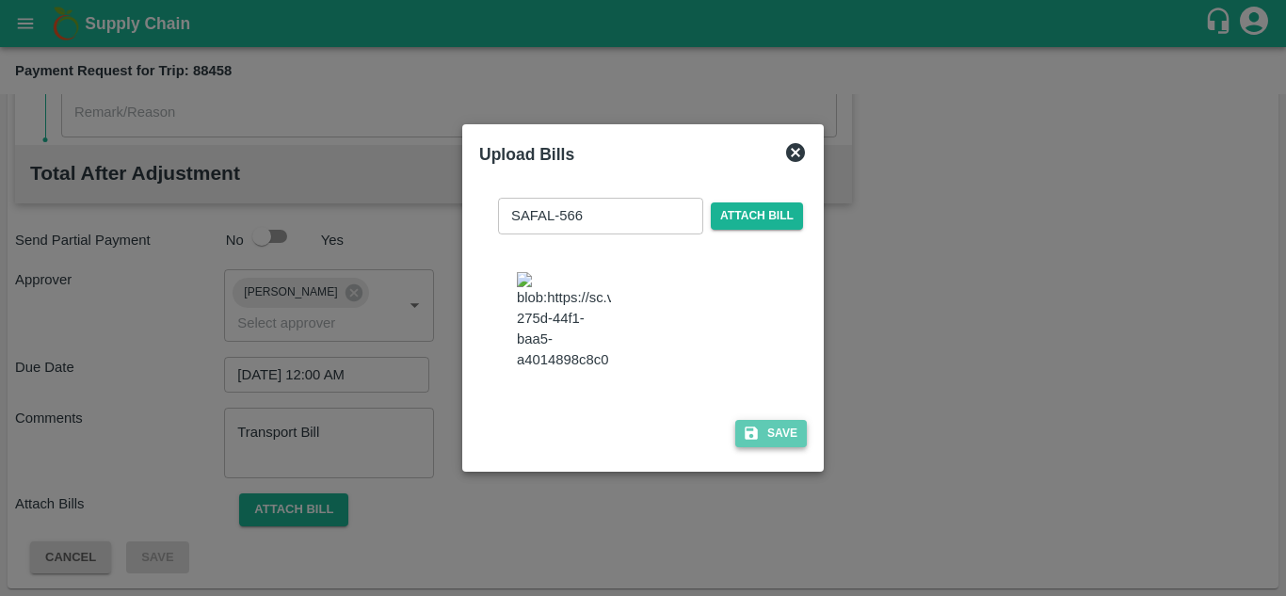
click at [779, 440] on button "Save" at bounding box center [771, 433] width 72 height 27
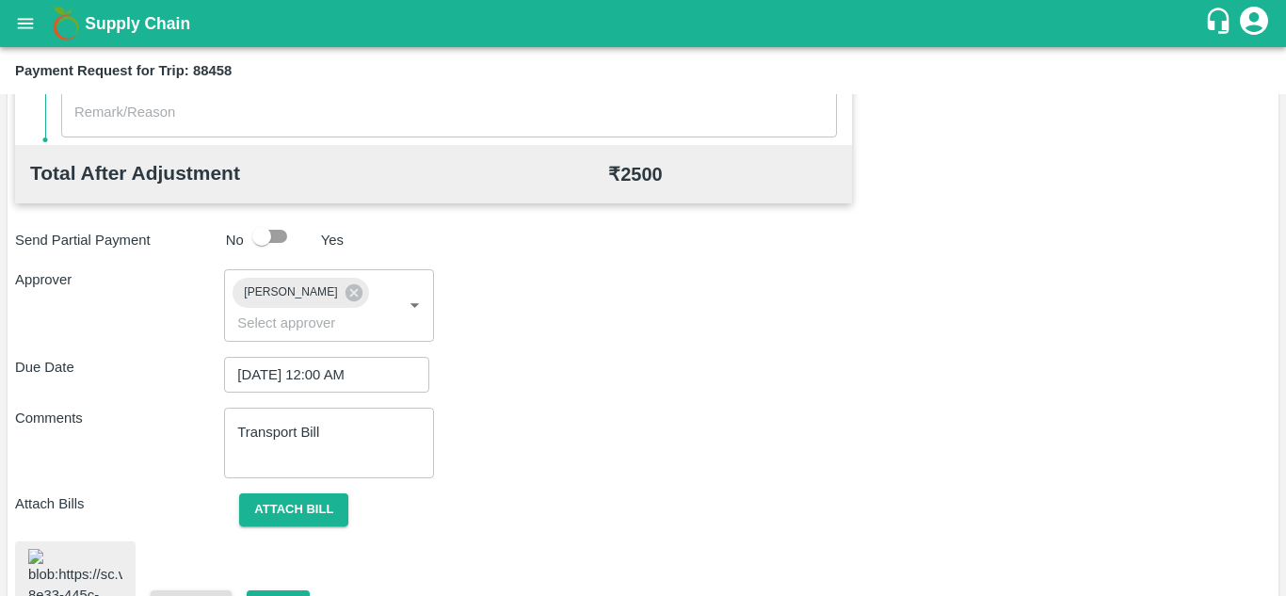
scroll to position [1023, 0]
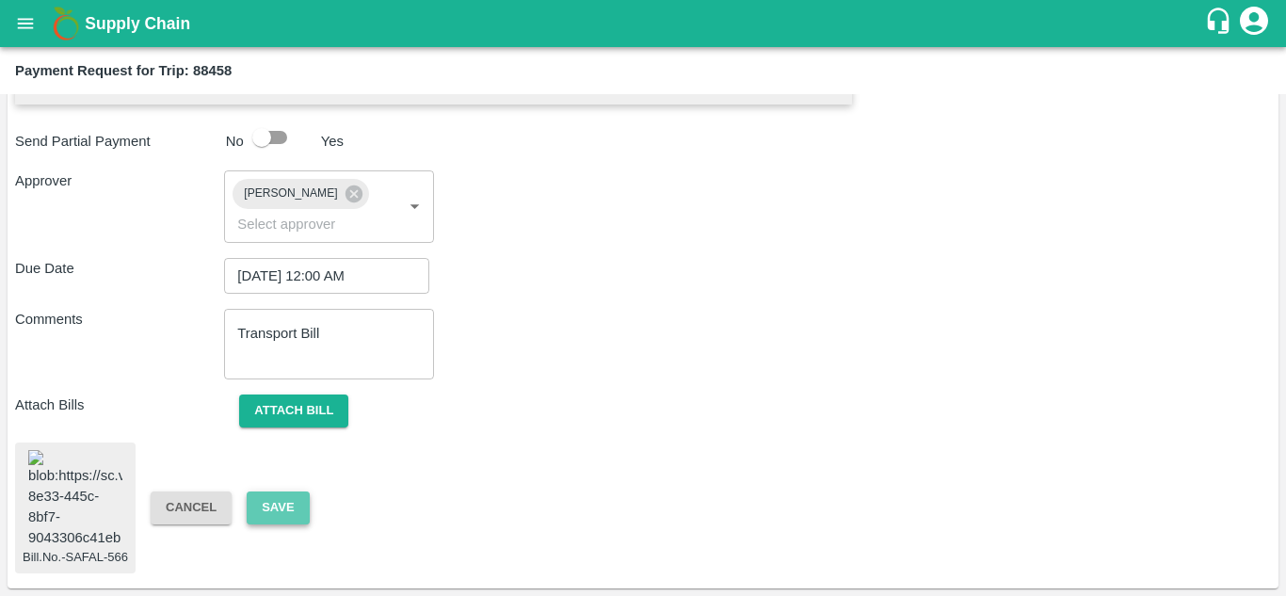
click at [282, 492] on button "Save" at bounding box center [278, 508] width 62 height 33
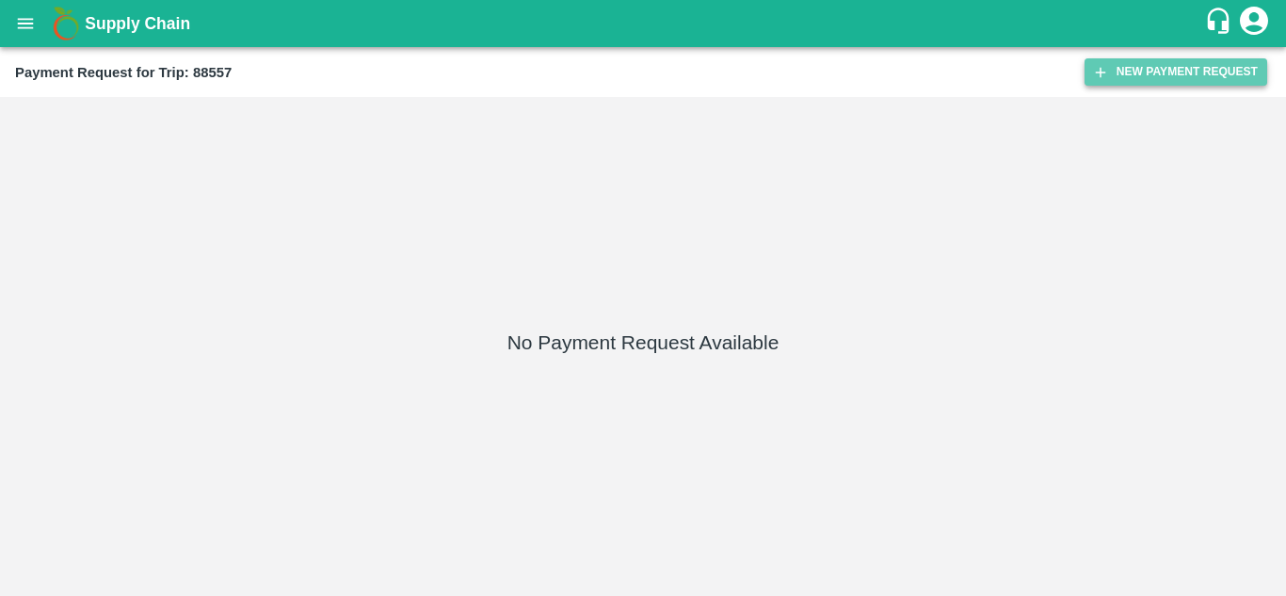
click at [1161, 78] on button "New Payment Request" at bounding box center [1176, 71] width 183 height 27
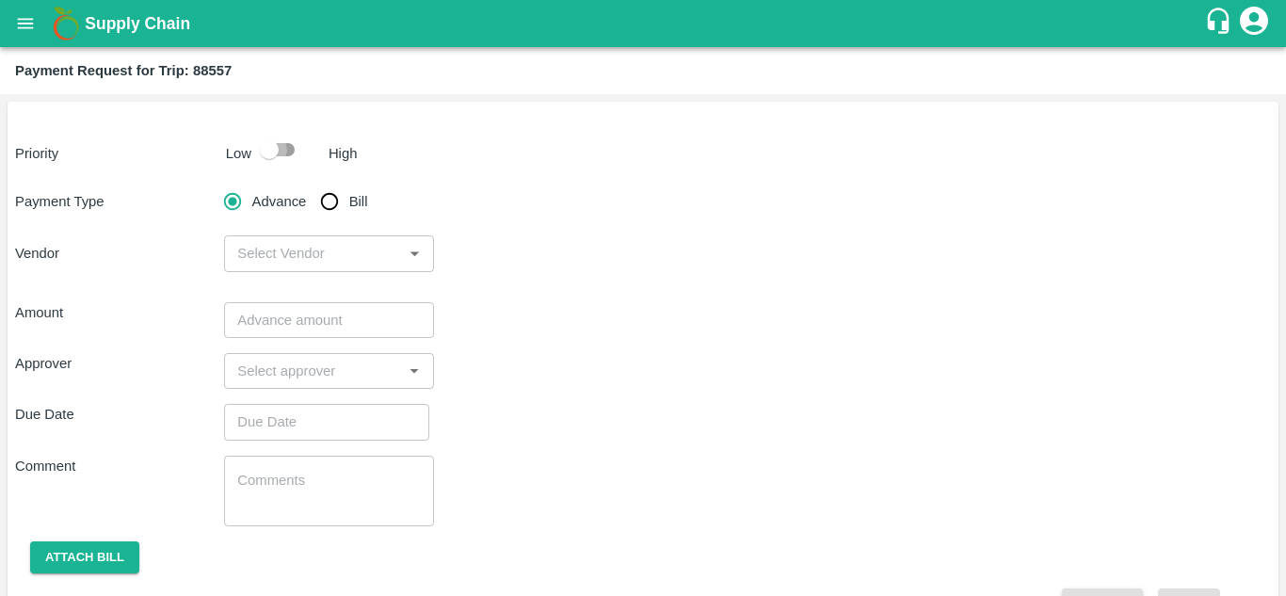
click at [288, 147] on input "checkbox" at bounding box center [269, 150] width 107 height 36
checkbox input "true"
click at [333, 200] on input "Bill" at bounding box center [330, 202] width 38 height 38
radio input "true"
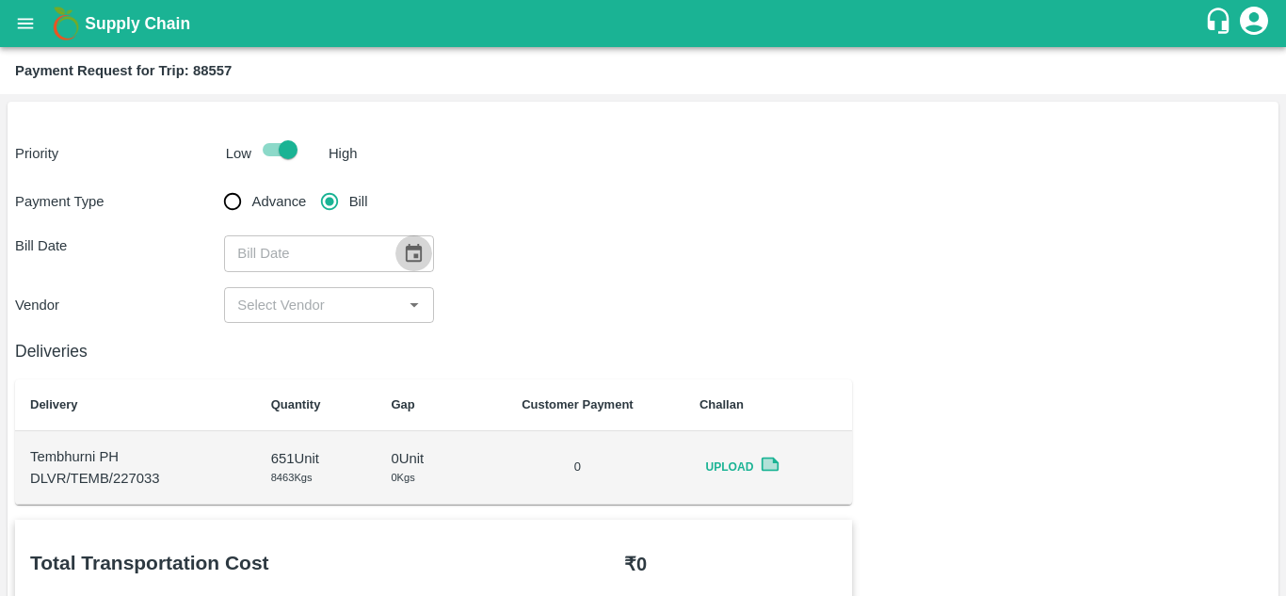
click at [411, 248] on icon "Choose date" at bounding box center [414, 253] width 16 height 18
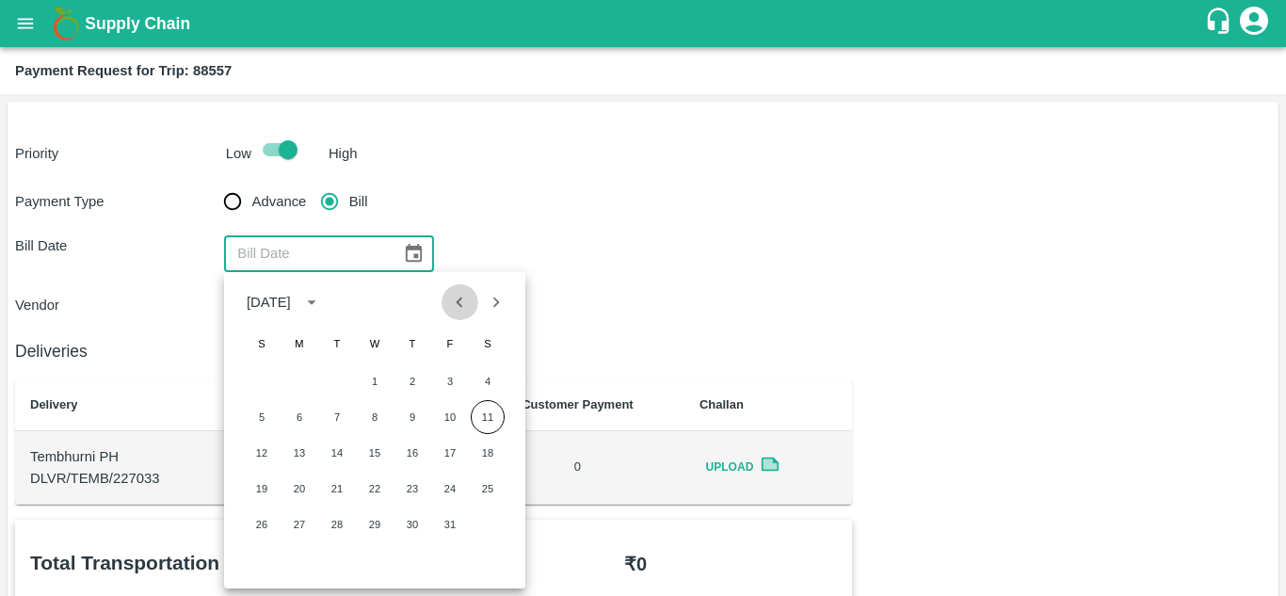
click at [456, 305] on icon "Previous month" at bounding box center [459, 302] width 21 height 21
click at [410, 446] on button "18" at bounding box center [413, 453] width 34 height 34
type input "[DATE]"
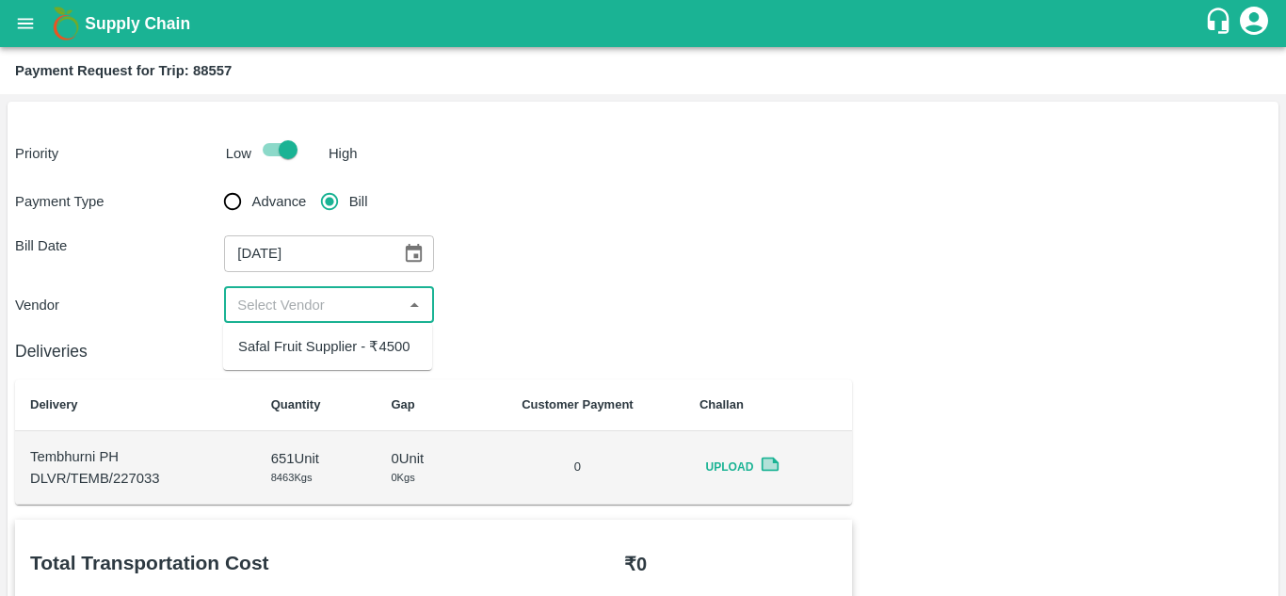
click at [302, 294] on input "input" at bounding box center [313, 305] width 167 height 24
click at [278, 327] on ul "Safal Fruit Supplier - ₹4500" at bounding box center [327, 346] width 209 height 47
click at [287, 340] on div "Safal Fruit Supplier - ₹4500" at bounding box center [323, 346] width 171 height 21
type input "Safal Fruit Supplier - ₹4500"
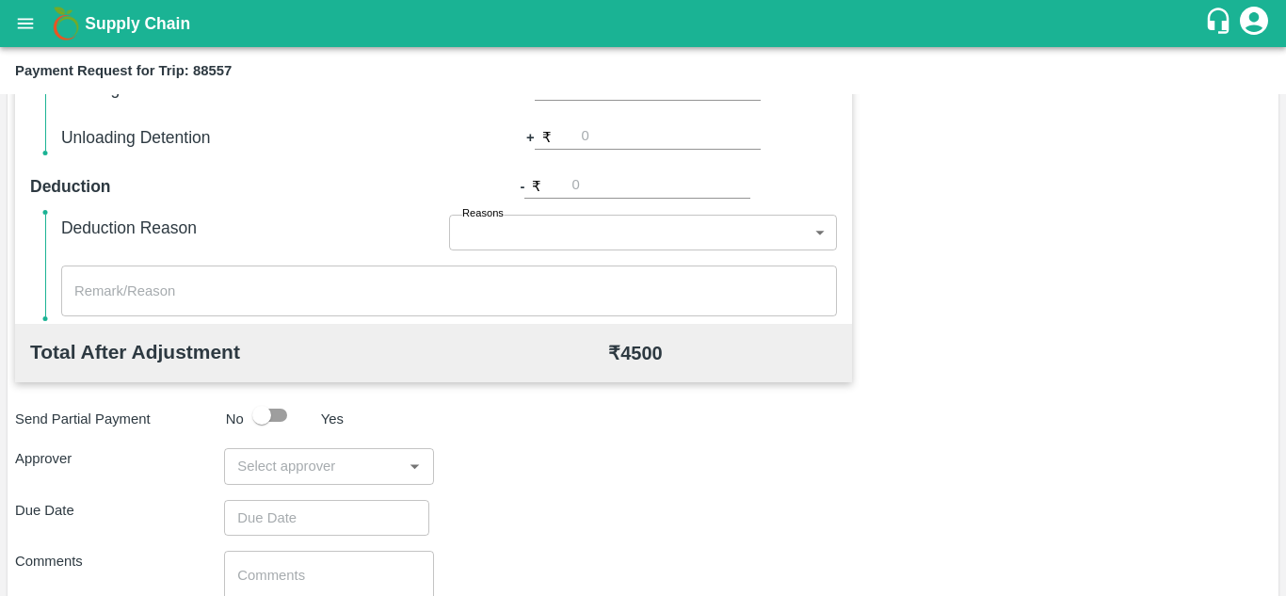
scroll to position [857, 0]
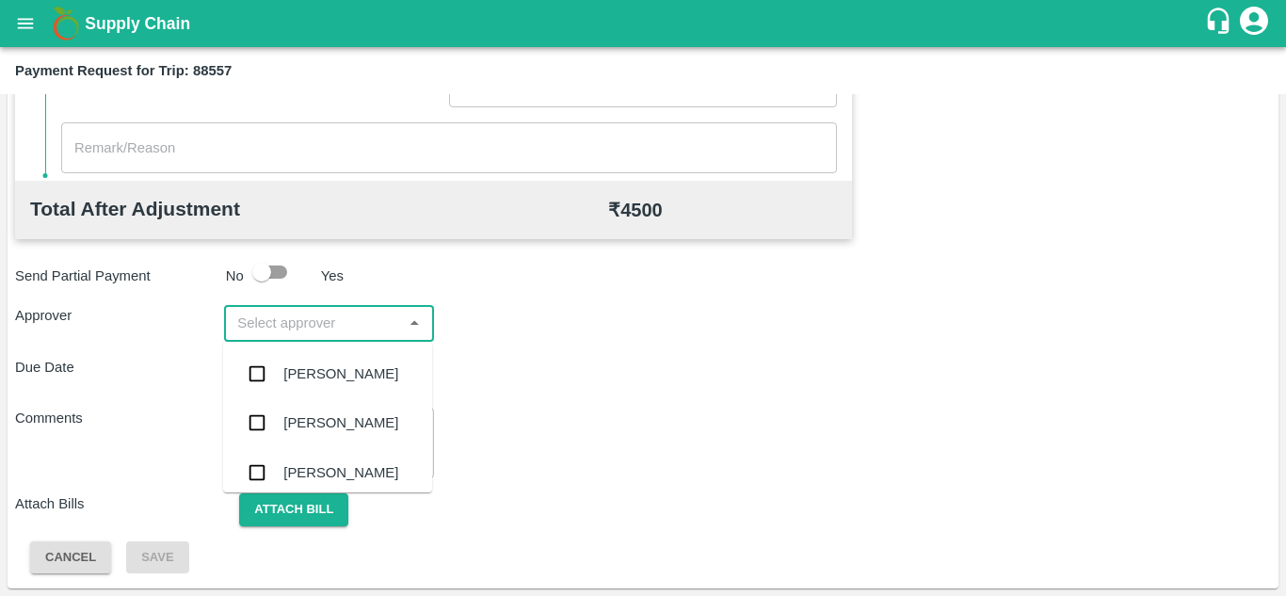
click at [266, 323] on input "input" at bounding box center [313, 323] width 167 height 24
type input "PRASA"
click at [337, 363] on div "[PERSON_NAME]" at bounding box center [327, 373] width 209 height 49
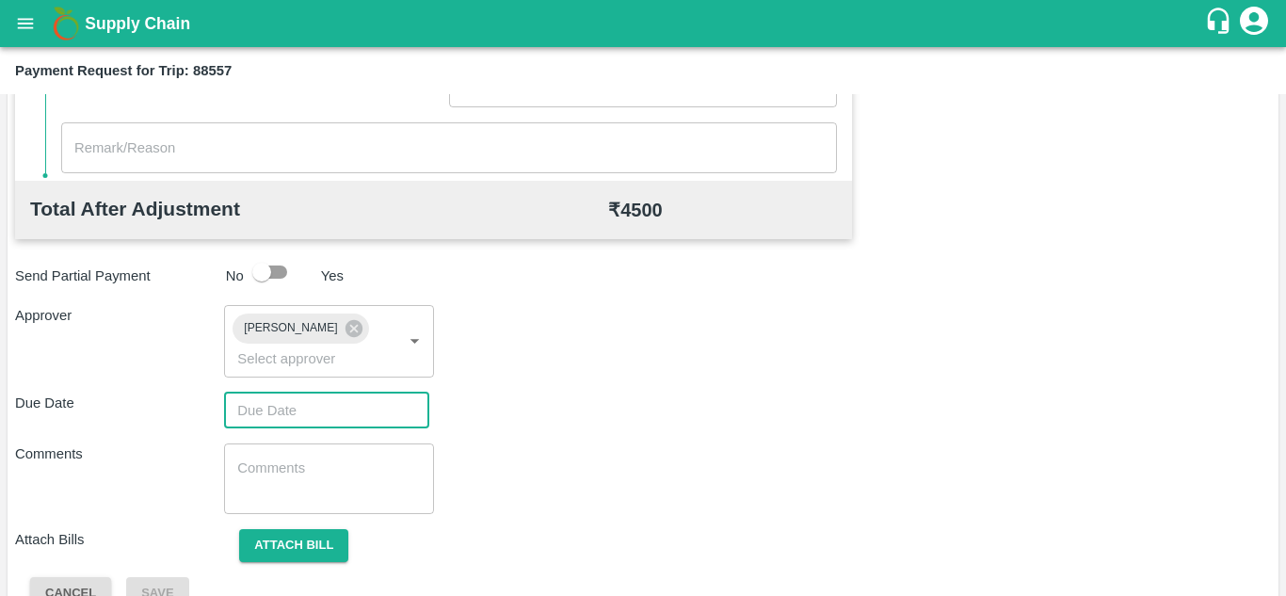
type input "DD/MM/YYYY hh:mm aa"
click at [256, 422] on input "DD/MM/YYYY hh:mm aa" at bounding box center [320, 411] width 192 height 36
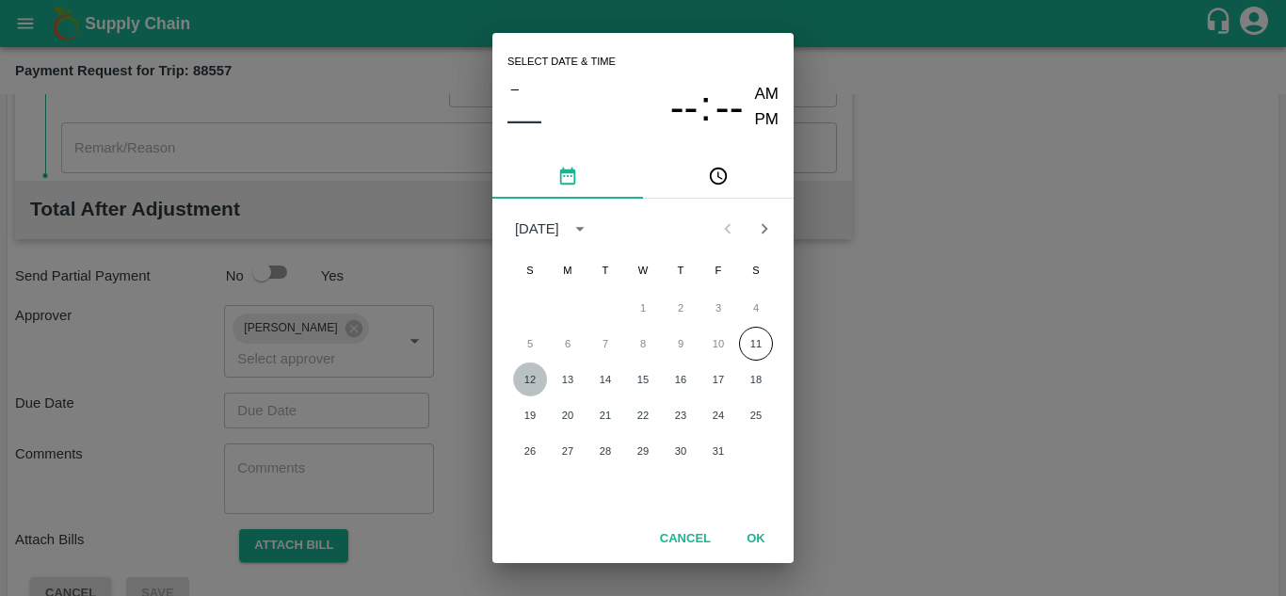
click at [528, 385] on button "12" at bounding box center [530, 380] width 34 height 34
type input "[DATE] 12:00 AM"
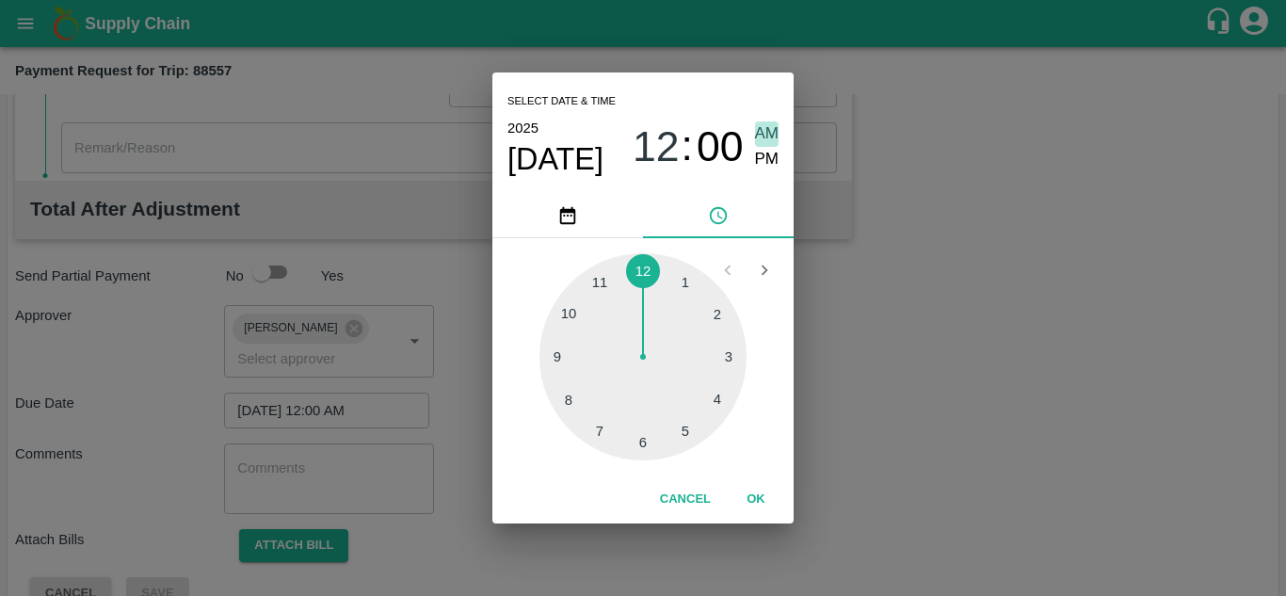
click at [763, 130] on span "AM" at bounding box center [767, 133] width 24 height 25
click at [754, 499] on button "OK" at bounding box center [756, 499] width 60 height 33
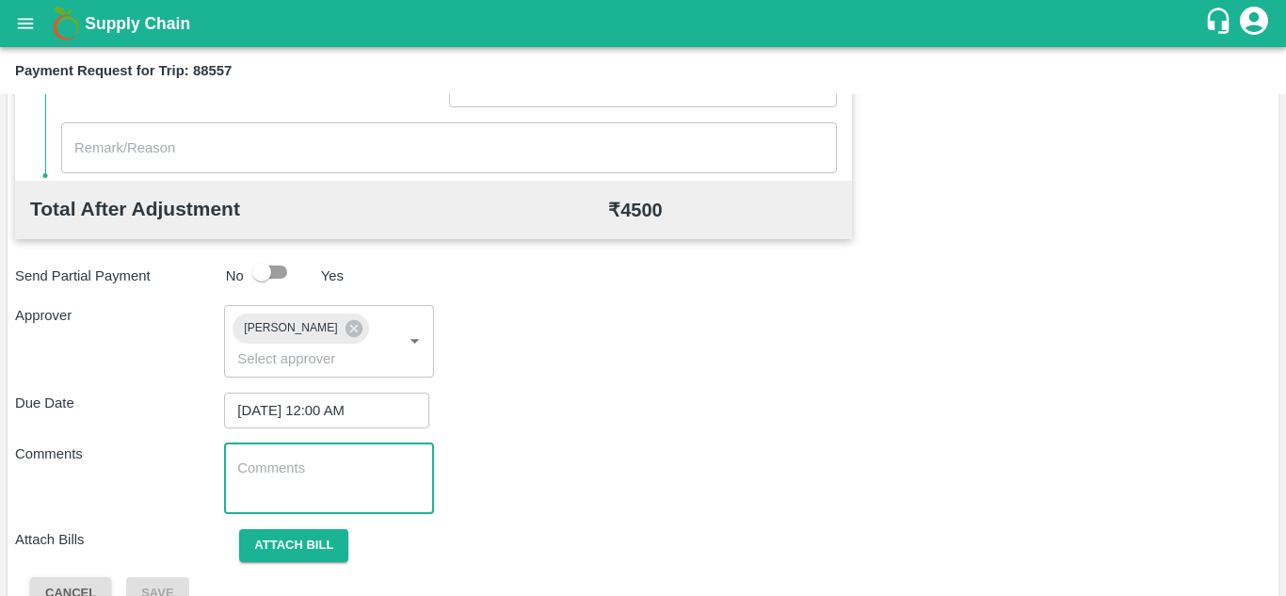
click at [306, 469] on textarea at bounding box center [328, 479] width 183 height 40
paste textarea "Transport Bill"
type textarea "Transport Bill"
click at [622, 412] on div "Due Date [DATE] 12:00 AM ​" at bounding box center [643, 411] width 1256 height 36
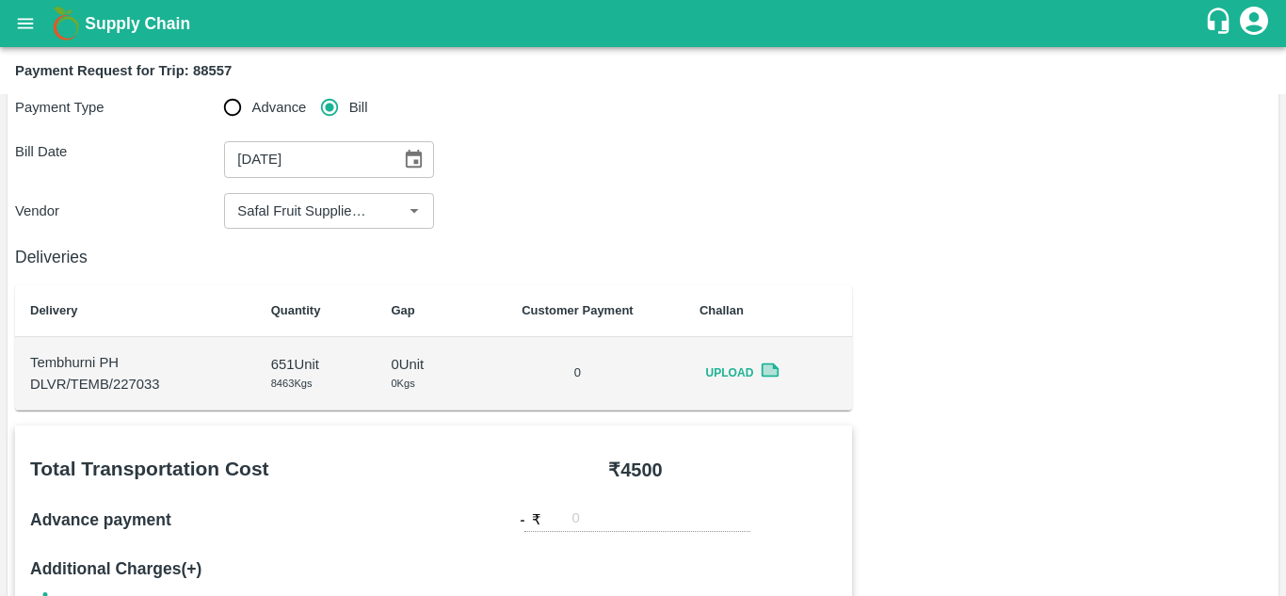
scroll to position [893, 0]
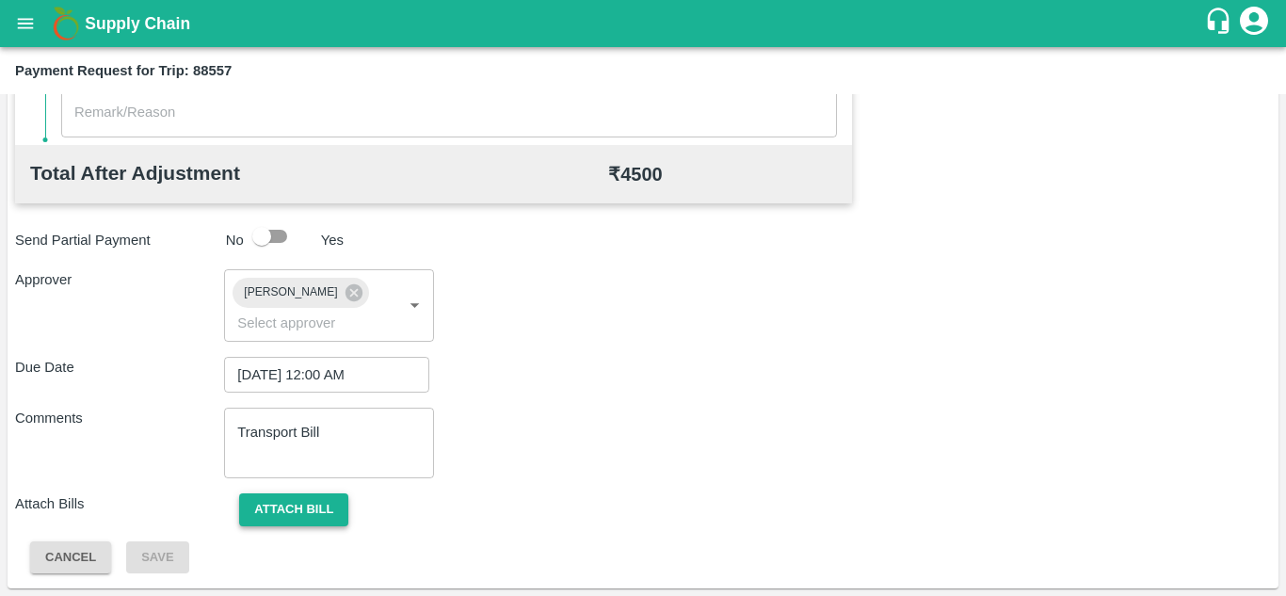
click at [295, 504] on button "Attach bill" at bounding box center [293, 509] width 109 height 33
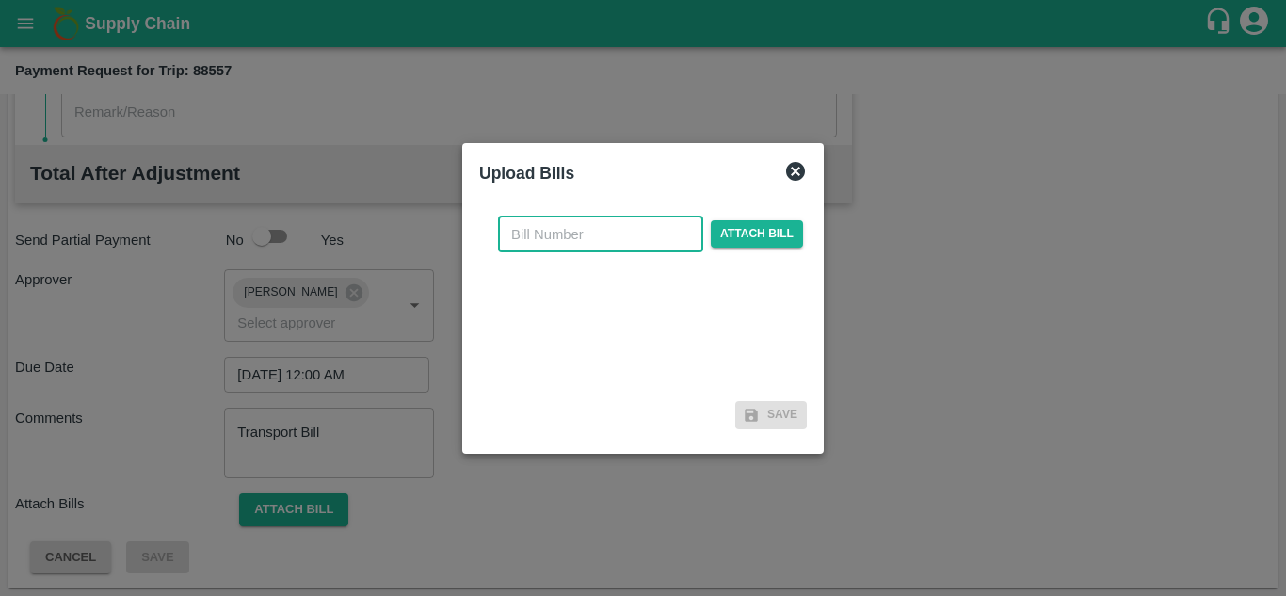
click at [524, 228] on input "text" at bounding box center [600, 235] width 205 height 36
type input "SAFAL-568"
click at [766, 231] on span "Attach bill" at bounding box center [757, 233] width 92 height 27
click at [0, 0] on input "Attach bill" at bounding box center [0, 0] width 0 height 0
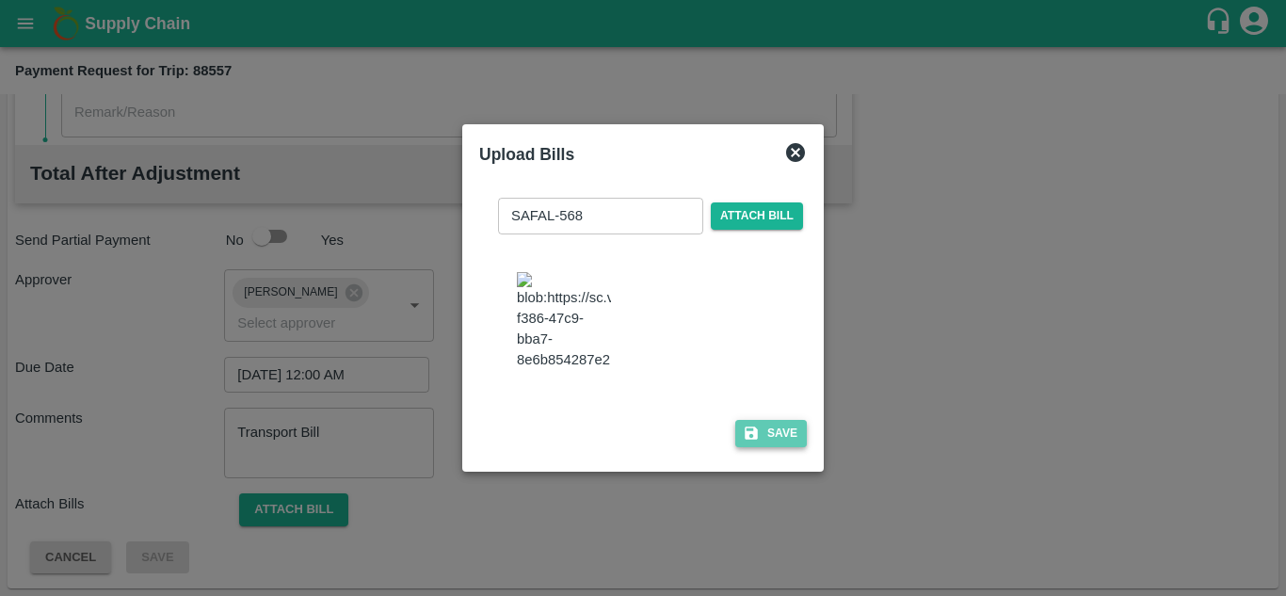
click at [782, 433] on button "Save" at bounding box center [771, 433] width 72 height 27
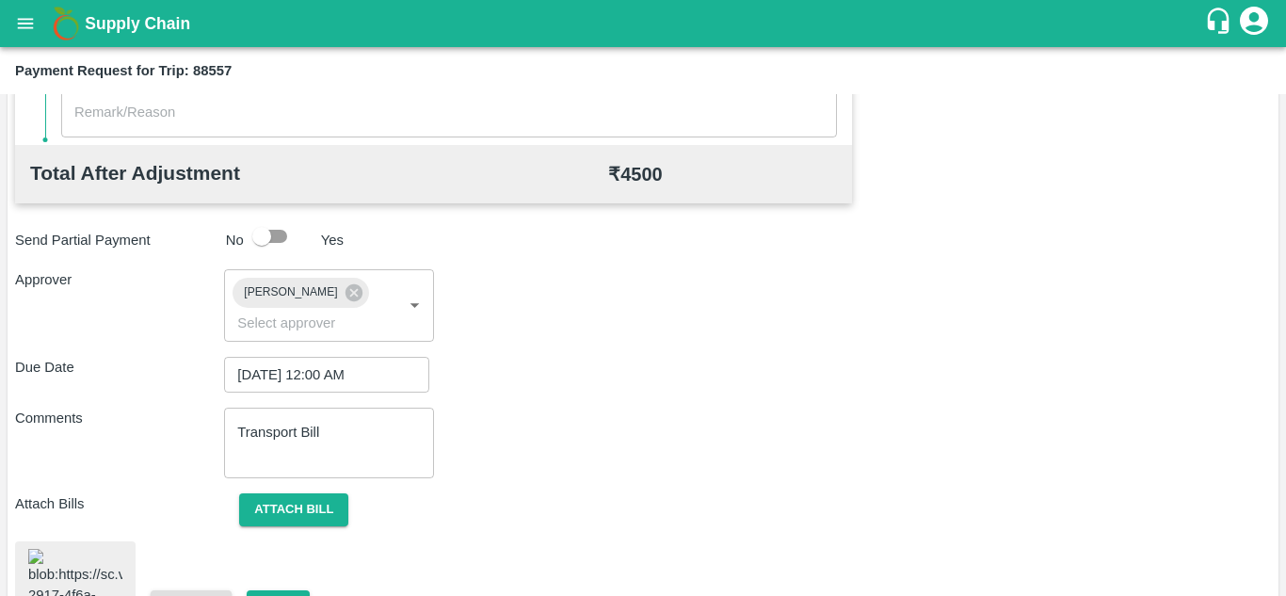
scroll to position [1012, 0]
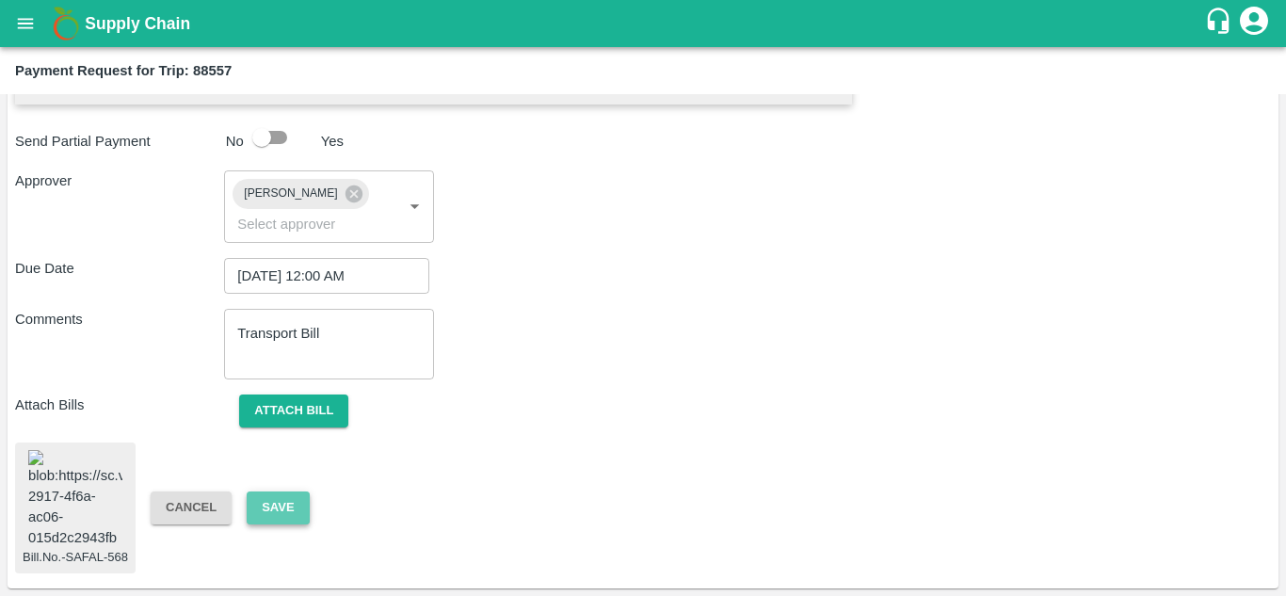
click at [288, 492] on button "Save" at bounding box center [278, 508] width 62 height 33
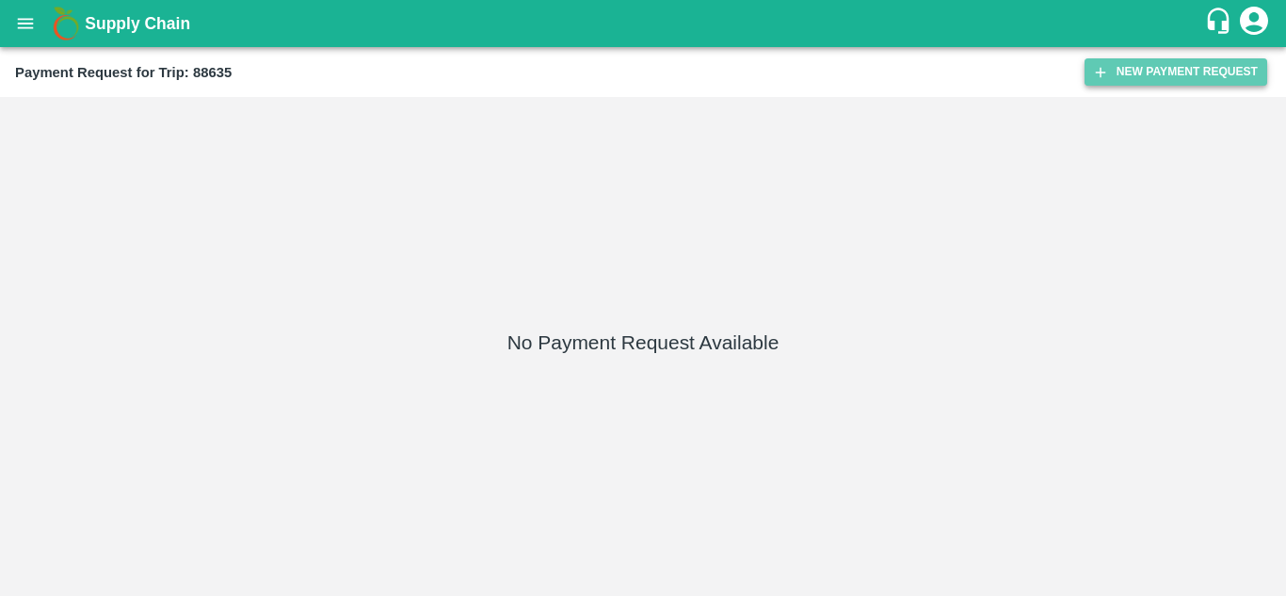
click at [1143, 71] on button "New Payment Request" at bounding box center [1176, 71] width 183 height 27
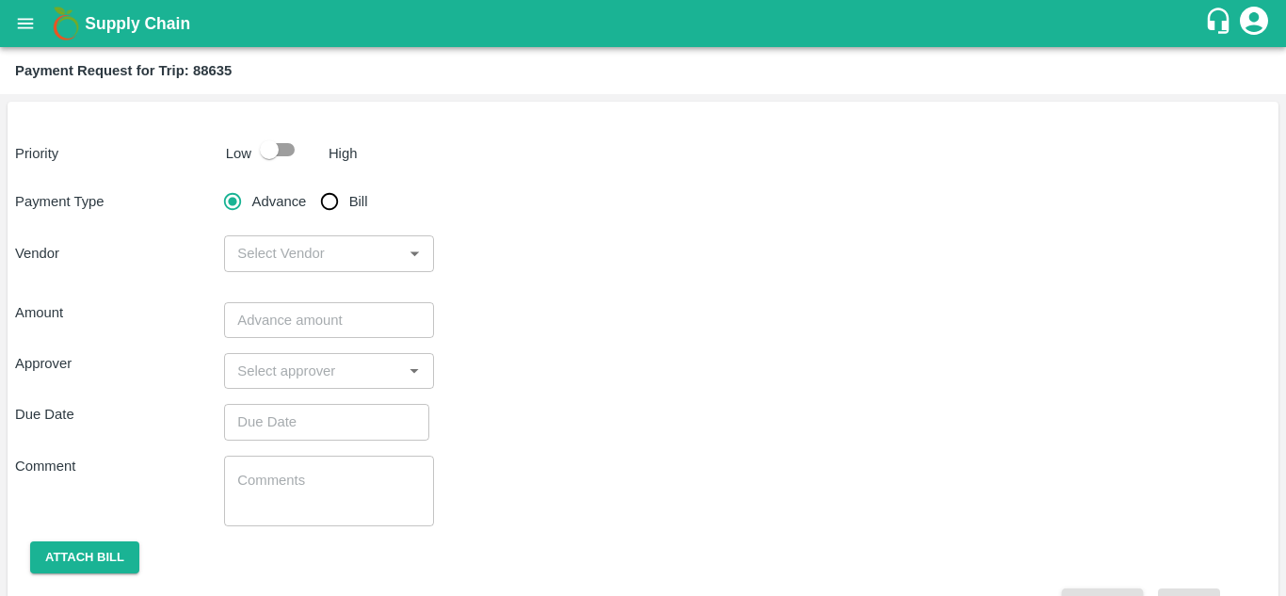
click at [285, 151] on input "checkbox" at bounding box center [269, 150] width 107 height 36
checkbox input "true"
click at [326, 202] on input "Bill" at bounding box center [330, 202] width 38 height 38
radio input "true"
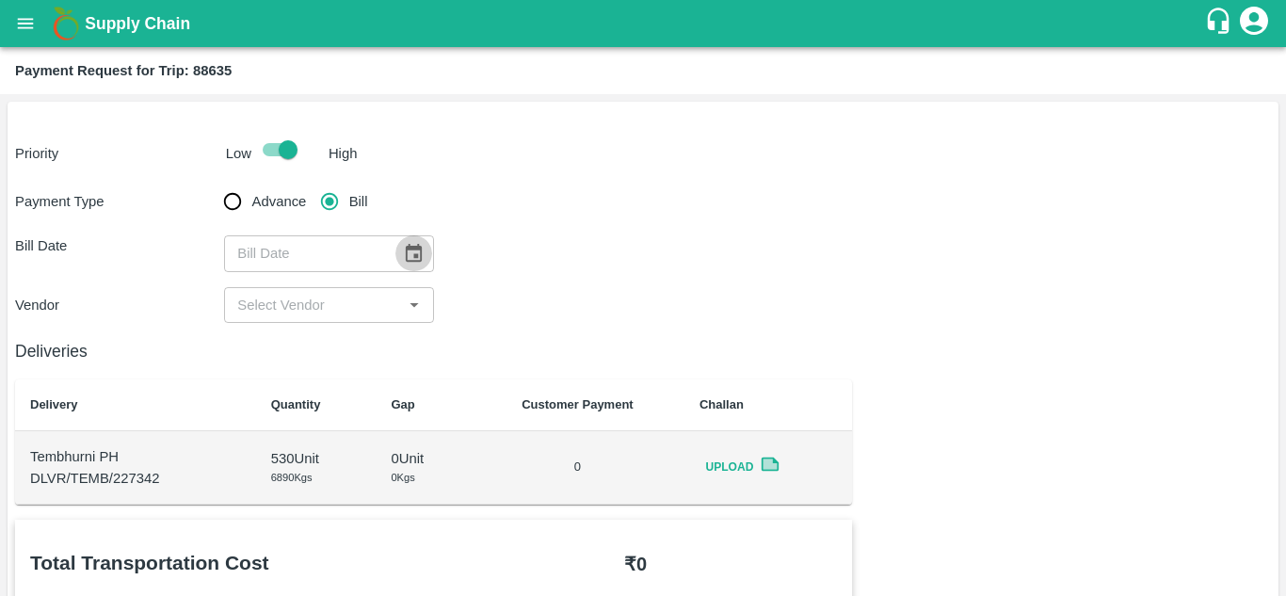
click at [407, 250] on icon "Choose date" at bounding box center [413, 253] width 21 height 21
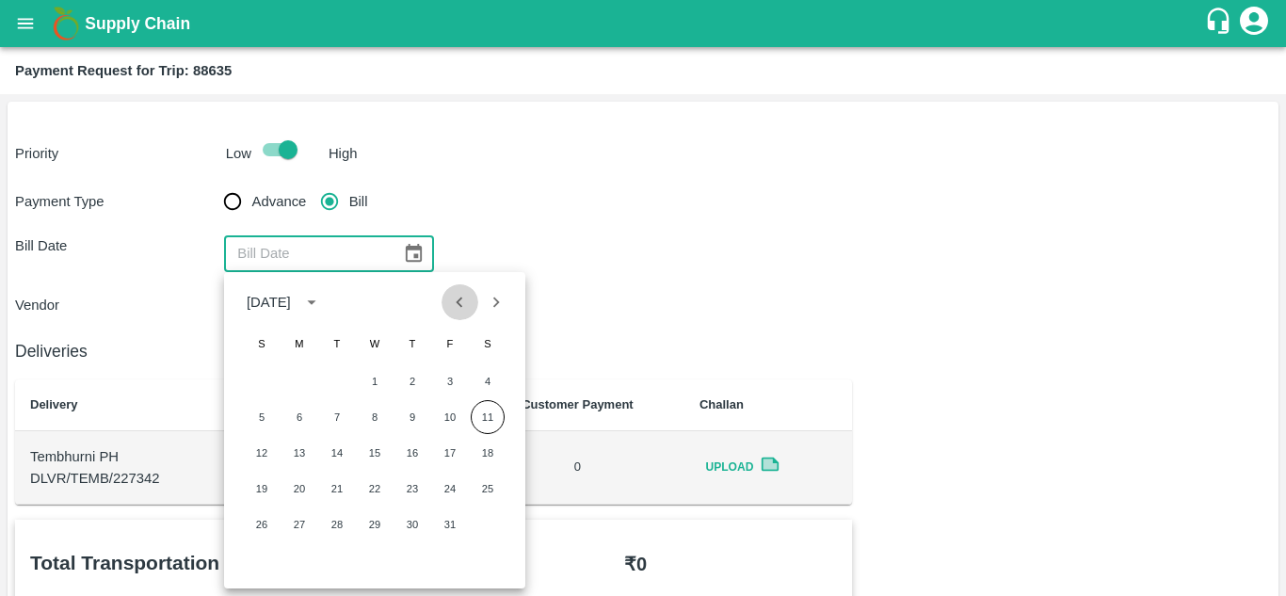
click at [455, 302] on icon "Previous month" at bounding box center [459, 302] width 21 height 21
click at [448, 456] on button "19" at bounding box center [450, 453] width 34 height 34
type input "[DATE]"
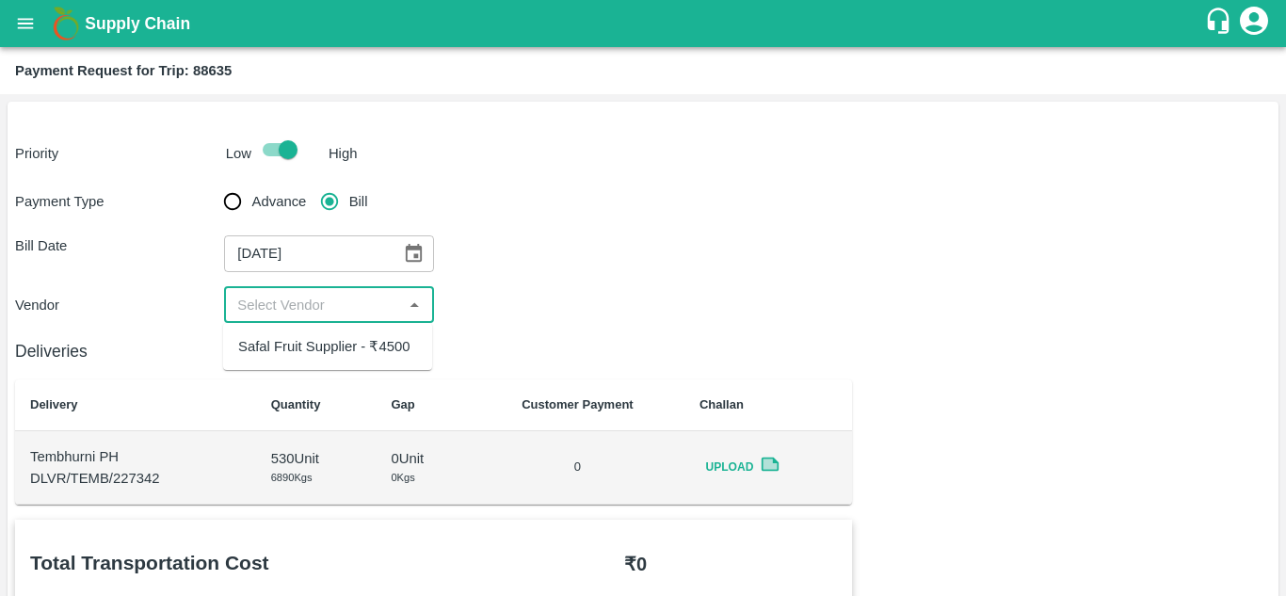
drag, startPoint x: 335, startPoint y: 309, endPoint x: 317, endPoint y: 351, distance: 46.0
click at [317, 351] on body "Supply Chain Payment Request for Trip: 88635 Priority Low High Payment Type Adv…" at bounding box center [643, 298] width 1286 height 596
click at [317, 351] on div "Safal Fruit Supplier - ₹4500" at bounding box center [323, 346] width 171 height 21
type input "Safal Fruit Supplier - ₹4500"
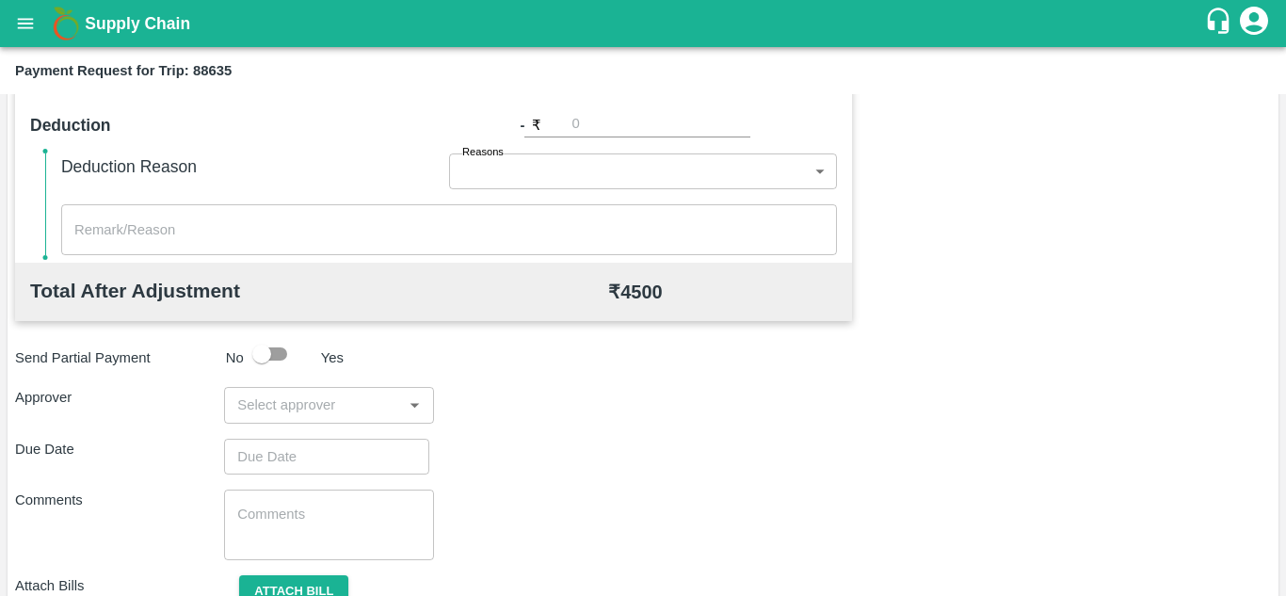
scroll to position [782, 0]
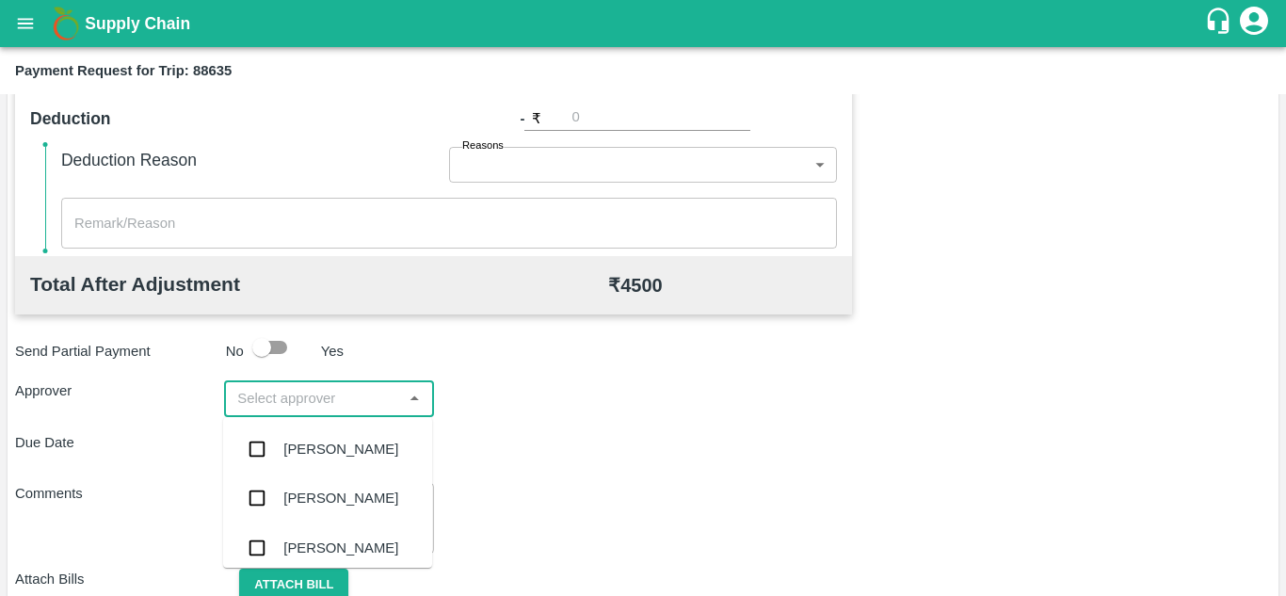
click at [262, 392] on input "input" at bounding box center [313, 398] width 167 height 24
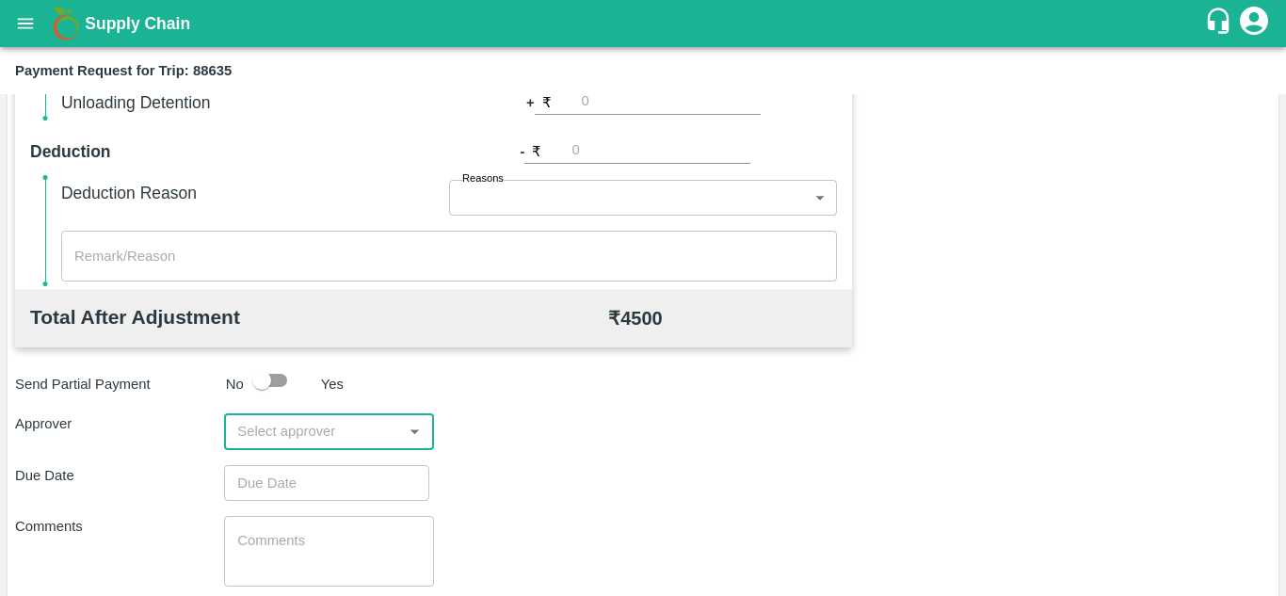
scroll to position [857, 0]
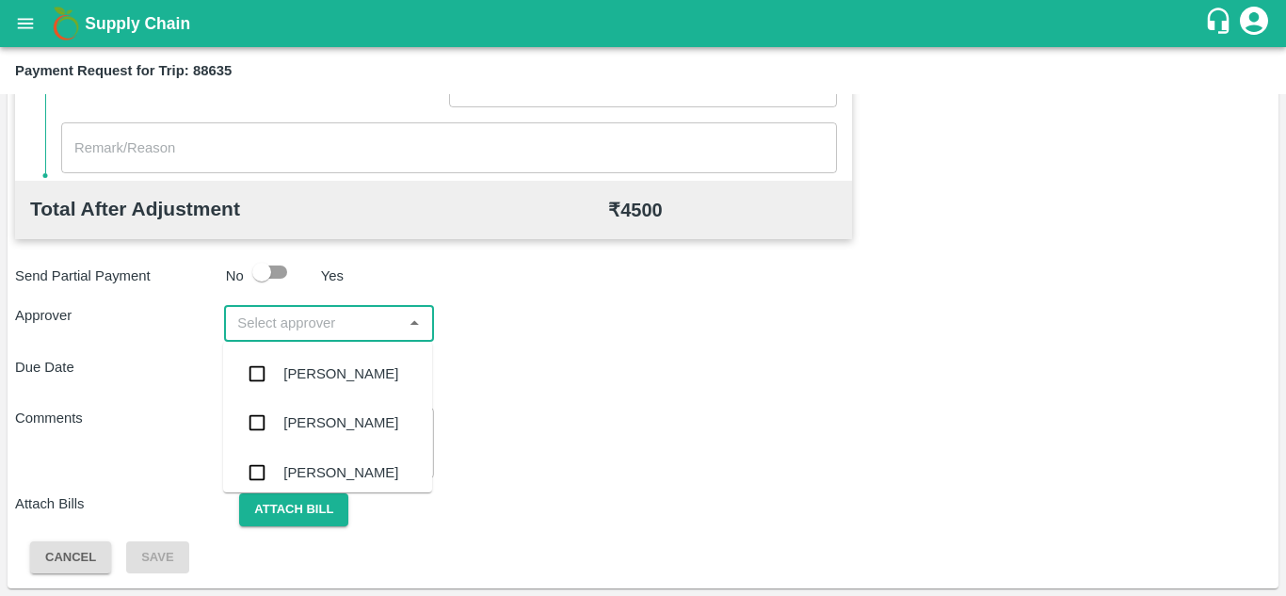
click at [277, 327] on input "input" at bounding box center [313, 323] width 167 height 24
type input "PRASA"
click at [331, 376] on div "[PERSON_NAME]" at bounding box center [340, 373] width 115 height 21
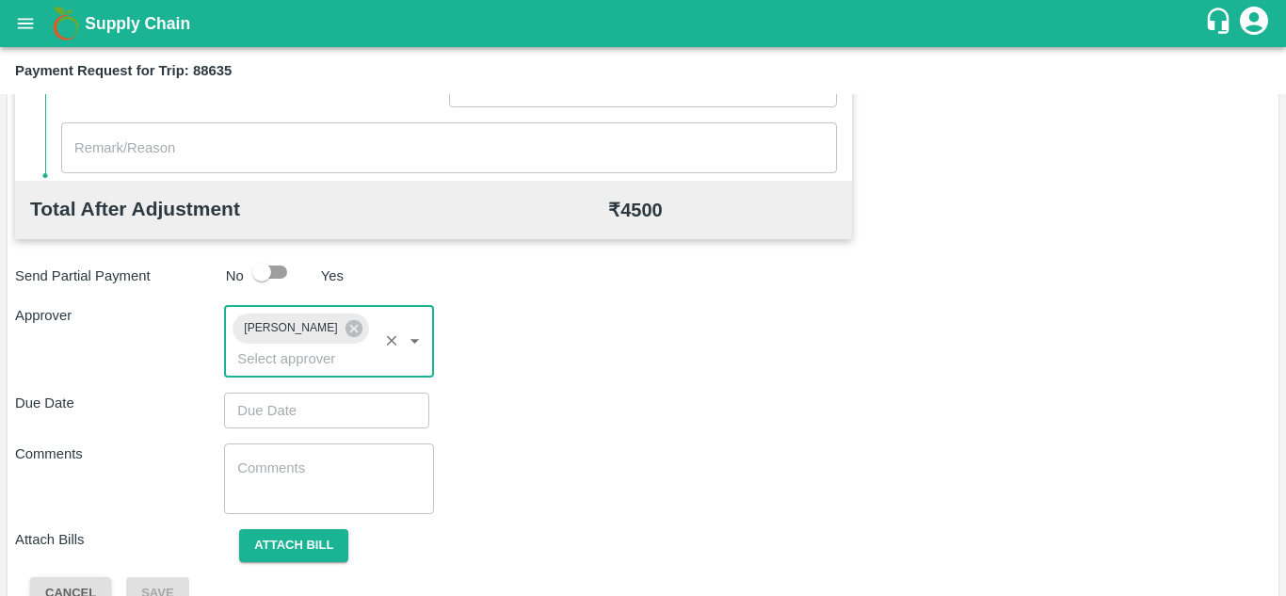
type input "DD/MM/YYYY hh:mm aa"
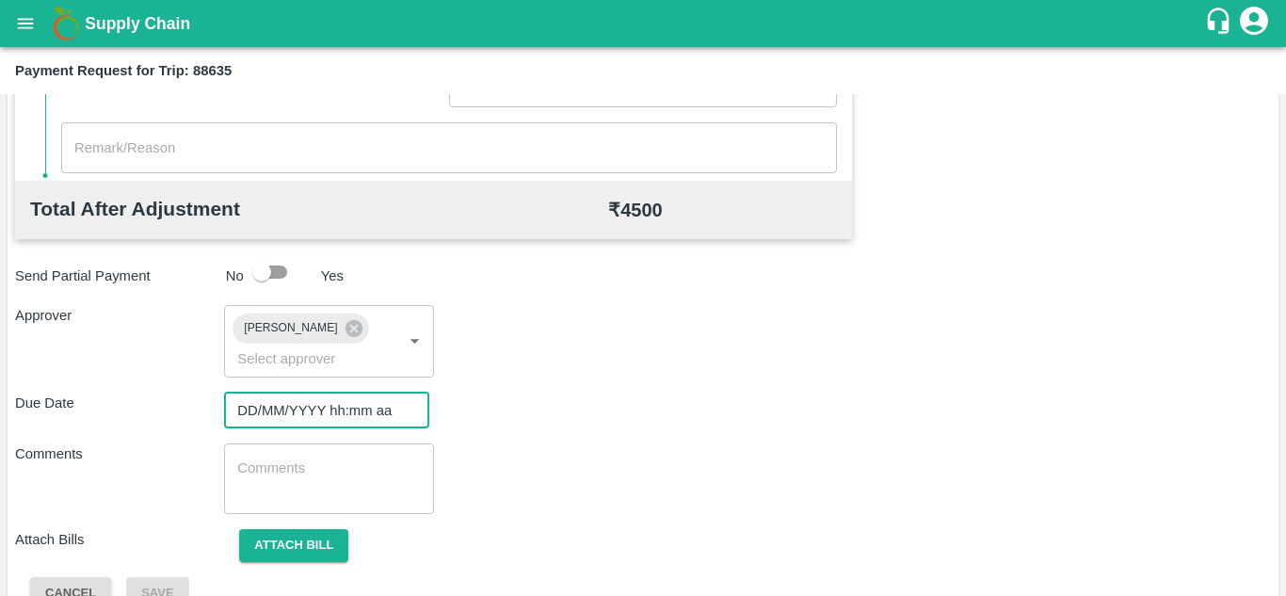
click at [255, 410] on input "DD/MM/YYYY hh:mm aa" at bounding box center [320, 411] width 192 height 36
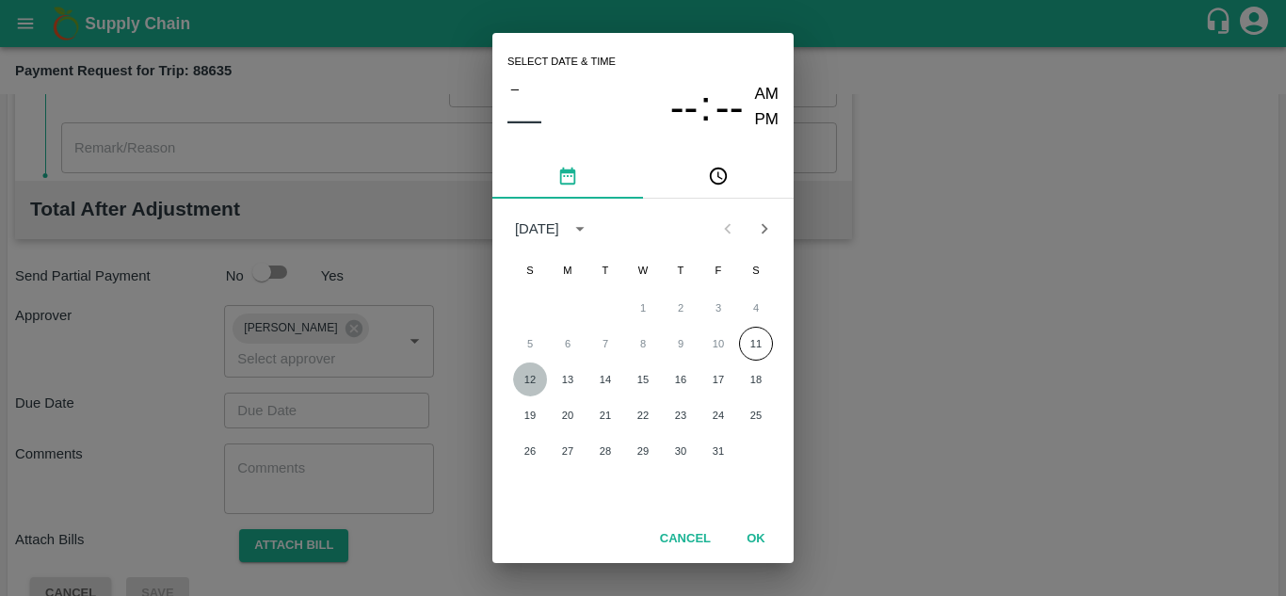
click at [533, 378] on button "12" at bounding box center [530, 380] width 34 height 34
type input "[DATE] 12:00 AM"
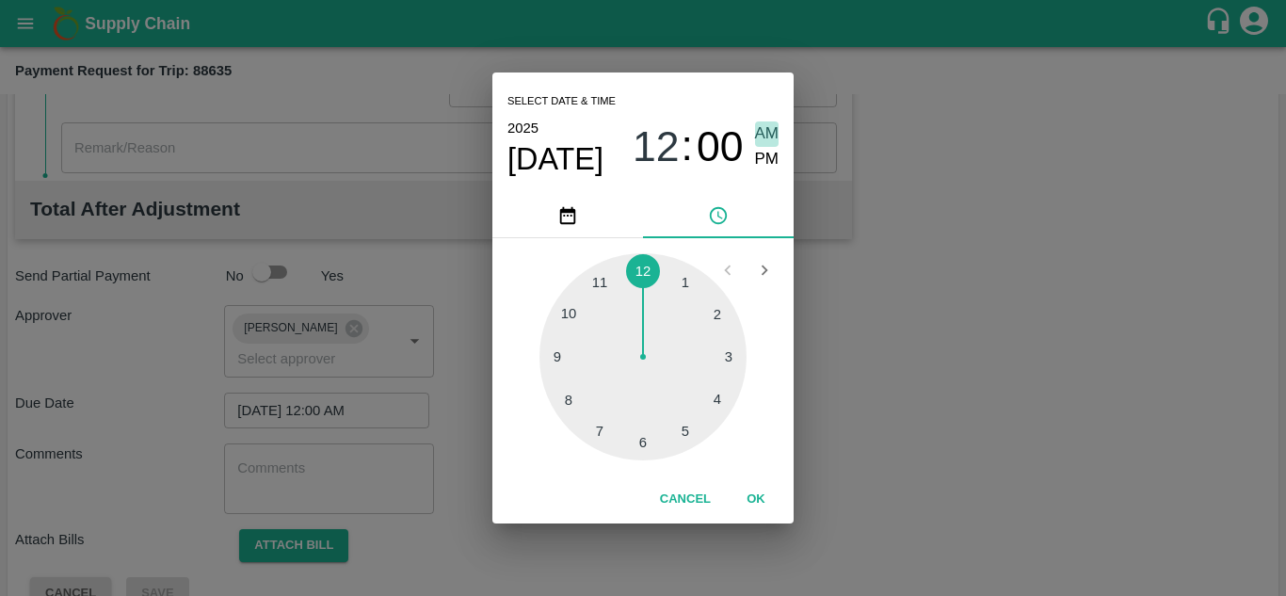
click at [762, 127] on span "AM" at bounding box center [767, 133] width 24 height 25
click at [756, 498] on button "OK" at bounding box center [756, 499] width 60 height 33
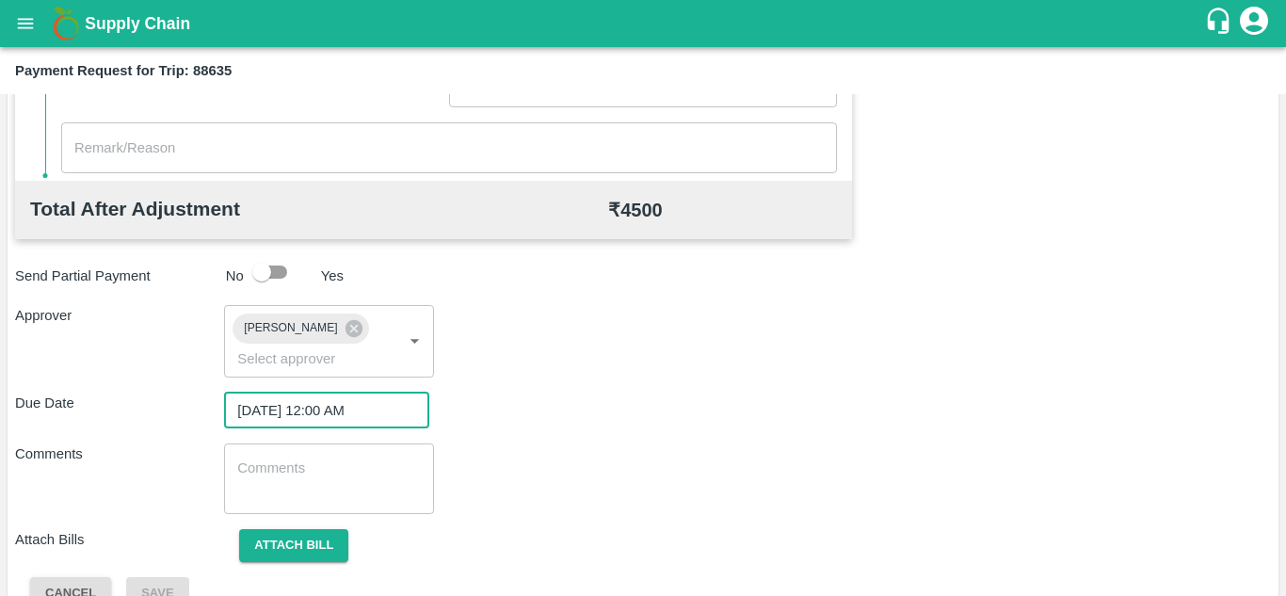
click at [343, 482] on textarea at bounding box center [328, 479] width 183 height 40
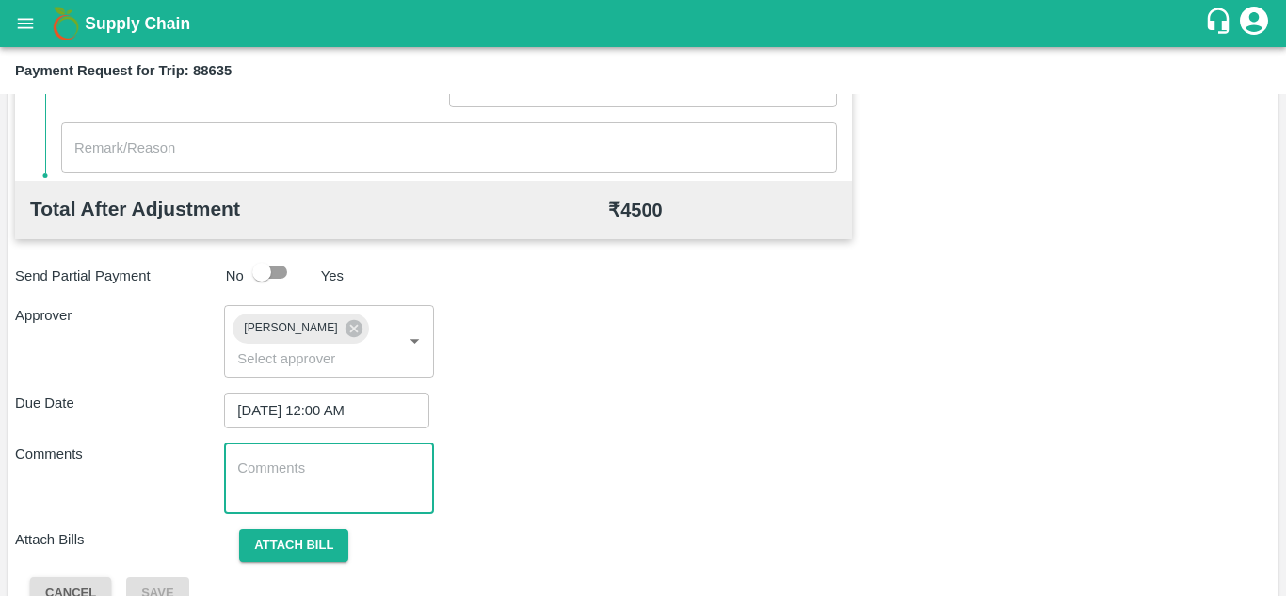
paste textarea "Transport Bill"
type textarea "Transport Bill"
click at [598, 450] on div "Comments Transport Bill x ​" at bounding box center [643, 479] width 1256 height 71
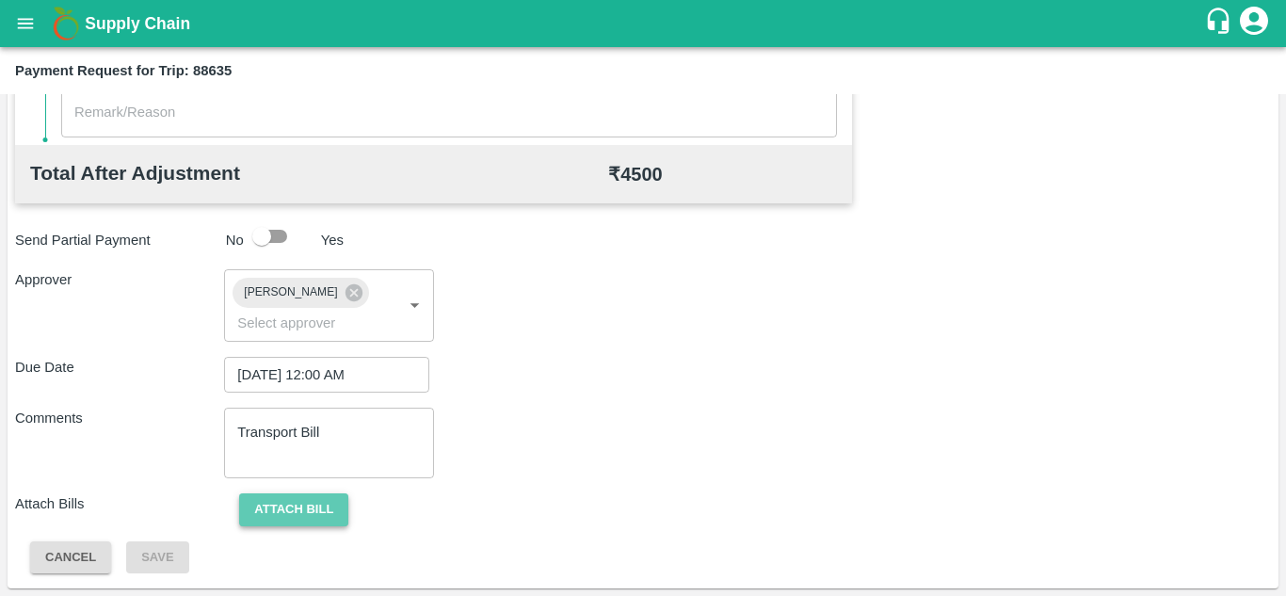
click at [324, 514] on button "Attach bill" at bounding box center [293, 509] width 109 height 33
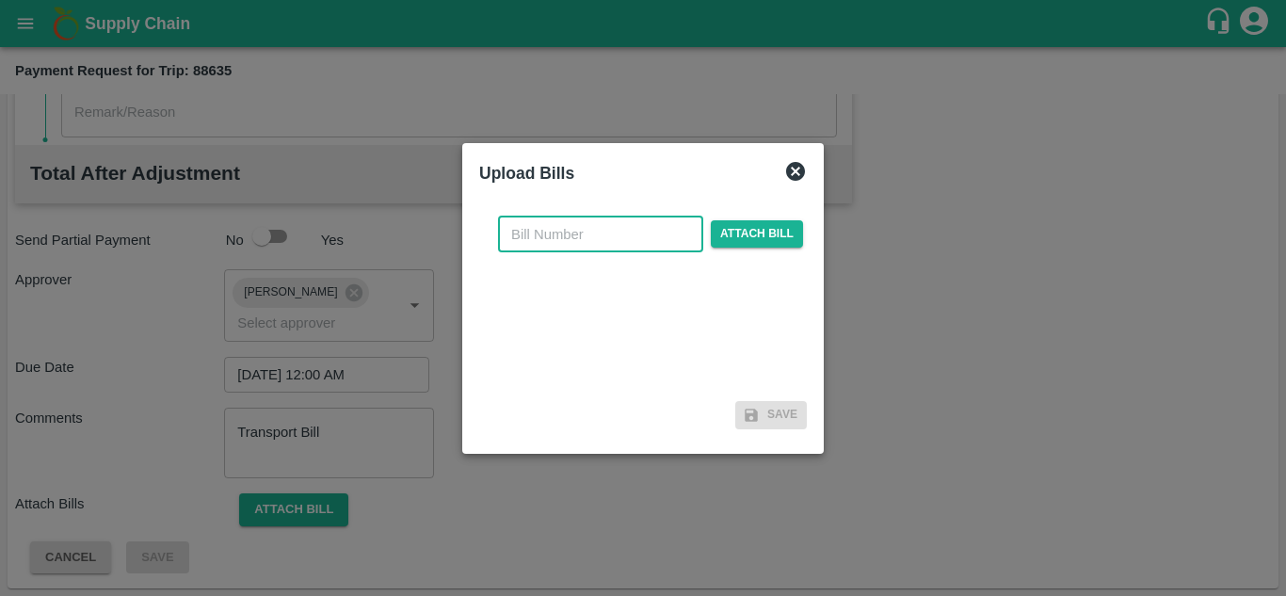
click at [518, 236] on input "text" at bounding box center [600, 235] width 205 height 36
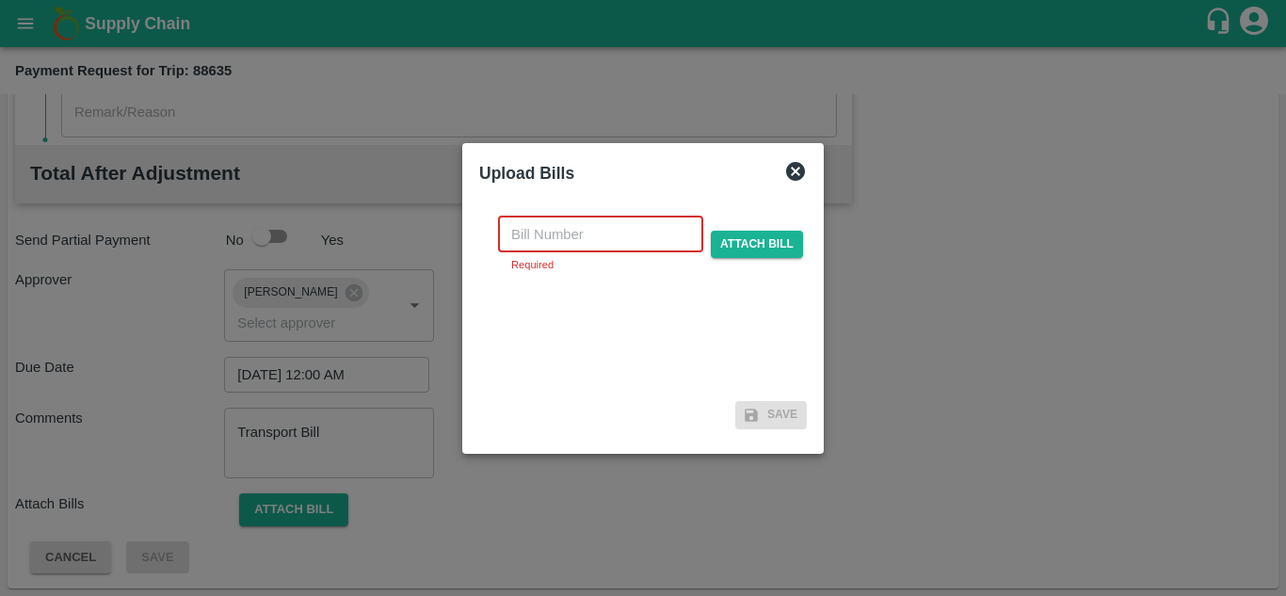
click at [550, 239] on input "text" at bounding box center [600, 235] width 205 height 36
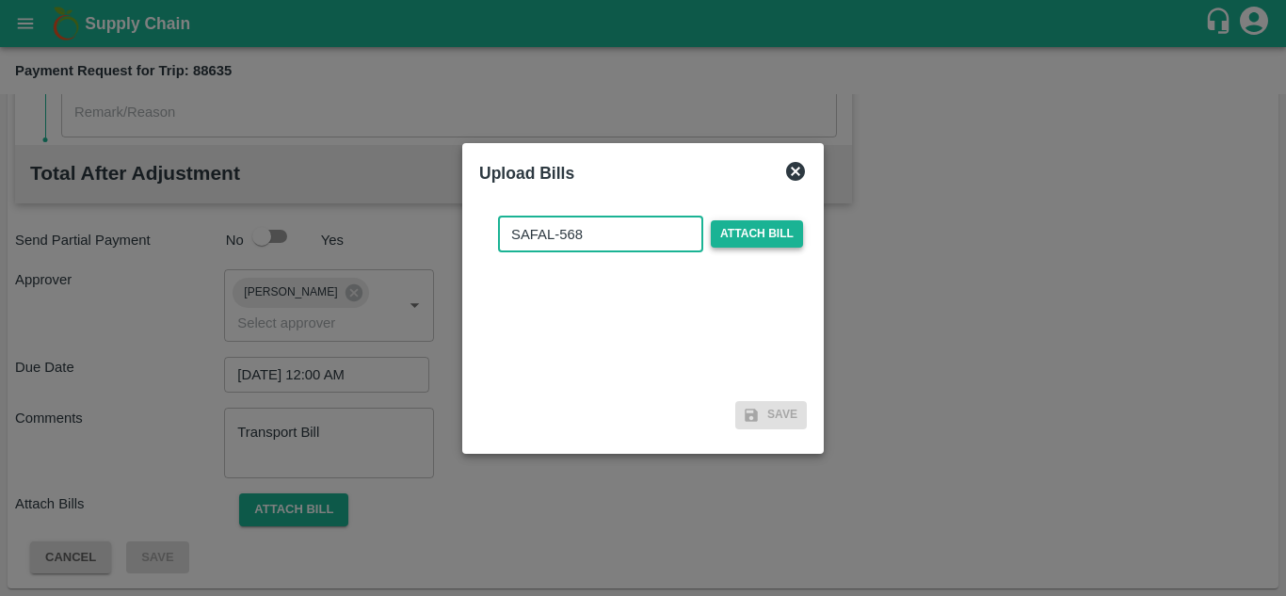
type input "SAFAL-568"
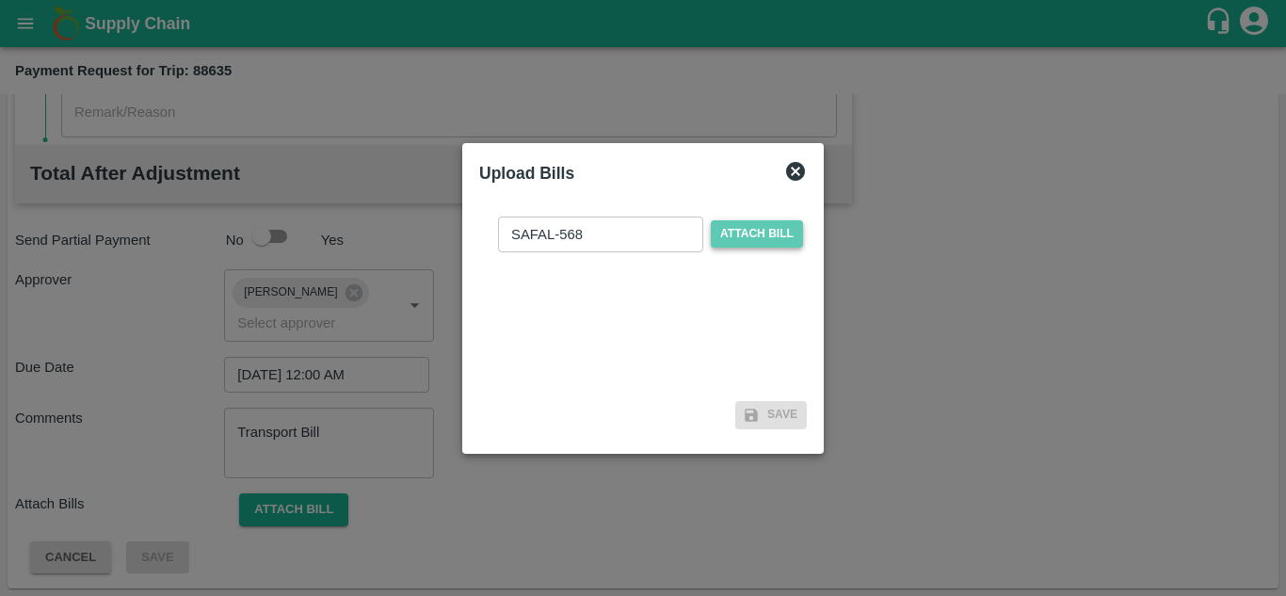
click at [766, 220] on span "Attach bill" at bounding box center [757, 233] width 92 height 27
click at [0, 0] on input "Attach bill" at bounding box center [0, 0] width 0 height 0
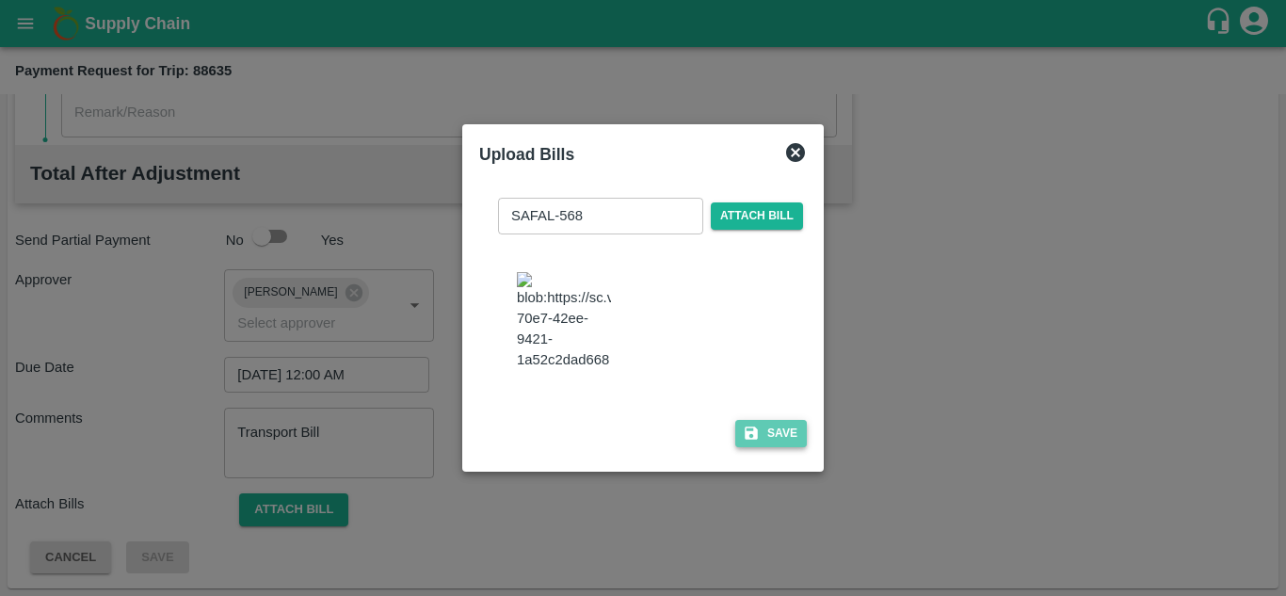
click at [777, 444] on button "Save" at bounding box center [771, 433] width 72 height 27
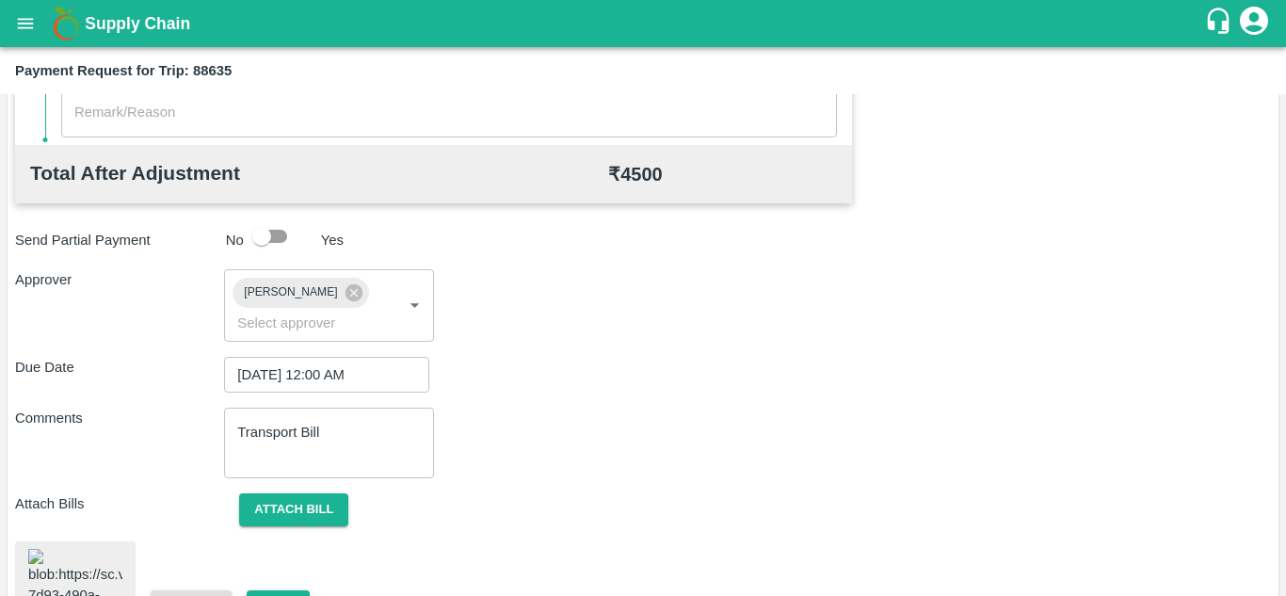
scroll to position [1020, 0]
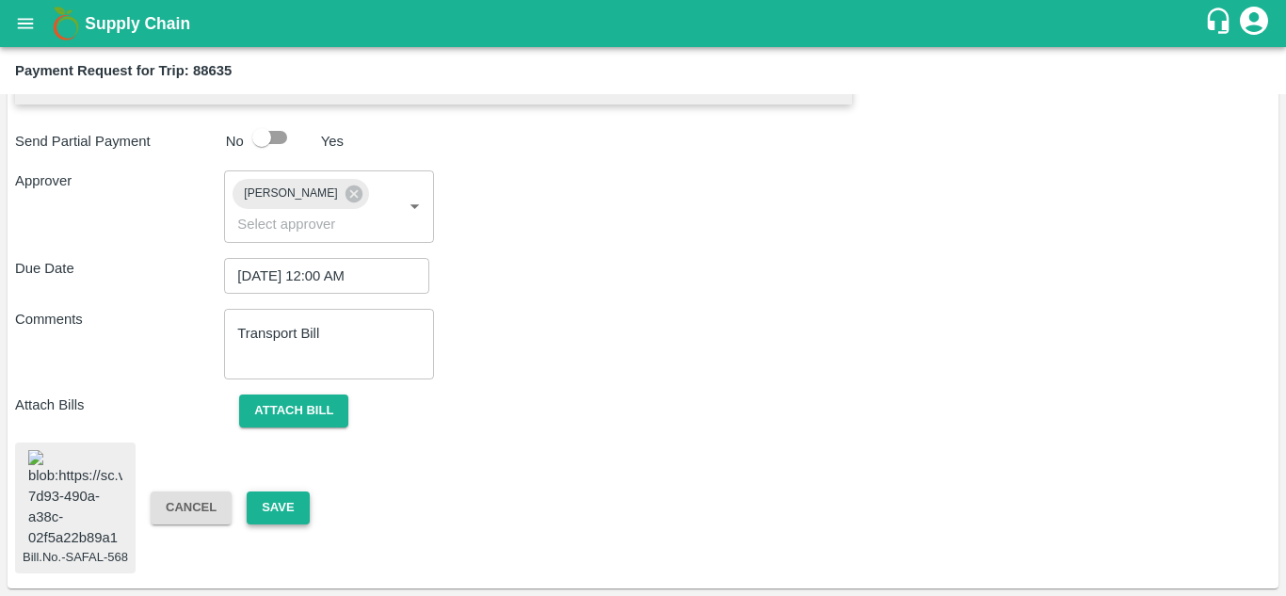
click at [266, 493] on button "Save" at bounding box center [278, 508] width 62 height 33
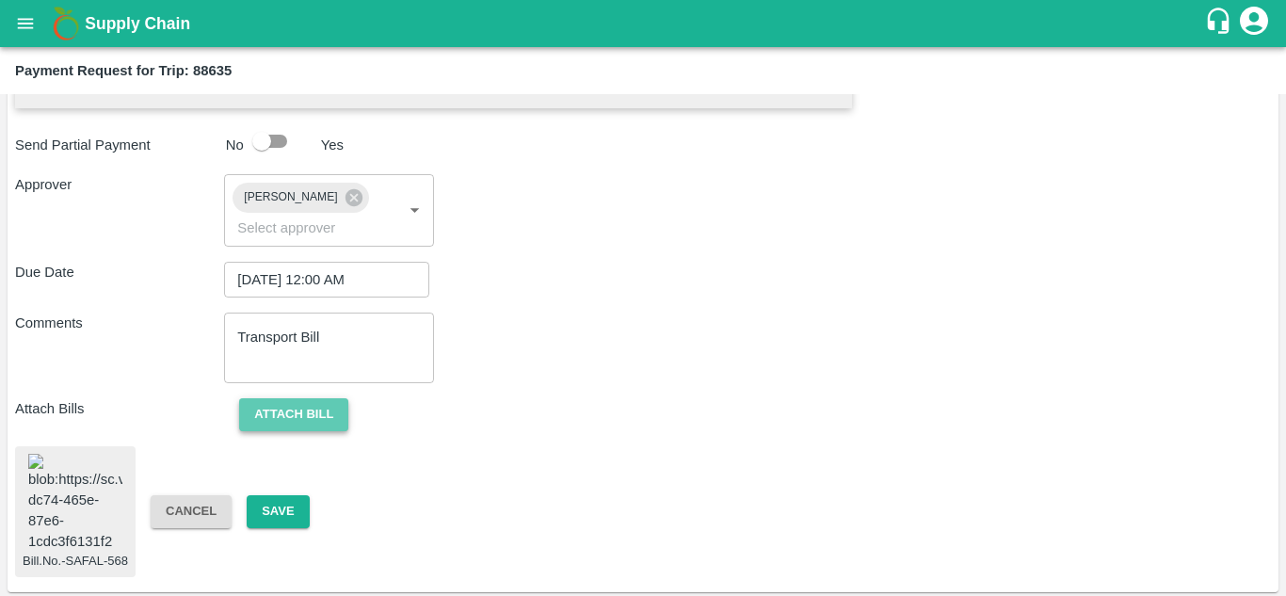
click at [313, 420] on button "Attach bill" at bounding box center [293, 414] width 109 height 33
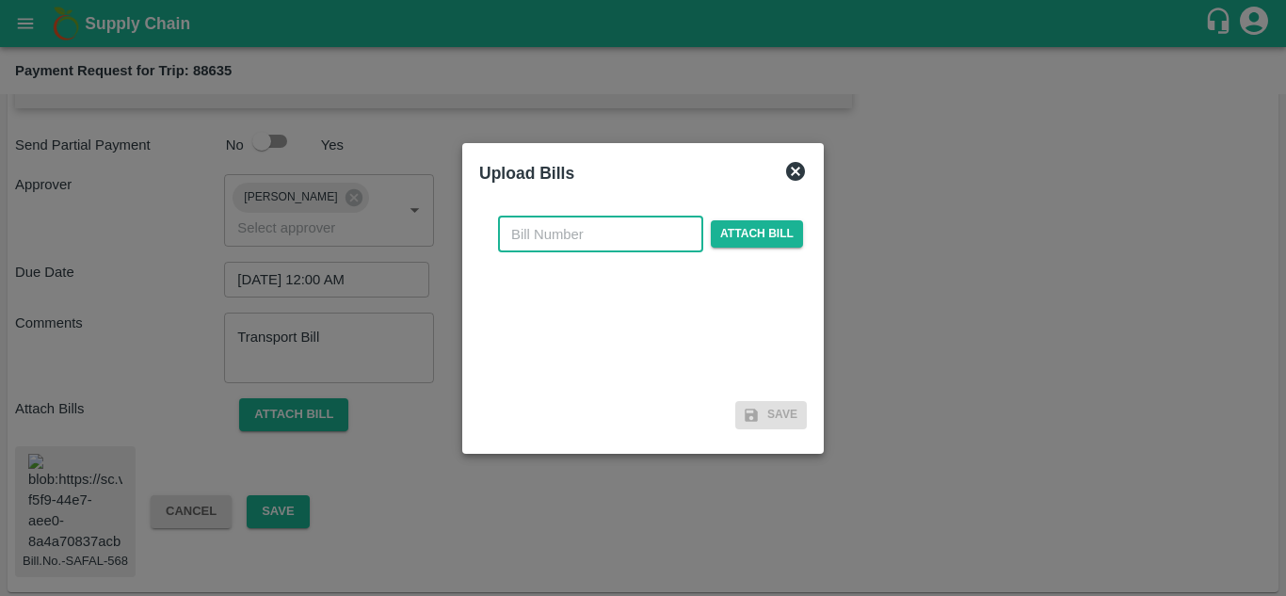
click at [535, 236] on input "text" at bounding box center [600, 235] width 205 height 36
type input "[PERSON_NAME]-568"
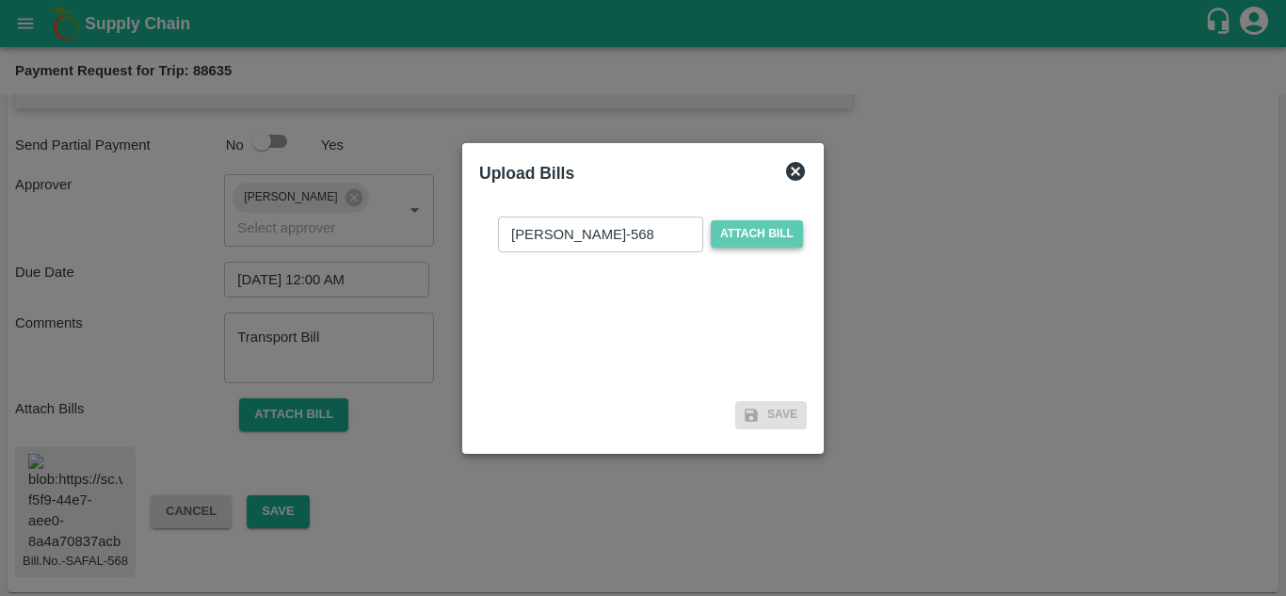
click at [785, 232] on span "Attach bill" at bounding box center [757, 233] width 92 height 27
click at [0, 0] on input "Attach bill" at bounding box center [0, 0] width 0 height 0
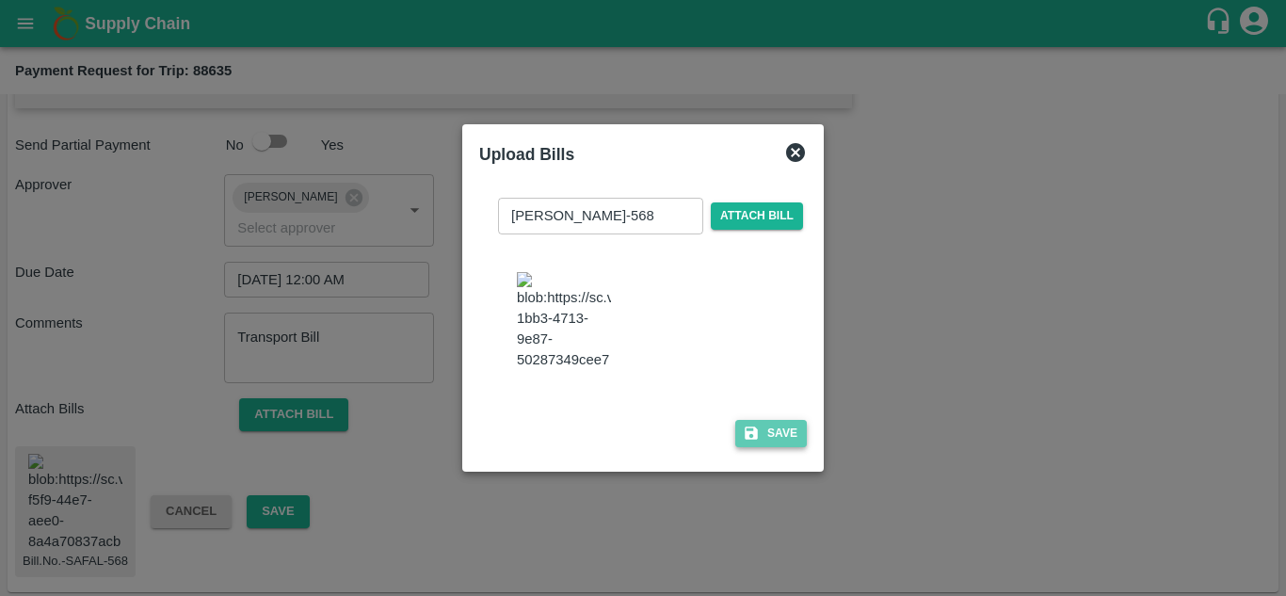
click at [793, 445] on button "Save" at bounding box center [771, 433] width 72 height 27
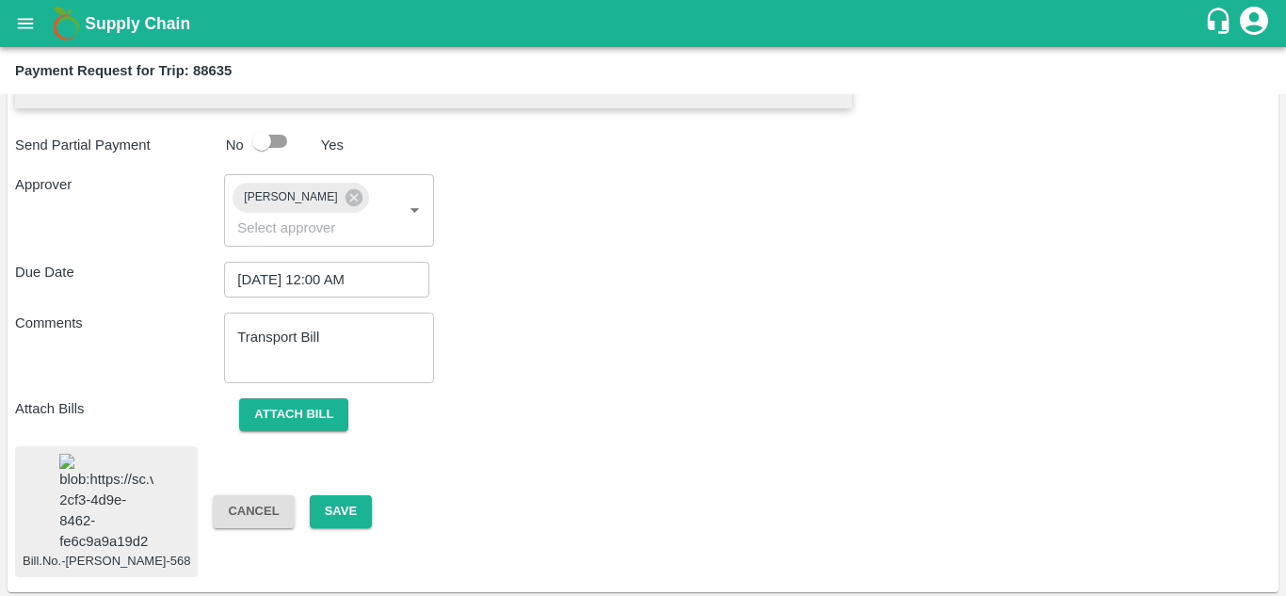
scroll to position [1020, 0]
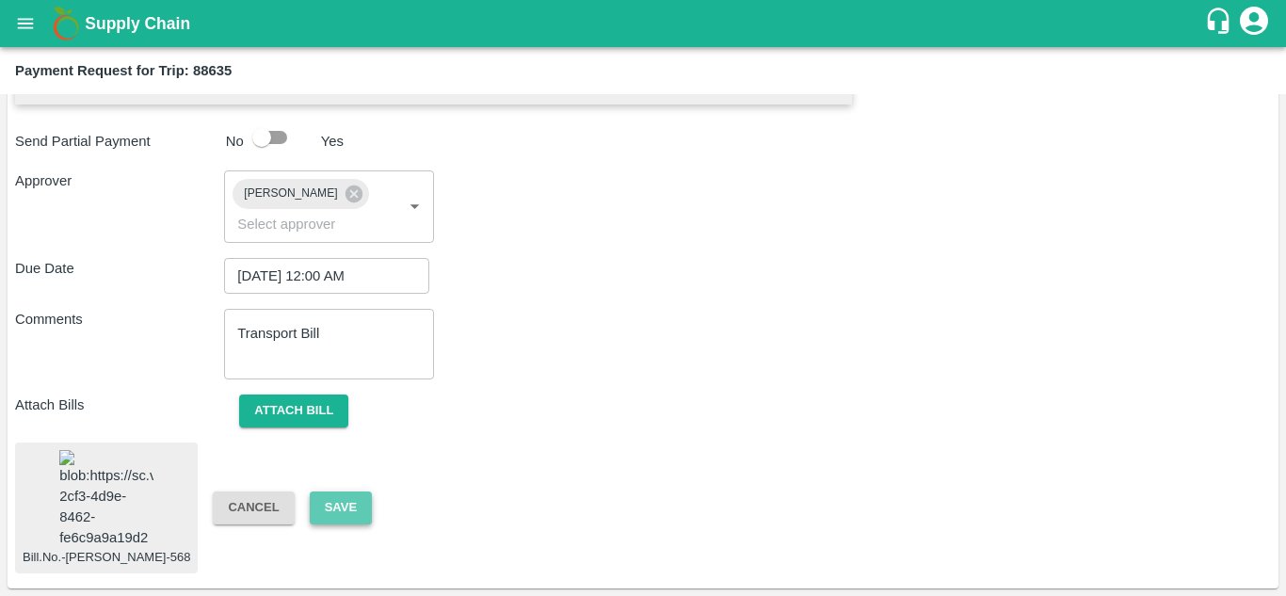
click at [310, 492] on button "Save" at bounding box center [341, 508] width 62 height 33
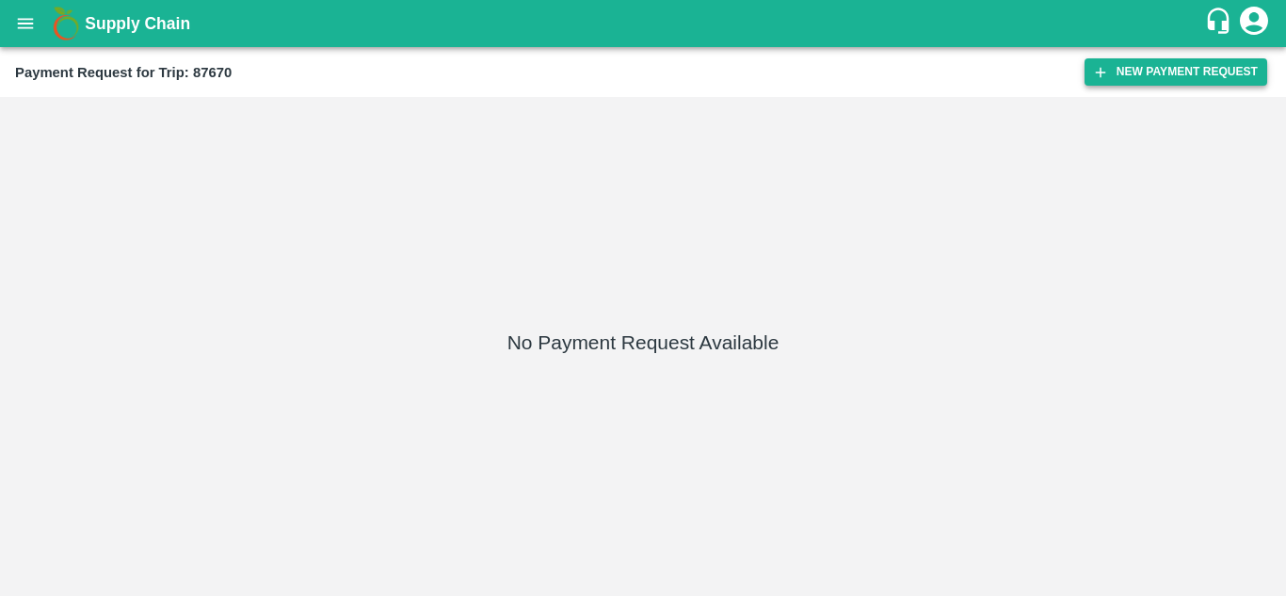
click at [1139, 62] on button "New Payment Request" at bounding box center [1176, 71] width 183 height 27
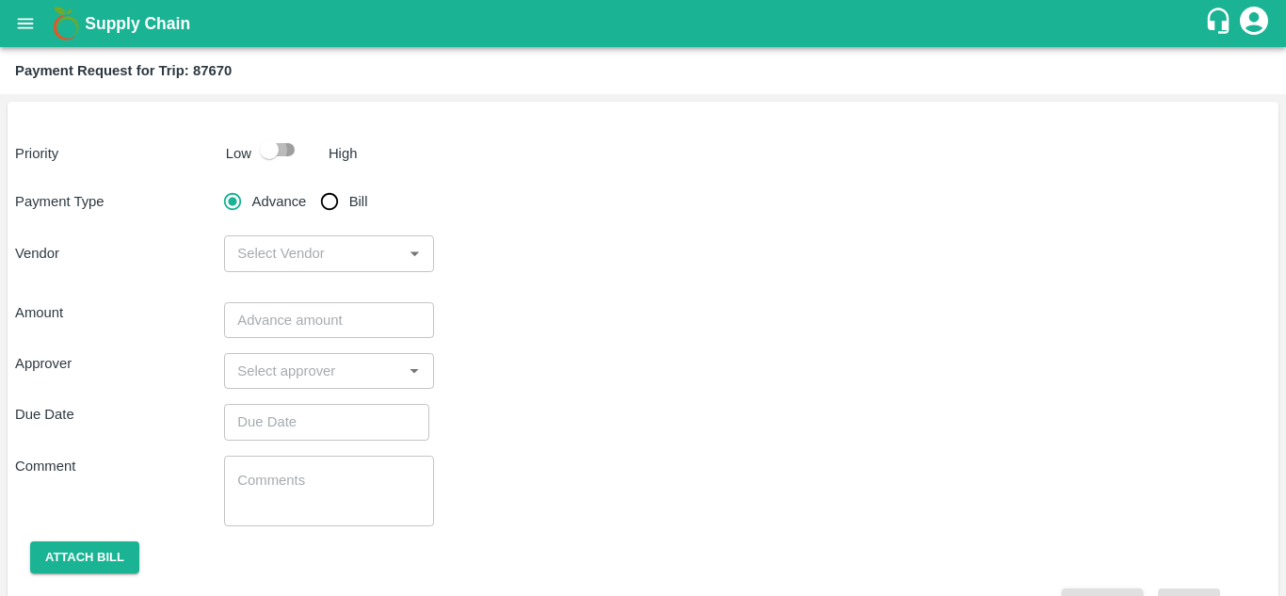
click at [286, 141] on input "checkbox" at bounding box center [269, 150] width 107 height 36
checkbox input "true"
click at [323, 204] on input "Bill" at bounding box center [330, 202] width 38 height 38
radio input "true"
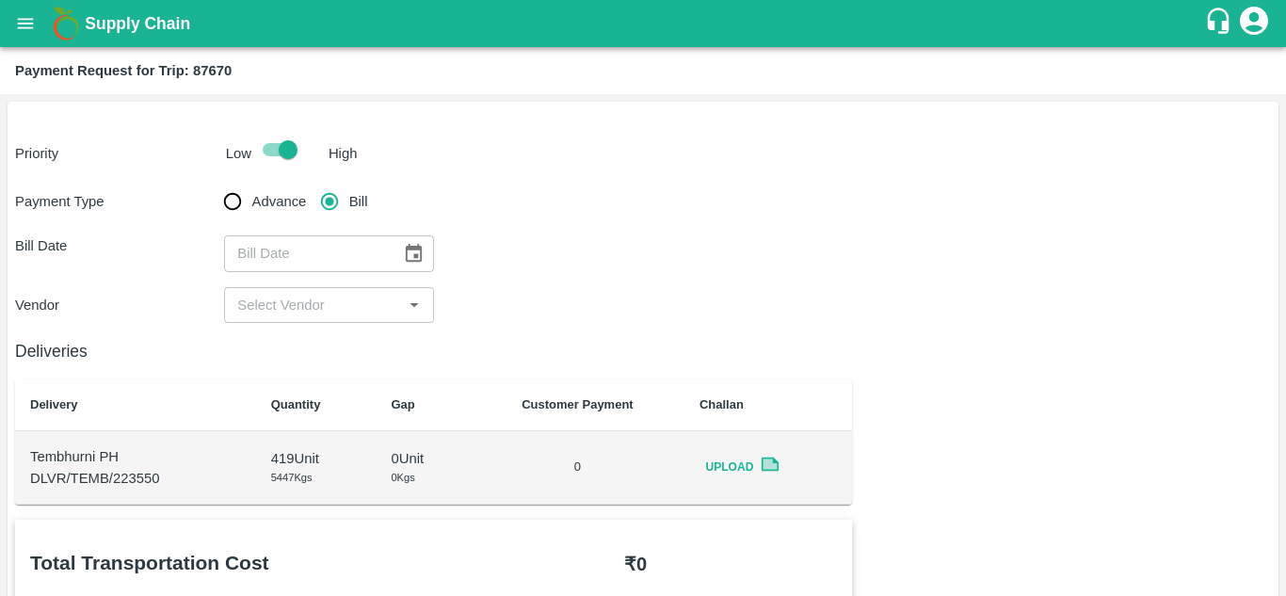
click at [412, 266] on button "Choose date" at bounding box center [414, 253] width 36 height 36
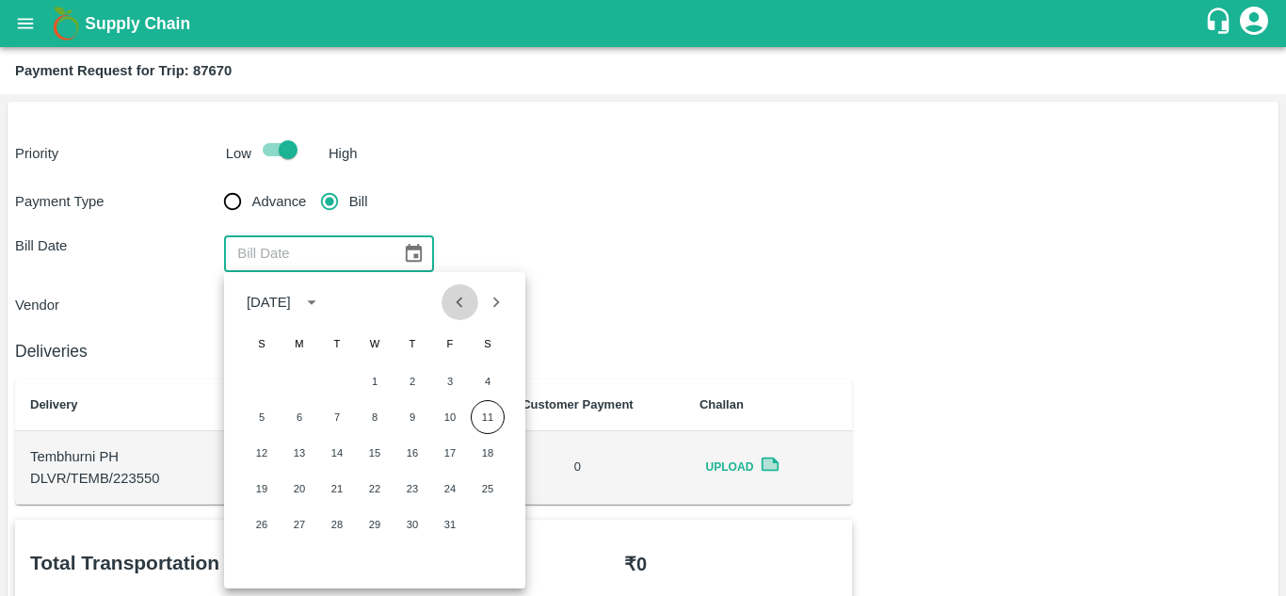
click at [448, 301] on button "Previous month" at bounding box center [460, 302] width 36 height 36
click at [253, 412] on button "7" at bounding box center [262, 417] width 34 height 34
type input "[DATE]"
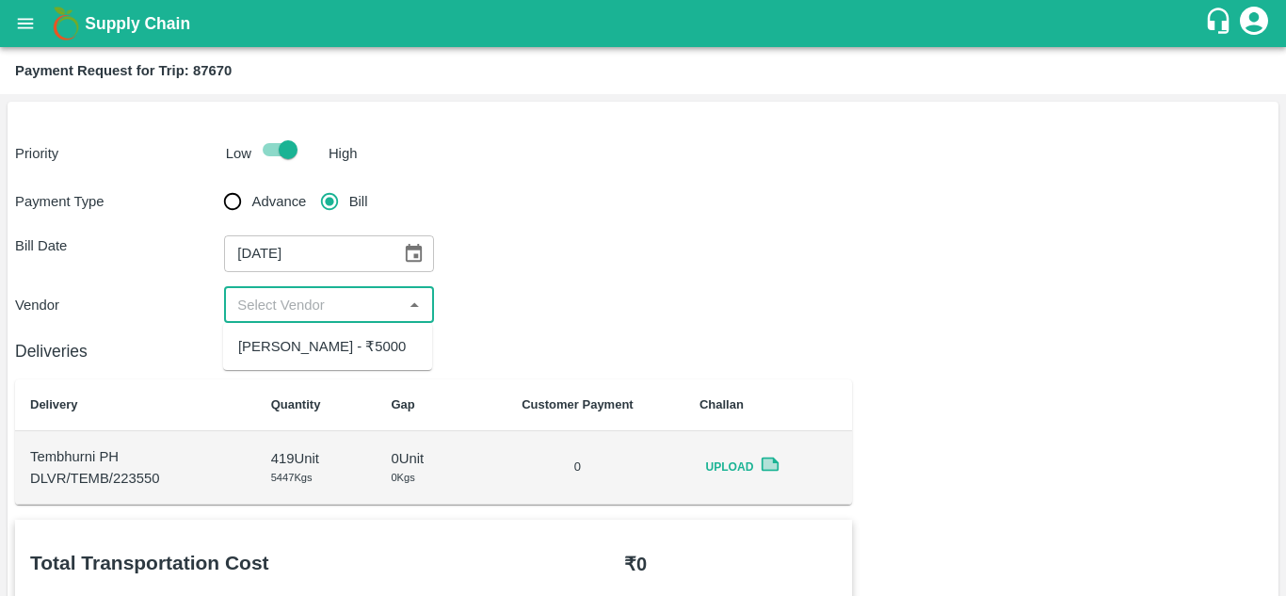
click at [307, 296] on input "input" at bounding box center [313, 305] width 167 height 24
click at [317, 346] on div "[PERSON_NAME] - ₹5000" at bounding box center [322, 346] width 168 height 21
type input "[PERSON_NAME] - ₹5000"
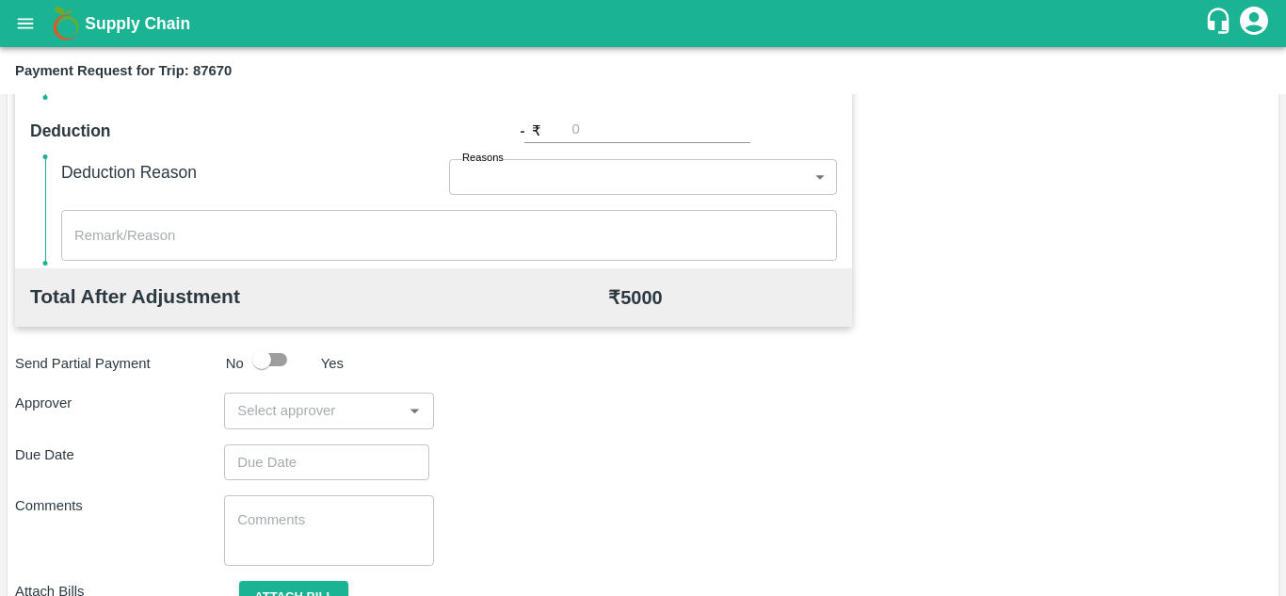
scroll to position [857, 0]
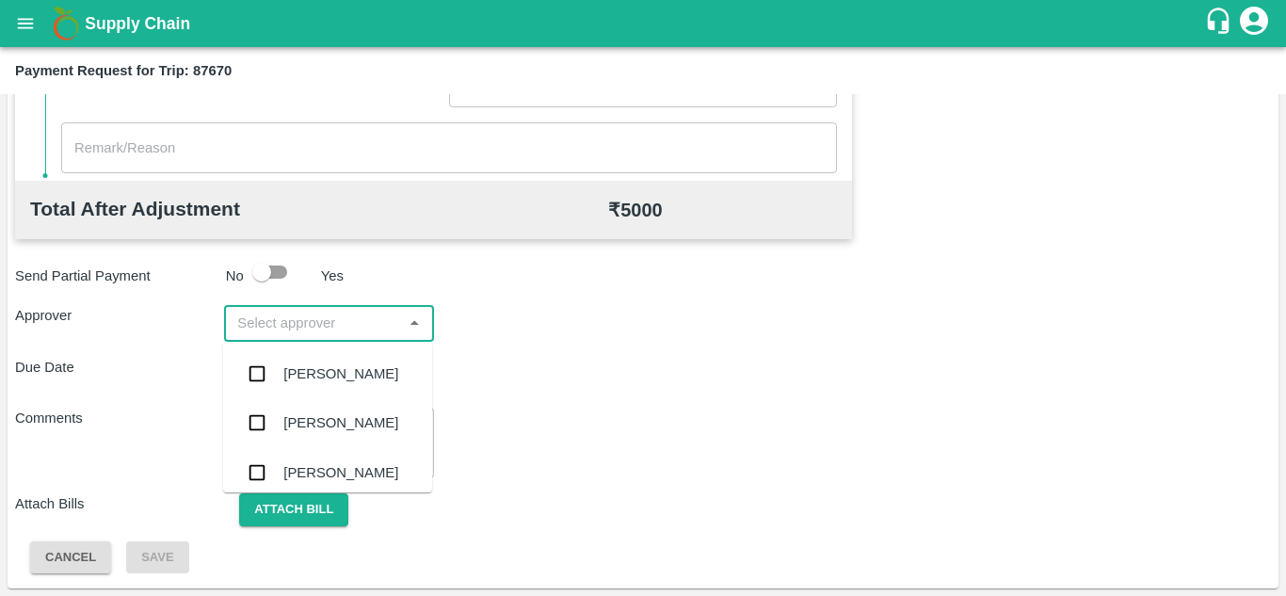
click at [280, 331] on input "input" at bounding box center [313, 323] width 167 height 24
type input "PRASA"
click at [341, 376] on div "[PERSON_NAME]" at bounding box center [340, 373] width 115 height 21
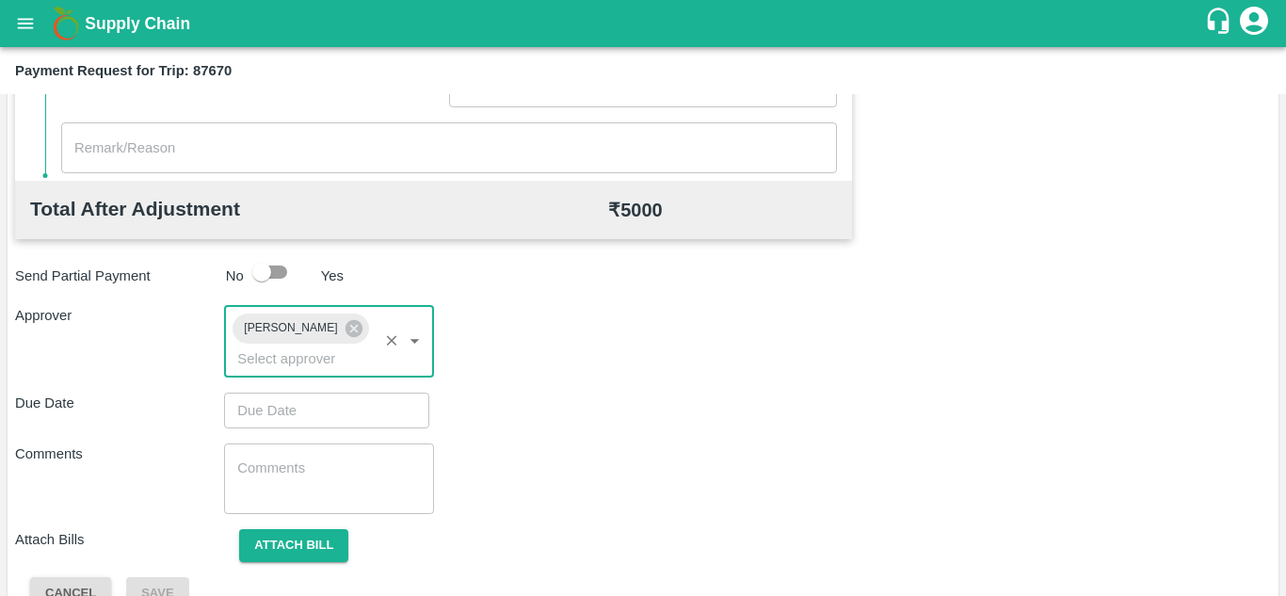
type input "DD/MM/YYYY hh:mm aa"
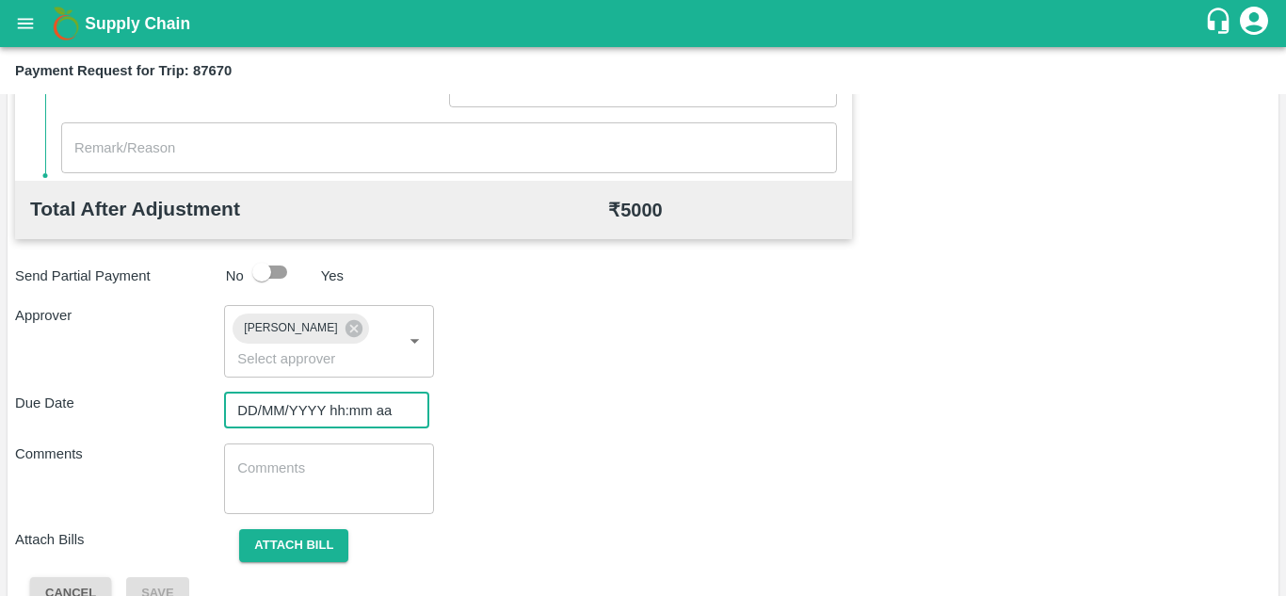
click at [254, 413] on input "DD/MM/YYYY hh:mm aa" at bounding box center [320, 411] width 192 height 36
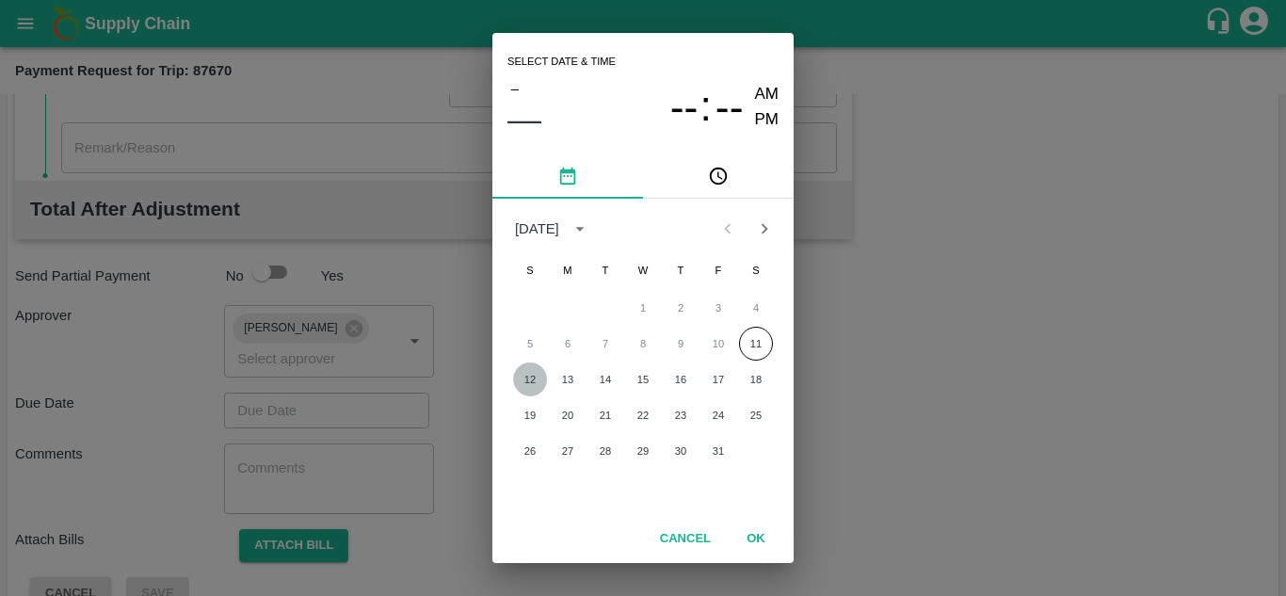
click at [525, 379] on button "12" at bounding box center [530, 380] width 34 height 34
type input "[DATE] 12:00 AM"
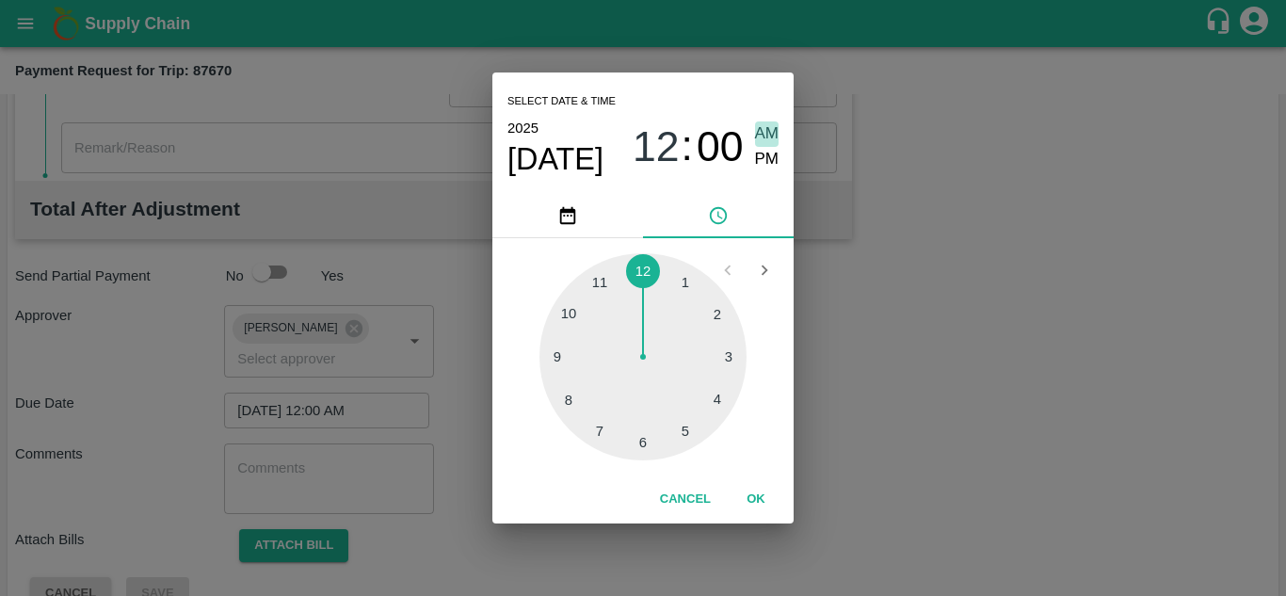
click at [767, 130] on span "AM" at bounding box center [767, 133] width 24 height 25
click at [758, 493] on button "OK" at bounding box center [756, 499] width 60 height 33
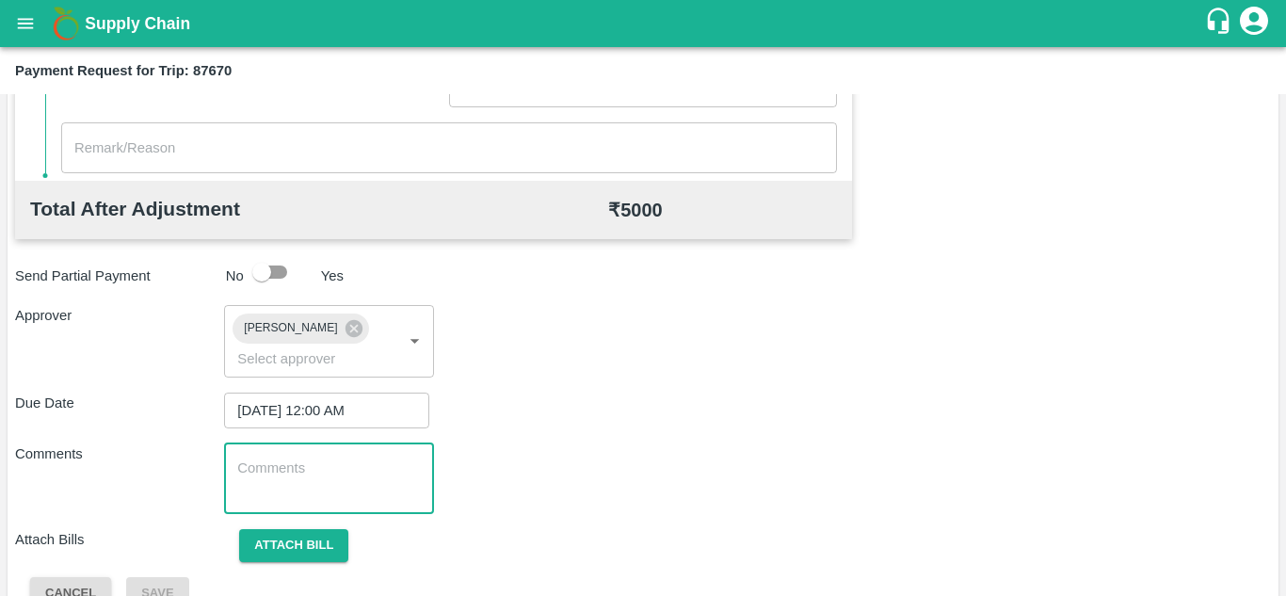
click at [357, 484] on textarea at bounding box center [328, 479] width 183 height 40
paste textarea "Transport Bill"
type textarea "Transport Bill"
click at [645, 438] on div "Total Transportation Cost ₹ 5000 Advance payment - ₹ Additional Charges(+) Inam…" at bounding box center [643, 136] width 1256 height 947
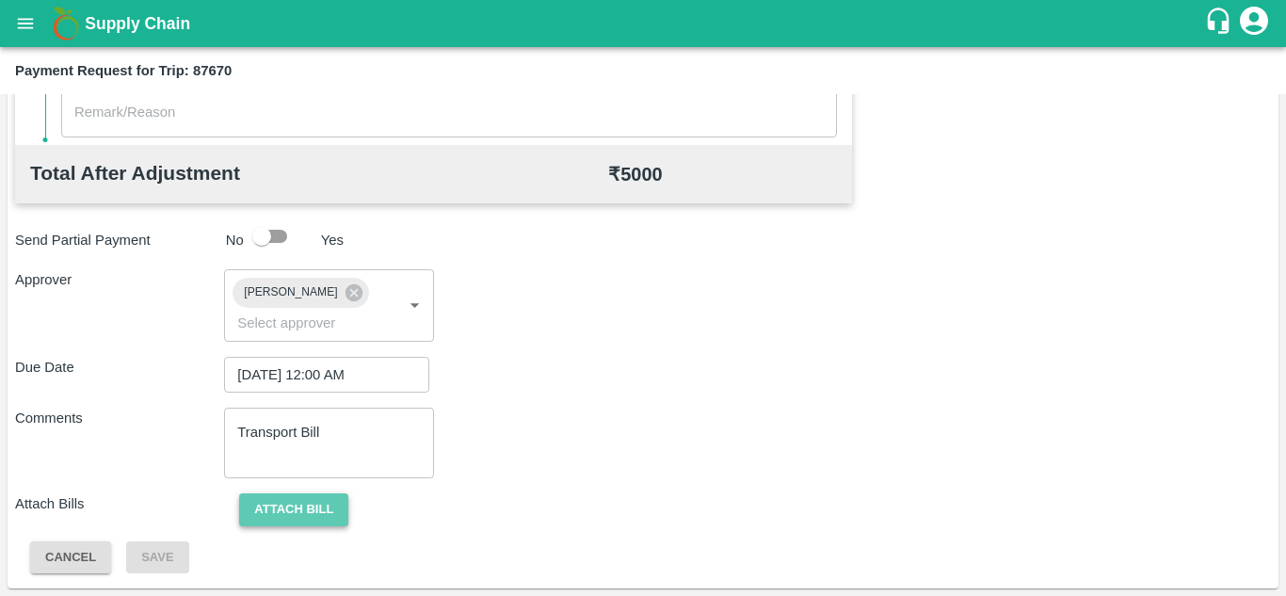
click at [296, 504] on button "Attach bill" at bounding box center [293, 509] width 109 height 33
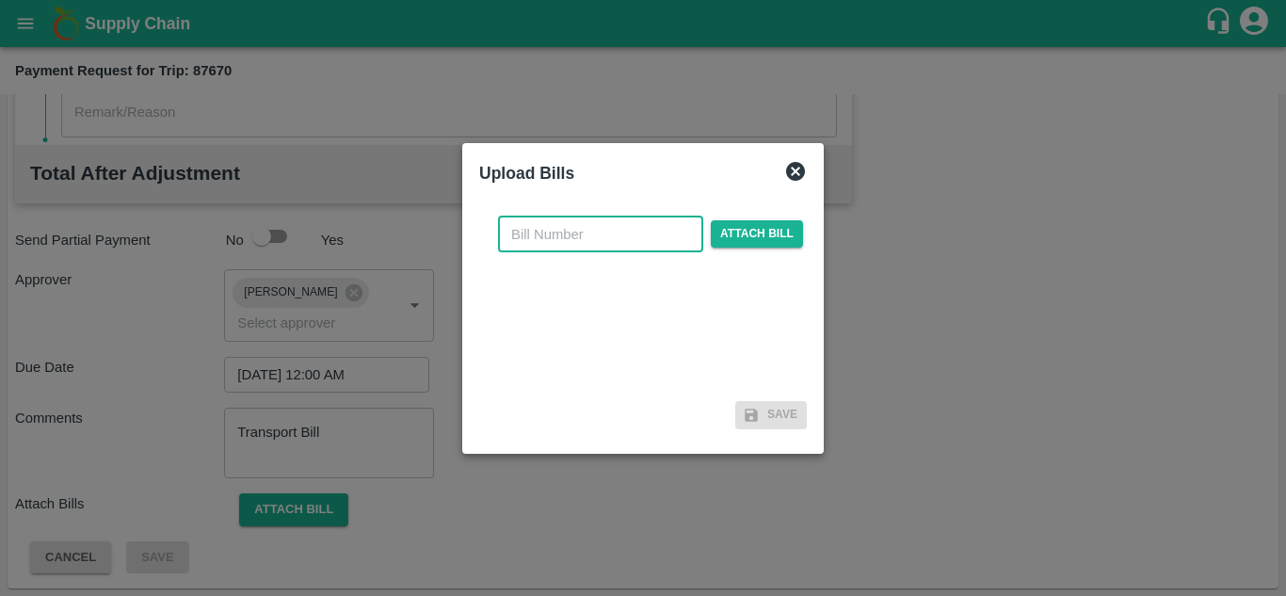
click at [533, 236] on input "text" at bounding box center [600, 235] width 205 height 36
type input "AT/T/CHIFU-0167"
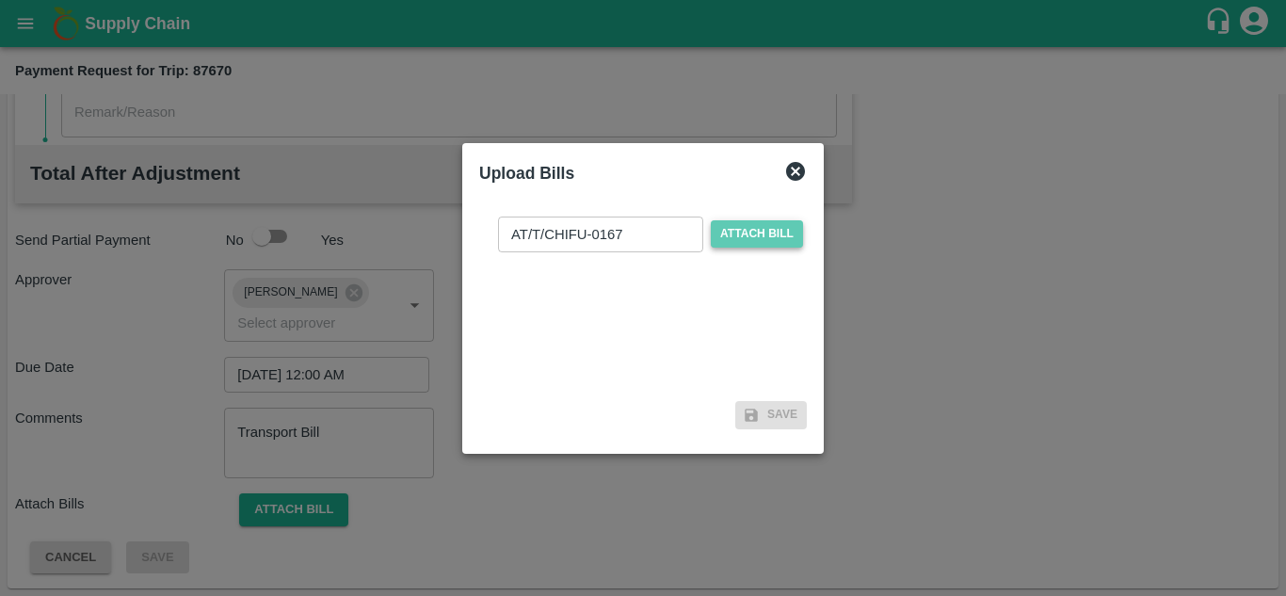
click at [762, 232] on span "Attach bill" at bounding box center [757, 233] width 92 height 27
click at [0, 0] on input "Attach bill" at bounding box center [0, 0] width 0 height 0
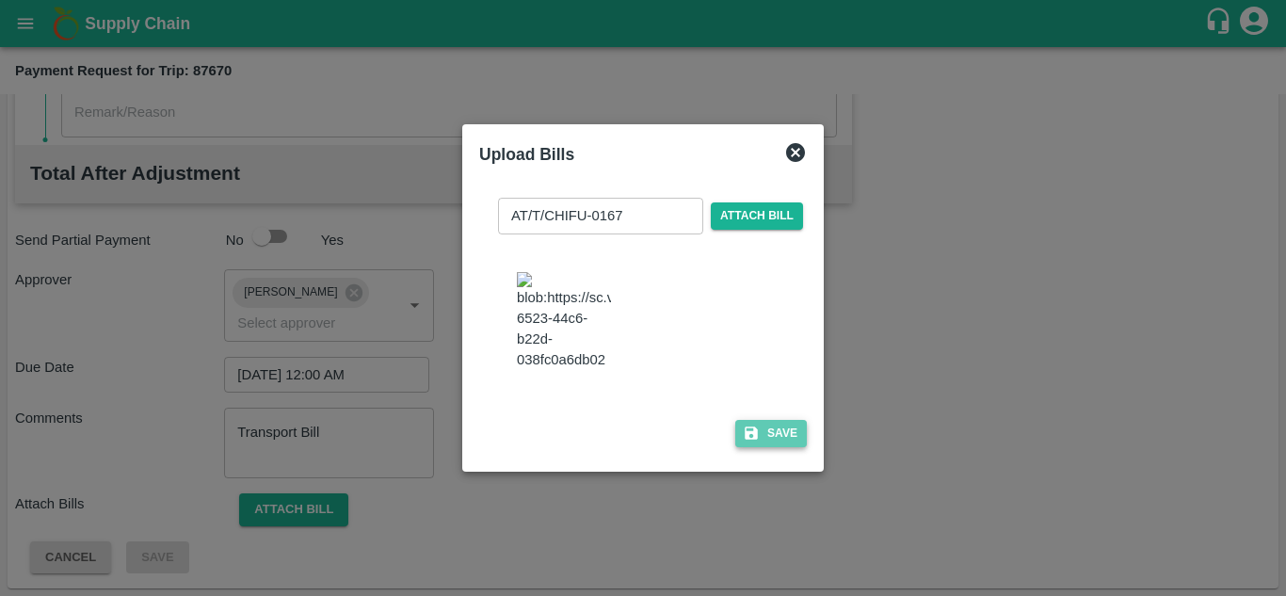
click at [763, 444] on button "Save" at bounding box center [771, 433] width 72 height 27
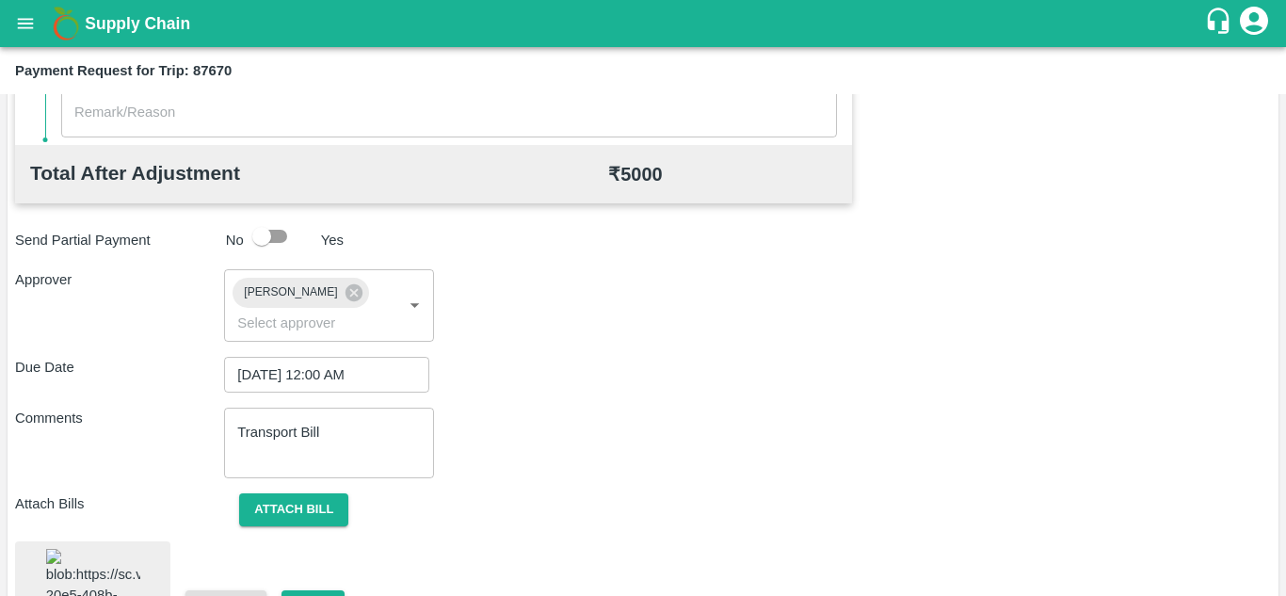
scroll to position [1015, 0]
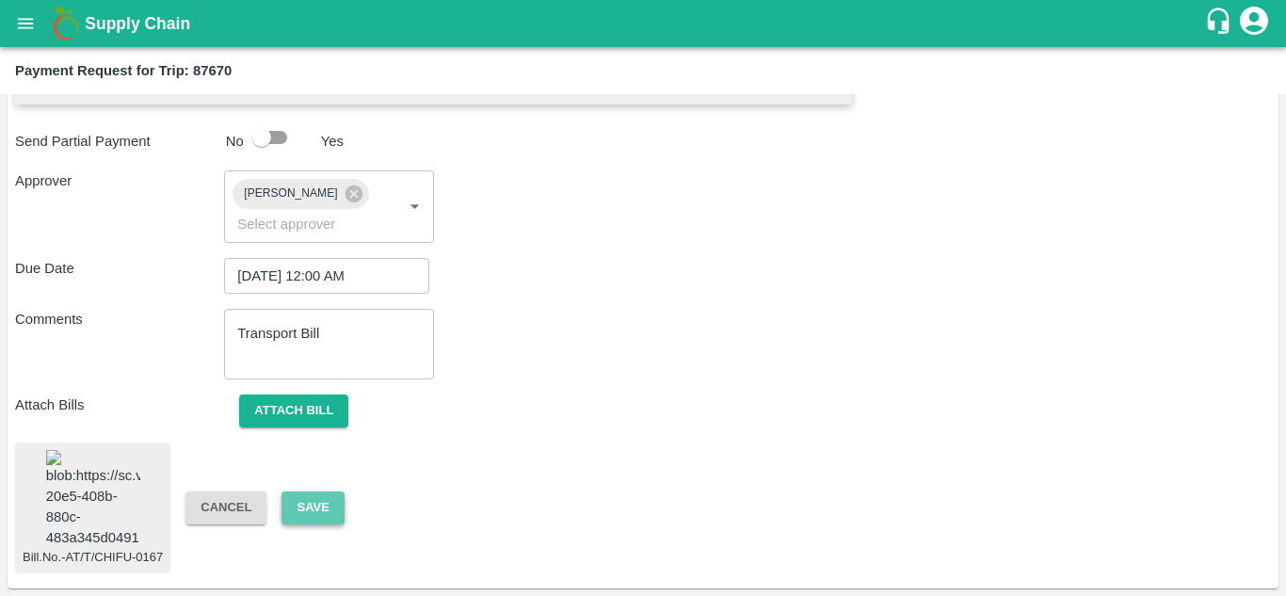
click at [309, 492] on button "Save" at bounding box center [313, 508] width 62 height 33
click at [311, 492] on button "Save" at bounding box center [313, 508] width 62 height 33
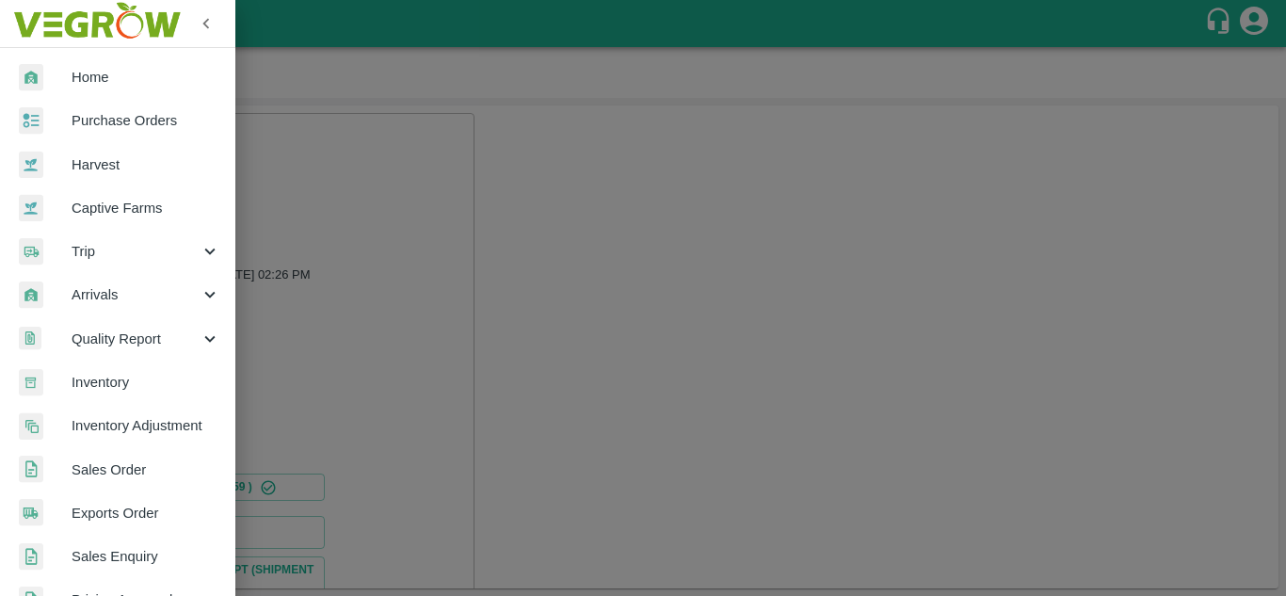
scroll to position [292, 0]
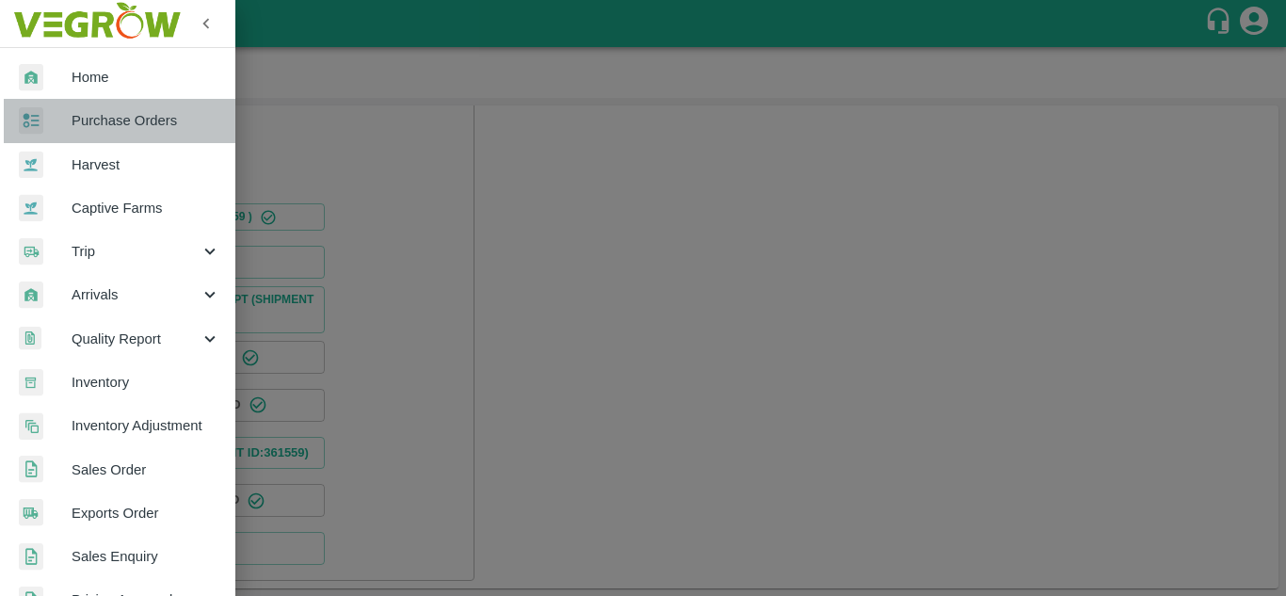
click at [126, 120] on span "Purchase Orders" at bounding box center [146, 120] width 149 height 21
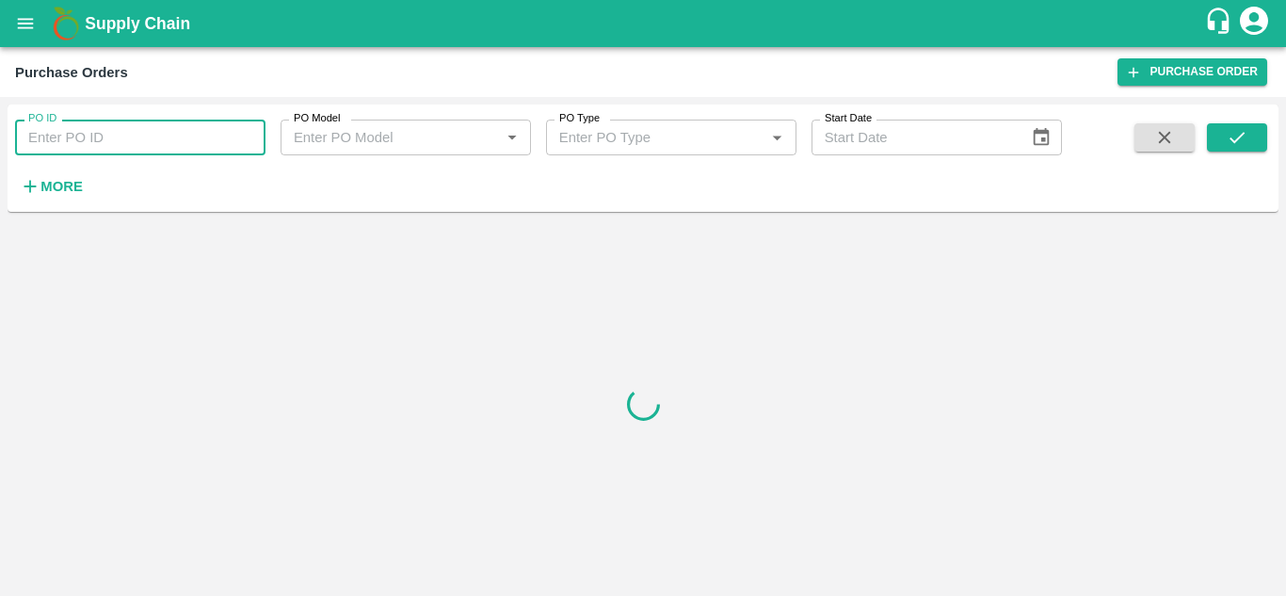
click at [121, 149] on input "PO ID" at bounding box center [140, 138] width 250 height 36
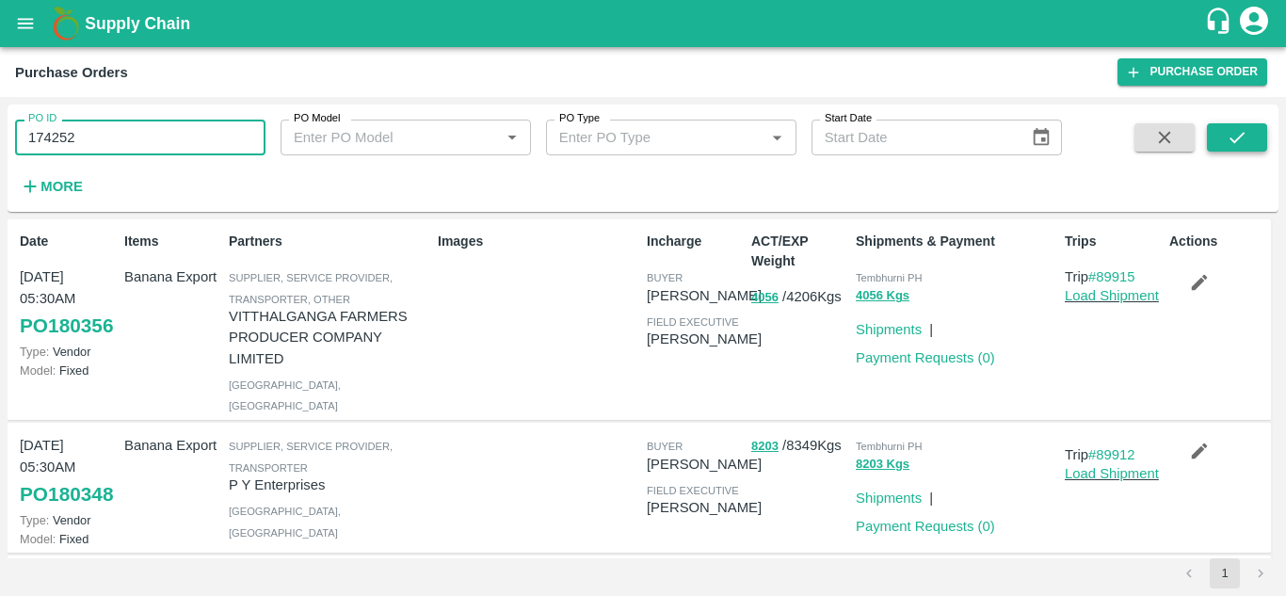
type input "174252"
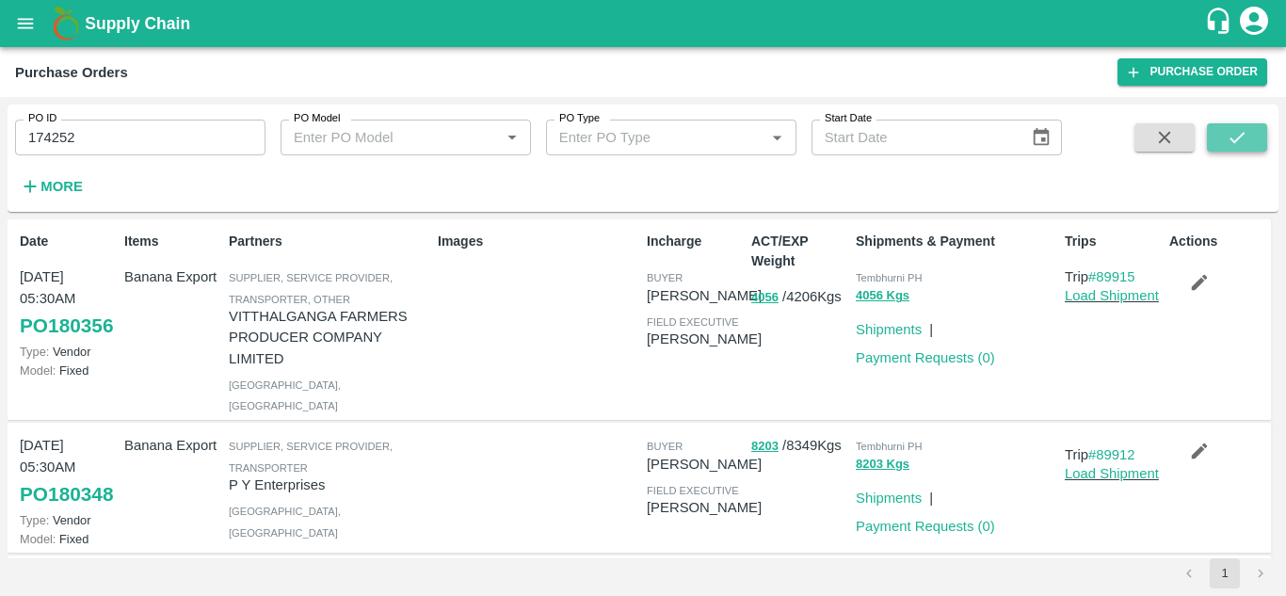
click at [1259, 142] on button "submit" at bounding box center [1237, 137] width 60 height 28
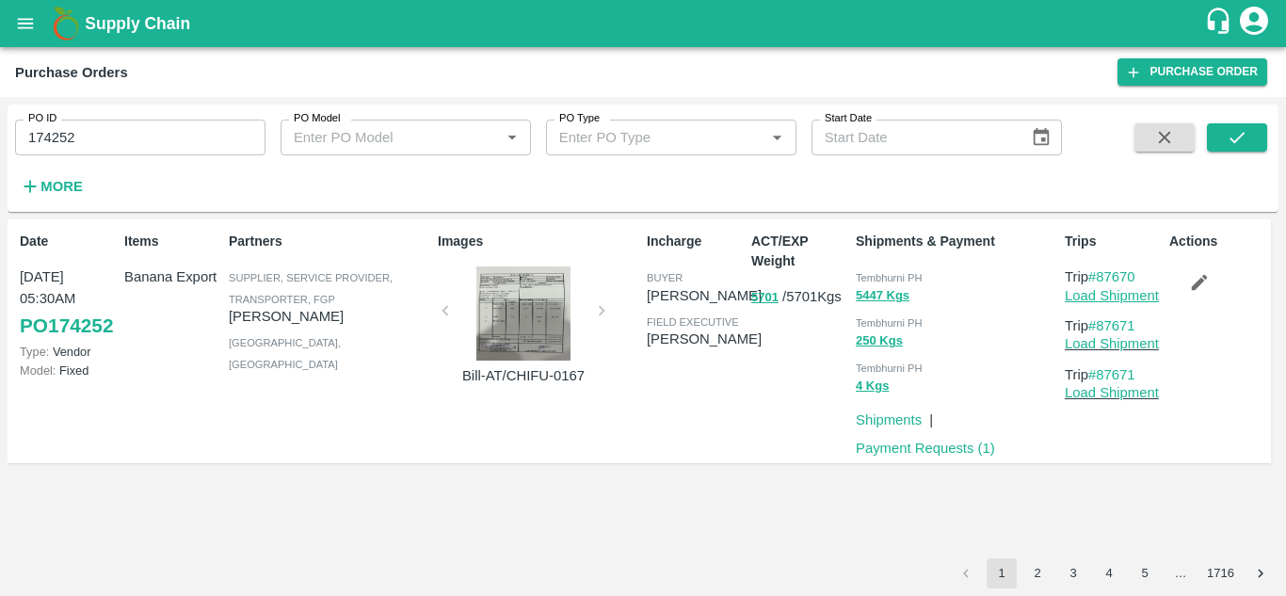
click at [1120, 292] on link "Load Shipment" at bounding box center [1112, 295] width 94 height 15
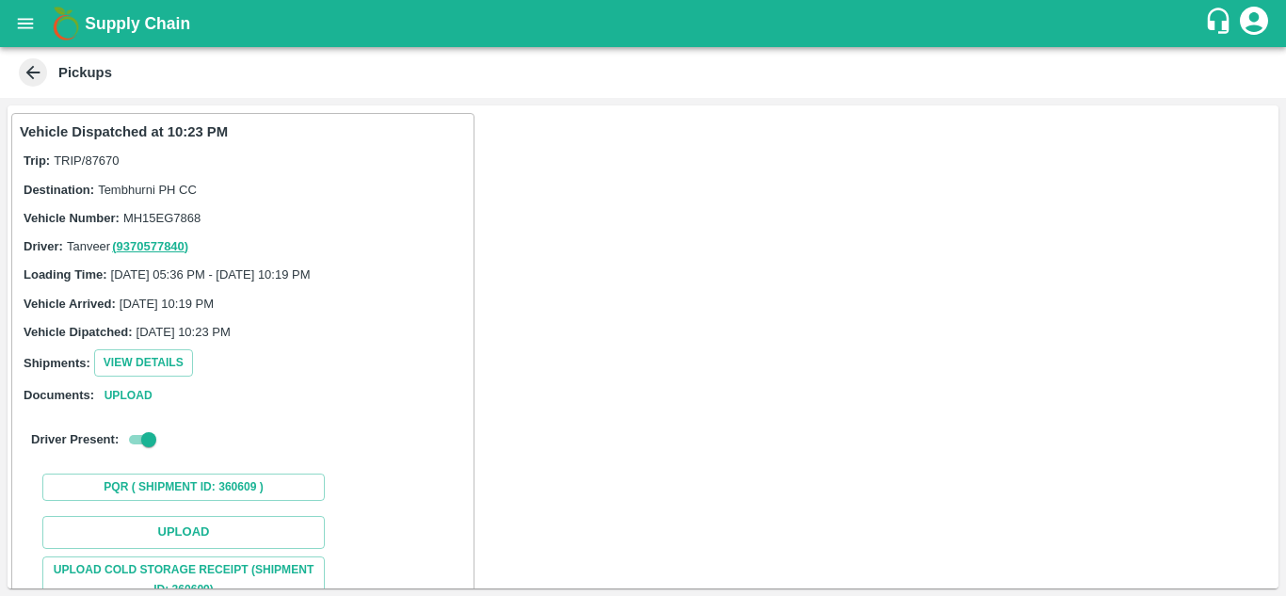
scroll to position [244, 0]
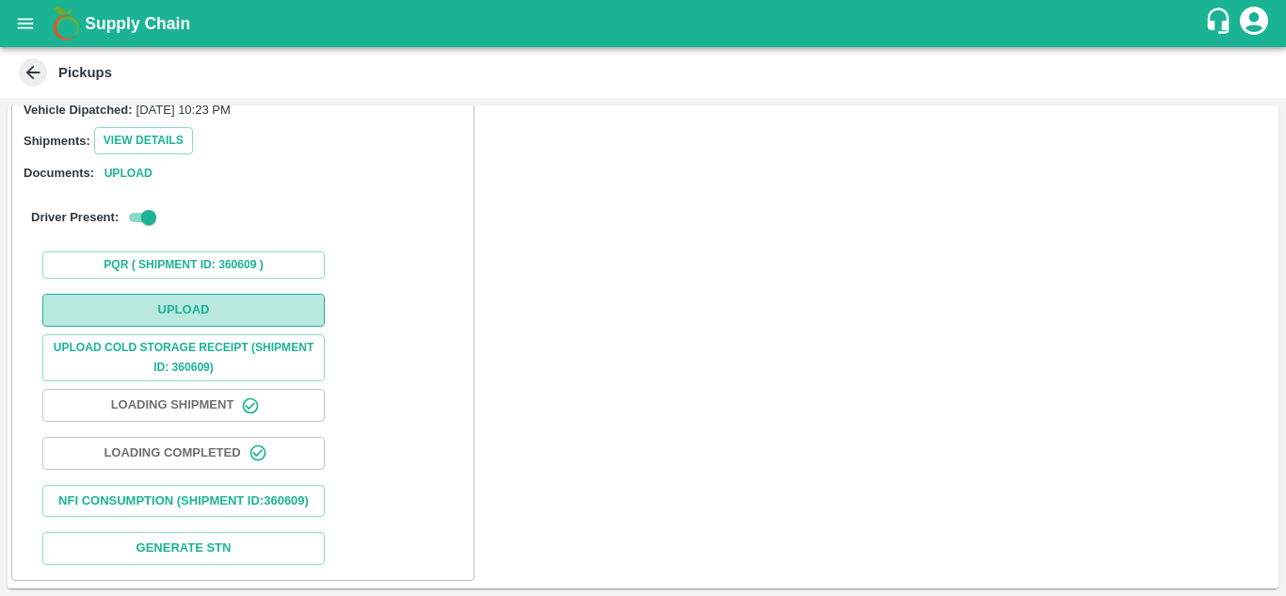
click at [177, 294] on button "Upload" at bounding box center [183, 310] width 283 height 33
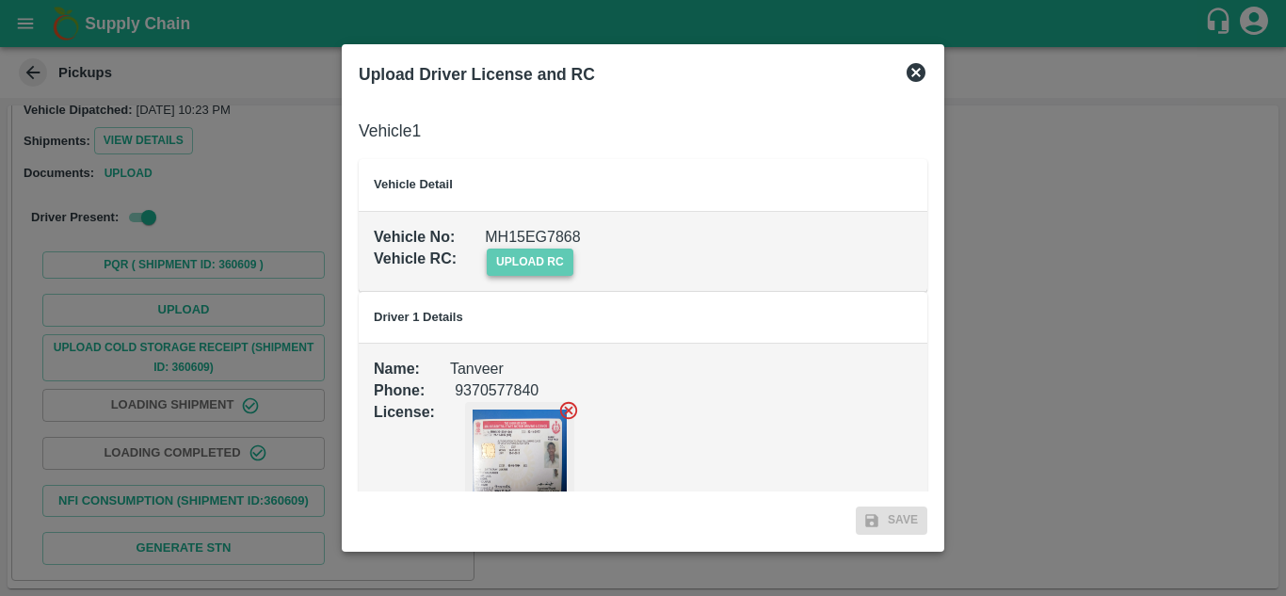
click at [520, 255] on span "upload rc" at bounding box center [530, 262] width 87 height 27
click at [0, 0] on input "upload rc" at bounding box center [0, 0] width 0 height 0
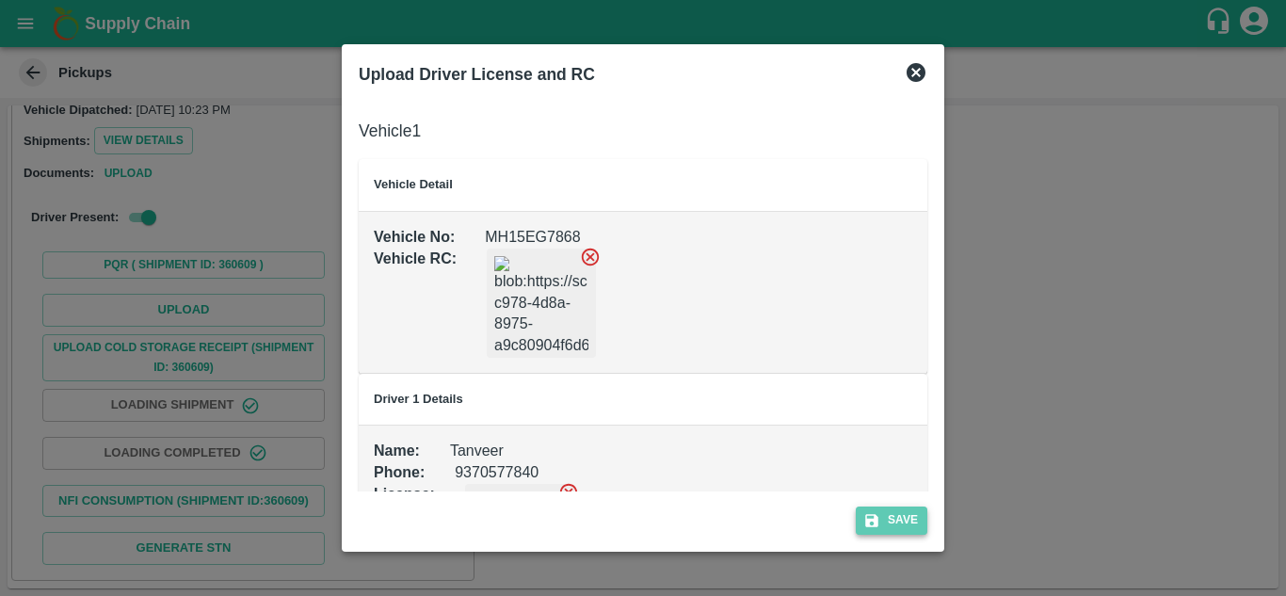
click at [896, 514] on button "Save" at bounding box center [892, 520] width 72 height 27
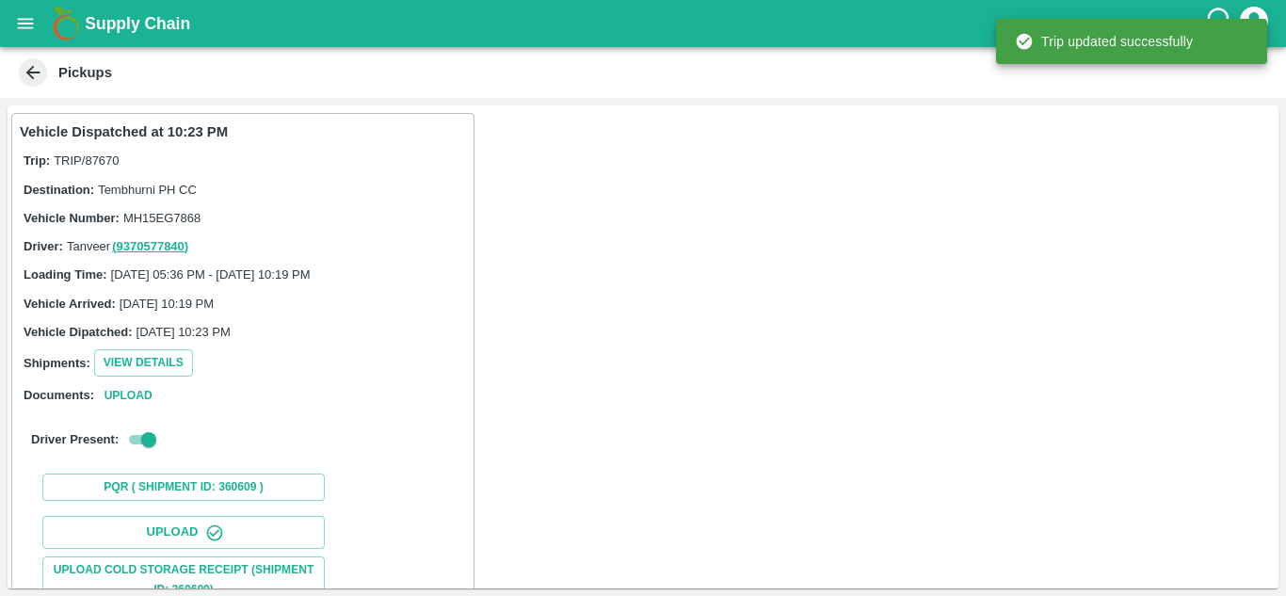
scroll to position [292, 0]
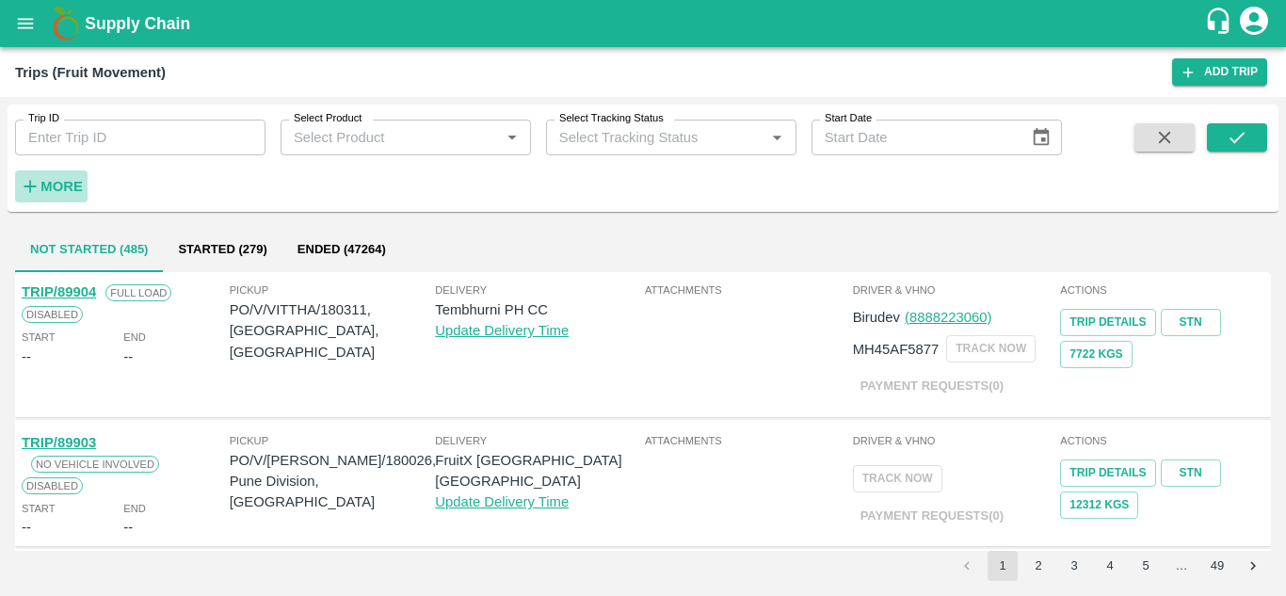
click at [40, 181] on strong "More" at bounding box center [61, 186] width 42 height 15
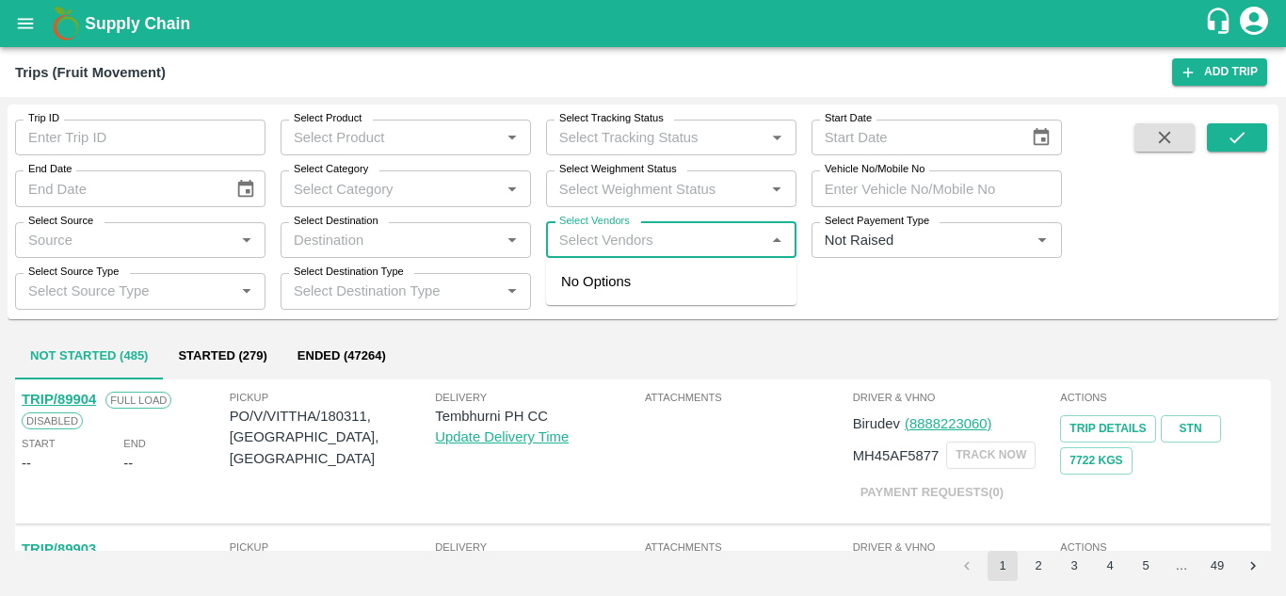
click at [628, 247] on input "Select Vendors" at bounding box center [656, 240] width 208 height 24
type input "AJINKY"
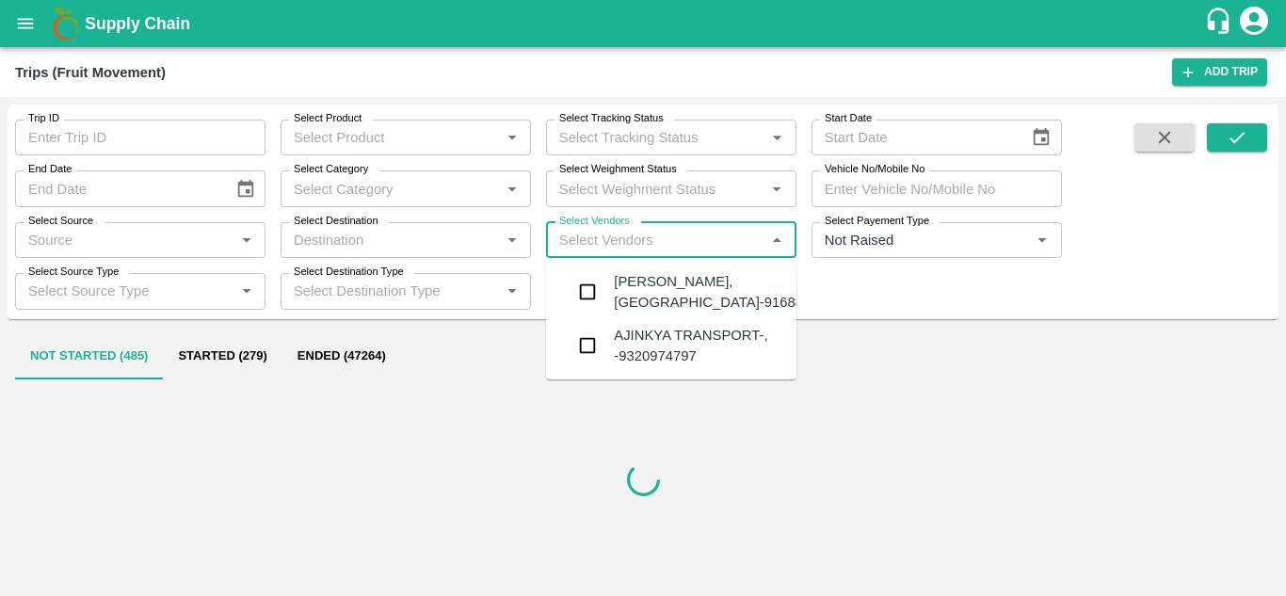
click at [653, 293] on div "[PERSON_NAME], [GEOGRAPHIC_DATA]-9168800742" at bounding box center [728, 292] width 228 height 42
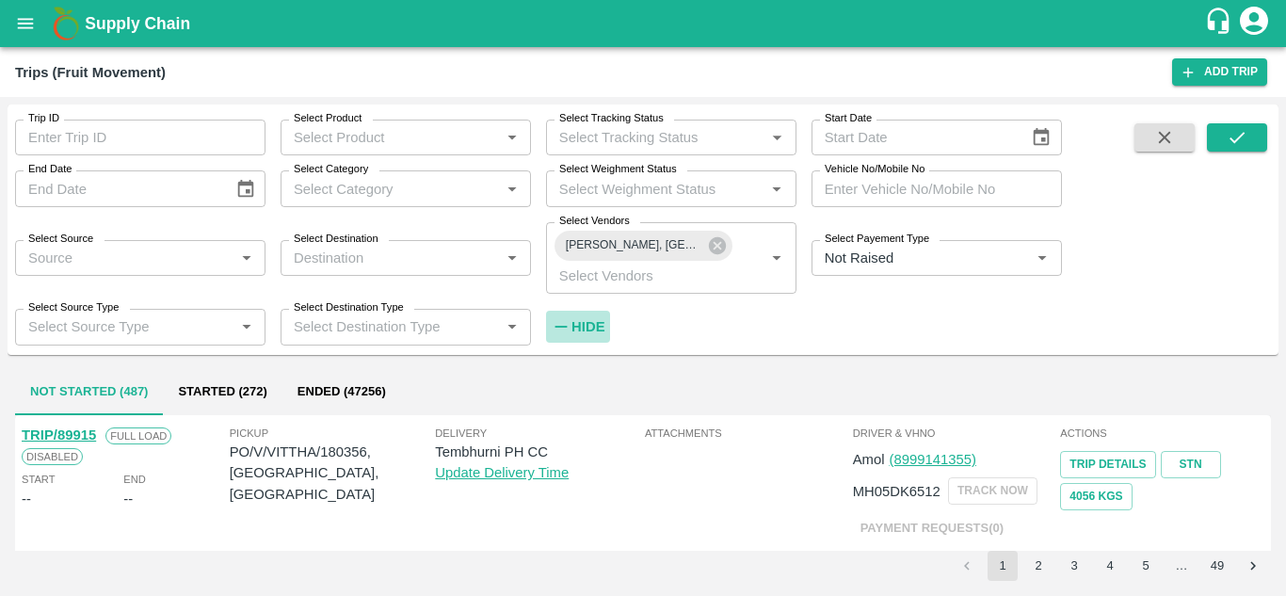
click at [586, 322] on strong "Hide" at bounding box center [588, 326] width 33 height 15
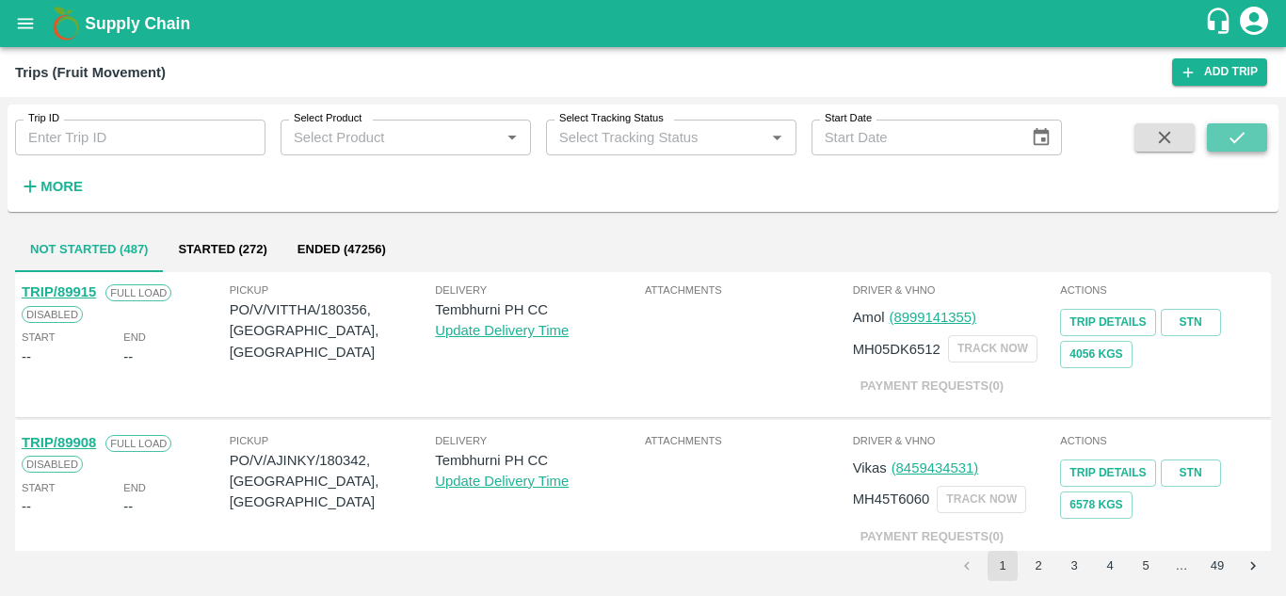
click at [1256, 131] on button "submit" at bounding box center [1237, 137] width 60 height 28
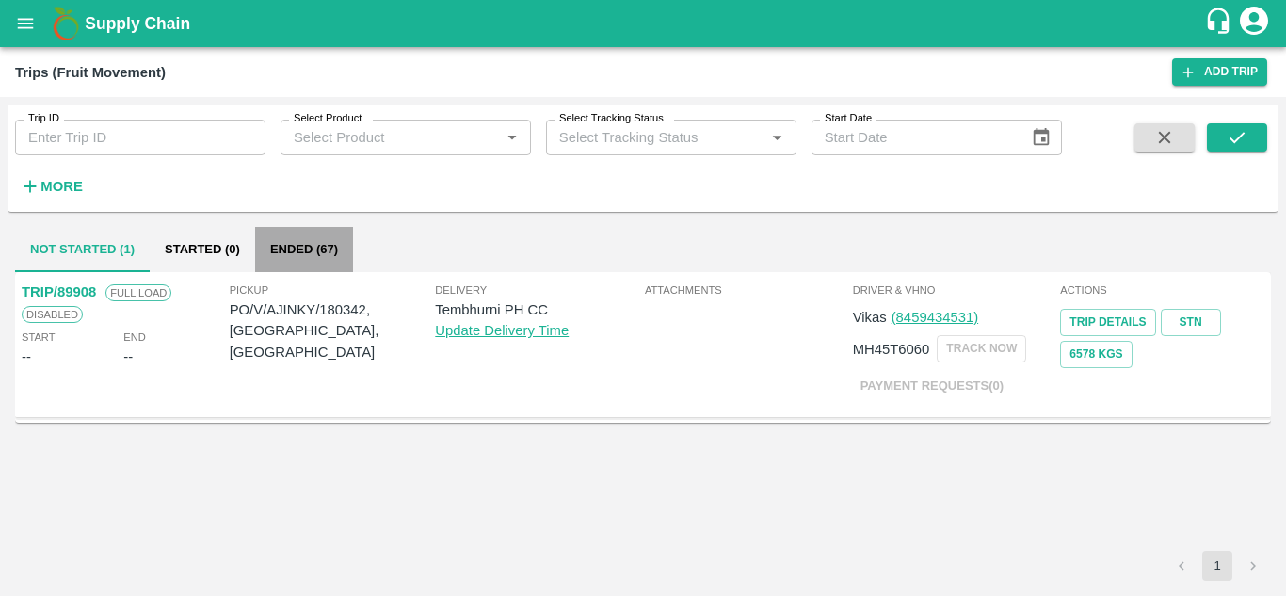
click at [280, 257] on button "Ended (67)" at bounding box center [304, 249] width 98 height 45
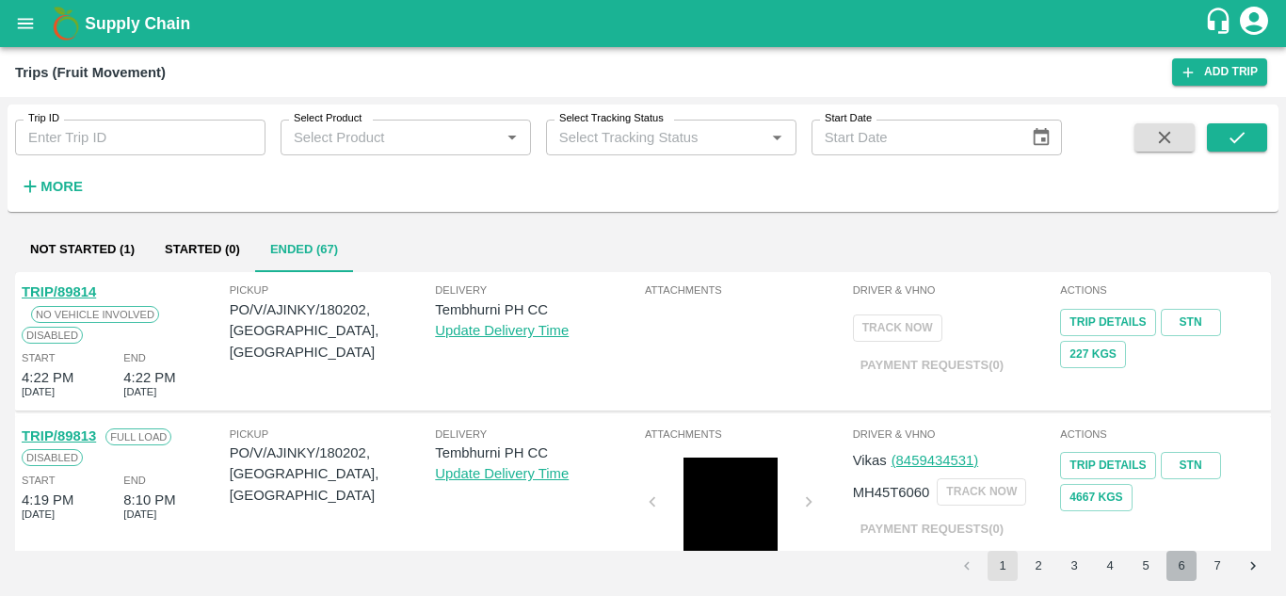
click at [1187, 565] on button "6" at bounding box center [1182, 566] width 30 height 30
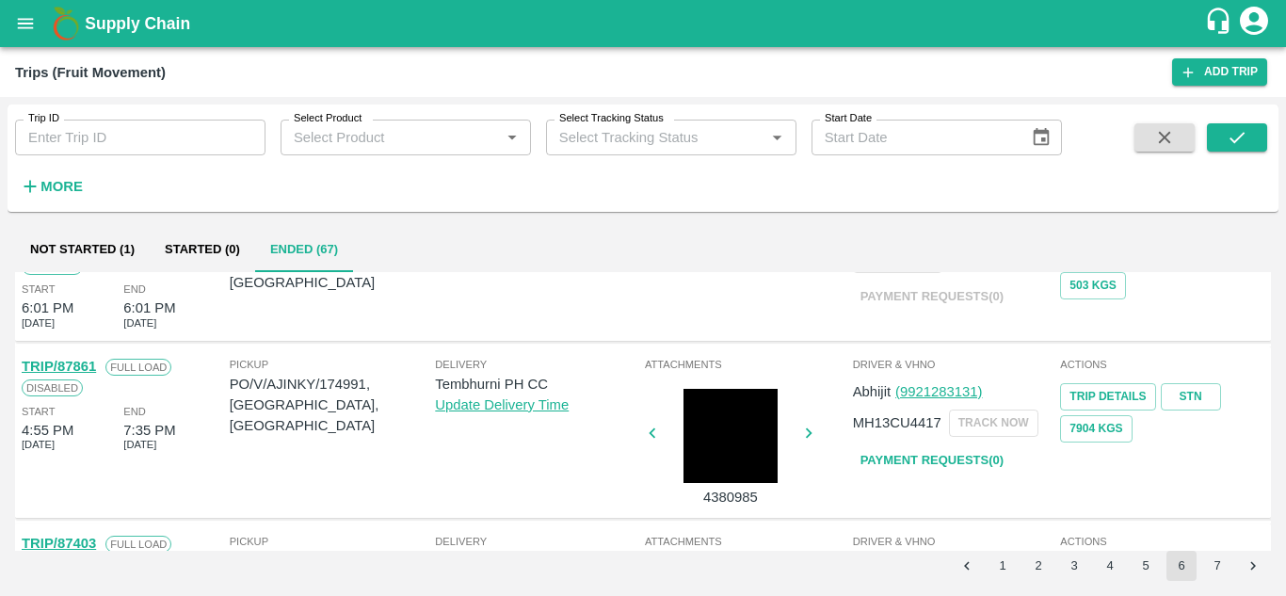
scroll to position [263, 0]
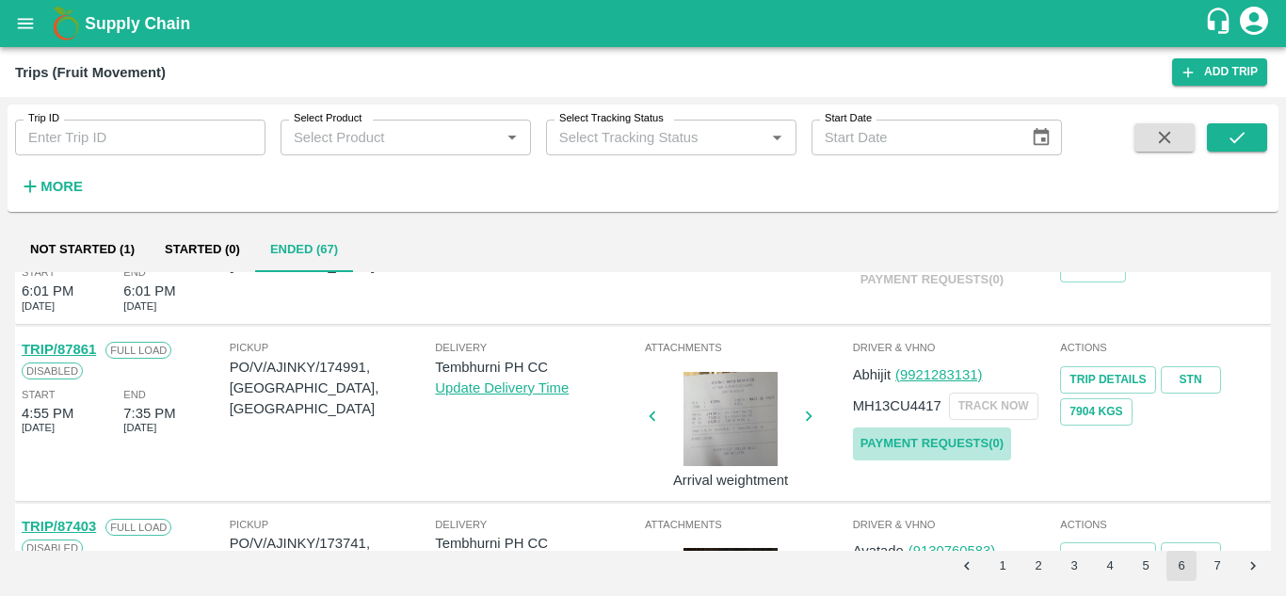
click at [951, 447] on link "Payment Requests( 0 )" at bounding box center [932, 444] width 158 height 33
click at [1232, 139] on icon "submit" at bounding box center [1237, 137] width 15 height 11
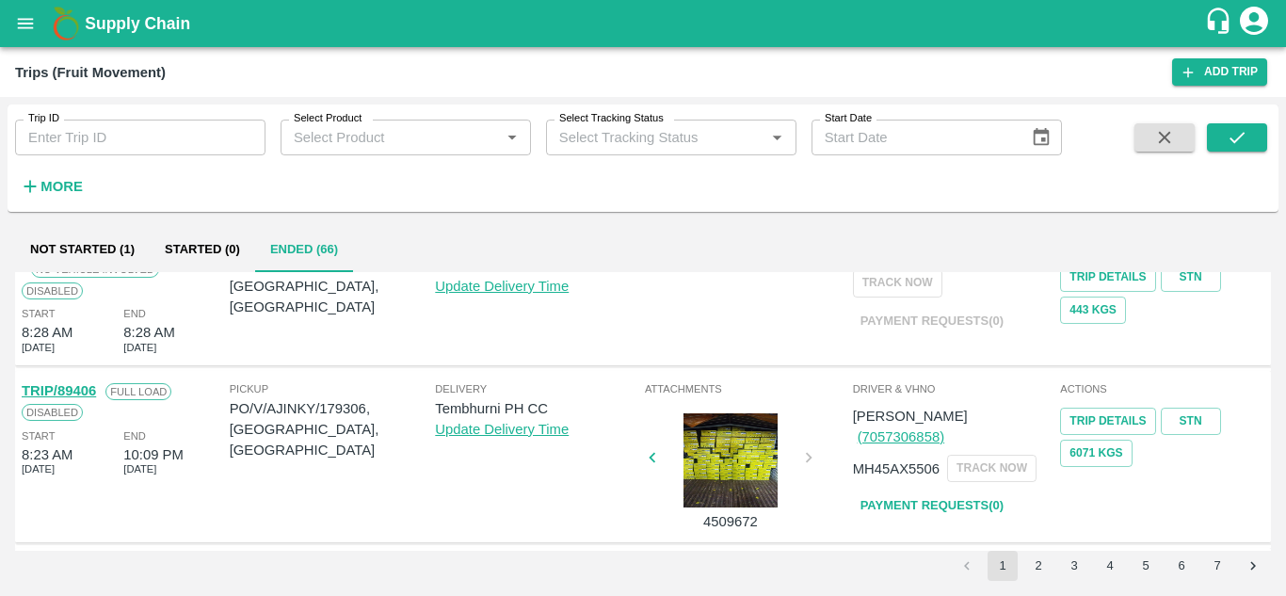
scroll to position [1320, 0]
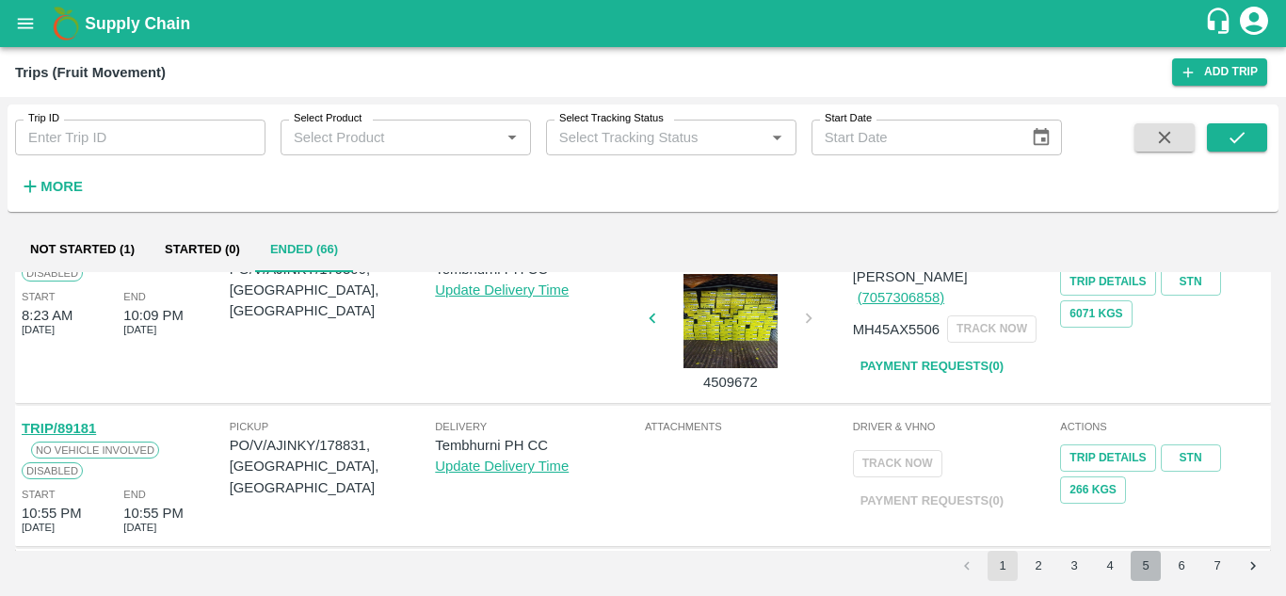
click at [1155, 574] on button "5" at bounding box center [1146, 566] width 30 height 30
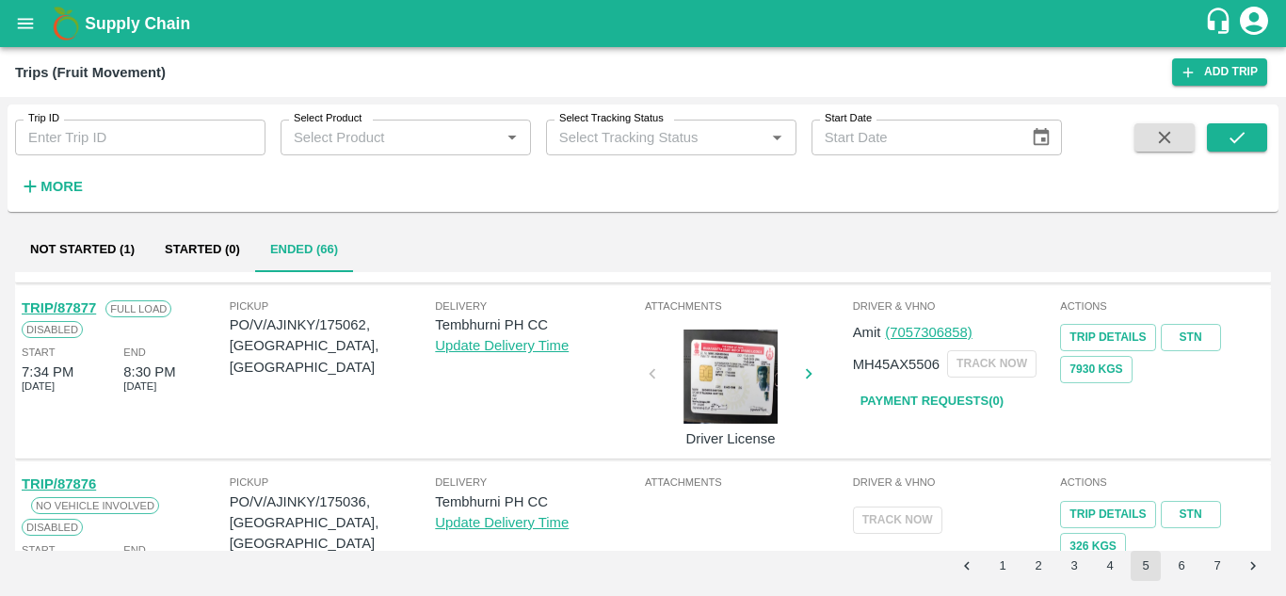
scroll to position [1354, 0]
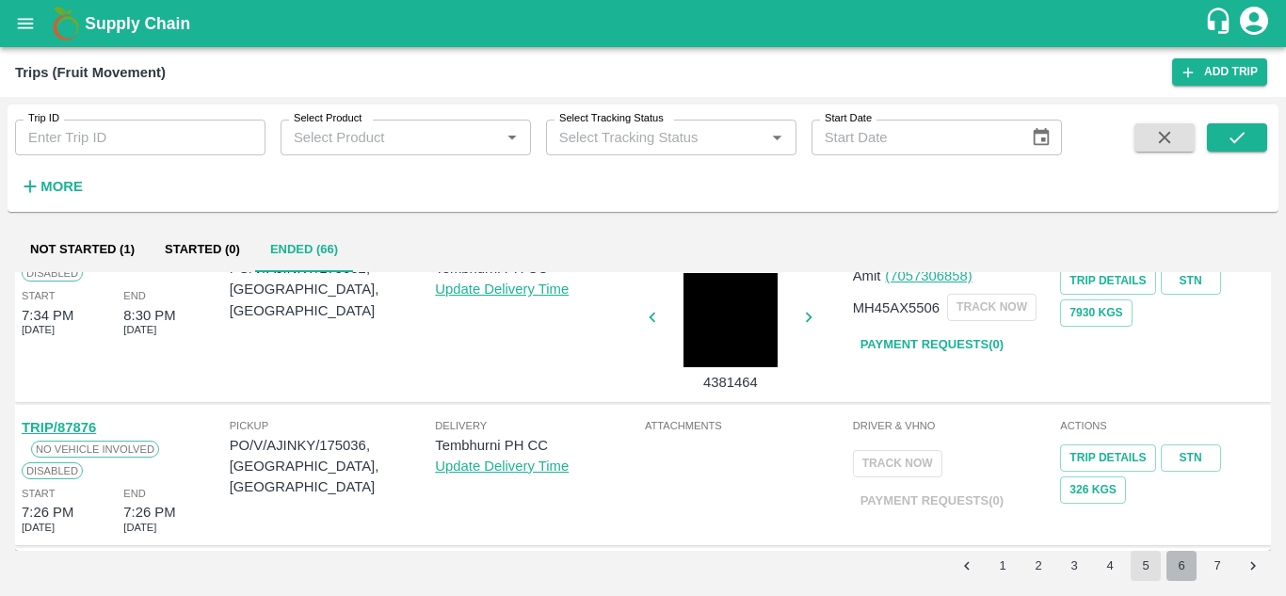
click at [1175, 551] on button "6" at bounding box center [1182, 566] width 30 height 30
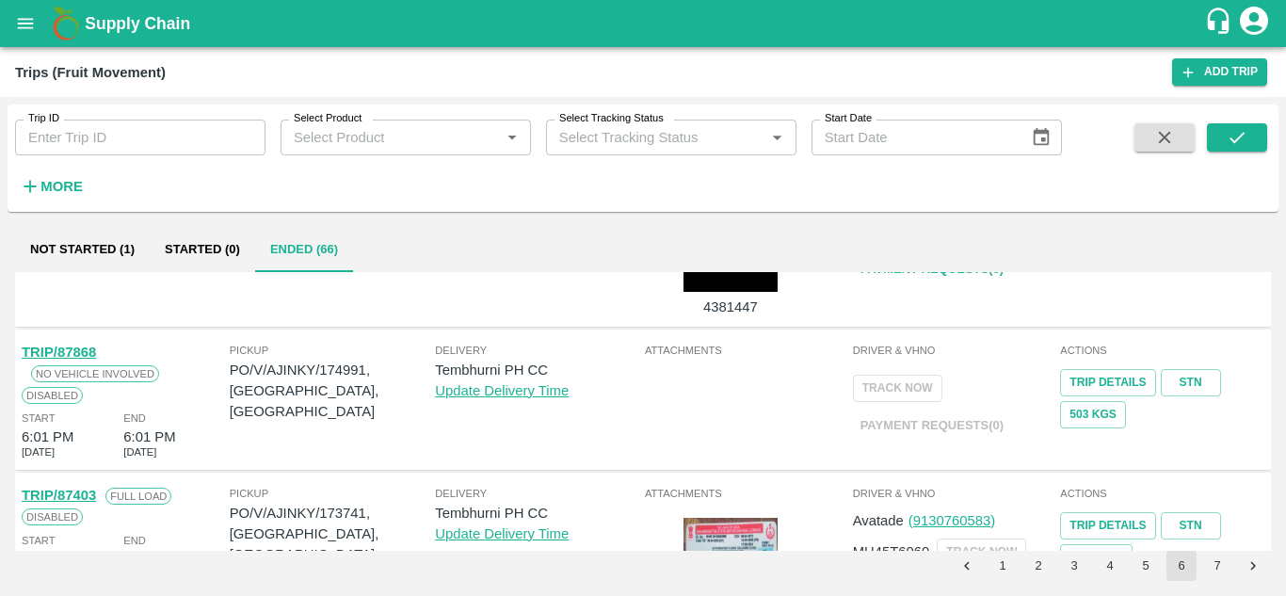
scroll to position [0, 0]
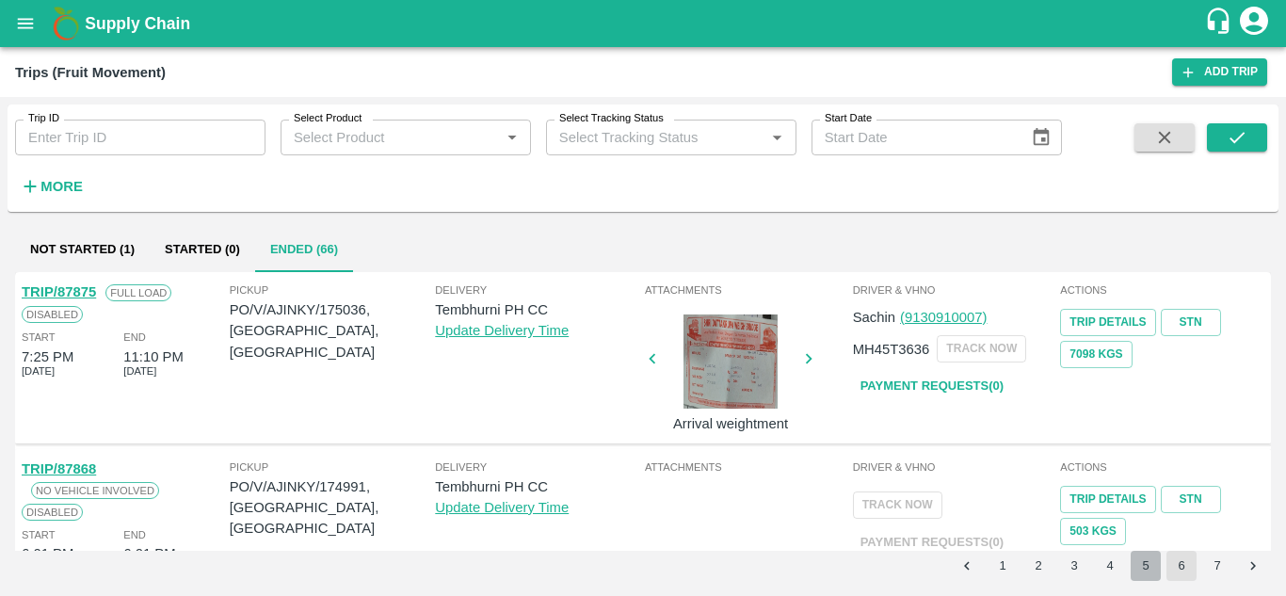
click at [1151, 567] on button "5" at bounding box center [1146, 566] width 30 height 30
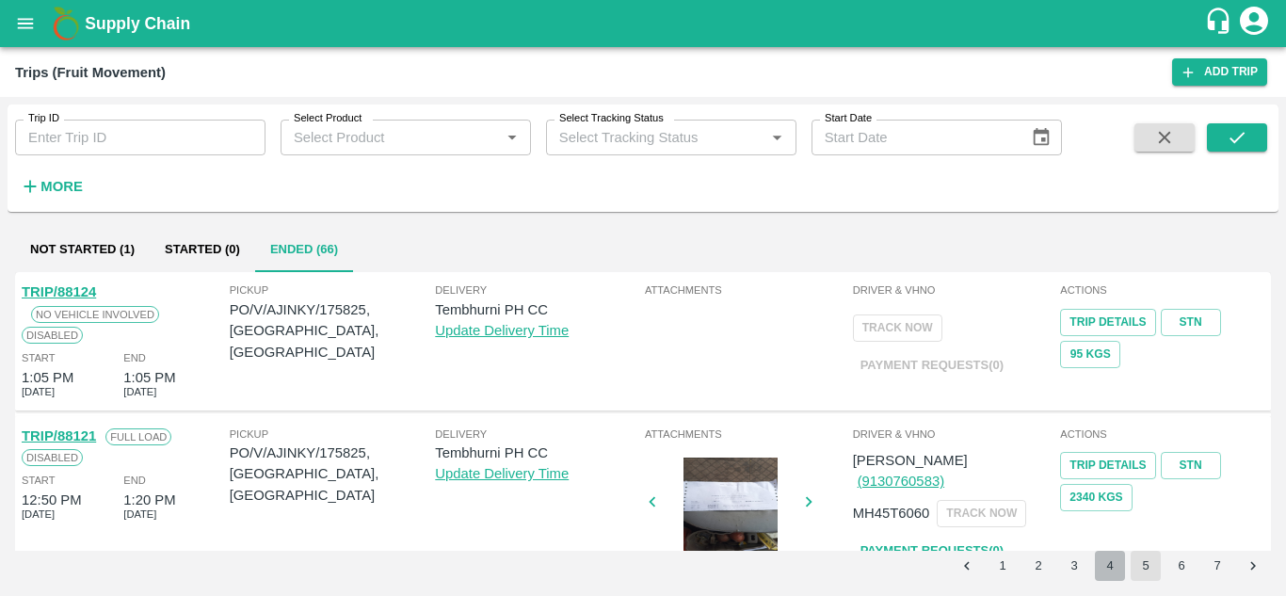
click at [1115, 562] on button "4" at bounding box center [1110, 566] width 30 height 30
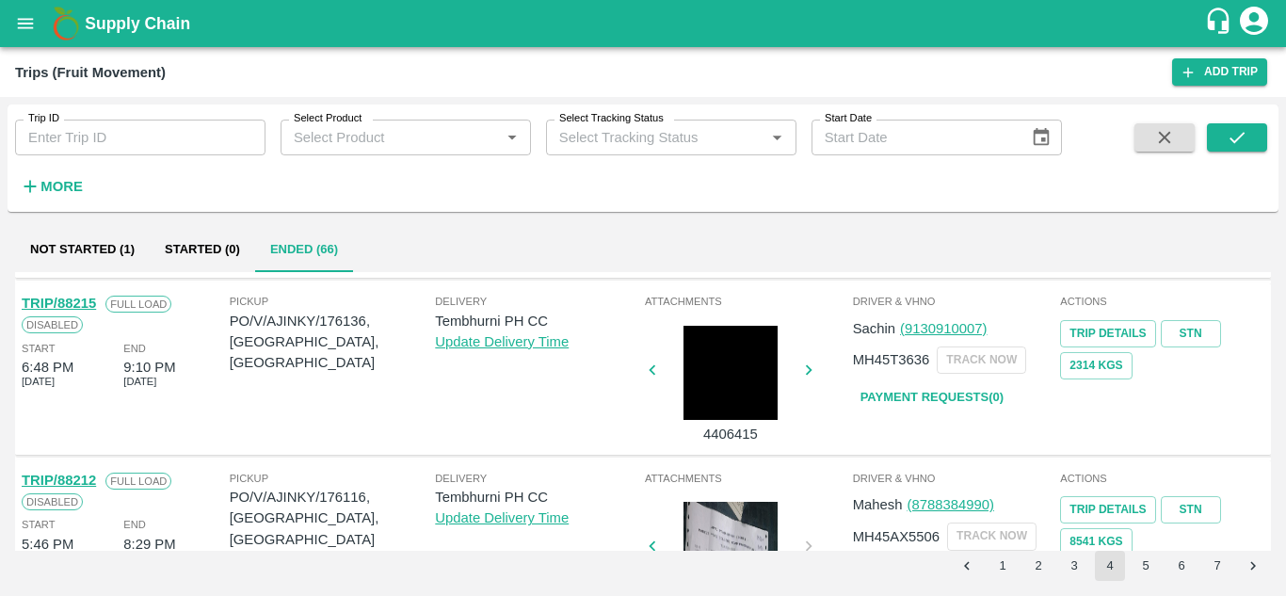
scroll to position [1354, 0]
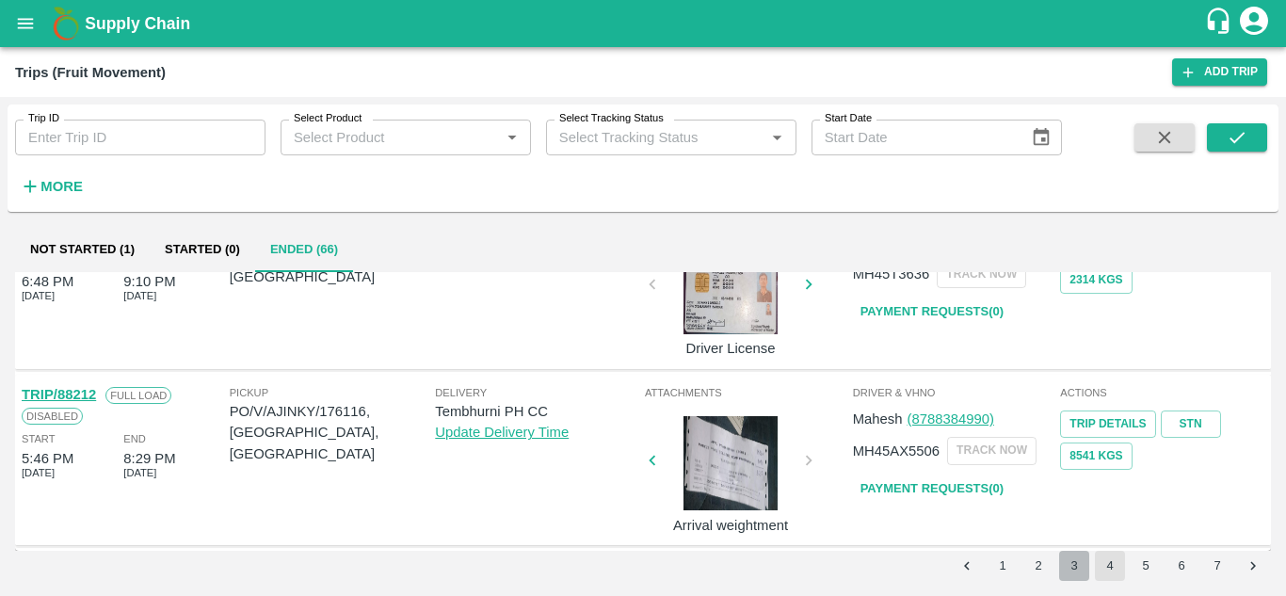
click at [1078, 557] on button "3" at bounding box center [1074, 566] width 30 height 30
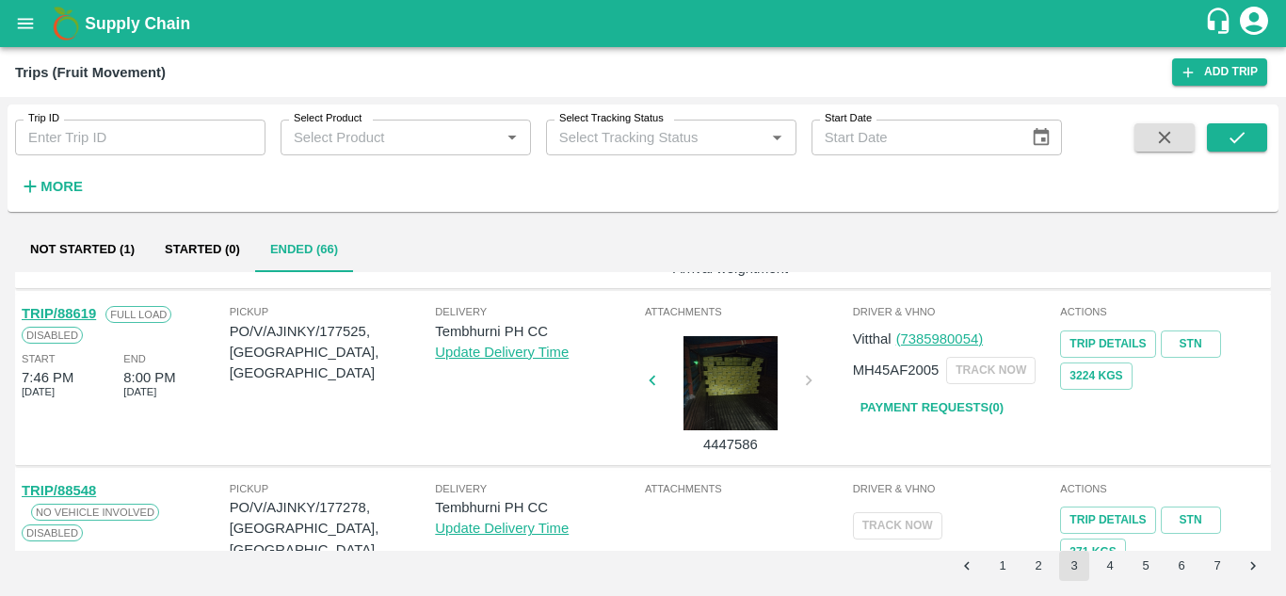
scroll to position [0, 0]
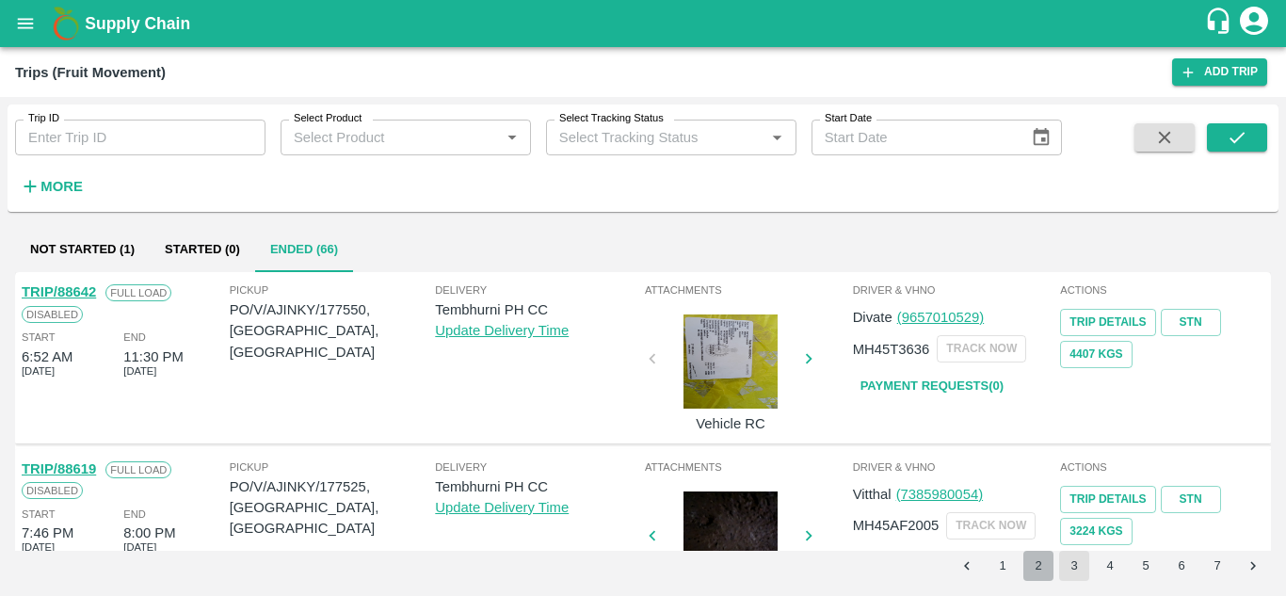
click at [1034, 570] on button "2" at bounding box center [1039, 566] width 30 height 30
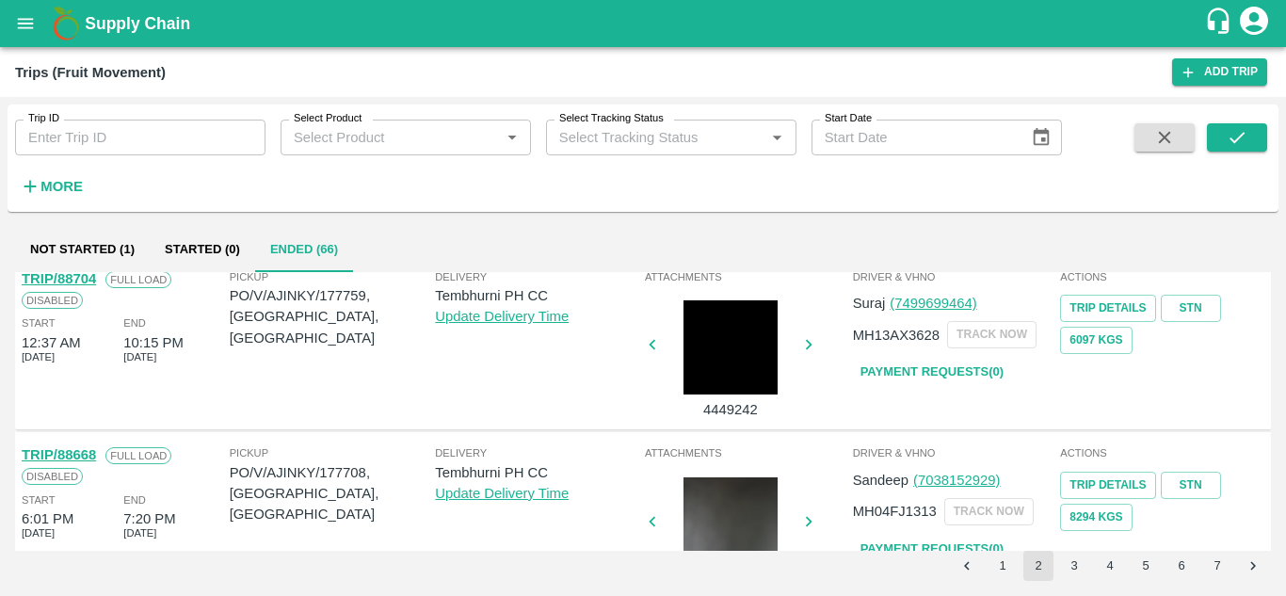
scroll to position [1325, 0]
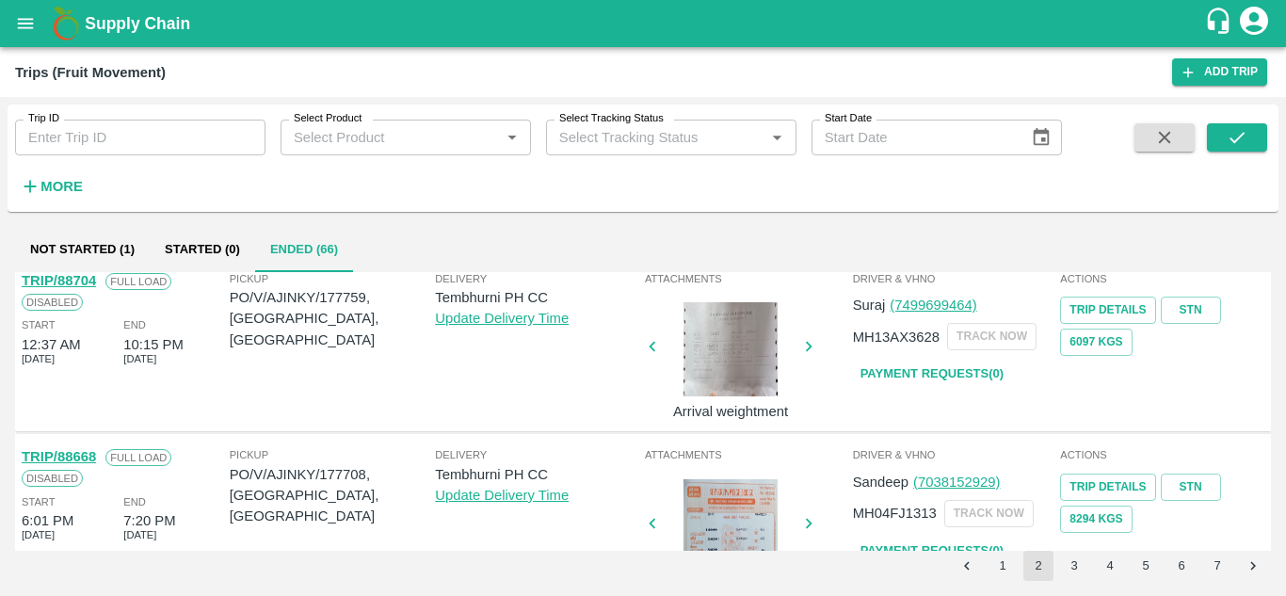
click at [963, 376] on link "Payment Requests( 0 )" at bounding box center [932, 374] width 158 height 33
click at [1239, 130] on icon "submit" at bounding box center [1237, 137] width 21 height 21
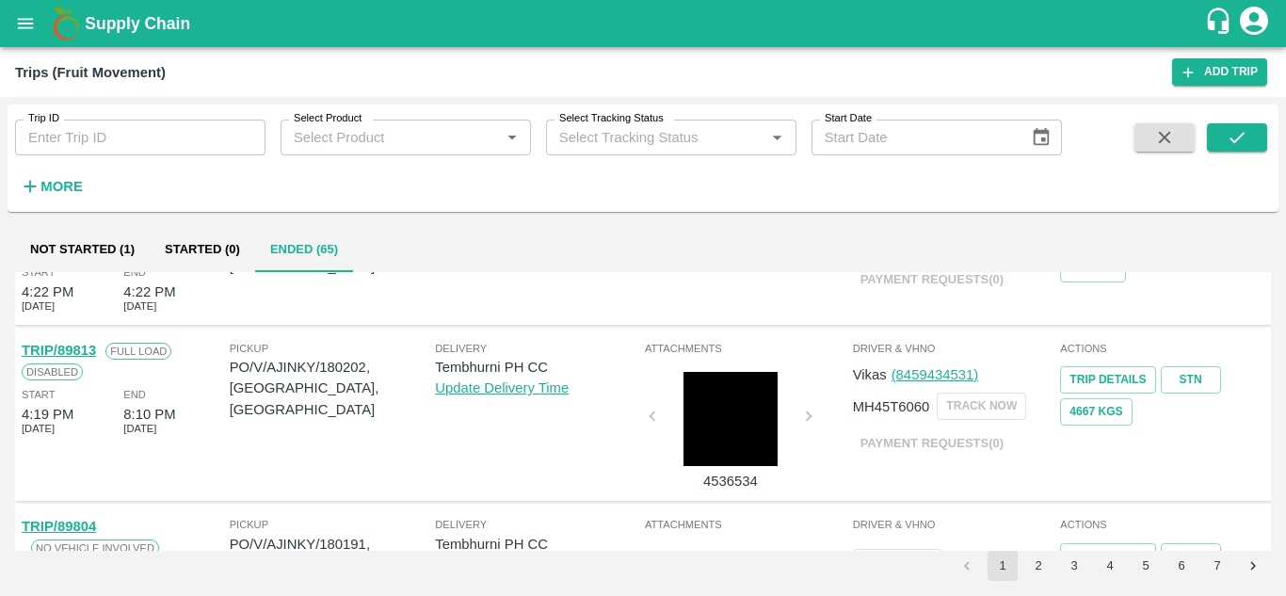
scroll to position [0, 0]
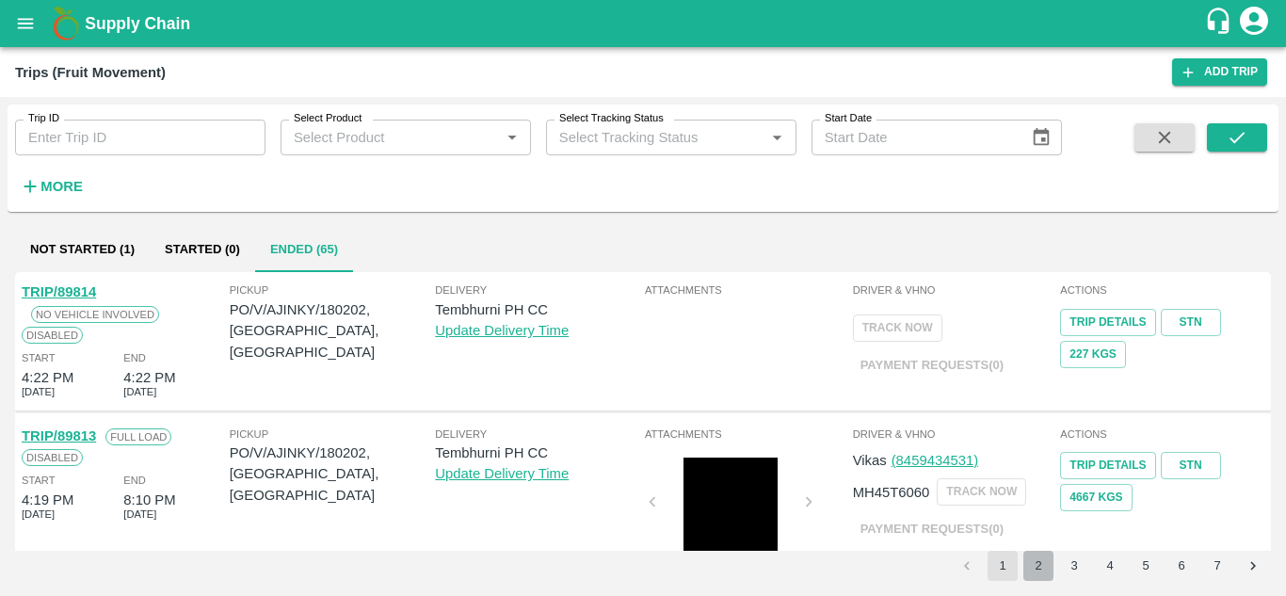
click at [1034, 567] on button "2" at bounding box center [1039, 566] width 30 height 30
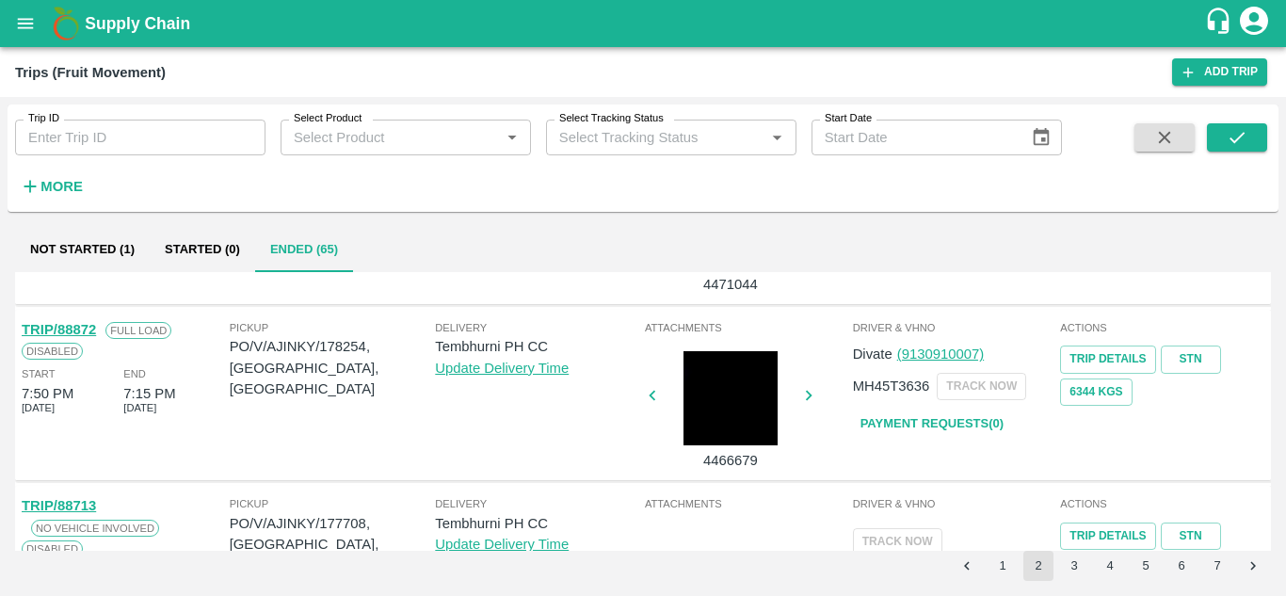
scroll to position [955, 0]
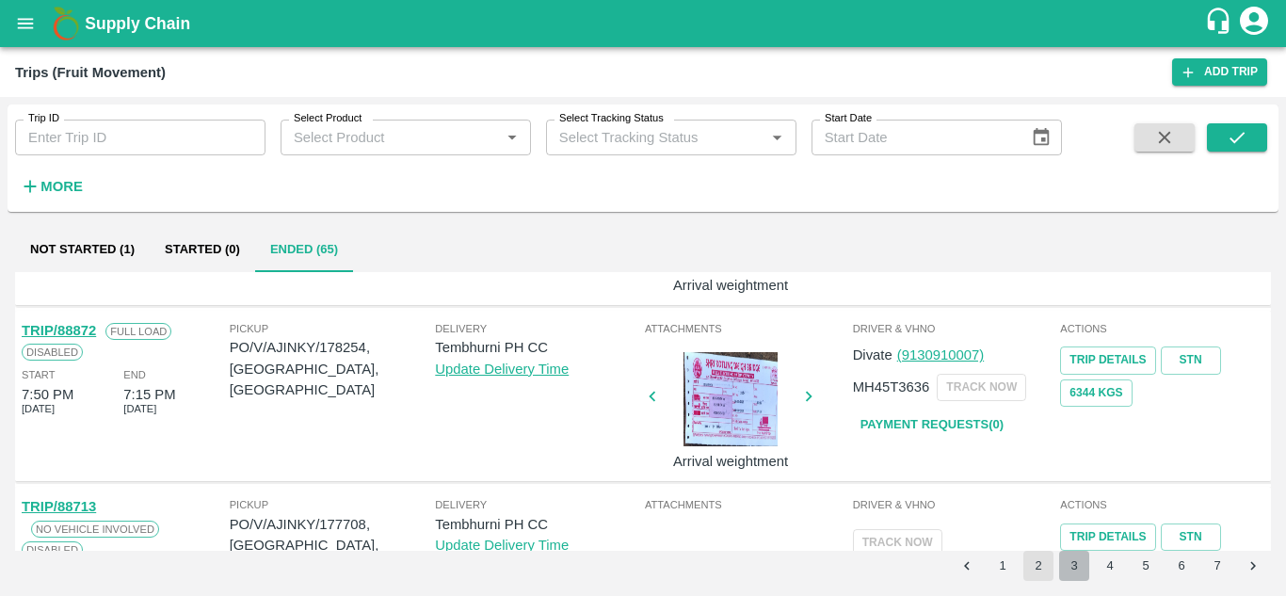
click at [1078, 572] on button "3" at bounding box center [1074, 566] width 30 height 30
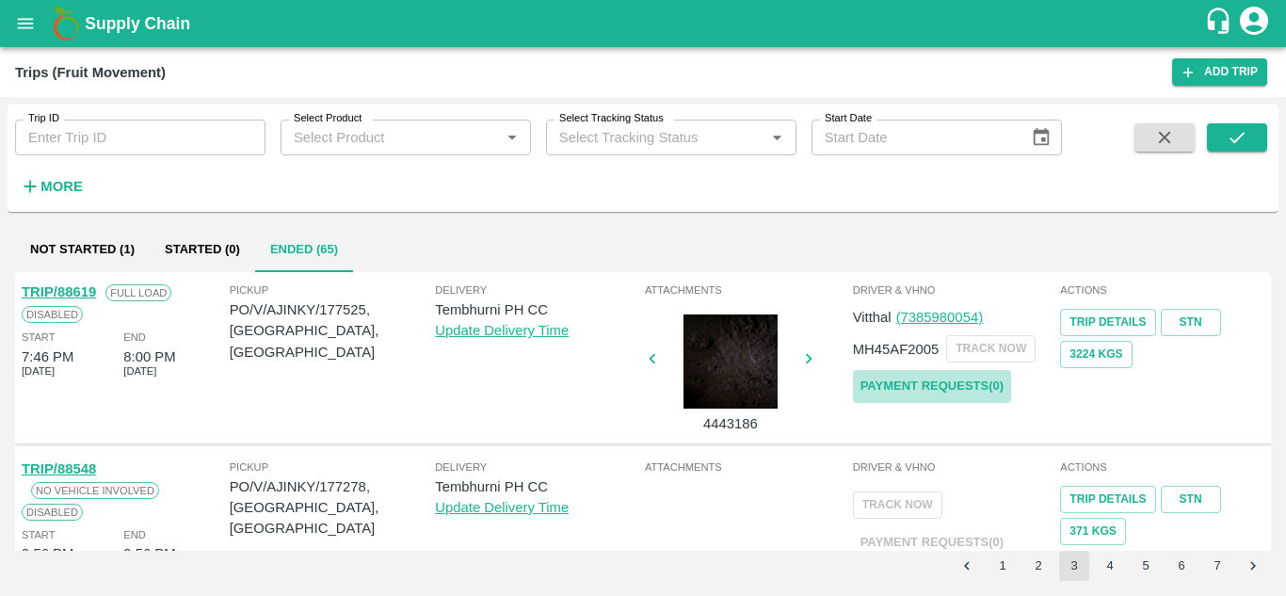
click at [950, 388] on link "Payment Requests( 0 )" at bounding box center [932, 386] width 158 height 33
click at [1257, 148] on button "submit" at bounding box center [1237, 137] width 60 height 28
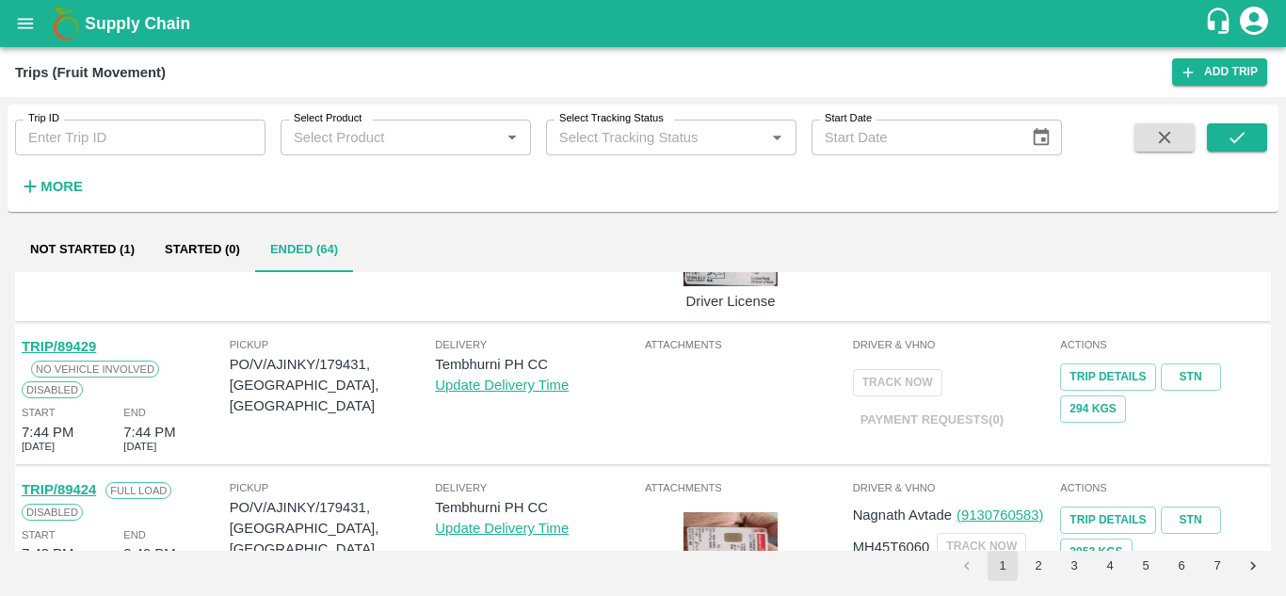
scroll to position [1320, 0]
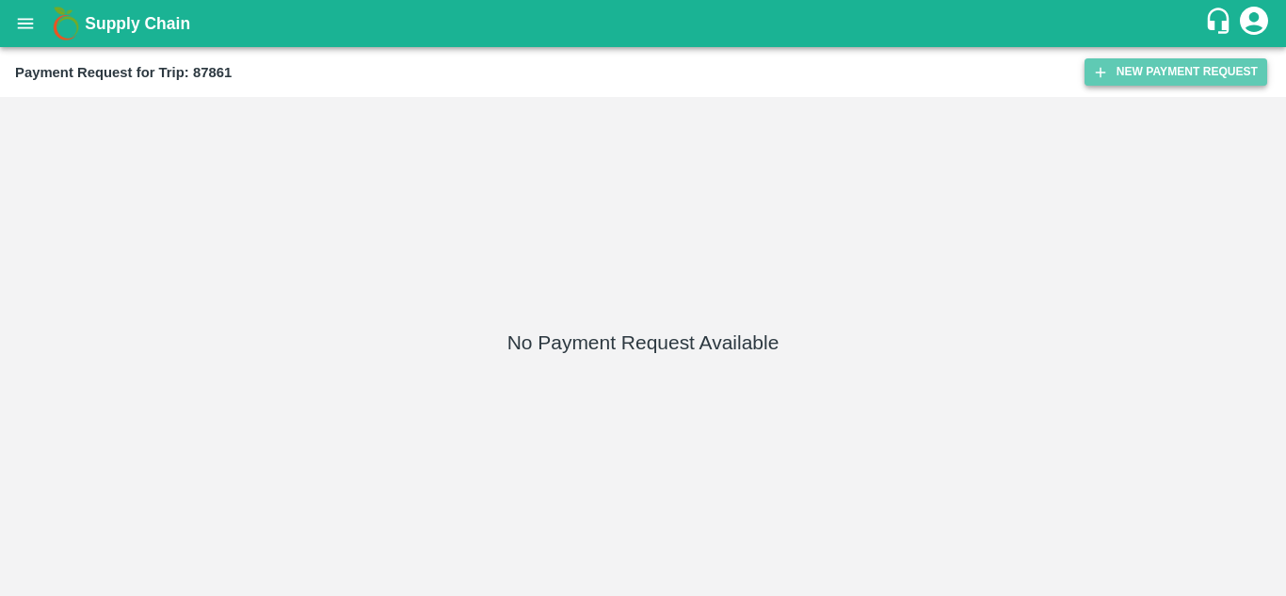
click at [1160, 74] on button "New Payment Request" at bounding box center [1176, 71] width 183 height 27
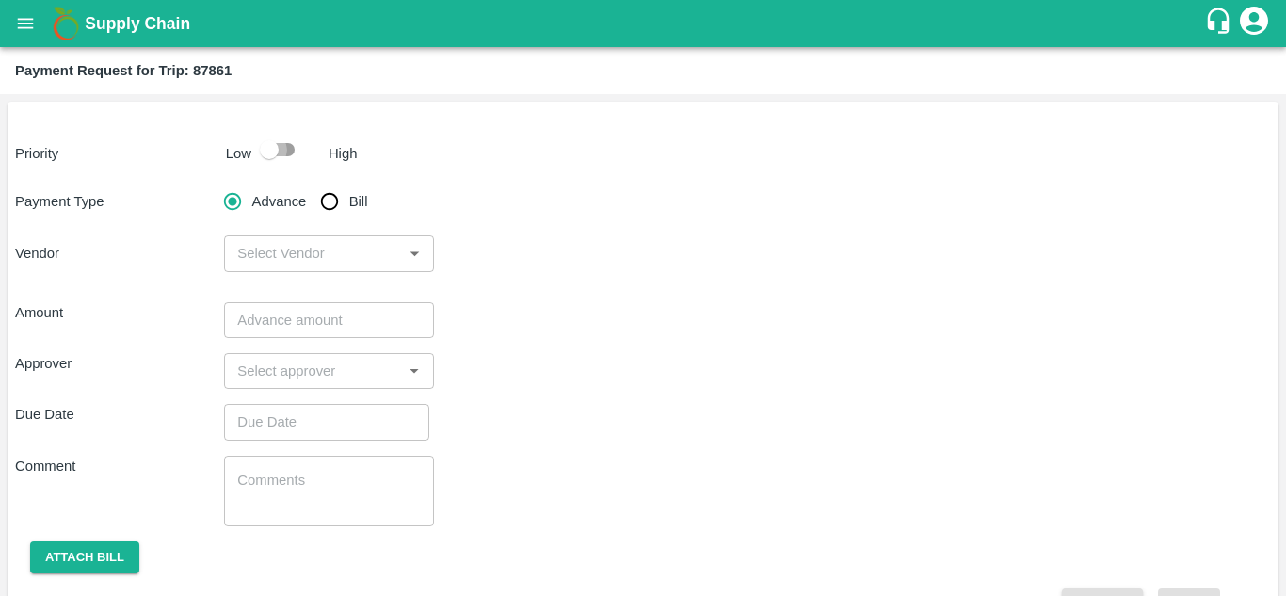
click at [281, 153] on input "checkbox" at bounding box center [269, 150] width 107 height 36
checkbox input "true"
click at [335, 205] on input "Bill" at bounding box center [330, 202] width 38 height 38
radio input "true"
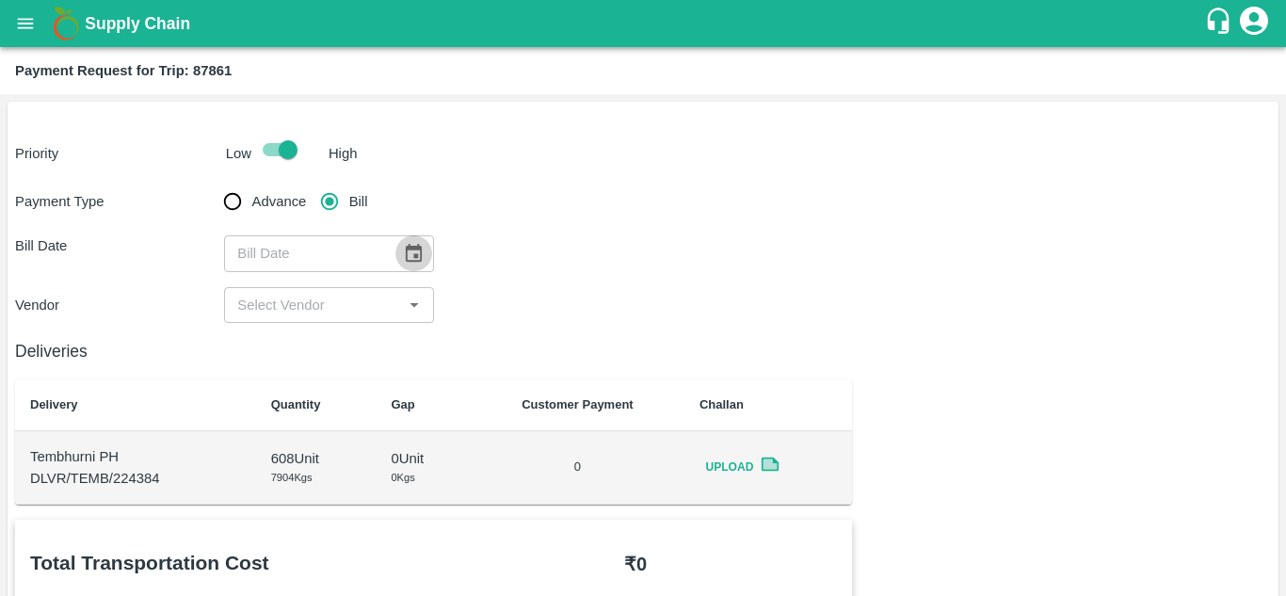
click at [418, 257] on icon "Choose date" at bounding box center [413, 253] width 21 height 21
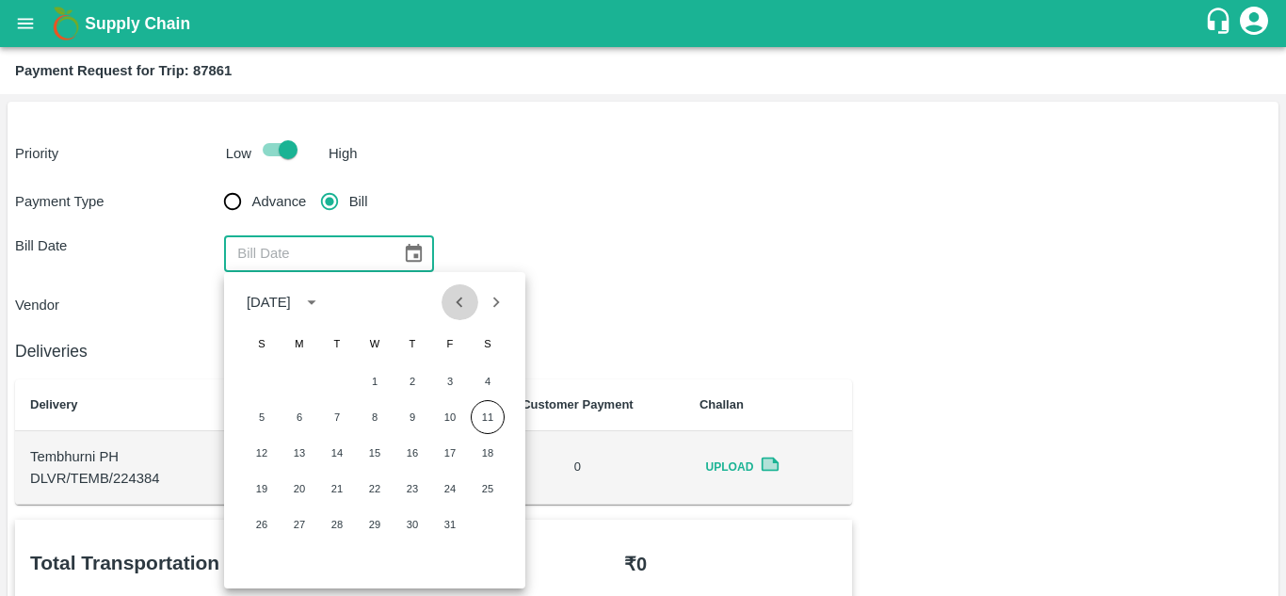
click at [452, 309] on icon "Previous month" at bounding box center [459, 302] width 21 height 21
click at [365, 423] on button "10" at bounding box center [375, 417] width 34 height 34
type input "[DATE]"
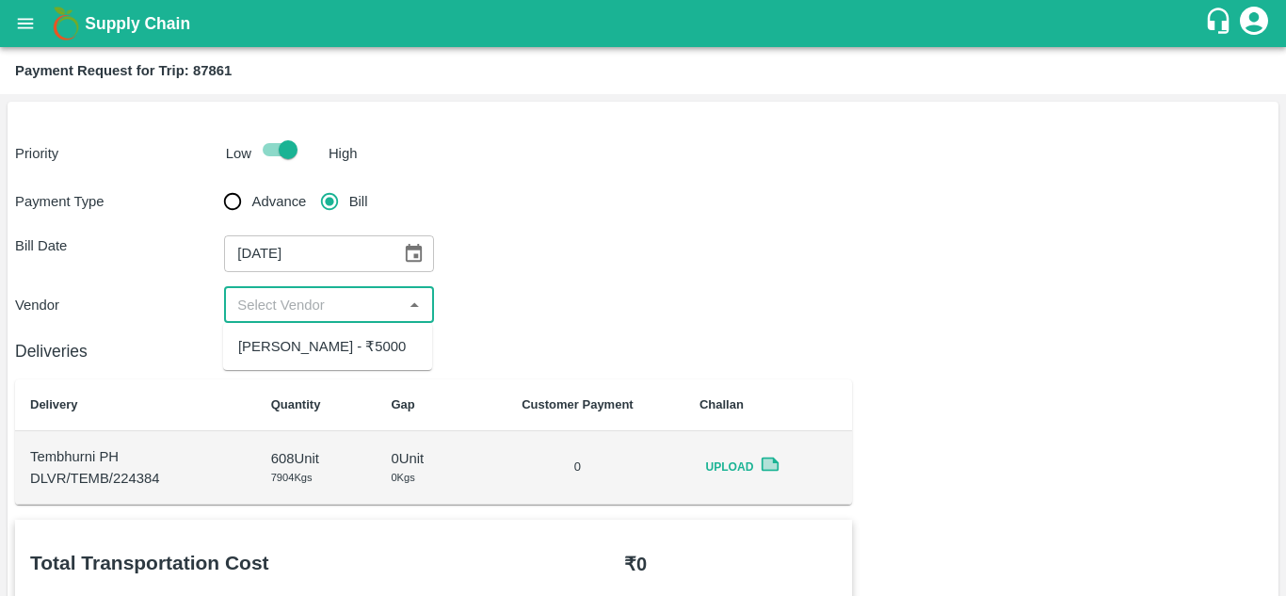
click at [318, 310] on input "input" at bounding box center [313, 305] width 167 height 24
click at [283, 350] on div "[PERSON_NAME] - ₹5000" at bounding box center [322, 346] width 168 height 21
type input "[PERSON_NAME] - ₹5000"
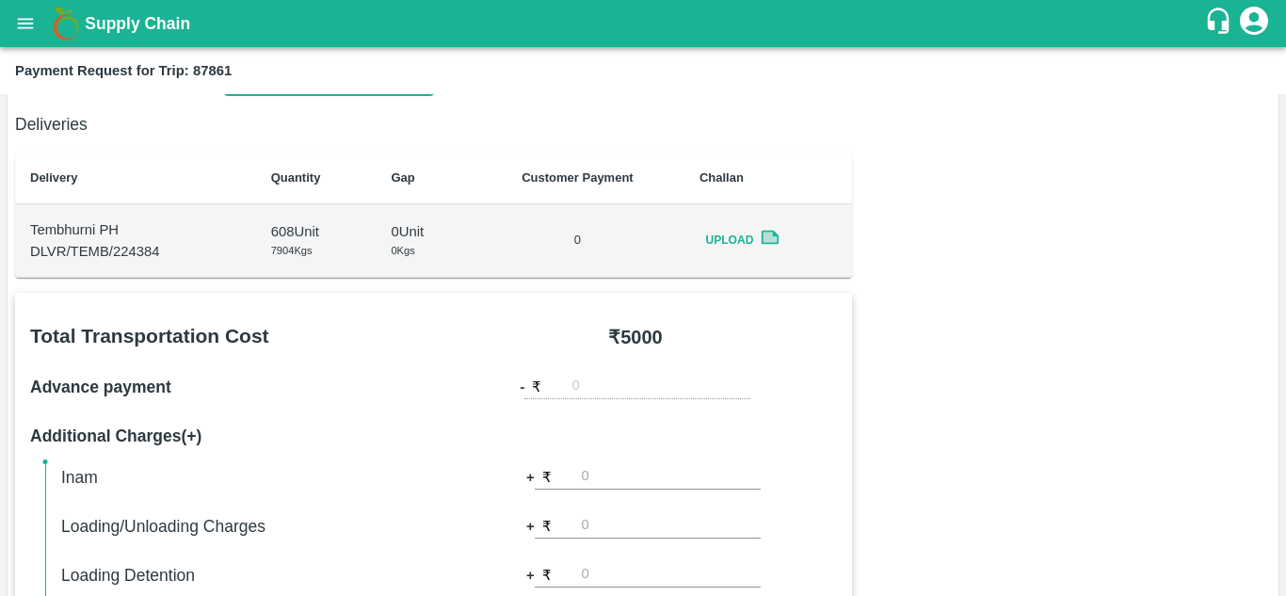
scroll to position [857, 0]
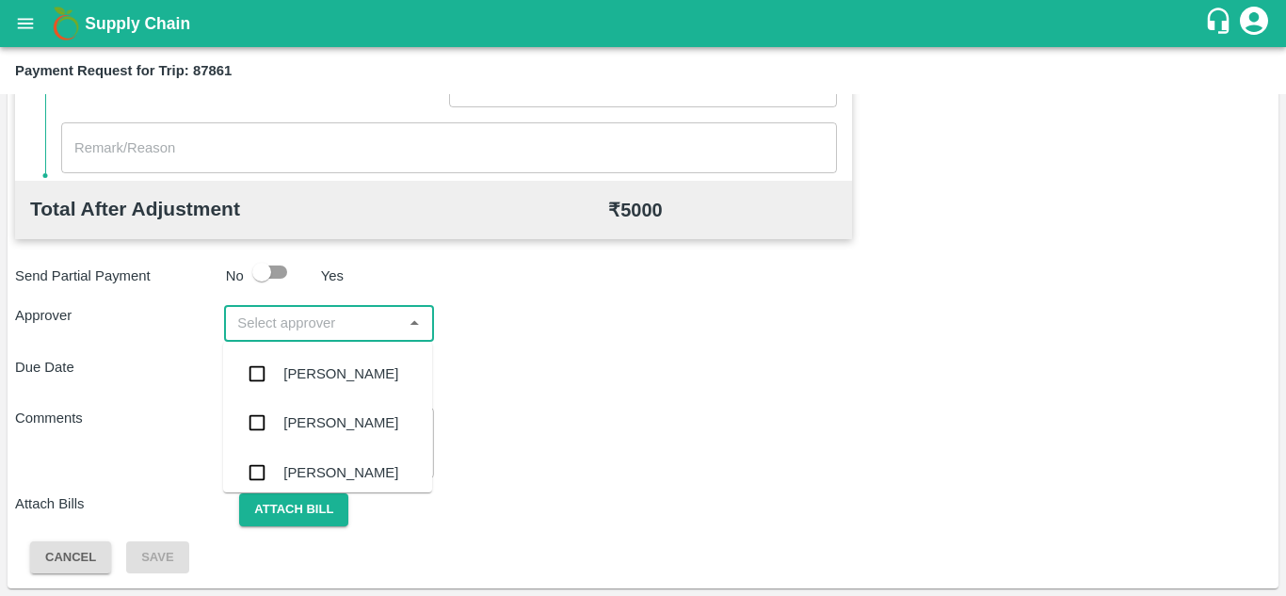
click at [271, 323] on input "input" at bounding box center [313, 323] width 167 height 24
type input "PRASA"
click at [332, 364] on div "[PERSON_NAME]" at bounding box center [340, 373] width 115 height 21
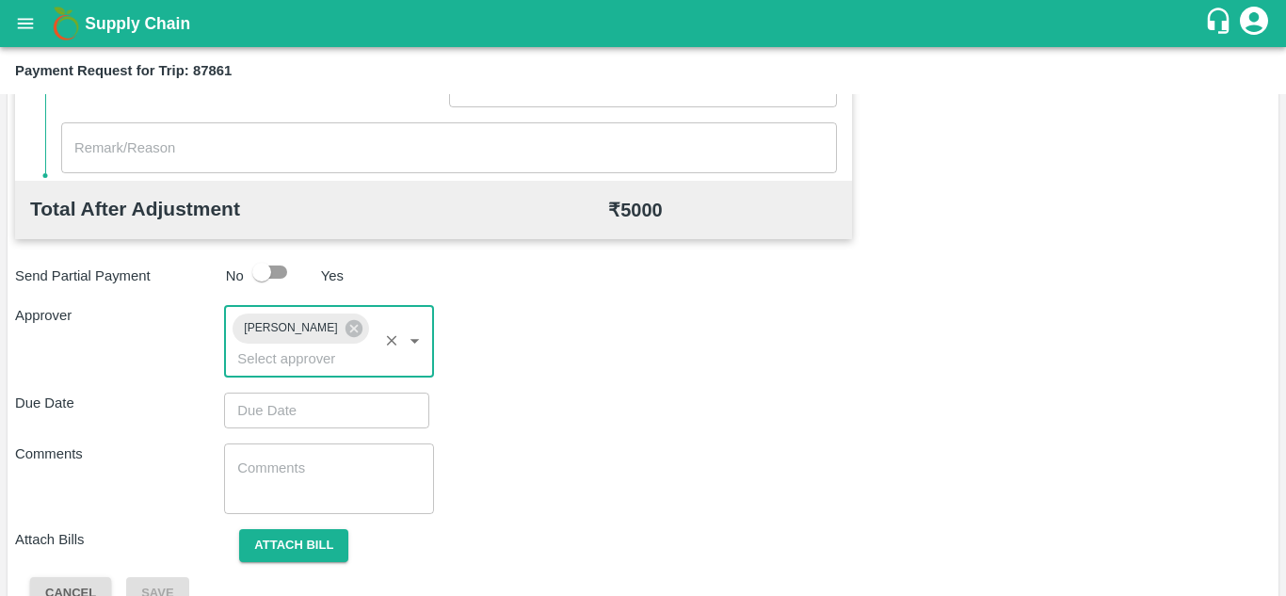
type input "DD/MM/YYYY hh:mm aa"
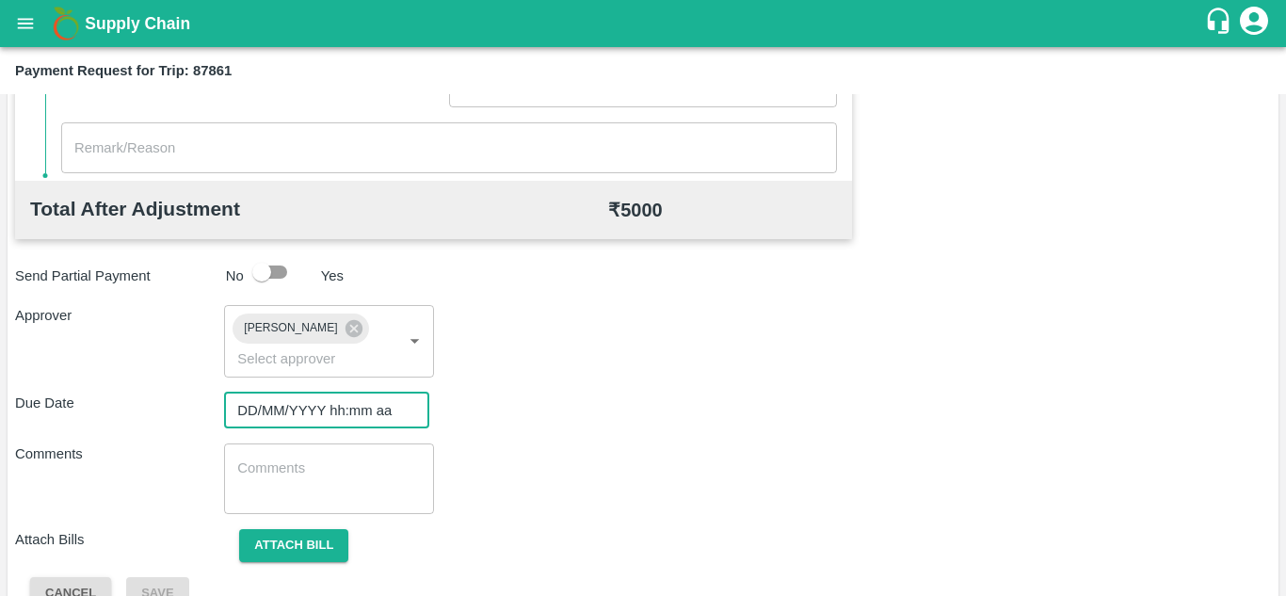
click at [285, 399] on input "DD/MM/YYYY hh:mm aa" at bounding box center [320, 411] width 192 height 36
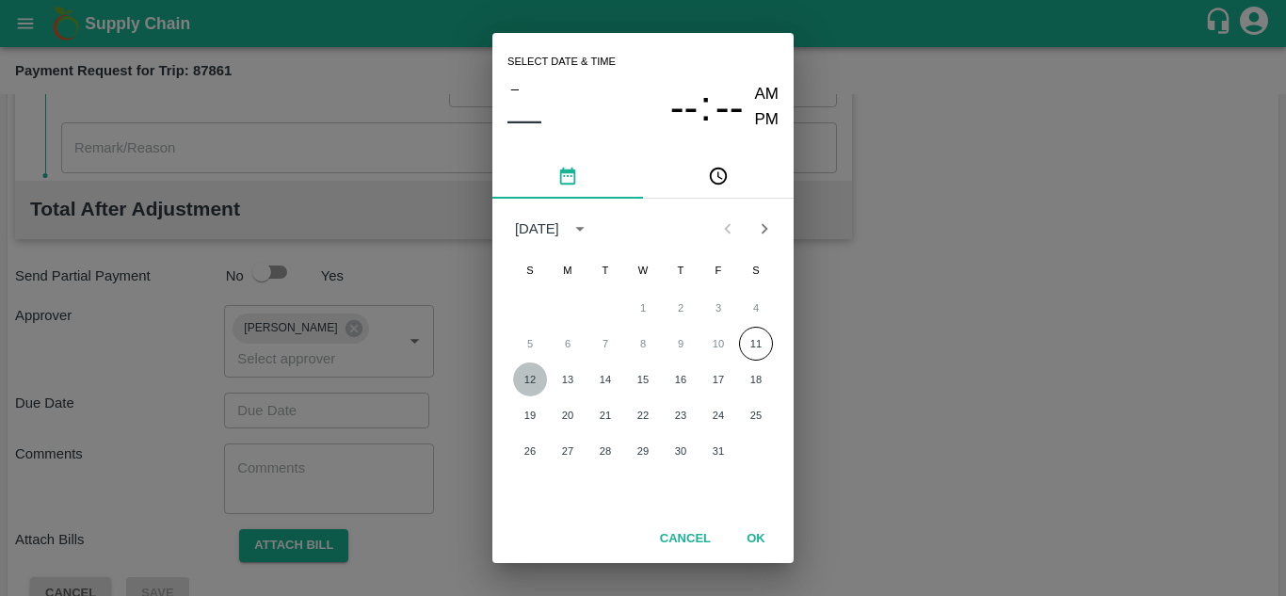
click at [541, 379] on button "12" at bounding box center [530, 380] width 34 height 34
type input "[DATE] 12:00 AM"
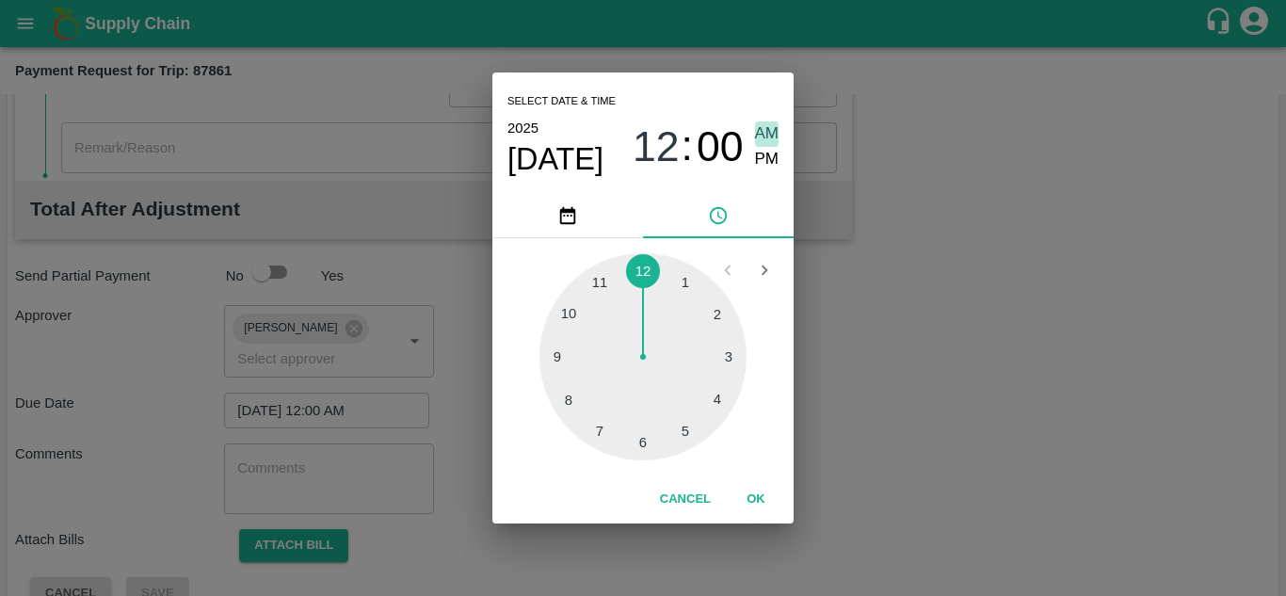
click at [767, 127] on span "AM" at bounding box center [767, 133] width 24 height 25
click at [753, 495] on button "OK" at bounding box center [756, 499] width 60 height 33
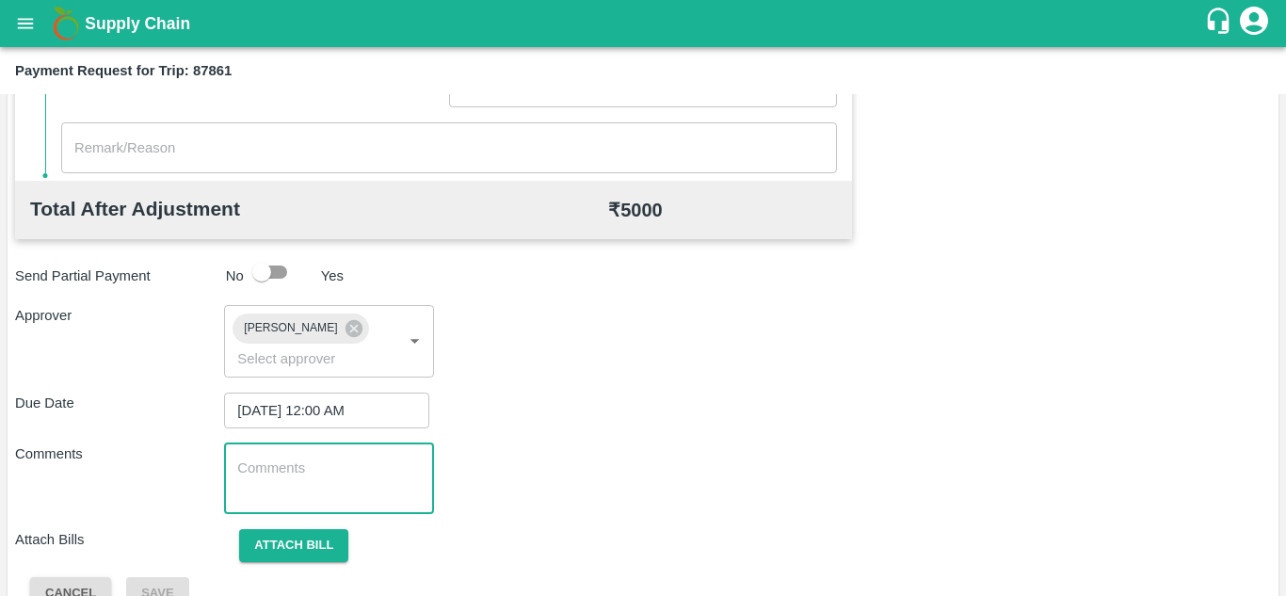
click at [308, 482] on textarea at bounding box center [328, 479] width 183 height 40
paste textarea "Transport Bill"
type textarea "Transport Bill"
click at [513, 497] on div "Comments Transport Bill x ​" at bounding box center [643, 479] width 1256 height 71
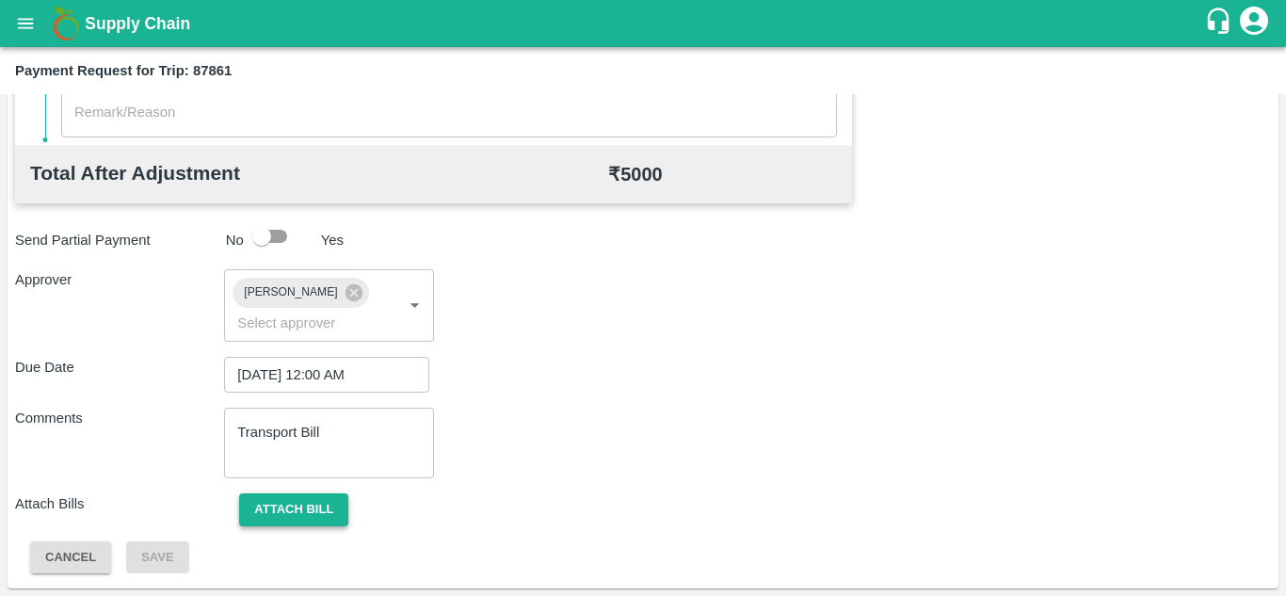
click at [276, 498] on button "Attach bill" at bounding box center [293, 509] width 109 height 33
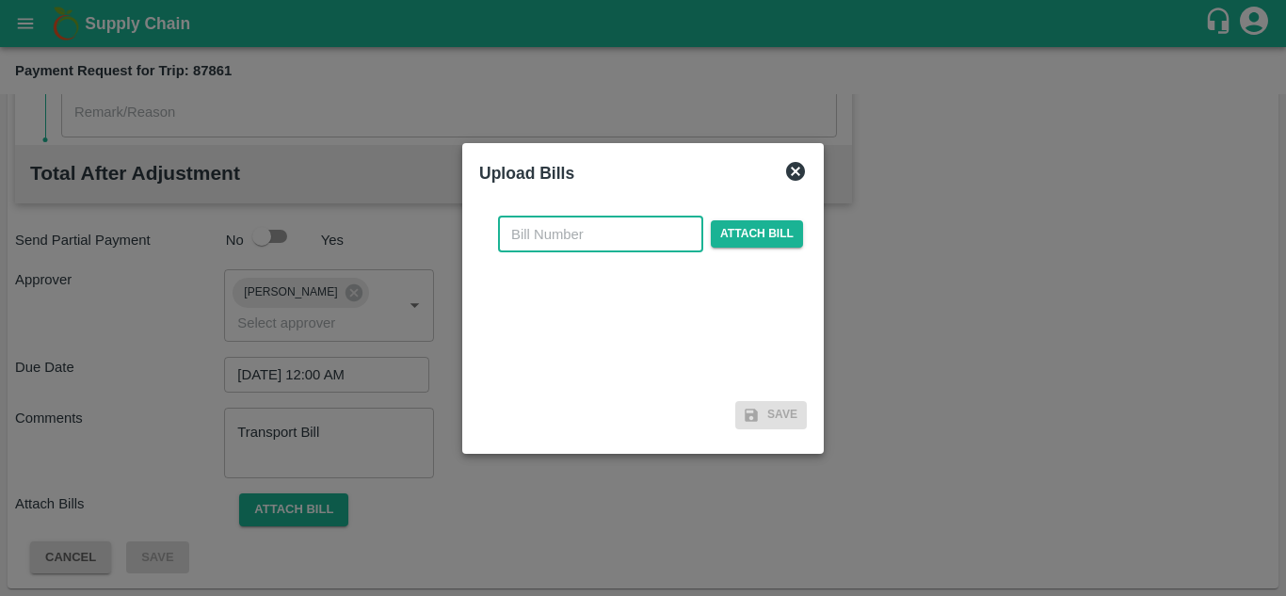
click at [532, 224] on input "text" at bounding box center [600, 235] width 205 height 36
type input "AT/T/CHIFU-0171"
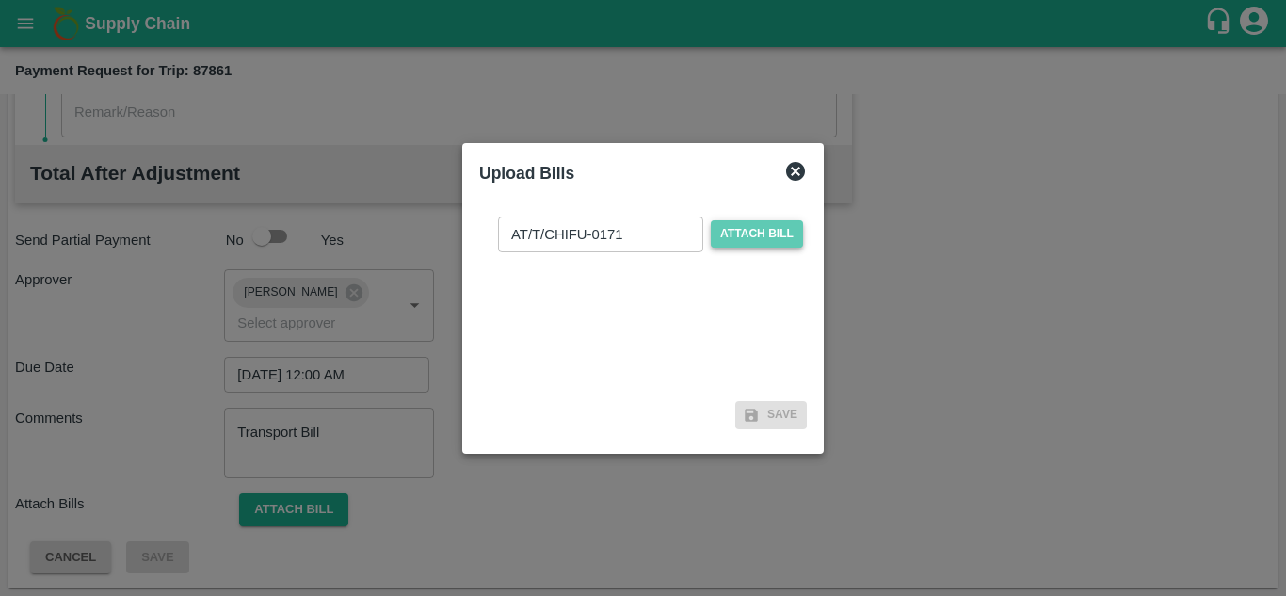
click at [734, 224] on span "Attach bill" at bounding box center [757, 233] width 92 height 27
click at [0, 0] on input "Attach bill" at bounding box center [0, 0] width 0 height 0
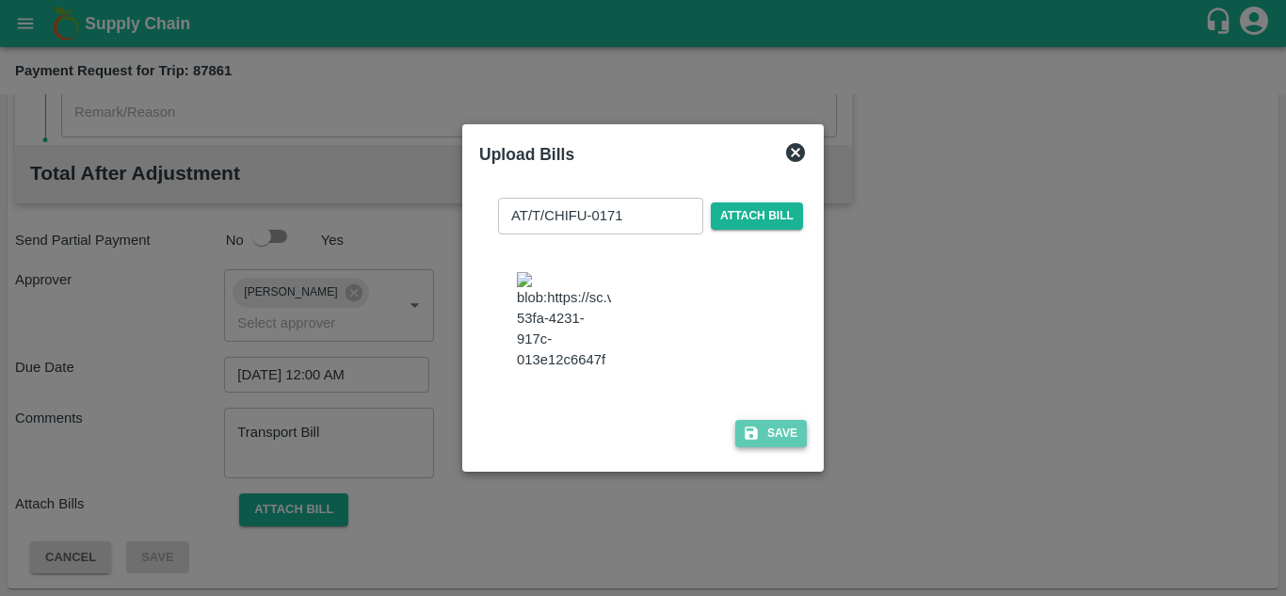
click at [781, 420] on button "Save" at bounding box center [771, 433] width 72 height 27
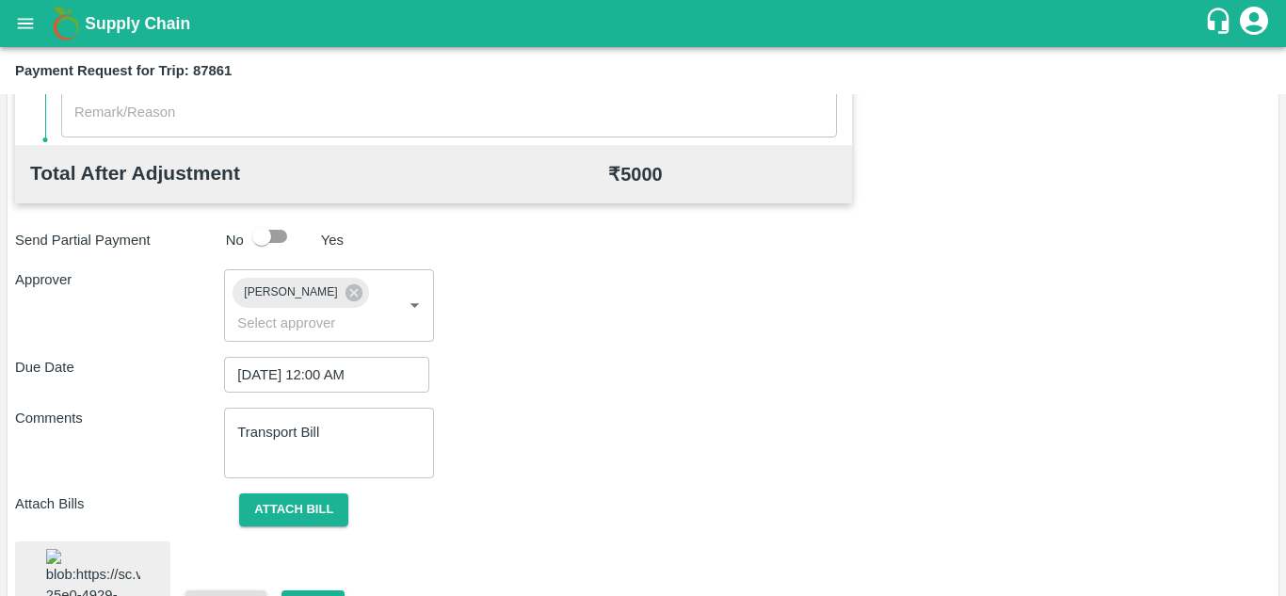
scroll to position [962, 0]
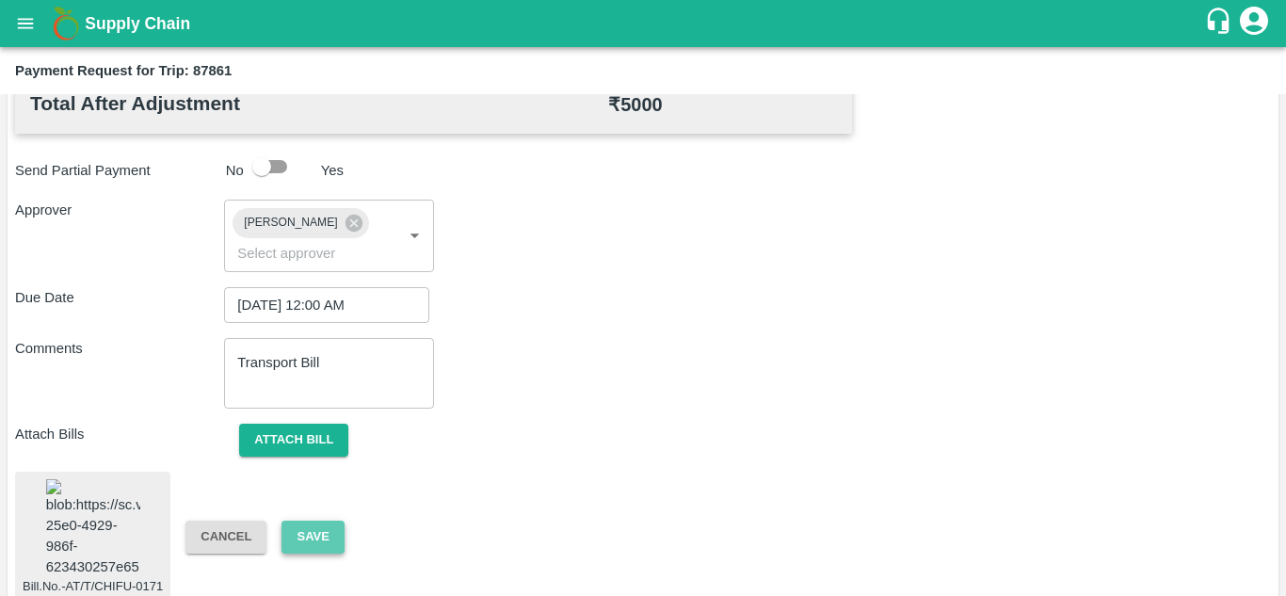
click at [296, 521] on button "Save" at bounding box center [313, 537] width 62 height 33
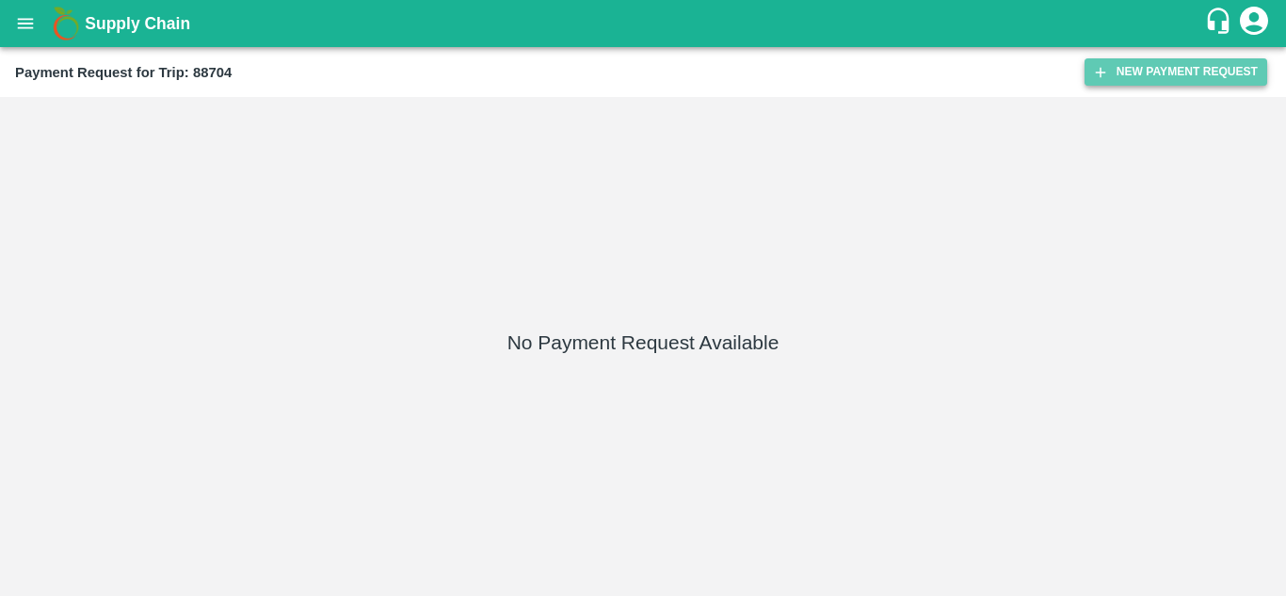
click at [1156, 60] on button "New Payment Request" at bounding box center [1176, 71] width 183 height 27
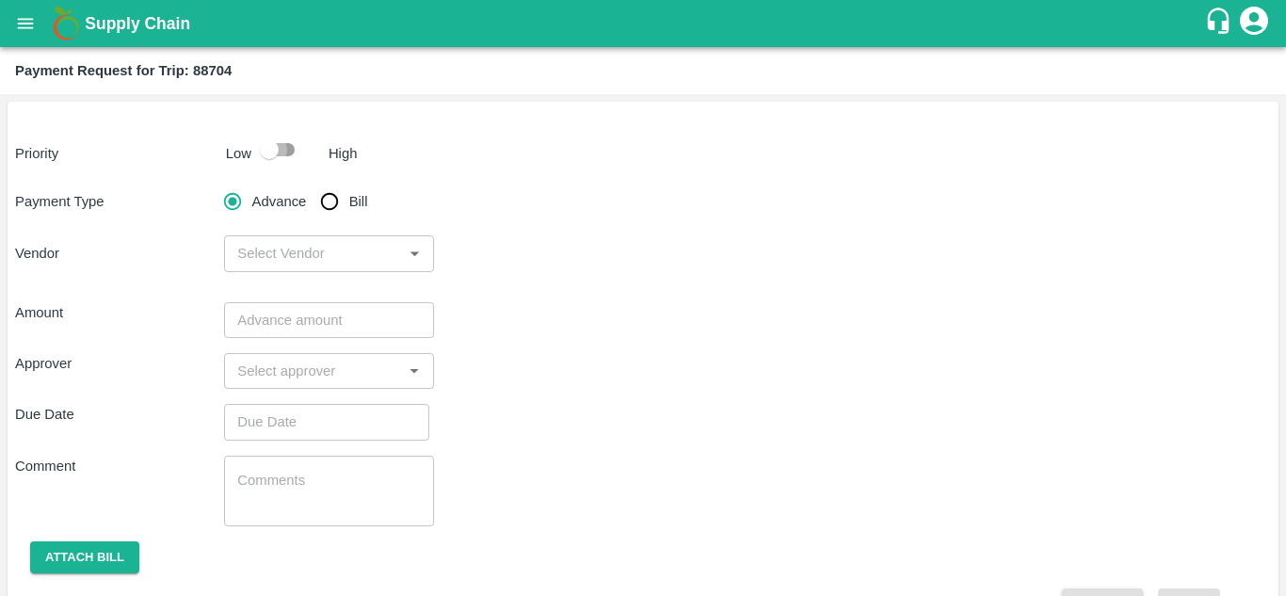
click at [282, 149] on input "checkbox" at bounding box center [269, 150] width 107 height 36
checkbox input "true"
click at [330, 204] on input "Bill" at bounding box center [330, 202] width 38 height 38
radio input "true"
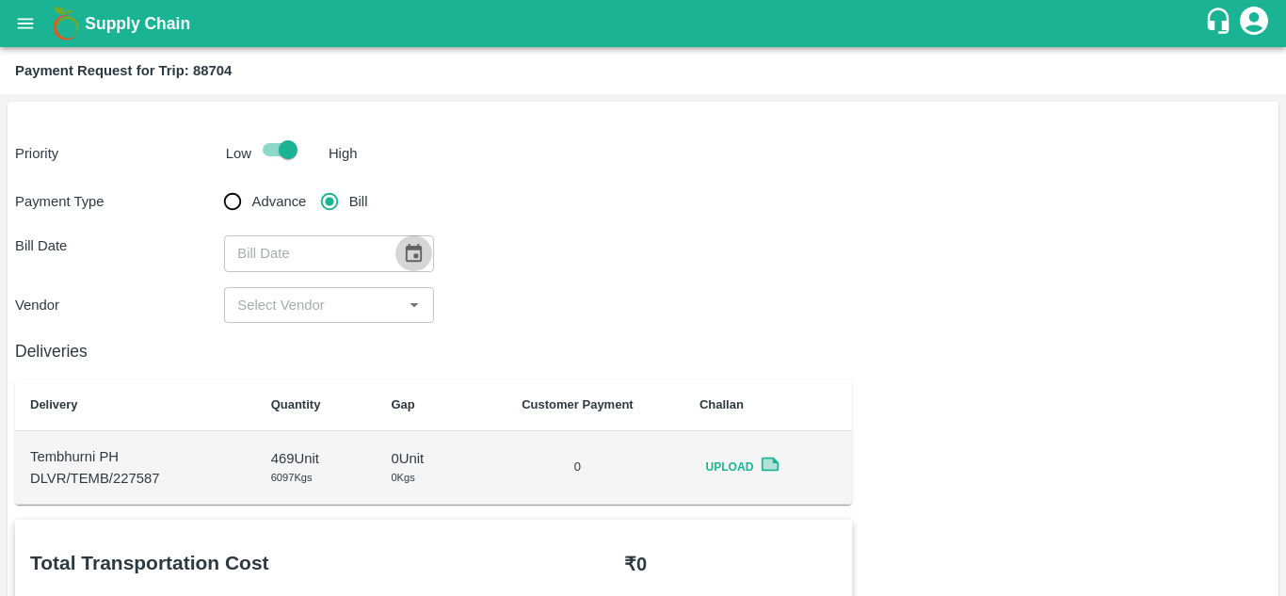
click at [412, 260] on icon "Choose date" at bounding box center [414, 253] width 16 height 18
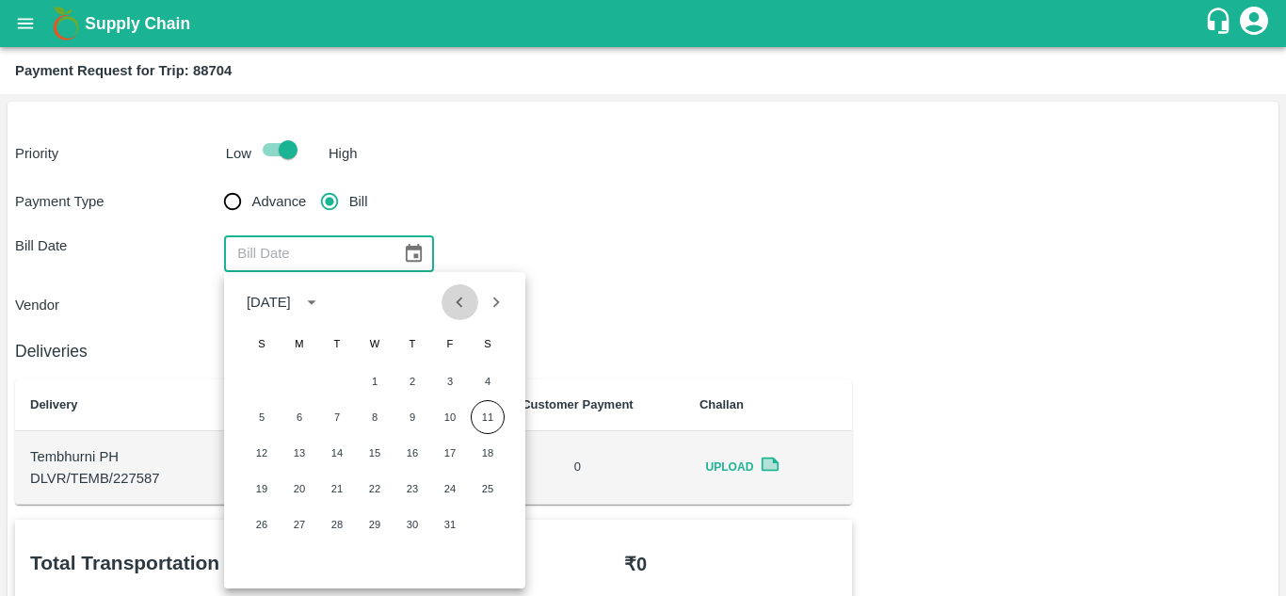
click at [460, 300] on icon "Previous month" at bounding box center [460, 302] width 7 height 10
click at [493, 444] on button "20" at bounding box center [488, 453] width 34 height 34
type input "[DATE]"
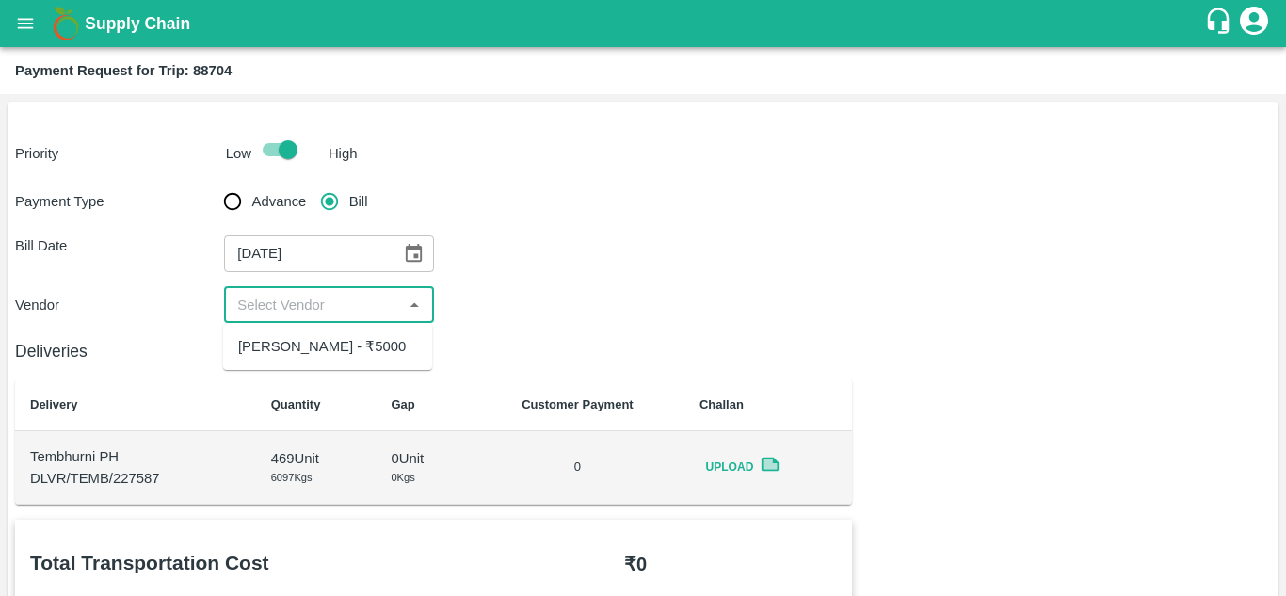
click at [357, 311] on input "input" at bounding box center [313, 305] width 167 height 24
click at [281, 347] on div "Ajinkya Haridas Takik - ₹5000" at bounding box center [322, 346] width 168 height 21
type input "Ajinkya Haridas Takik - ₹5000"
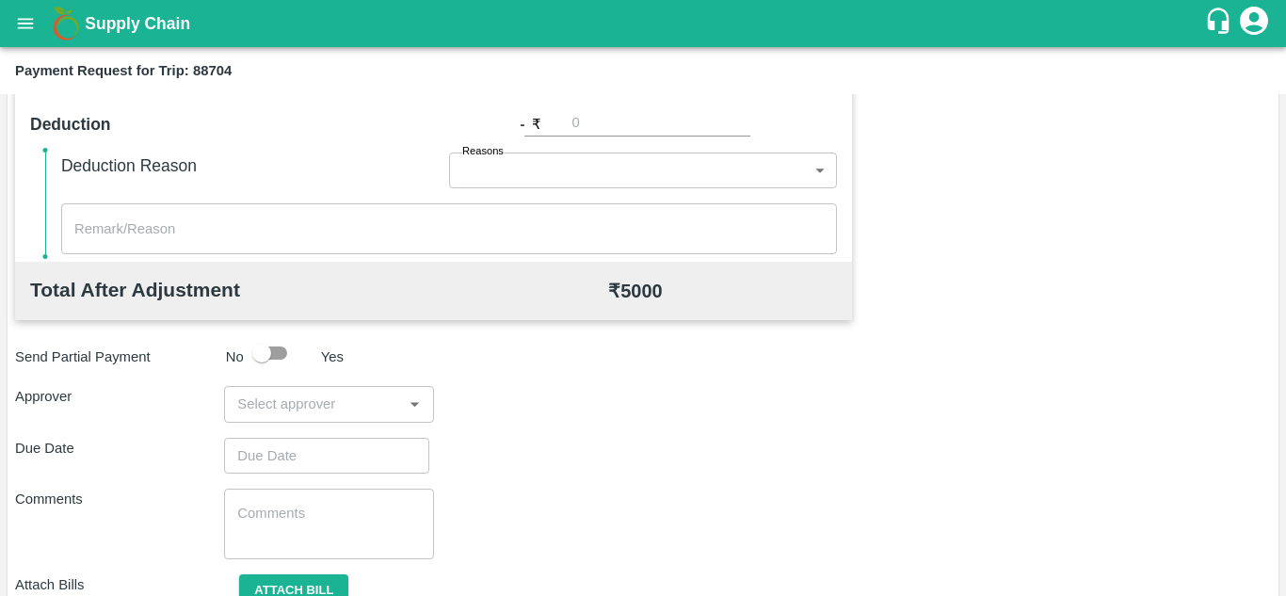
scroll to position [777, 0]
click at [263, 420] on div "​" at bounding box center [328, 403] width 209 height 36
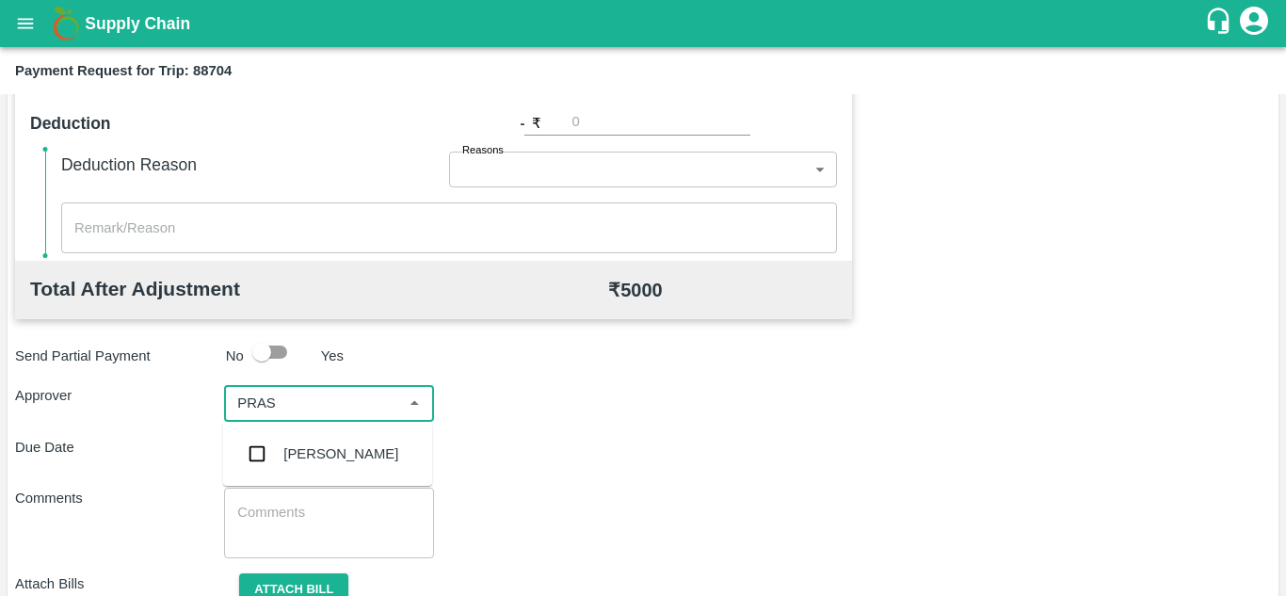
type input "PRASA"
click at [315, 449] on div "[PERSON_NAME]" at bounding box center [340, 454] width 115 height 21
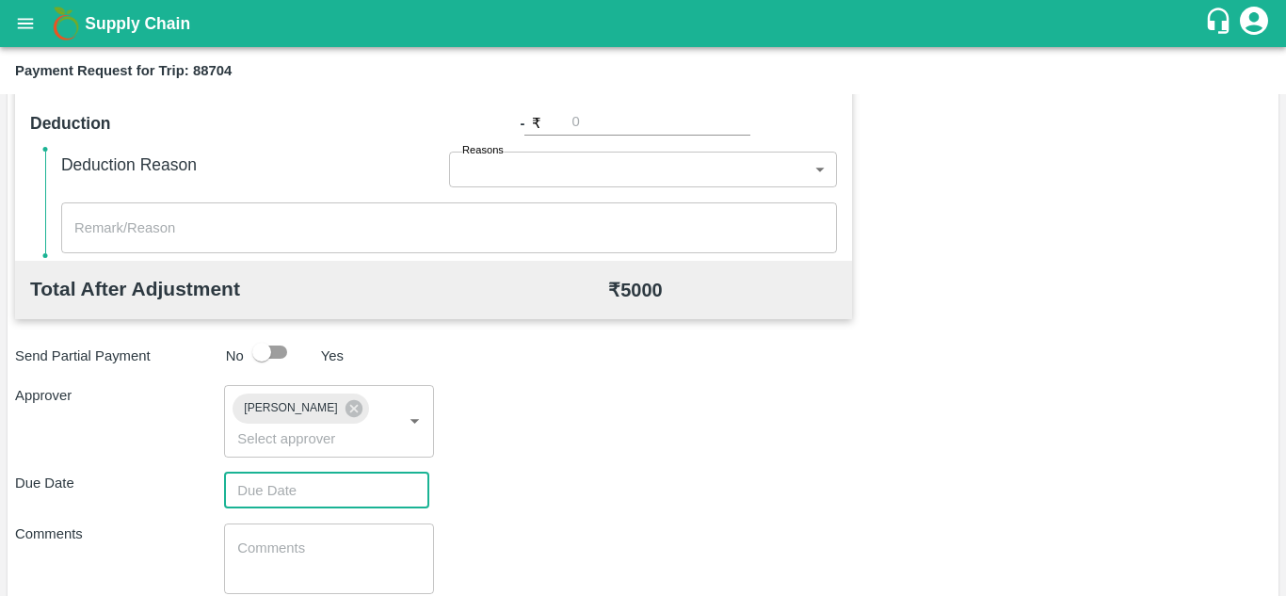
type input "DD/MM/YYYY hh:mm aa"
click at [253, 495] on input "DD/MM/YYYY hh:mm aa" at bounding box center [320, 491] width 192 height 36
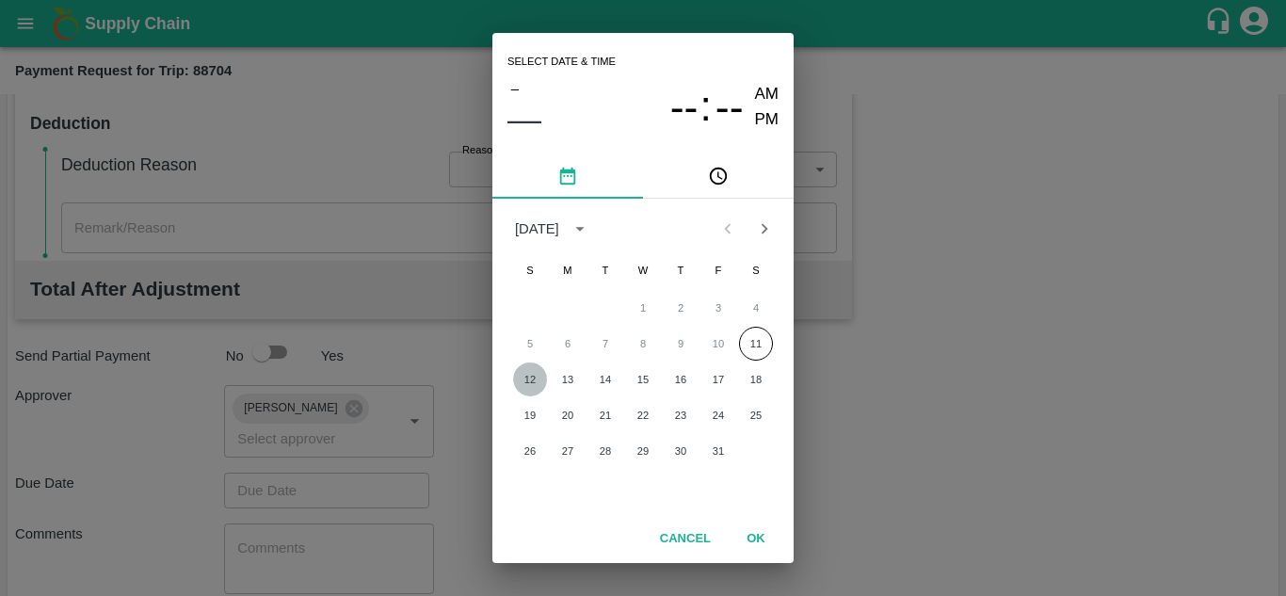
click at [529, 383] on button "12" at bounding box center [530, 380] width 34 height 34
type input "[DATE] 12:00 AM"
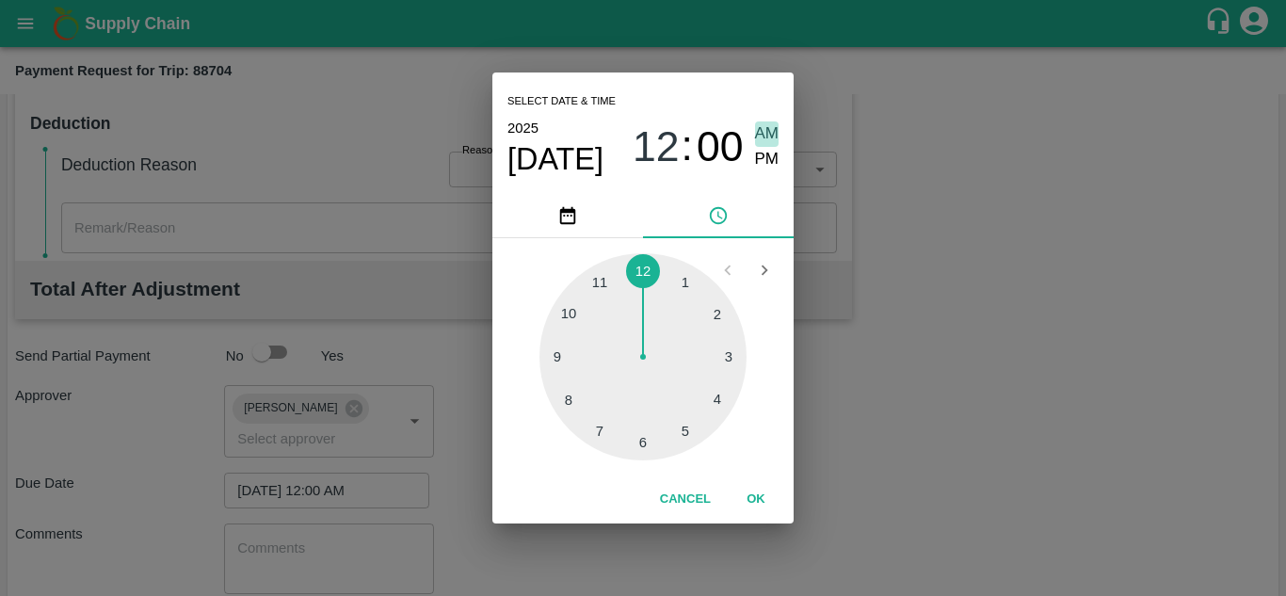
click at [767, 135] on span "AM" at bounding box center [767, 133] width 24 height 25
click at [754, 505] on button "OK" at bounding box center [756, 499] width 60 height 33
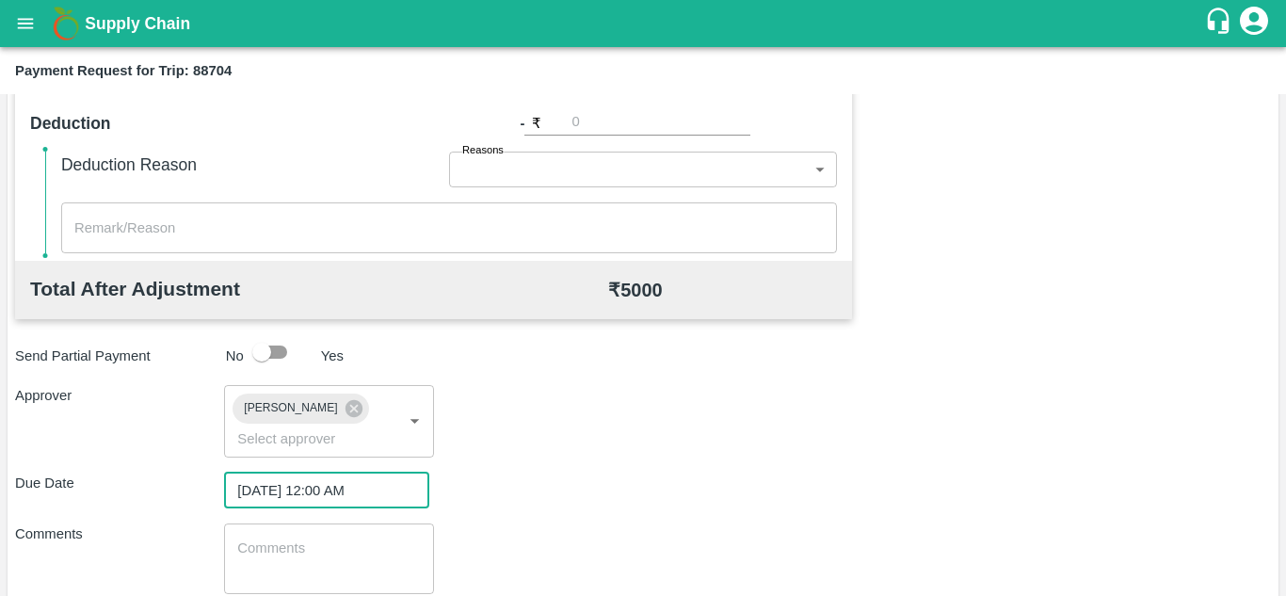
scroll to position [893, 0]
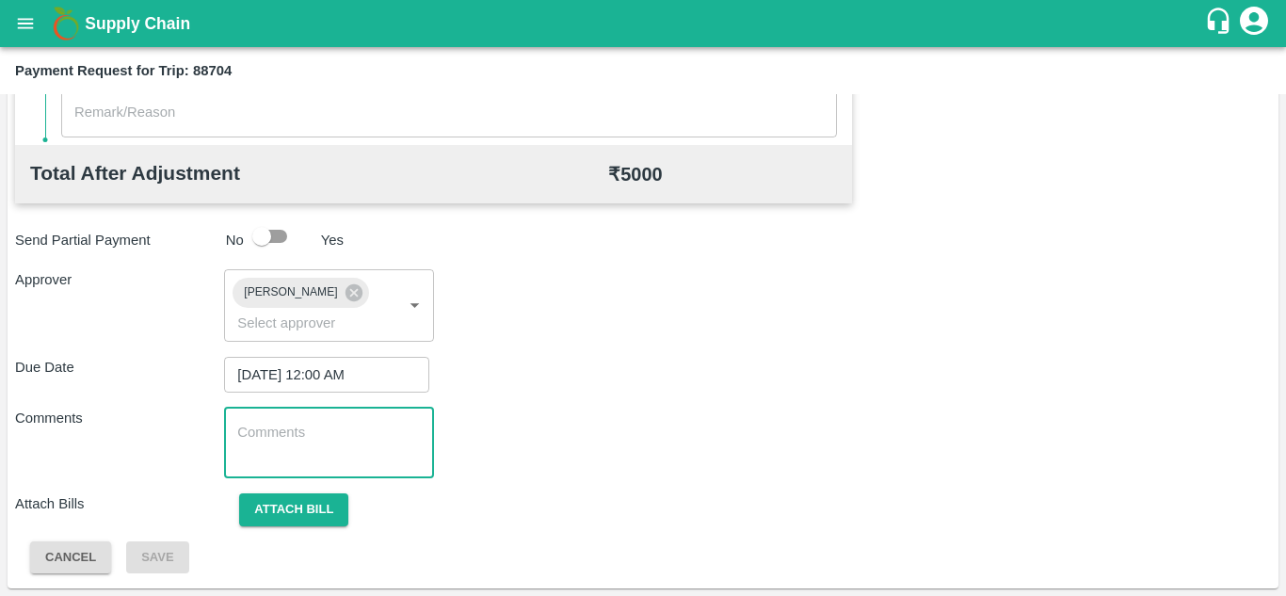
click at [266, 428] on textarea at bounding box center [328, 443] width 183 height 40
paste textarea "Transport Bill"
type textarea "Transport Bill"
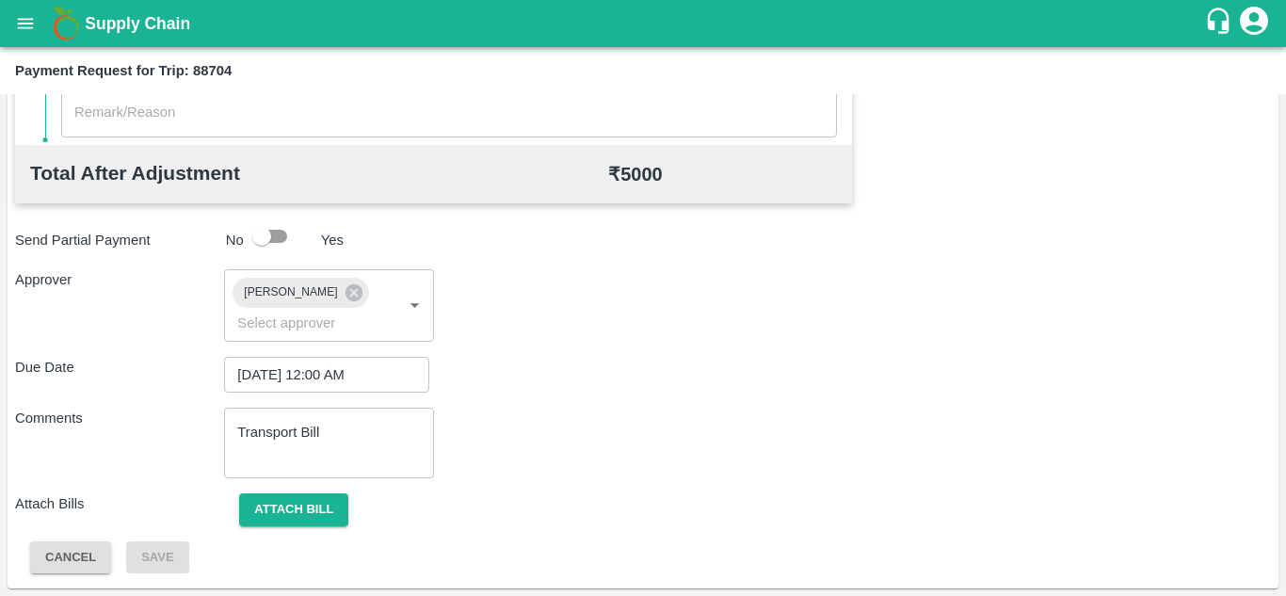
click at [579, 457] on div "Comments Transport Bill x ​" at bounding box center [643, 443] width 1256 height 71
click at [311, 512] on button "Attach bill" at bounding box center [293, 509] width 109 height 33
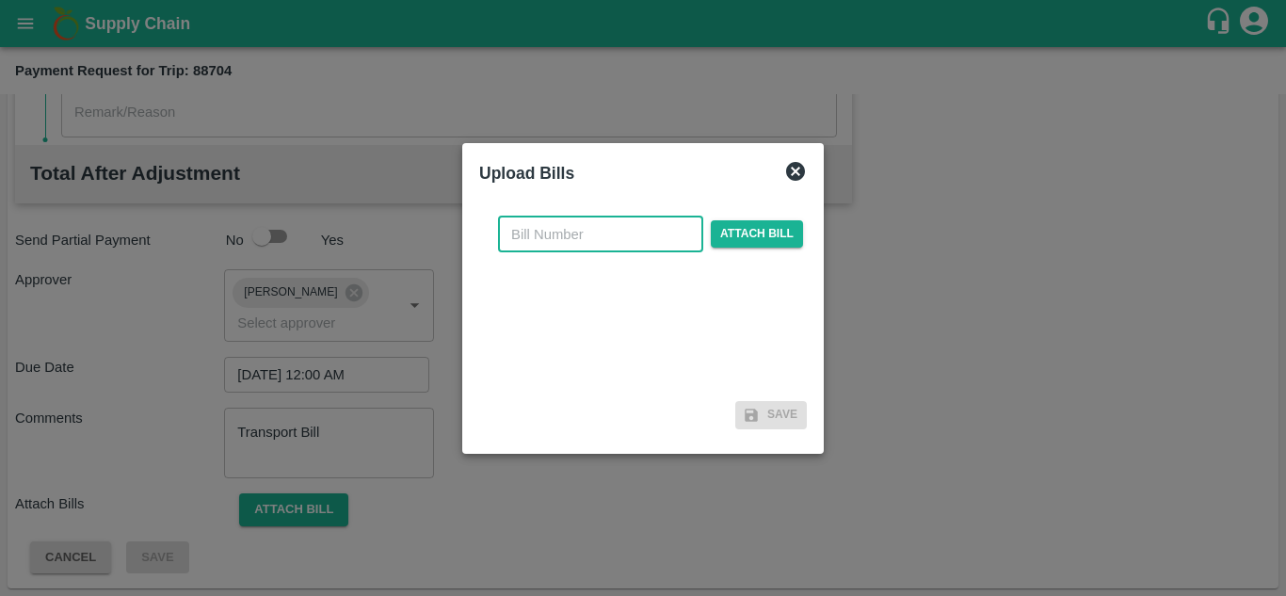
click at [552, 236] on input "text" at bounding box center [600, 235] width 205 height 36
type input "AT/T/CHIFU-0191"
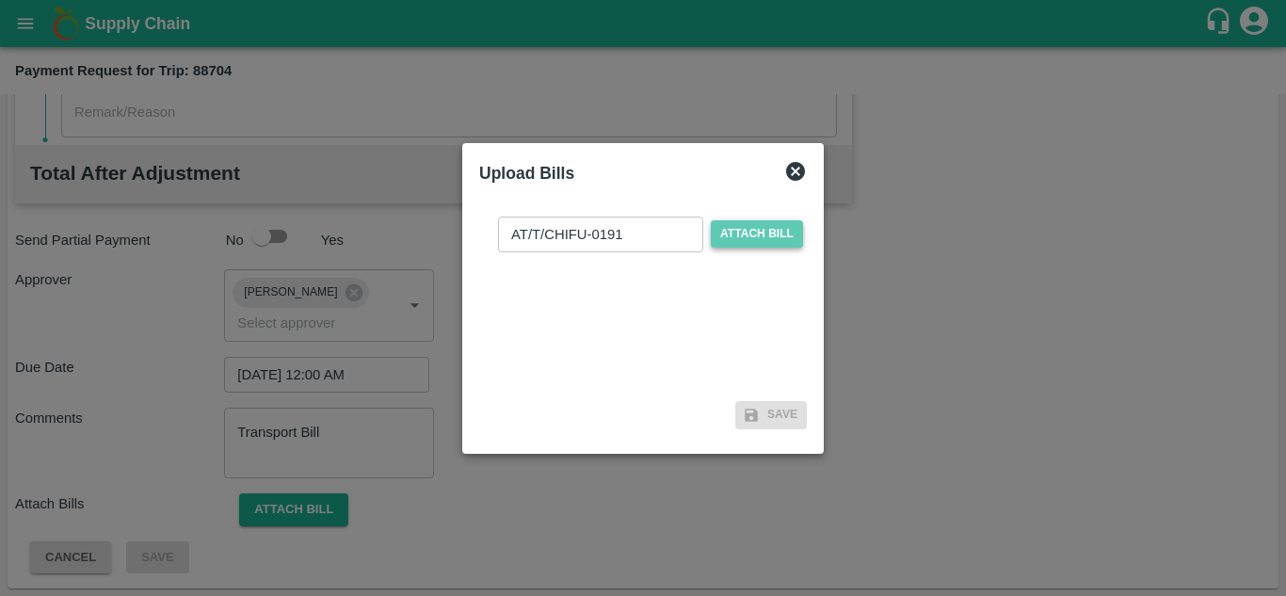
click at [769, 230] on span "Attach bill" at bounding box center [757, 233] width 92 height 27
click at [0, 0] on input "Attach bill" at bounding box center [0, 0] width 0 height 0
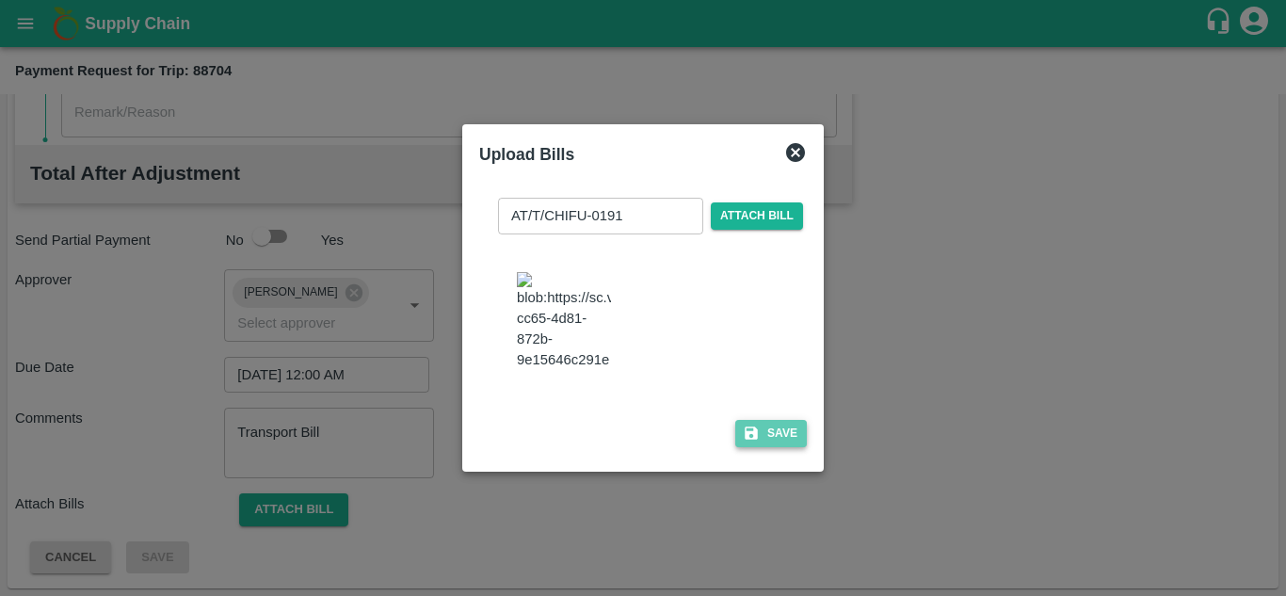
click at [776, 447] on button "Save" at bounding box center [771, 433] width 72 height 27
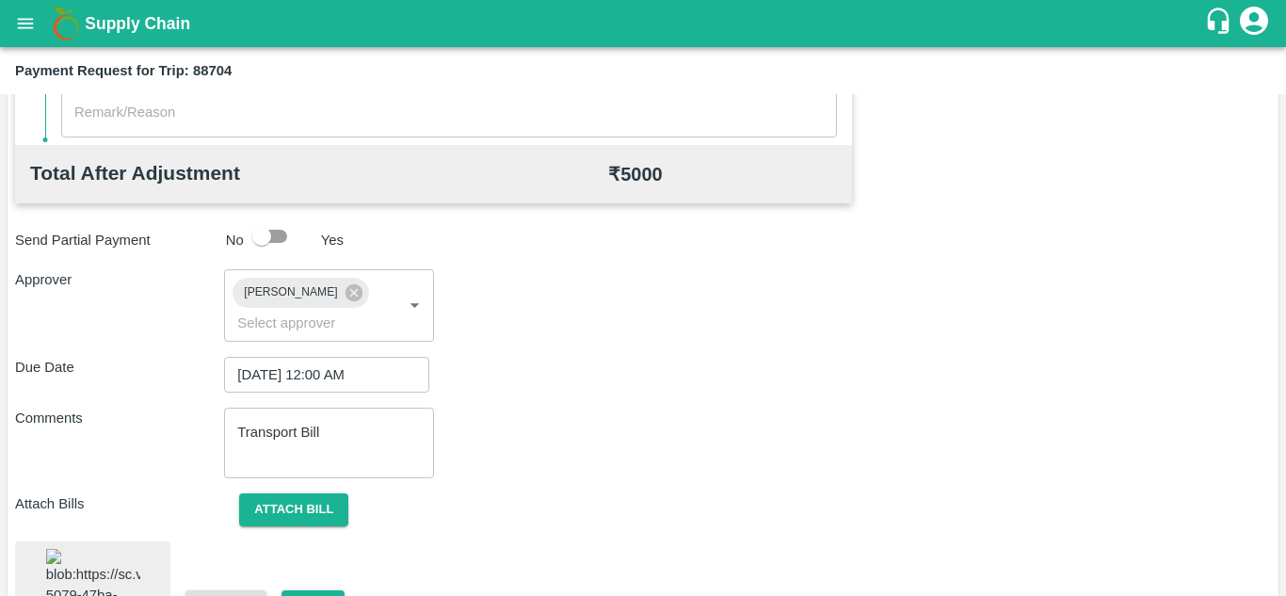
scroll to position [1027, 0]
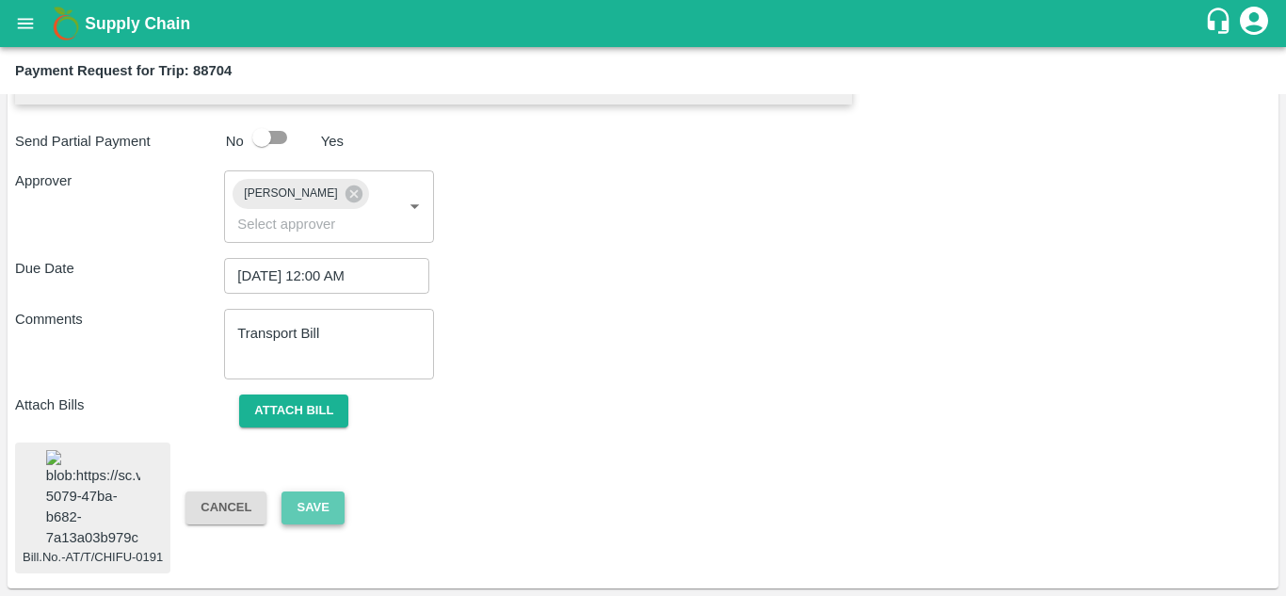
click at [317, 492] on button "Save" at bounding box center [313, 508] width 62 height 33
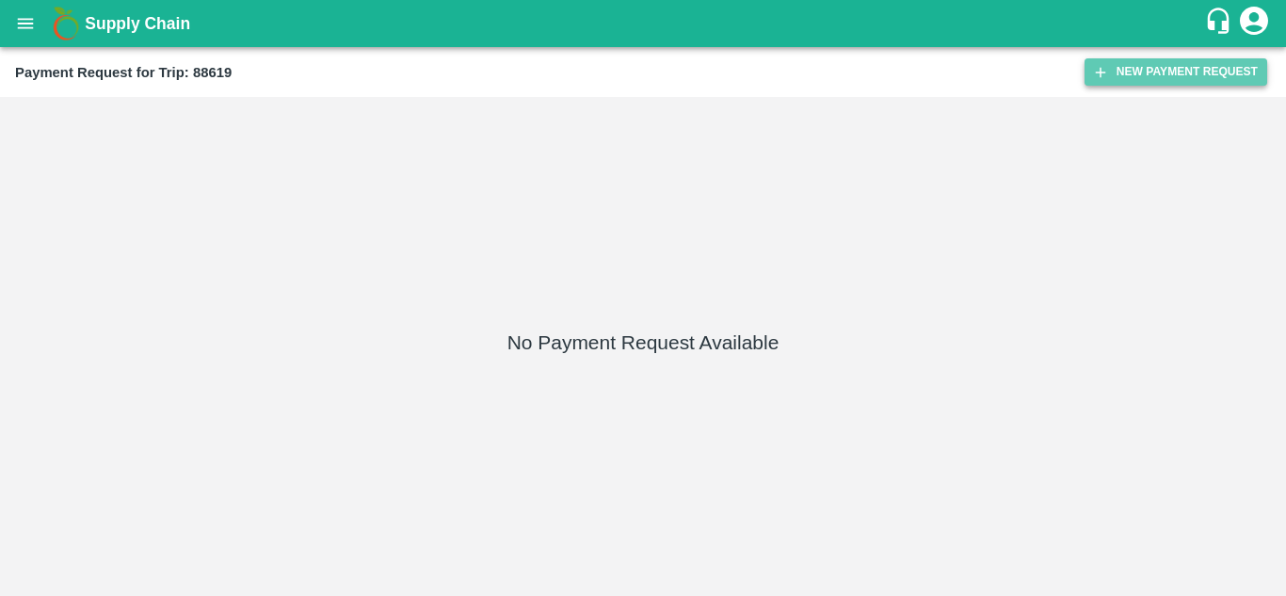
click at [1187, 58] on button "New Payment Request" at bounding box center [1176, 71] width 183 height 27
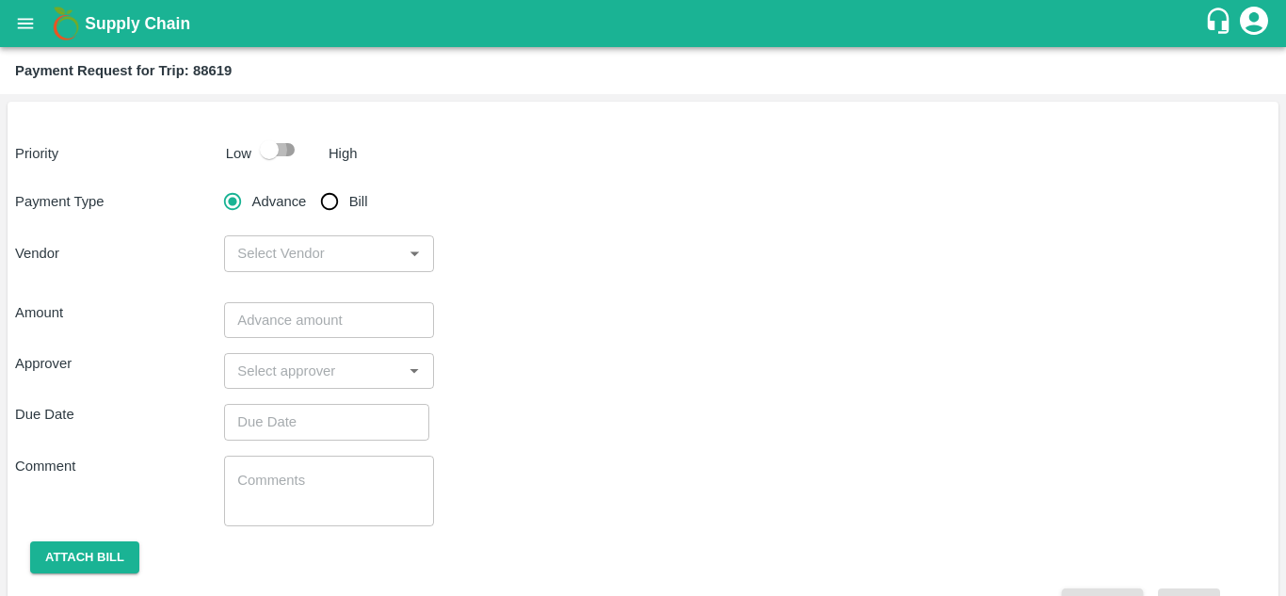
click at [283, 148] on input "checkbox" at bounding box center [269, 150] width 107 height 36
checkbox input "true"
click at [341, 200] on input "Bill" at bounding box center [330, 202] width 38 height 38
radio input "true"
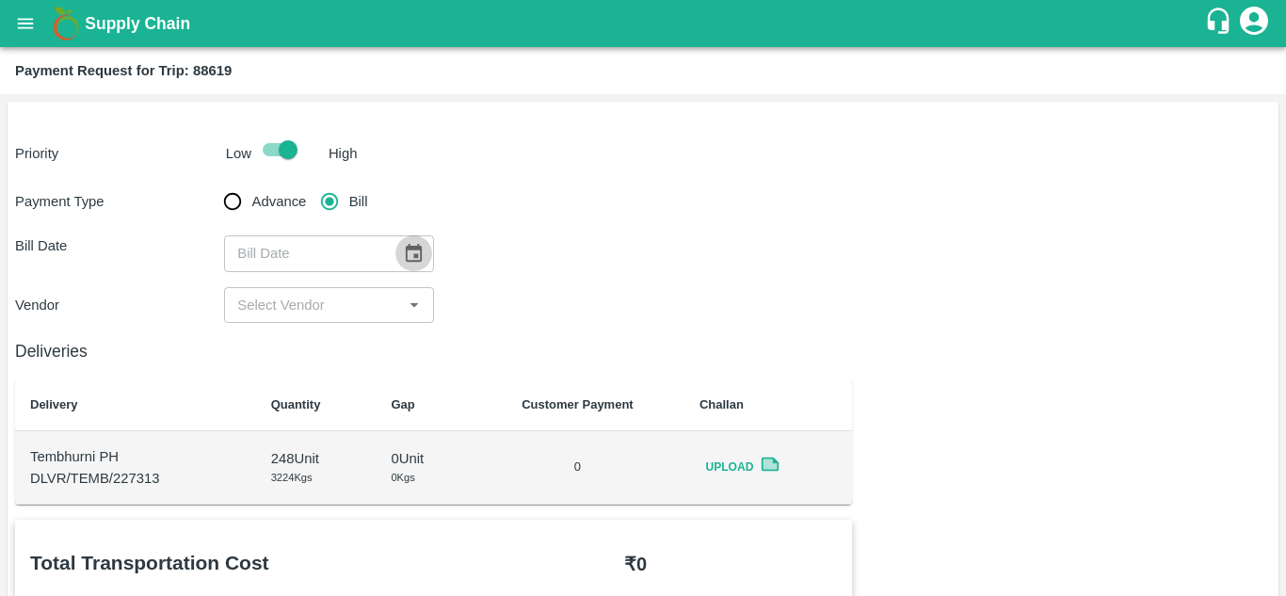
click at [403, 255] on icon "Choose date" at bounding box center [413, 253] width 21 height 21
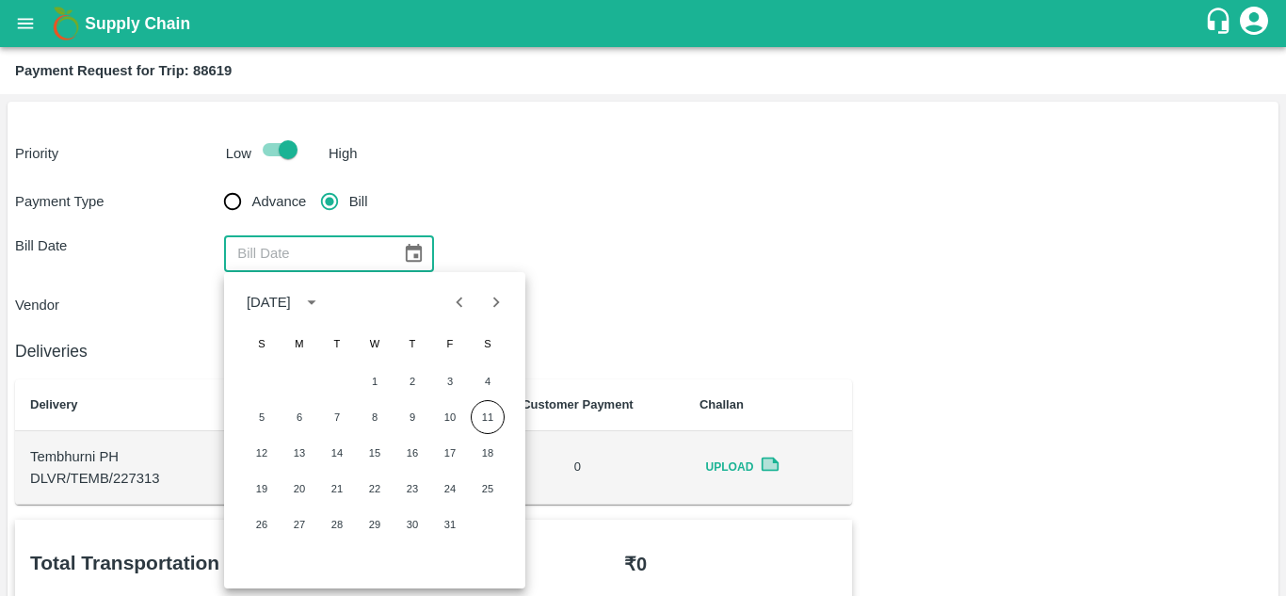
click at [453, 315] on button "Previous month" at bounding box center [460, 302] width 36 height 36
click at [449, 461] on button "19" at bounding box center [450, 453] width 34 height 34
type input "[DATE]"
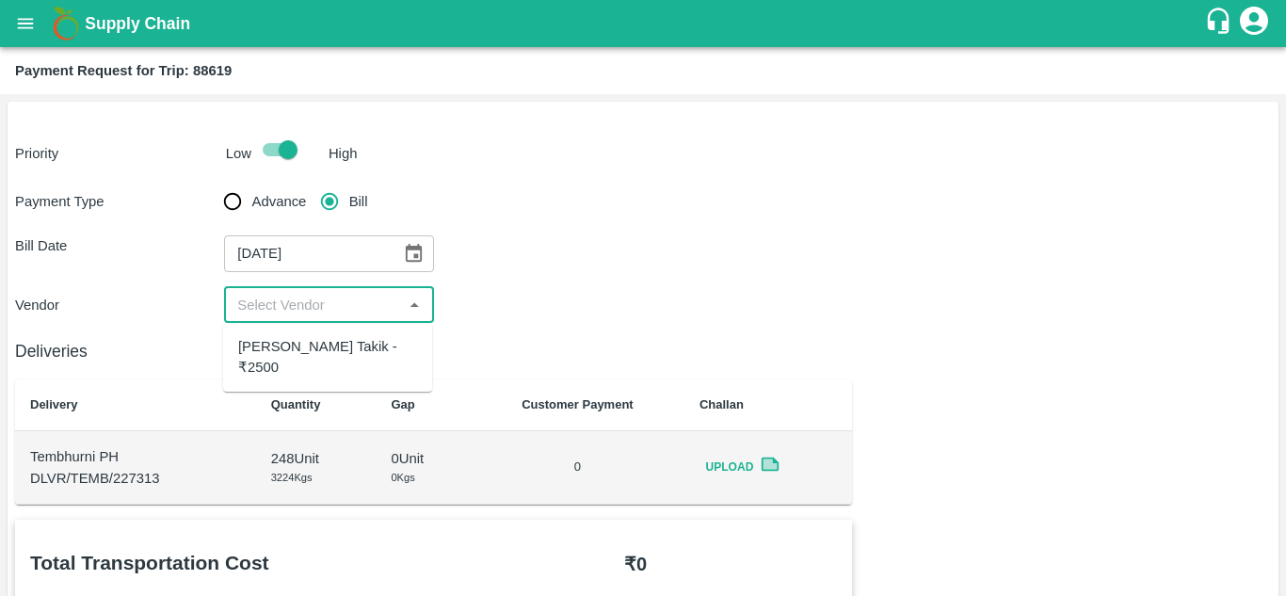
click at [306, 316] on input "input" at bounding box center [313, 305] width 167 height 24
click at [276, 334] on div "[PERSON_NAME] Takik - ₹2500" at bounding box center [327, 358] width 209 height 54
type input "[PERSON_NAME] Takik - ₹2500"
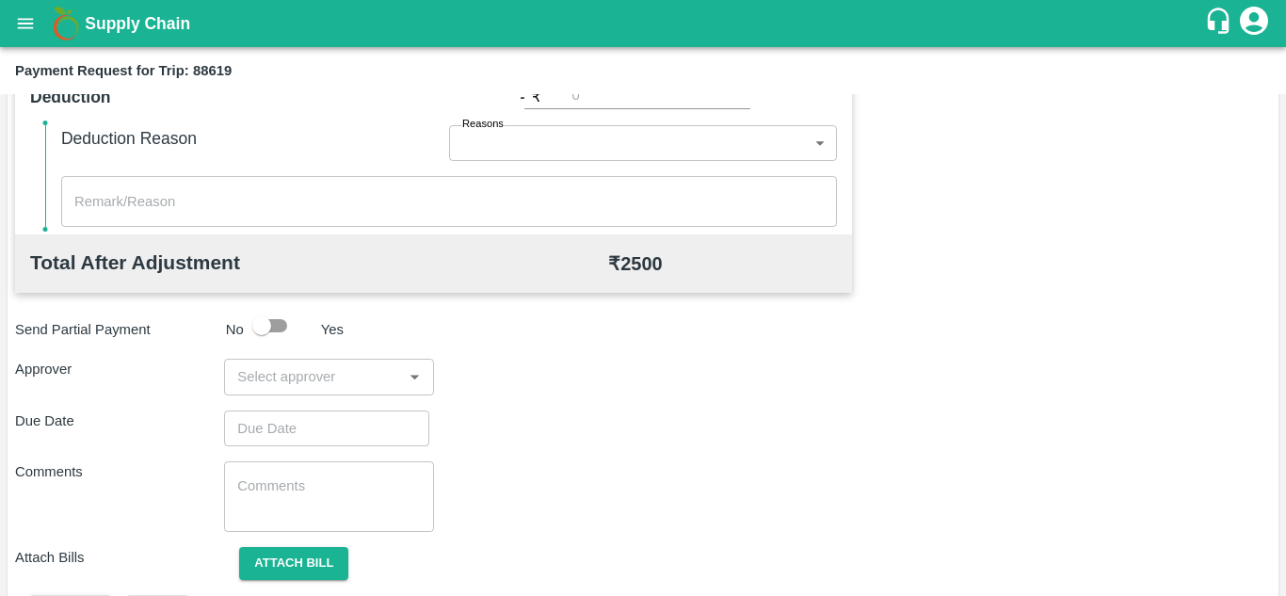
scroll to position [805, 0]
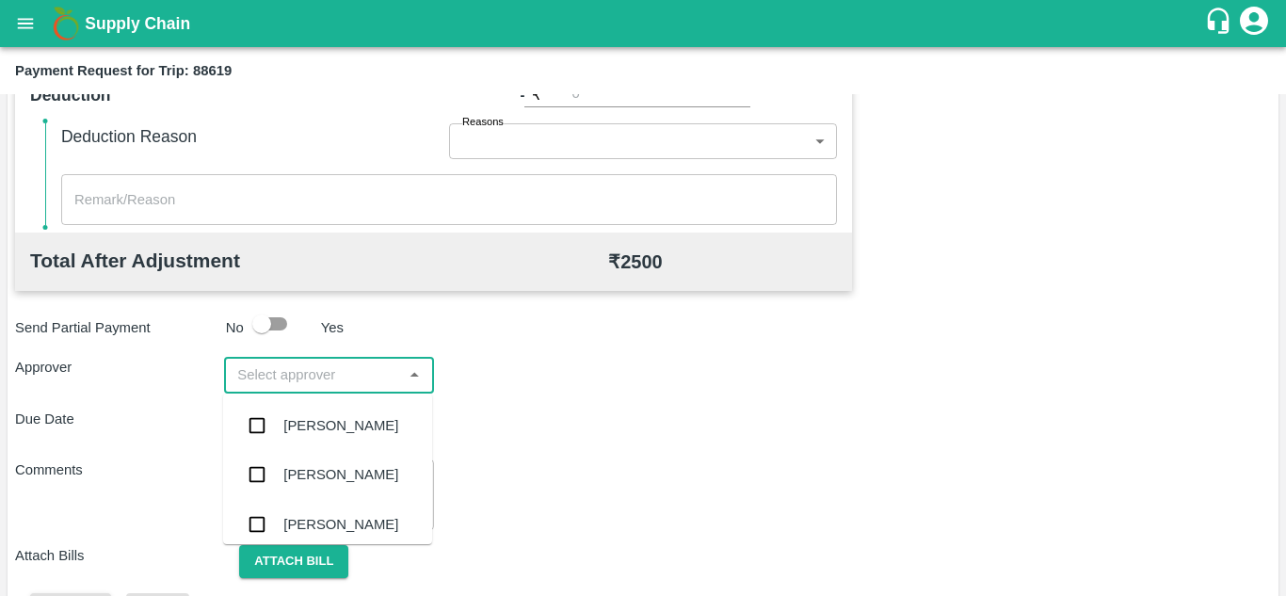
click at [275, 373] on input "input" at bounding box center [313, 375] width 167 height 24
type input "PRA"
click at [335, 524] on div "[PERSON_NAME]" at bounding box center [340, 524] width 115 height 21
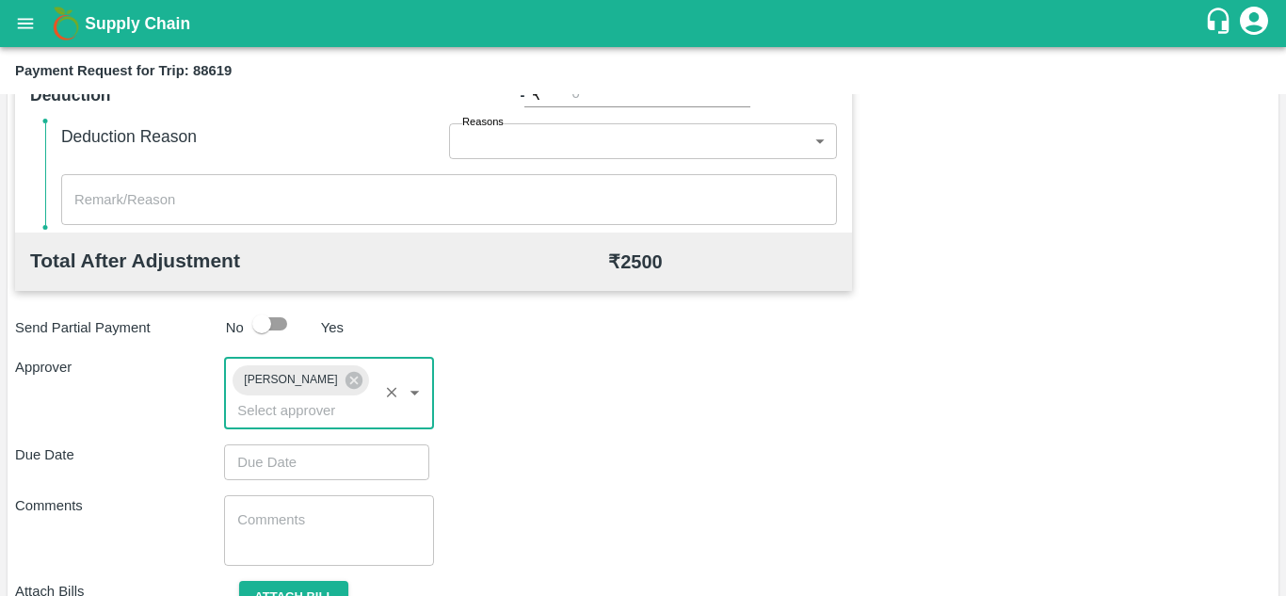
type input "DD/MM/YYYY hh:mm aa"
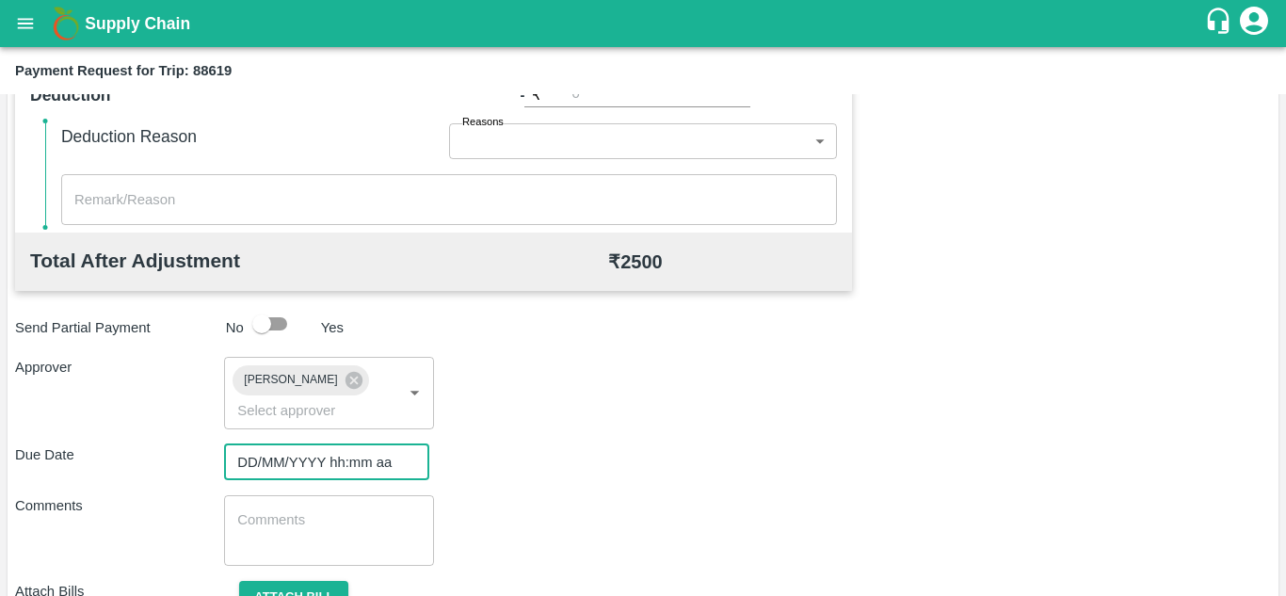
click at [272, 461] on input "DD/MM/YYYY hh:mm aa" at bounding box center [320, 462] width 192 height 36
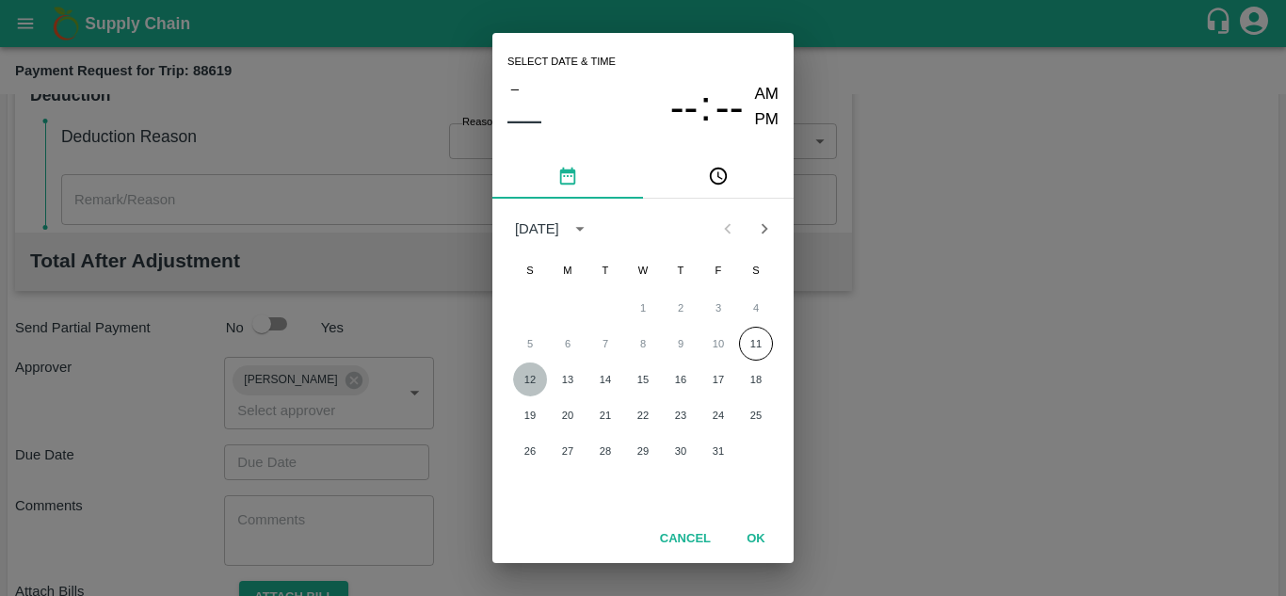
click at [535, 381] on button "12" at bounding box center [530, 380] width 34 height 34
type input "[DATE] 12:00 AM"
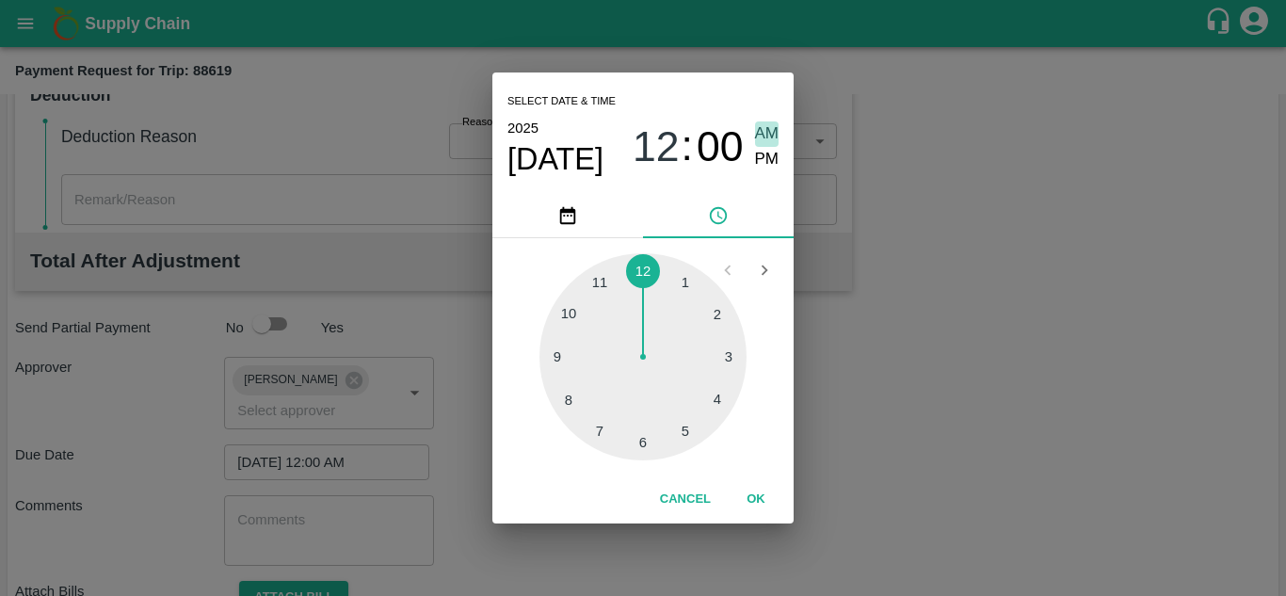
click at [767, 131] on span "AM" at bounding box center [767, 133] width 24 height 25
click at [757, 500] on button "OK" at bounding box center [756, 499] width 60 height 33
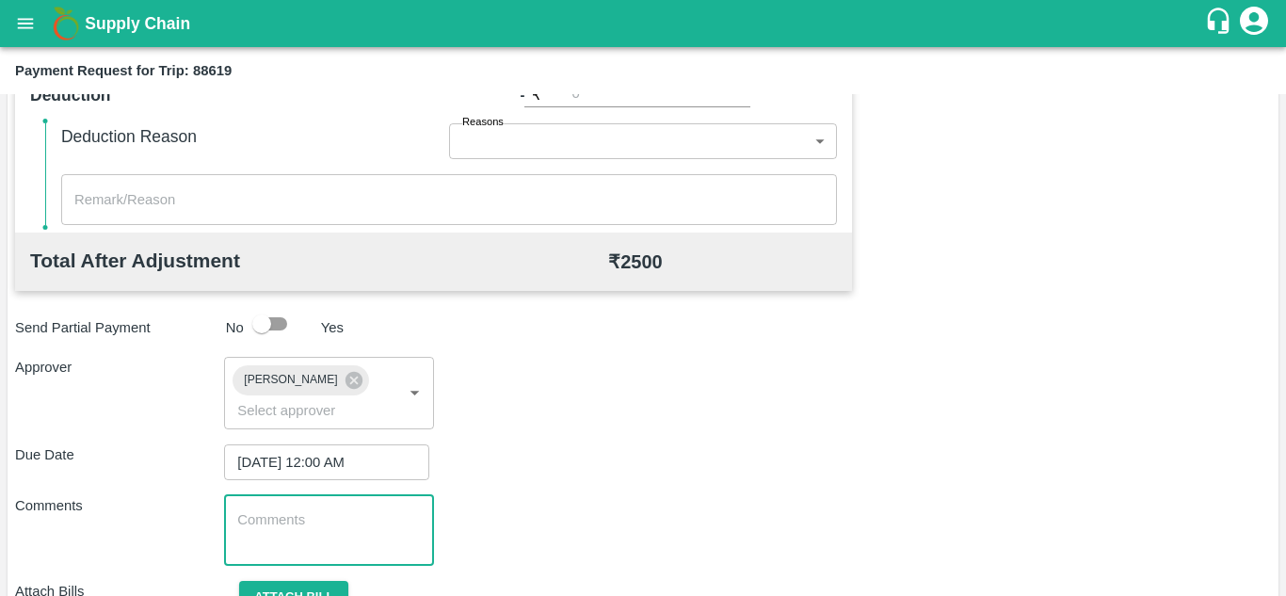
click at [251, 545] on textarea at bounding box center [328, 530] width 183 height 40
paste textarea "Transport Bill"
type textarea "Transport Bill"
click at [715, 484] on div "Total Transportation Cost ₹ 2500 Advance payment - ₹ Additional Charges(+) Inam…" at bounding box center [643, 188] width 1256 height 947
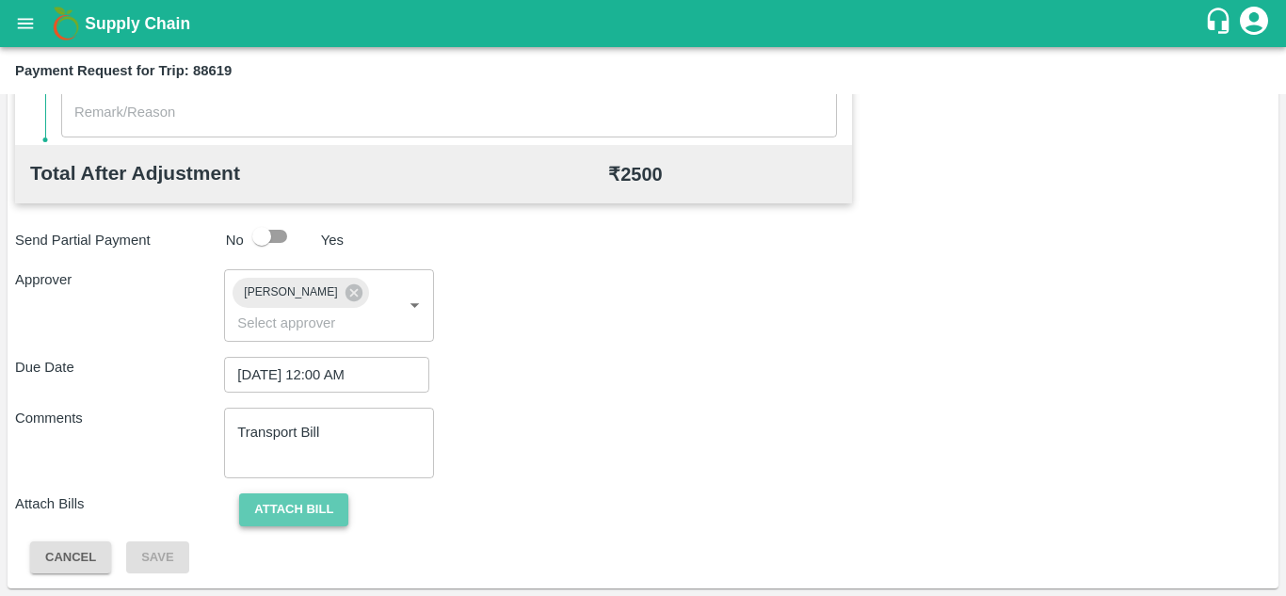
click at [325, 499] on button "Attach bill" at bounding box center [293, 509] width 109 height 33
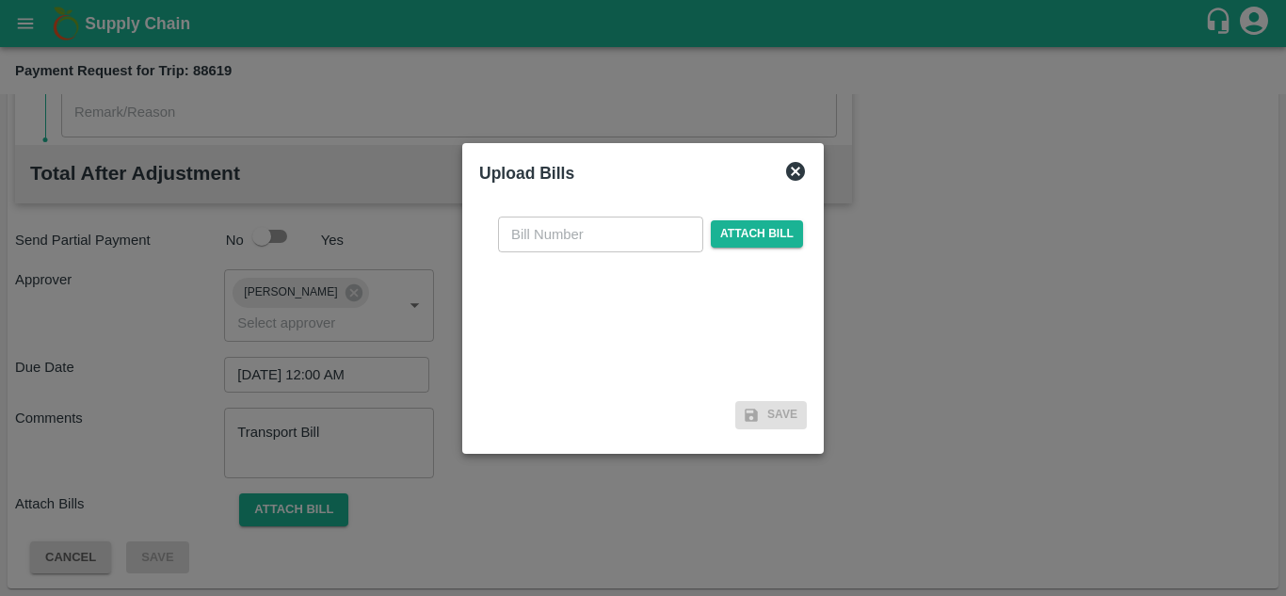
drag, startPoint x: 526, startPoint y: 214, endPoint x: 522, endPoint y: 247, distance: 33.3
click at [522, 247] on div "​ Attach bill" at bounding box center [643, 298] width 328 height 193
click at [522, 247] on input "text" at bounding box center [600, 235] width 205 height 36
type input "AT/T/CHIFU-018"
click at [751, 230] on span "Attach bill" at bounding box center [757, 233] width 92 height 27
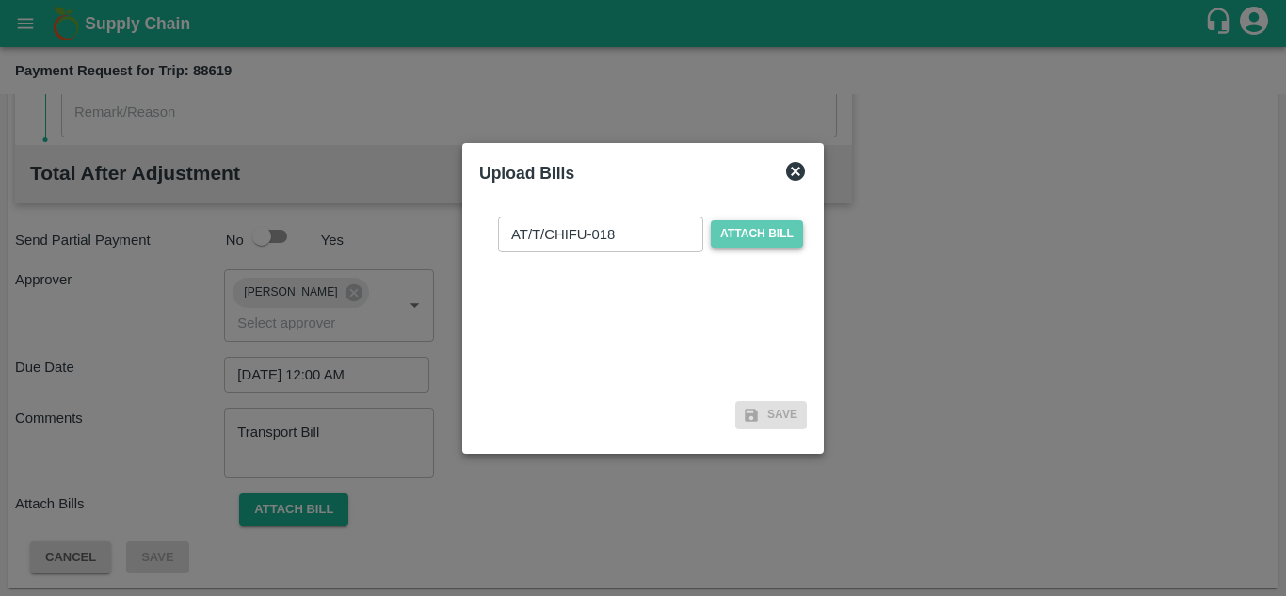
click at [0, 0] on input "Attach bill" at bounding box center [0, 0] width 0 height 0
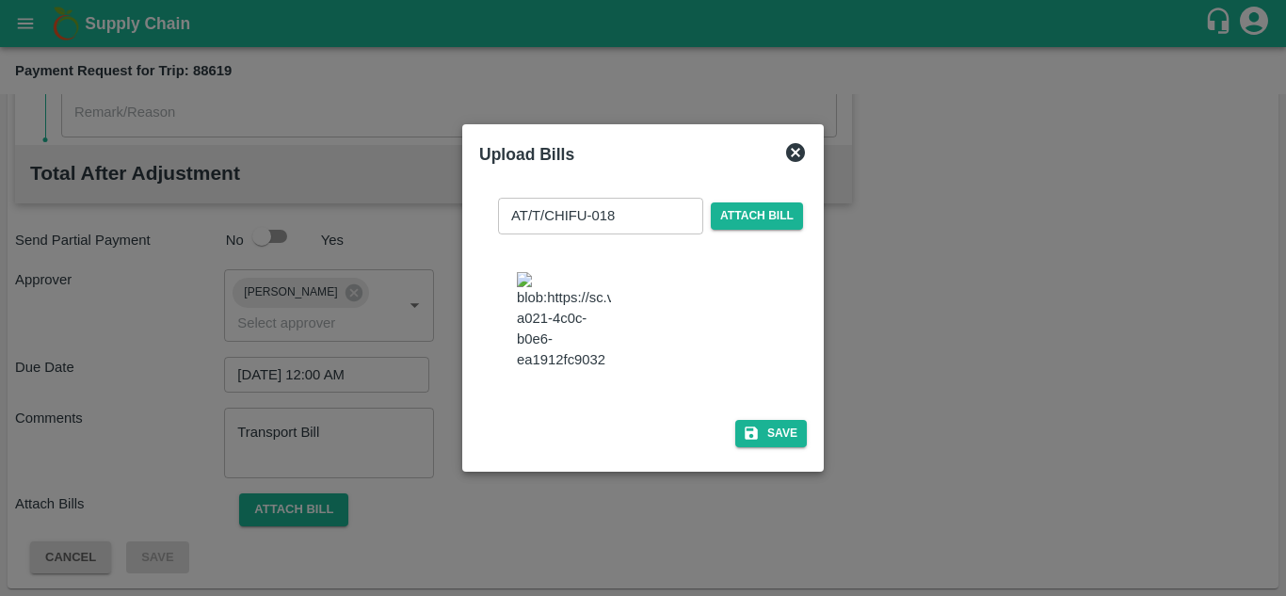
click at [593, 305] on img at bounding box center [564, 321] width 94 height 99
click at [772, 445] on button "Save" at bounding box center [771, 433] width 72 height 27
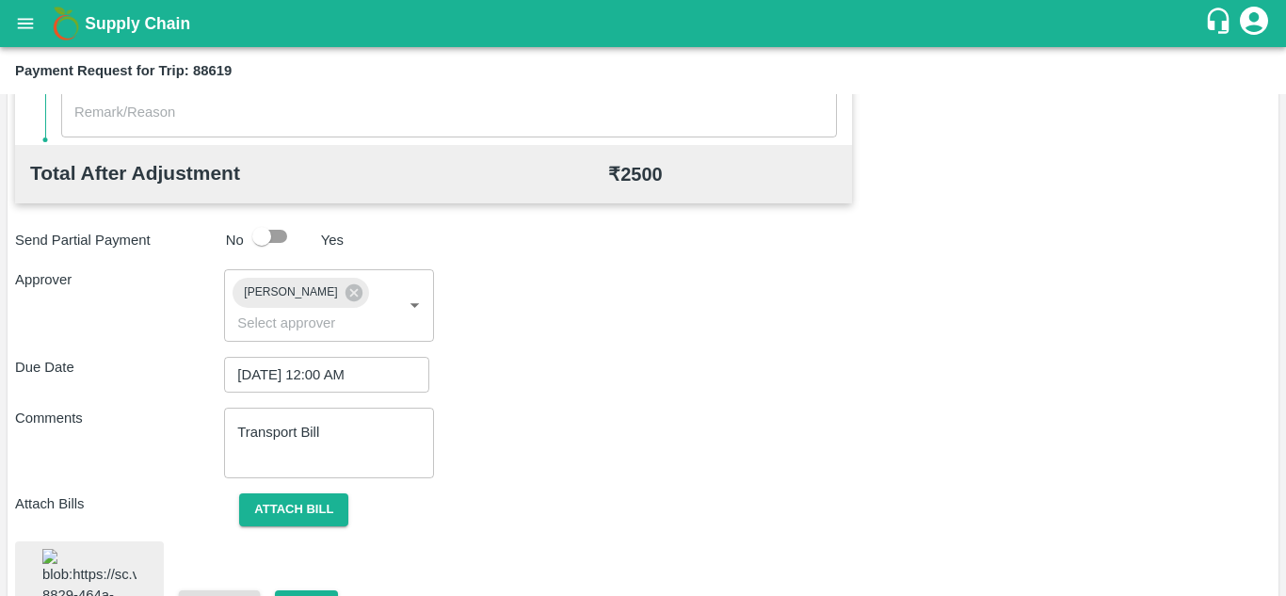
scroll to position [1028, 0]
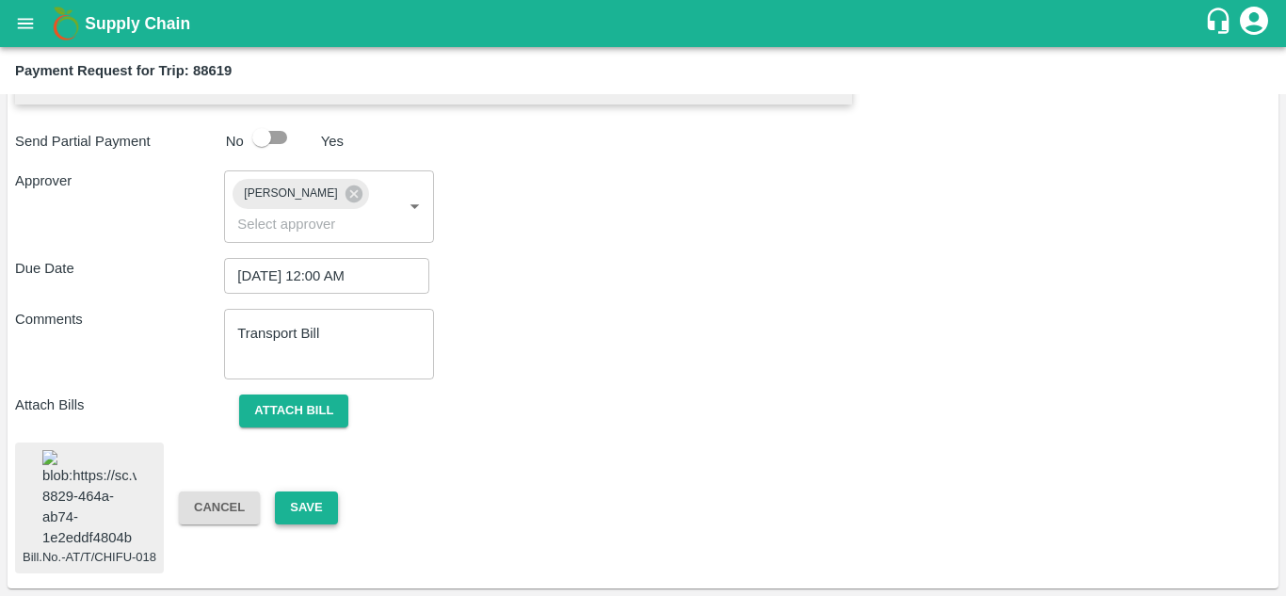
click at [309, 492] on button "Save" at bounding box center [306, 508] width 62 height 33
click at [309, 395] on button "Attach bill" at bounding box center [293, 411] width 109 height 33
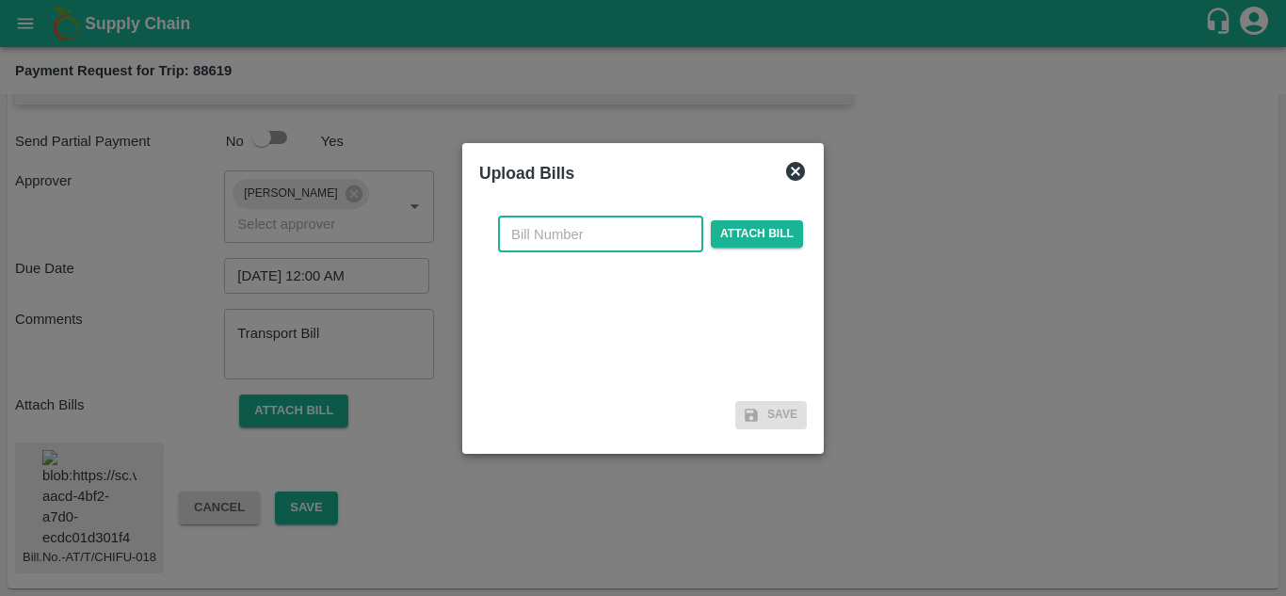
click at [542, 221] on input "text" at bounding box center [600, 235] width 205 height 36
drag, startPoint x: 542, startPoint y: 221, endPoint x: 688, endPoint y: 266, distance: 152.8
click at [688, 266] on div "AT/T/CHIFU-18 ​ Attach bill" at bounding box center [643, 298] width 328 height 193
type input "AT/T/CHIFU-18"
click at [688, 266] on div "AT/T/CHIFU-18 ​ Attach bill" at bounding box center [643, 298] width 328 height 193
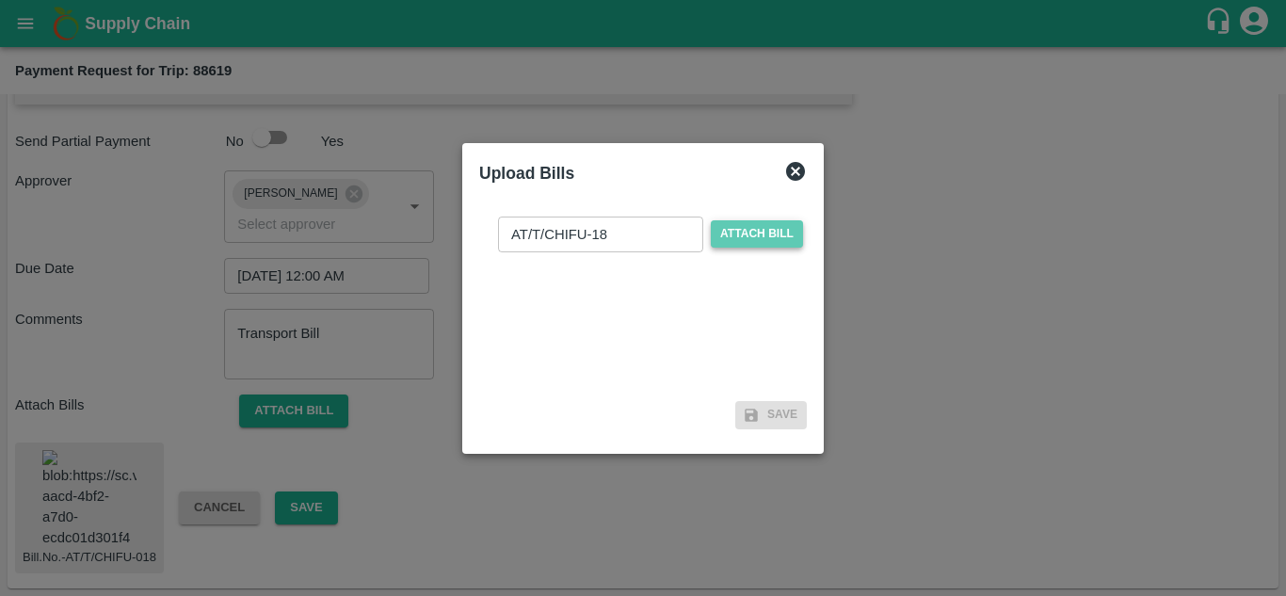
click at [755, 234] on span "Attach bill" at bounding box center [757, 233] width 92 height 27
click at [0, 0] on input "Attach bill" at bounding box center [0, 0] width 0 height 0
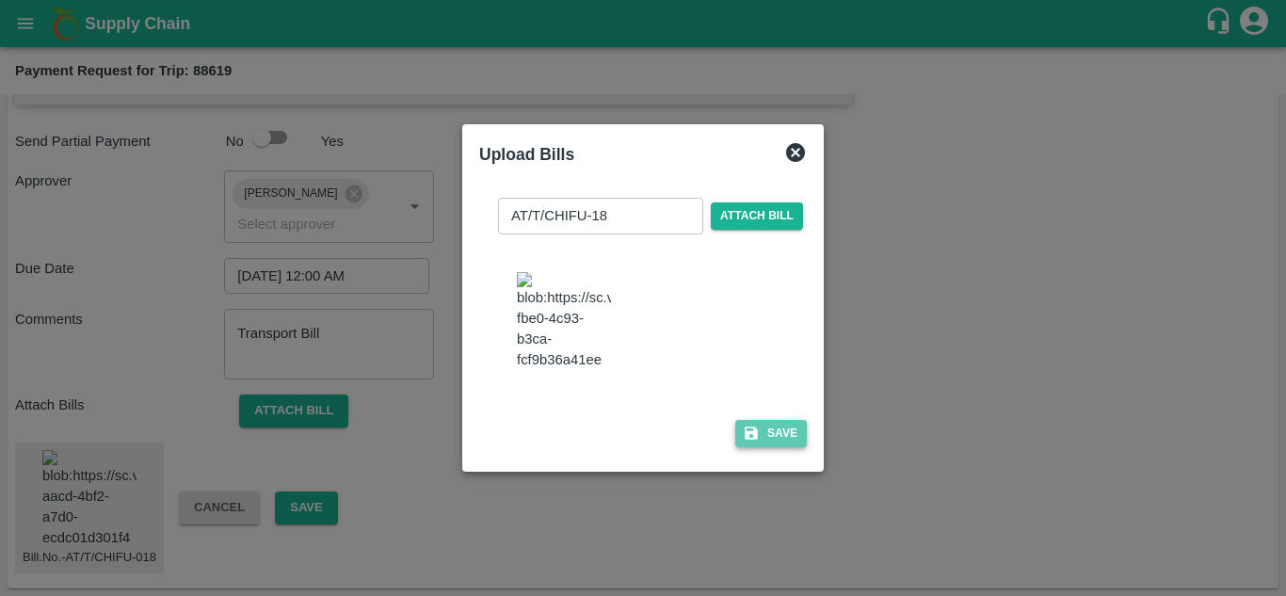
click at [787, 447] on button "Save" at bounding box center [771, 433] width 72 height 27
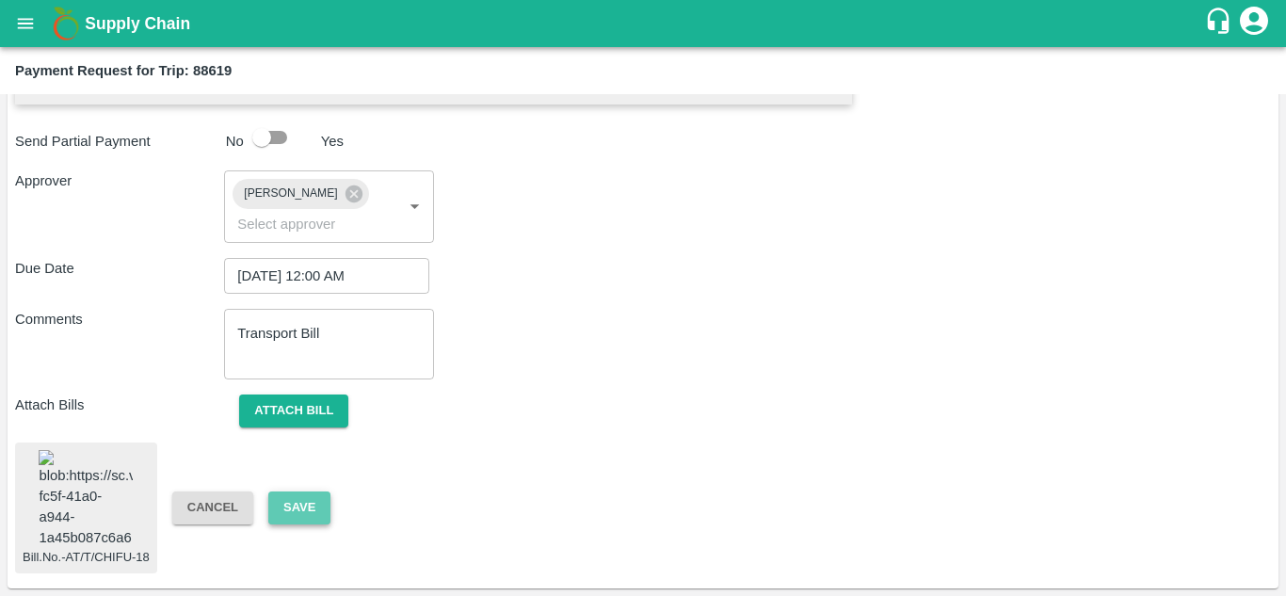
click at [299, 492] on button "Save" at bounding box center [299, 508] width 62 height 33
